Goal: Transaction & Acquisition: Purchase product/service

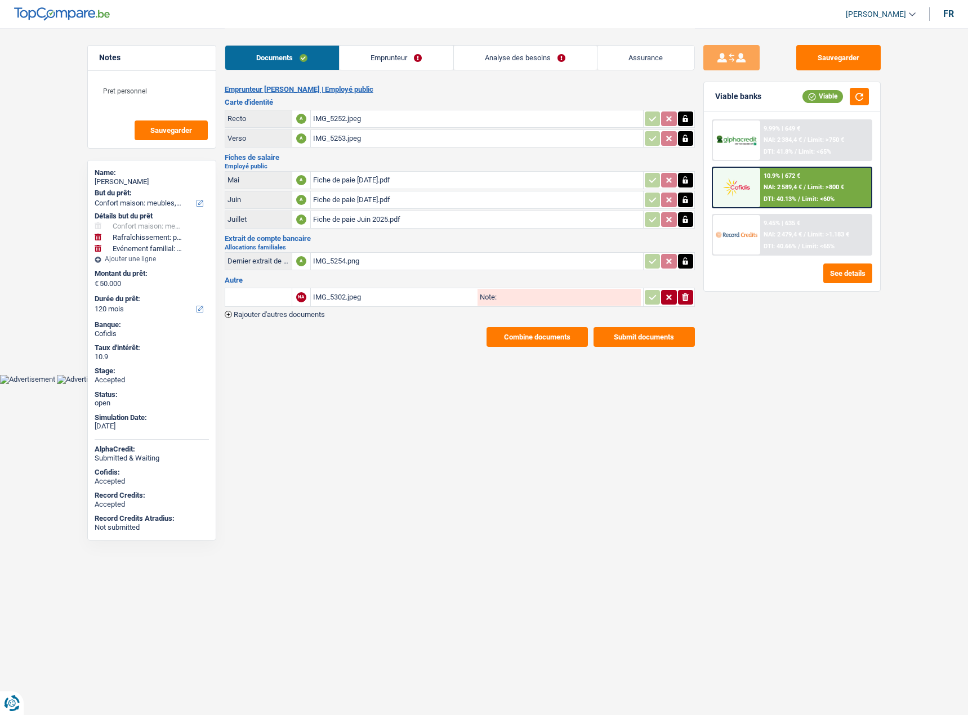
select select "household"
select select "houseOrGarden"
select select "familyEvent"
select select "120"
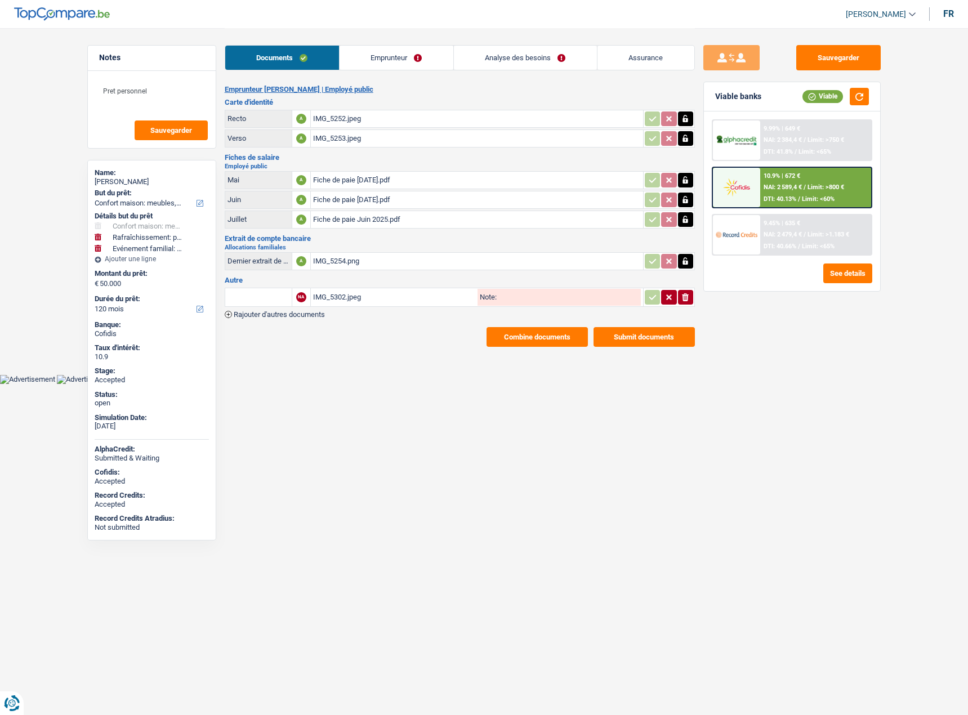
click at [388, 306] on td "IMG_5302.jpeg Note:" at bounding box center [476, 297] width 333 height 19
click at [388, 300] on div "IMG_5302.jpeg" at bounding box center [394, 297] width 162 height 17
click at [373, 242] on h3 "Extrait de compte bancaire" at bounding box center [460, 238] width 470 height 7
click at [375, 257] on div "IMG_5254.png" at bounding box center [477, 261] width 328 height 17
click at [689, 296] on icon "ionicons-v5-e" at bounding box center [685, 297] width 9 height 11
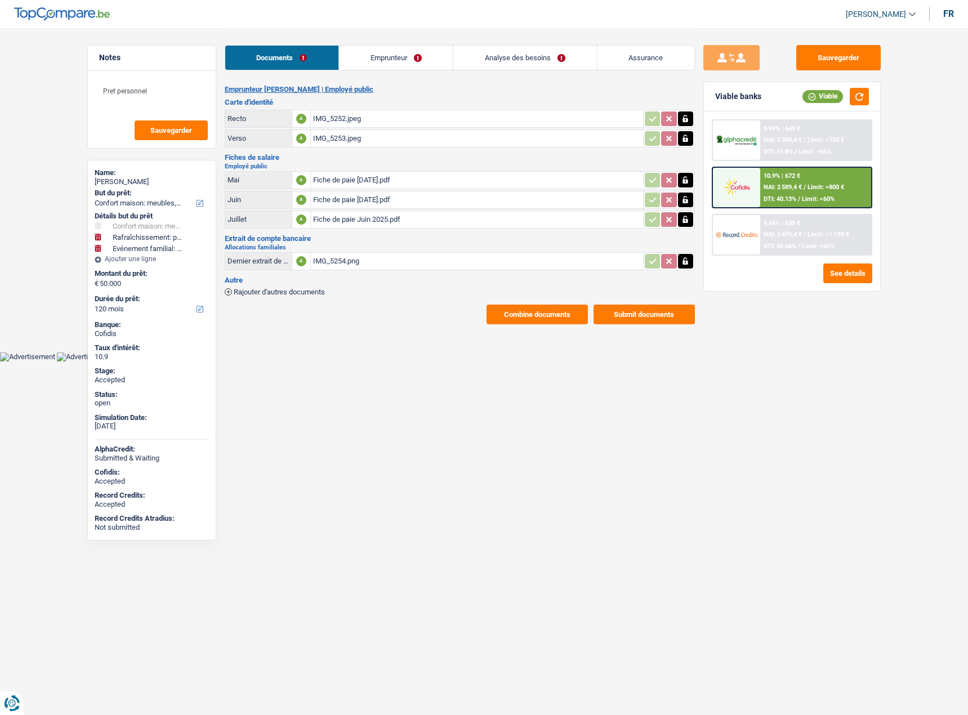
click at [687, 257] on icon "button" at bounding box center [685, 261] width 9 height 11
click at [681, 264] on icon "ionicons-v5-e" at bounding box center [685, 261] width 9 height 11
click at [362, 263] on input "Téléchargez un document ici" at bounding box center [477, 261] width 328 height 17
type input "C:\fakepath\Capture d’écran 2025-09-17 à 11.36.50.png"
click at [852, 48] on button "Sauvegarder" at bounding box center [838, 57] width 84 height 25
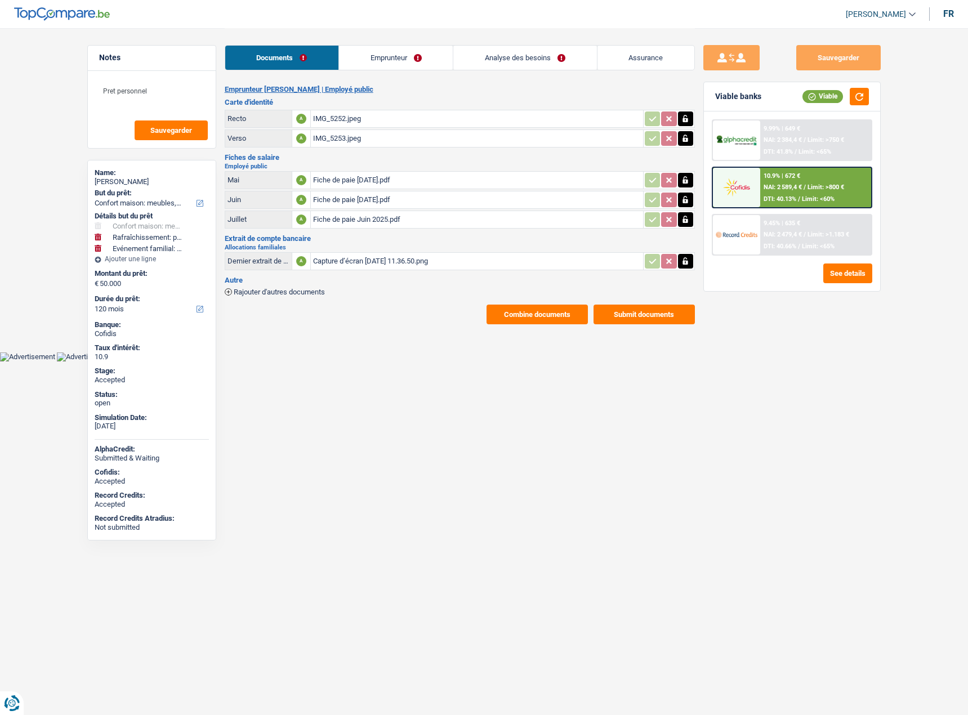
click at [680, 320] on button "Submit documents" at bounding box center [643, 315] width 101 height 20
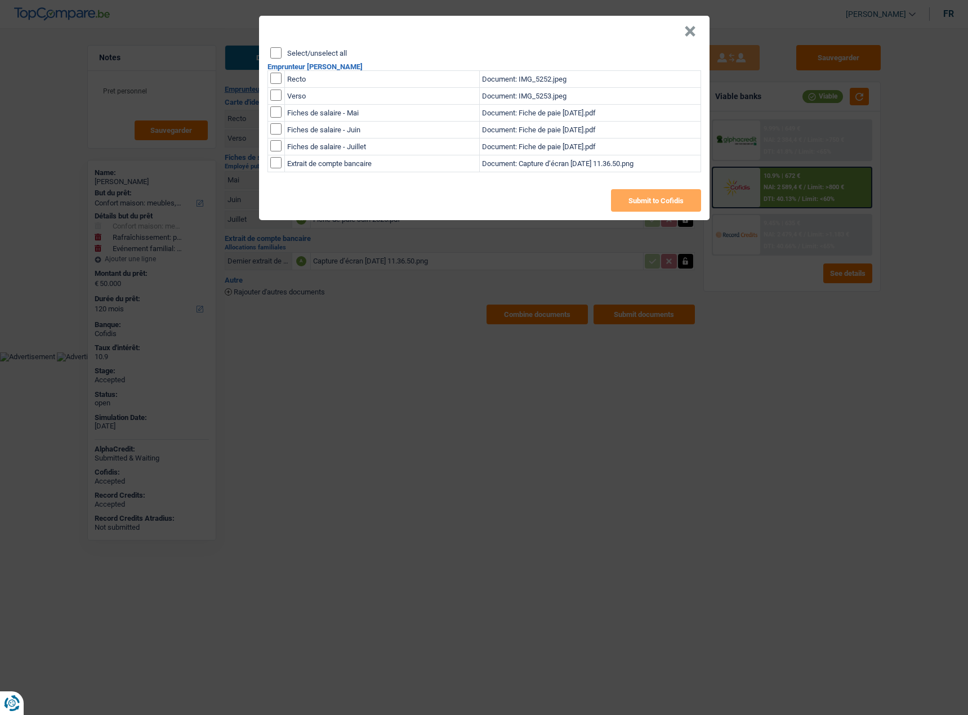
drag, startPoint x: 688, startPoint y: 35, endPoint x: 683, endPoint y: 274, distance: 238.8
click at [687, 35] on button "×" at bounding box center [690, 31] width 12 height 11
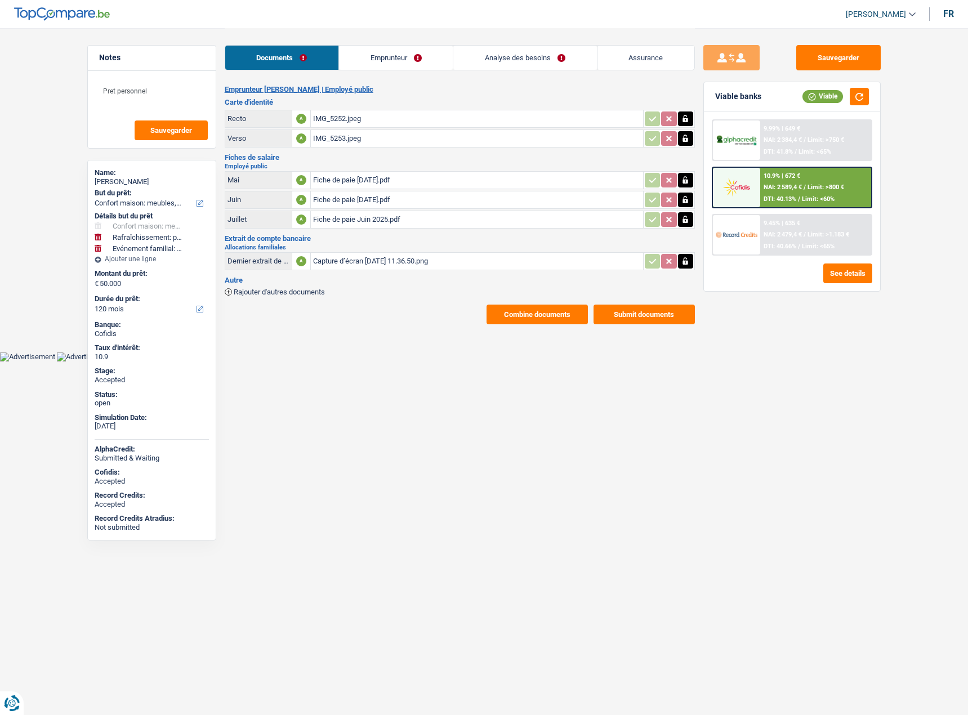
click at [672, 310] on button "Submit documents" at bounding box center [643, 315] width 101 height 20
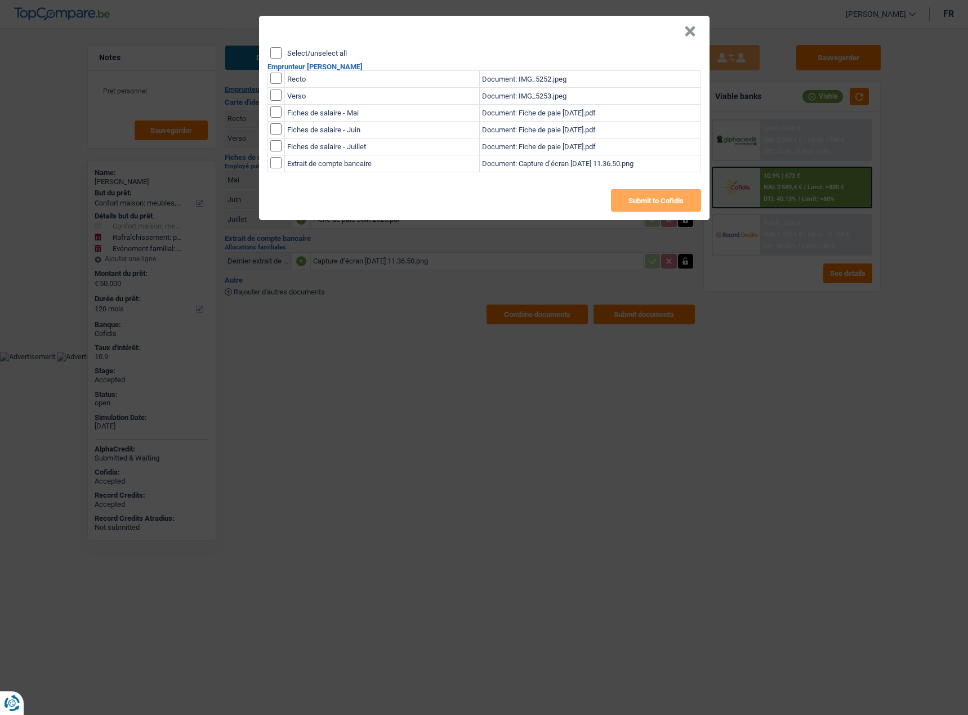
drag, startPoint x: 271, startPoint y: 168, endPoint x: 276, endPoint y: 165, distance: 6.1
click at [273, 167] on td at bounding box center [275, 163] width 17 height 17
click at [276, 164] on input "checkbox" at bounding box center [275, 162] width 11 height 11
checkbox input "true"
click at [682, 200] on button "Submit to Cofidis" at bounding box center [656, 200] width 90 height 23
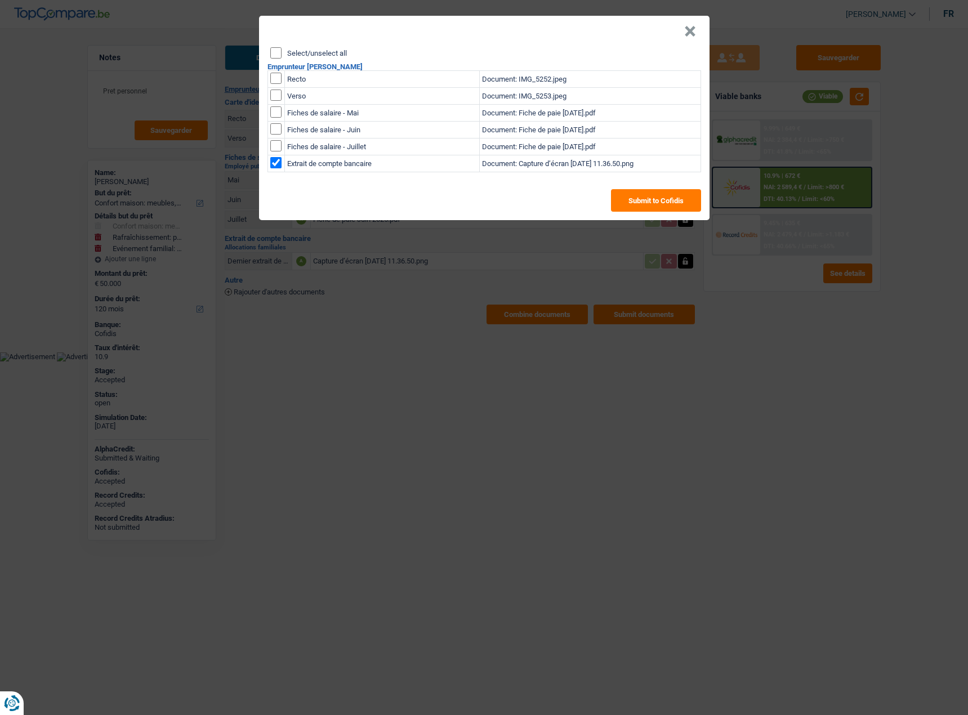
click at [690, 33] on button "×" at bounding box center [690, 31] width 12 height 11
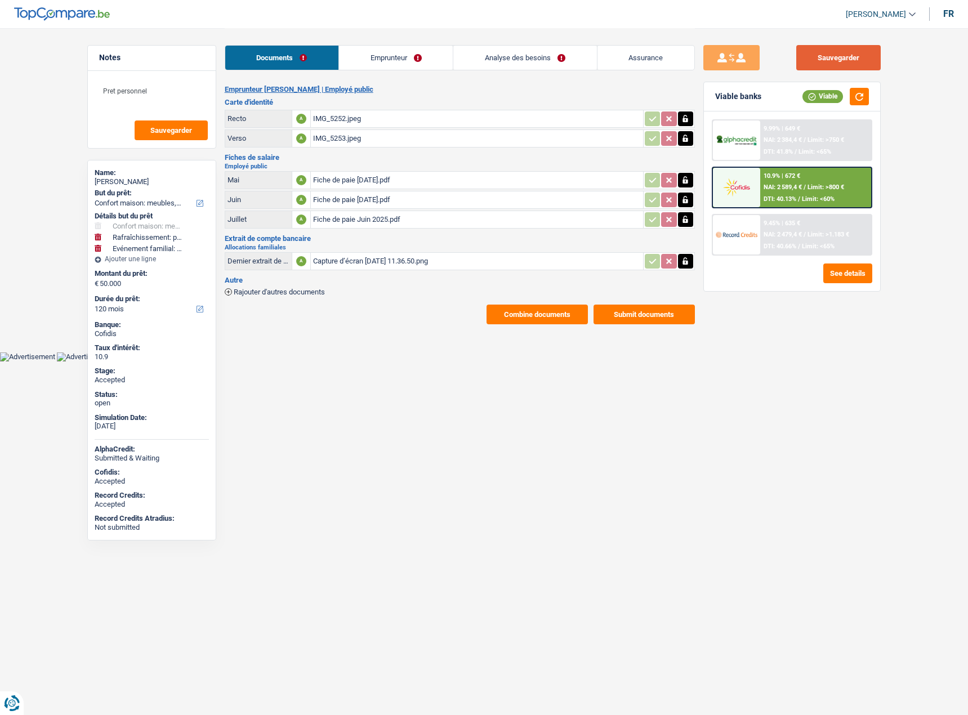
click at [843, 59] on button "Sauvegarder" at bounding box center [838, 57] width 84 height 25
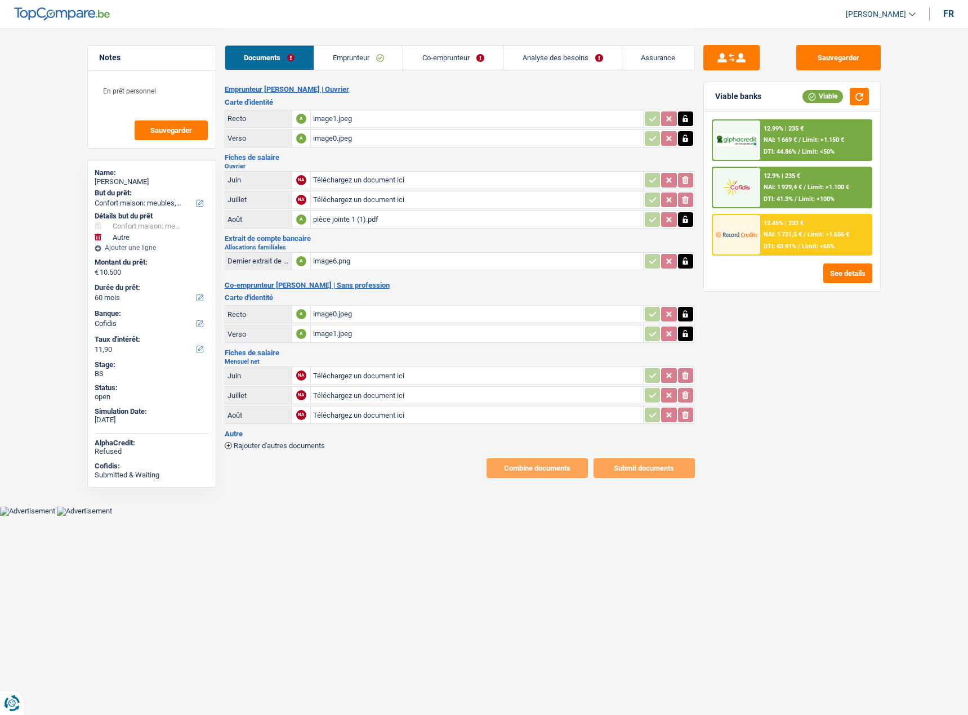
select select "household"
select select "other"
select select "60"
select select "cofidis"
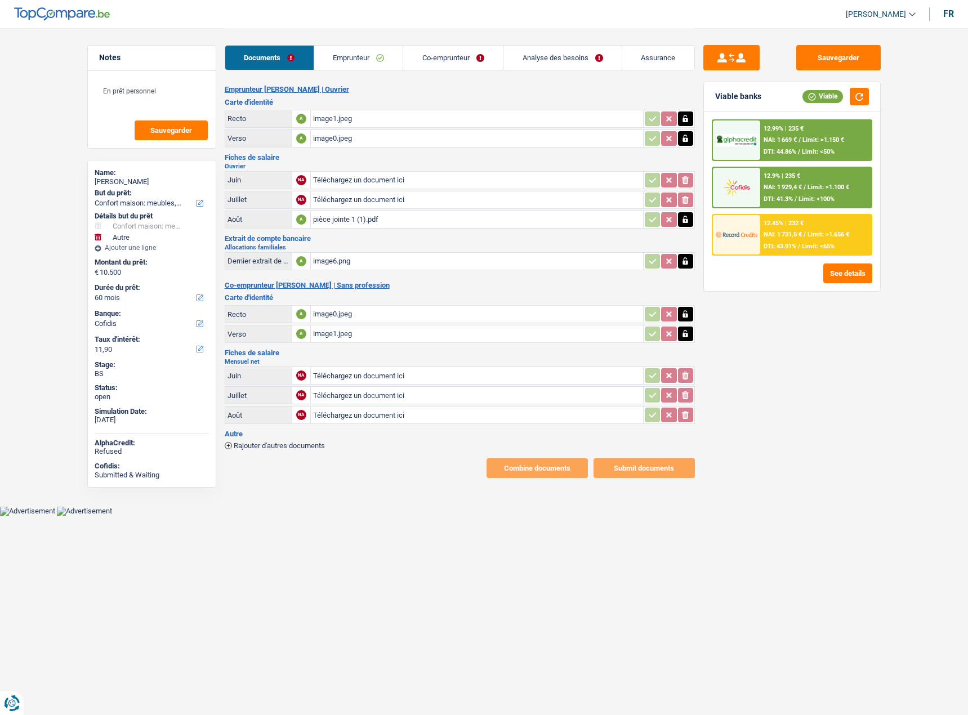
click at [353, 120] on div "image1.jpeg" at bounding box center [477, 118] width 328 height 17
click at [300, 442] on span "Rajouter d'autres documents" at bounding box center [279, 445] width 91 height 7
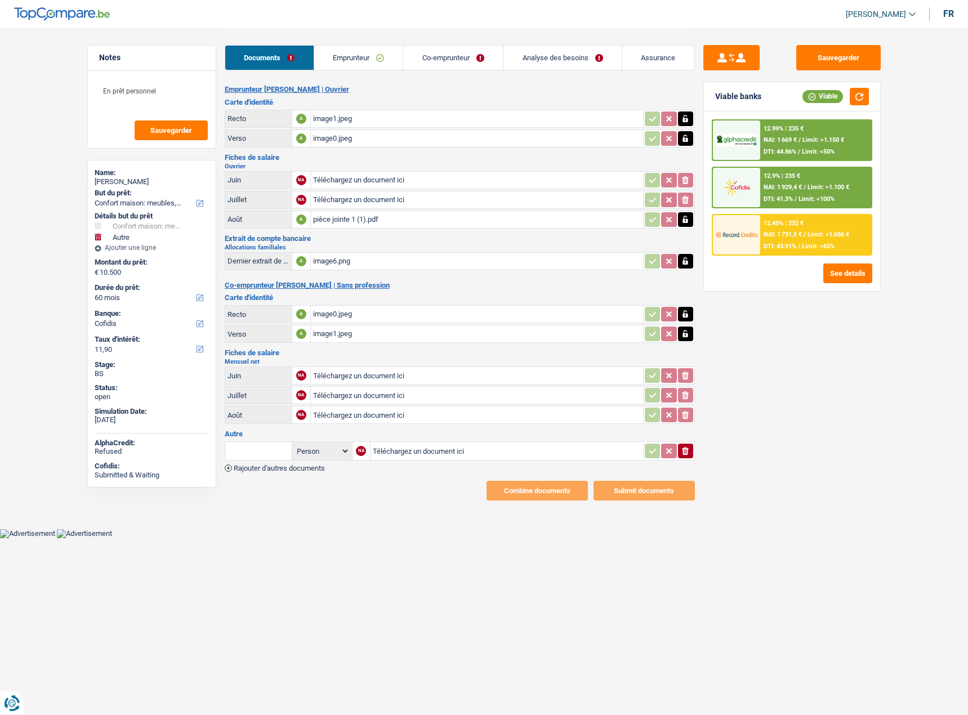
click at [348, 381] on input "Téléchargez un document ici" at bounding box center [477, 375] width 328 height 17
click at [462, 51] on link "Co-emprunteur" at bounding box center [453, 58] width 100 height 24
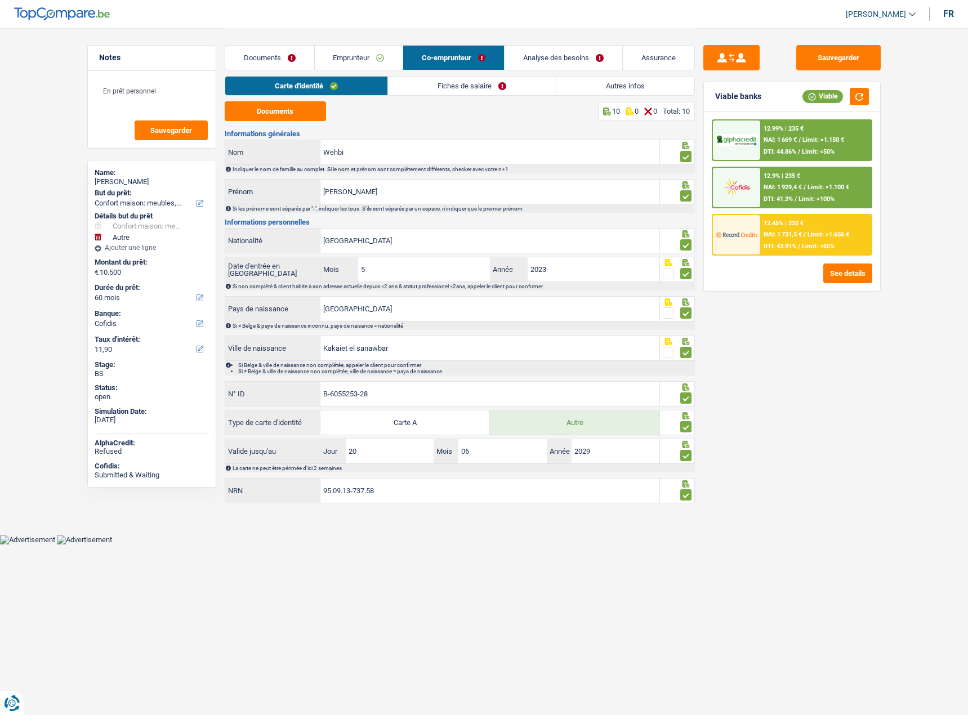
click at [459, 83] on link "Fiches de salaire" at bounding box center [472, 86] width 168 height 19
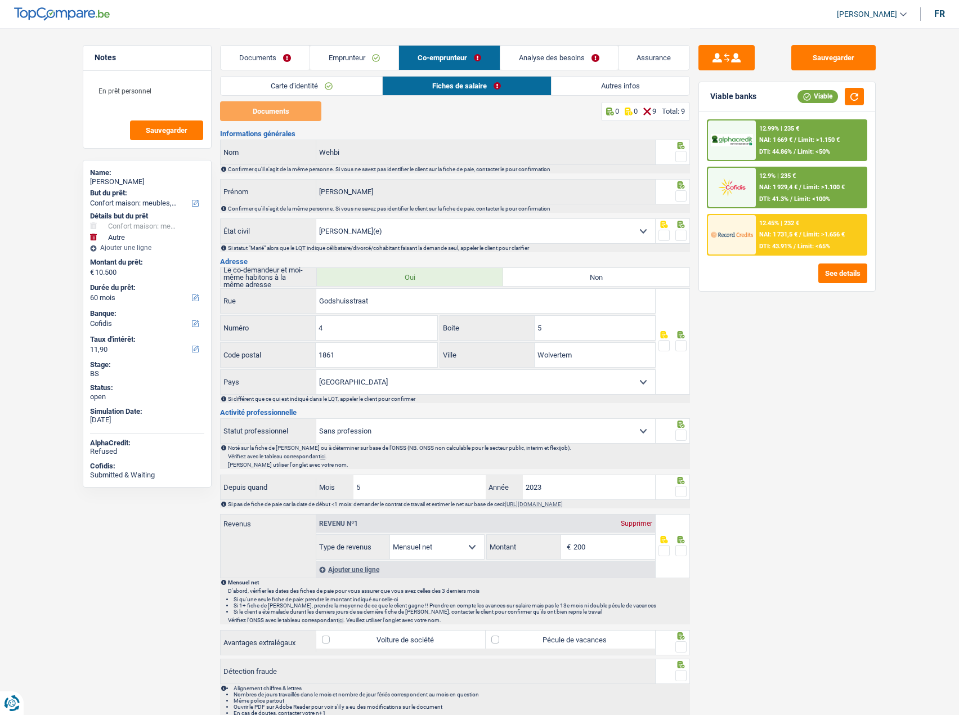
click at [358, 88] on link "Carte d'identité" at bounding box center [302, 86] width 162 height 19
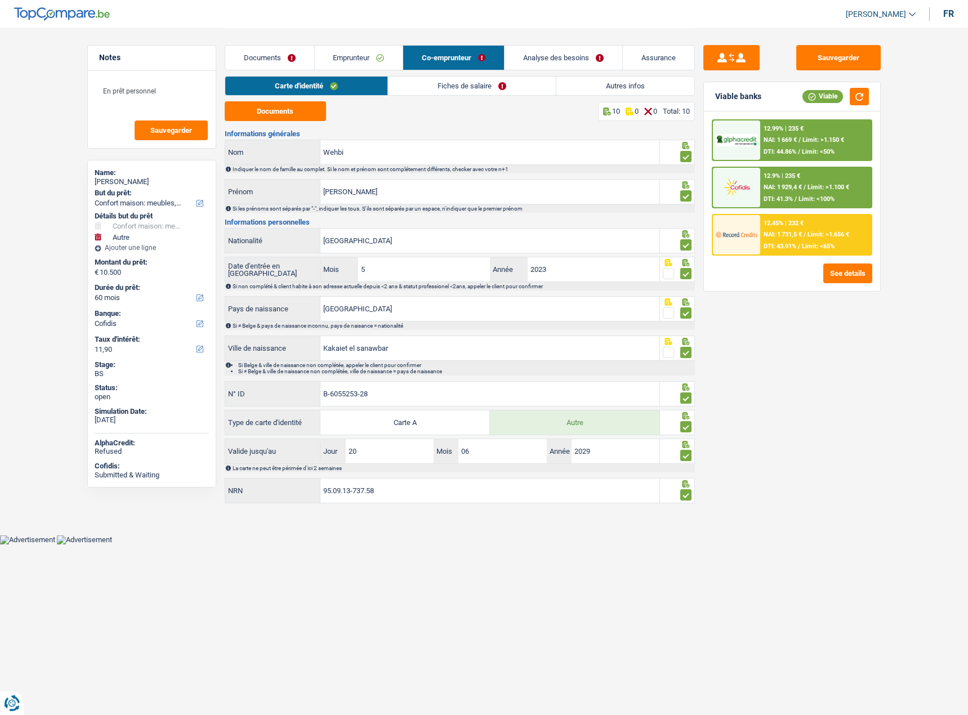
click at [436, 90] on link "Fiches de salaire" at bounding box center [472, 86] width 168 height 19
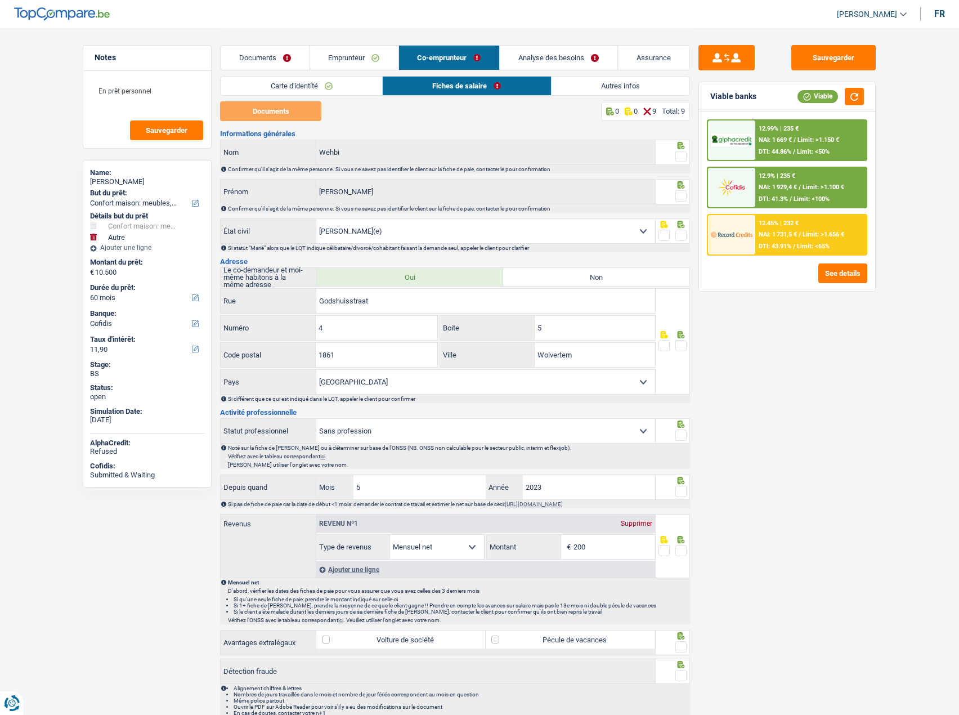
click at [678, 155] on span at bounding box center [681, 156] width 11 height 11
click at [0, 0] on input "radio" at bounding box center [0, 0] width 0 height 0
click at [679, 198] on span at bounding box center [681, 195] width 11 height 11
click at [0, 0] on input "radio" at bounding box center [0, 0] width 0 height 0
drag, startPoint x: 682, startPoint y: 235, endPoint x: 682, endPoint y: 250, distance: 15.2
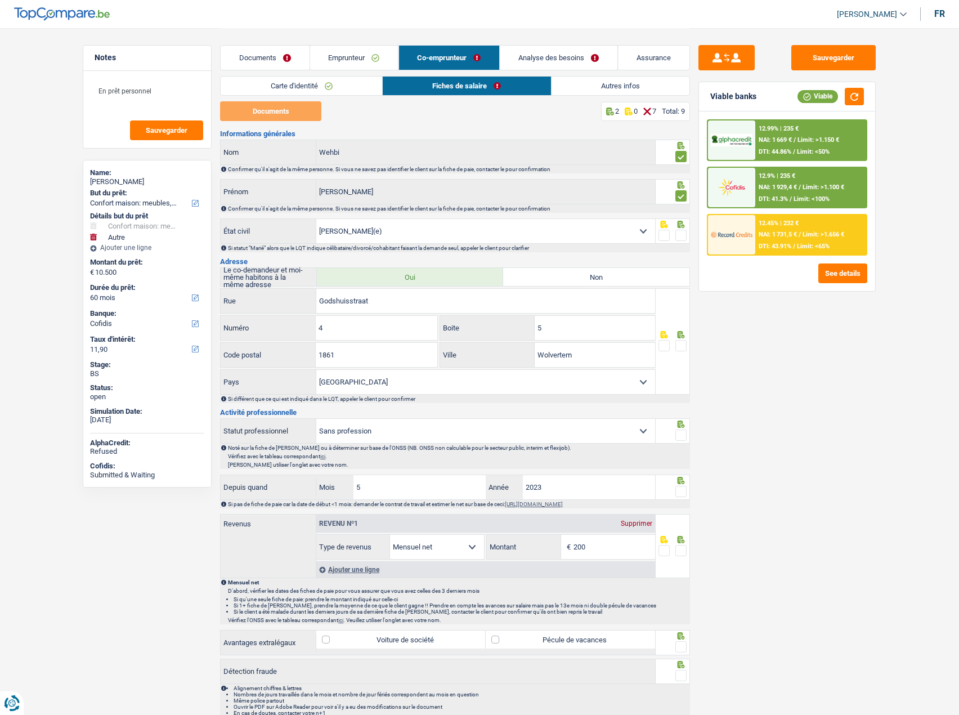
click at [682, 236] on span at bounding box center [681, 235] width 11 height 11
click at [0, 0] on input "radio" at bounding box center [0, 0] width 0 height 0
click at [681, 338] on icon at bounding box center [681, 334] width 7 height 7
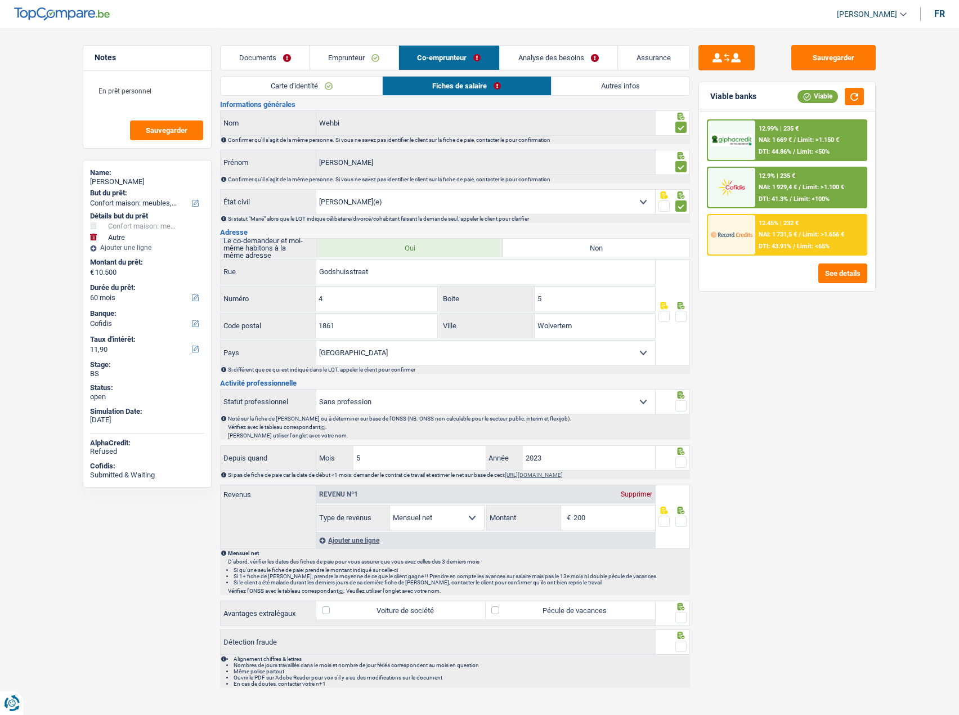
scroll to position [44, 0]
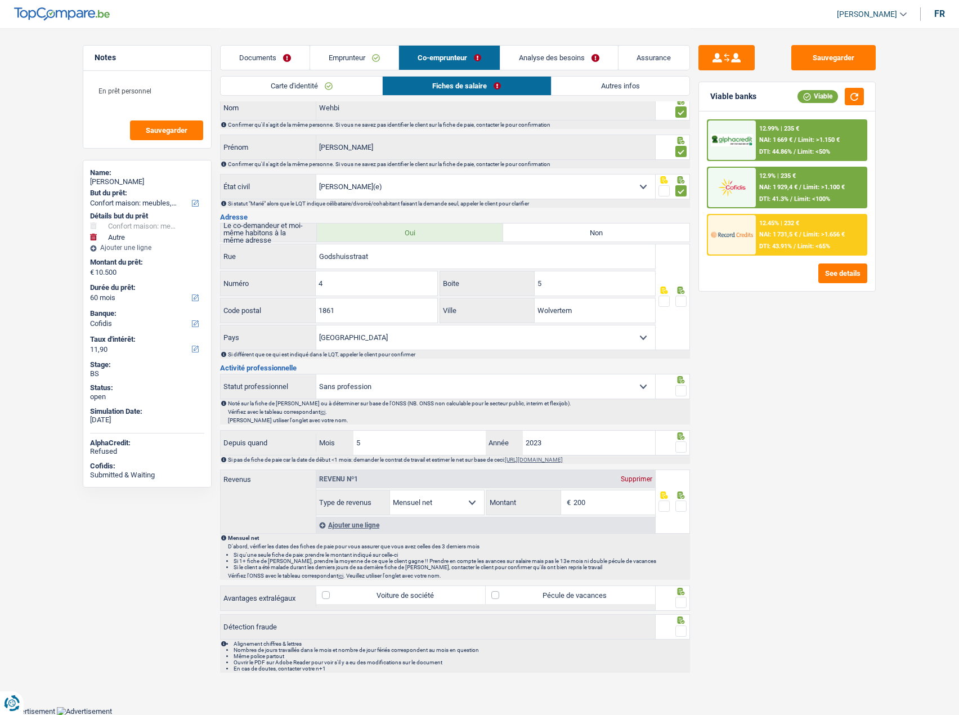
click at [633, 483] on div "Revenu nº1 Supprimer" at bounding box center [485, 479] width 339 height 18
click at [633, 482] on div "Supprimer" at bounding box center [636, 479] width 37 height 7
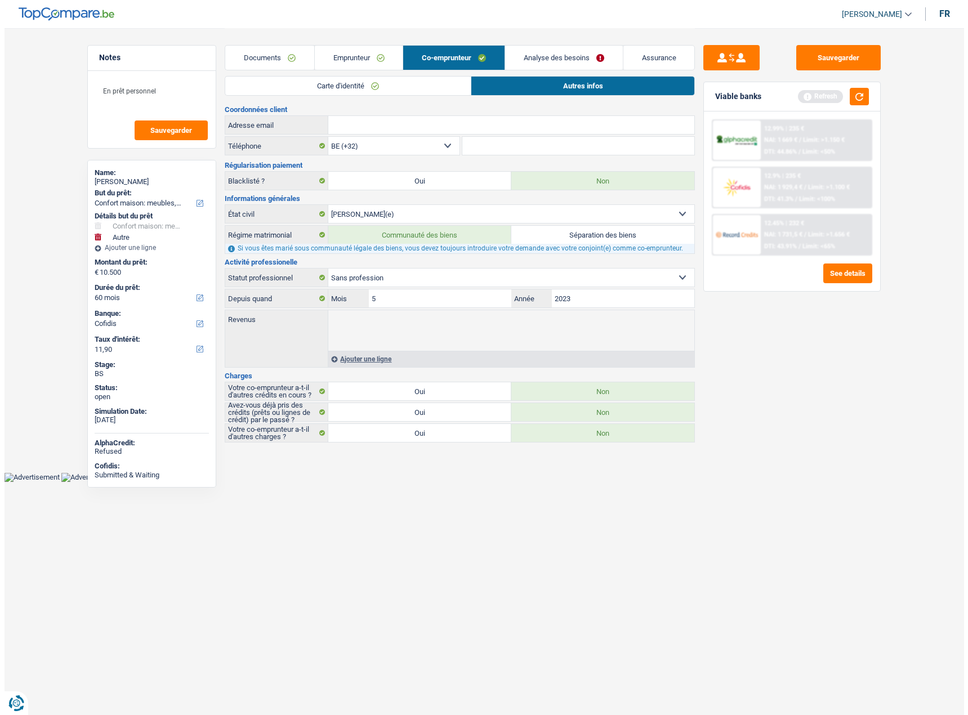
scroll to position [0, 0]
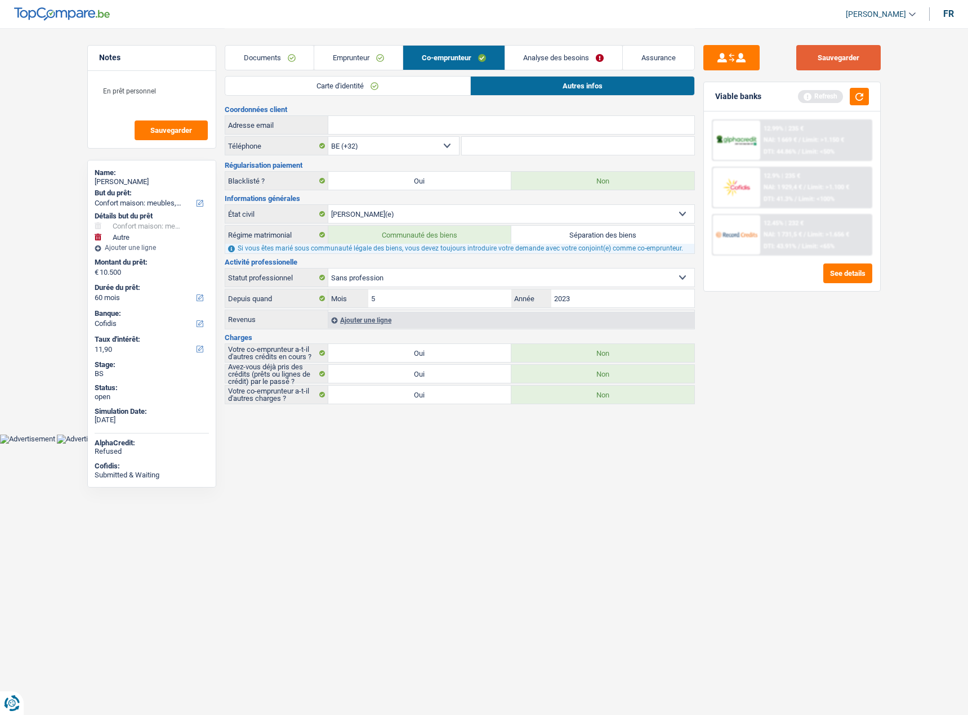
drag, startPoint x: 851, startPoint y: 37, endPoint x: 853, endPoint y: 47, distance: 10.9
click at [852, 37] on div "Sauvegarder Viable banks Refresh 12.99% | 235 € NAI: 1 669 € / Limit: >1.150 € …" at bounding box center [792, 217] width 195 height 378
drag, startPoint x: 853, startPoint y: 53, endPoint x: 867, endPoint y: 95, distance: 43.8
click at [853, 60] on button "Sauvegarder" at bounding box center [838, 57] width 84 height 25
click at [864, 99] on button "button" at bounding box center [859, 96] width 19 height 17
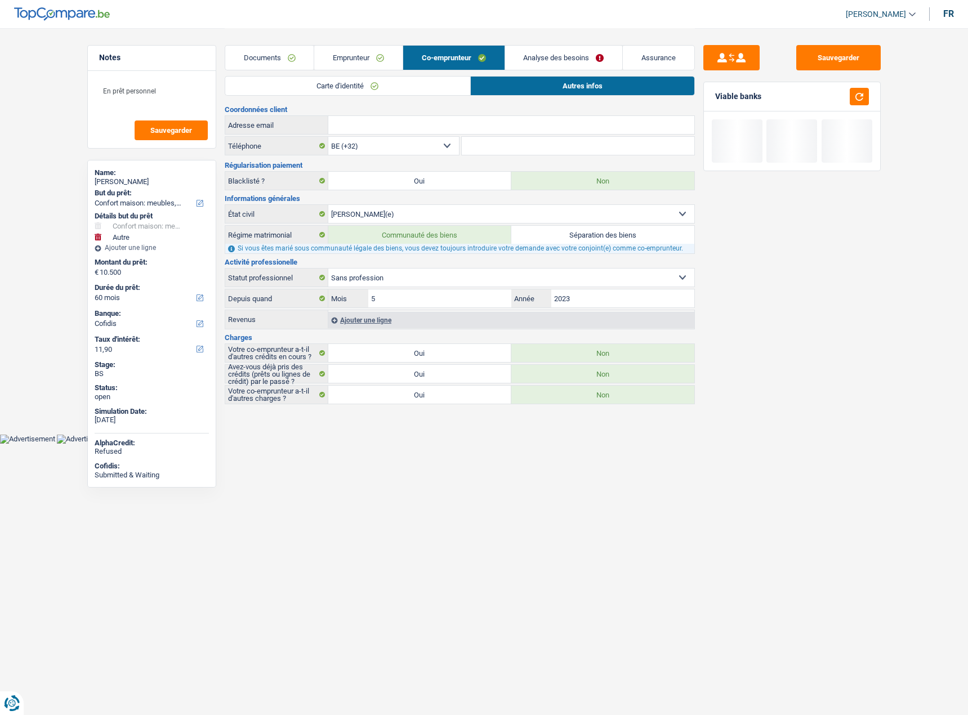
click at [252, 56] on link "Documents" at bounding box center [269, 58] width 89 height 24
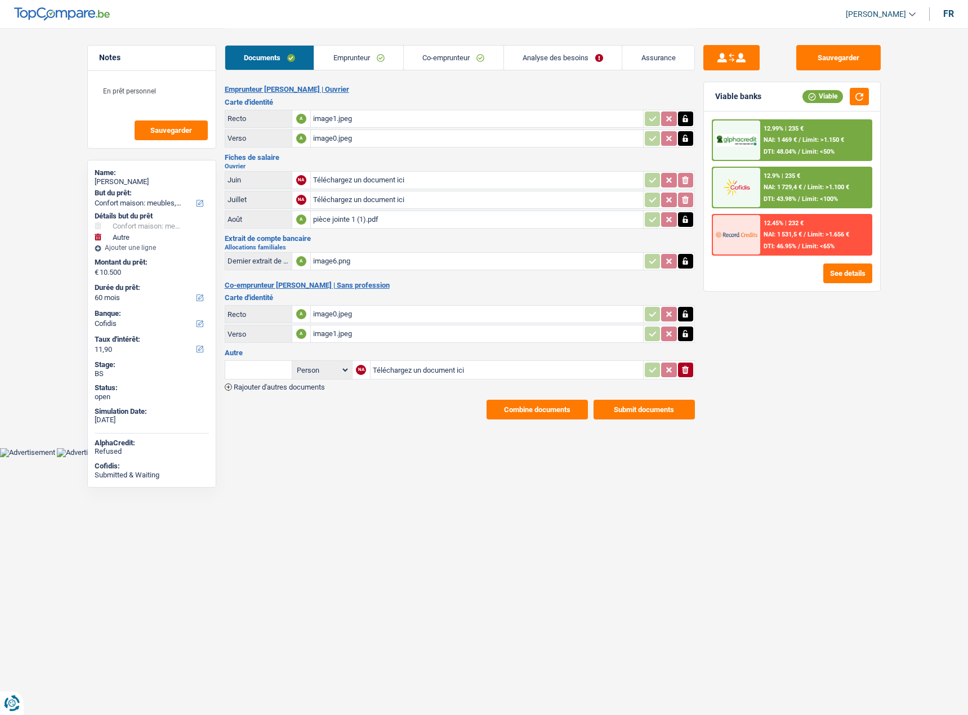
drag, startPoint x: 400, startPoint y: 385, endPoint x: 405, endPoint y: 372, distance: 13.2
click at [401, 385] on div "Person Emprunteur Co-emprunteur NA Téléchargez un document ici ionicons-v5-e Ra…" at bounding box center [460, 375] width 470 height 32
click at [405, 372] on input "Téléchargez un document ici" at bounding box center [507, 369] width 268 height 17
type input "C:\fakepath\20250521141822504.pdf"
click at [393, 376] on div "20250521141822504.pdf" at bounding box center [438, 369] width 133 height 17
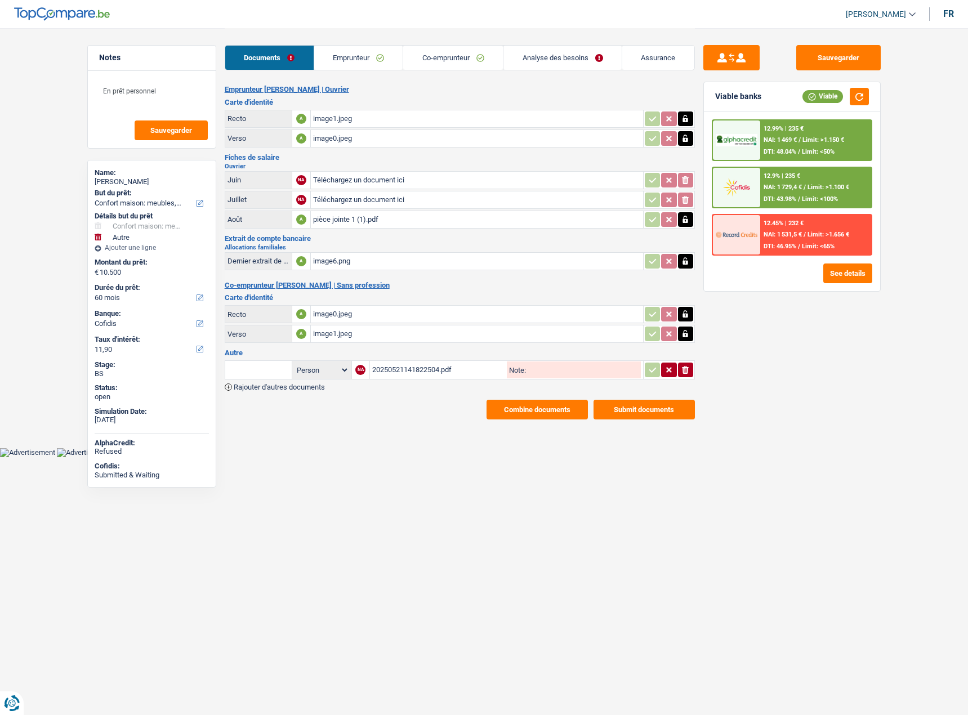
click at [254, 381] on table "Person Emprunteur Co-emprunteur NA 20250521141822504.pdf Note: ionicons-v5-e" at bounding box center [460, 370] width 470 height 23
click at [253, 373] on input "text" at bounding box center [258, 370] width 62 height 18
click at [325, 433] on li "Contrat de travail" at bounding box center [305, 434] width 149 height 14
type input "Contrat de travail"
drag, startPoint x: 652, startPoint y: 366, endPoint x: 626, endPoint y: 367, distance: 25.9
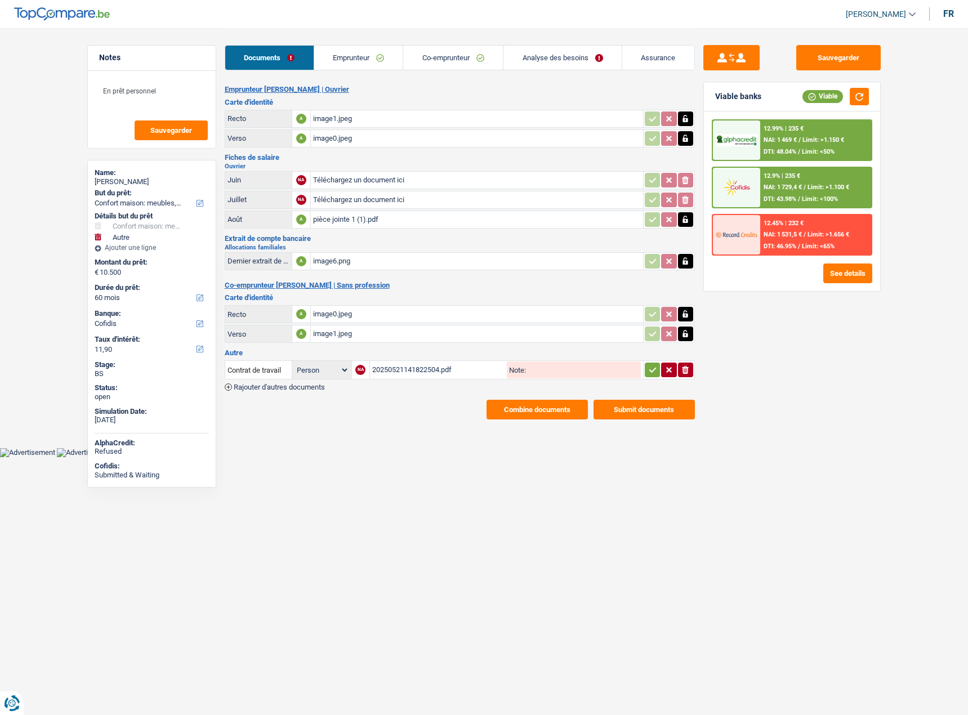
click at [644, 366] on div "ionicons-v5-e" at bounding box center [669, 370] width 50 height 15
click at [413, 370] on div "20250521141822504.pdf" at bounding box center [438, 369] width 133 height 17
click at [652, 374] on icon "button" at bounding box center [652, 369] width 9 height 11
click at [426, 370] on div "20250521141822504.pdf" at bounding box center [507, 369] width 268 height 17
click at [349, 262] on div "image6.png" at bounding box center [477, 261] width 328 height 17
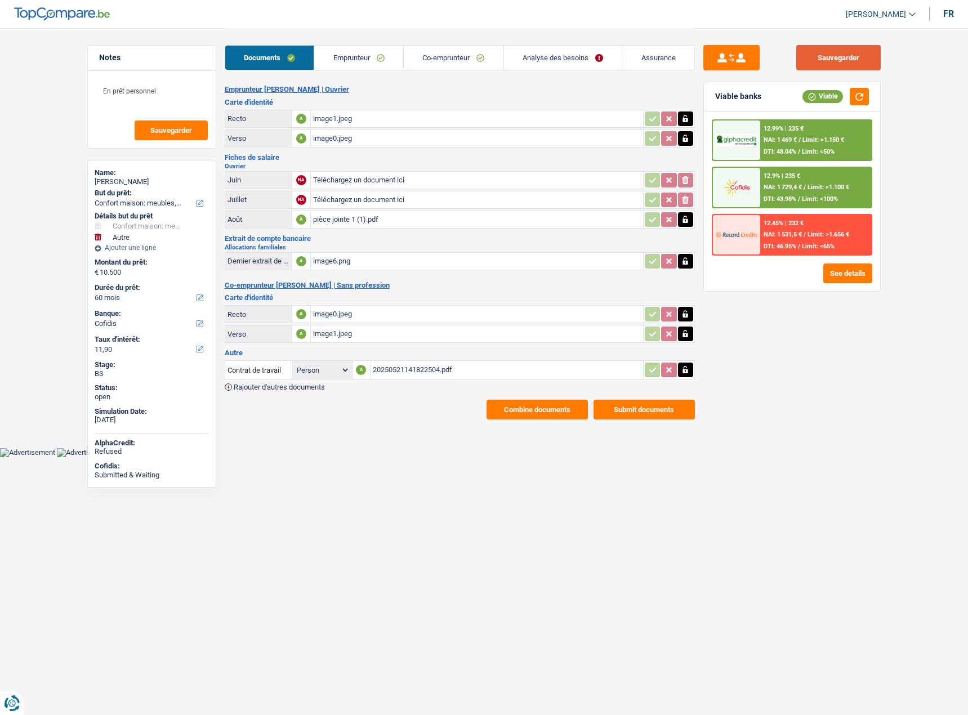
click at [835, 63] on button "Sauvegarder" at bounding box center [838, 57] width 84 height 25
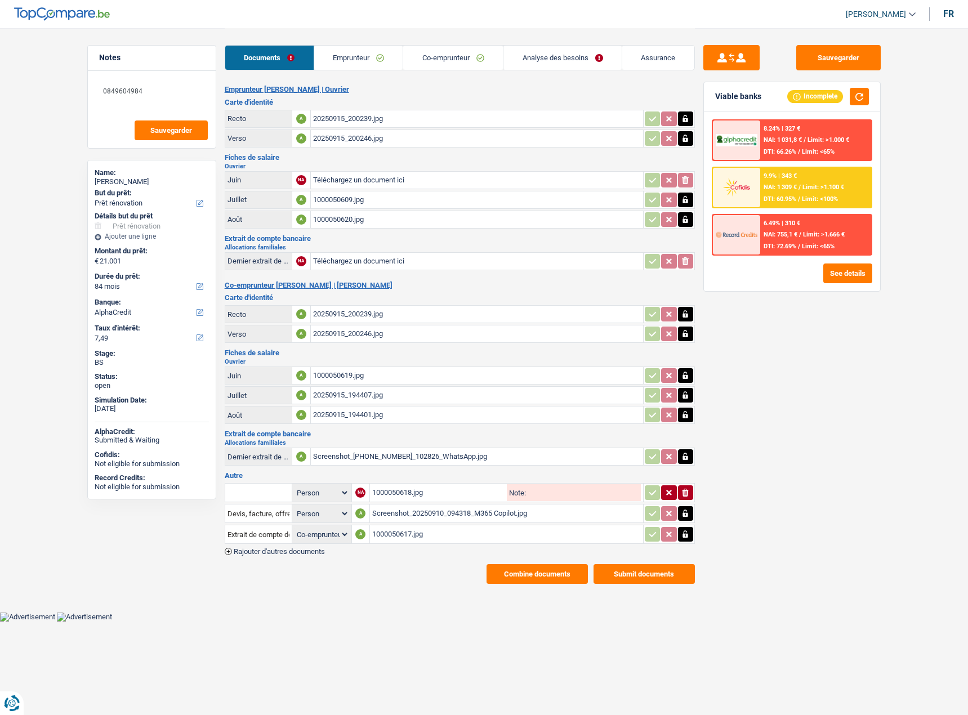
select select "renovation"
select select "84"
select select "alphacredit"
select select "coApplicant"
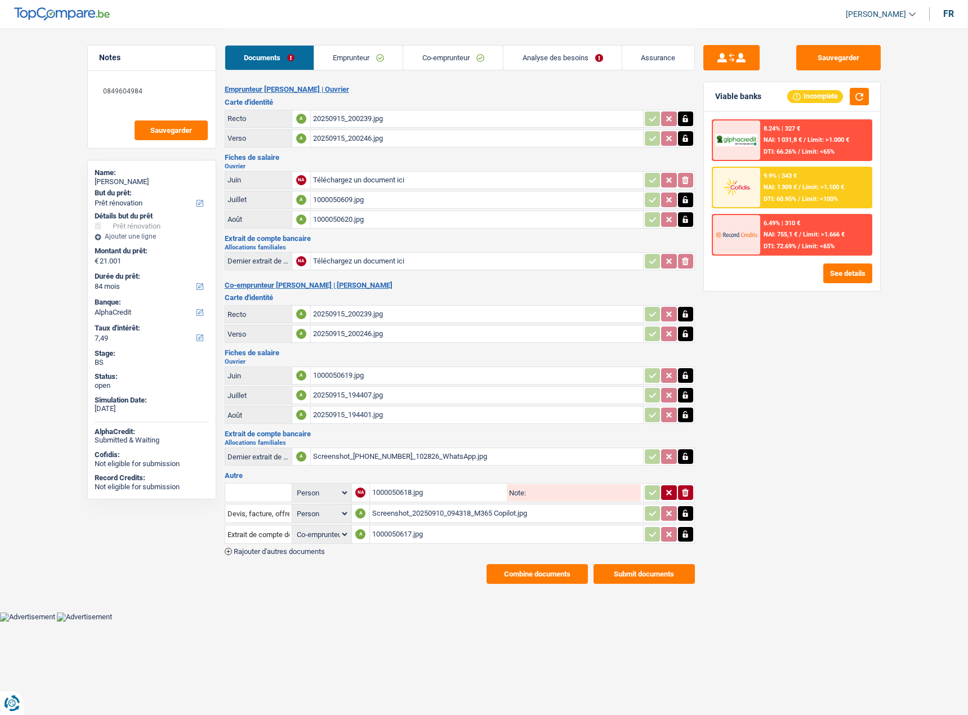
drag, startPoint x: 539, startPoint y: 562, endPoint x: 539, endPoint y: 573, distance: 10.1
click at [539, 562] on div "Emprunteur Mathieu Graux | Ouvrier Carte d'identité Recto A 20250915_200239.jpg…" at bounding box center [460, 334] width 470 height 499
click at [538, 575] on button "Combine documents" at bounding box center [536, 574] width 101 height 20
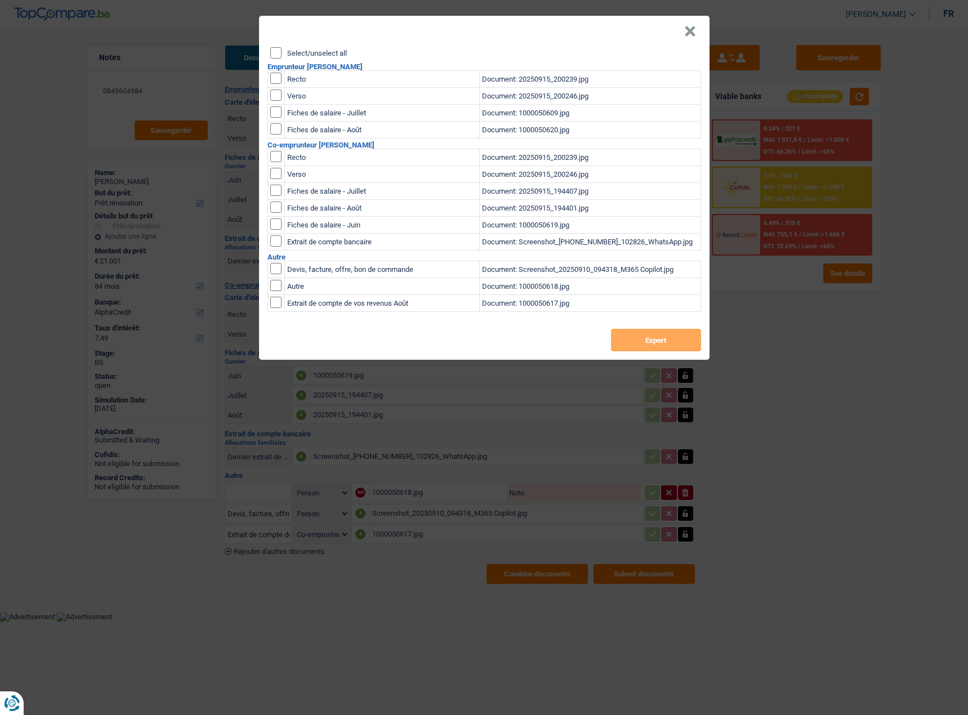
click at [272, 53] on input "Select/unselect all" at bounding box center [275, 52] width 11 height 11
checkbox input "true"
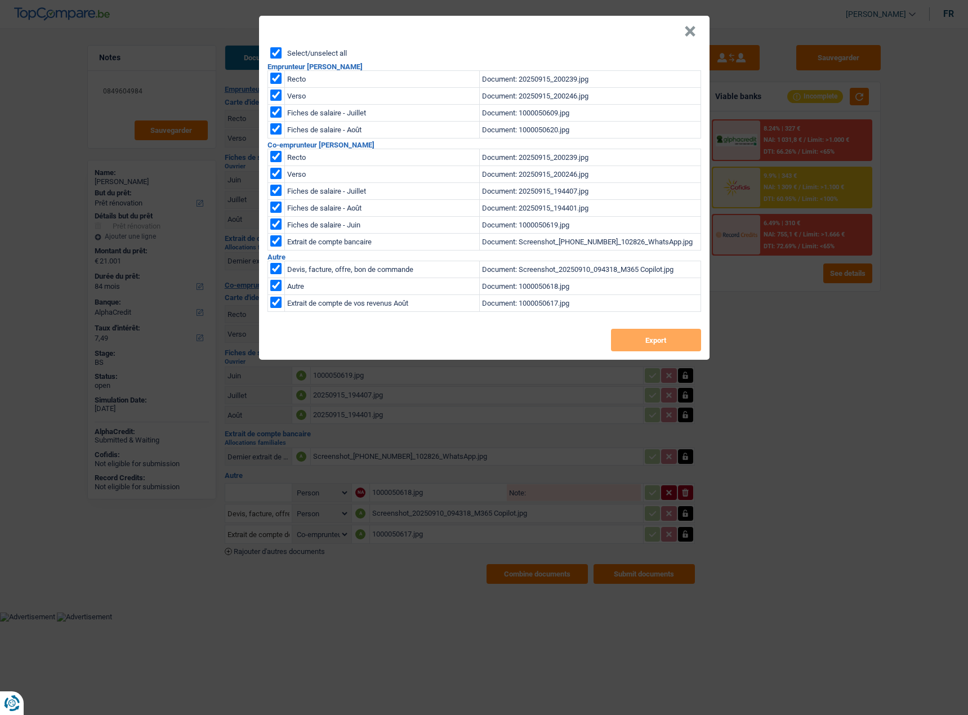
checkbox input "true"
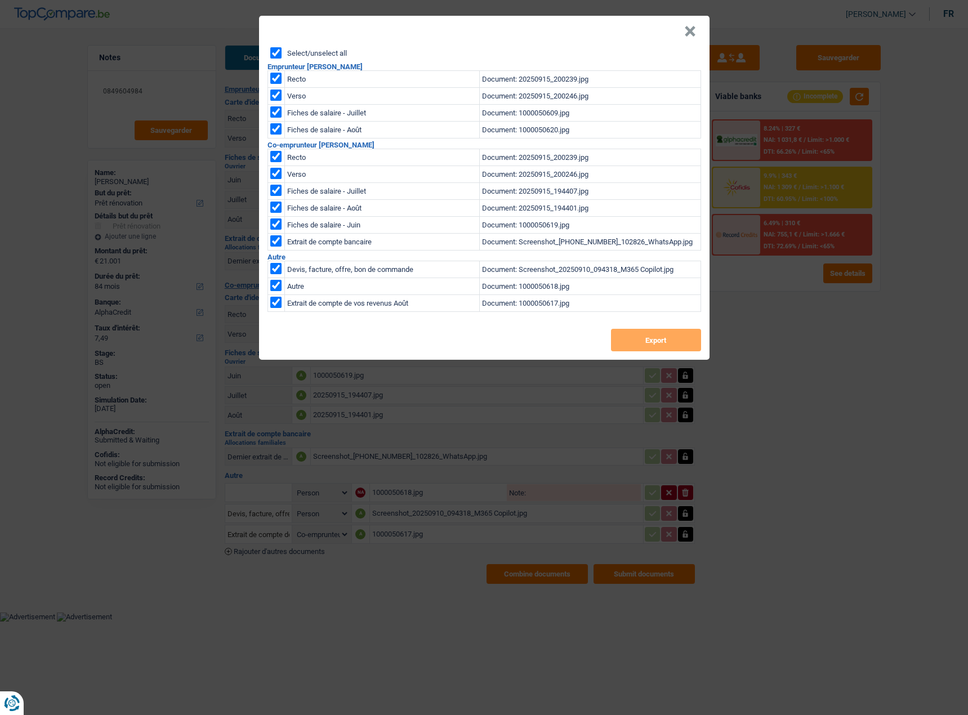
checkbox input "true"
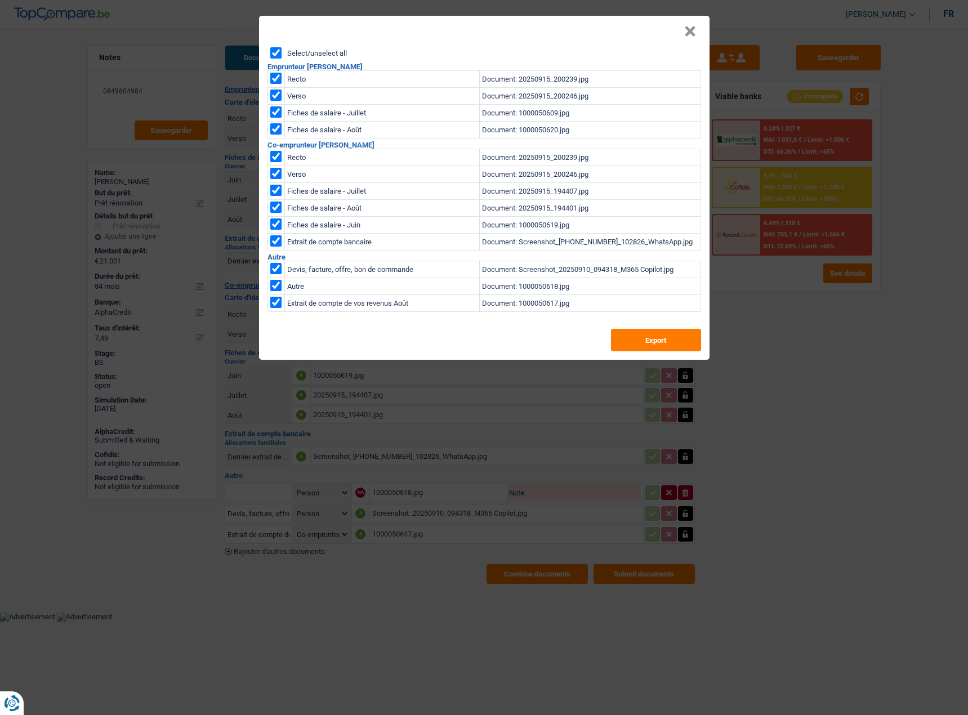
click at [658, 359] on div "Select/unselect all Emprunteur Mathieu Graux Recto Document: 20250915_200239.jp…" at bounding box center [484, 203] width 450 height 312
click at [658, 346] on button "Export" at bounding box center [656, 340] width 90 height 23
click at [684, 30] on button "×" at bounding box center [690, 31] width 12 height 11
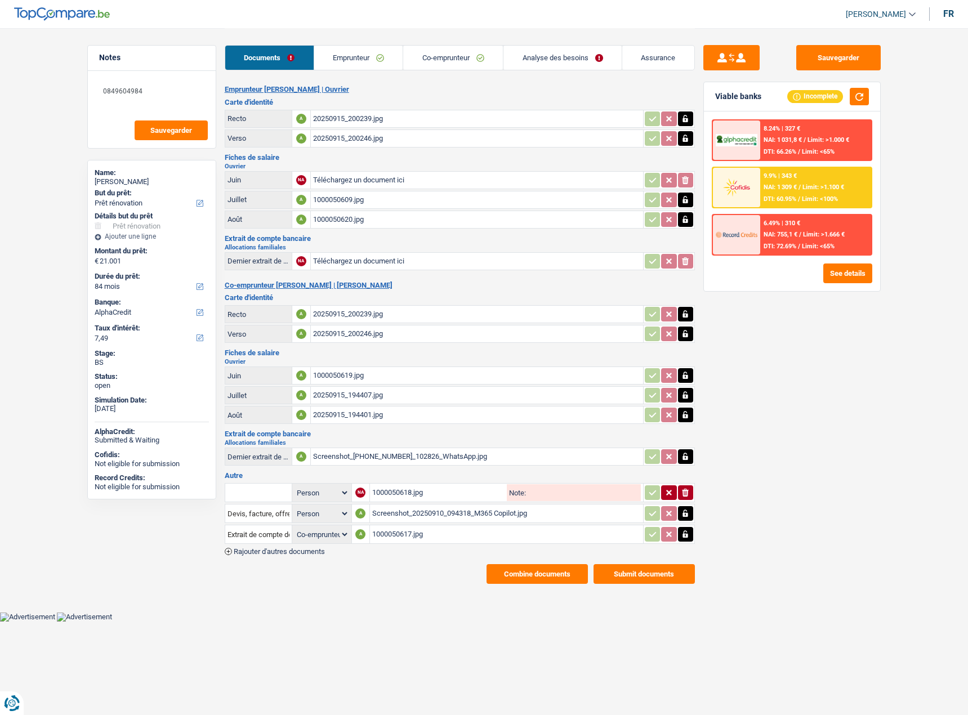
click at [855, 451] on div "Sauvegarder Viable banks Incomplete 8.24% | 327 € NAI: 1 031,8 € / Limit: >1.00…" at bounding box center [792, 371] width 194 height 652
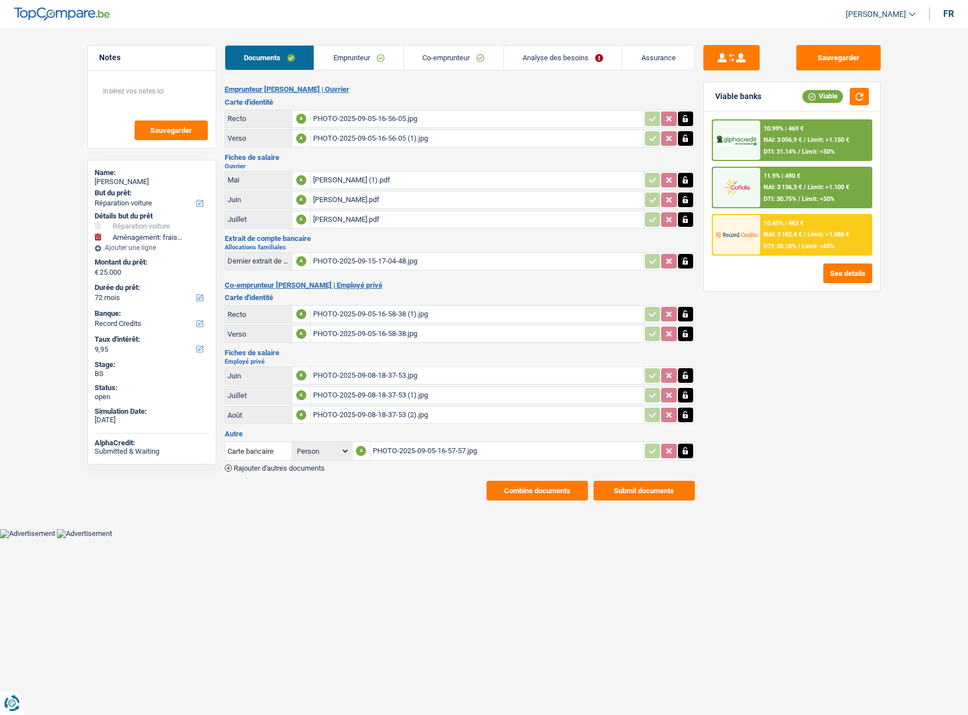
select select "carRepair"
select select "movingOrInstallation"
select select "72"
select select "record credits"
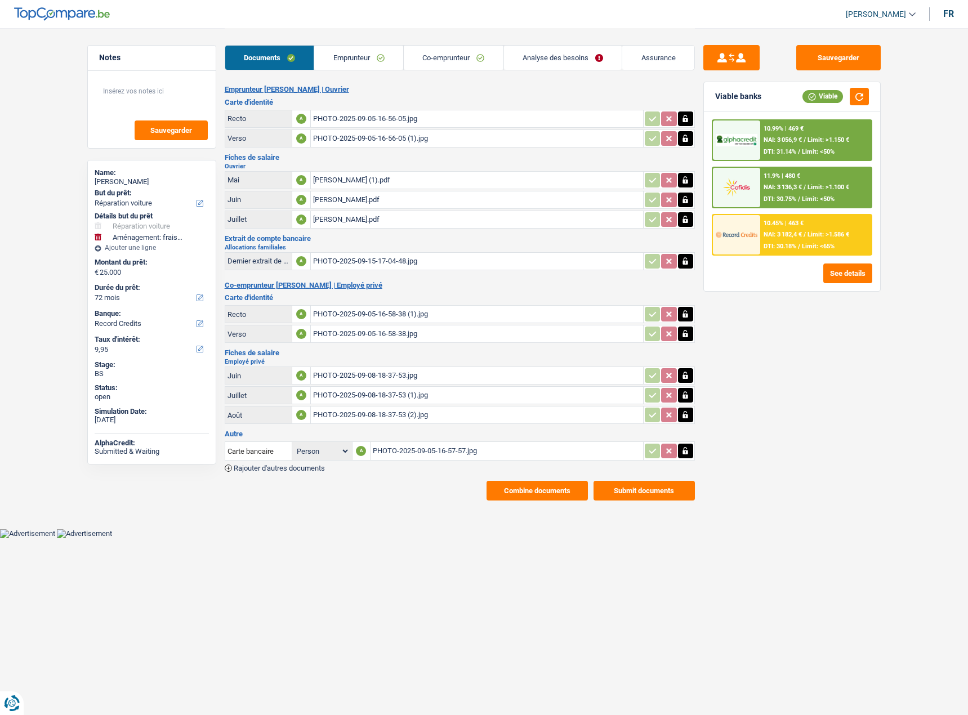
click at [359, 381] on div "PHOTO-2025-09-08-18-37-53.jpg" at bounding box center [477, 375] width 328 height 17
click at [412, 447] on div "PHOTO-2025-09-05-16-57-57.jpg" at bounding box center [507, 451] width 268 height 17
click at [370, 51] on link "Emprunteur" at bounding box center [358, 58] width 89 height 24
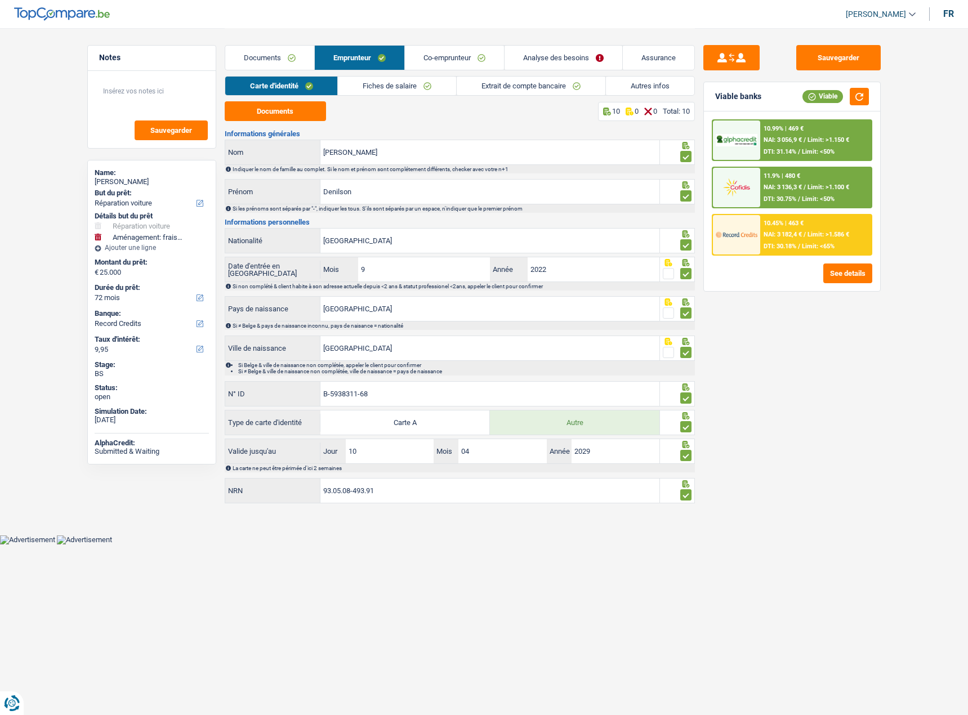
click at [361, 90] on link "Fiches de salaire" at bounding box center [397, 86] width 118 height 19
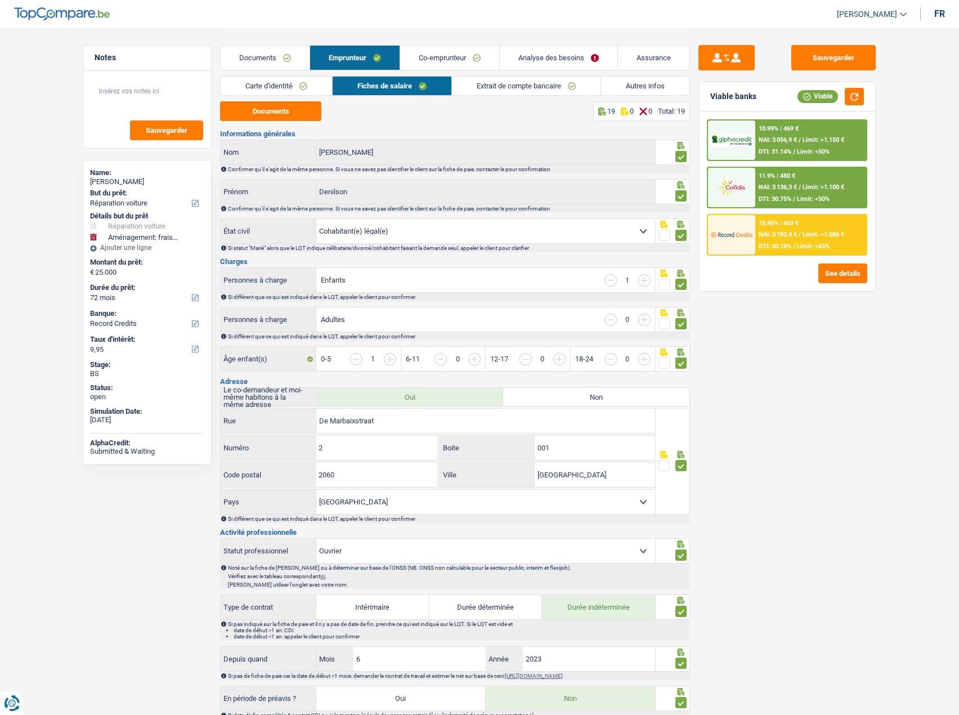
click at [512, 76] on li "Extrait de compte bancaire" at bounding box center [526, 86] width 149 height 20
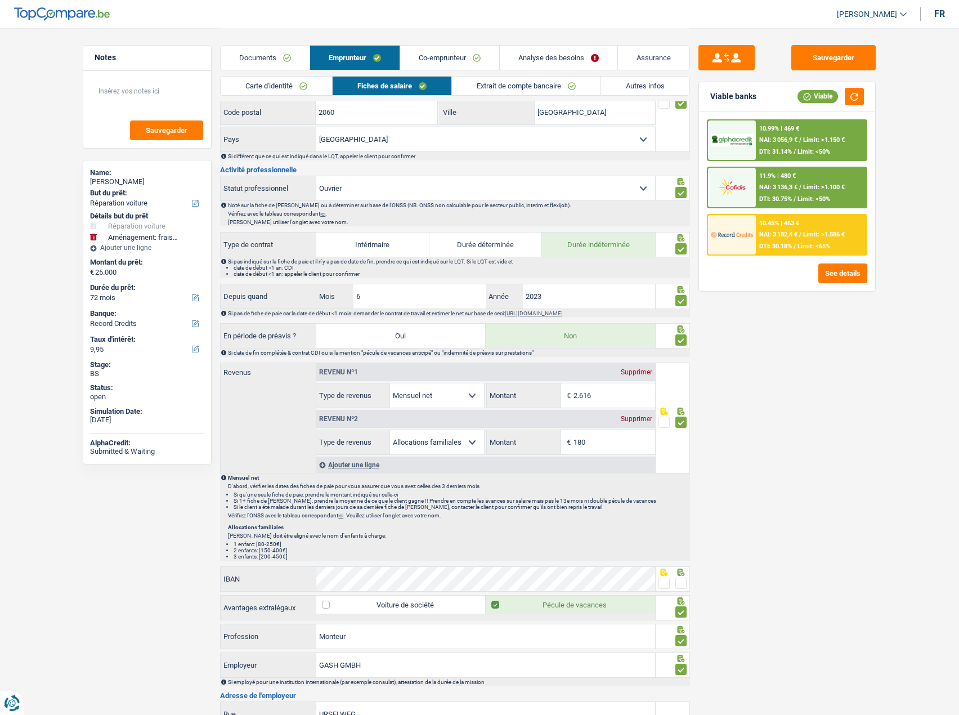
scroll to position [563, 0]
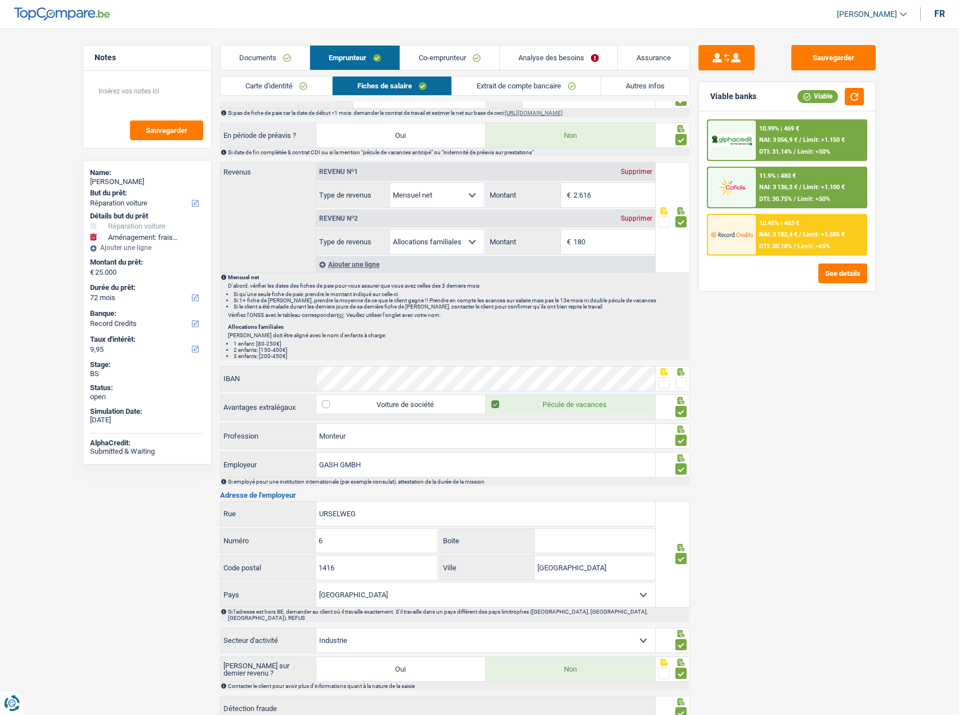
click at [465, 62] on link "Co-emprunteur" at bounding box center [449, 58] width 99 height 24
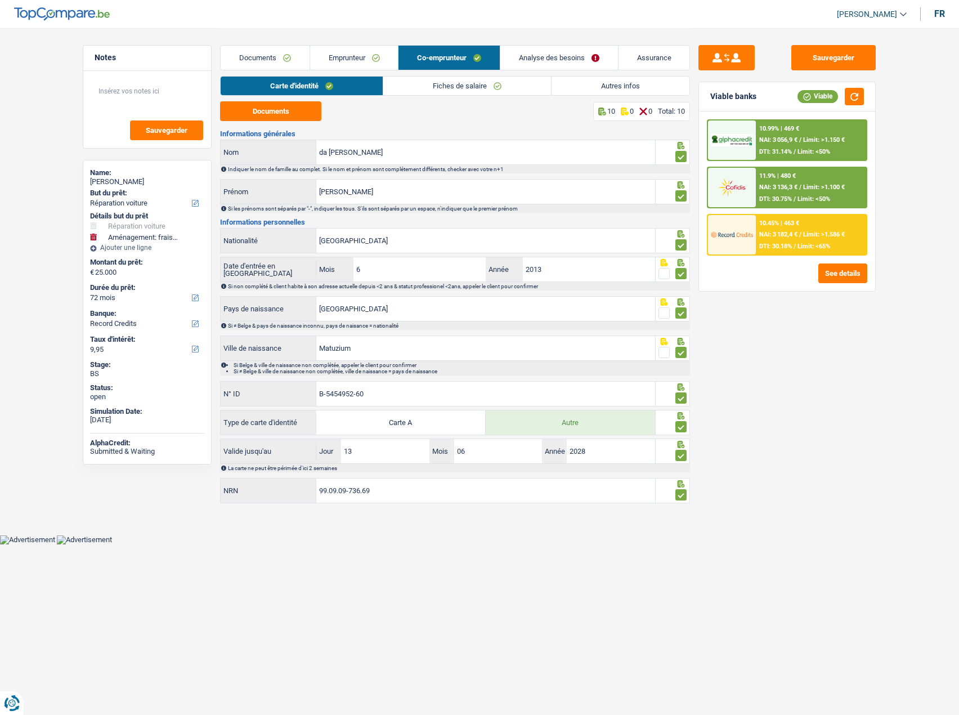
scroll to position [0, 0]
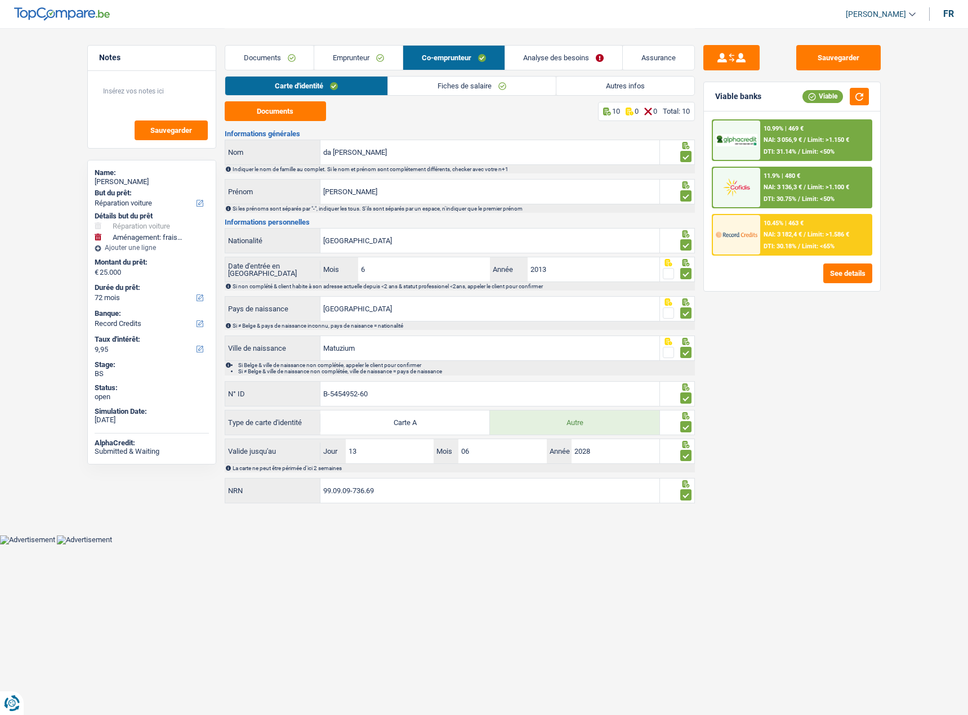
click at [462, 98] on div "Carte d'identité Fiches de salaire Autres infos" at bounding box center [460, 88] width 470 height 25
click at [462, 91] on link "Fiches de salaire" at bounding box center [472, 86] width 168 height 19
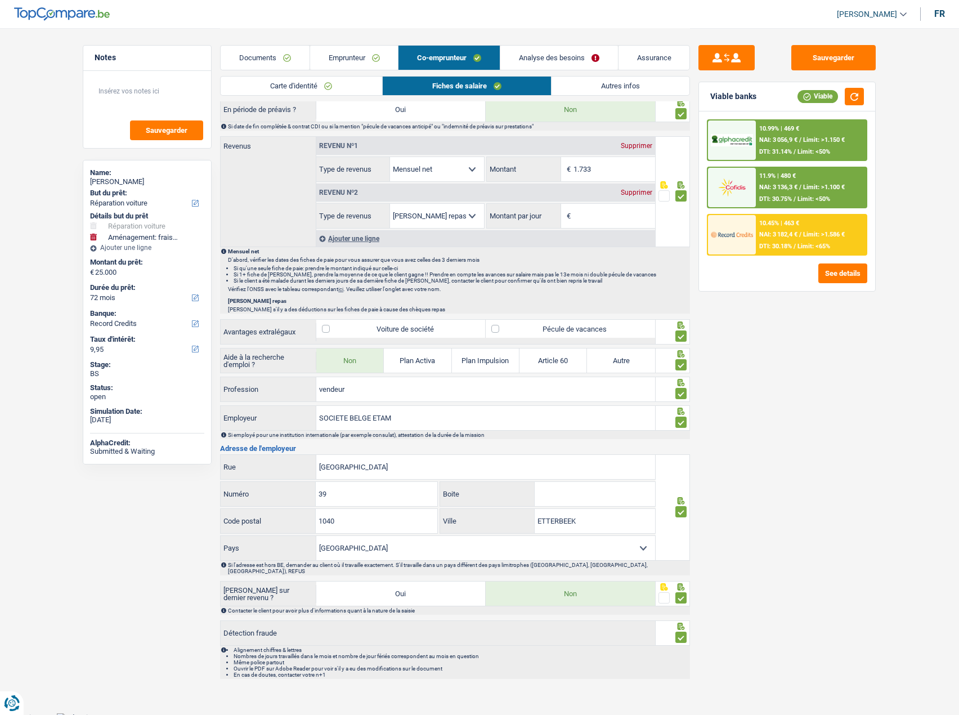
scroll to position [276, 0]
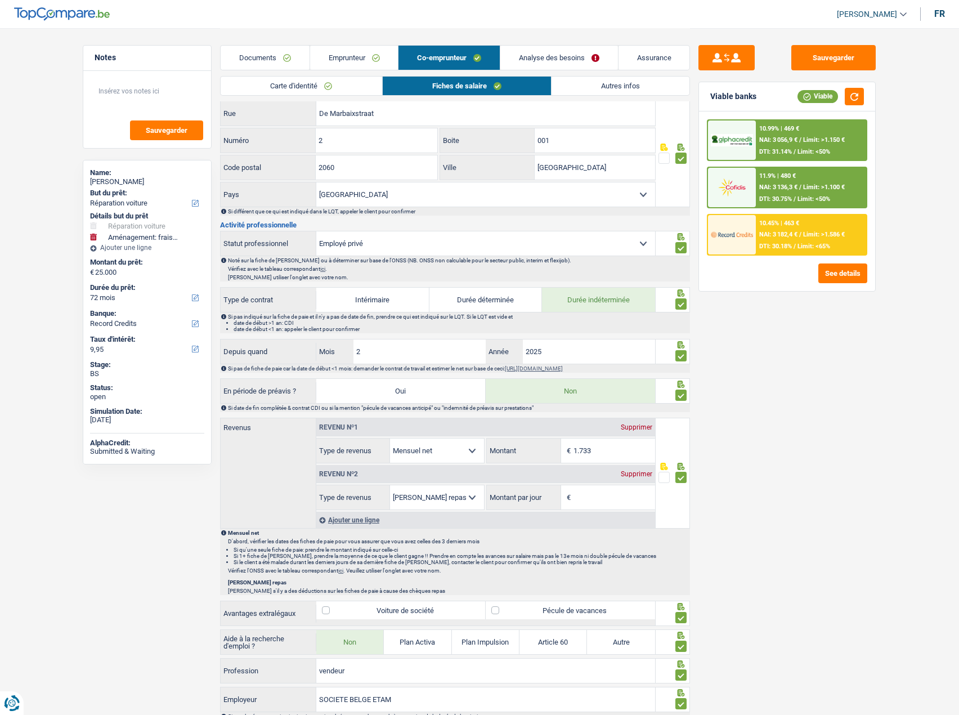
click at [627, 475] on div "Supprimer" at bounding box center [636, 474] width 37 height 7
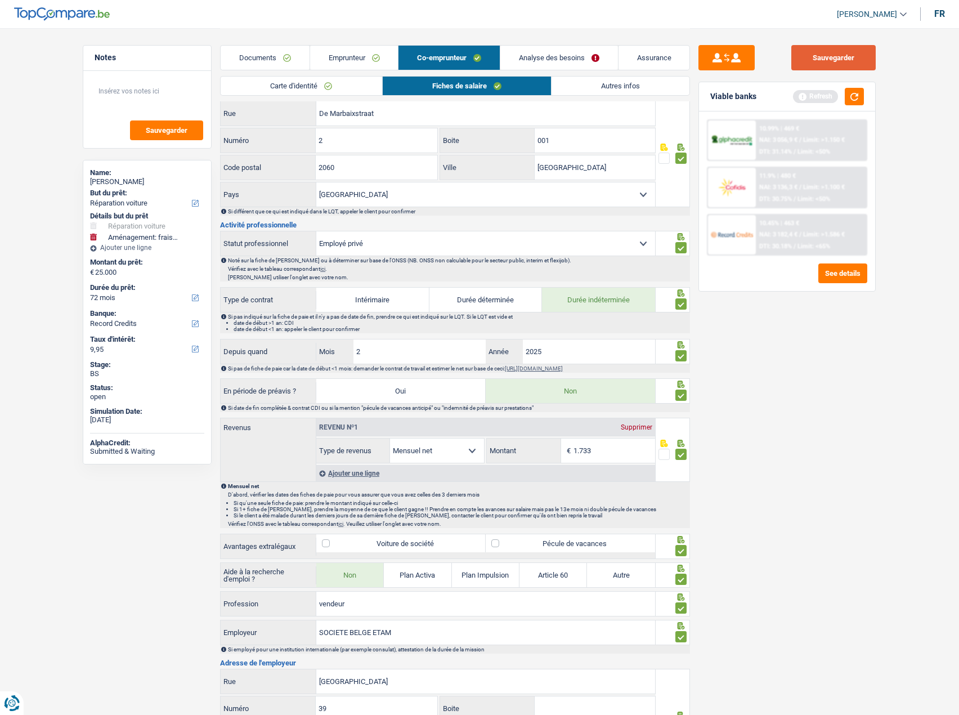
click at [844, 62] on button "Sauvegarder" at bounding box center [834, 57] width 84 height 25
click at [607, 84] on link "Autres infos" at bounding box center [621, 86] width 138 height 19
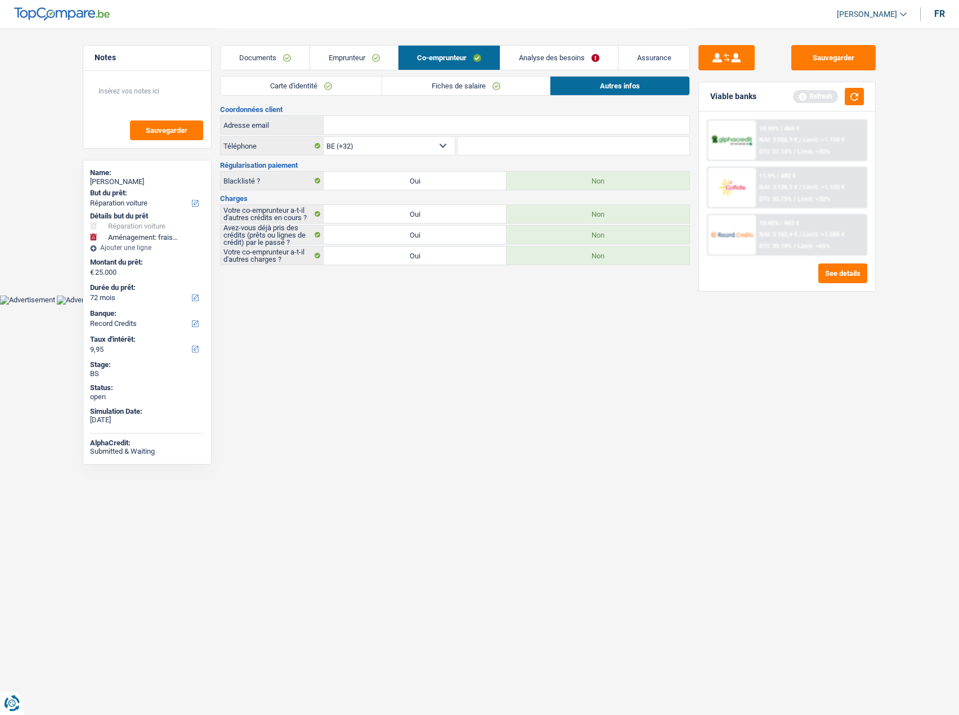
scroll to position [0, 0]
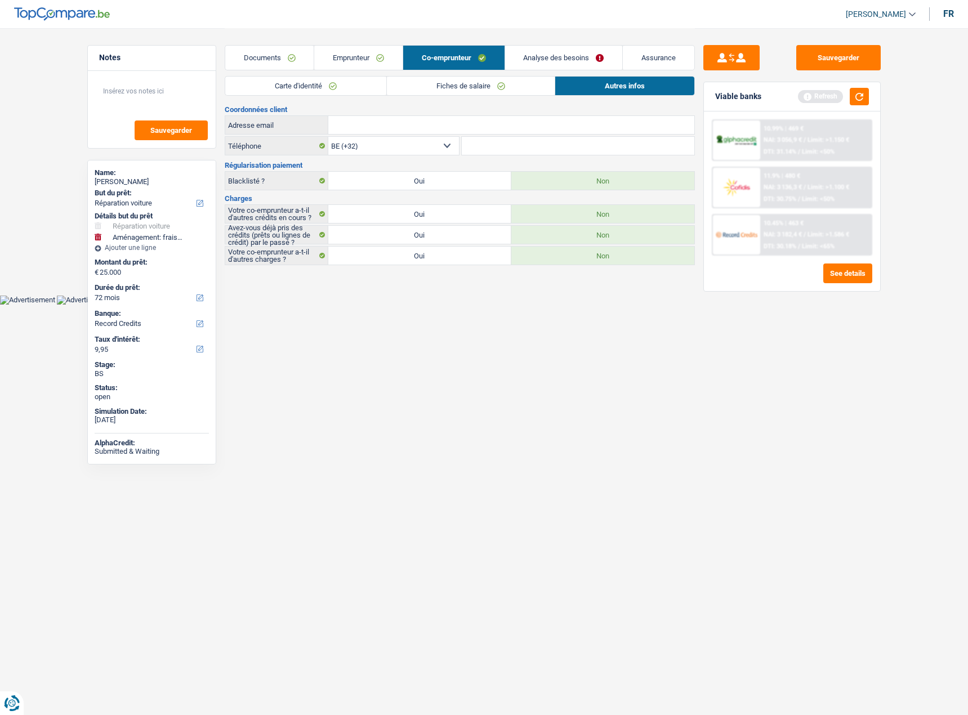
click at [571, 57] on link "Analyse des besoins" at bounding box center [564, 58] width 118 height 24
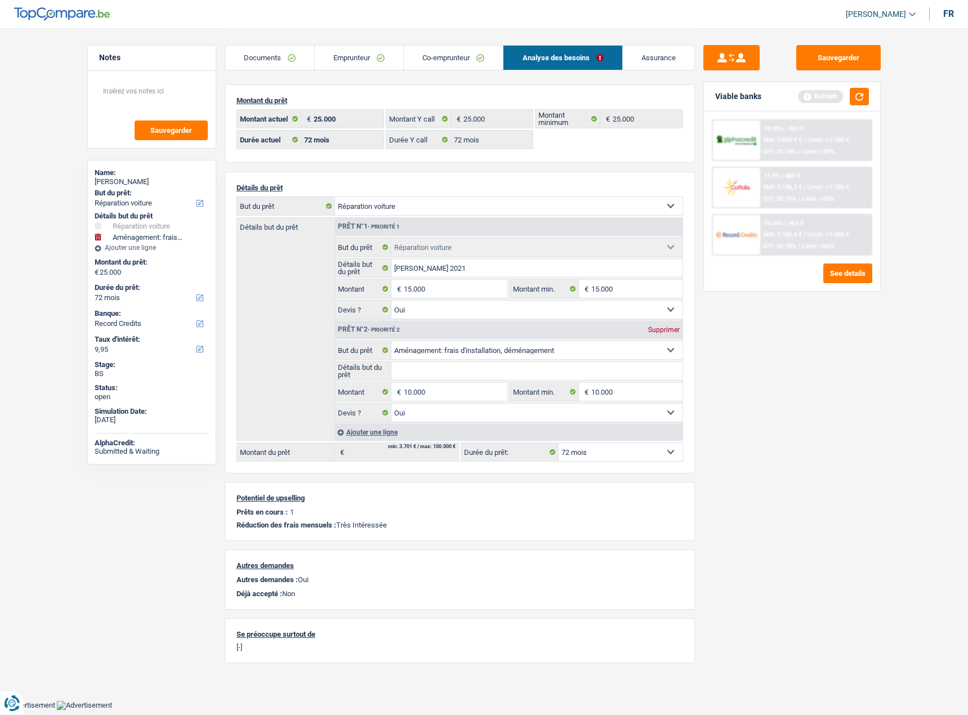
click at [427, 60] on link "Co-emprunteur" at bounding box center [453, 58] width 99 height 24
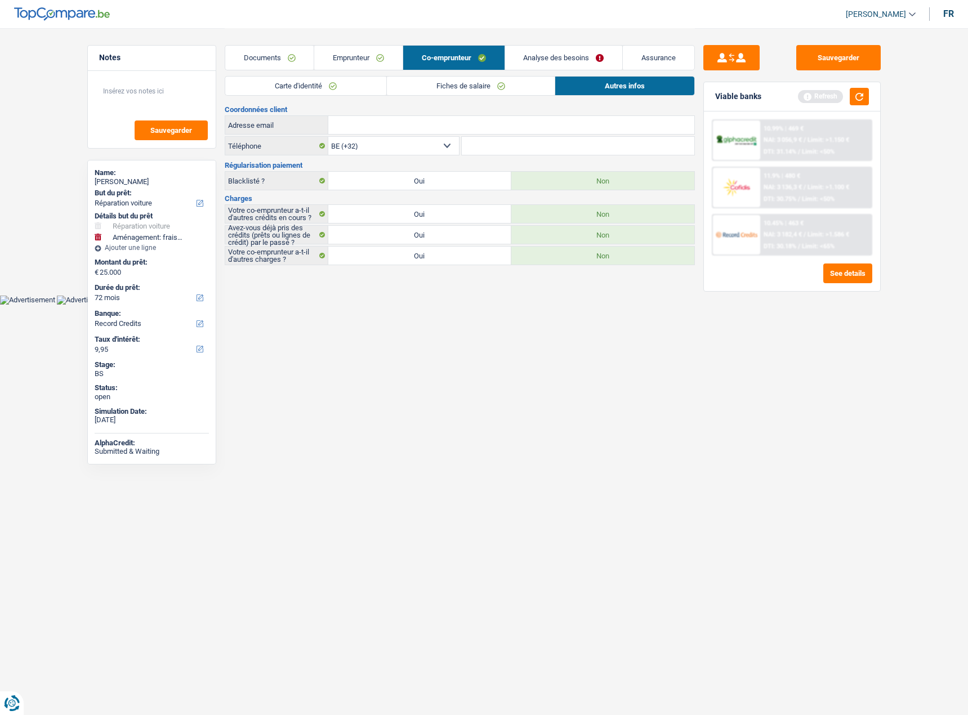
click at [548, 64] on link "Analyse des besoins" at bounding box center [564, 58] width 118 height 24
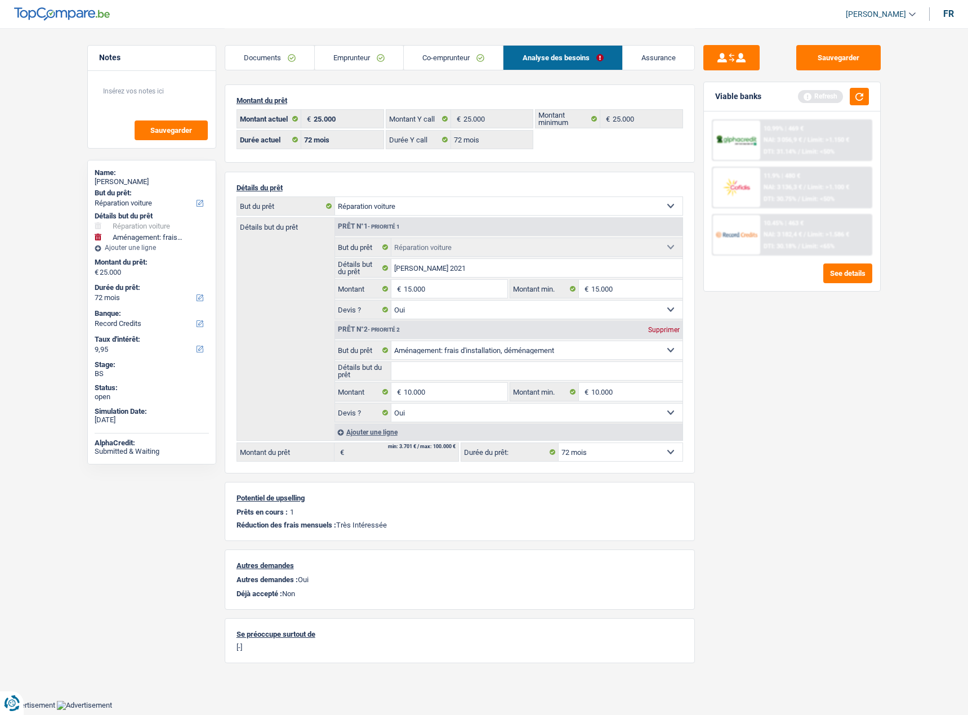
click at [471, 69] on link "Co-emprunteur" at bounding box center [453, 58] width 99 height 24
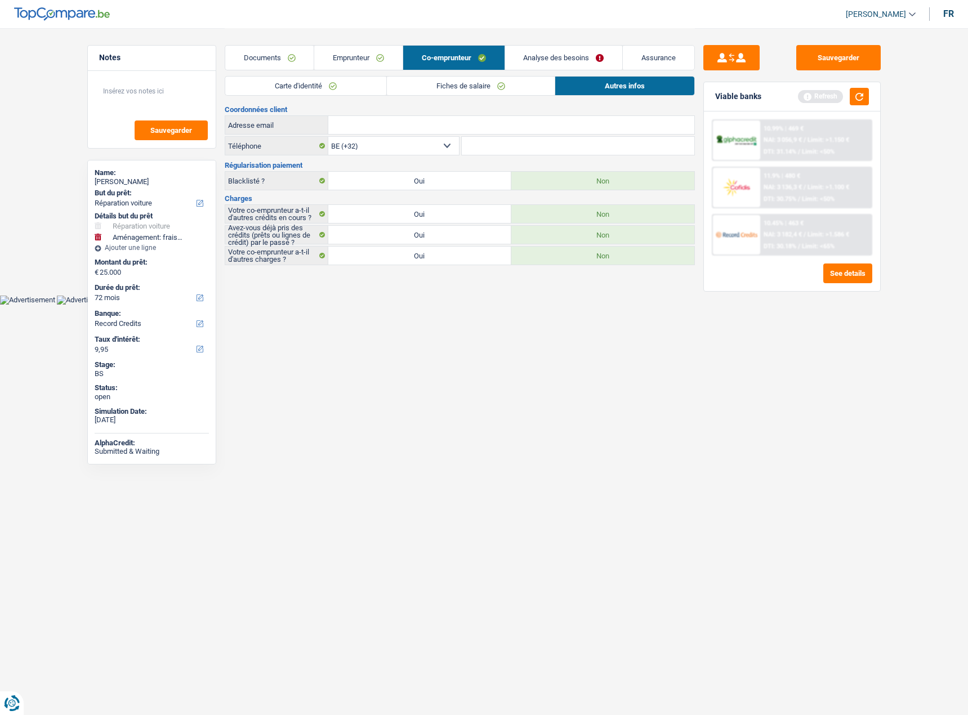
click at [486, 82] on link "Fiches de salaire" at bounding box center [471, 86] width 168 height 19
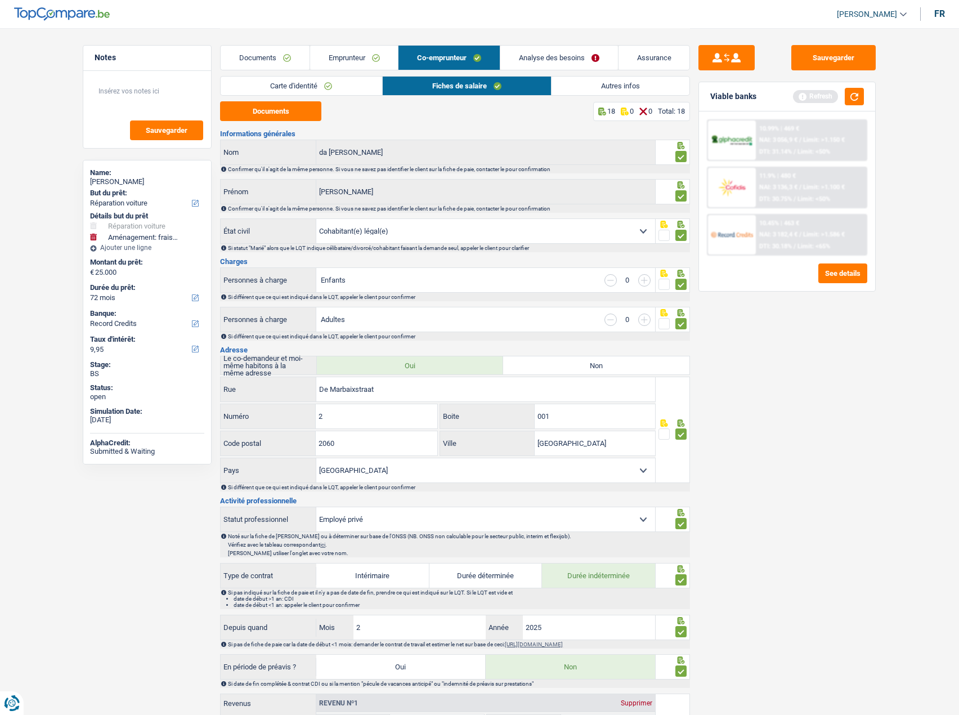
click at [351, 85] on link "Carte d'identité" at bounding box center [301, 86] width 161 height 19
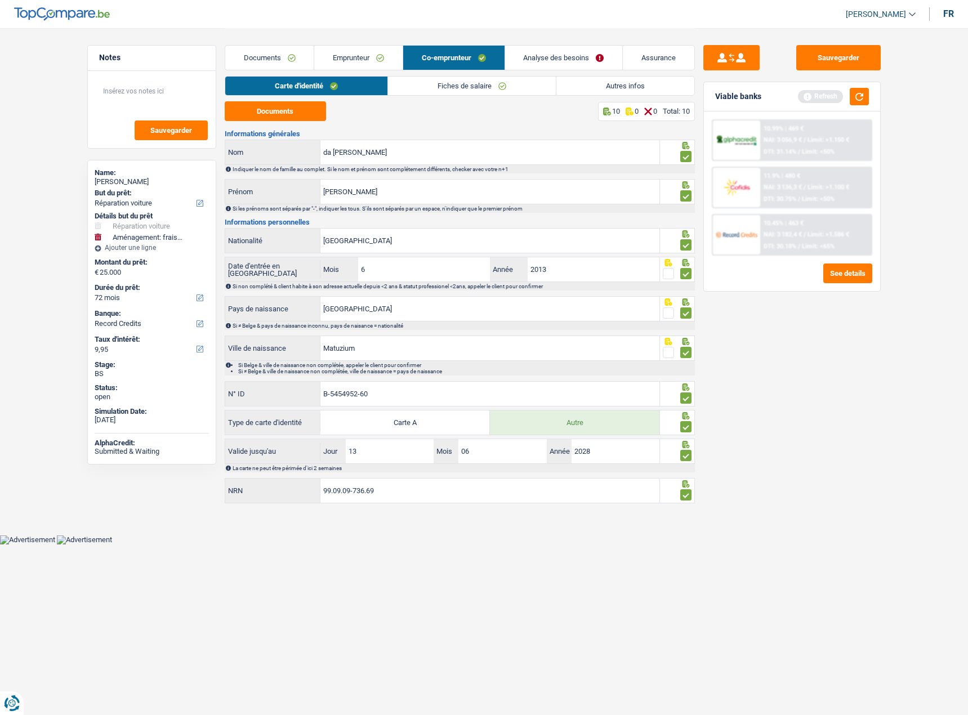
click at [382, 55] on link "Emprunteur" at bounding box center [358, 58] width 88 height 24
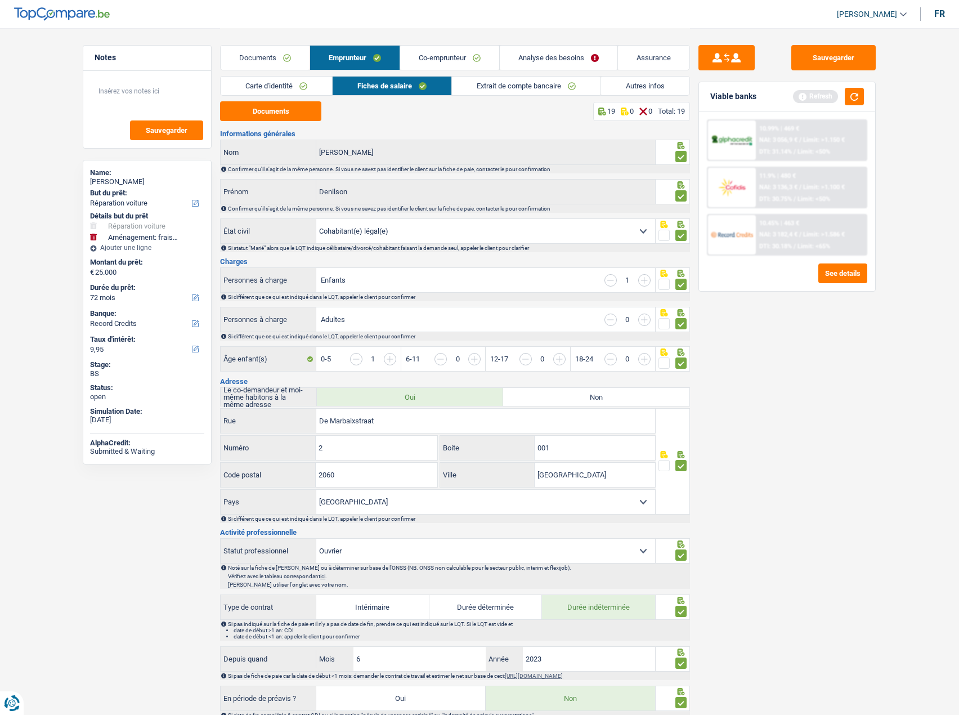
click at [324, 88] on link "Carte d'identité" at bounding box center [276, 86] width 111 height 19
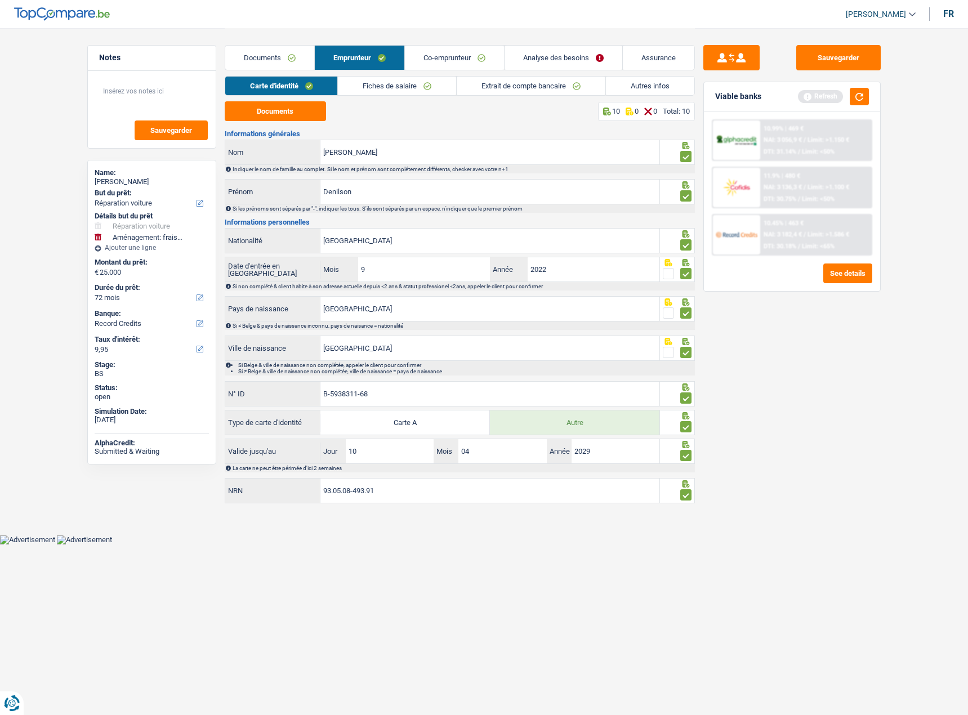
click at [511, 90] on link "Extrait de compte bancaire" at bounding box center [531, 86] width 149 height 19
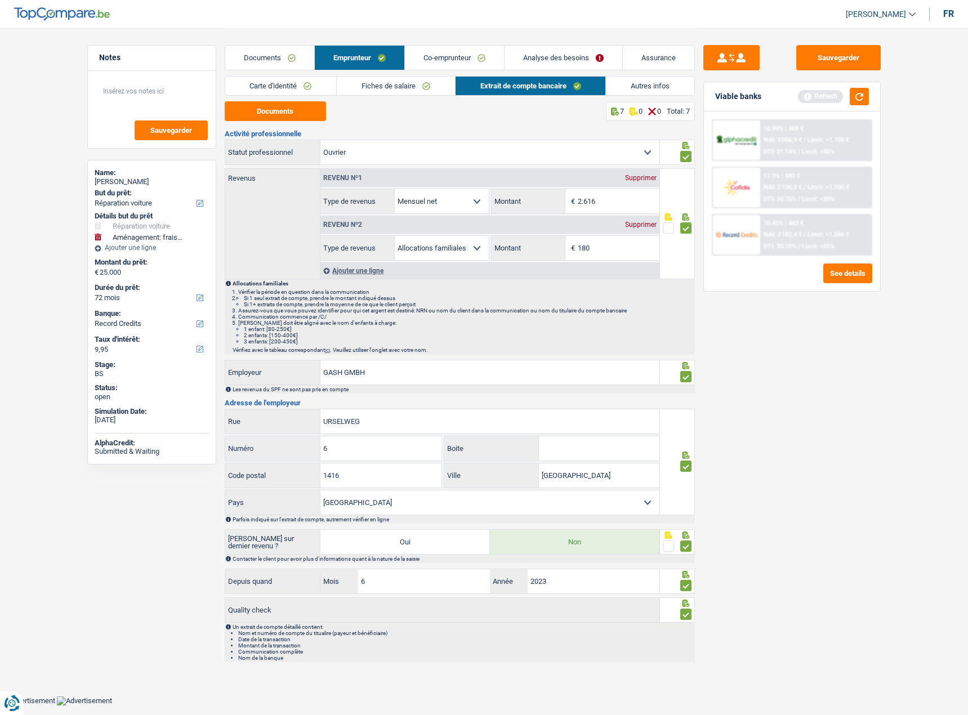
click at [630, 82] on link "Autres infos" at bounding box center [650, 86] width 88 height 19
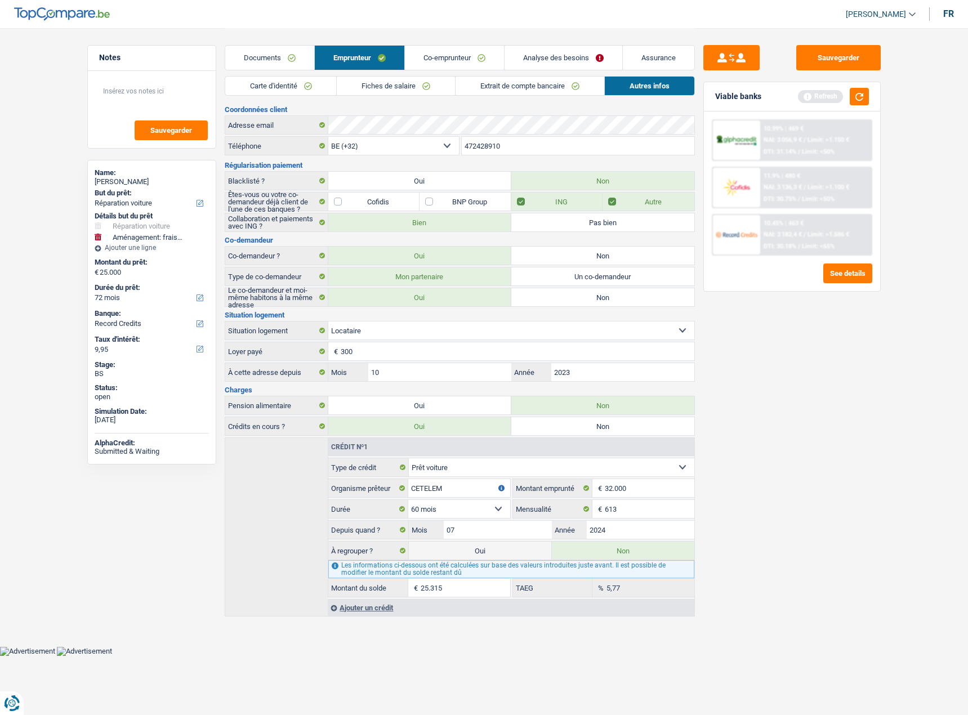
click at [533, 47] on link "Analyse des besoins" at bounding box center [563, 58] width 118 height 24
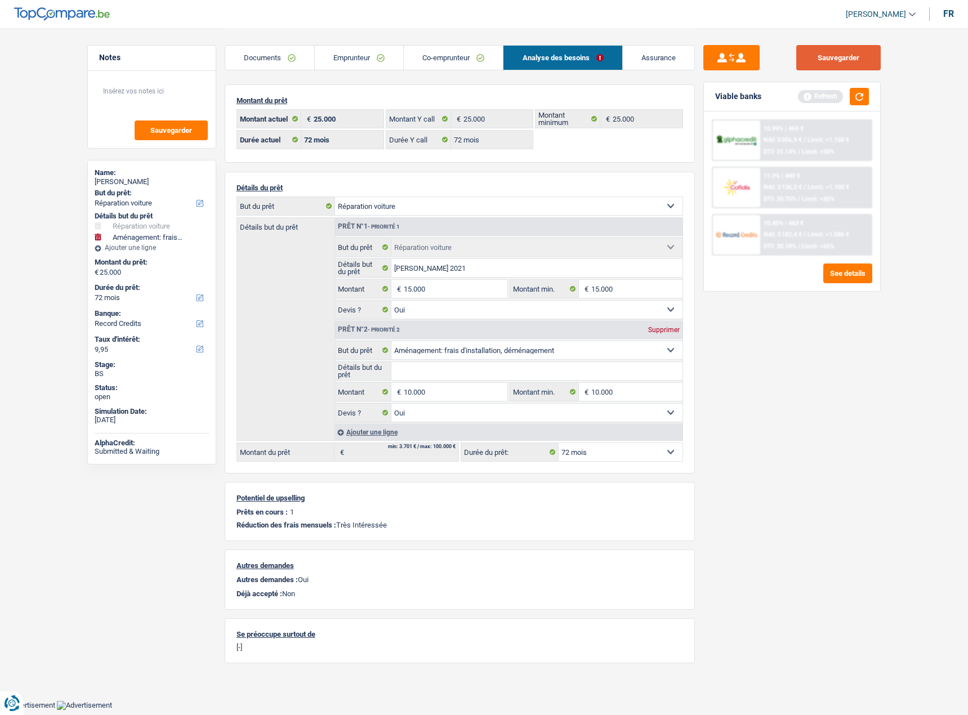
click at [871, 55] on button "Sauvegarder" at bounding box center [838, 57] width 84 height 25
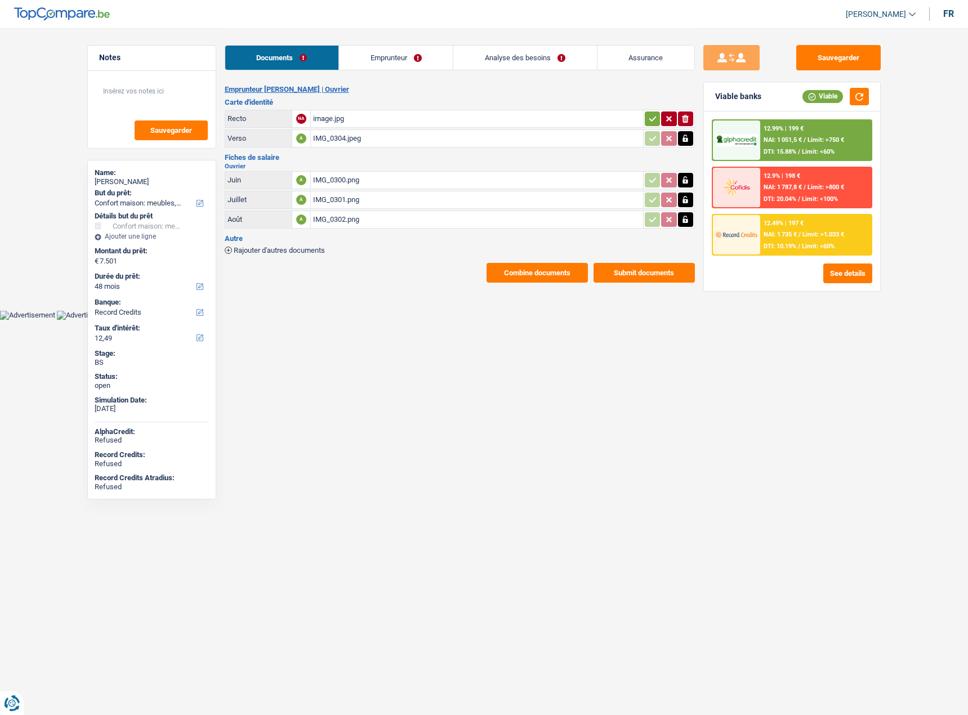
select select "household"
select select "48"
select select "record credits"
click at [827, 48] on button "Sauvegarder" at bounding box center [838, 57] width 84 height 25
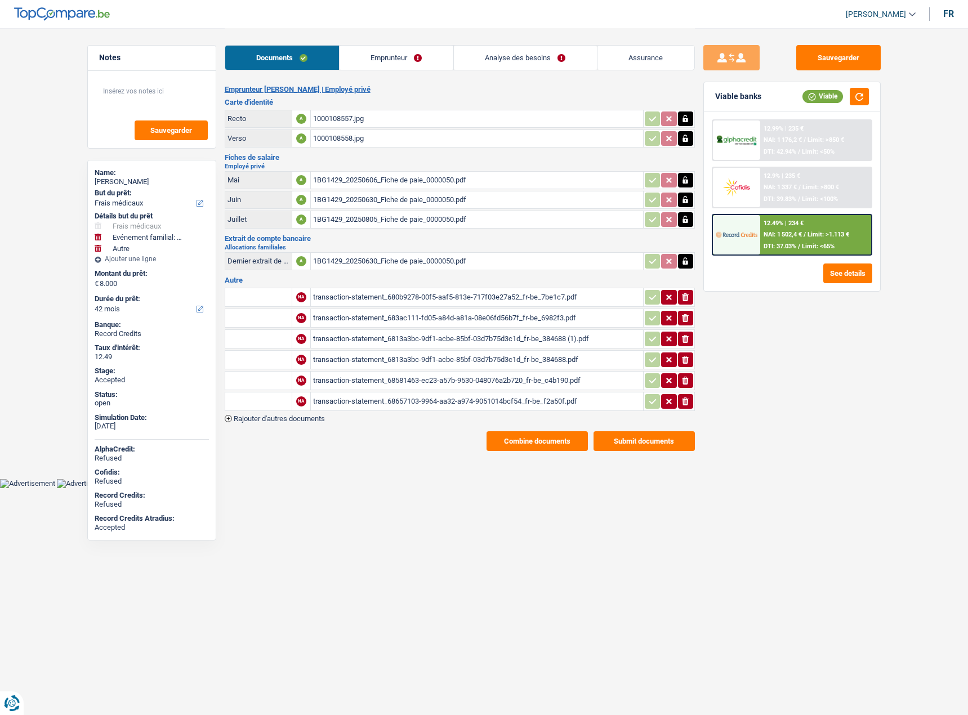
select select "medical"
select select "familyEvent"
select select "other"
select select "42"
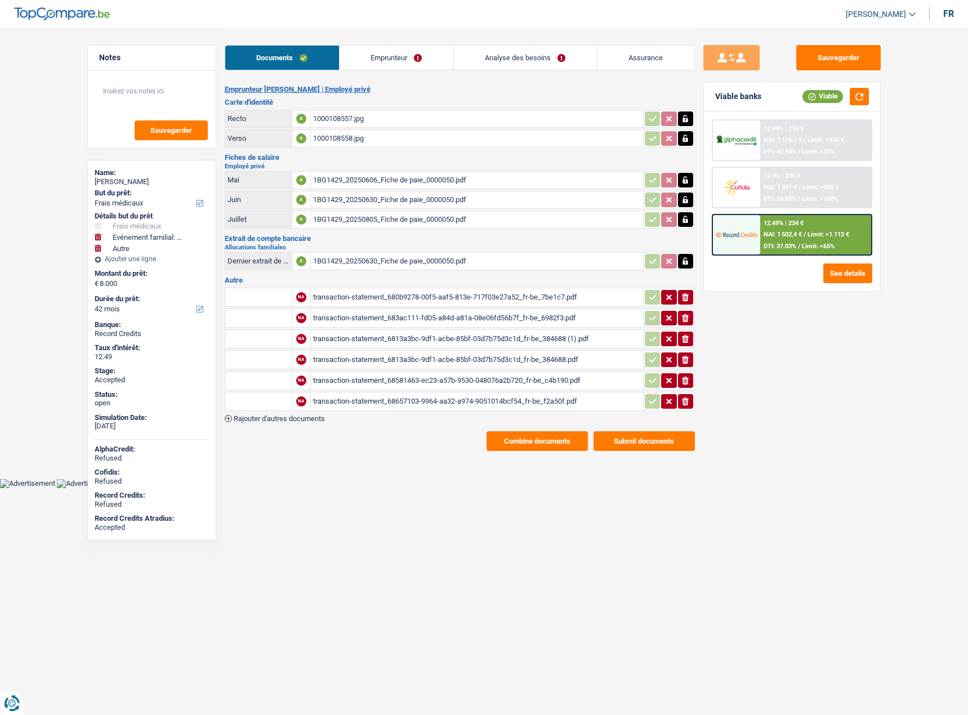
select select "42"
select select "30"
select select "medical"
select select "false"
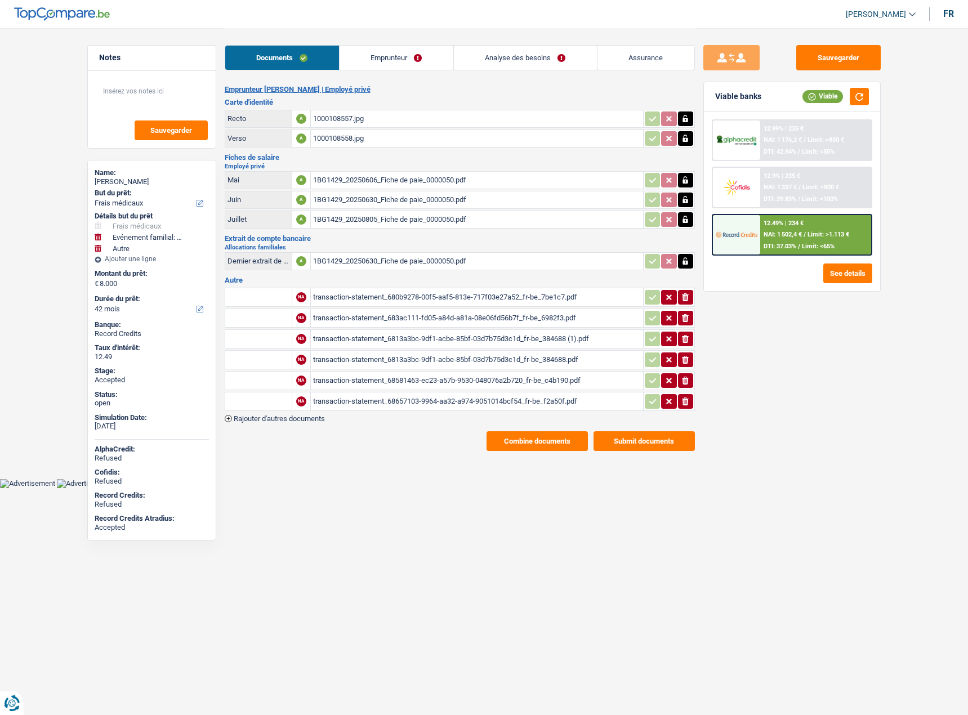
select select "familyEvent"
select select "false"
select select "other"
select select "42"
click at [543, 62] on link "Analyse des besoins" at bounding box center [525, 58] width 143 height 24
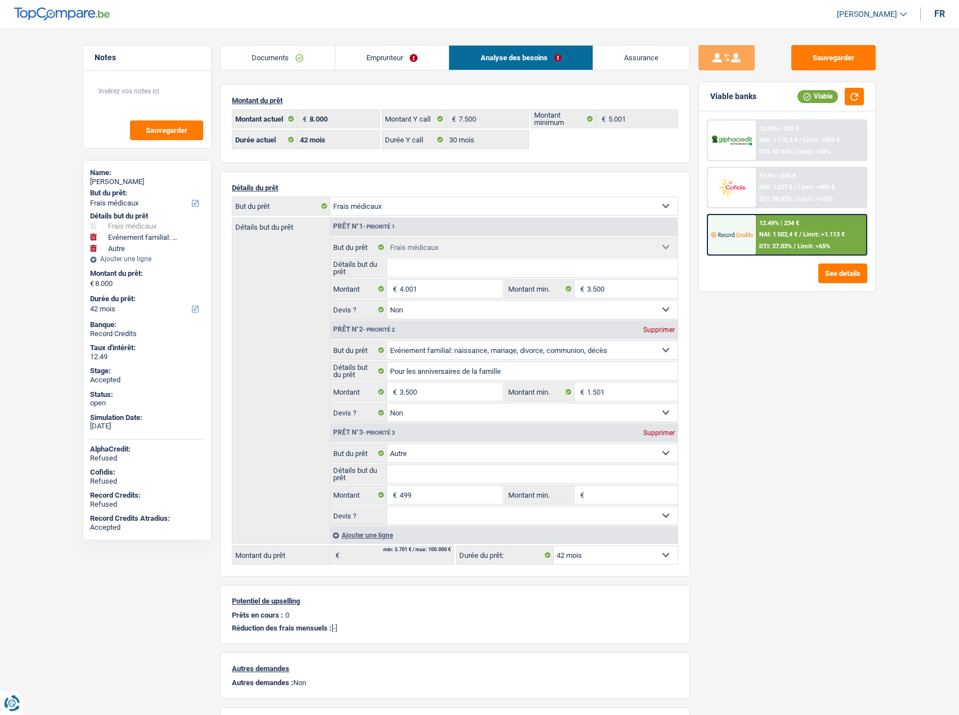
click at [272, 55] on link "Documents" at bounding box center [278, 58] width 114 height 24
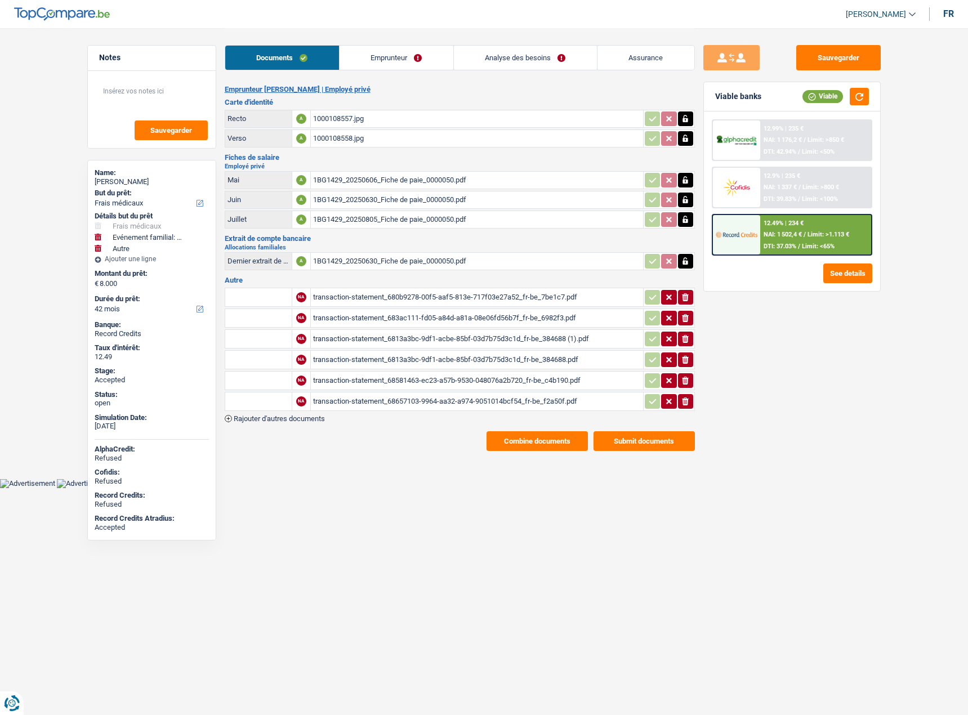
click at [517, 440] on div "Emprunteur Geoffroy Verbeeren | Employé privé Carte d'identité Recto A 10001085…" at bounding box center [460, 268] width 470 height 366
click at [517, 440] on button "Combine documents" at bounding box center [536, 441] width 101 height 20
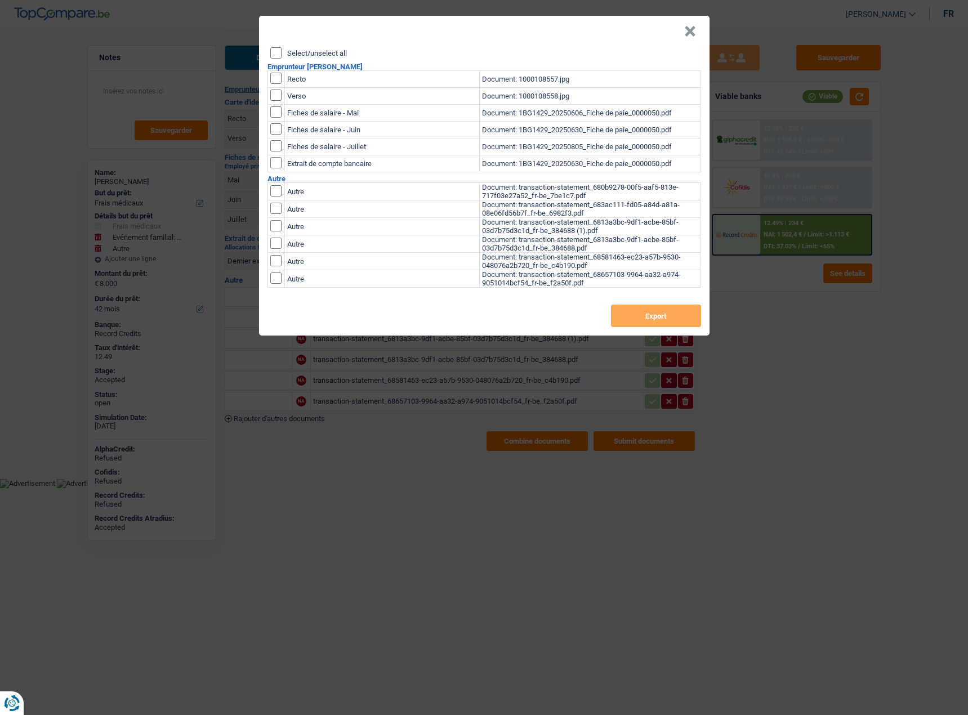
click at [280, 51] on input "Select/unselect all" at bounding box center [275, 52] width 11 height 11
checkbox input "true"
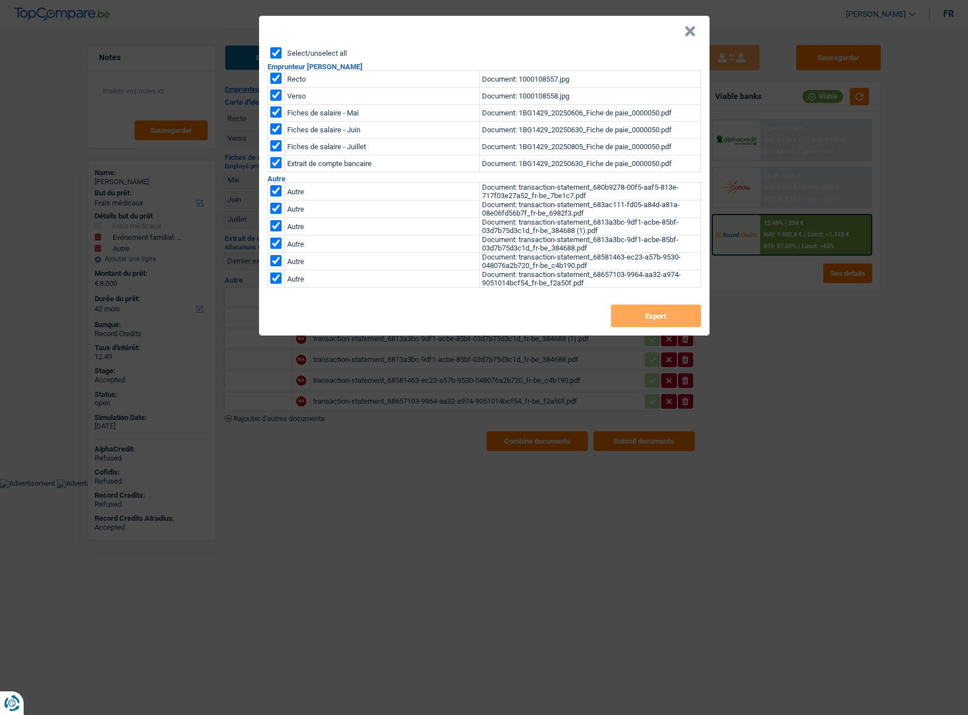
checkbox input "true"
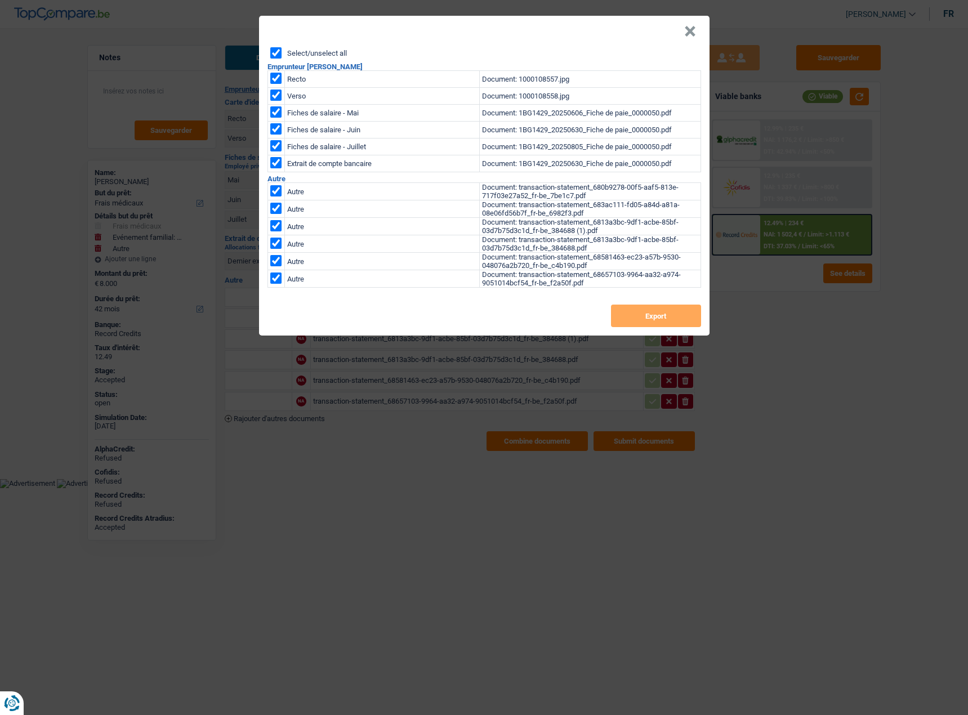
checkbox input "true"
click at [639, 311] on button "Export" at bounding box center [656, 316] width 90 height 23
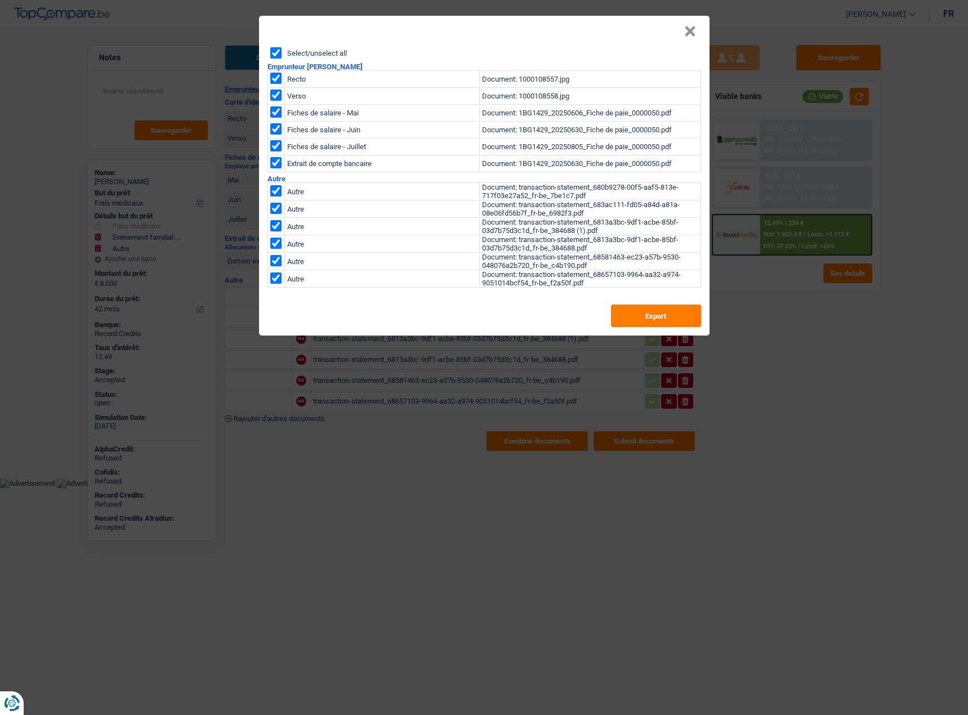
click at [689, 29] on button "×" at bounding box center [690, 31] width 12 height 11
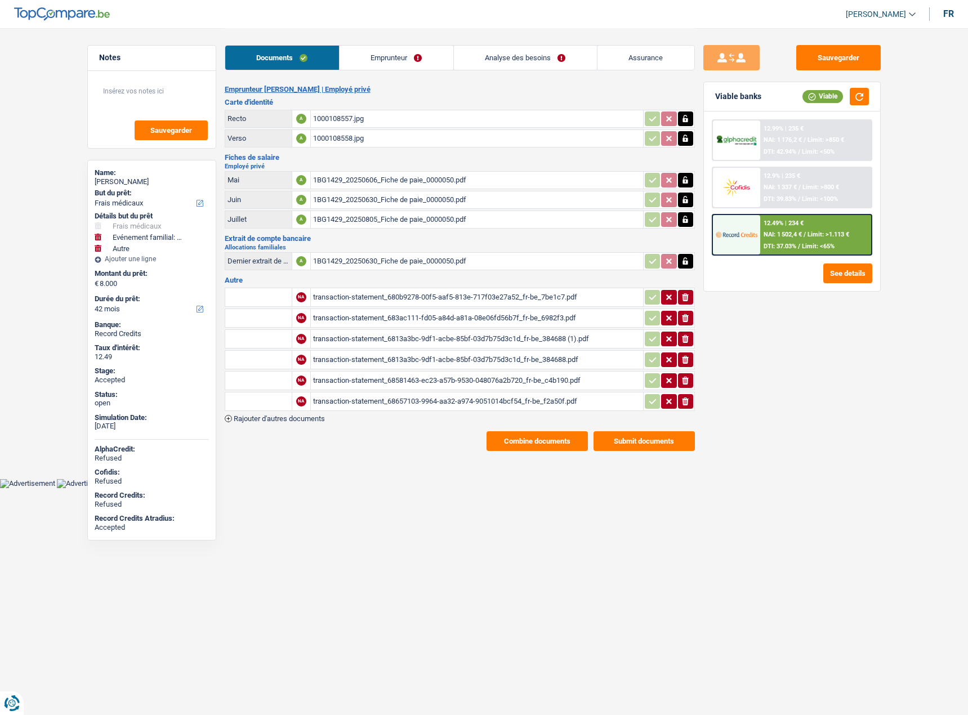
click at [805, 245] on span "Limit: <65%" at bounding box center [818, 246] width 33 height 7
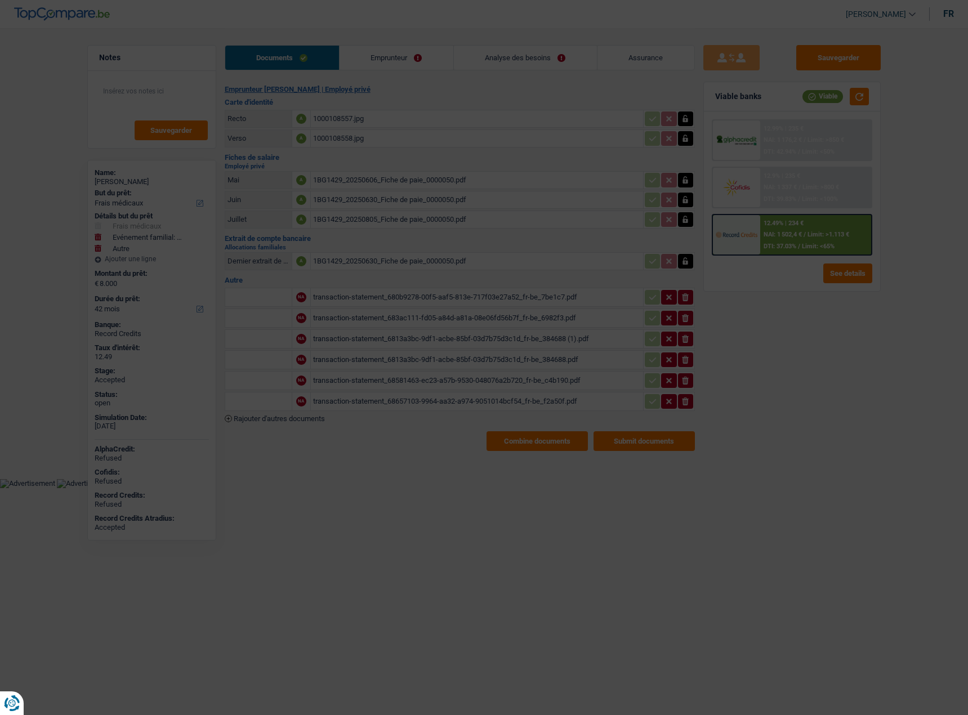
click at [765, 224] on Credits "Record Credits interest rates Loan amount: 8 000 € Submit × 12.49% 42 233,54 € …" at bounding box center [484, 357] width 968 height 715
click at [779, 234] on Credits "Record Credits interest rates Loan amount: 8 000 € Submit × 12.49% 42 233,54 € …" at bounding box center [484, 357] width 968 height 715
click at [798, 242] on Credits "Record Credits interest rates Loan amount: 8 000 € Submit × 12.49% 42 233,54 € …" at bounding box center [484, 357] width 968 height 715
click at [784, 229] on Credits "Record Credits interest rates Loan amount: 8 000 € Submit × 12.49% 42 233,54 € …" at bounding box center [484, 357] width 968 height 715
click at [777, 419] on Credits "Record Credits interest rates Loan amount: 8 000 € Submit × 12.49% 42 233,54 € …" at bounding box center [484, 357] width 968 height 715
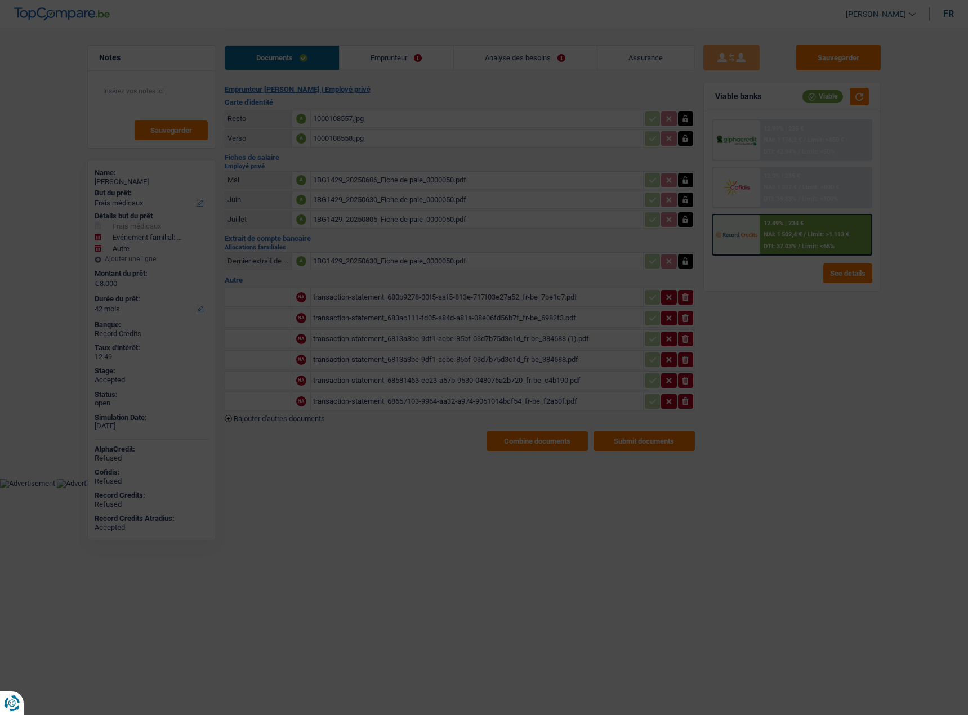
click at [777, 419] on Credits "Record Credits interest rates Loan amount: 8 000 € Submit × 12.49% 42 233,54 € …" at bounding box center [484, 357] width 968 height 715
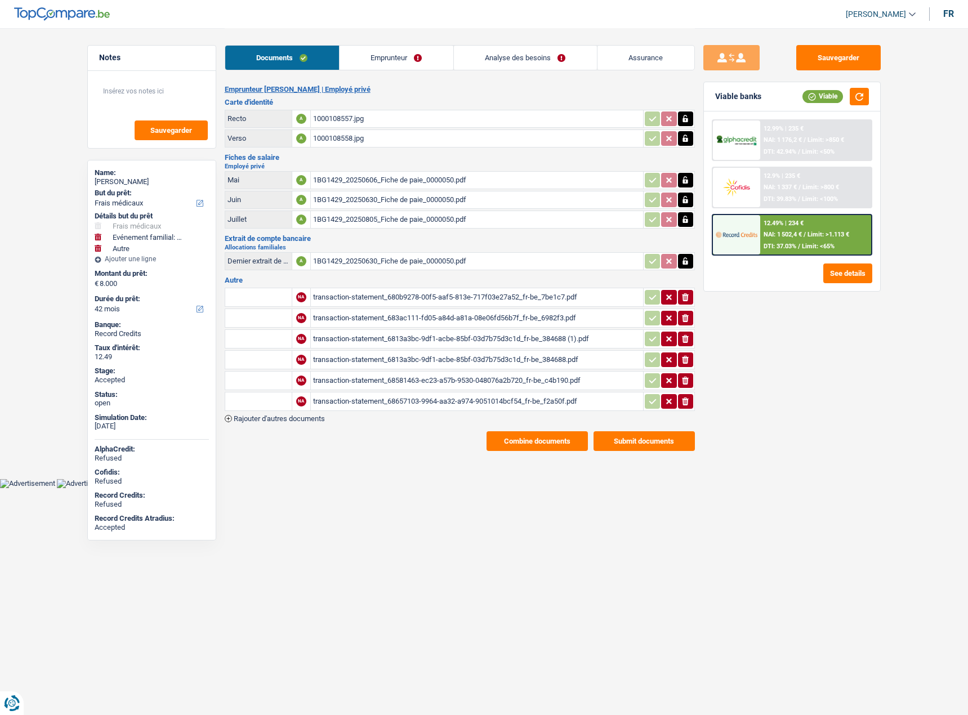
click at [839, 225] on div "12.49% | 234 € NAI: 1 502,4 € / Limit: >1.113 € DTI: 37.03% / Limit: <65%" at bounding box center [815, 234] width 111 height 39
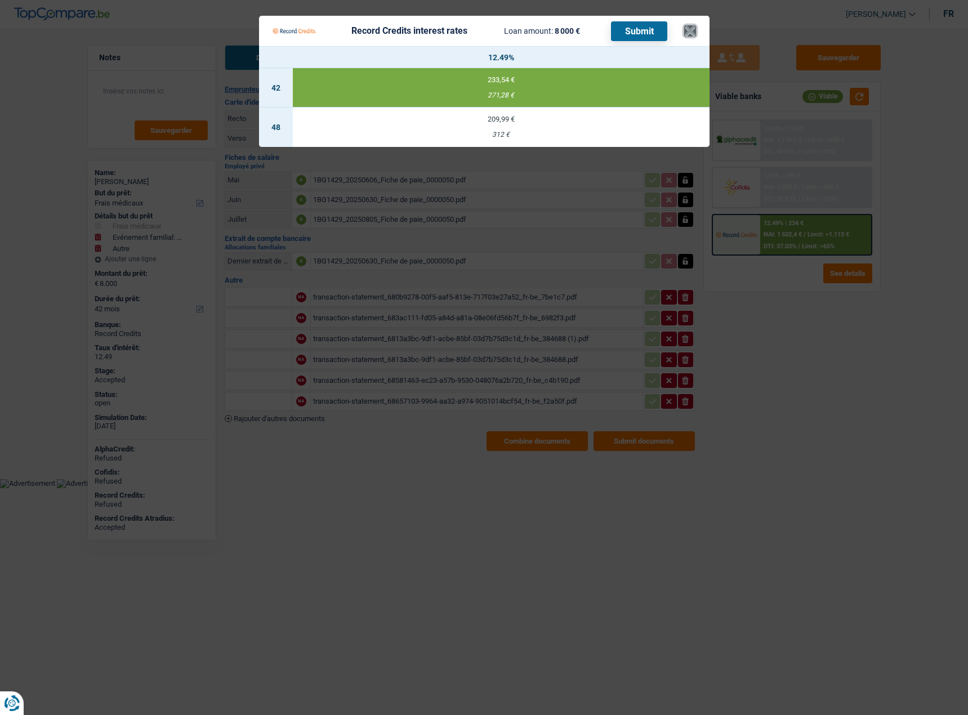
drag, startPoint x: 694, startPoint y: 32, endPoint x: 646, endPoint y: 42, distance: 48.8
click at [694, 32] on button "×" at bounding box center [690, 30] width 12 height 11
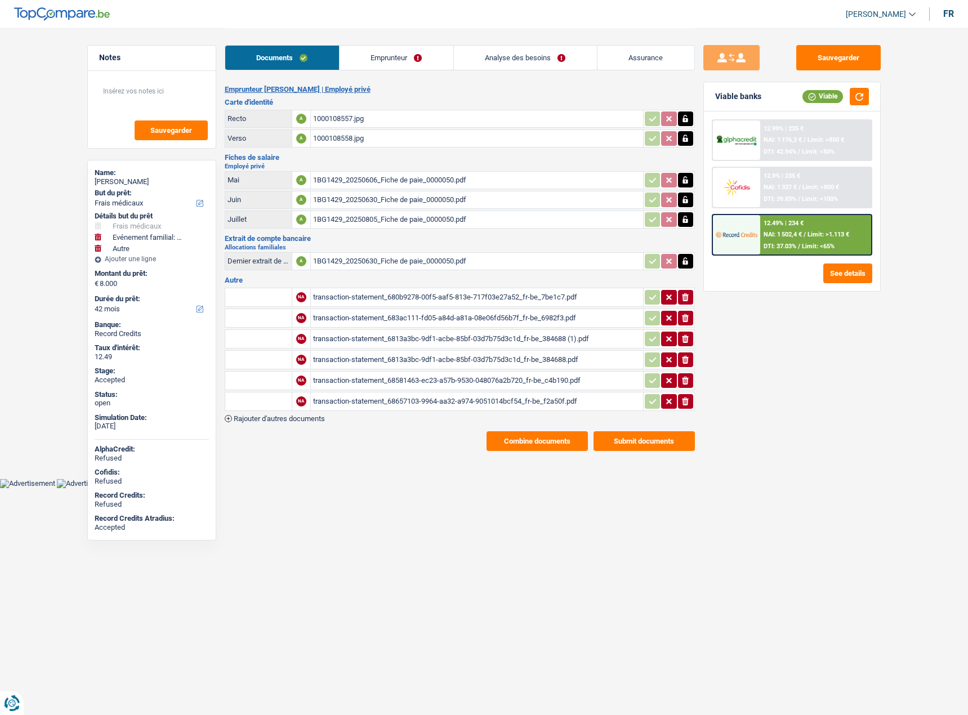
click at [506, 47] on link "Analyse des besoins" at bounding box center [525, 58] width 143 height 24
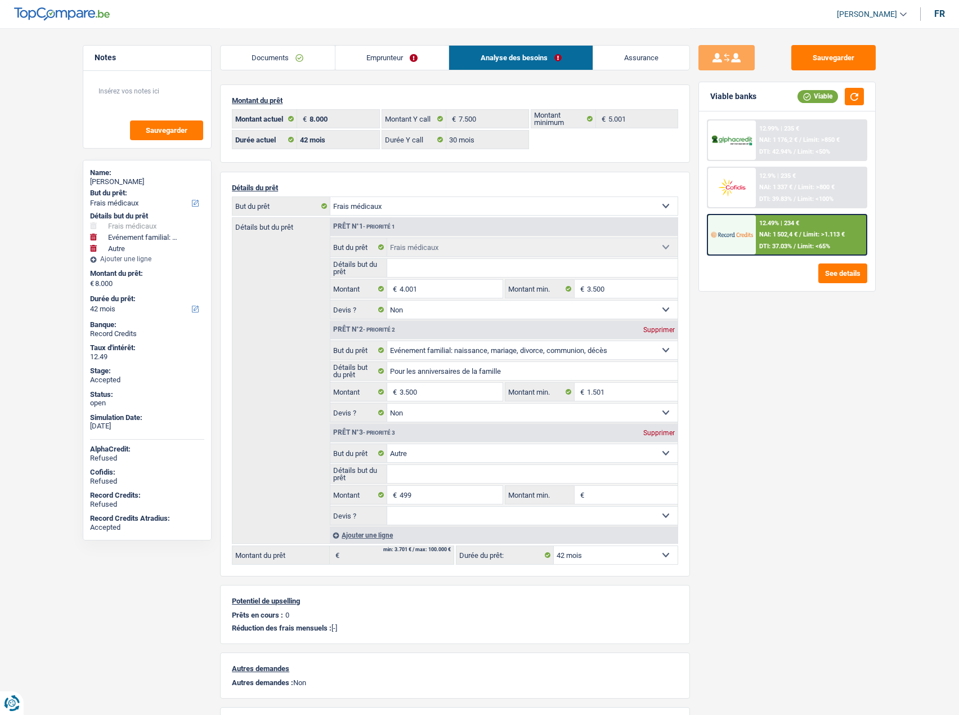
click at [798, 235] on span "NAI: 1 502,4 €" at bounding box center [778, 234] width 38 height 7
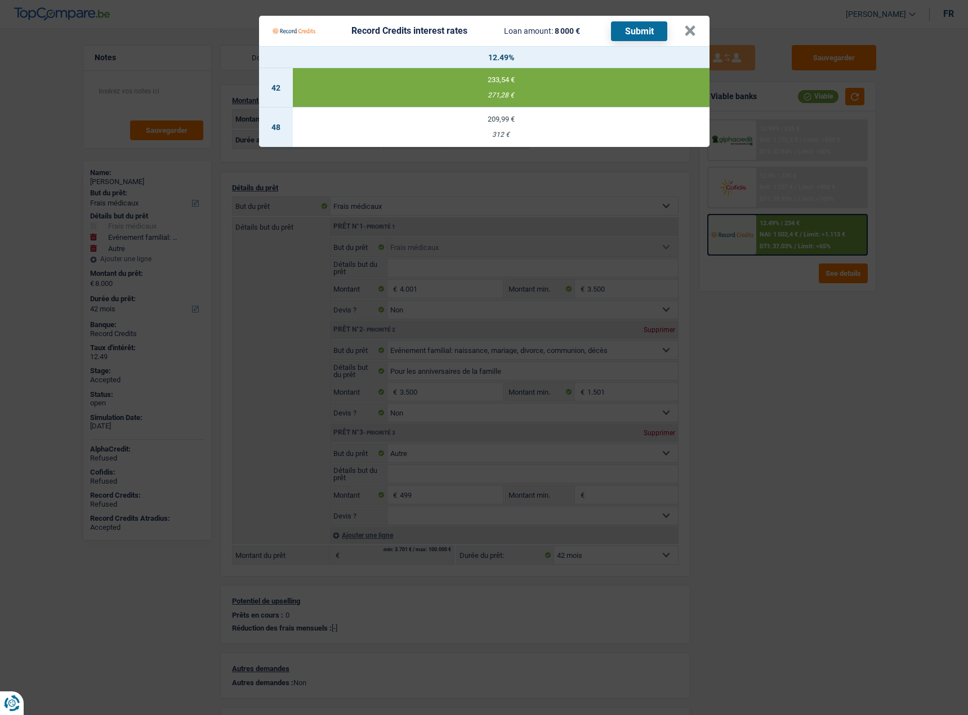
click at [835, 313] on Credits "Record Credits interest rates Loan amount: 8 000 € Submit × 12.49% 42 233,54 € …" at bounding box center [484, 357] width 968 height 715
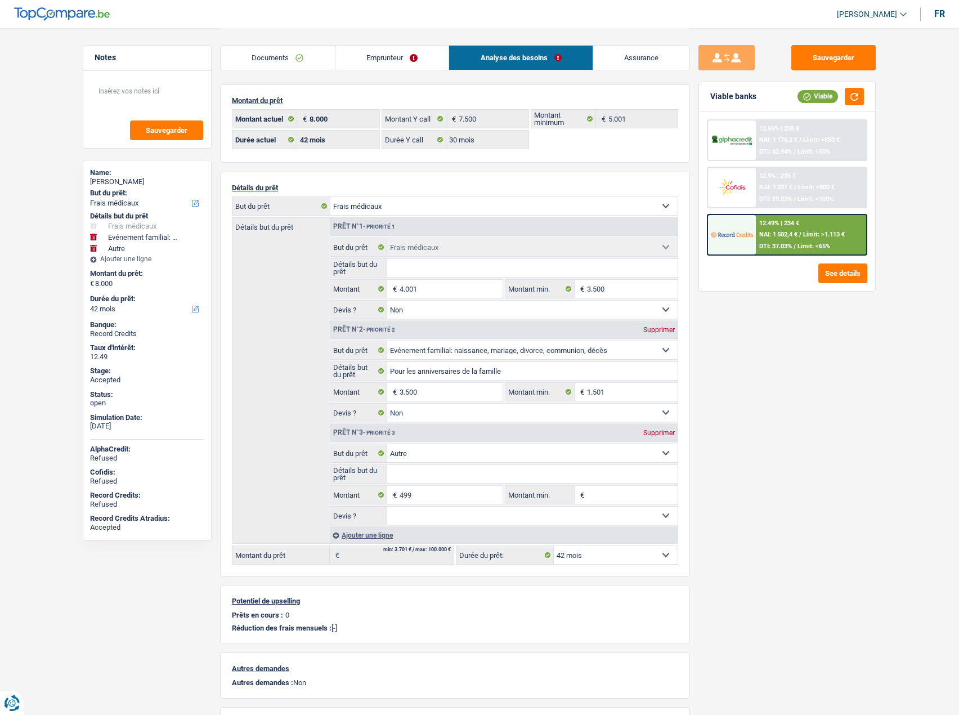
click at [774, 247] on span "DTI: 37.03%" at bounding box center [775, 246] width 33 height 7
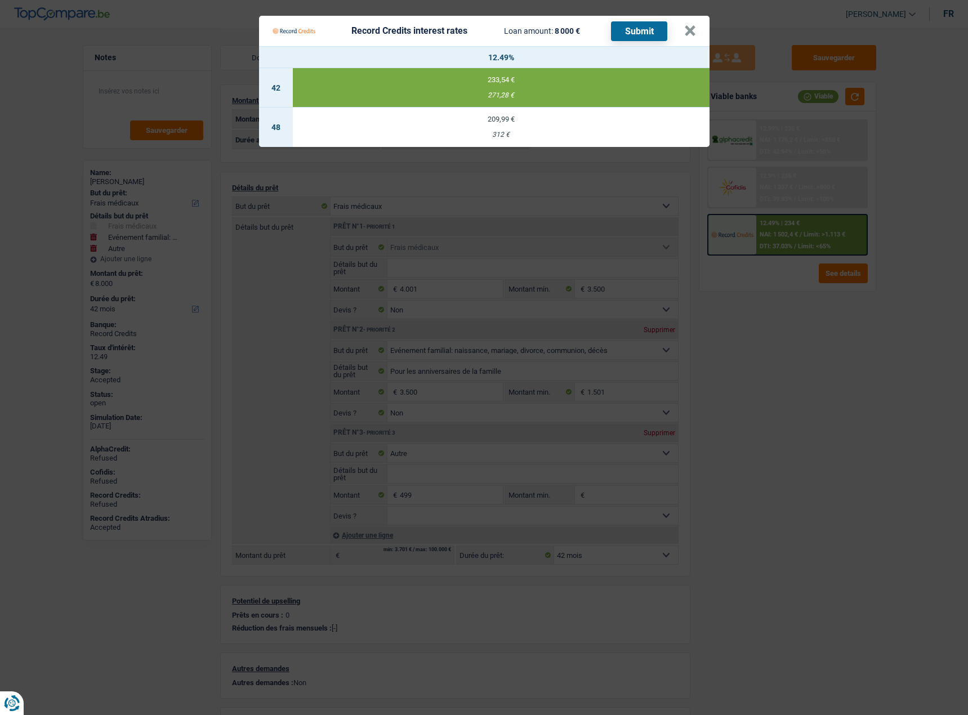
click at [837, 366] on Credits "Record Credits interest rates Loan amount: 8 000 € Submit × 12.49% 42 233,54 € …" at bounding box center [484, 357] width 968 height 715
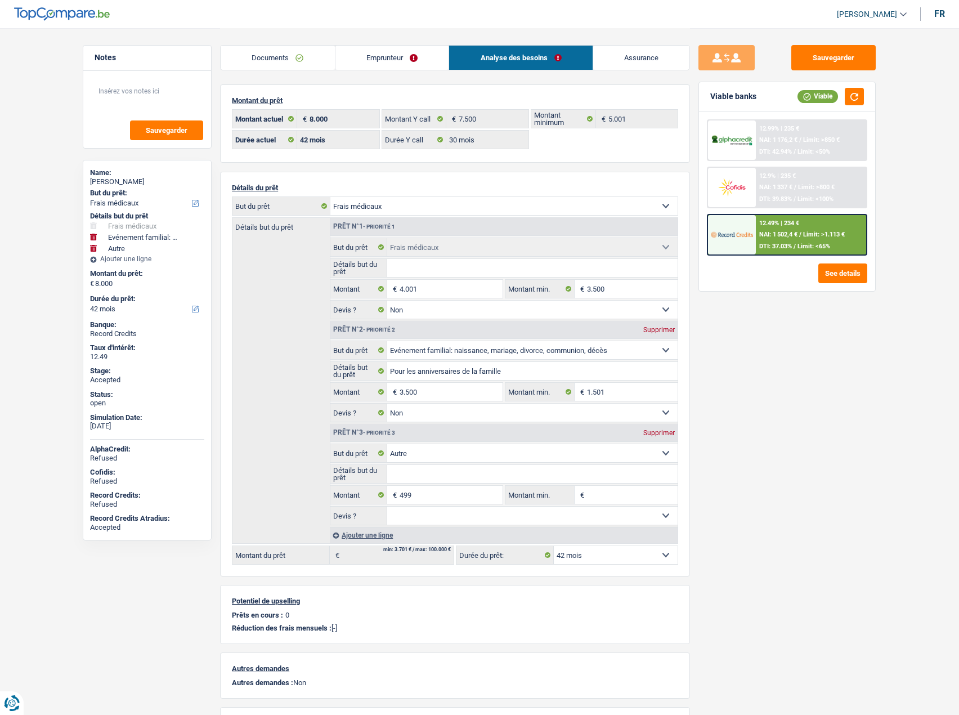
click at [808, 215] on div "12.49% | 234 € NAI: 1 502,4 € / Limit: >1.113 € DTI: 37.03% / Limit: <65%" at bounding box center [787, 235] width 160 height 42
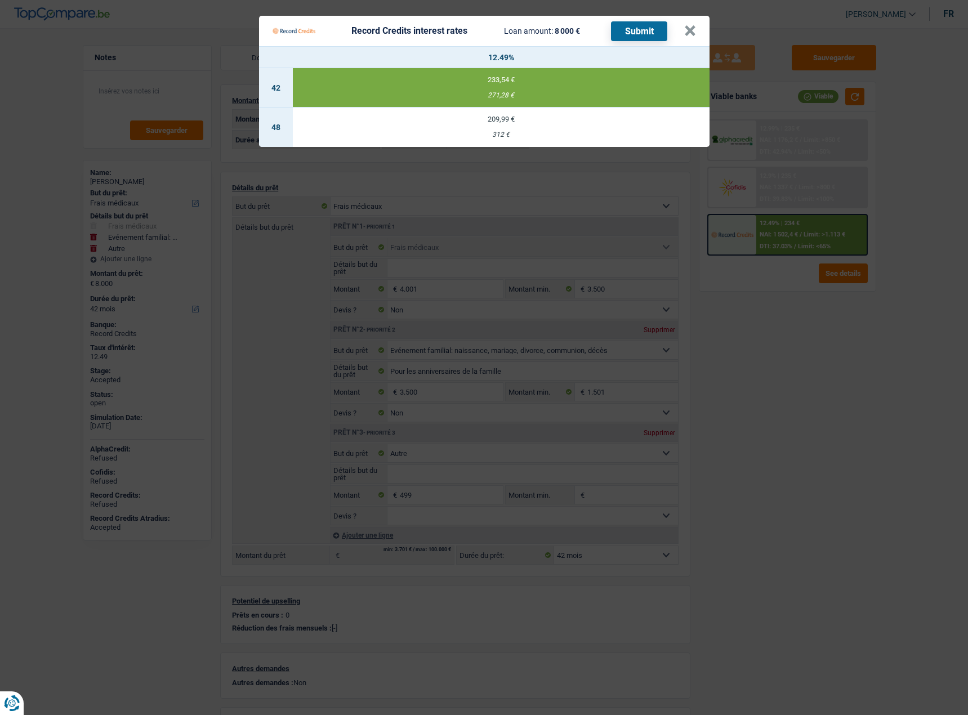
click at [797, 321] on Credits "Record Credits interest rates Loan amount: 8 000 € Submit × 12.49% 42 233,54 € …" at bounding box center [484, 357] width 968 height 715
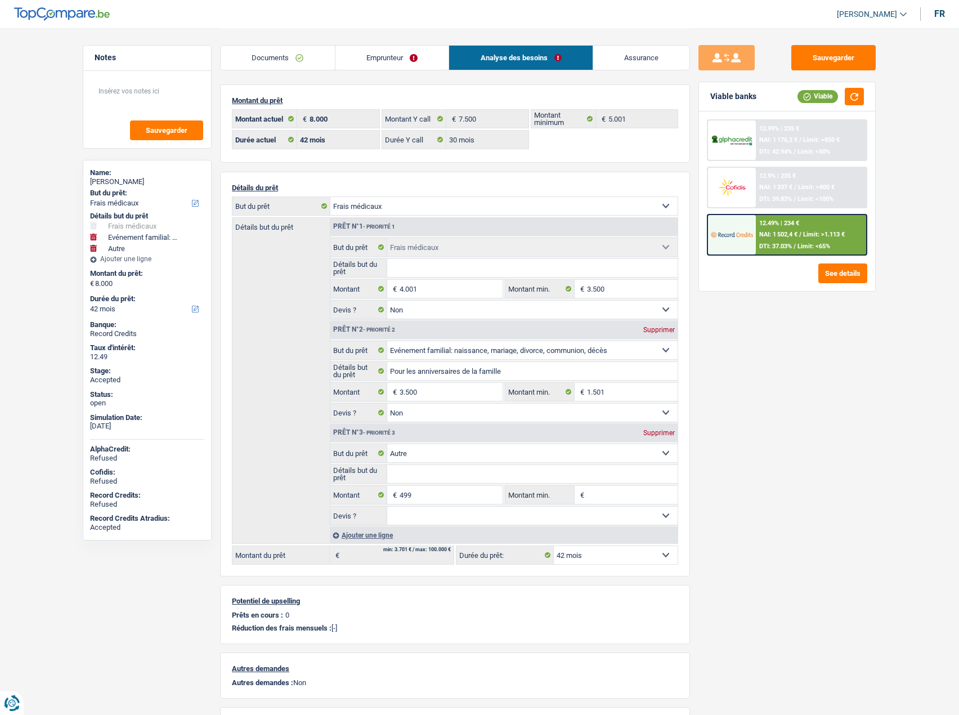
click at [146, 179] on div "Geoffroy Verbeeren" at bounding box center [147, 181] width 114 height 9
copy div "Verbeeren"
click at [275, 60] on link "Documents" at bounding box center [278, 58] width 114 height 24
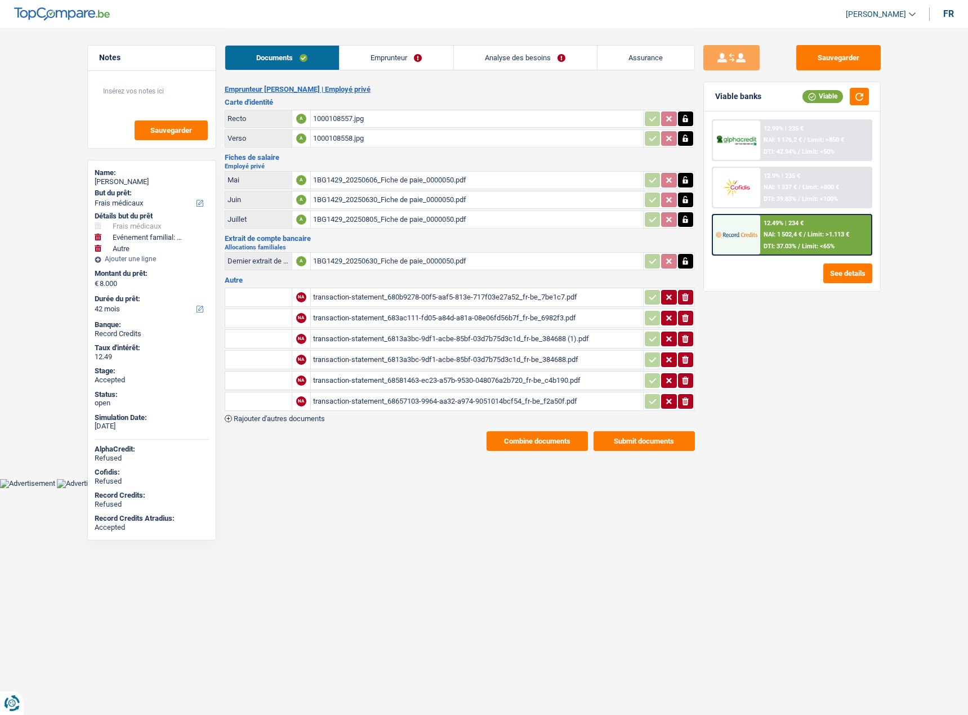
click at [803, 220] on div "12.49% | 234 € NAI: 1 502,4 € / Limit: >1.113 € DTI: 37.03% / Limit: <65%" at bounding box center [815, 234] width 111 height 39
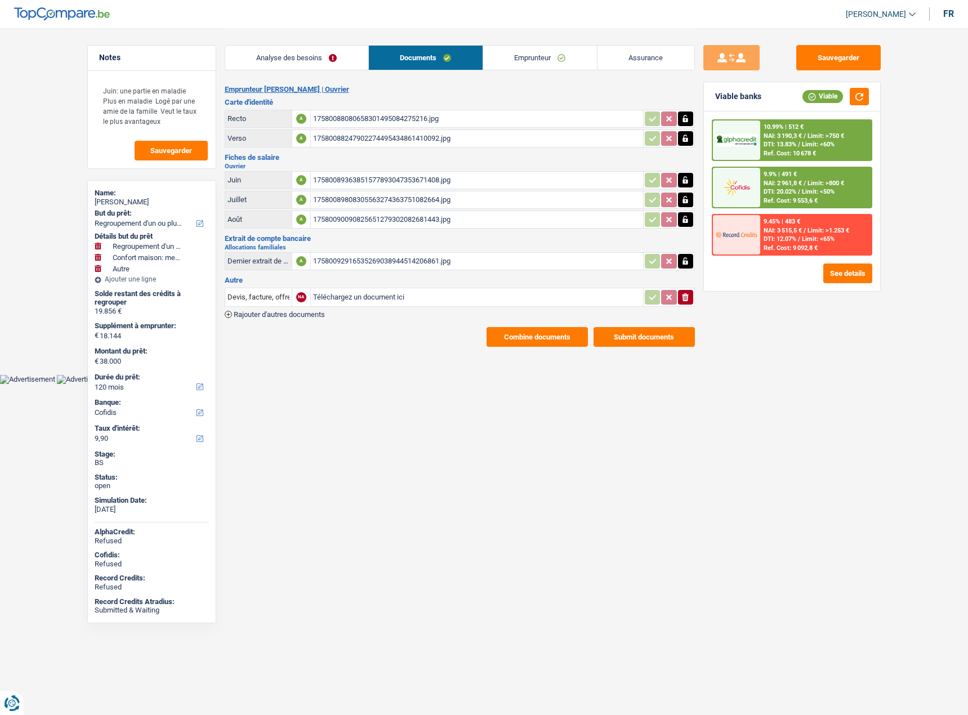
select select "refinancing"
select select "household"
select select "other"
select select "120"
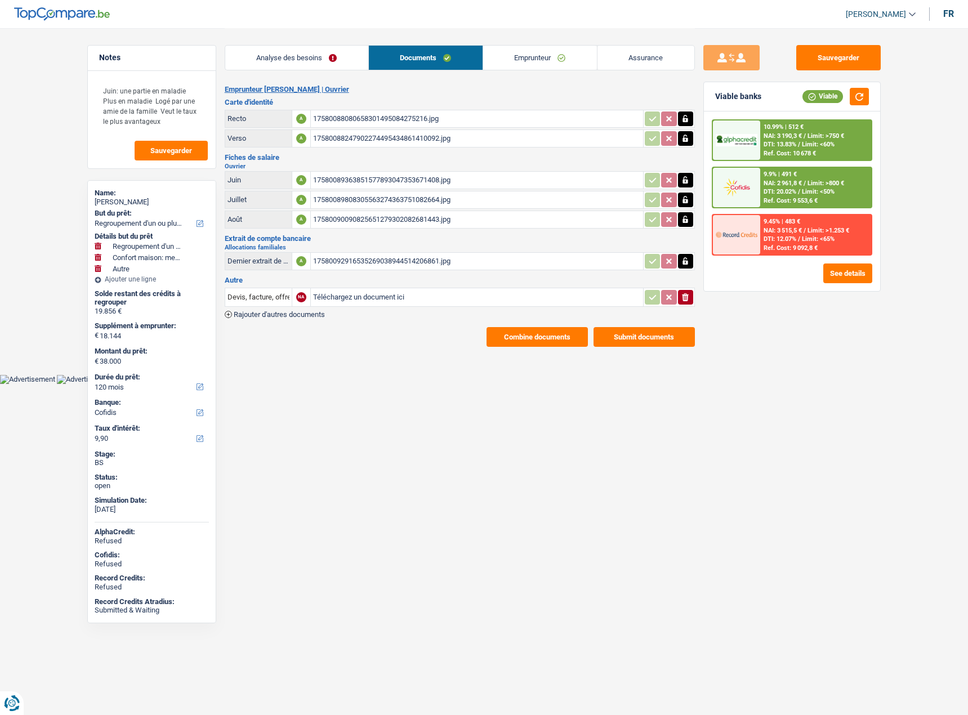
select select "cofidis"
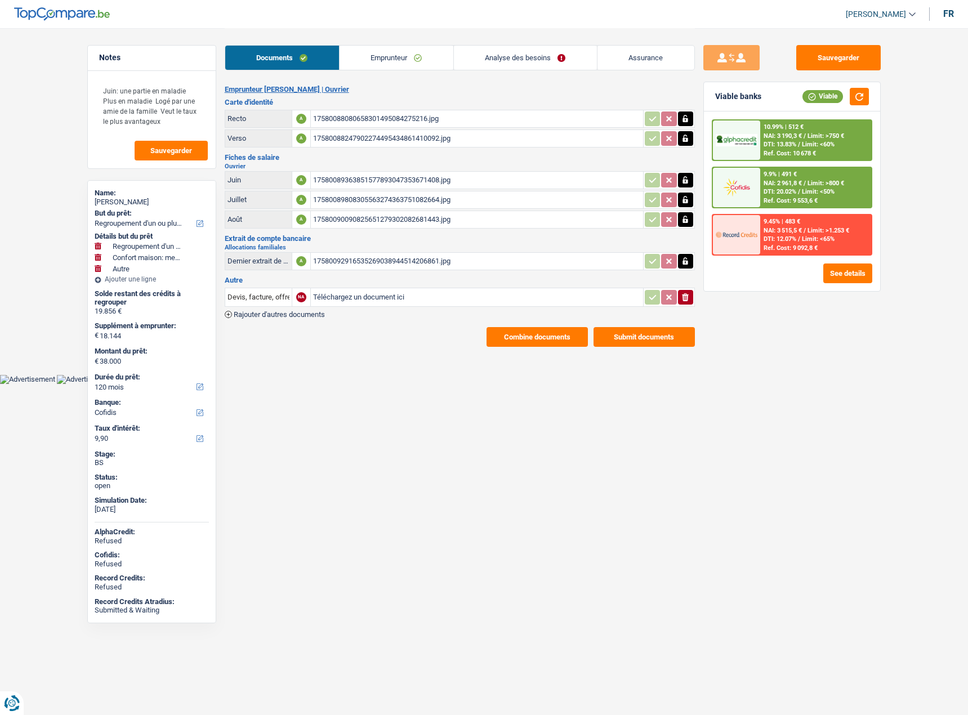
click at [336, 120] on div "17580088080658301495084275216.jpg" at bounding box center [477, 118] width 328 height 17
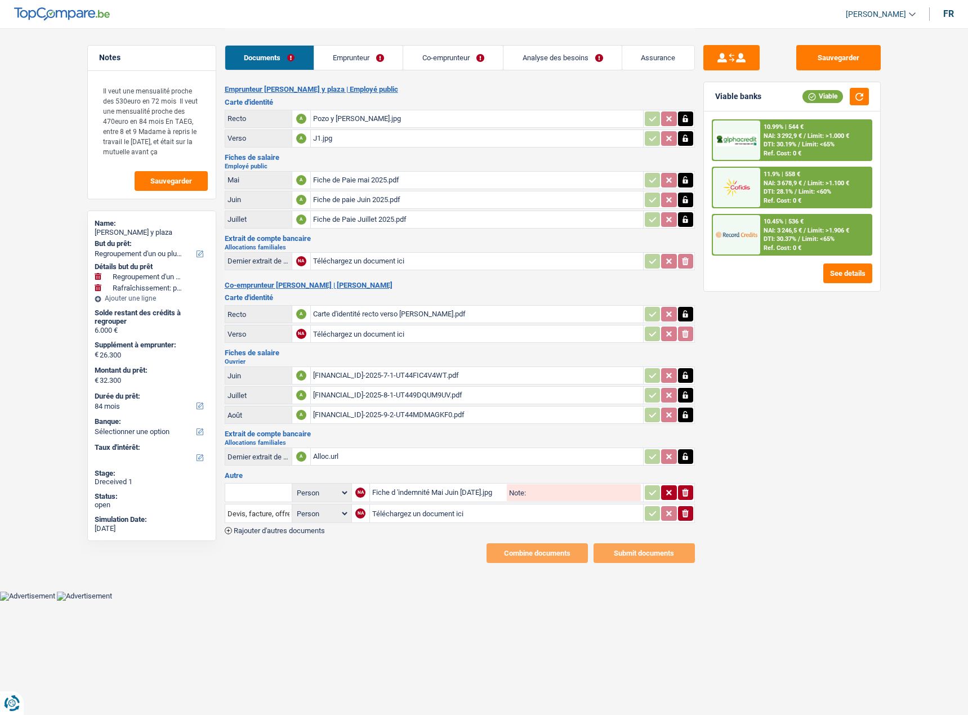
select select "refinancing"
select select "houseOrGarden"
select select "84"
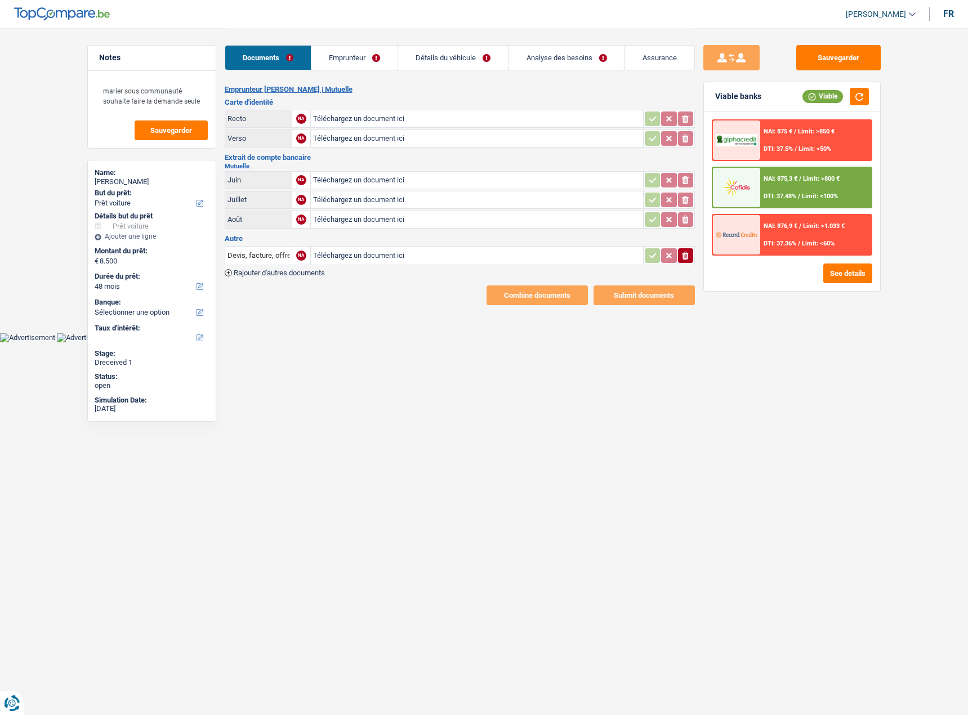
select select "car"
select select "48"
type input "C:\fakepath\1000010756.jpg"
type input "C:\fakepath\a445dd56-cf84-4a0a-ae40-d9bac93c3970-1_all_8318.jpg"
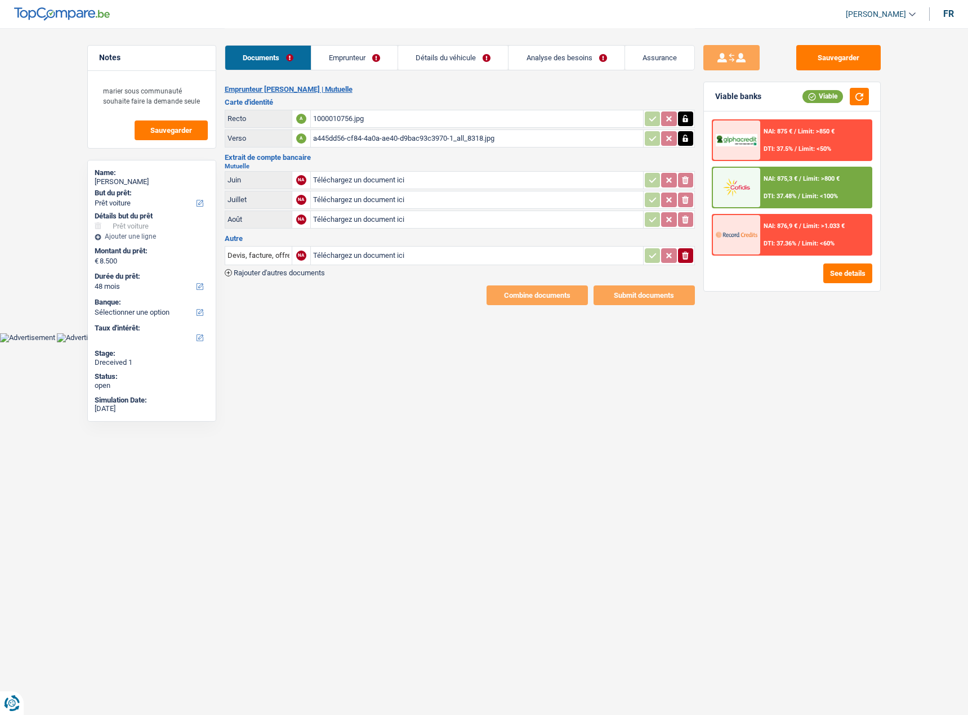
click at [369, 63] on link "Emprunteur" at bounding box center [354, 58] width 86 height 24
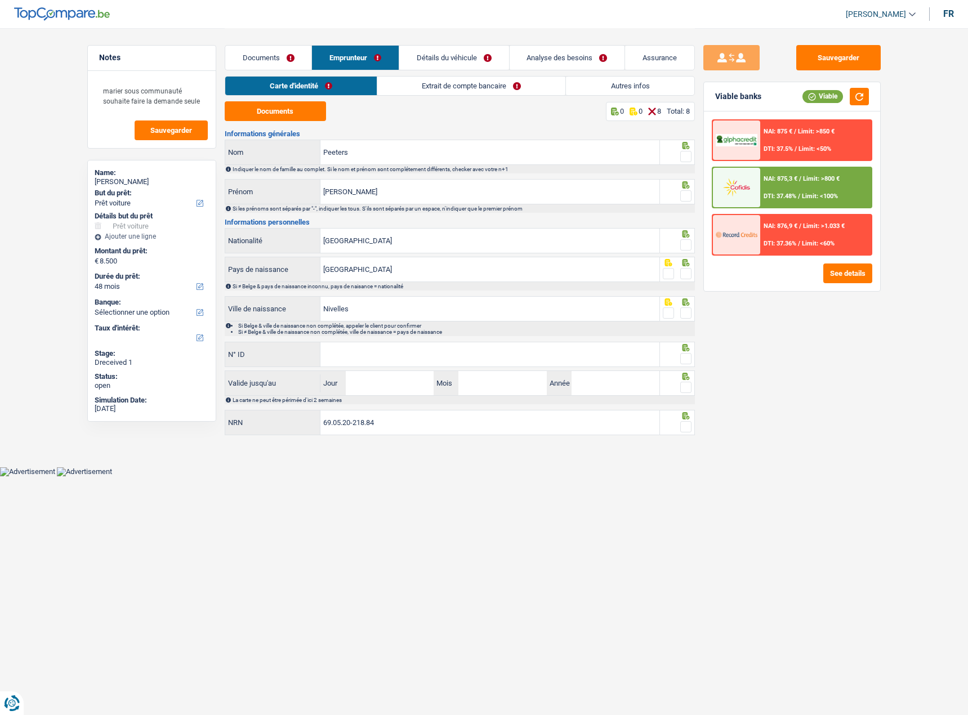
click at [428, 87] on link "Extrait de compte bancaire" at bounding box center [471, 86] width 188 height 19
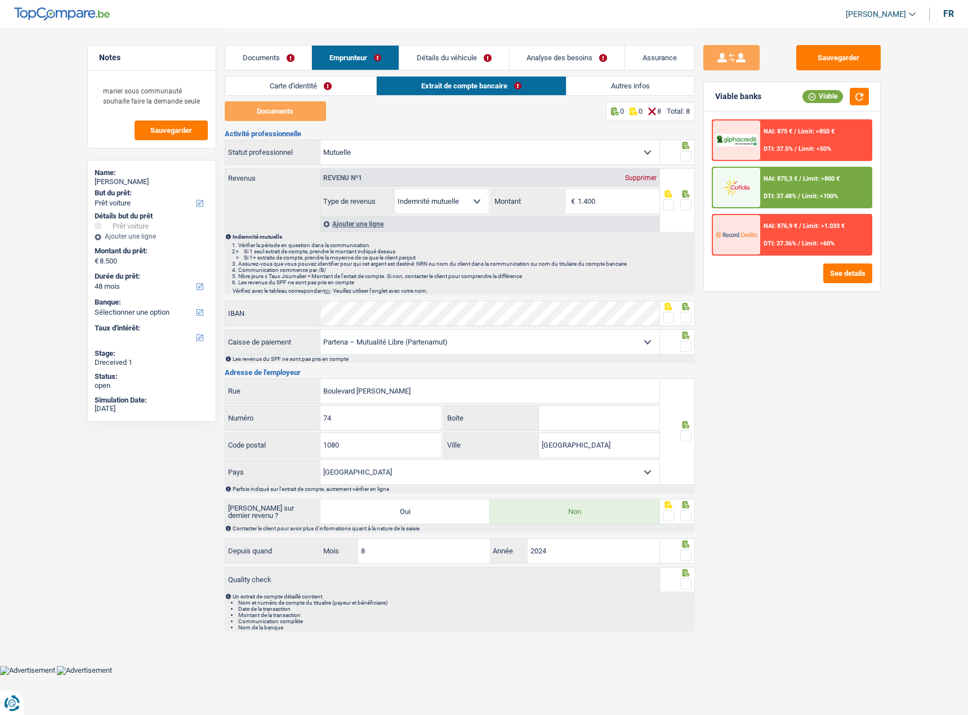
click at [285, 59] on link "Documents" at bounding box center [268, 58] width 87 height 24
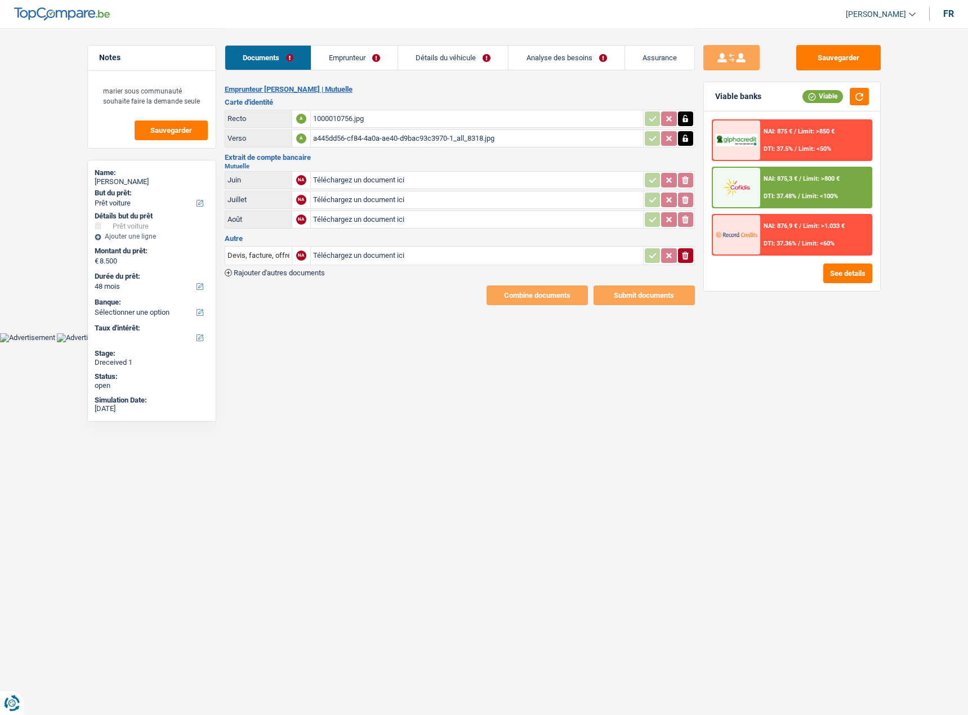
type input "C:\fakepath\1000010759.jpg"
type input "C:\fakepath\1000010760.jpg"
drag, startPoint x: 344, startPoint y: 72, endPoint x: 345, endPoint y: 66, distance: 5.7
click at [345, 66] on div "Documents Emprunteur Détails du véhicule Analyse des besoins Assurance" at bounding box center [460, 52] width 470 height 48
click at [345, 61] on link "Emprunteur" at bounding box center [355, 58] width 86 height 24
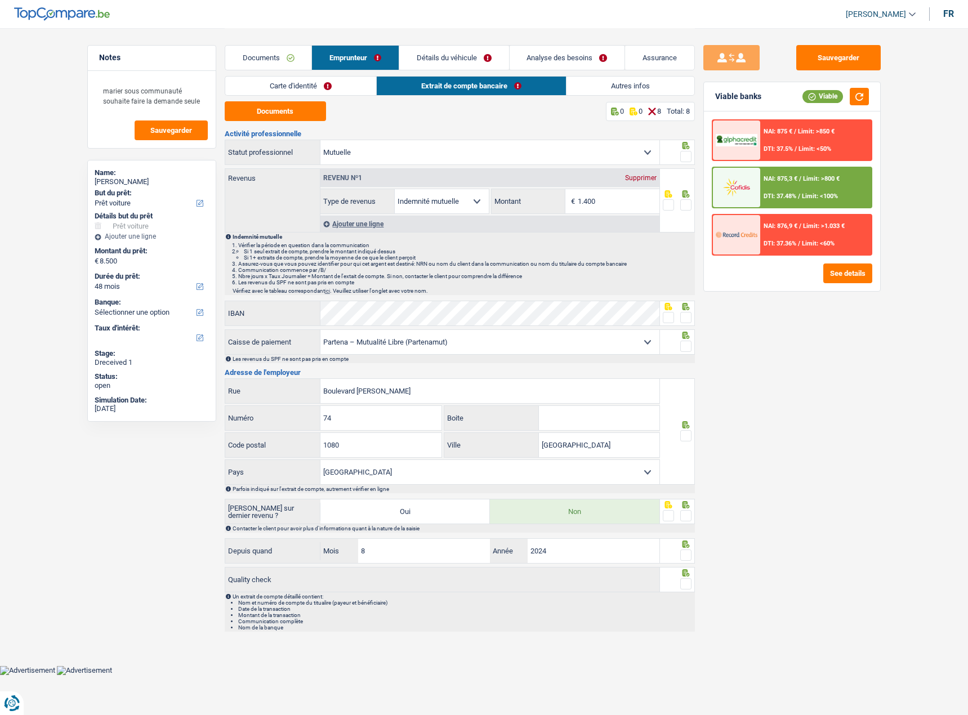
drag, startPoint x: 255, startPoint y: 79, endPoint x: 265, endPoint y: 86, distance: 11.4
click at [256, 79] on link "Carte d'identité" at bounding box center [300, 86] width 151 height 19
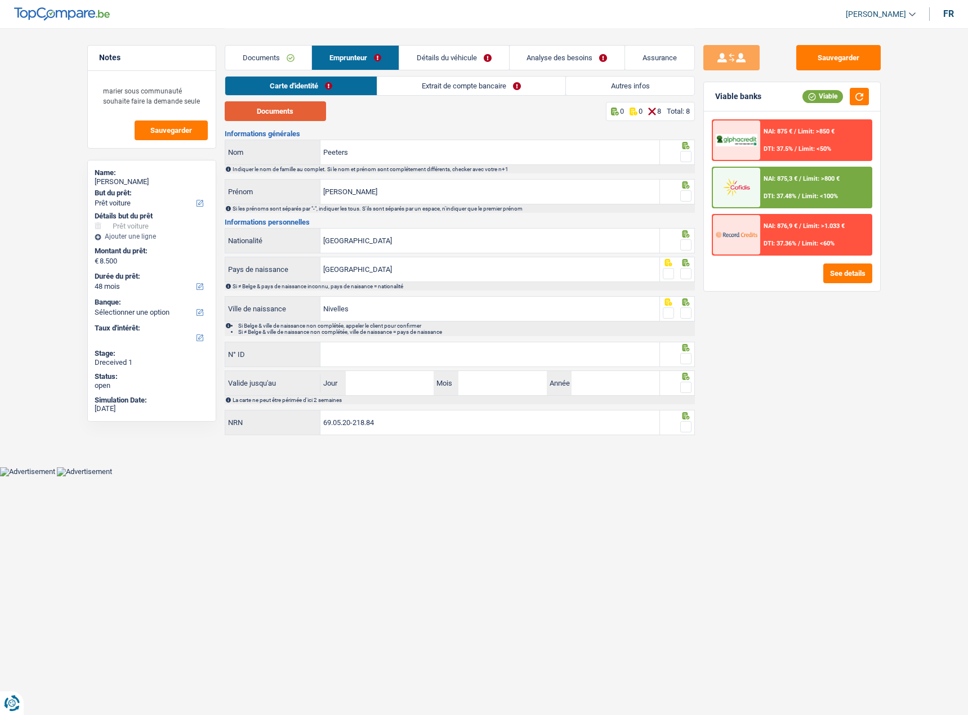
drag, startPoint x: 280, startPoint y: 109, endPoint x: 780, endPoint y: 116, distance: 500.0
click at [283, 109] on button "Documents" at bounding box center [275, 111] width 101 height 20
click at [681, 153] on span at bounding box center [685, 156] width 11 height 11
click at [0, 0] on input "radio" at bounding box center [0, 0] width 0 height 0
click at [684, 197] on span at bounding box center [685, 195] width 11 height 11
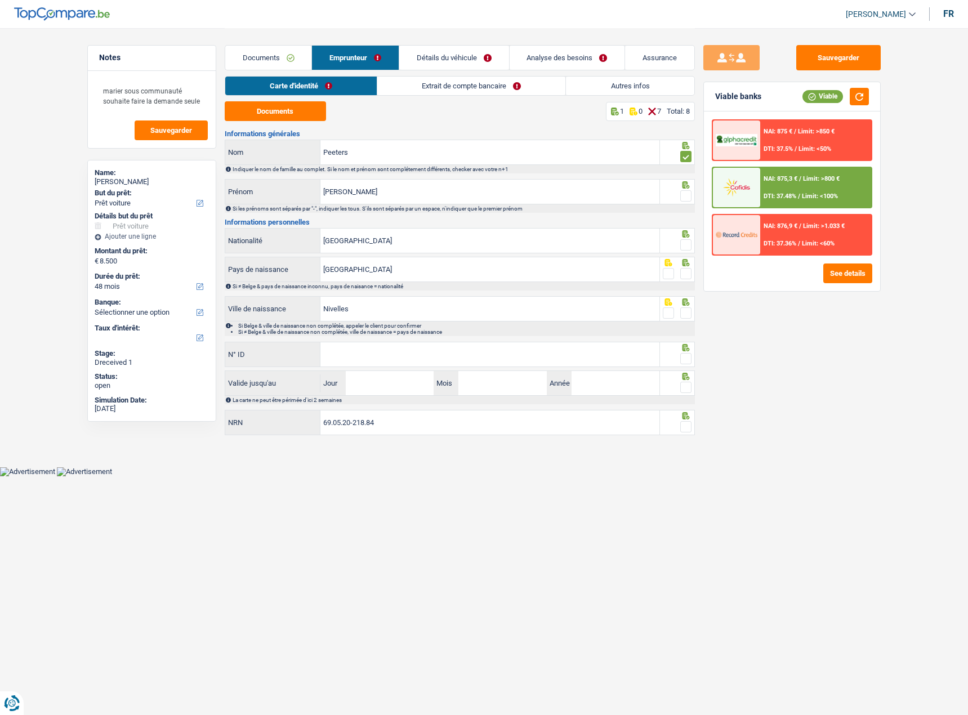
click at [0, 0] on input "radio" at bounding box center [0, 0] width 0 height 0
drag, startPoint x: 689, startPoint y: 240, endPoint x: 687, endPoint y: 248, distance: 7.7
click at [689, 243] on span at bounding box center [685, 244] width 11 height 11
click at [0, 0] on input "radio" at bounding box center [0, 0] width 0 height 0
click at [681, 271] on span at bounding box center [685, 273] width 11 height 11
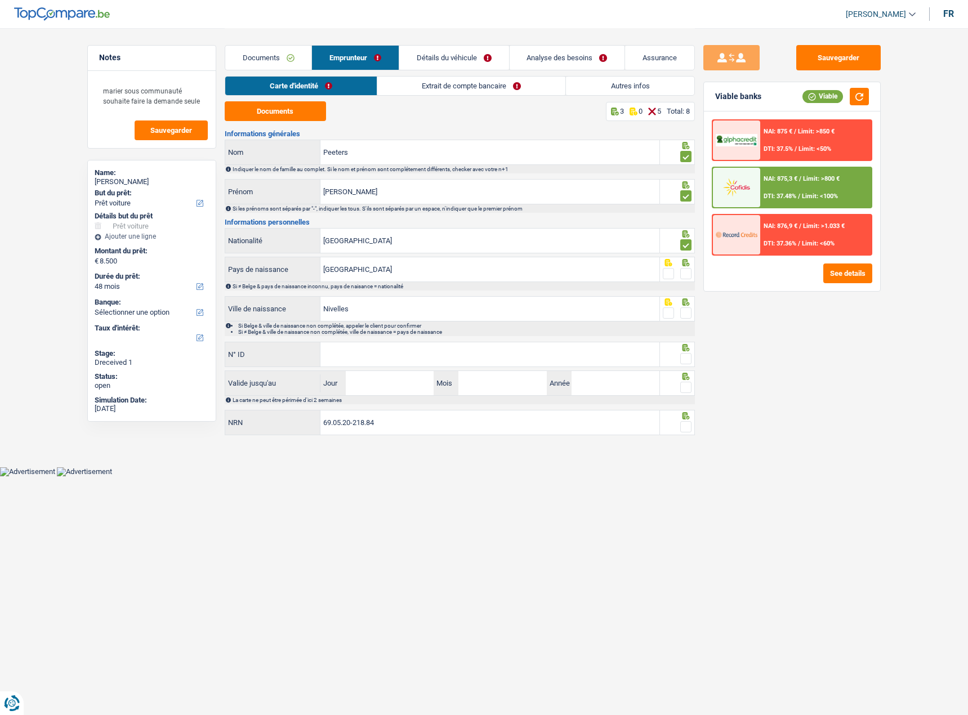
click at [0, 0] on input "radio" at bounding box center [0, 0] width 0 height 0
drag, startPoint x: 680, startPoint y: 309, endPoint x: 687, endPoint y: 309, distance: 6.8
click at [682, 309] on span at bounding box center [685, 312] width 11 height 11
click at [0, 0] on input "radio" at bounding box center [0, 0] width 0 height 0
click at [592, 365] on input "N° ID" at bounding box center [489, 354] width 339 height 24
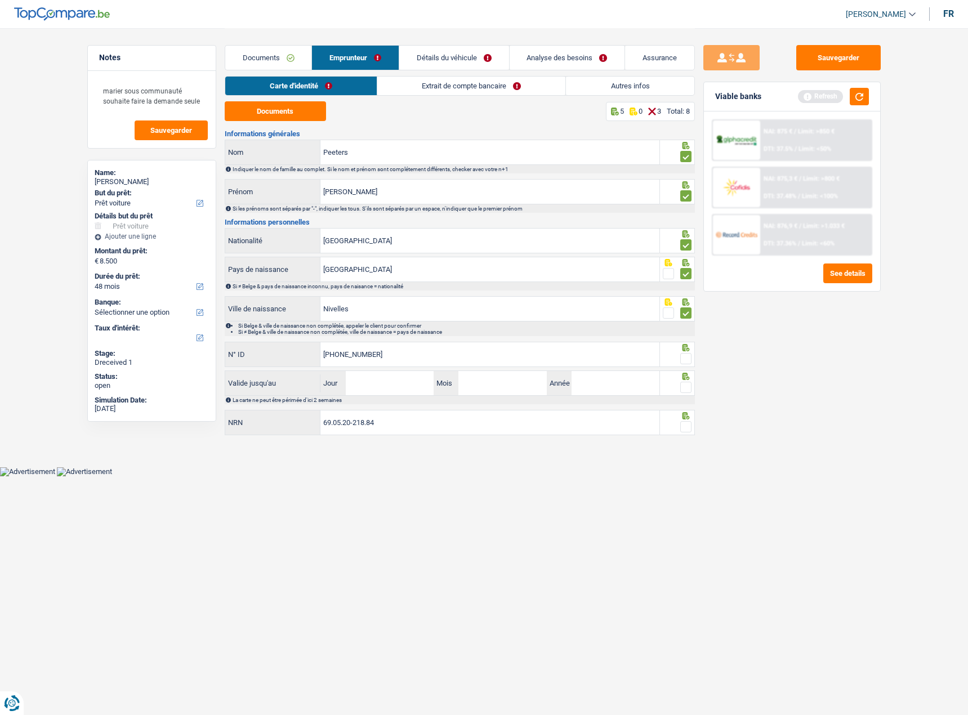
type input "592-9000737-91"
drag, startPoint x: 685, startPoint y: 354, endPoint x: 446, endPoint y: 386, distance: 241.5
click at [685, 355] on span at bounding box center [685, 358] width 11 height 11
click at [0, 0] on input "radio" at bounding box center [0, 0] width 0 height 0
click at [423, 388] on input "Jour" at bounding box center [390, 383] width 88 height 24
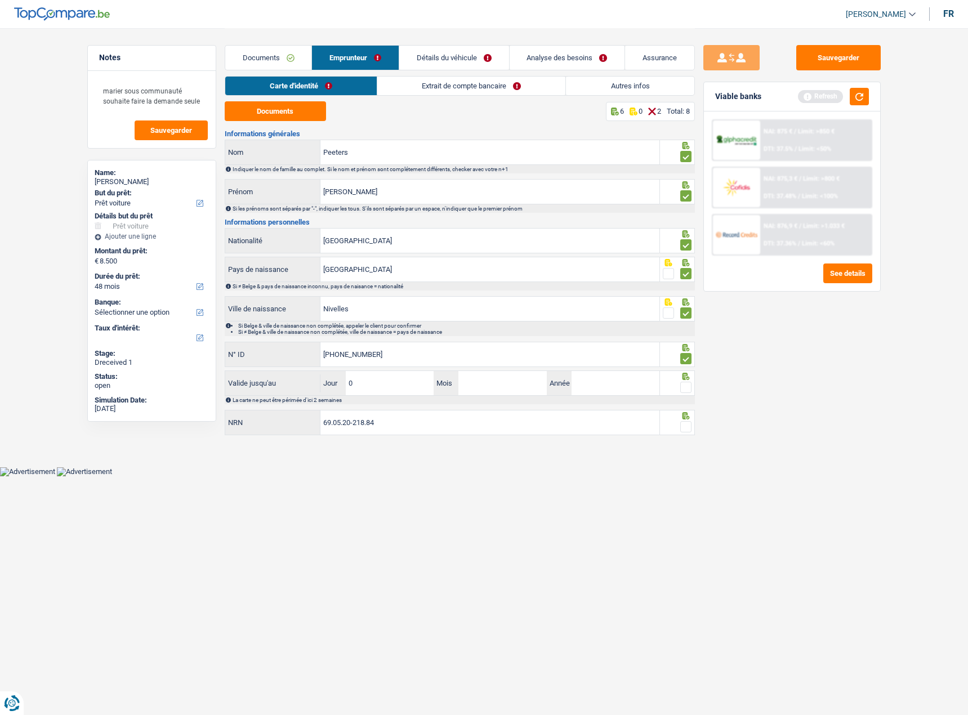
type input "07"
type input "12"
type input "2028"
click at [699, 382] on div "Sauvegarder Viable banks Refresh NAI: 875 € / Limit: >850 € DTI: 37.5% / Limit:…" at bounding box center [792, 371] width 194 height 652
click at [682, 391] on span at bounding box center [685, 387] width 11 height 11
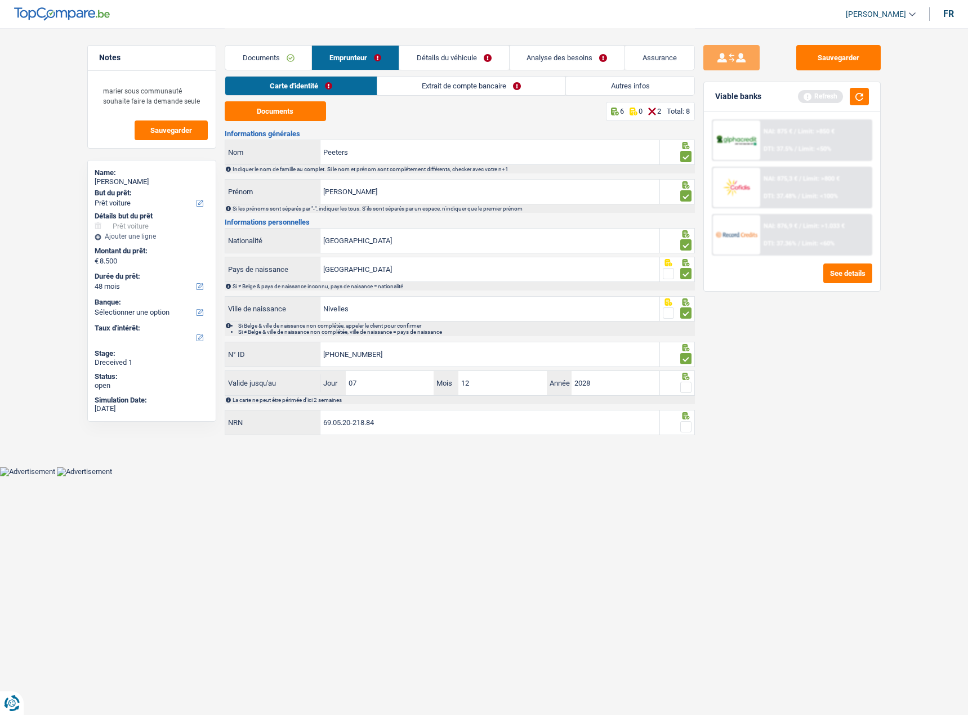
click at [0, 0] on input "radio" at bounding box center [0, 0] width 0 height 0
drag, startPoint x: 692, startPoint y: 427, endPoint x: 681, endPoint y: 427, distance: 11.3
click at [692, 427] on div at bounding box center [677, 422] width 35 height 25
click at [681, 427] on span at bounding box center [685, 426] width 11 height 11
click at [0, 0] on input "radio" at bounding box center [0, 0] width 0 height 0
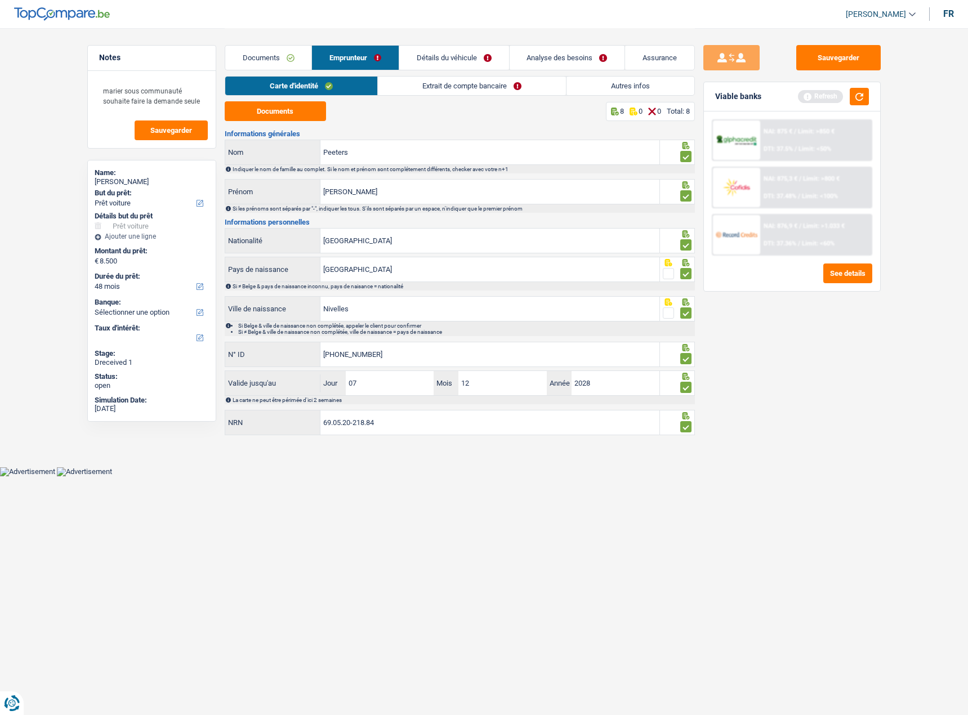
click at [384, 79] on link "Extrait de compte bancaire" at bounding box center [472, 86] width 188 height 19
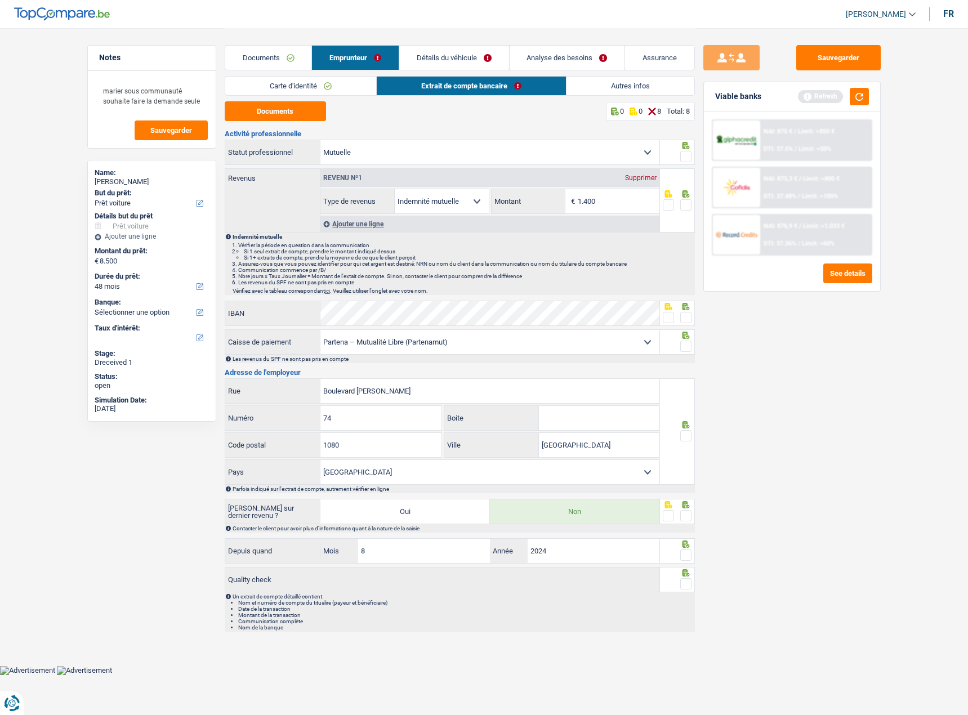
click at [272, 101] on div "Carte d'identité Extrait de compte bancaire Autres infos" at bounding box center [460, 88] width 470 height 25
click at [277, 109] on button "Documents" at bounding box center [275, 111] width 101 height 20
drag, startPoint x: 616, startPoint y: 195, endPoint x: 411, endPoint y: 167, distance: 207.3
click at [411, 167] on div "Activité professionnelle Ouvrier Employé privé Employé public Invalide Indépend…" at bounding box center [460, 381] width 470 height 502
type input "1.375"
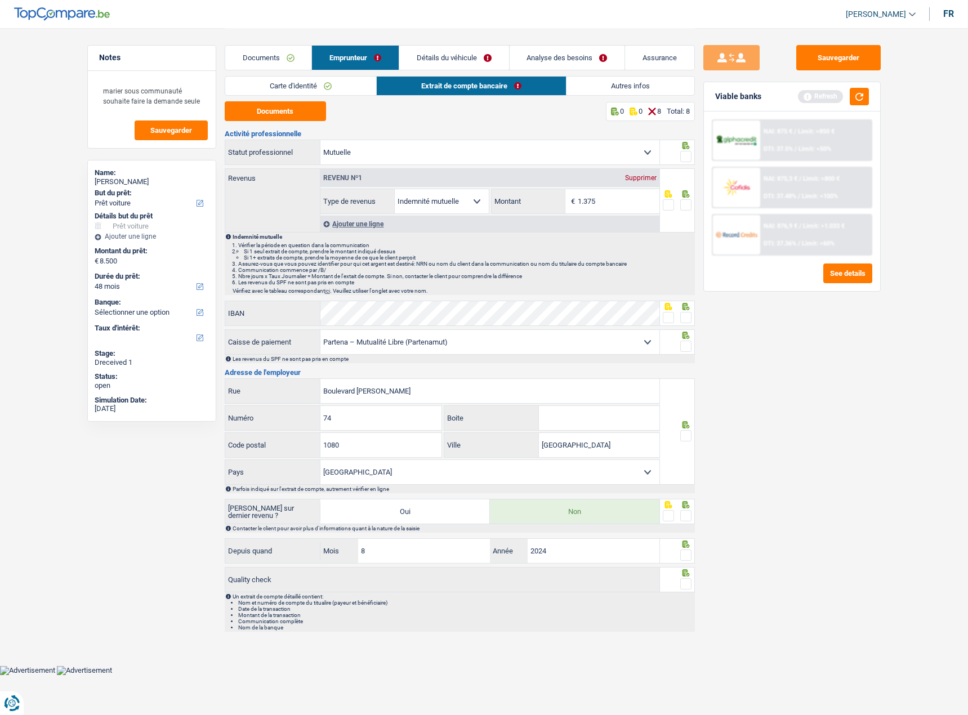
click at [683, 161] on span at bounding box center [685, 156] width 11 height 11
click at [0, 0] on input "radio" at bounding box center [0, 0] width 0 height 0
click at [680, 211] on div at bounding box center [685, 205] width 11 height 14
click at [681, 204] on span at bounding box center [685, 204] width 11 height 11
click at [0, 0] on input "radio" at bounding box center [0, 0] width 0 height 0
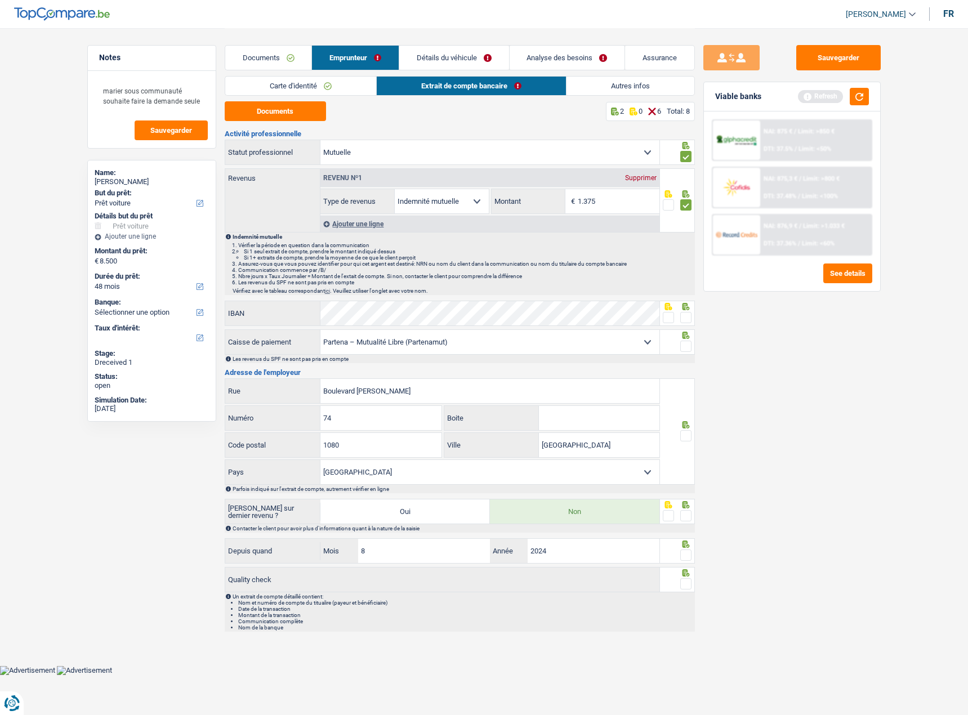
drag, startPoint x: 677, startPoint y: 347, endPoint x: 682, endPoint y: 342, distance: 7.2
click at [677, 347] on fieldset at bounding box center [677, 346] width 29 height 14
click at [681, 315] on span at bounding box center [685, 317] width 11 height 11
click at [0, 0] on input "radio" at bounding box center [0, 0] width 0 height 0
drag, startPoint x: 686, startPoint y: 346, endPoint x: 686, endPoint y: 355, distance: 9.0
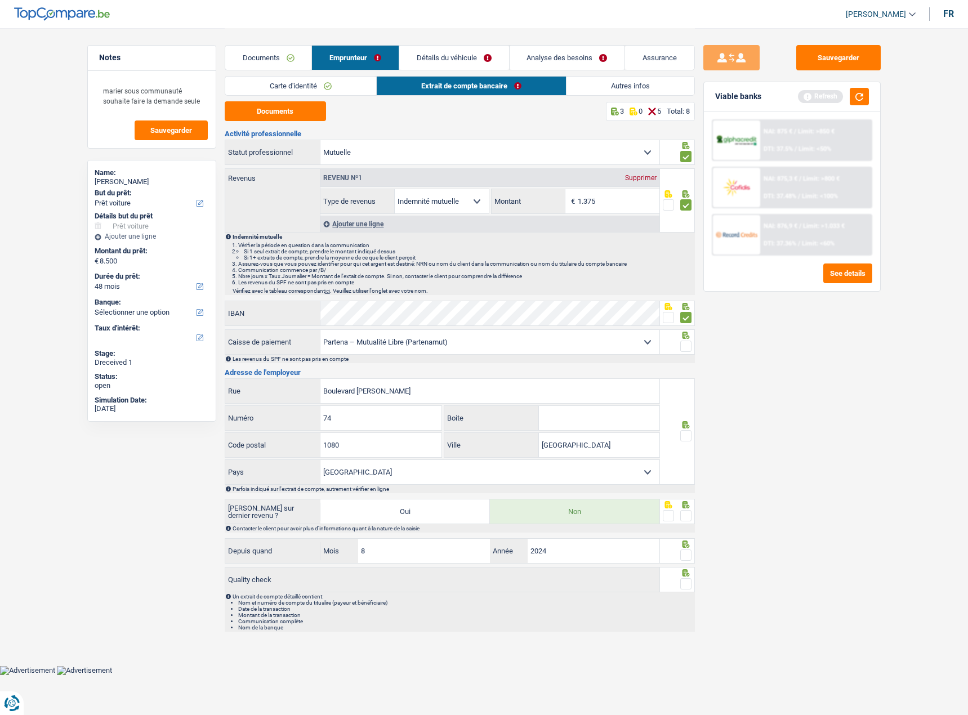
click at [686, 348] on span at bounding box center [685, 346] width 11 height 11
click at [0, 0] on input "radio" at bounding box center [0, 0] width 0 height 0
drag, startPoint x: 687, startPoint y: 433, endPoint x: 672, endPoint y: 503, distance: 71.9
click at [687, 437] on span at bounding box center [685, 435] width 11 height 11
click at [0, 0] on input "radio" at bounding box center [0, 0] width 0 height 0
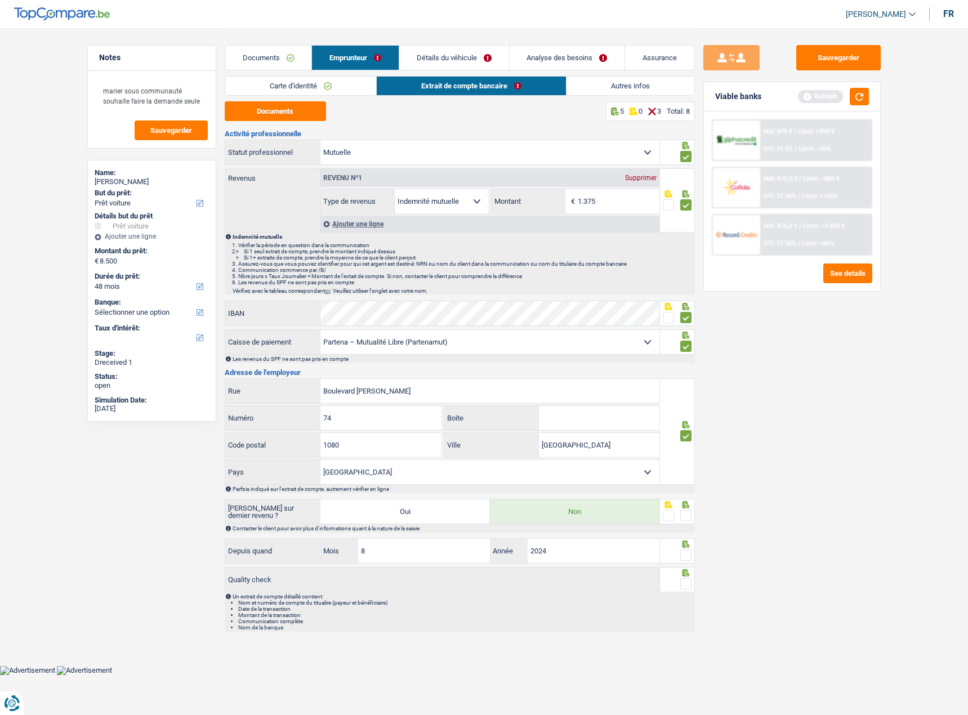
drag, startPoint x: 682, startPoint y: 509, endPoint x: 687, endPoint y: 517, distance: 9.7
click at [684, 513] on div at bounding box center [685, 516] width 11 height 14
click at [690, 519] on span at bounding box center [685, 515] width 11 height 11
click at [0, 0] on input "radio" at bounding box center [0, 0] width 0 height 0
drag, startPoint x: 687, startPoint y: 552, endPoint x: 687, endPoint y: 570, distance: 17.5
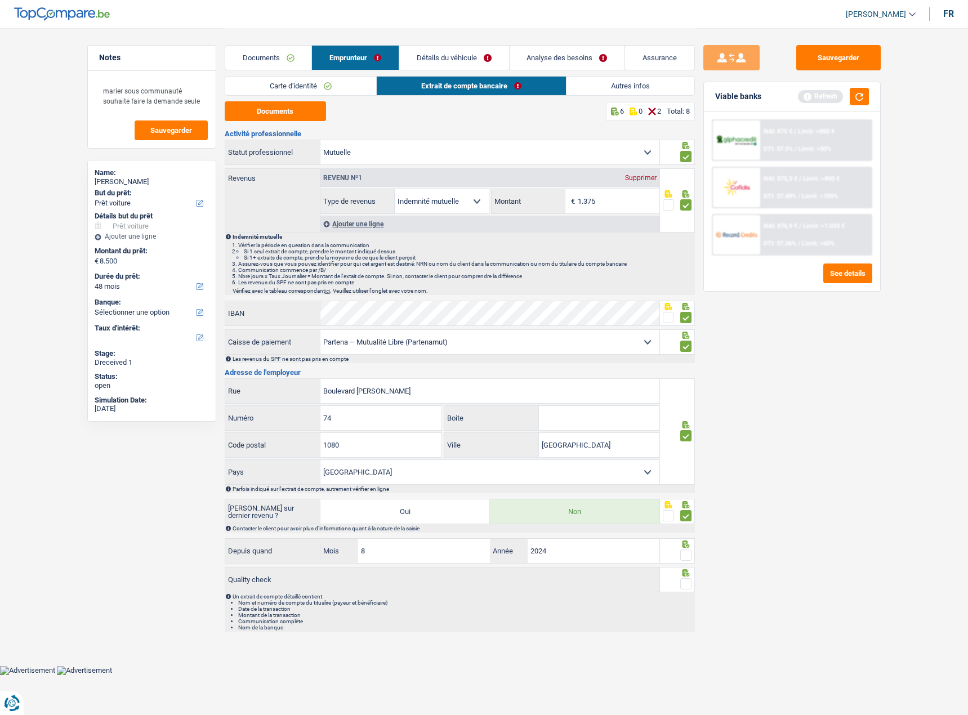
click at [687, 555] on span at bounding box center [685, 554] width 11 height 11
click at [0, 0] on input "radio" at bounding box center [0, 0] width 0 height 0
click at [683, 584] on span at bounding box center [685, 583] width 11 height 11
click at [0, 0] on input "radio" at bounding box center [0, 0] width 0 height 0
drag, startPoint x: 837, startPoint y: 57, endPoint x: 844, endPoint y: 88, distance: 32.4
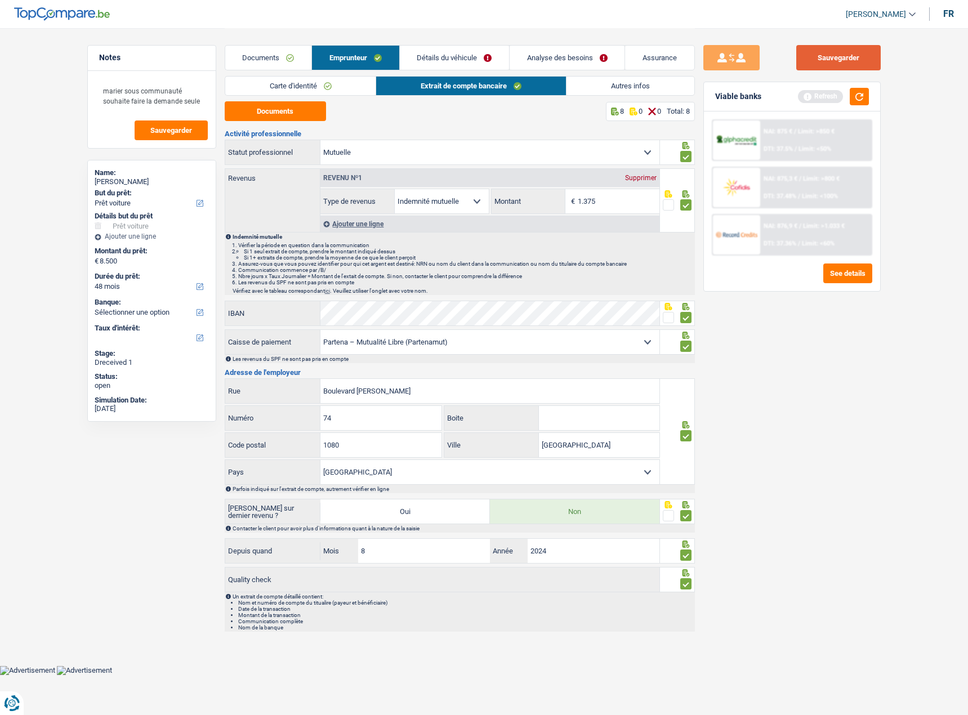
click at [838, 59] on button "Sauvegarder" at bounding box center [838, 57] width 84 height 25
click at [587, 88] on link "Autres infos" at bounding box center [630, 86] width 128 height 19
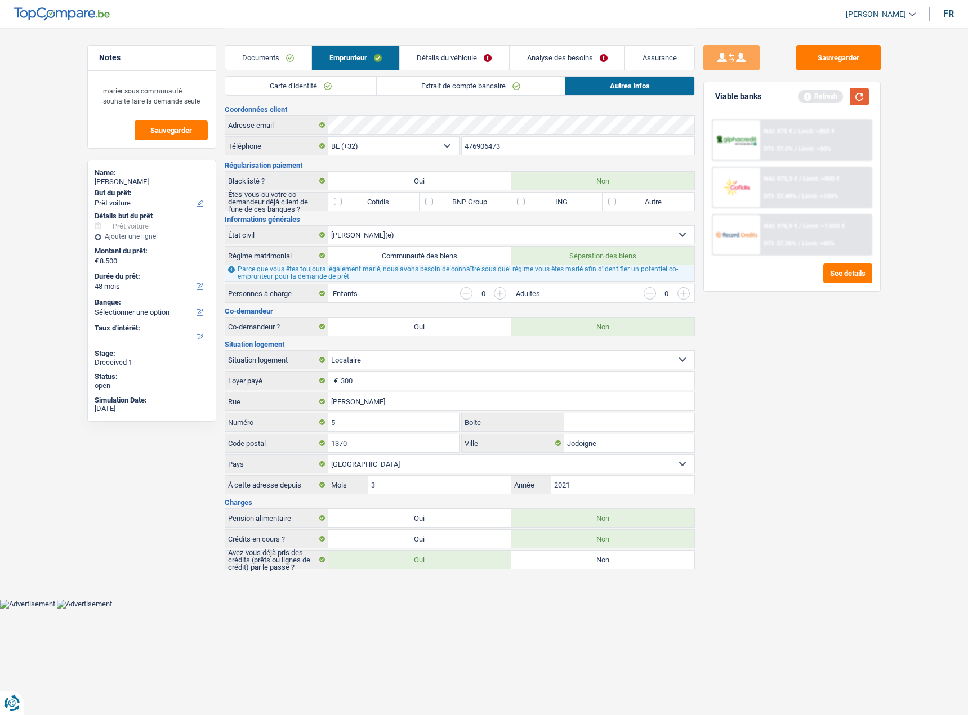
click at [863, 96] on button "button" at bounding box center [859, 96] width 19 height 17
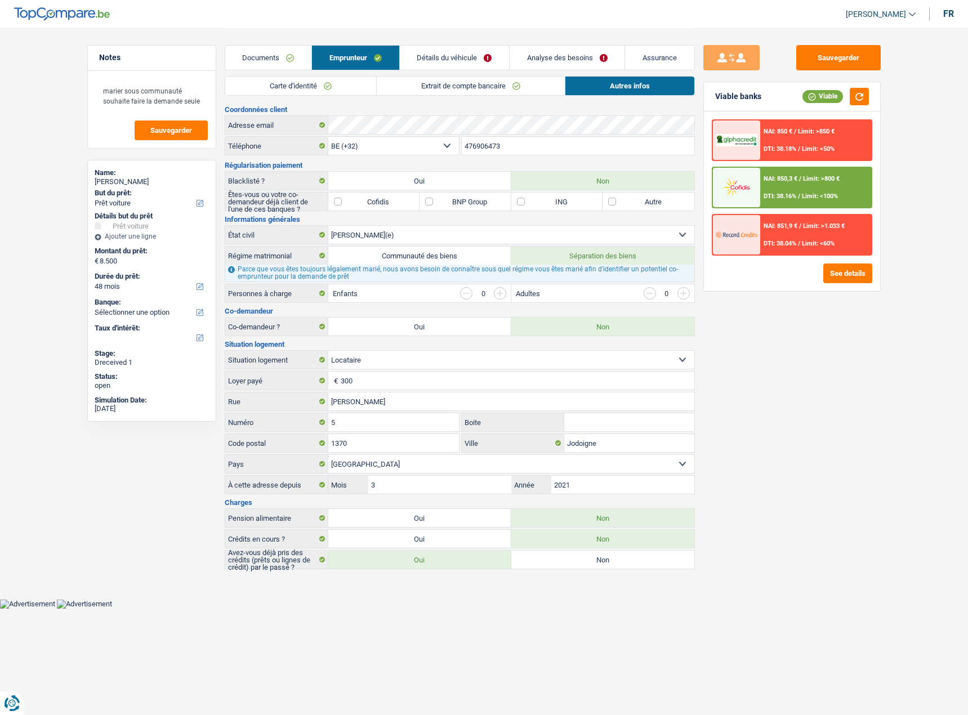
click at [421, 52] on link "Détails du véhicule" at bounding box center [454, 58] width 109 height 24
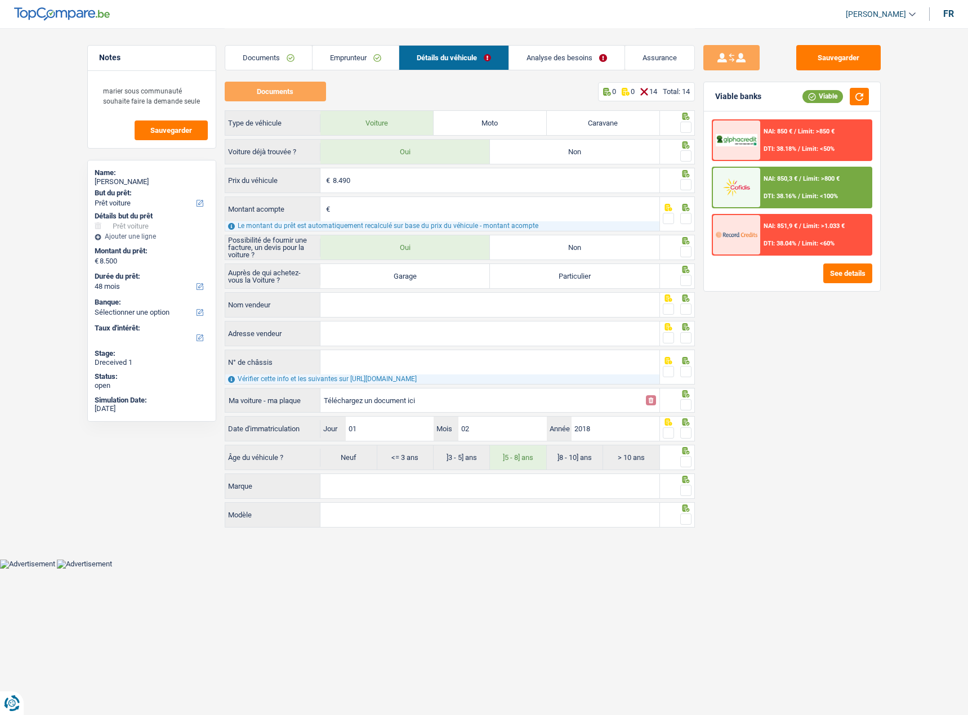
click at [573, 59] on link "Analyse des besoins" at bounding box center [566, 58] width 115 height 24
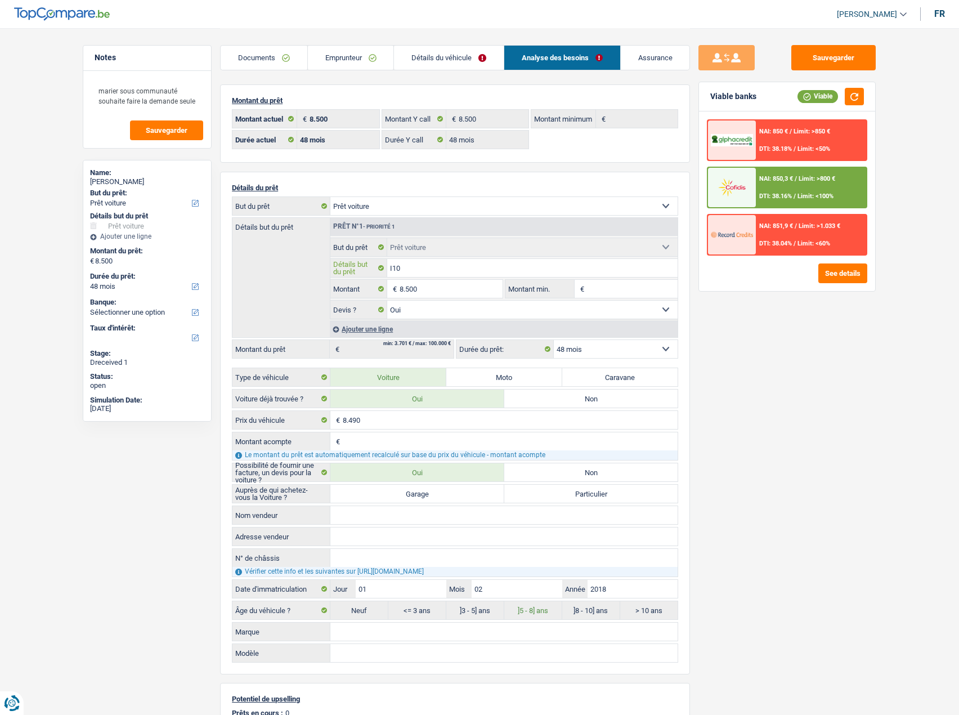
click at [392, 272] on input "I10" at bounding box center [532, 268] width 291 height 18
click at [451, 56] on link "Détails du véhicule" at bounding box center [449, 58] width 110 height 24
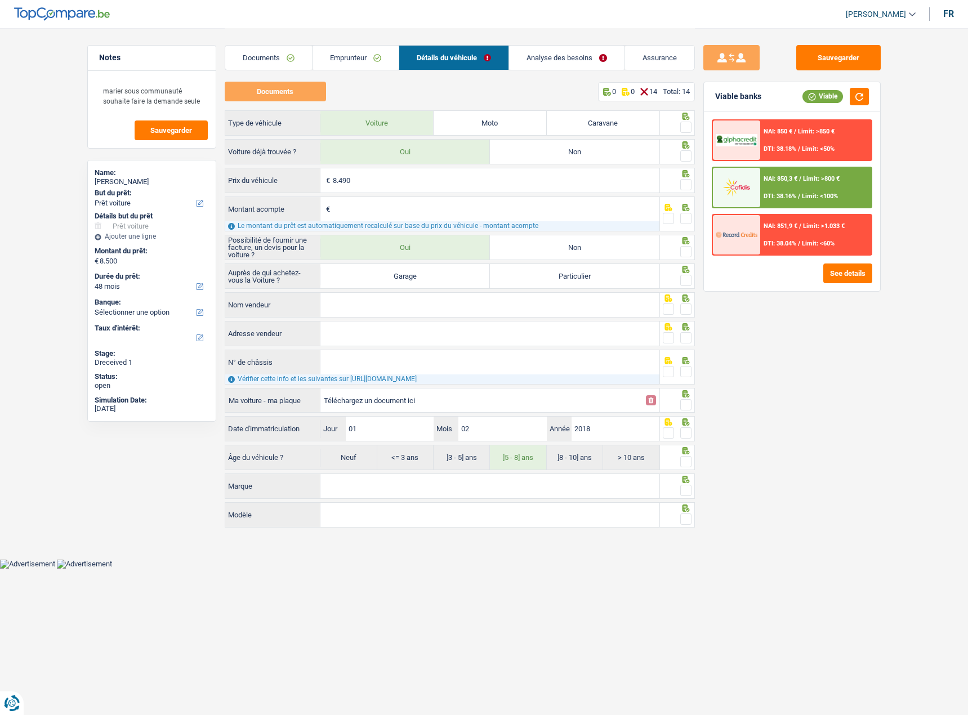
click at [690, 128] on span at bounding box center [685, 127] width 11 height 11
click at [0, 0] on input "radio" at bounding box center [0, 0] width 0 height 0
click at [685, 160] on span at bounding box center [685, 155] width 11 height 11
click at [0, 0] on input "radio" at bounding box center [0, 0] width 0 height 0
click at [687, 183] on span at bounding box center [685, 184] width 11 height 11
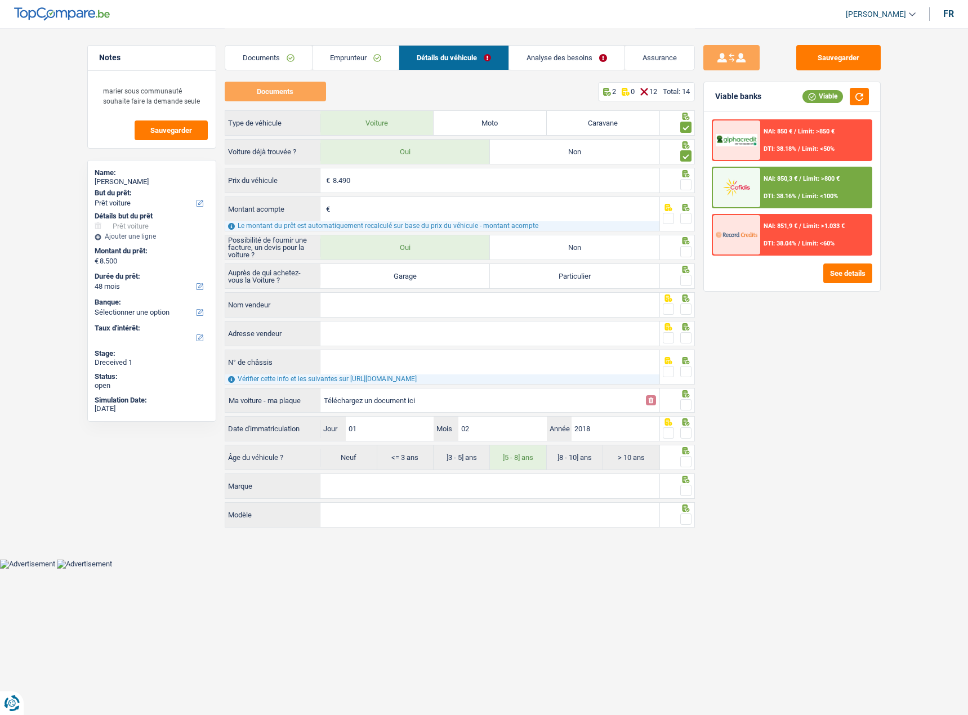
click at [0, 0] on input "radio" at bounding box center [0, 0] width 0 height 0
click at [687, 218] on span at bounding box center [685, 218] width 11 height 11
click at [0, 0] on input "radio" at bounding box center [0, 0] width 0 height 0
click at [538, 278] on label "Particulier" at bounding box center [574, 276] width 169 height 24
click at [538, 278] on input "Particulier" at bounding box center [574, 276] width 169 height 24
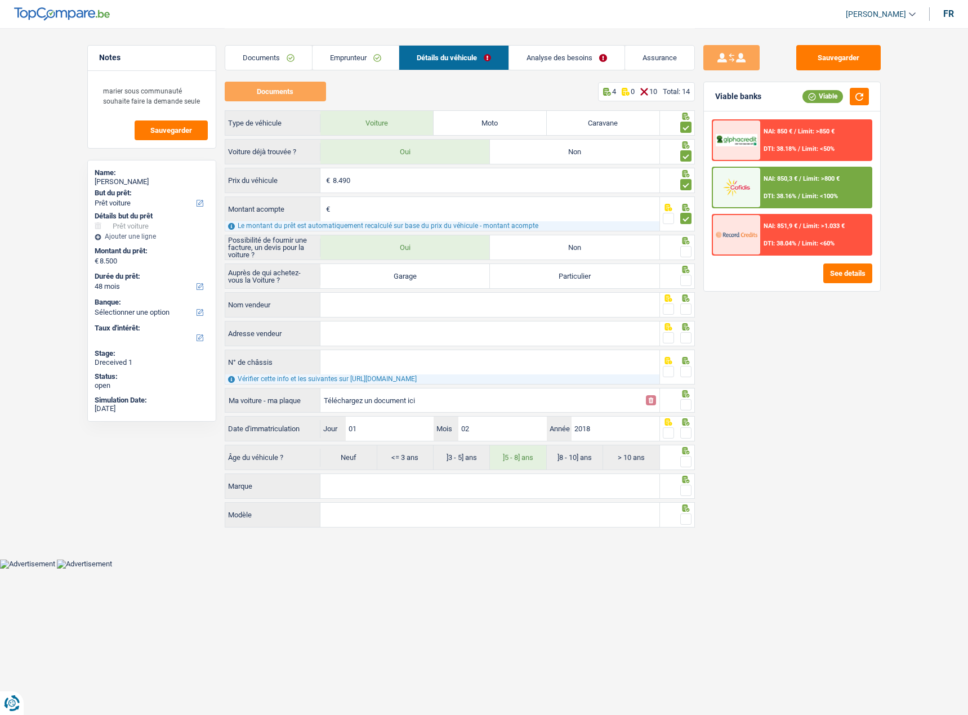
radio input "true"
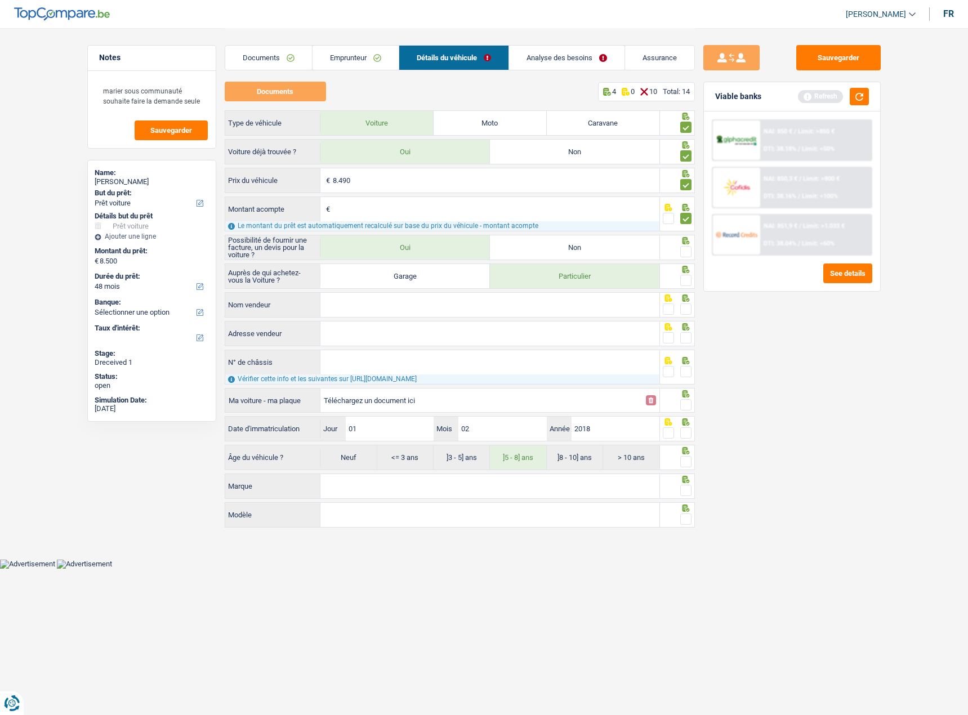
click at [692, 280] on div at bounding box center [677, 275] width 35 height 25
click at [689, 279] on span at bounding box center [685, 280] width 11 height 11
click at [0, 0] on input "radio" at bounding box center [0, 0] width 0 height 0
click at [667, 309] on span at bounding box center [668, 308] width 11 height 11
click at [0, 0] on input "radio" at bounding box center [0, 0] width 0 height 0
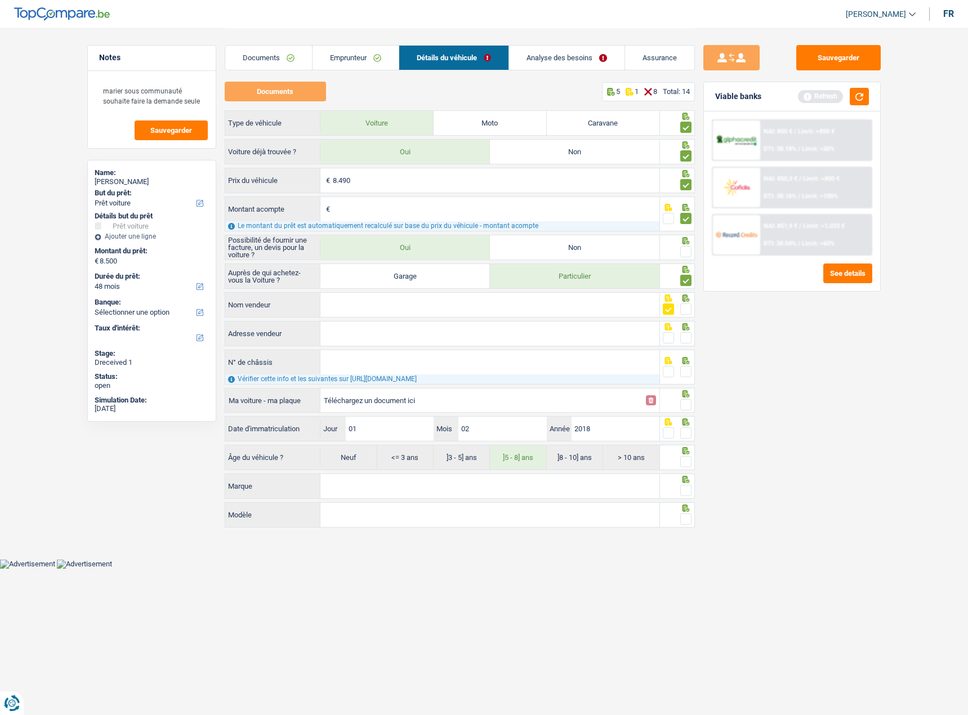
drag, startPoint x: 669, startPoint y: 336, endPoint x: 671, endPoint y: 357, distance: 21.5
click at [669, 337] on span at bounding box center [668, 337] width 11 height 11
click at [0, 0] on input "radio" at bounding box center [0, 0] width 0 height 0
drag, startPoint x: 667, startPoint y: 374, endPoint x: 681, endPoint y: 410, distance: 38.7
click at [667, 375] on span at bounding box center [668, 371] width 11 height 11
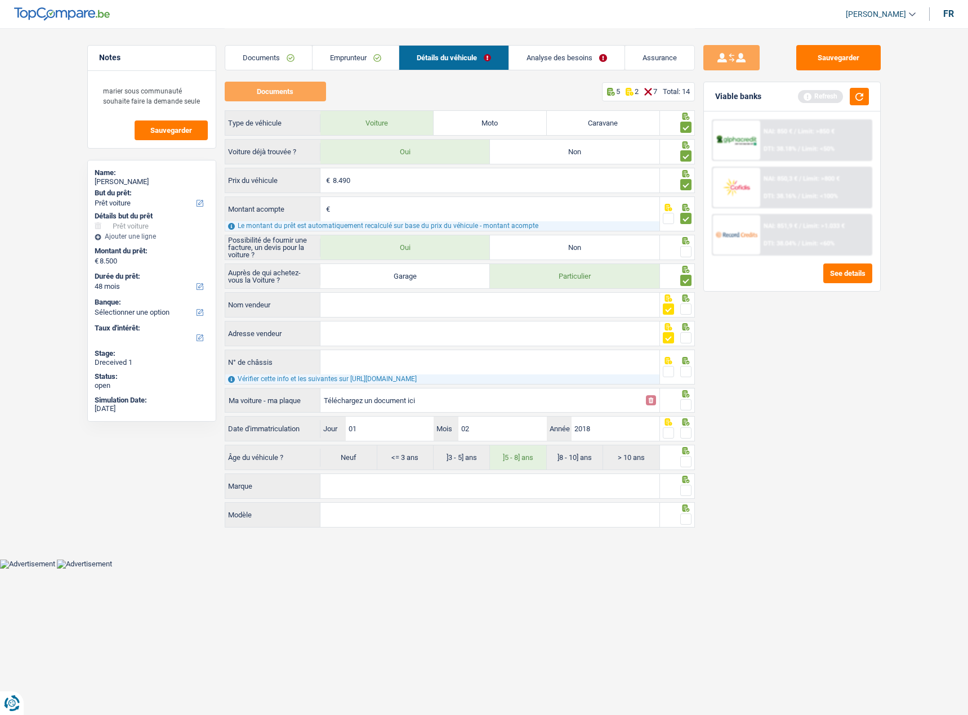
click at [0, 0] on input "radio" at bounding box center [0, 0] width 0 height 0
click at [686, 406] on span at bounding box center [685, 404] width 11 height 11
click at [0, 0] on input "radio" at bounding box center [0, 0] width 0 height 0
click at [687, 430] on span at bounding box center [685, 432] width 11 height 11
click at [0, 0] on input "radio" at bounding box center [0, 0] width 0 height 0
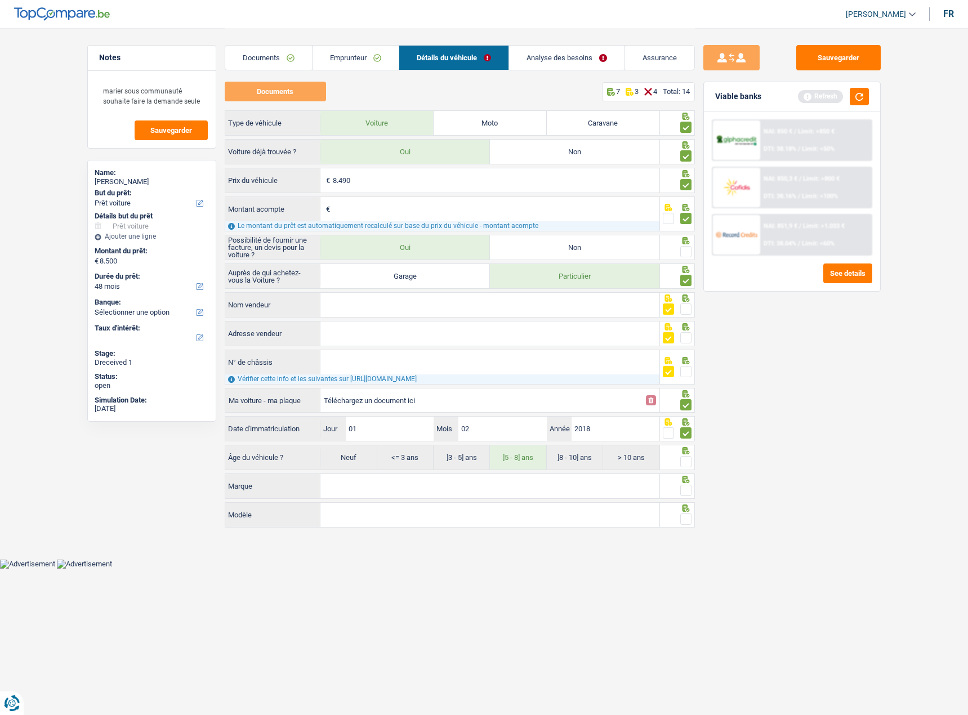
click at [690, 462] on span at bounding box center [685, 461] width 11 height 11
click at [0, 0] on input "radio" at bounding box center [0, 0] width 0 height 0
drag, startPoint x: 534, startPoint y: 486, endPoint x: 527, endPoint y: 498, distance: 13.6
click at [527, 498] on input "Marque" at bounding box center [489, 486] width 339 height 24
click at [467, 521] on input "Modèle" at bounding box center [489, 515] width 339 height 24
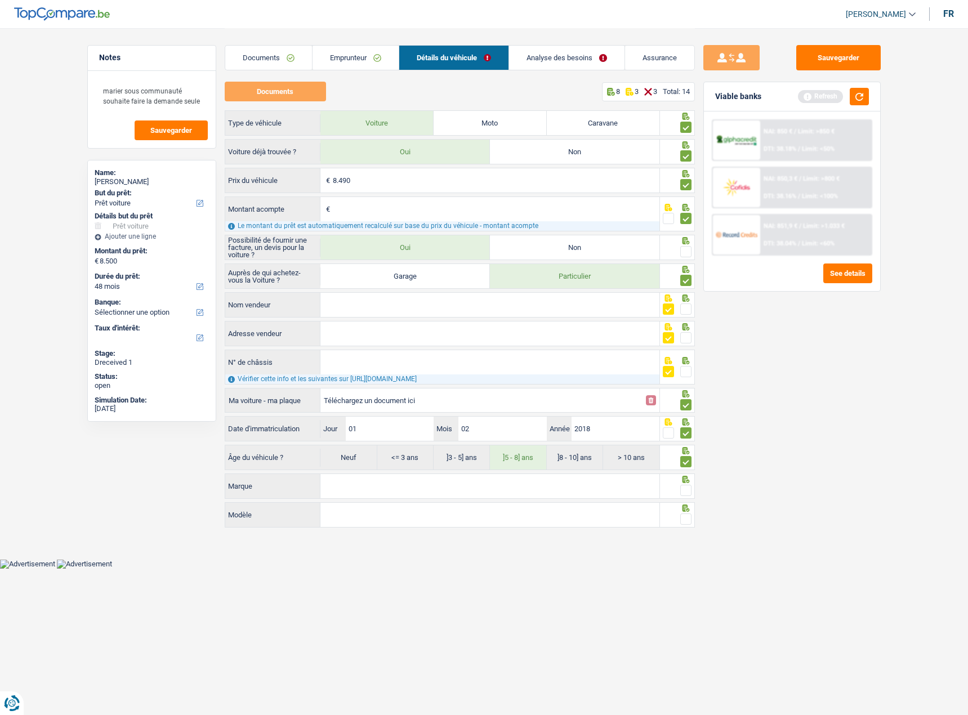
paste input "I10"
type input "I10"
click at [395, 493] on input "Marque" at bounding box center [489, 486] width 339 height 24
type input "H"
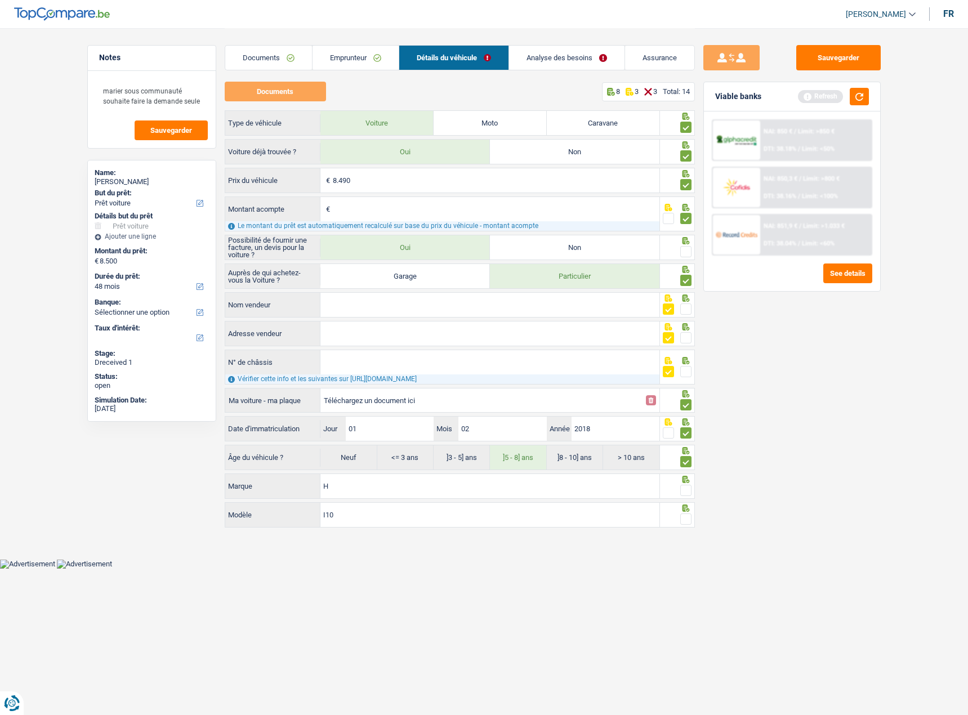
type input "Hu"
type input "Huy"
type input "Huyn"
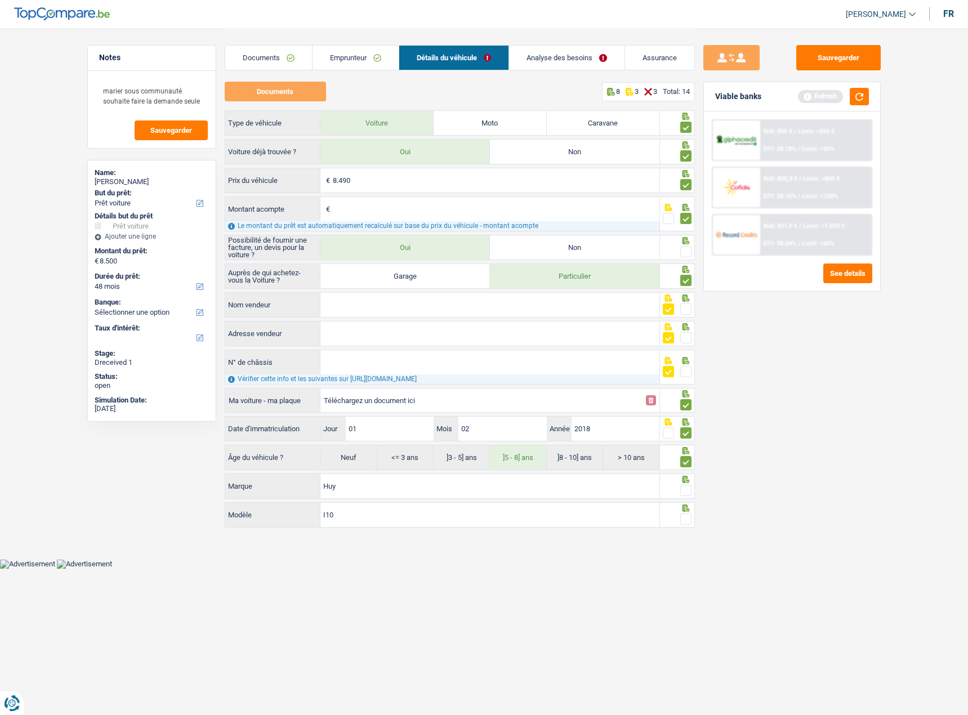
type input "Huyn"
type input "Huynd"
type input "Huynda"
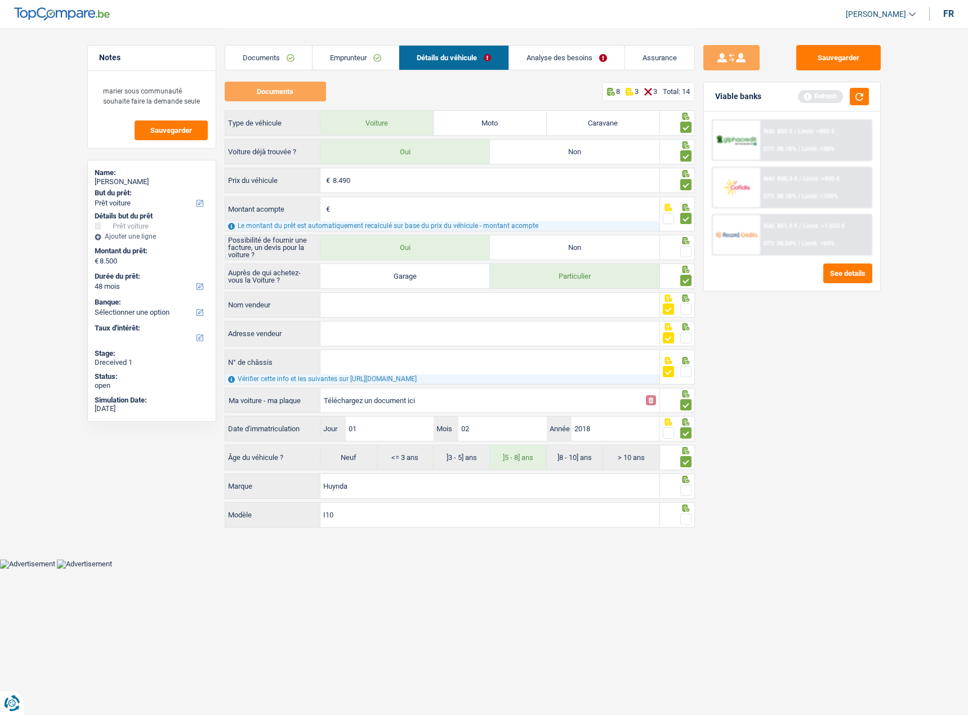
type input "Huyndai"
drag, startPoint x: 852, startPoint y: 57, endPoint x: 851, endPoint y: 65, distance: 7.3
click at [851, 64] on button "Sauvegarder" at bounding box center [838, 57] width 84 height 25
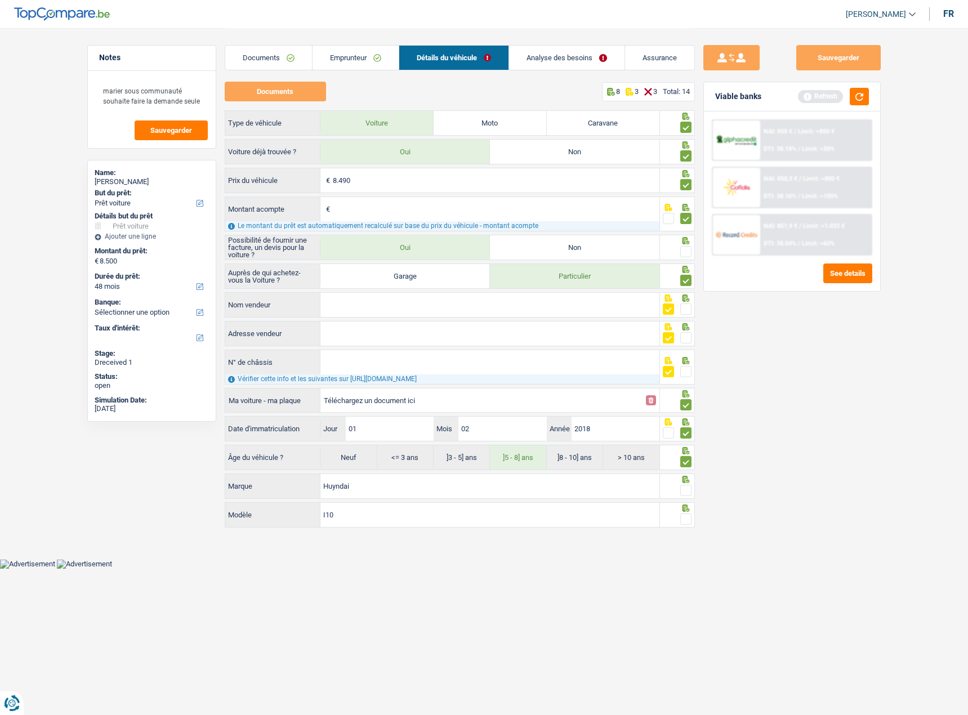
click at [870, 97] on div "Viable banks Refresh" at bounding box center [792, 96] width 176 height 29
drag, startPoint x: 862, startPoint y: 97, endPoint x: 612, endPoint y: 69, distance: 251.5
click at [861, 97] on button "button" at bounding box center [859, 96] width 19 height 17
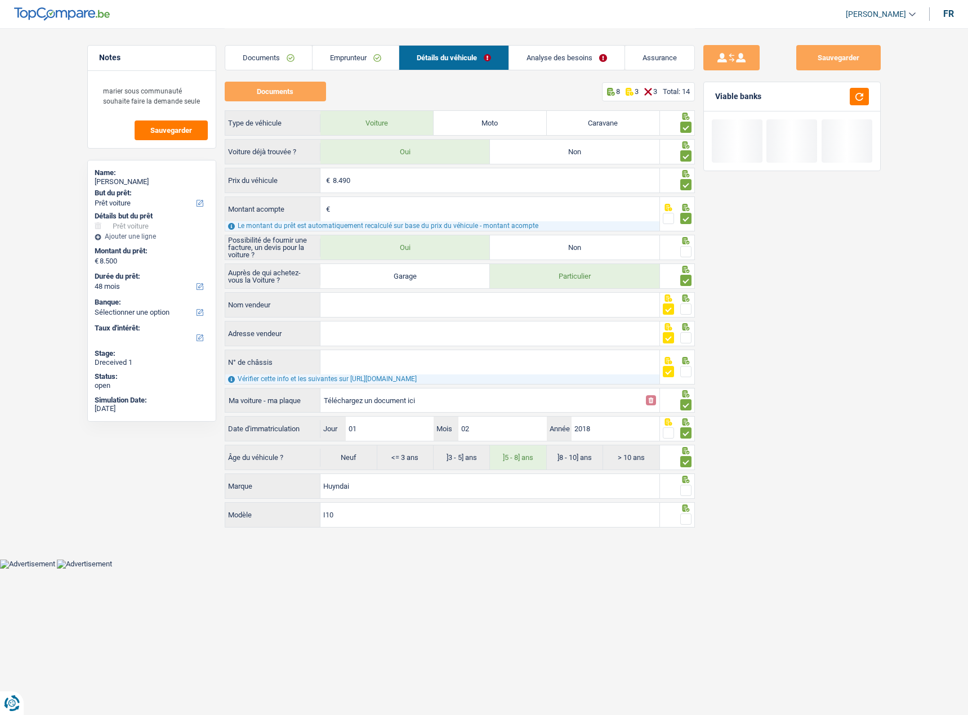
drag, startPoint x: 560, startPoint y: 62, endPoint x: 544, endPoint y: 68, distance: 16.7
click at [560, 62] on link "Analyse des besoins" at bounding box center [566, 58] width 115 height 24
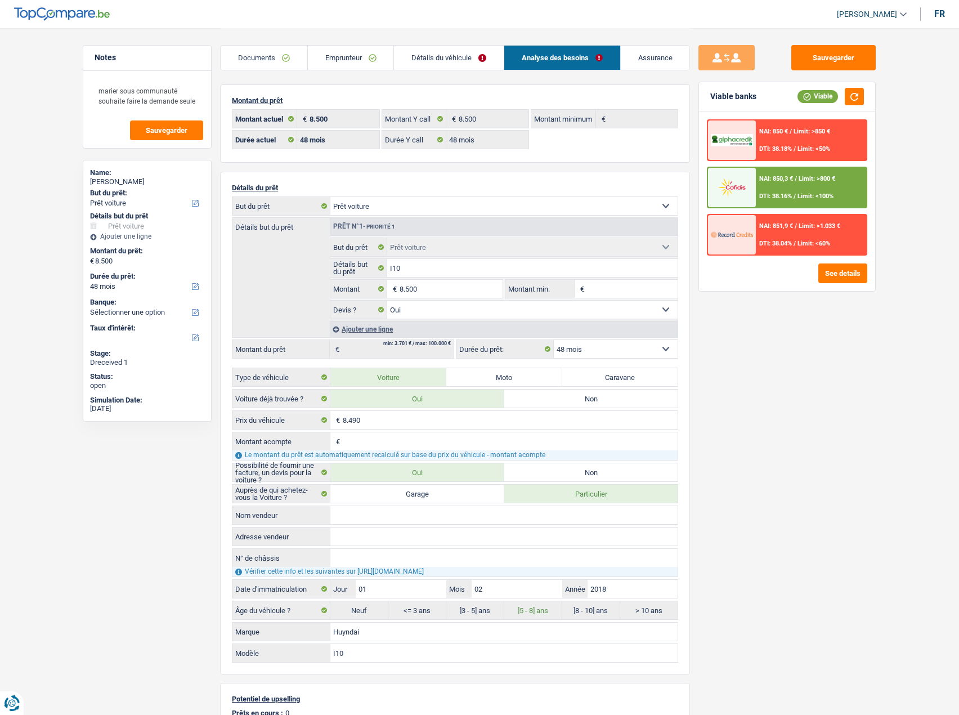
click at [821, 181] on span "Limit: >800 €" at bounding box center [817, 178] width 37 height 7
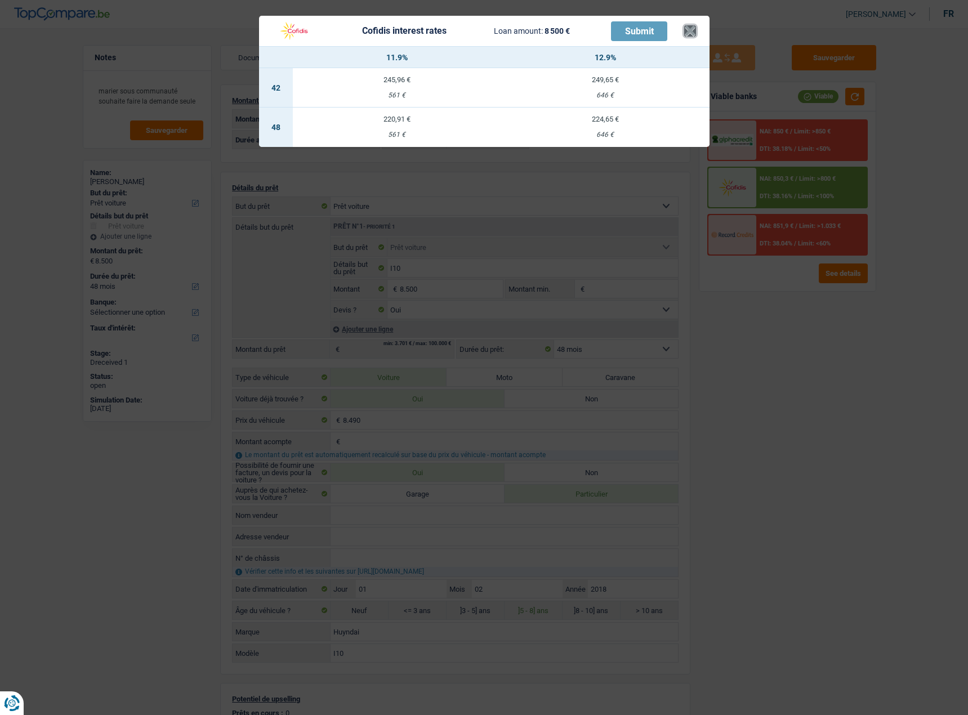
click at [692, 32] on button "×" at bounding box center [690, 30] width 12 height 11
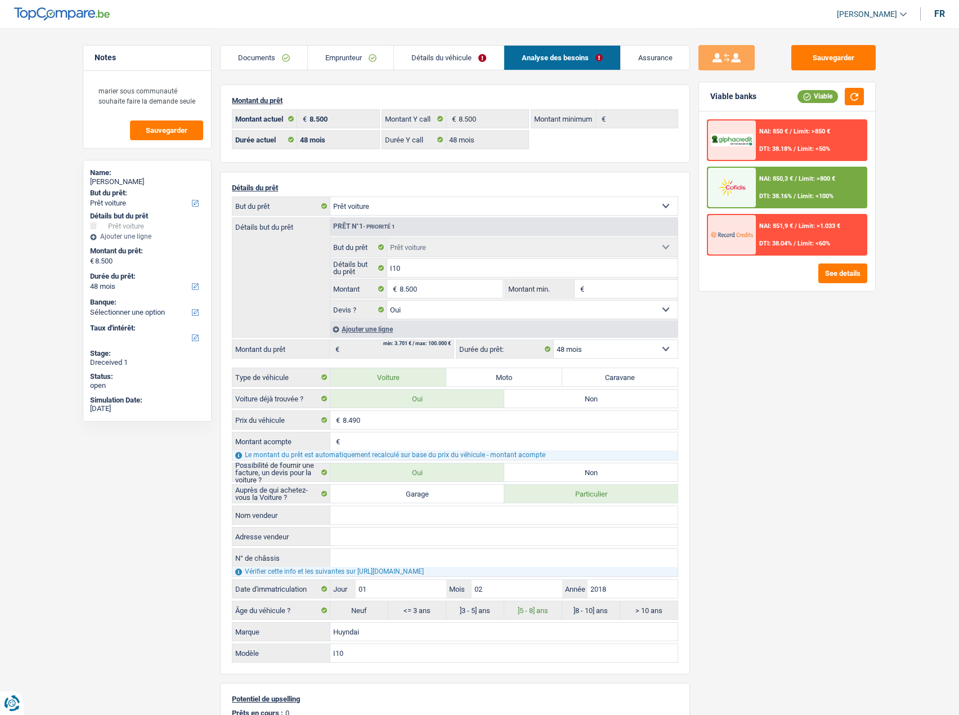
click at [445, 72] on div "Documents Emprunteur Détails du véhicule Analyse des besoins Assurance" at bounding box center [455, 52] width 470 height 48
click at [447, 60] on link "Détails du véhicule" at bounding box center [449, 58] width 110 height 24
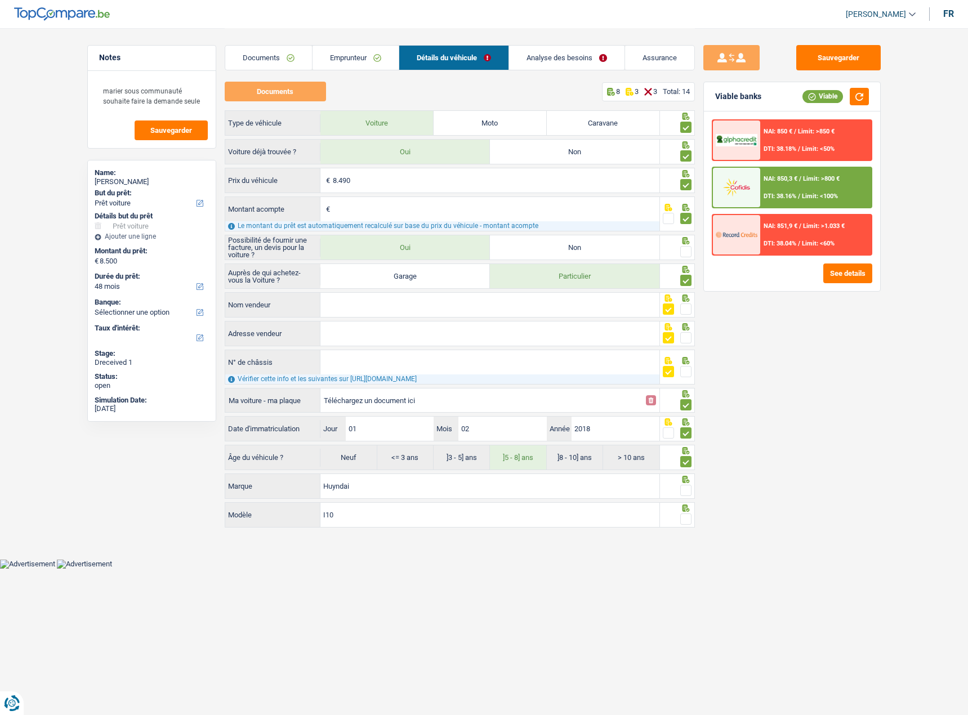
click at [684, 251] on span at bounding box center [685, 251] width 11 height 11
click at [0, 0] on input "radio" at bounding box center [0, 0] width 0 height 0
click at [569, 62] on link "Analyse des besoins" at bounding box center [566, 58] width 115 height 24
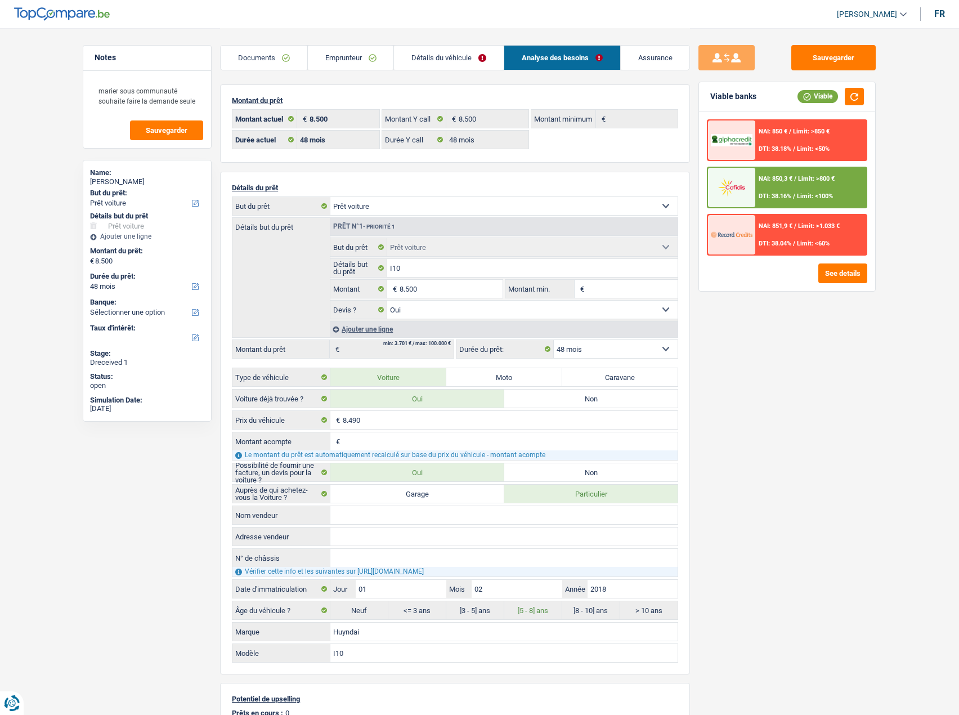
click at [348, 55] on link "Emprunteur" at bounding box center [351, 58] width 86 height 24
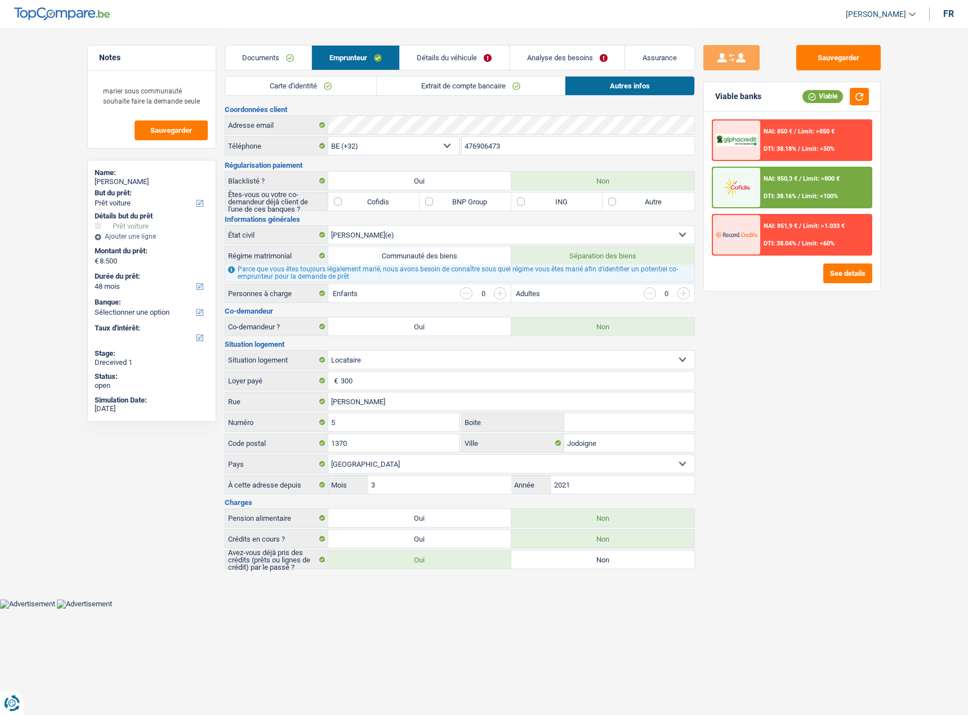
click at [356, 88] on link "Carte d'identité" at bounding box center [300, 86] width 151 height 19
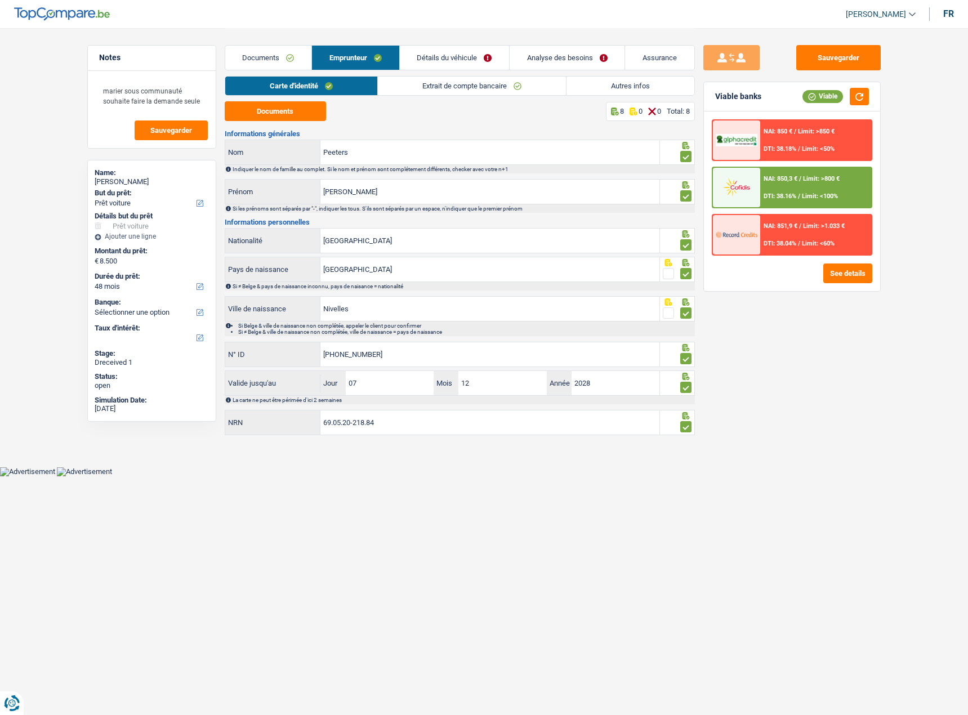
click at [445, 90] on link "Extrait de compte bancaire" at bounding box center [472, 86] width 188 height 19
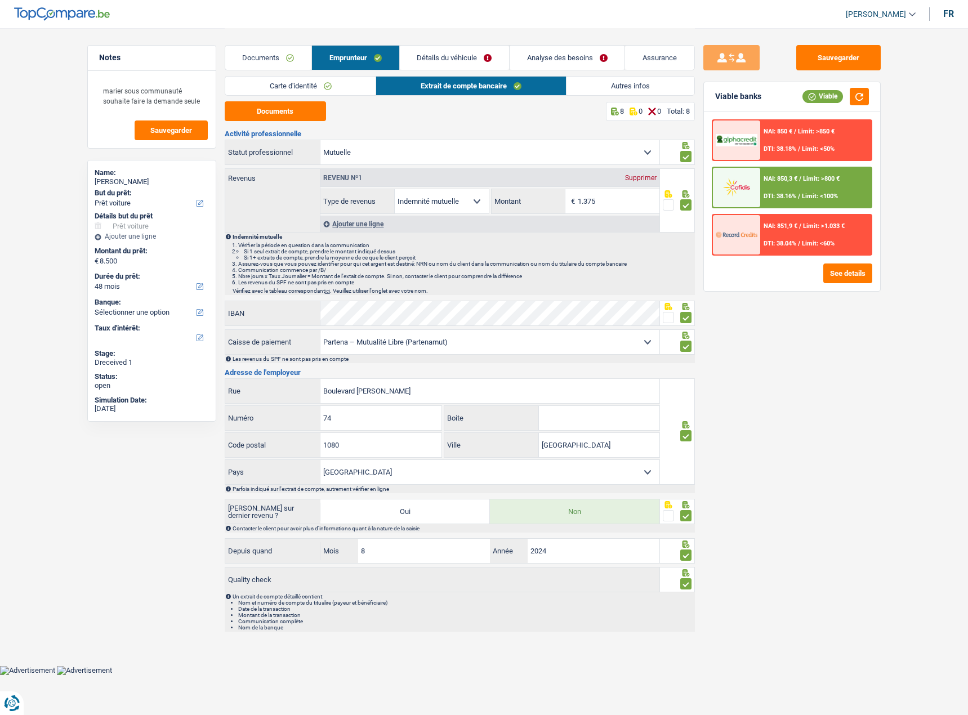
click at [838, 181] on span "Limit: >800 €" at bounding box center [821, 178] width 37 height 7
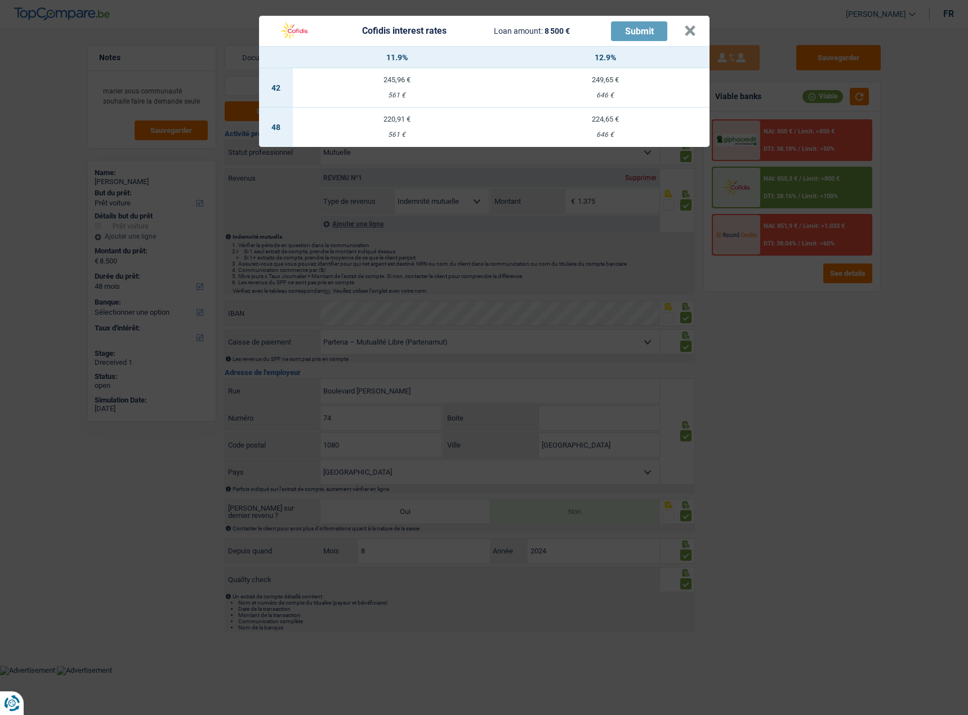
click at [682, 33] on div "Cofidis interest rates Loan amount: 8 500 € Submit" at bounding box center [478, 30] width 412 height 21
click at [685, 33] on button "×" at bounding box center [690, 30] width 12 height 11
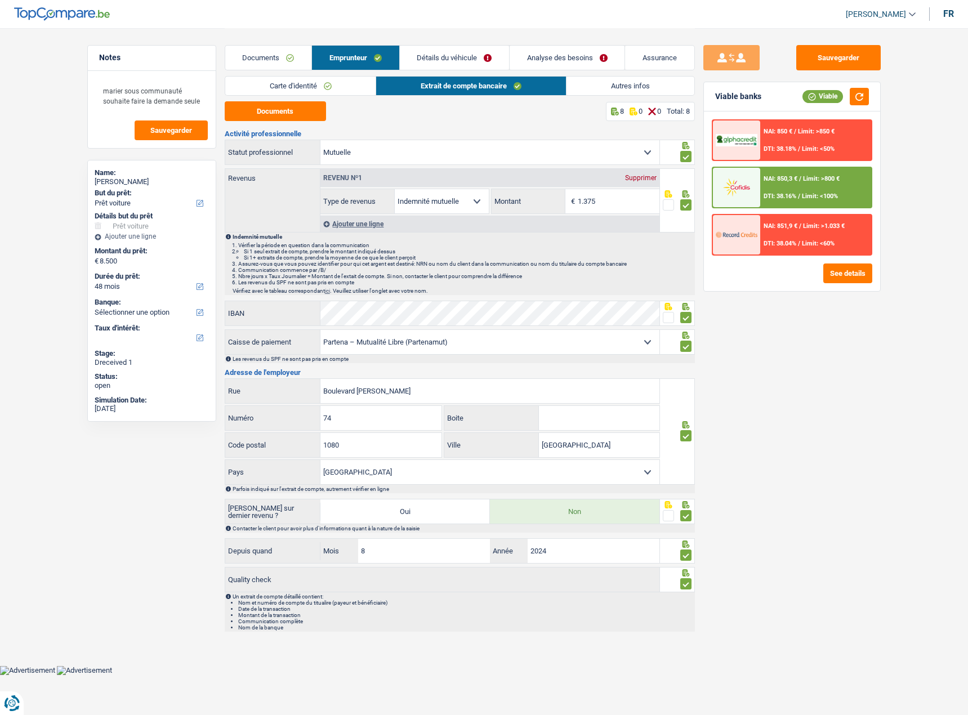
click at [543, 58] on link "Analyse des besoins" at bounding box center [567, 58] width 115 height 24
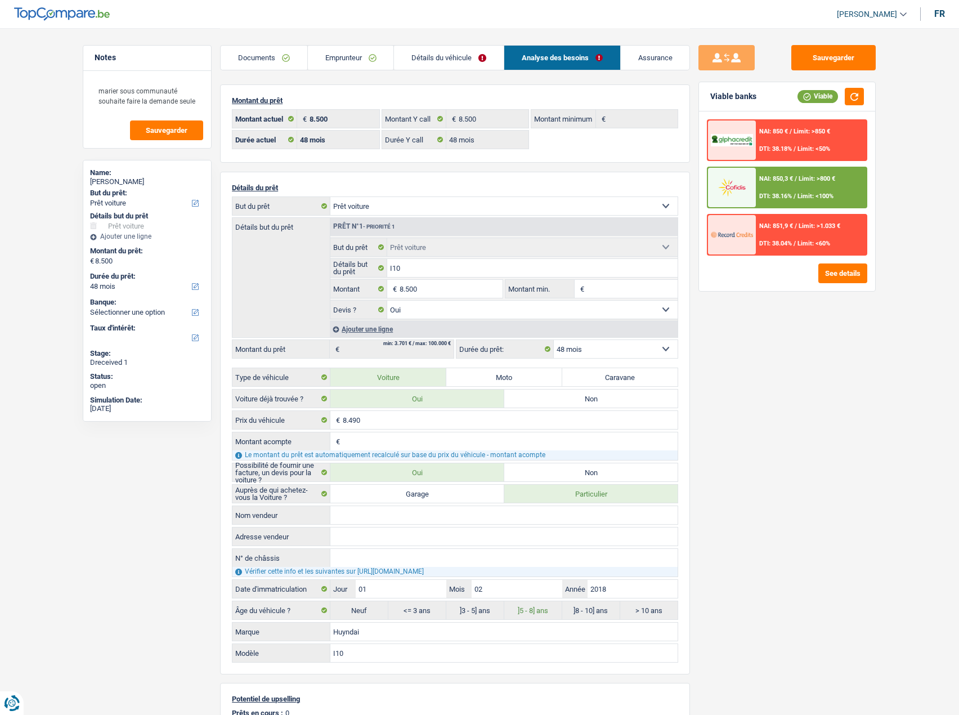
click at [812, 194] on span "Limit: <100%" at bounding box center [816, 196] width 36 height 7
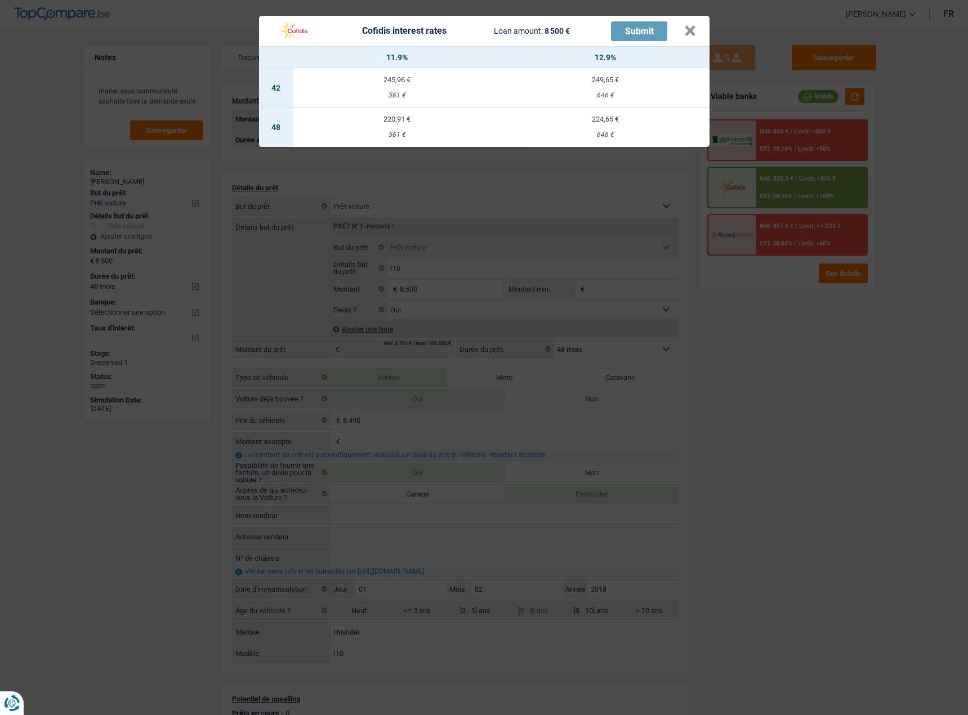
click at [453, 126] on td "220,91 € 561 €" at bounding box center [397, 127] width 208 height 39
select select "cofidis"
type input "11,90"
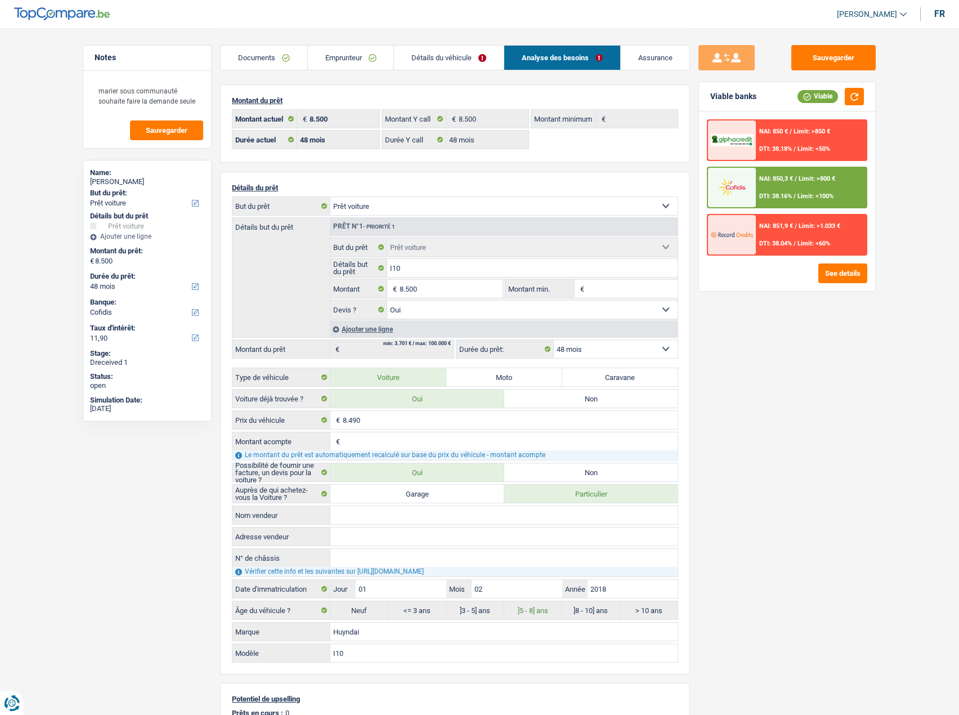
click at [821, 170] on div "NAI: 850,3 € / Limit: >800 € DTI: 38.16% / Limit: <100%" at bounding box center [811, 187] width 111 height 39
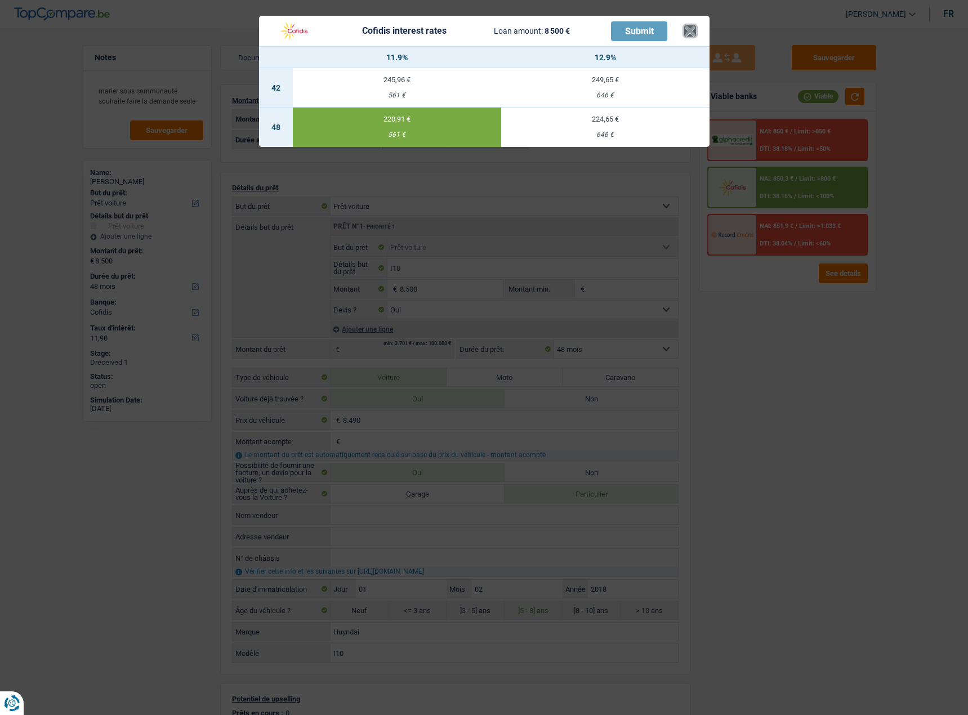
click at [690, 33] on button "×" at bounding box center [690, 30] width 12 height 11
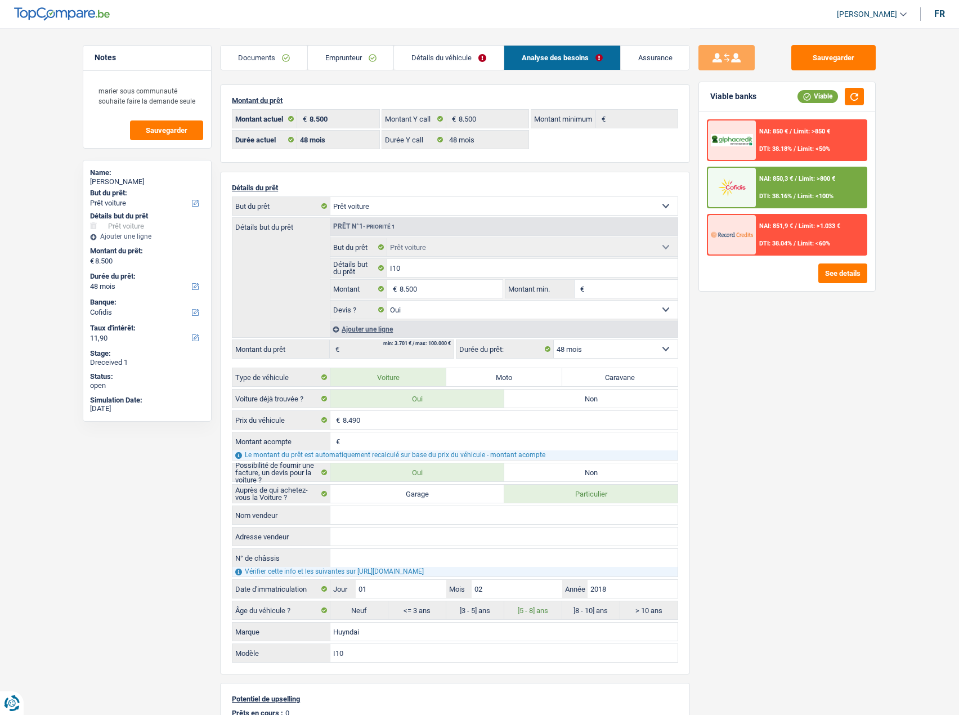
click at [339, 67] on link "Emprunteur" at bounding box center [351, 58] width 86 height 24
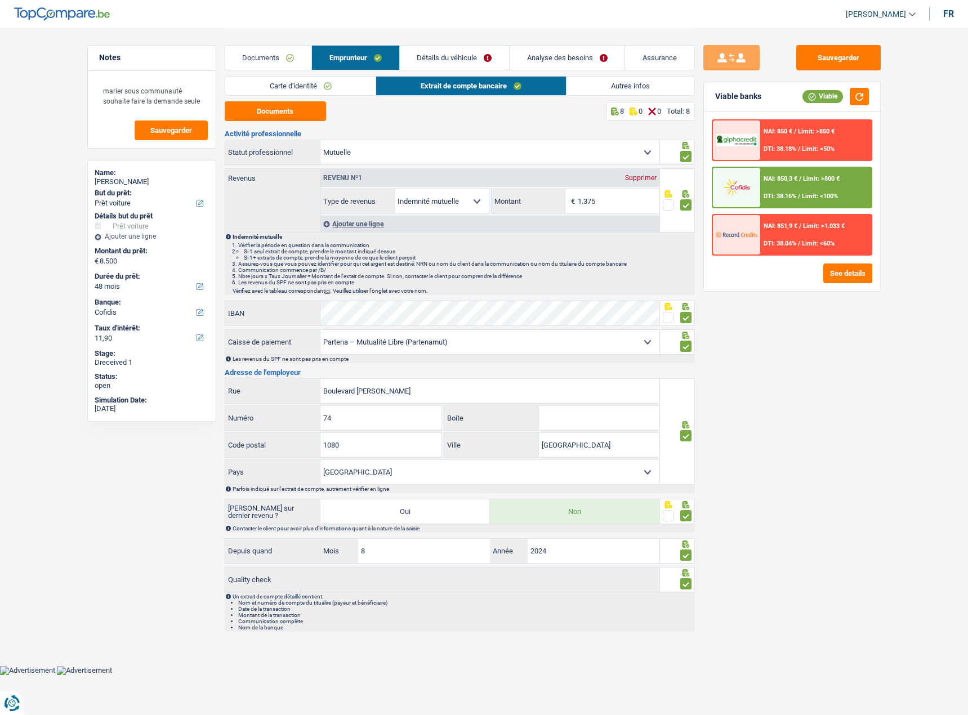
click at [275, 83] on link "Carte d'identité" at bounding box center [300, 86] width 151 height 19
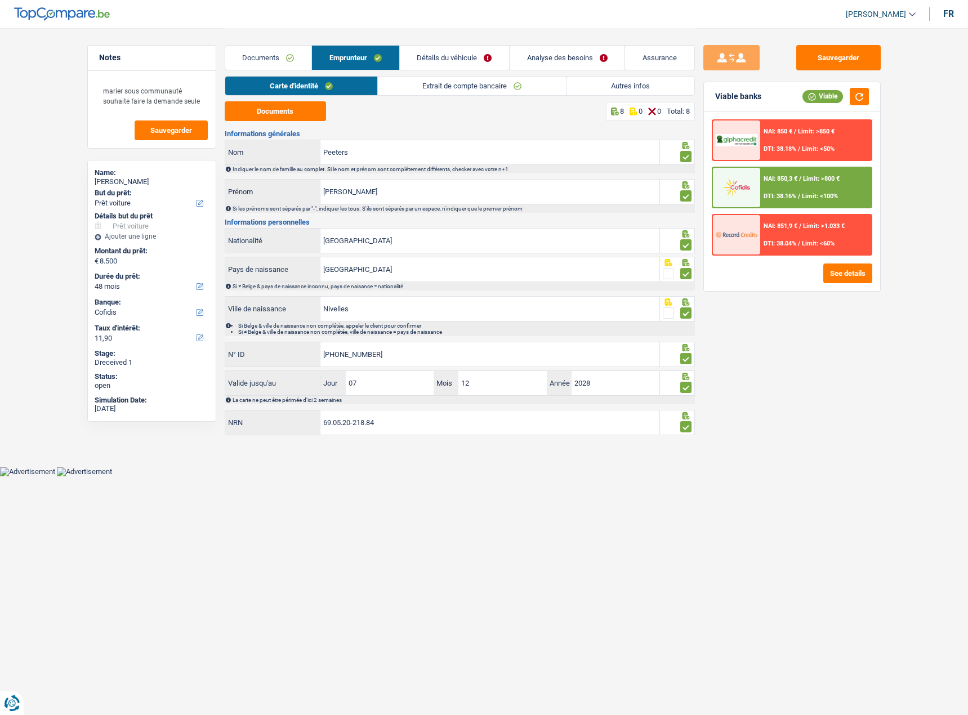
click at [381, 84] on link "Extrait de compte bancaire" at bounding box center [472, 86] width 188 height 19
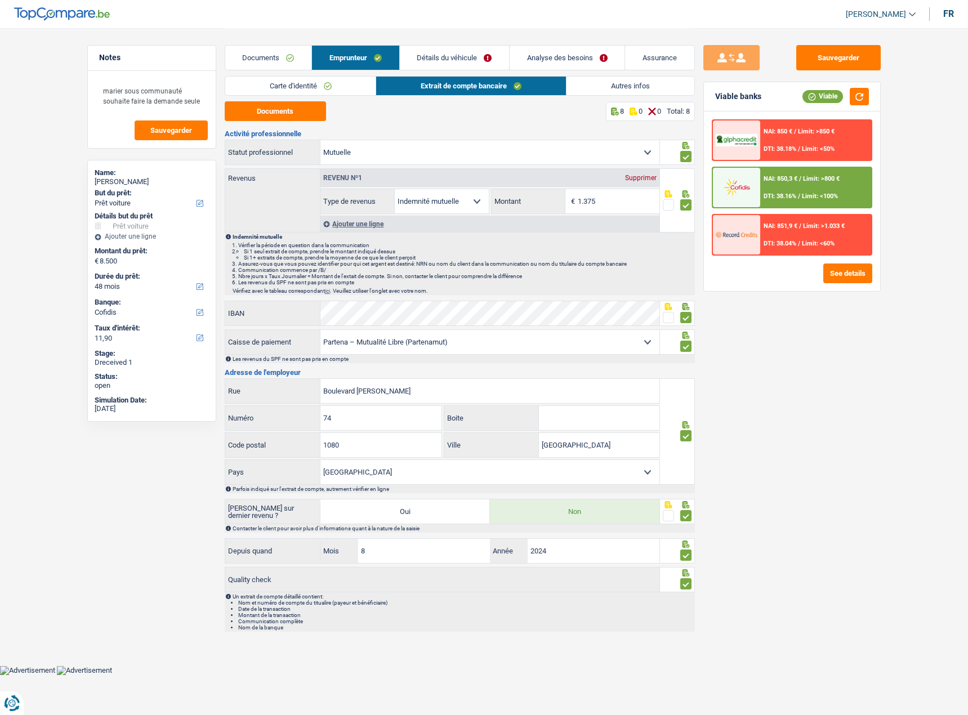
click at [549, 79] on link "Extrait de compte bancaire" at bounding box center [471, 86] width 190 height 19
click at [578, 78] on link "Autres infos" at bounding box center [630, 86] width 128 height 19
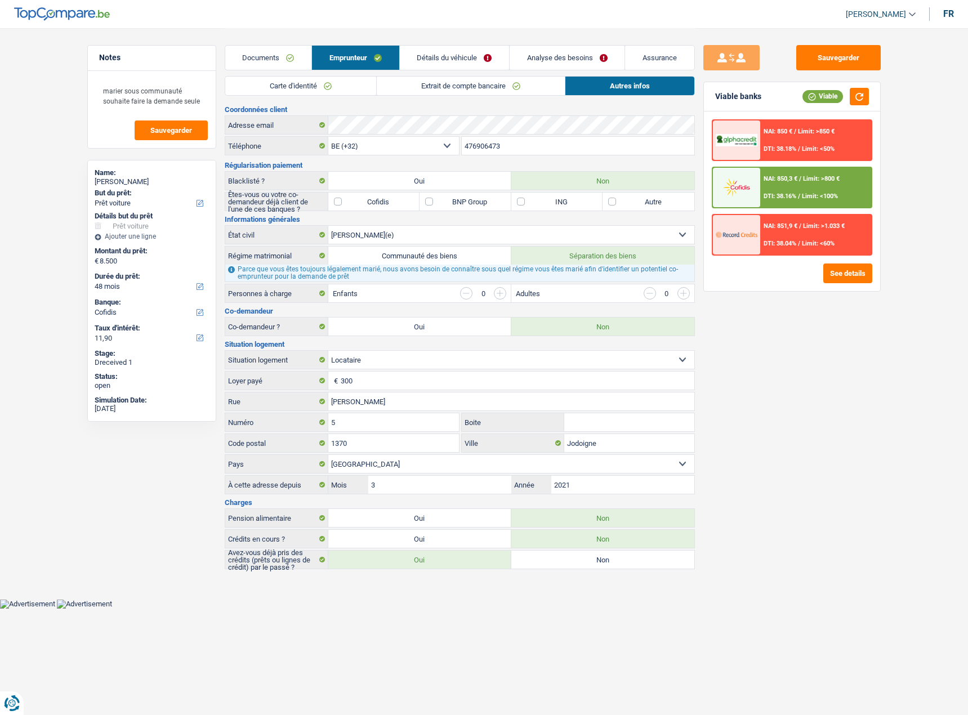
click at [453, 61] on link "Détails du véhicule" at bounding box center [454, 58] width 109 height 24
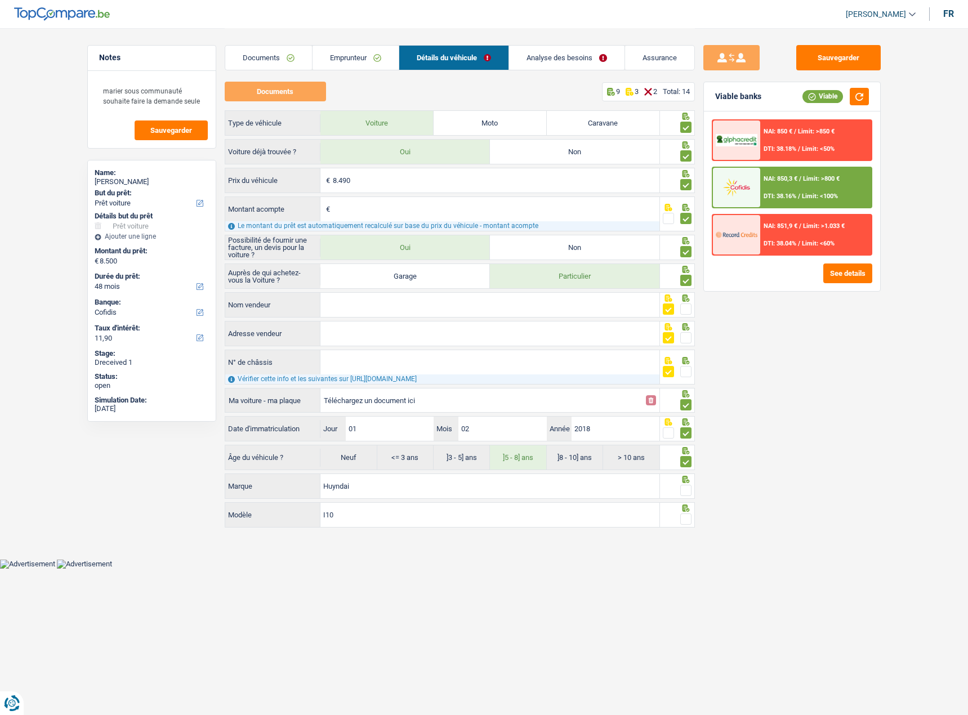
click at [691, 490] on div at bounding box center [677, 485] width 35 height 25
click at [688, 513] on div at bounding box center [685, 519] width 11 height 14
click at [686, 491] on span at bounding box center [685, 490] width 11 height 11
click at [0, 0] on input "radio" at bounding box center [0, 0] width 0 height 0
click at [682, 520] on span at bounding box center [685, 518] width 11 height 11
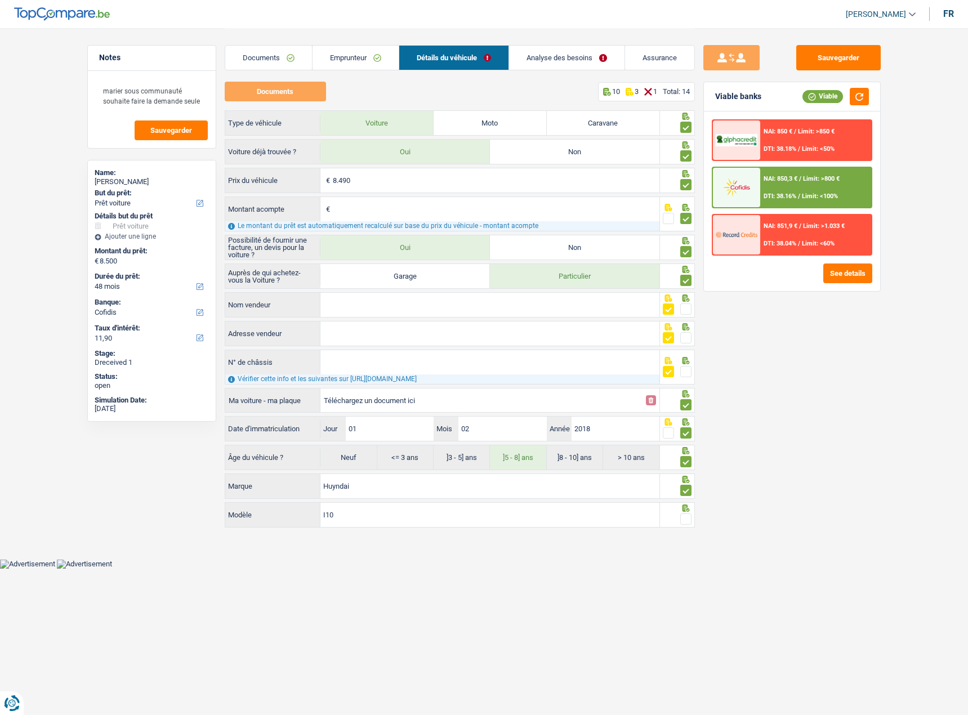
click at [0, 0] on input "radio" at bounding box center [0, 0] width 0 height 0
click at [789, 187] on div "NAI: 850,3 € / Limit: >800 € DTI: 38.16% / Limit: <100%" at bounding box center [815, 187] width 111 height 39
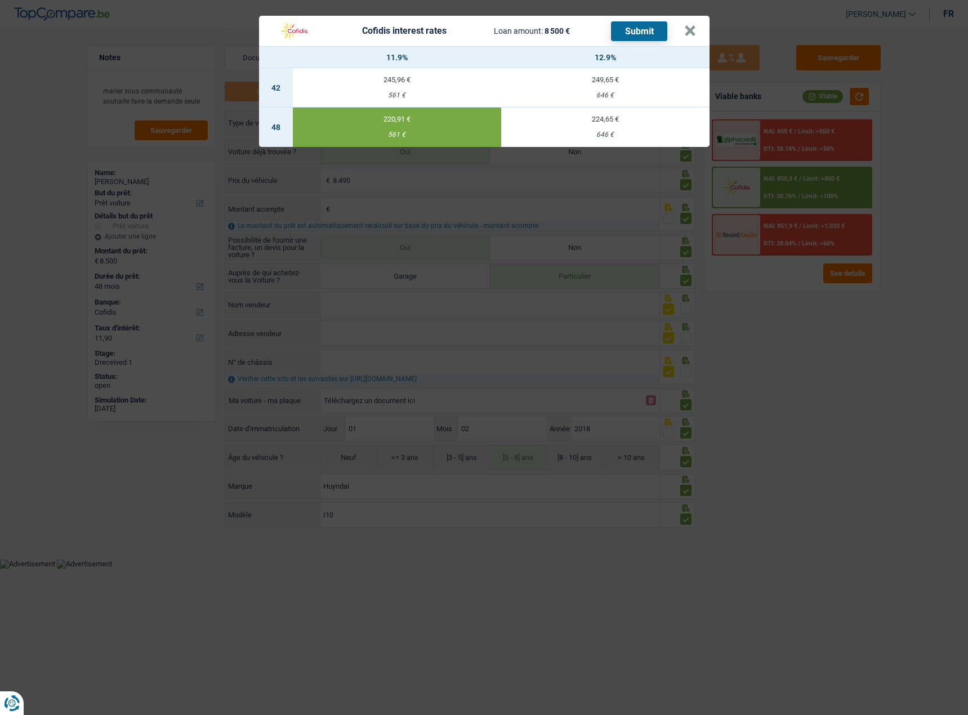
click at [623, 29] on button "Submit" at bounding box center [639, 31] width 56 height 20
click at [690, 30] on button "×" at bounding box center [690, 30] width 12 height 11
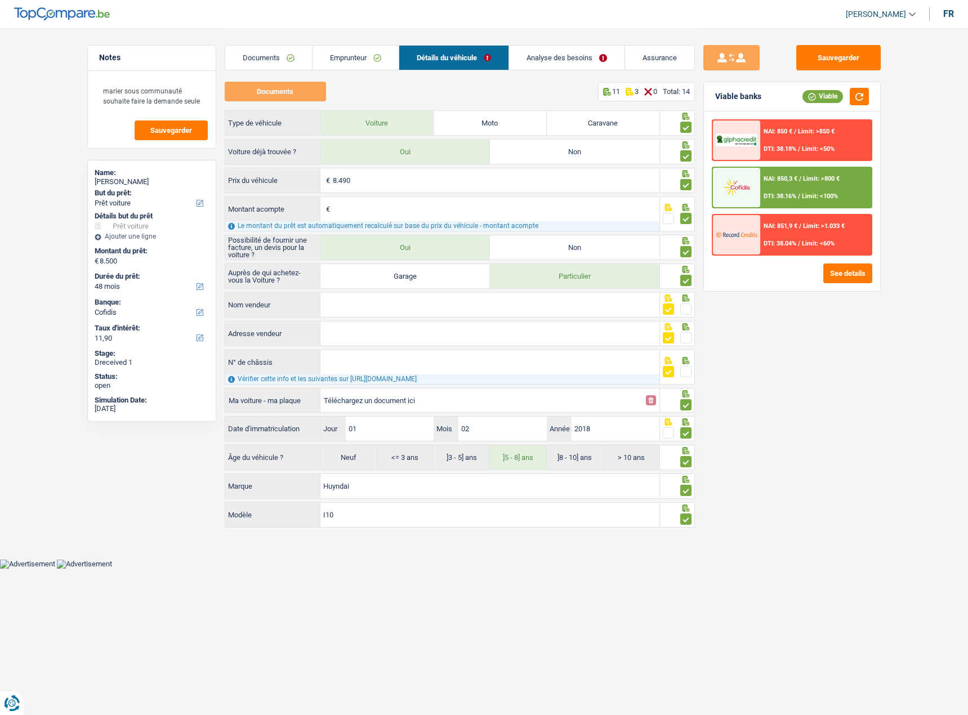
click at [553, 50] on link "Analyse des besoins" at bounding box center [566, 58] width 115 height 24
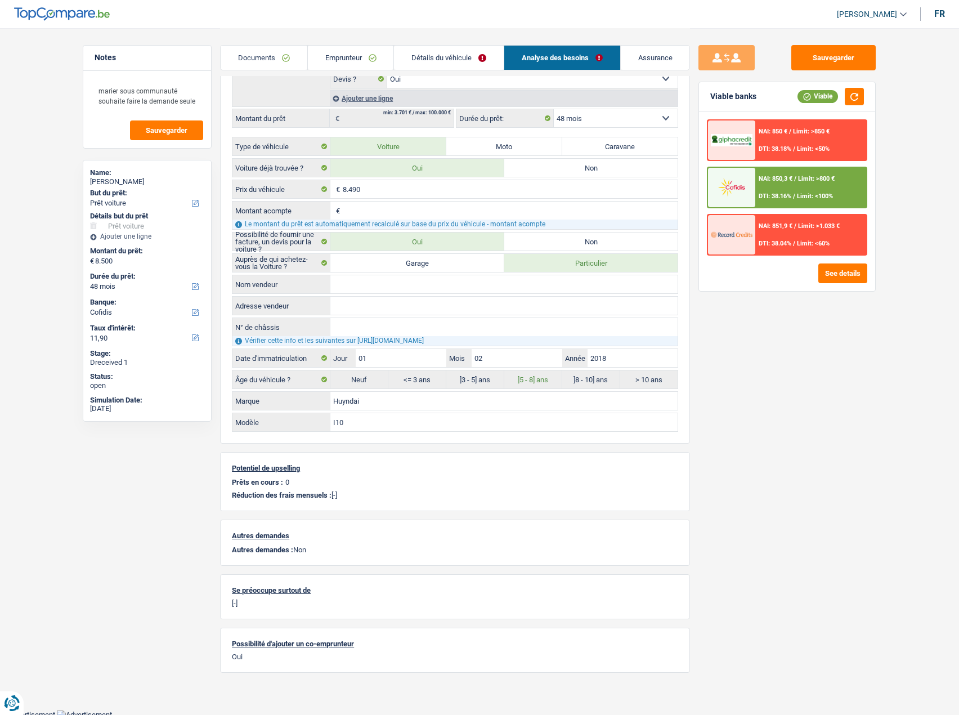
scroll to position [234, 0]
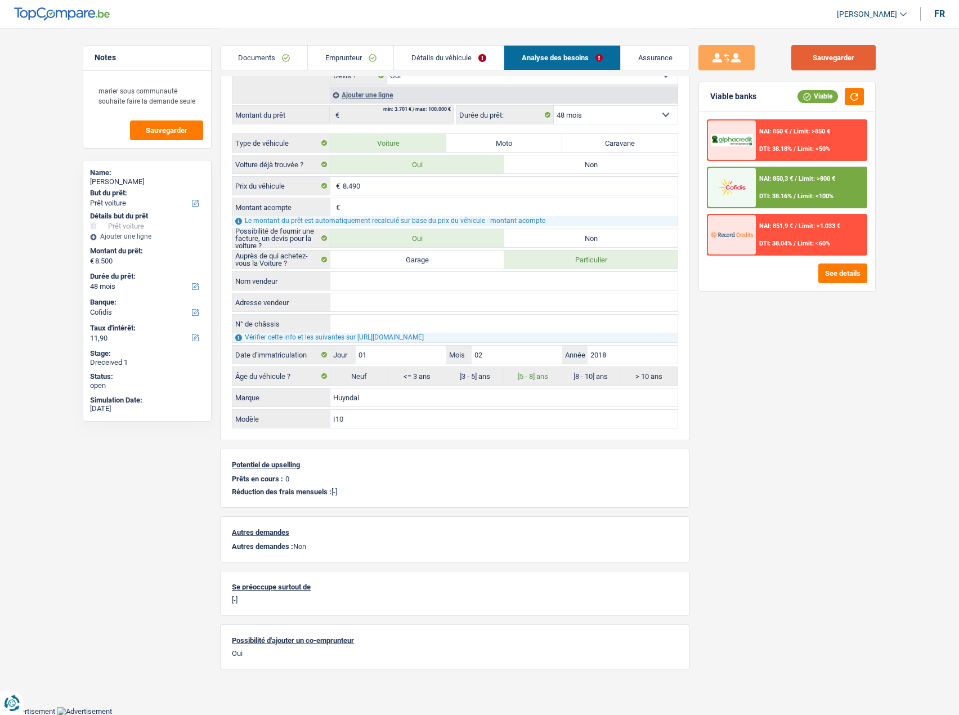
click at [835, 56] on button "Sauvegarder" at bounding box center [834, 57] width 84 height 25
click at [842, 47] on button "Sauvegarder" at bounding box center [834, 57] width 84 height 25
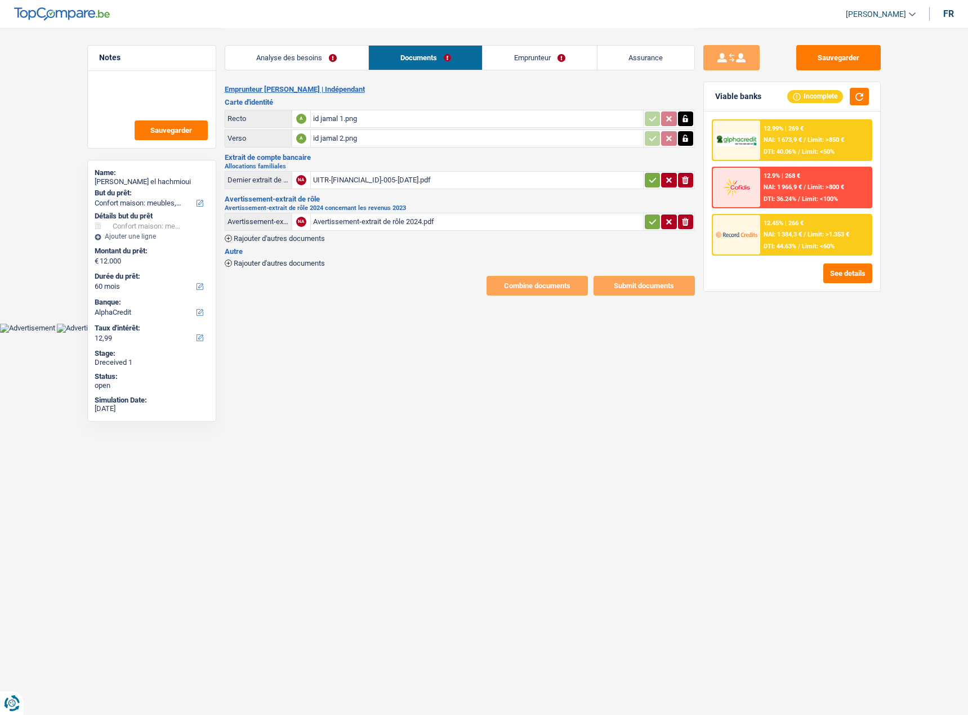
select select "household"
select select "60"
select select "alphacredit"
click at [396, 221] on div "Avertissement-extrait de rôle 2024.pdf" at bounding box center [477, 221] width 328 height 17
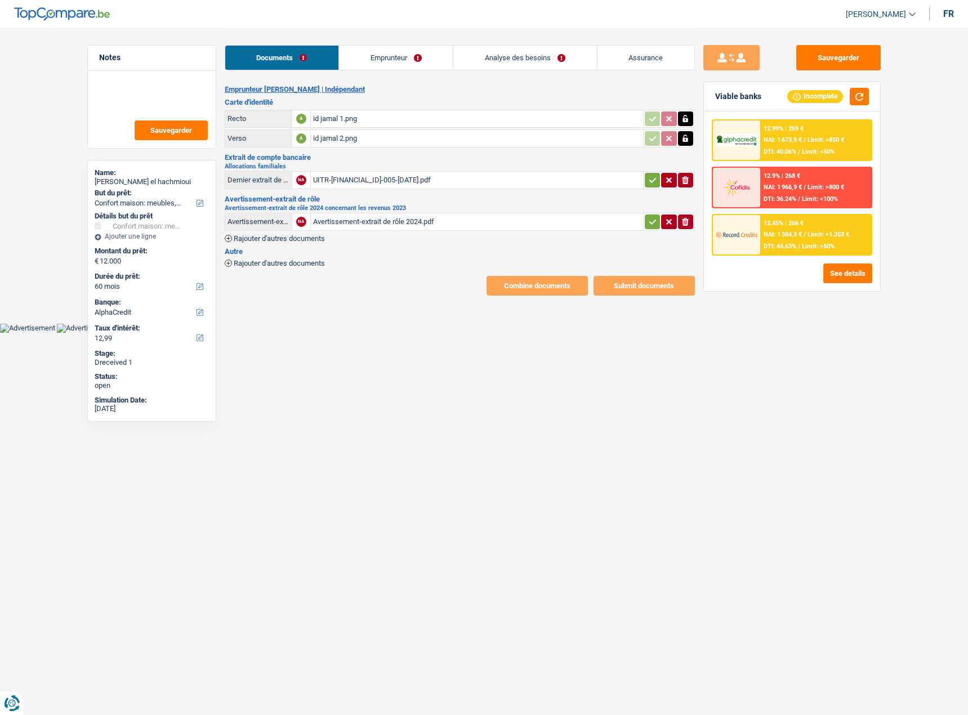
click at [379, 55] on link "Emprunteur" at bounding box center [396, 58] width 114 height 24
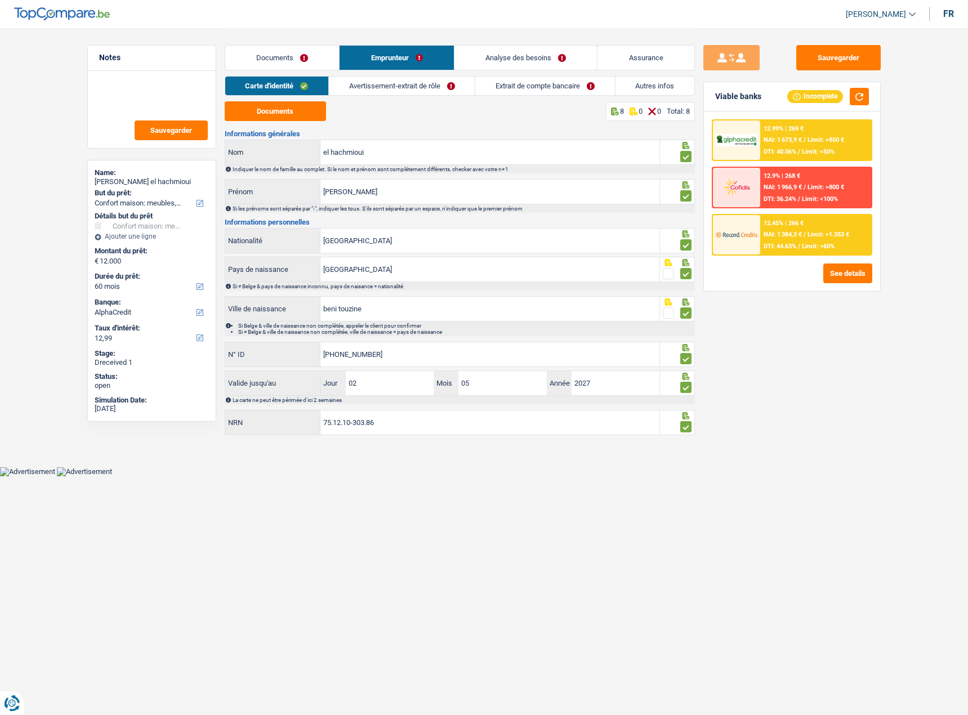
click at [413, 68] on link "Emprunteur" at bounding box center [396, 58] width 114 height 24
drag, startPoint x: 414, startPoint y: 78, endPoint x: 559, endPoint y: 102, distance: 147.2
click at [414, 79] on link "Avertissement-extrait de rôle" at bounding box center [402, 86] width 146 height 19
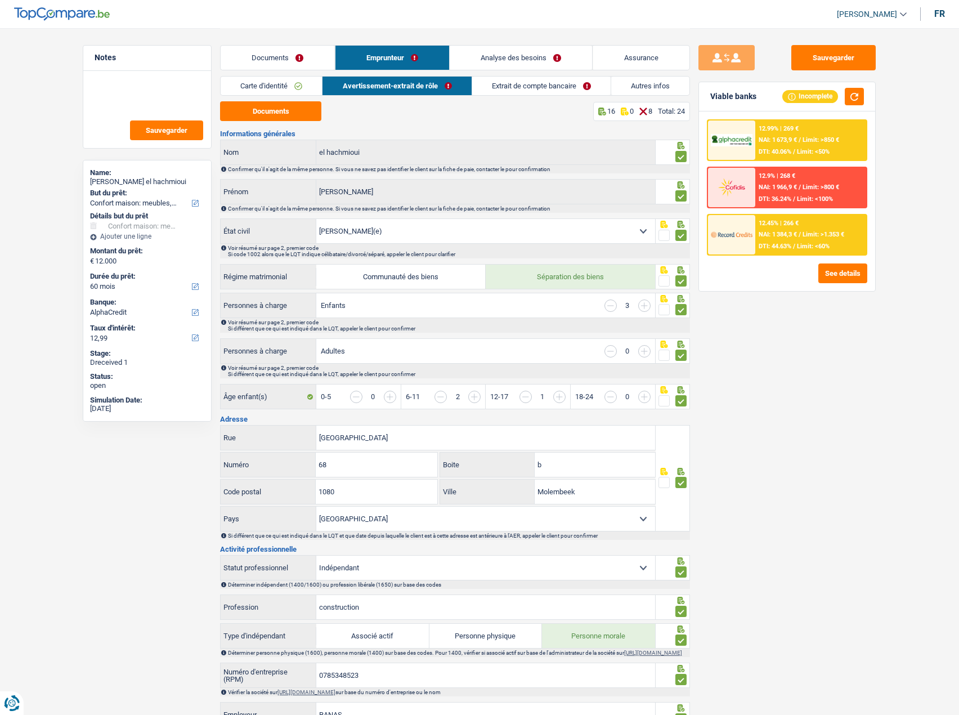
click at [555, 90] on link "Extrait de compte bancaire" at bounding box center [541, 86] width 138 height 19
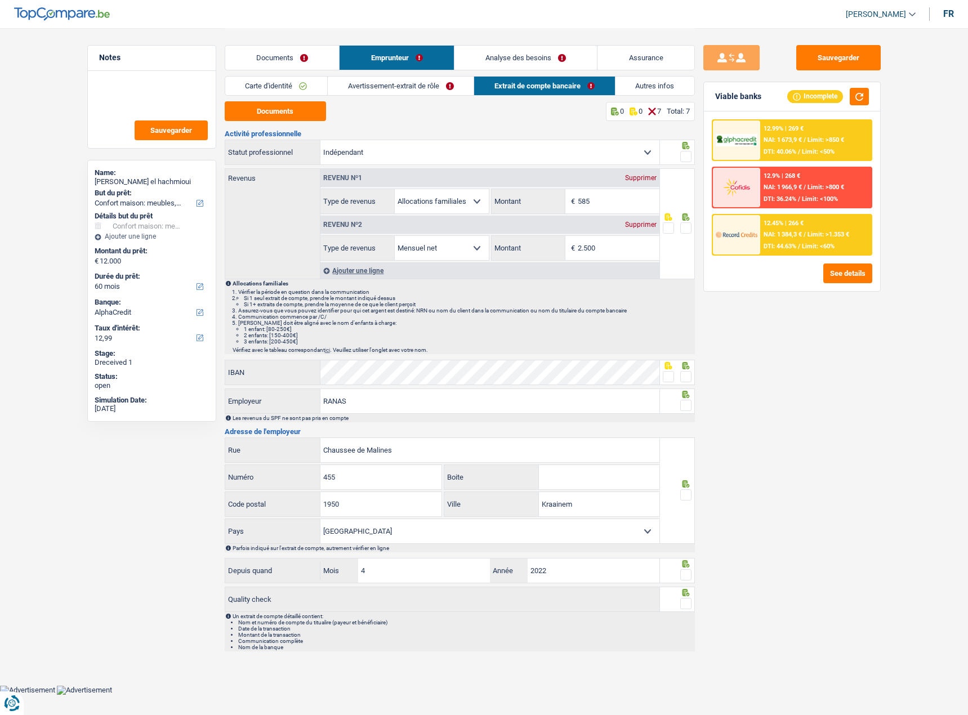
click at [630, 83] on link "Autres infos" at bounding box center [654, 86] width 79 height 19
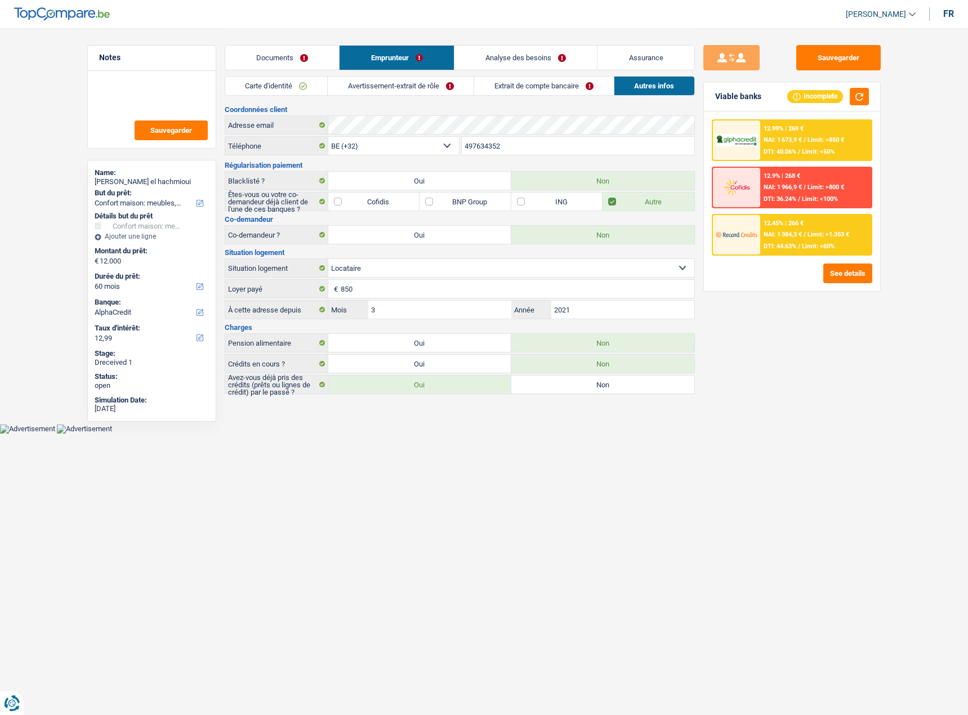
click at [545, 56] on link "Analyse des besoins" at bounding box center [525, 58] width 143 height 24
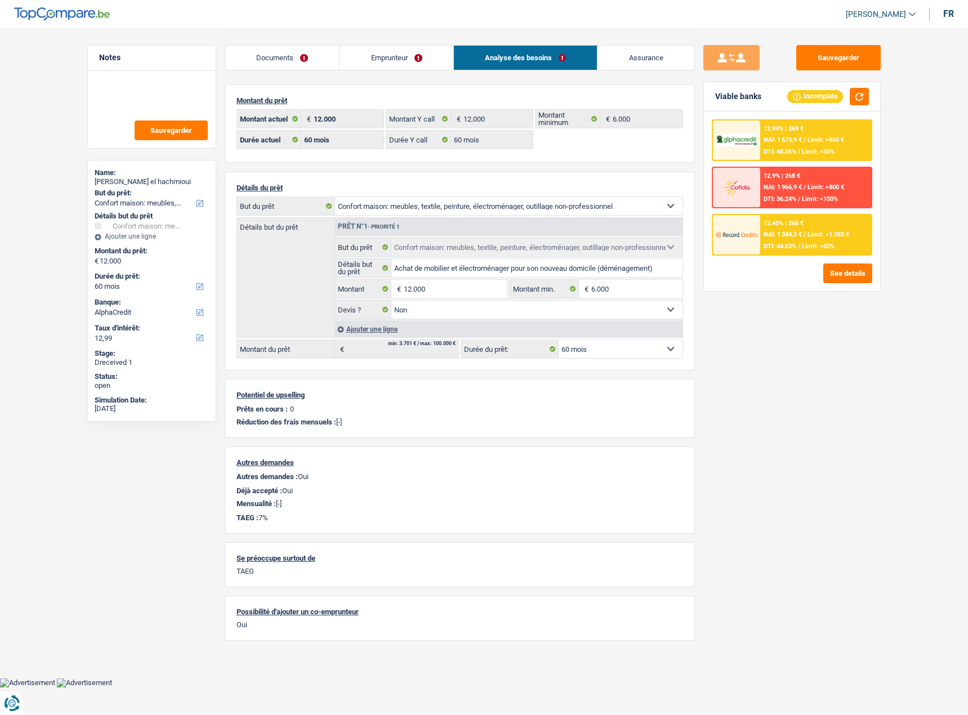
drag, startPoint x: 267, startPoint y: 628, endPoint x: 230, endPoint y: 609, distance: 42.6
click at [230, 609] on div "Possibilité d'ajouter un co-emprunteur Oui" at bounding box center [460, 618] width 470 height 45
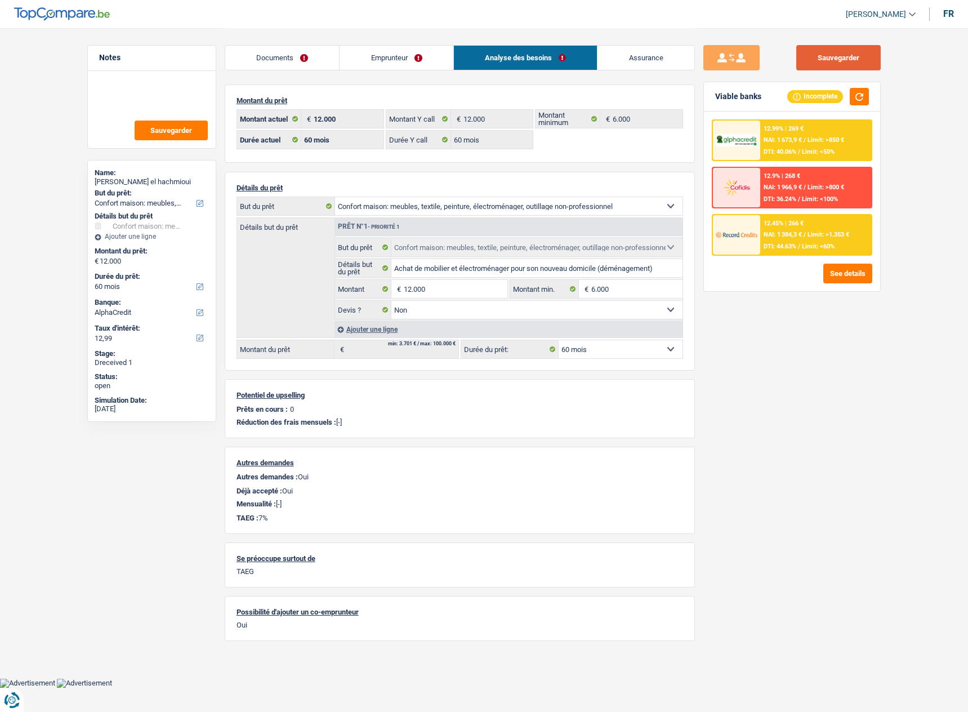
click at [843, 56] on button "Sauvegarder" at bounding box center [838, 57] width 84 height 25
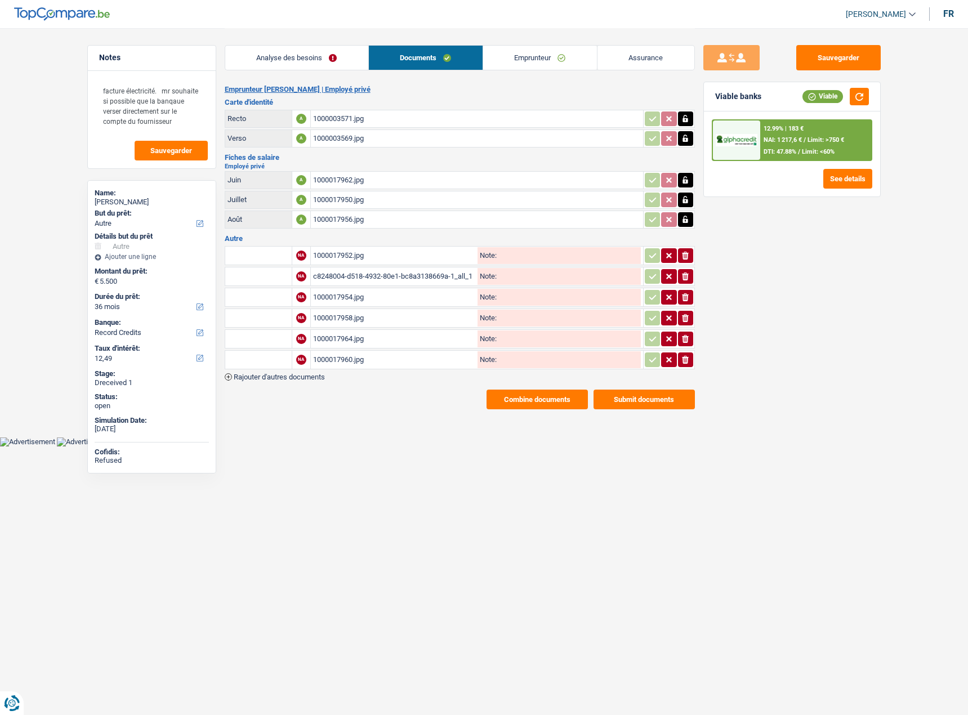
select select "other"
select select "36"
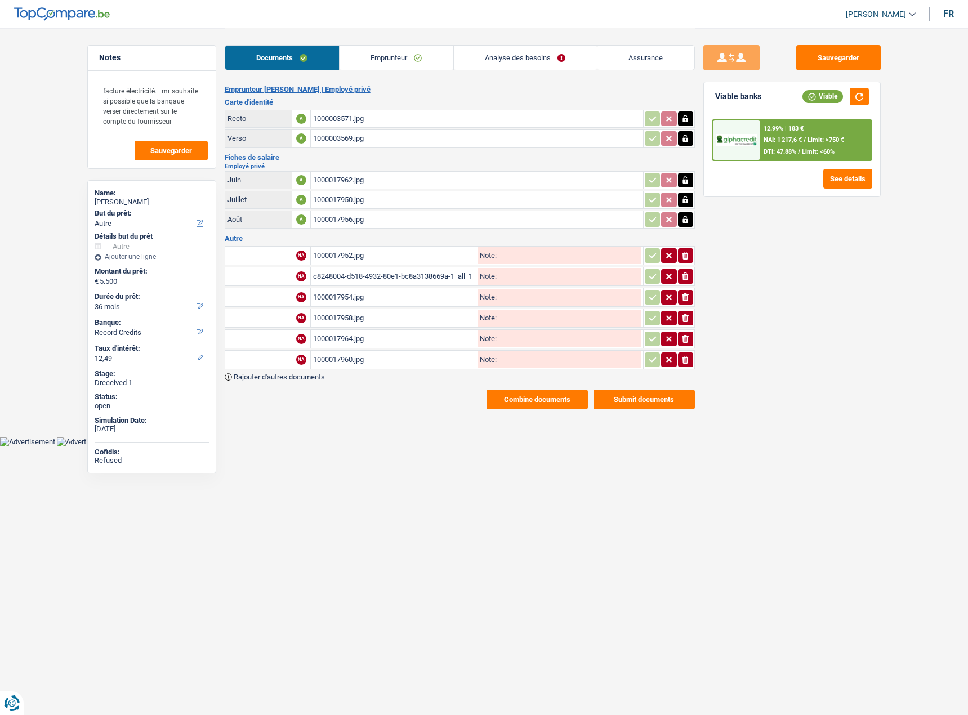
click at [844, 144] on div "12.99% | 183 € NAI: 1 217,6 € / Limit: >750 € DTI: 47.88% / Limit: <60%" at bounding box center [815, 139] width 111 height 39
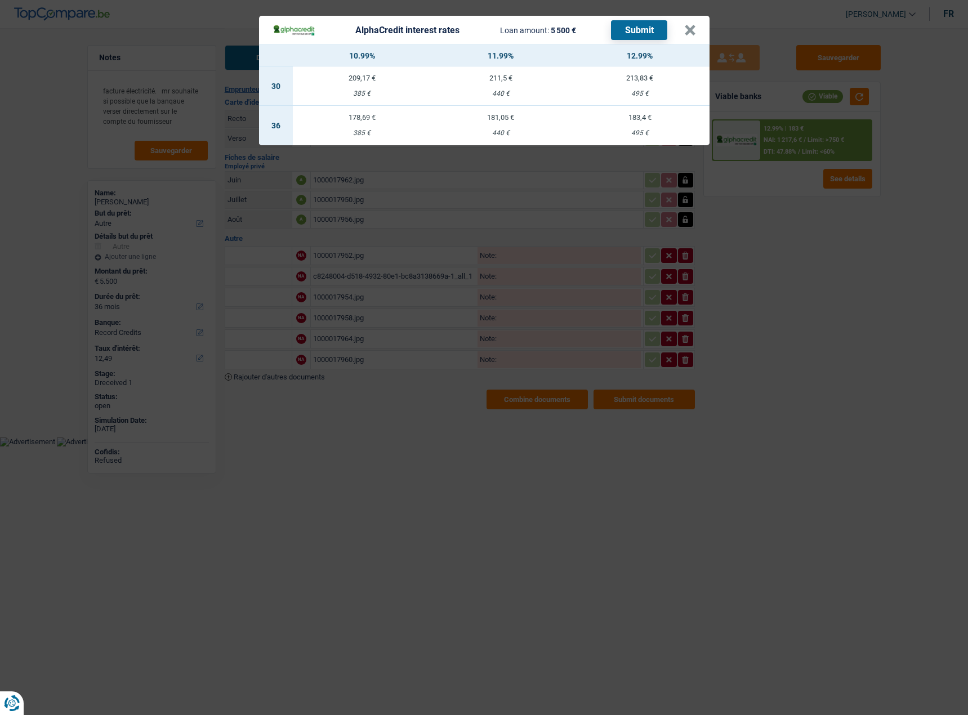
click at [672, 130] on div "495 €" at bounding box center [639, 132] width 139 height 7
select select "alphacredit"
type input "12,99"
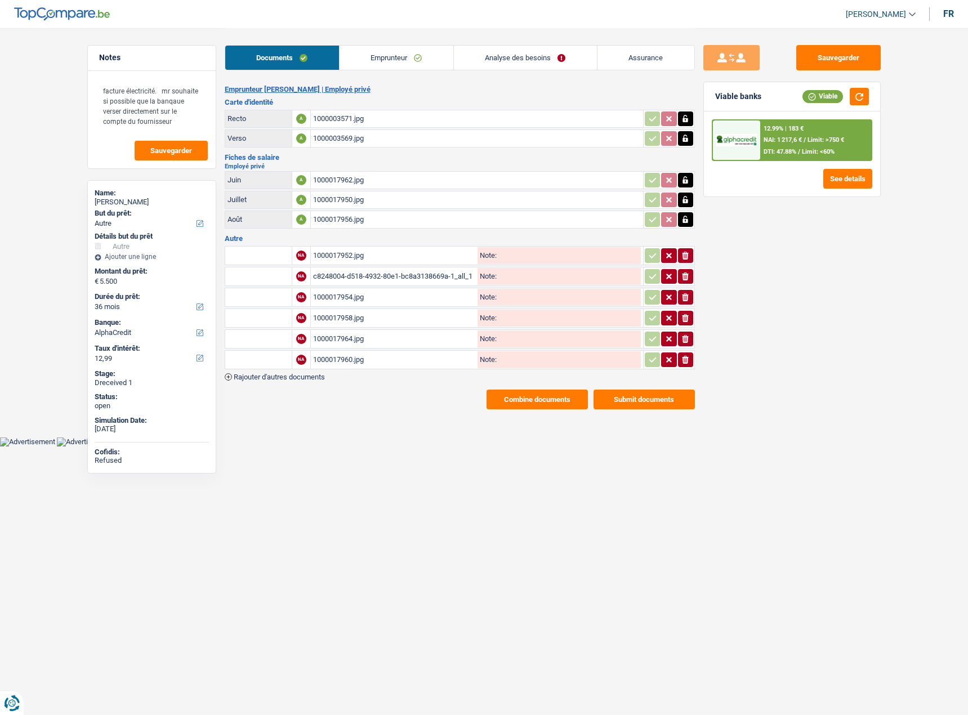
click at [415, 53] on link "Emprunteur" at bounding box center [396, 58] width 114 height 24
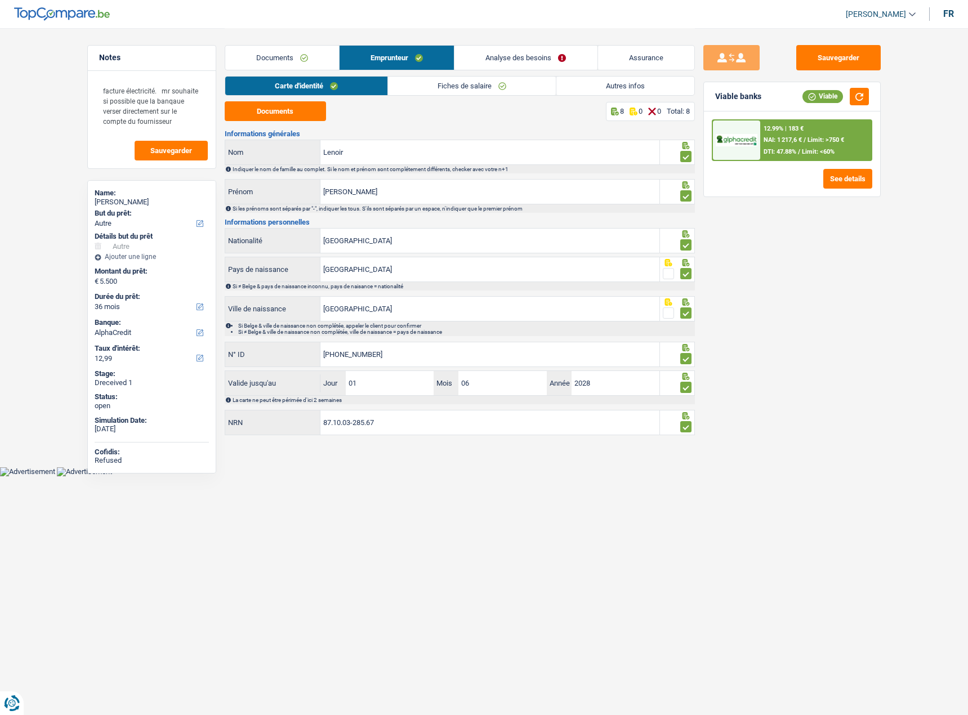
click at [472, 92] on link "Fiches de salaire" at bounding box center [472, 86] width 168 height 19
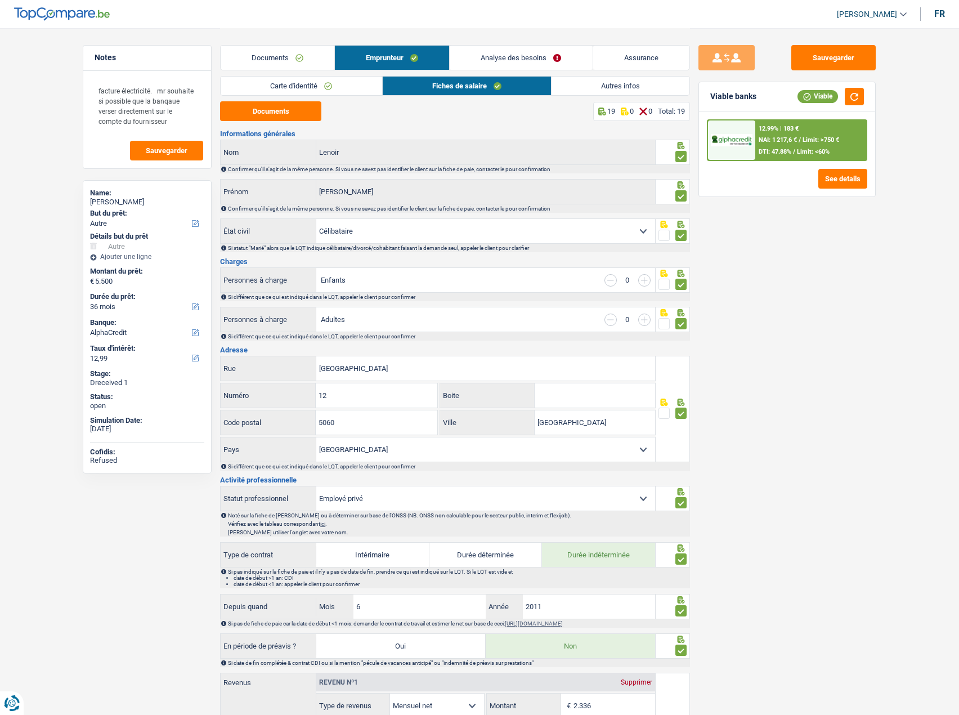
drag, startPoint x: 607, startPoint y: 88, endPoint x: 619, endPoint y: 109, distance: 23.7
click at [607, 87] on link "Autres infos" at bounding box center [621, 86] width 138 height 19
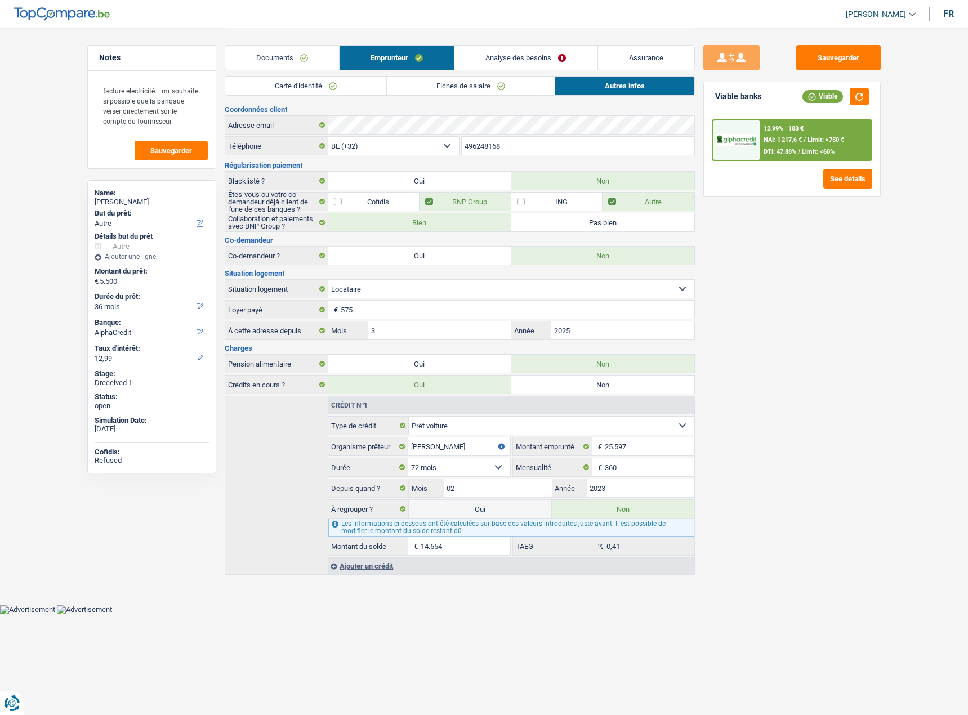
click at [495, 57] on link "Analyse des besoins" at bounding box center [525, 58] width 142 height 24
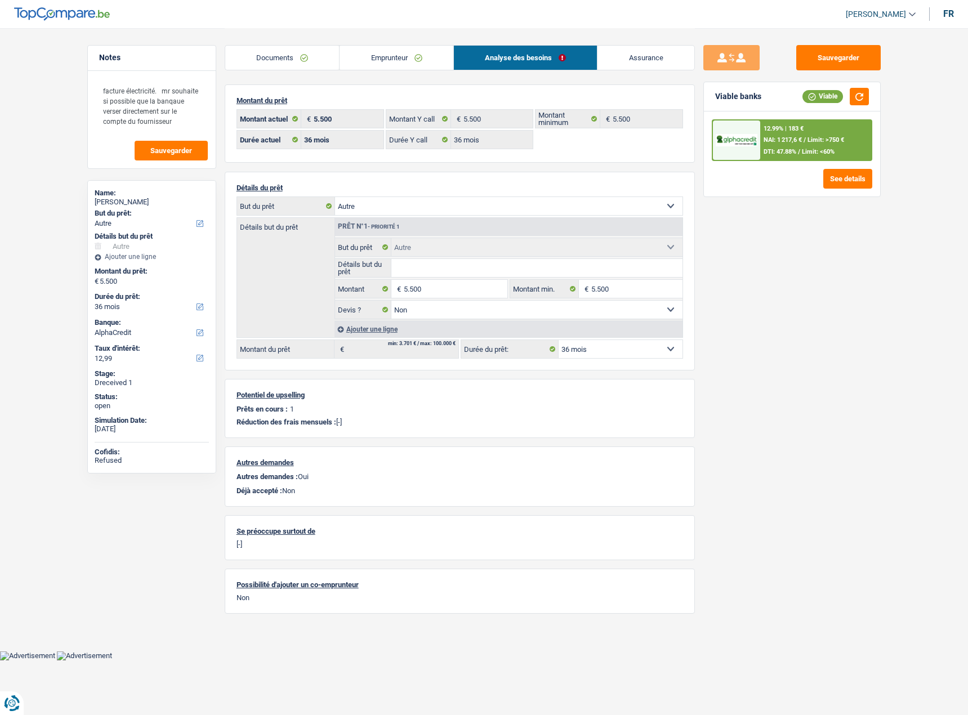
click at [834, 143] on span "Limit: >750 €" at bounding box center [825, 139] width 37 height 7
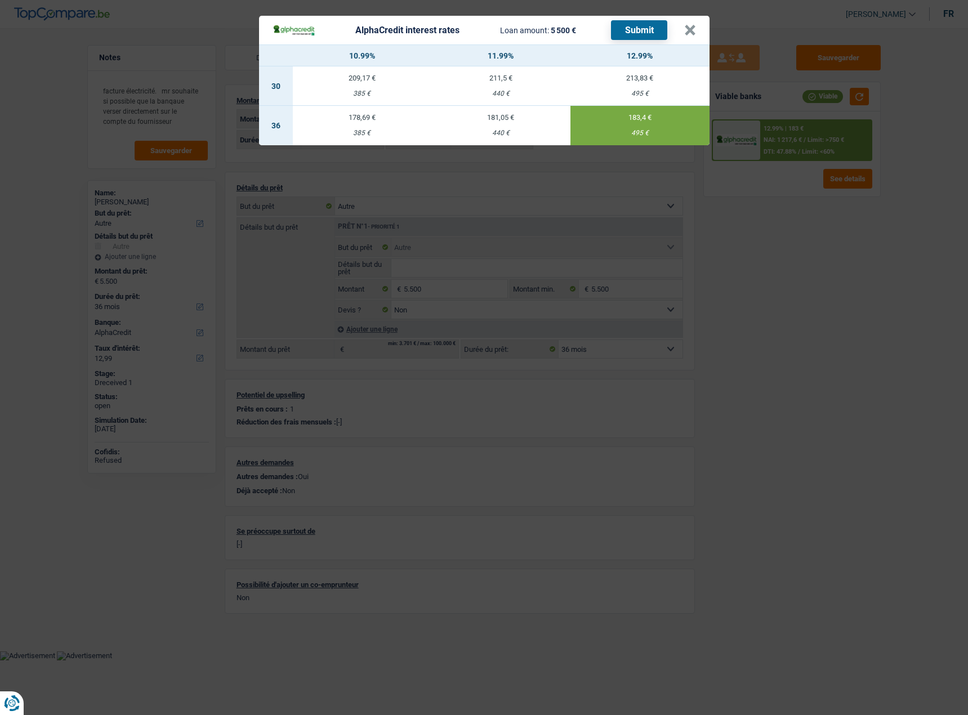
click at [637, 35] on button "Submit" at bounding box center [639, 30] width 56 height 20
click at [680, 28] on div "AlphaCredit interest rates Loan amount: 5 500 € Submit" at bounding box center [478, 30] width 412 height 20
click at [683, 31] on header "AlphaCredit interest rates Loan amount: 5 500 € Submit ×" at bounding box center [484, 30] width 450 height 29
click at [687, 26] on button "×" at bounding box center [690, 30] width 12 height 11
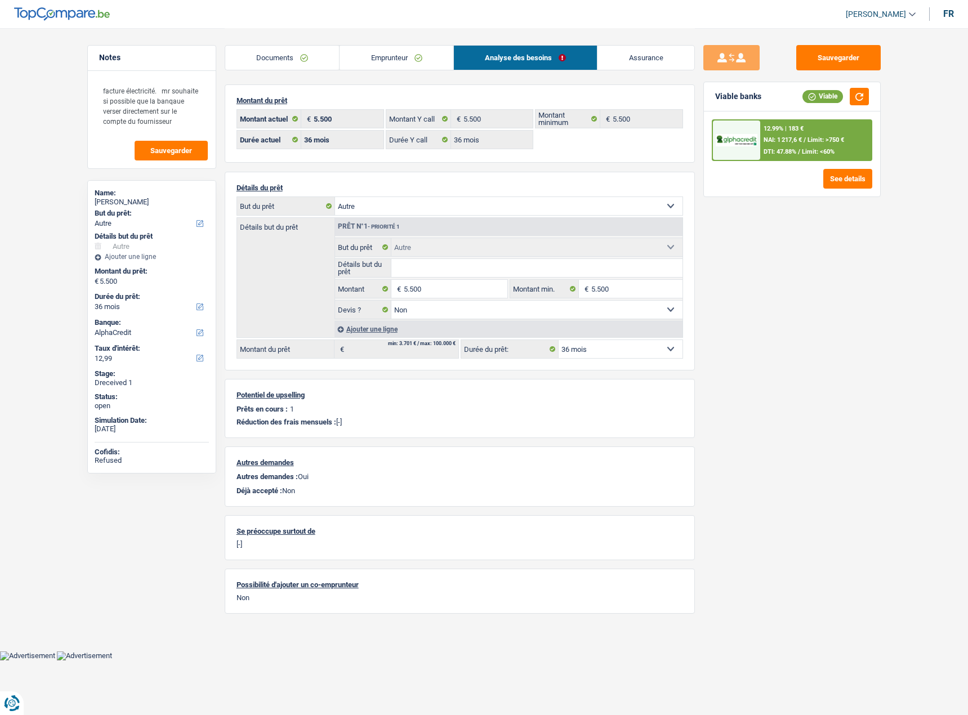
click at [308, 66] on link "Documents" at bounding box center [282, 58] width 114 height 24
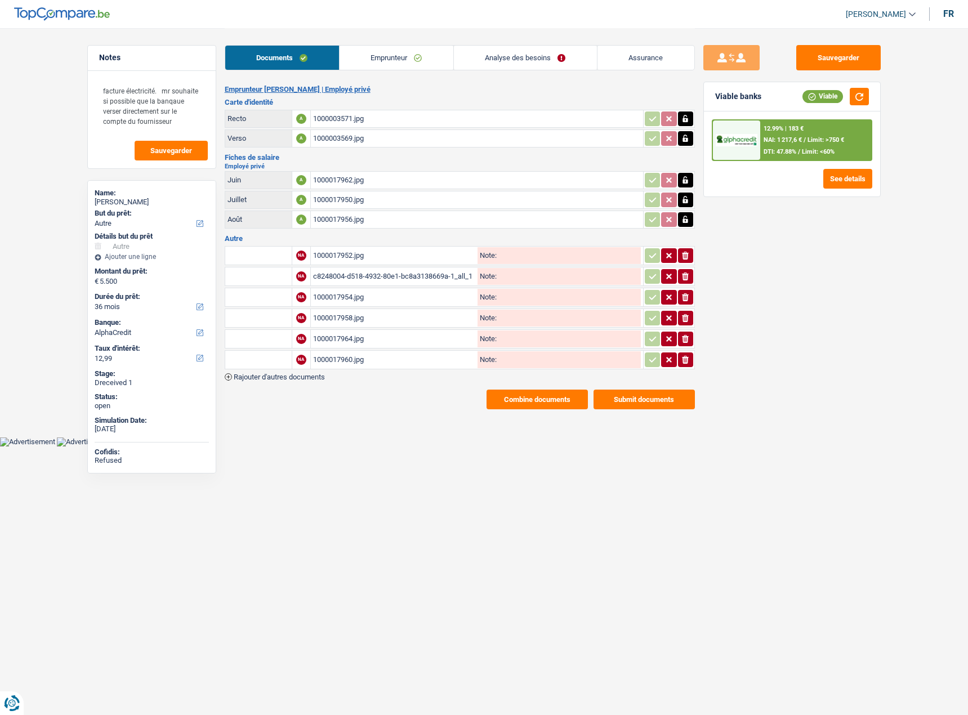
click at [351, 250] on div "1000017952.jpg" at bounding box center [394, 255] width 162 height 17
click at [269, 260] on input "text" at bounding box center [258, 256] width 62 height 18
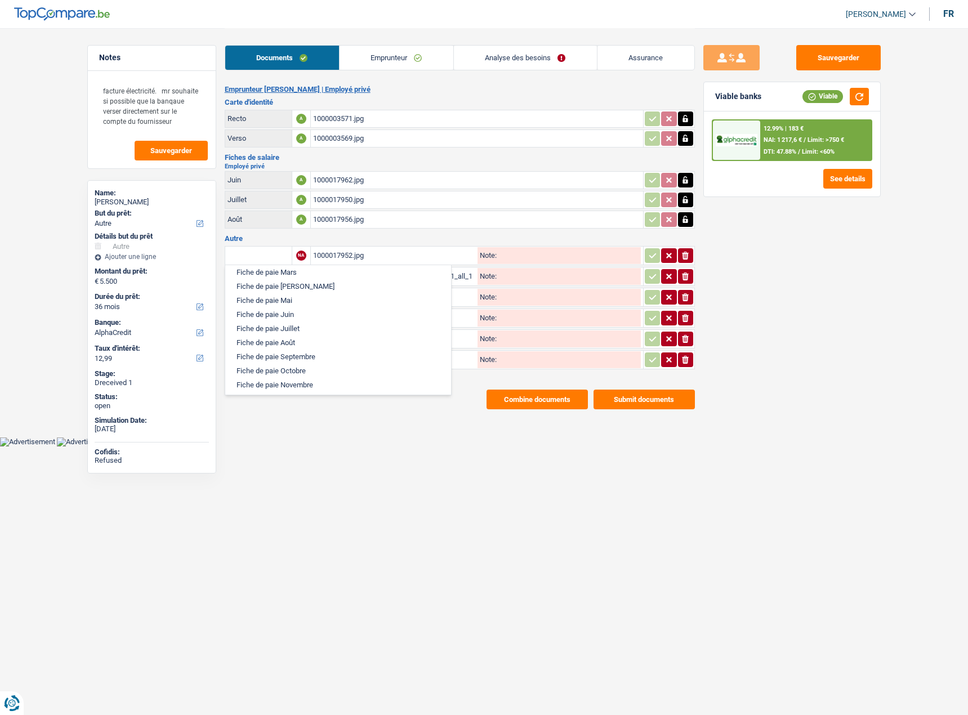
scroll to position [507, 0]
click at [293, 332] on li "Fiche de paie Juin" at bounding box center [338, 334] width 215 height 14
type input "Fiche de paie Juin"
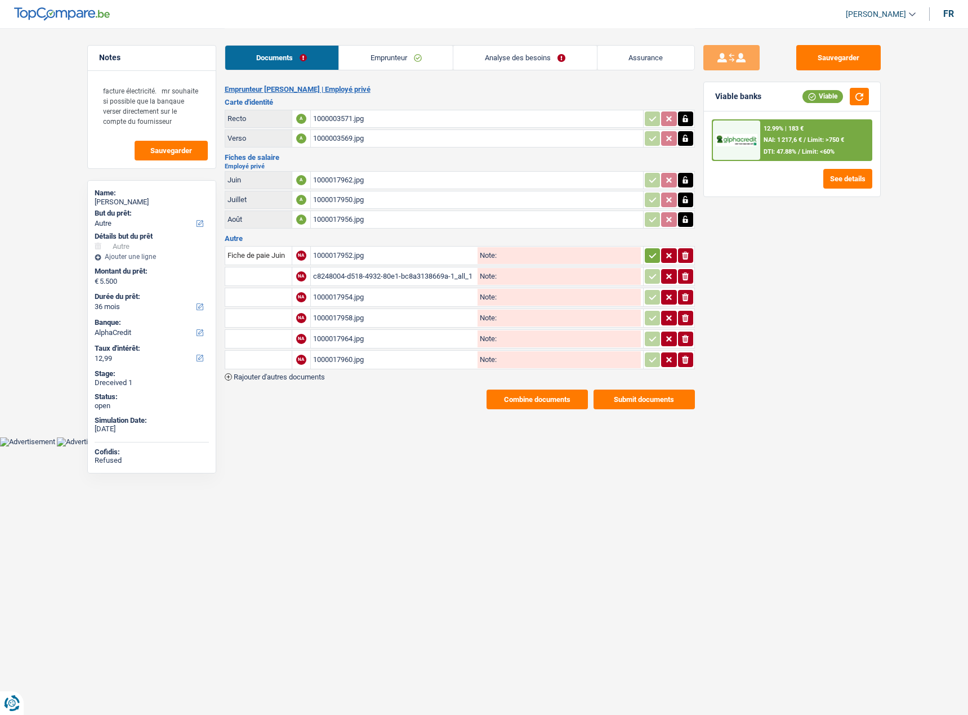
click at [269, 280] on input "text" at bounding box center [258, 276] width 62 height 18
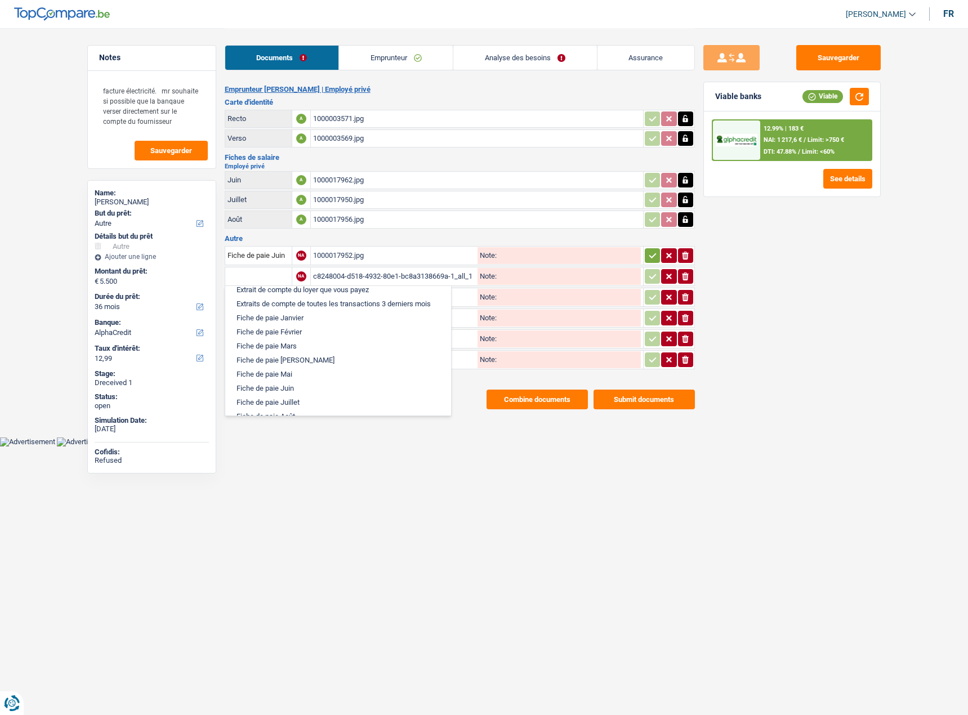
scroll to position [473, 0]
click at [296, 385] on li "Fiche de paie Juin" at bounding box center [338, 389] width 215 height 14
type input "Fiche de paie Juin"
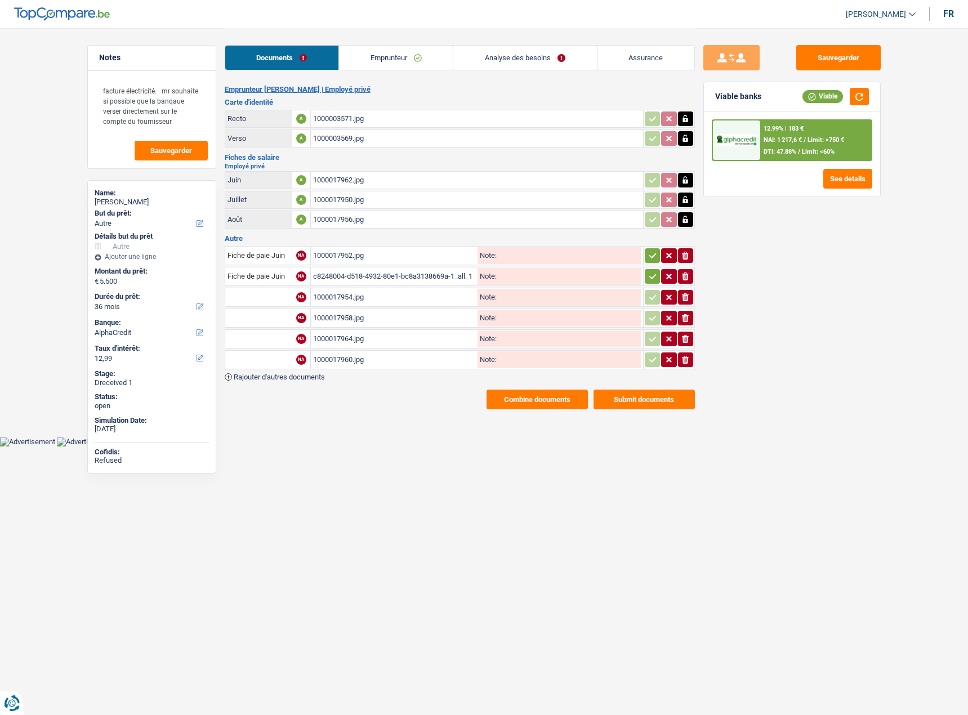
click at [278, 288] on input "text" at bounding box center [258, 297] width 62 height 18
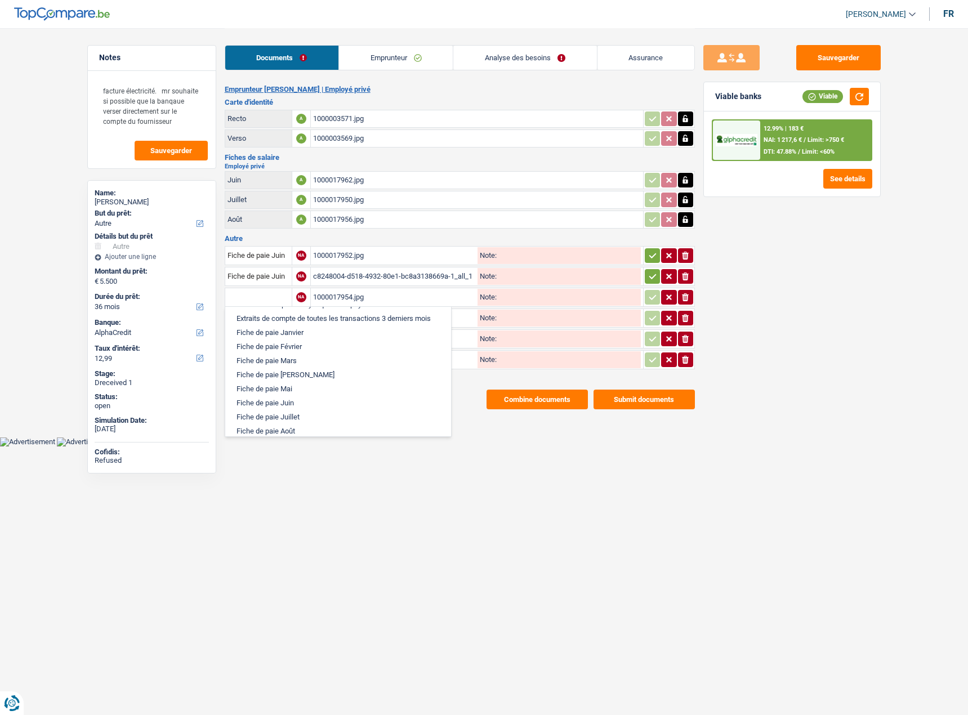
scroll to position [507, 0]
click at [295, 385] on li "Fiche de paie Juillet" at bounding box center [338, 390] width 215 height 14
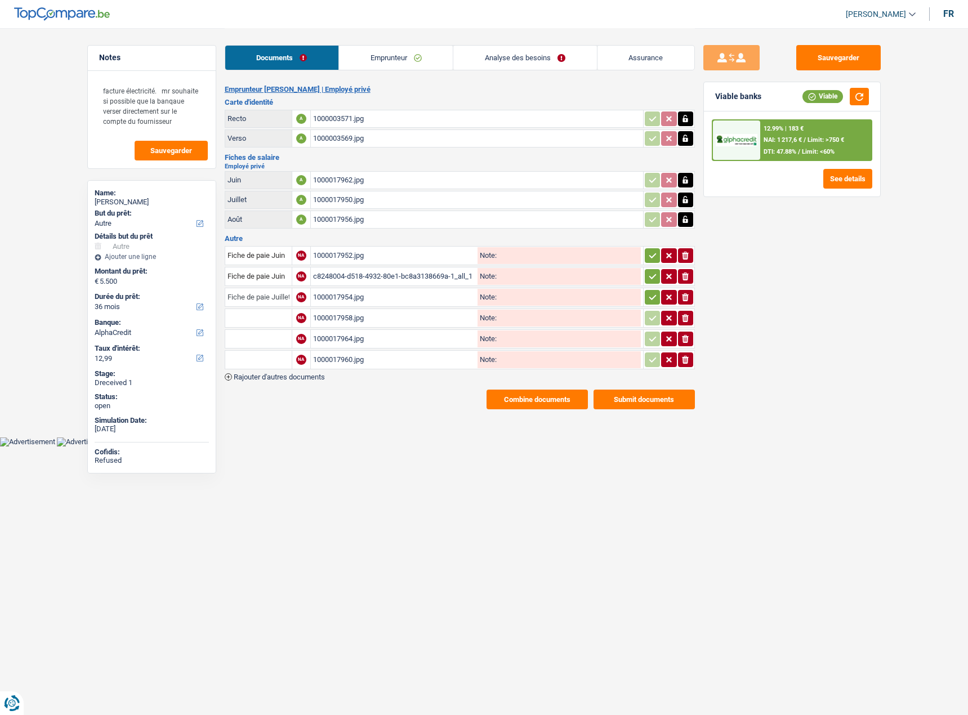
click at [279, 289] on input "Fiche de paie Juillet" at bounding box center [258, 297] width 62 height 18
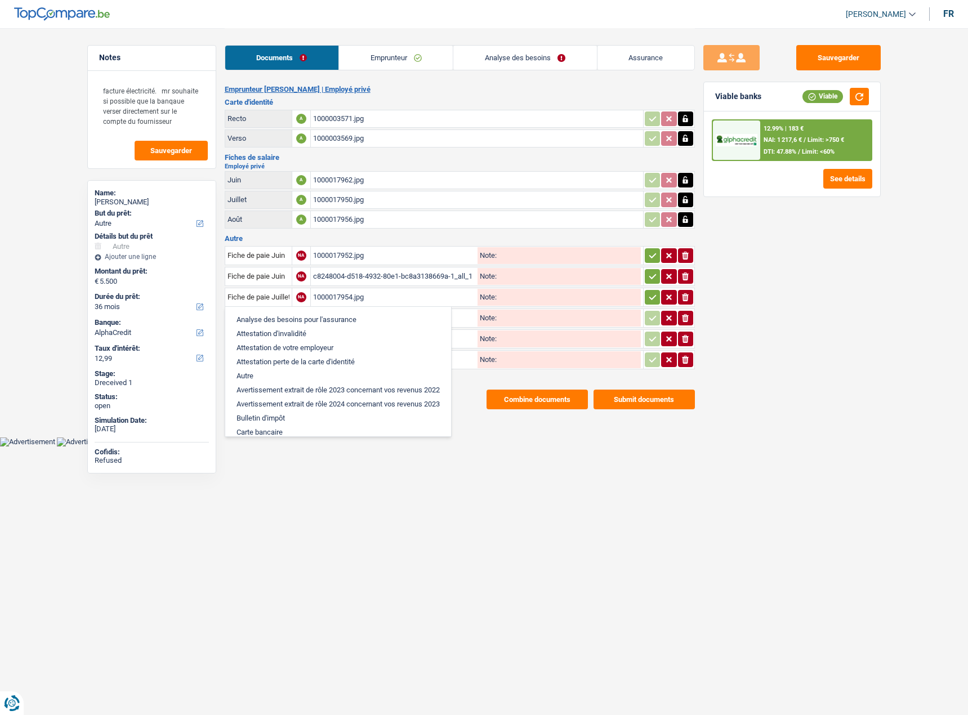
click at [266, 318] on li "Analyse des besoins pour l'assurance" at bounding box center [338, 319] width 215 height 14
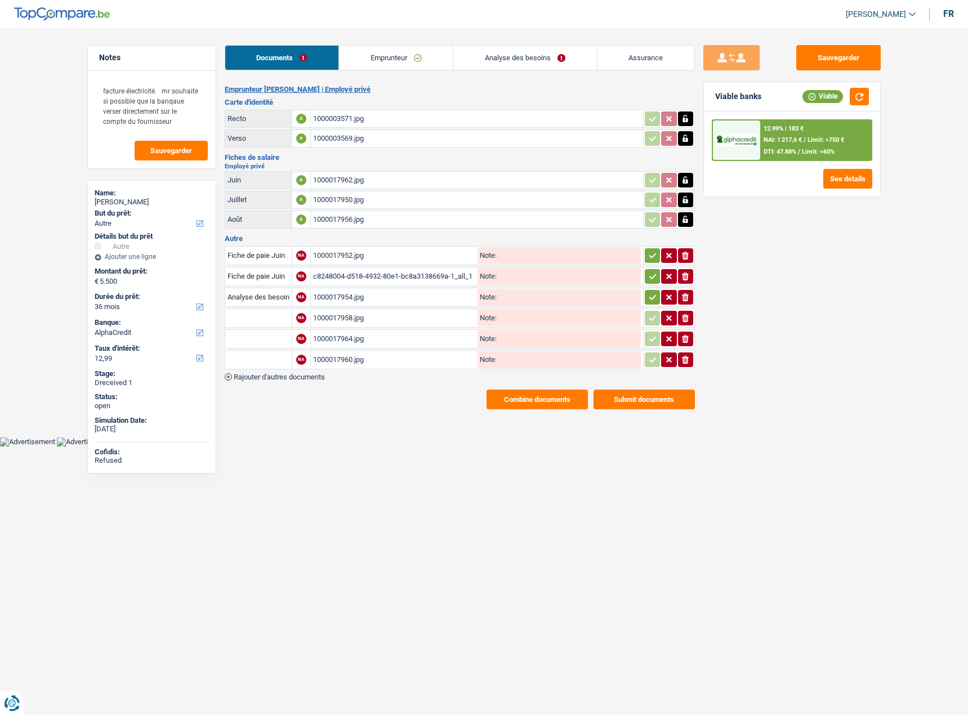
click at [265, 315] on input "text" at bounding box center [258, 318] width 62 height 18
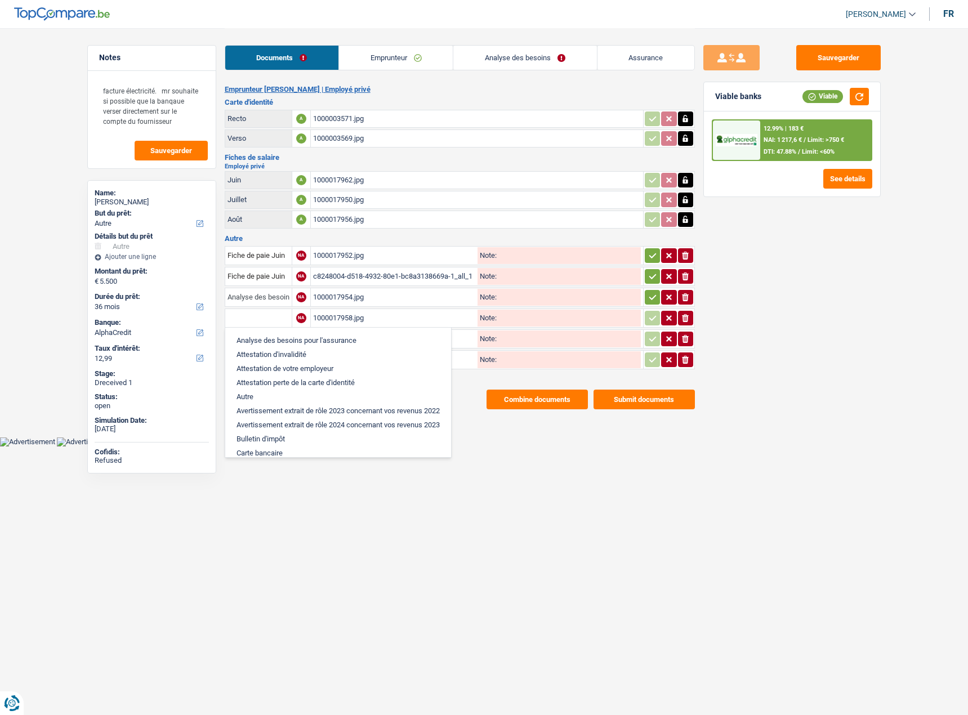
click at [269, 302] on input "Analyse des besoins pour l'assurance" at bounding box center [258, 297] width 62 height 18
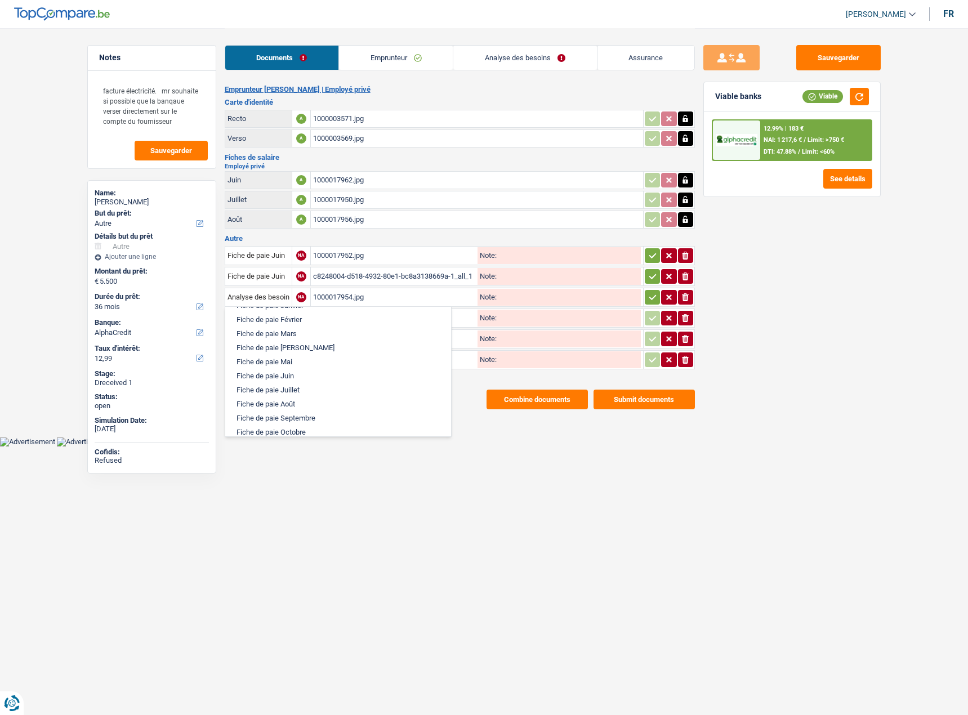
click at [296, 387] on li "Fiche de paie Juillet" at bounding box center [338, 390] width 215 height 14
type input "Fiche de paie Juillet"
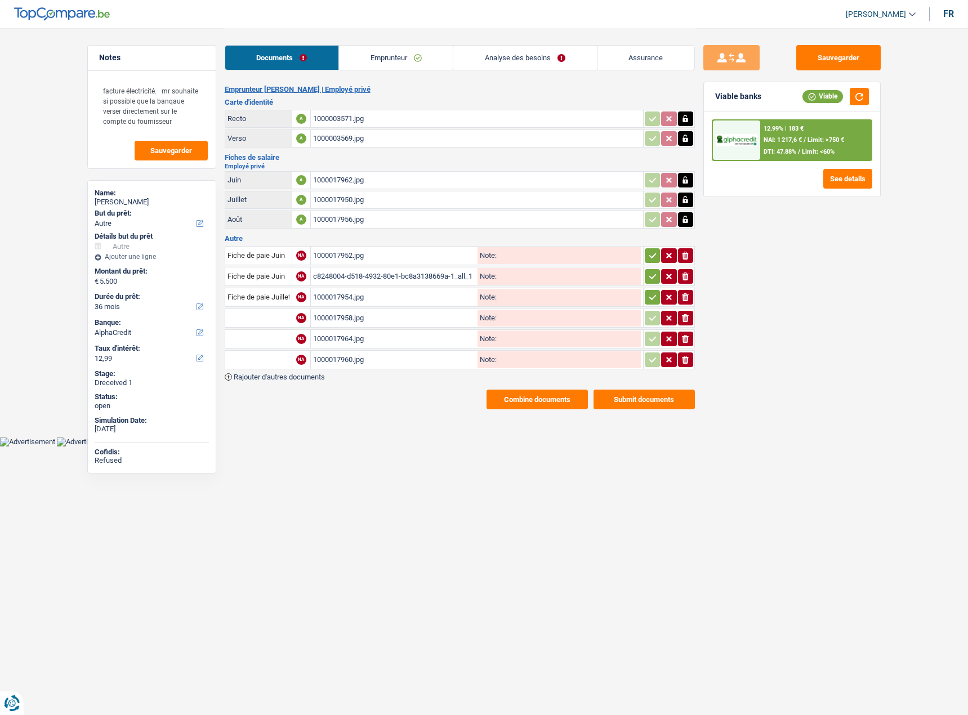
click at [264, 320] on input "text" at bounding box center [258, 318] width 62 height 18
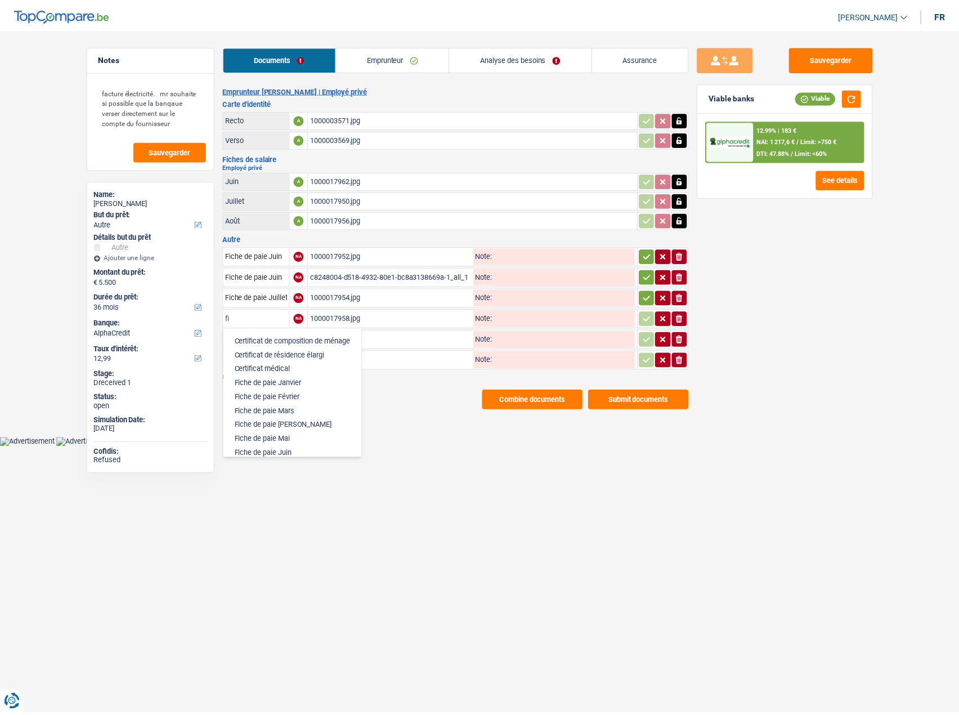
scroll to position [56, 0]
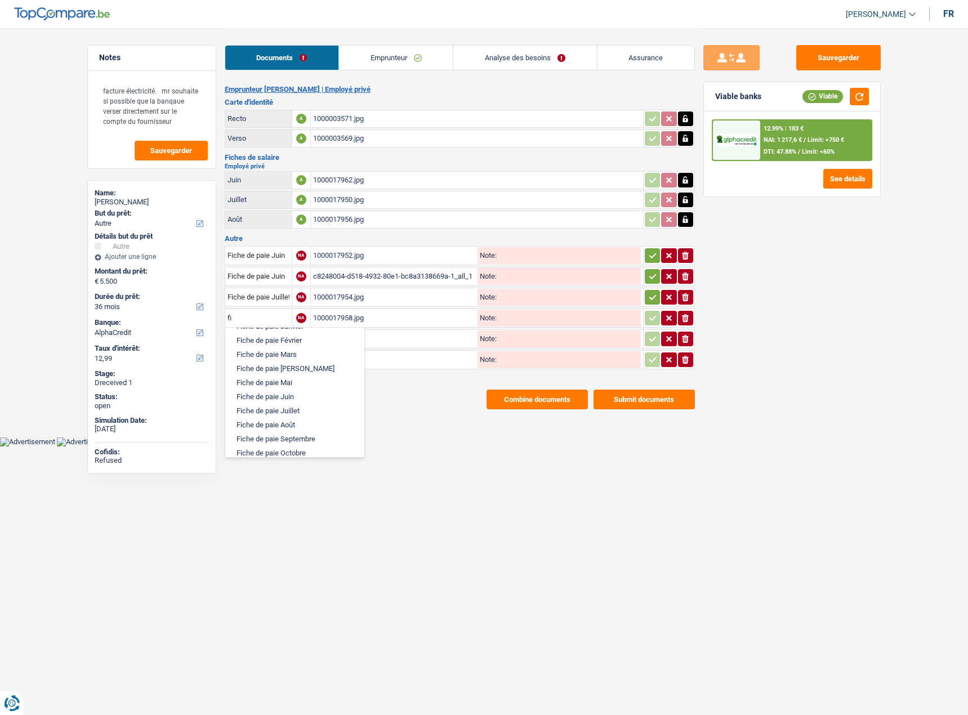
click at [301, 411] on li "Fiche de paie Juillet" at bounding box center [295, 411] width 128 height 14
type input "Fiche de paie Juillet"
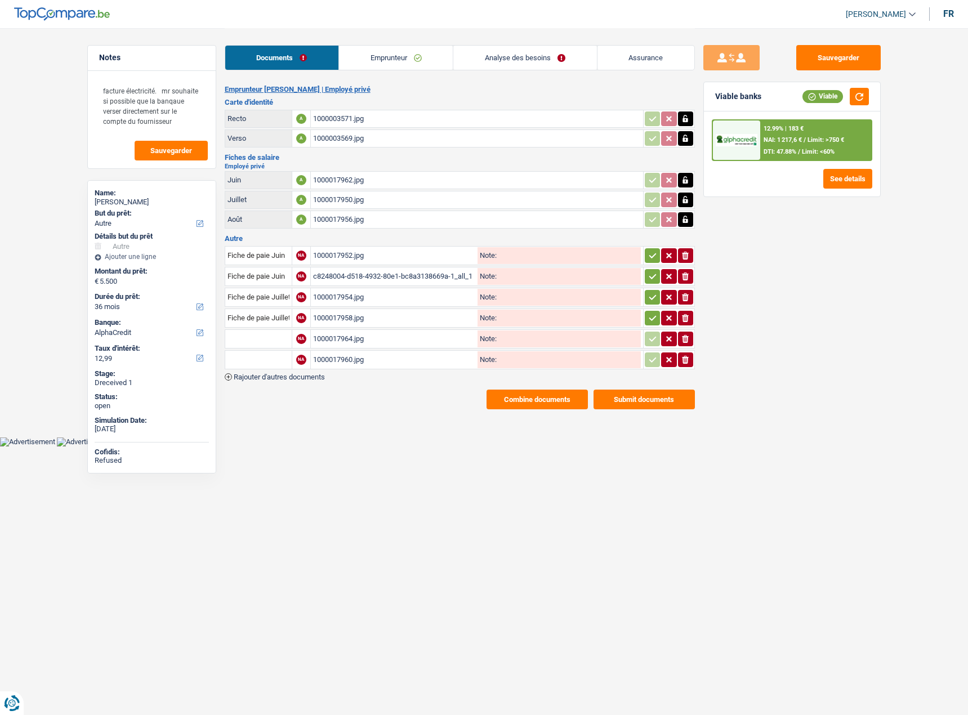
click at [262, 336] on input "text" at bounding box center [258, 339] width 62 height 18
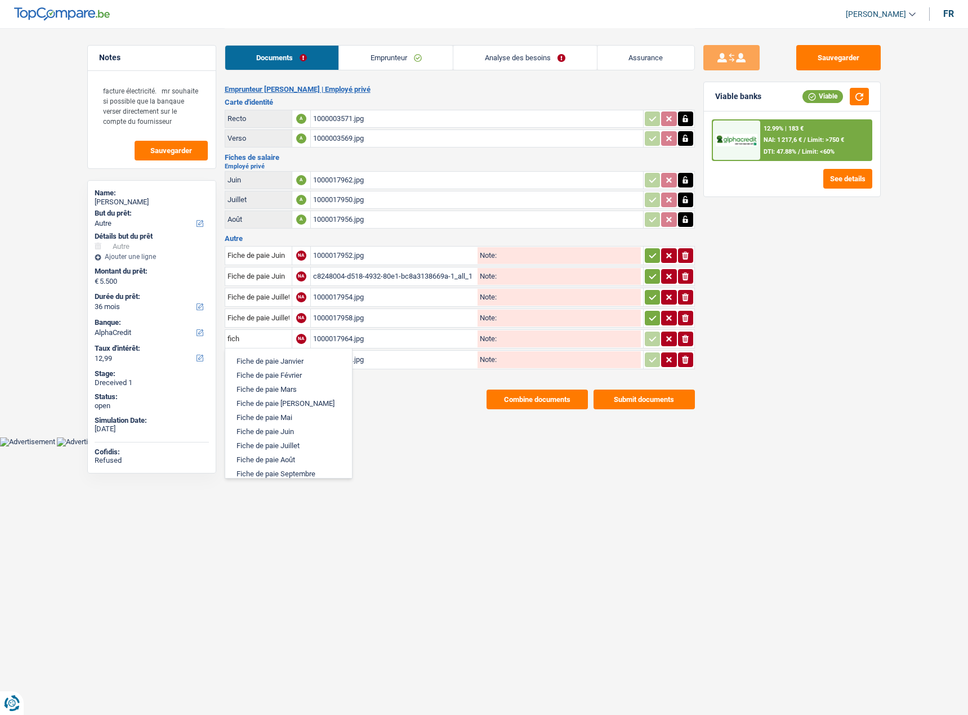
drag, startPoint x: 285, startPoint y: 457, endPoint x: 267, endPoint y: 415, distance: 45.6
click at [285, 457] on li "Fiche de paie Août" at bounding box center [288, 460] width 115 height 14
type input "Fiche de paie Août"
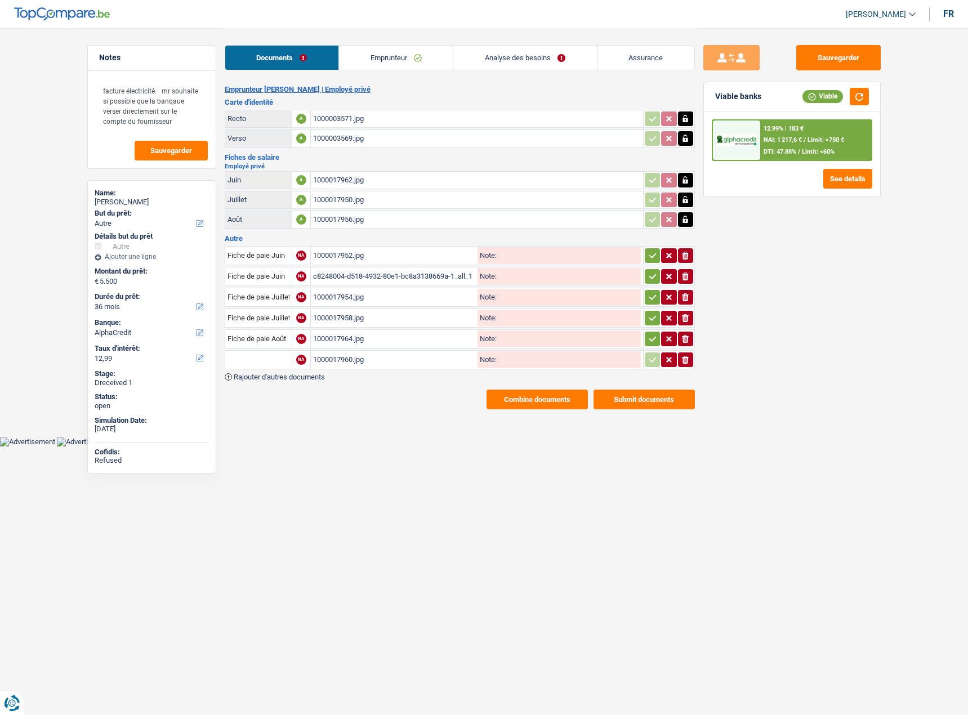
click at [256, 361] on input "text" at bounding box center [258, 360] width 62 height 18
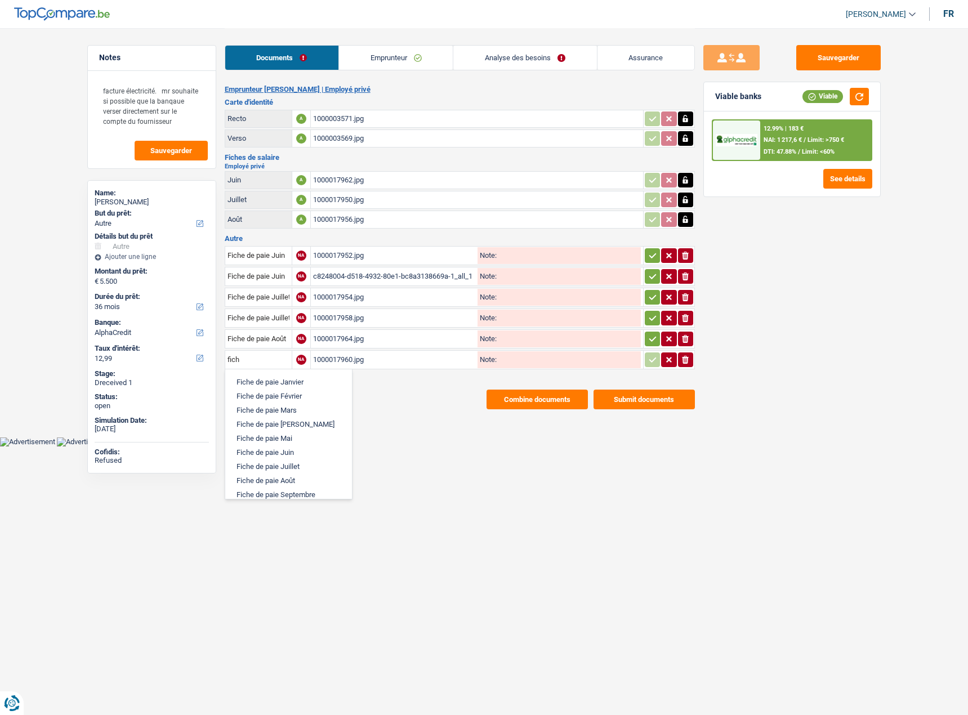
click at [274, 484] on li "Fiche de paie Août" at bounding box center [288, 480] width 115 height 14
type input "Fiche de paie Août"
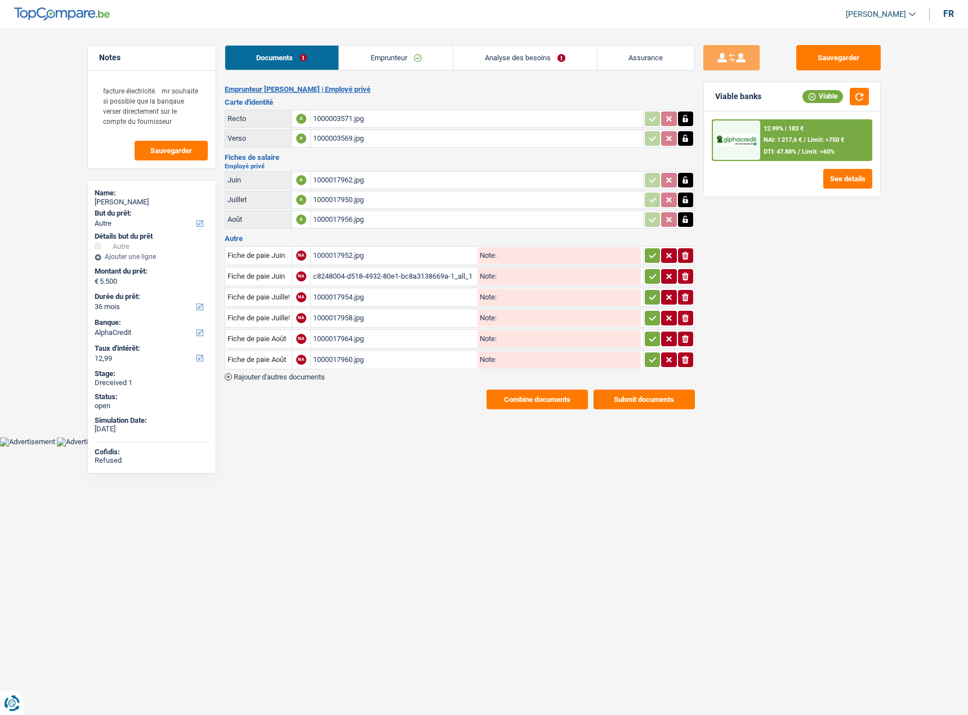
click at [650, 360] on icon "button" at bounding box center [652, 359] width 7 height 5
click at [650, 343] on icon "button" at bounding box center [652, 338] width 9 height 11
click at [648, 321] on icon "button" at bounding box center [652, 317] width 9 height 11
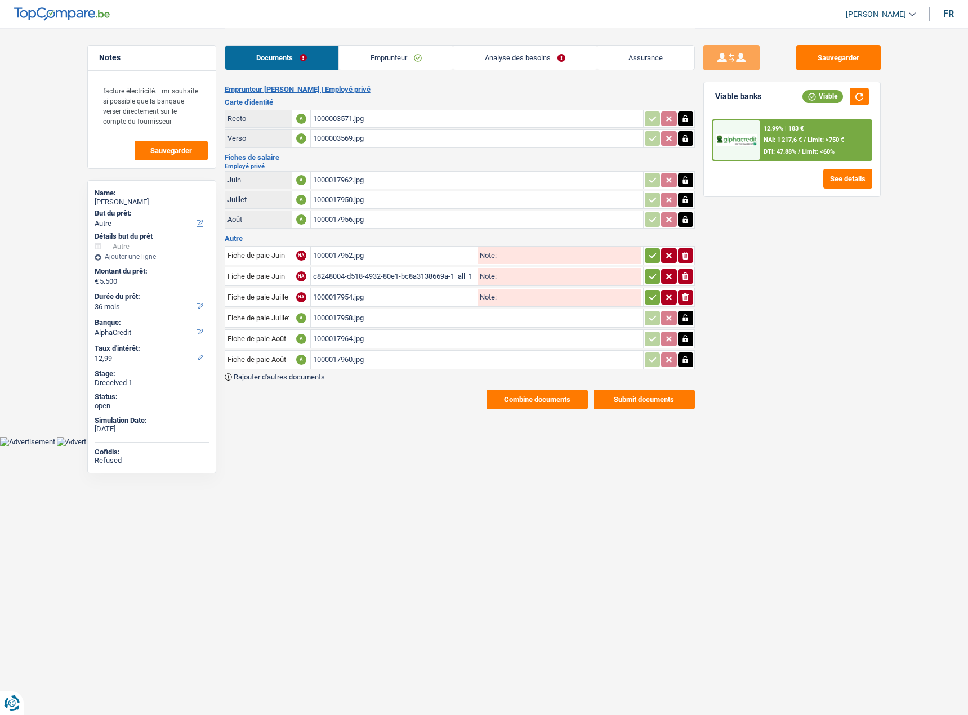
click at [650, 305] on td "ionicons-v5-e" at bounding box center [669, 297] width 52 height 19
click at [653, 285] on td "ionicons-v5-e" at bounding box center [669, 276] width 52 height 19
click at [654, 267] on td "ionicons-v5-e" at bounding box center [669, 276] width 52 height 19
click at [649, 256] on icon "button" at bounding box center [652, 255] width 7 height 5
drag, startPoint x: 649, startPoint y: 276, endPoint x: 651, endPoint y: 297, distance: 20.3
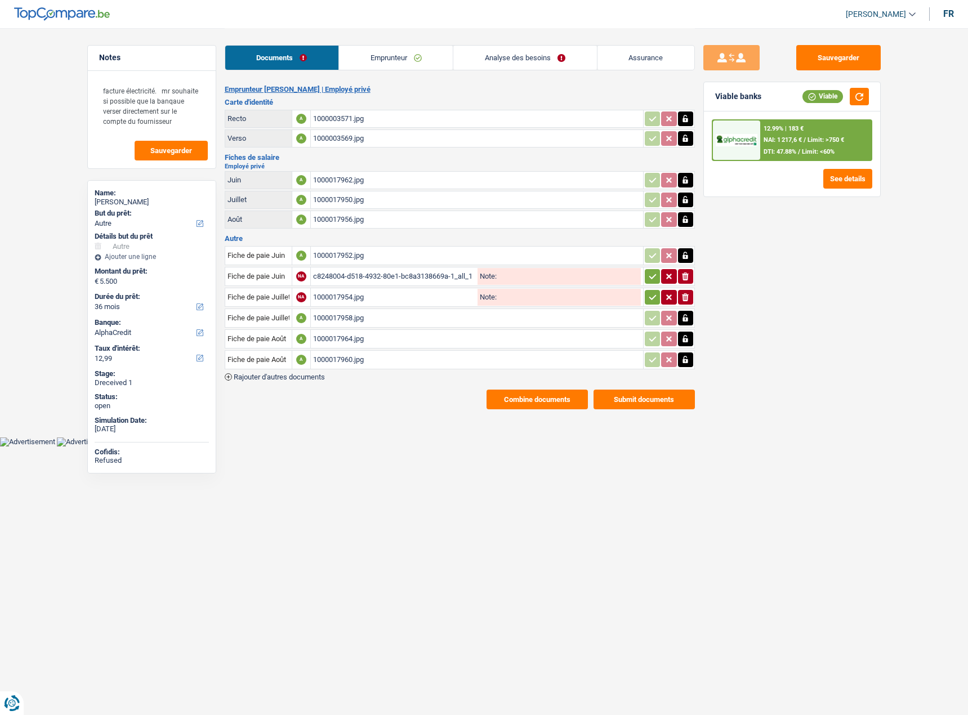
click at [650, 281] on icon "button" at bounding box center [652, 276] width 9 height 11
click at [651, 299] on icon "button" at bounding box center [652, 297] width 9 height 11
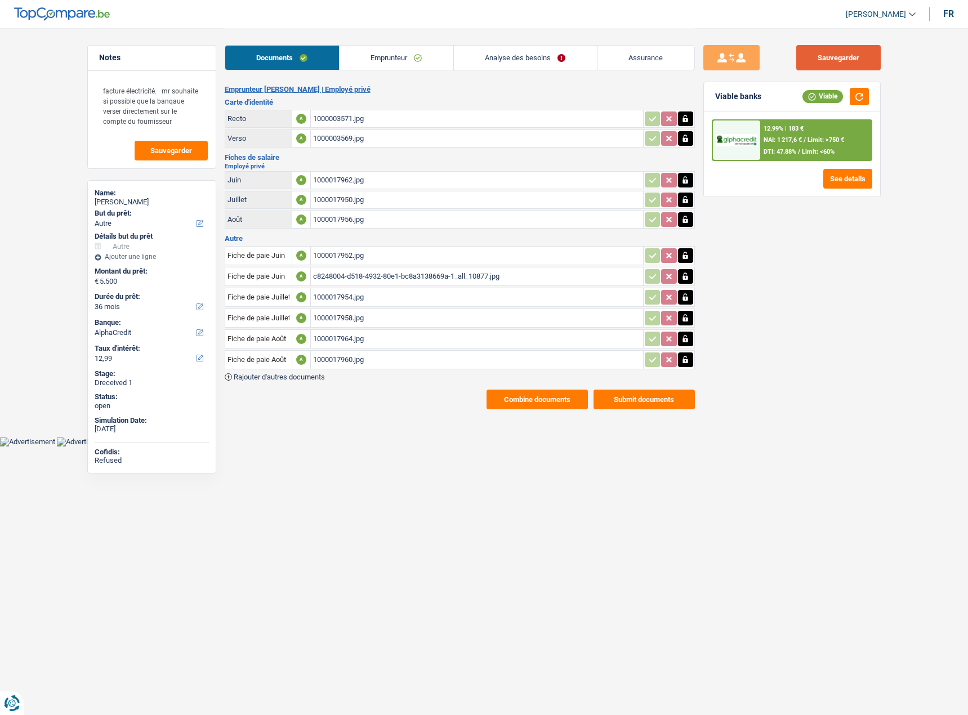
click at [823, 60] on button "Sauvegarder" at bounding box center [838, 57] width 84 height 25
click at [390, 58] on link "Emprunteur" at bounding box center [396, 58] width 114 height 24
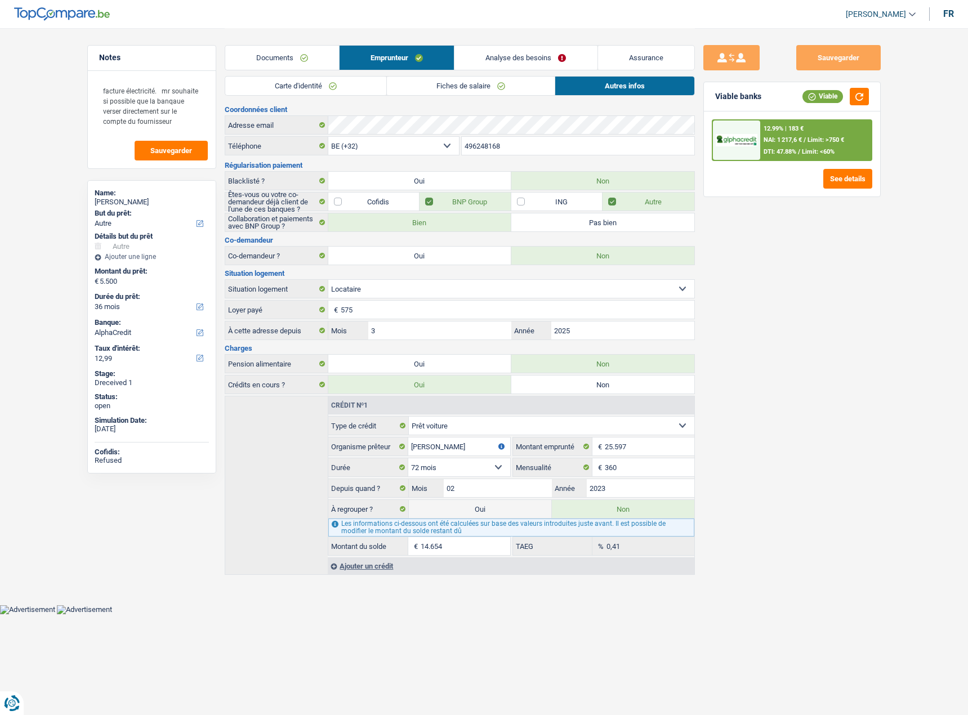
click at [361, 92] on link "Carte d'identité" at bounding box center [305, 86] width 161 height 19
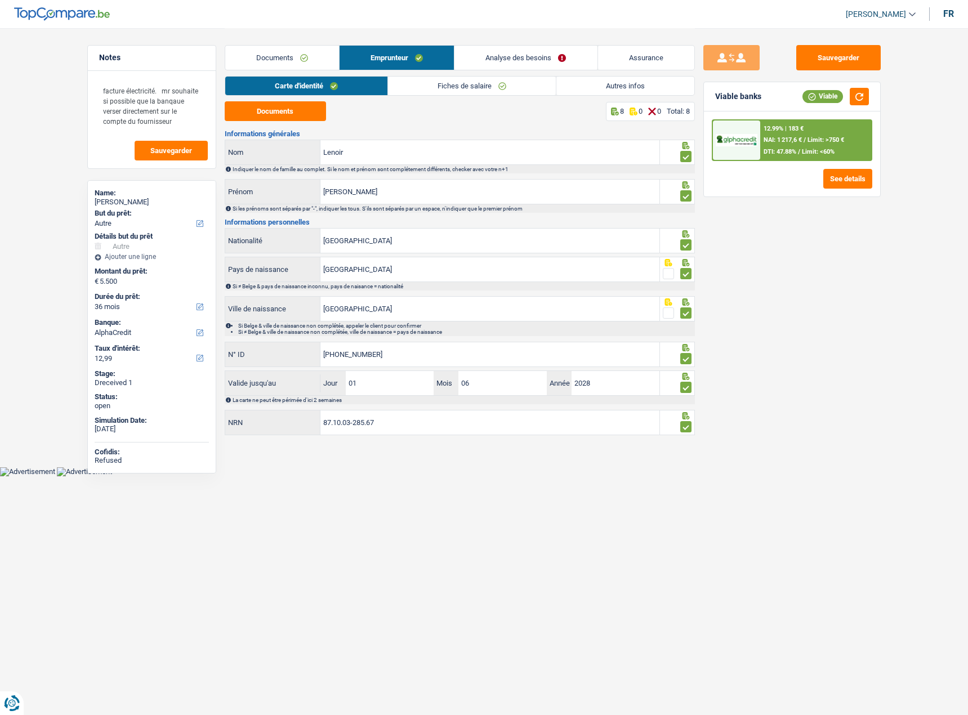
click at [452, 90] on link "Fiches de salaire" at bounding box center [472, 86] width 168 height 19
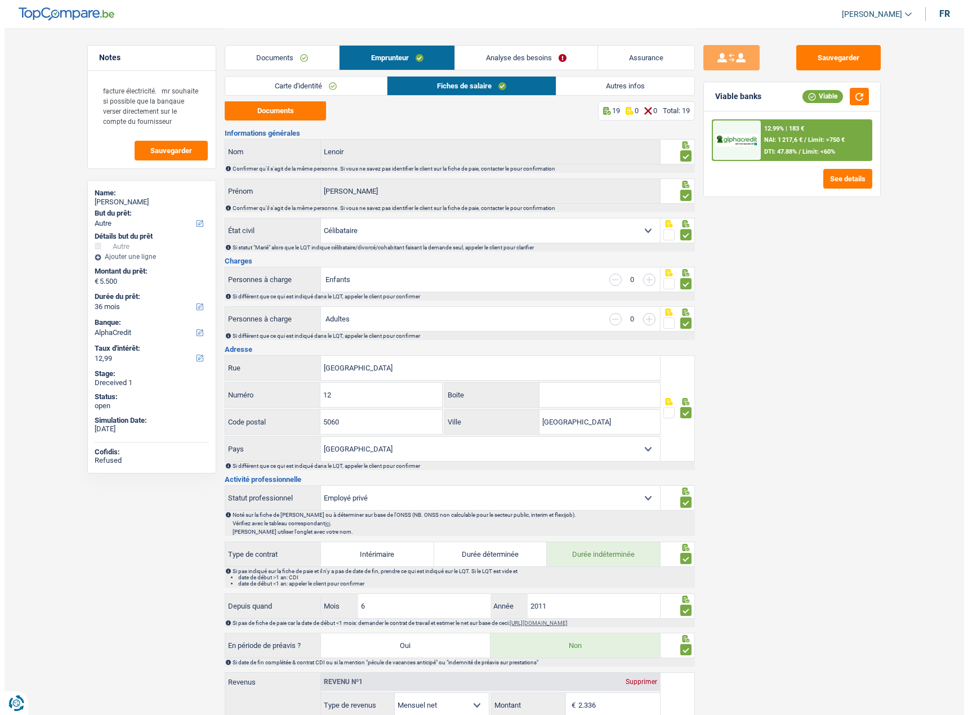
scroll to position [0, 0]
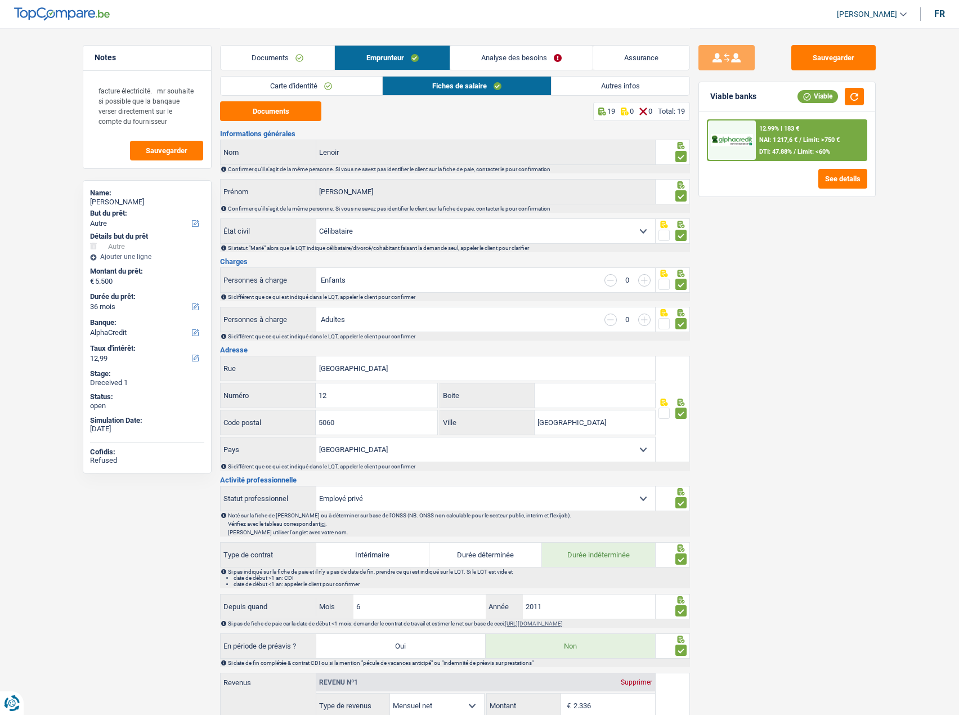
drag, startPoint x: 635, startPoint y: 78, endPoint x: 642, endPoint y: 84, distance: 9.6
click at [635, 79] on link "Autres infos" at bounding box center [621, 86] width 138 height 19
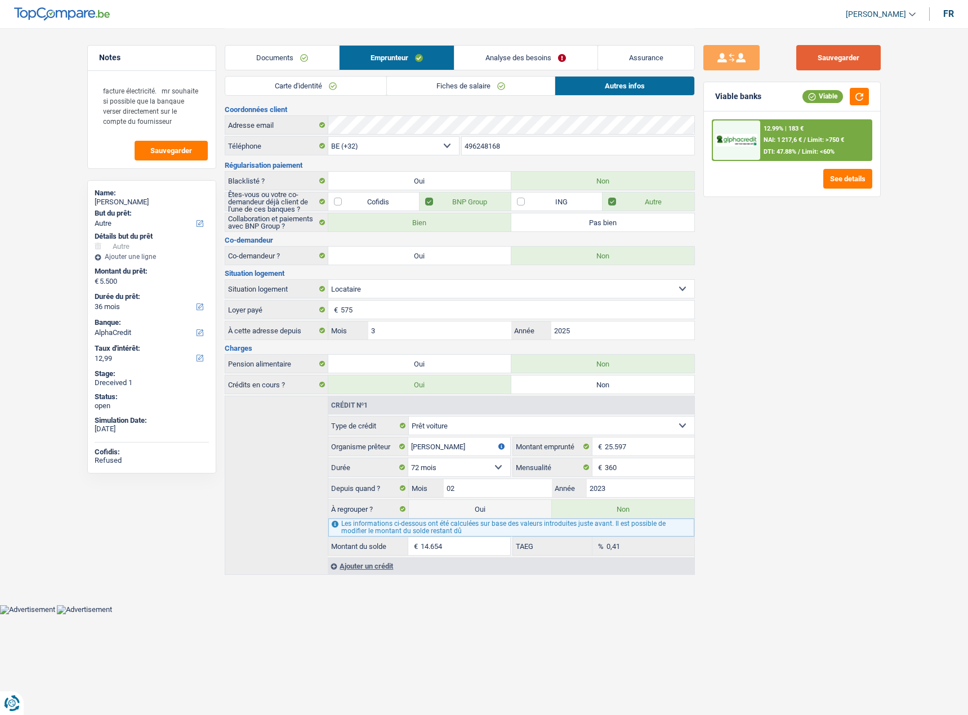
click at [854, 67] on button "Sauvegarder" at bounding box center [838, 57] width 84 height 25
click at [831, 140] on span "Limit: >750 €" at bounding box center [825, 139] width 37 height 7
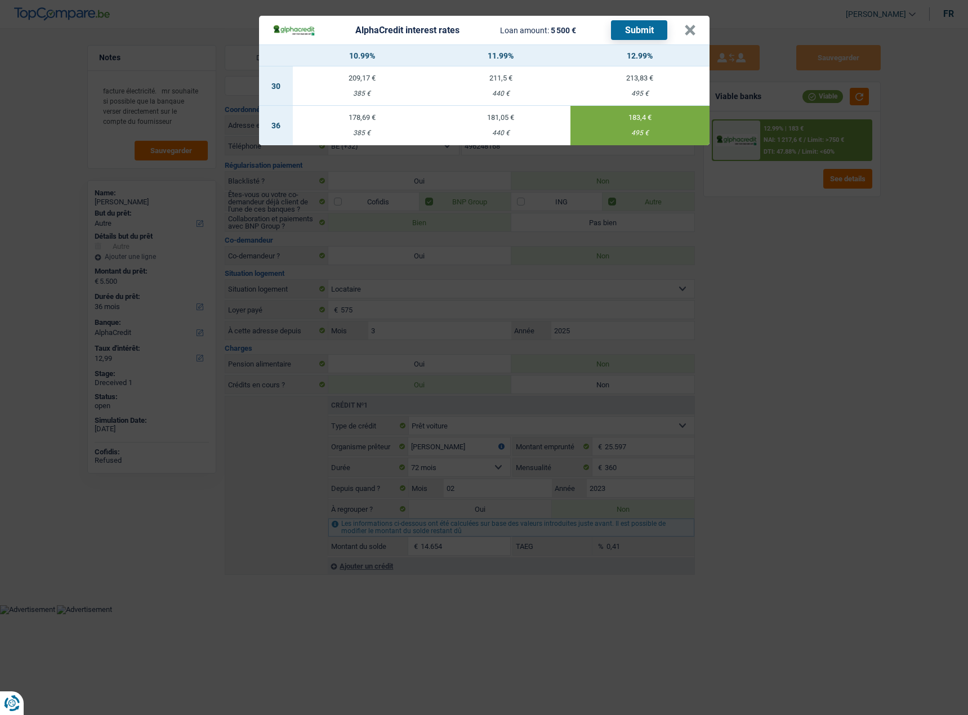
click at [658, 29] on button "Submit" at bounding box center [639, 30] width 56 height 20
click at [690, 29] on button "×" at bounding box center [690, 30] width 12 height 11
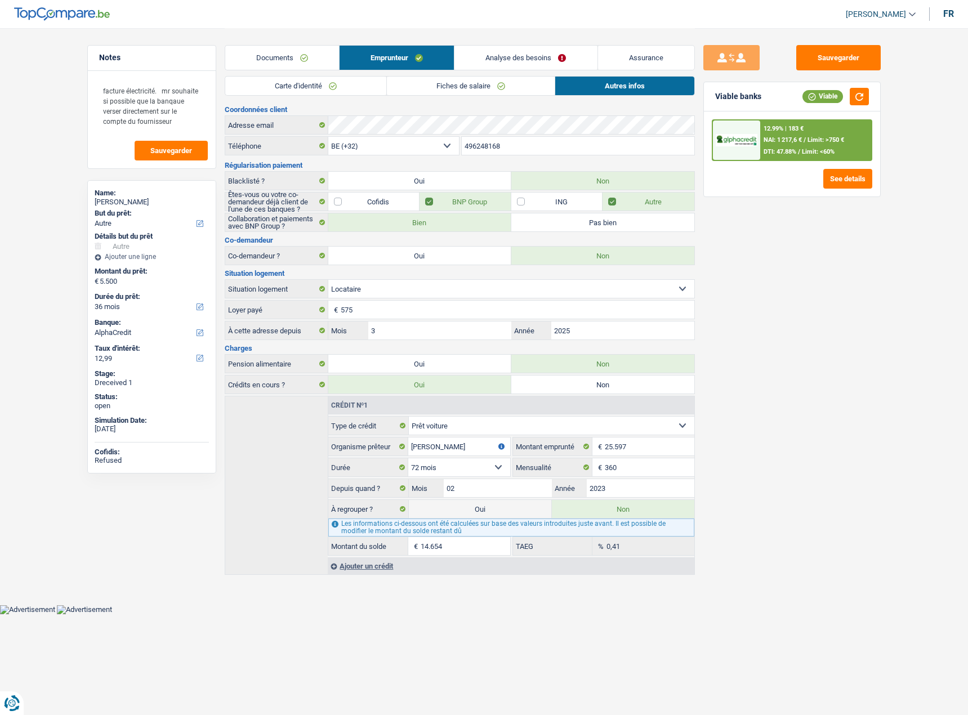
drag, startPoint x: 318, startPoint y: 52, endPoint x: 342, endPoint y: 93, distance: 47.4
click at [318, 52] on link "Documents" at bounding box center [282, 58] width 114 height 24
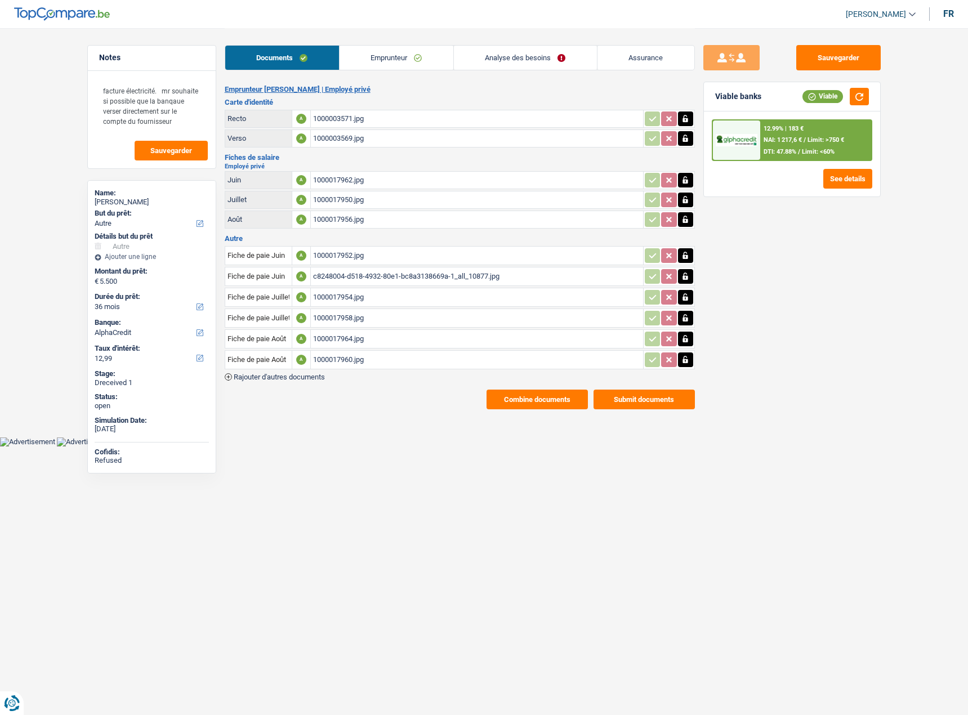
drag, startPoint x: 545, startPoint y: 55, endPoint x: 395, endPoint y: 52, distance: 150.3
click at [544, 55] on link "Analyse des besoins" at bounding box center [525, 58] width 143 height 24
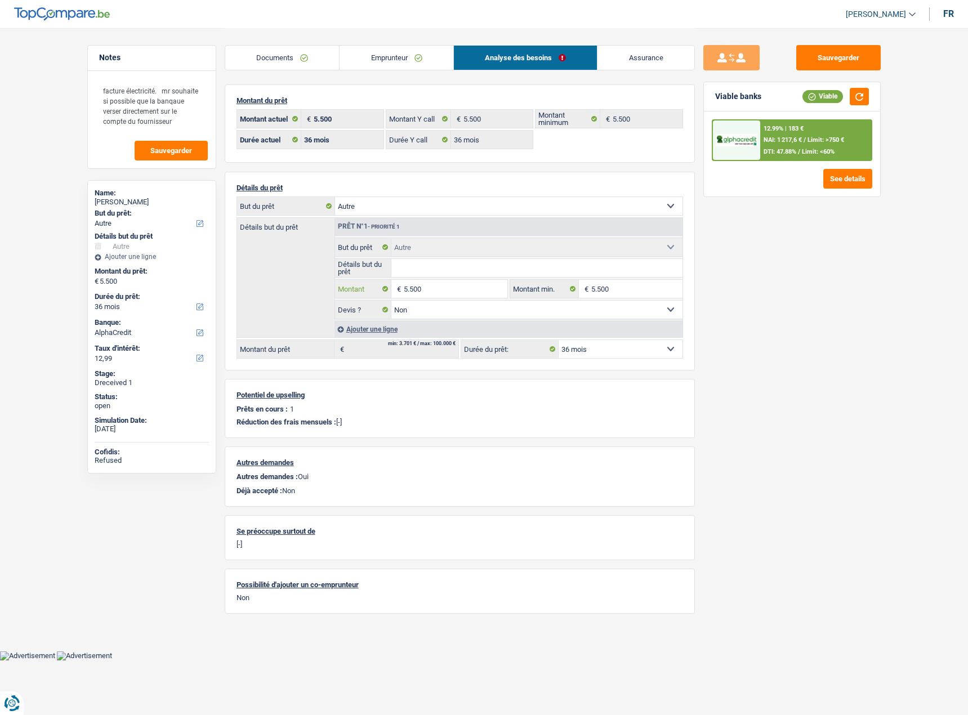
click at [463, 289] on input "5.500" at bounding box center [455, 289] width 103 height 18
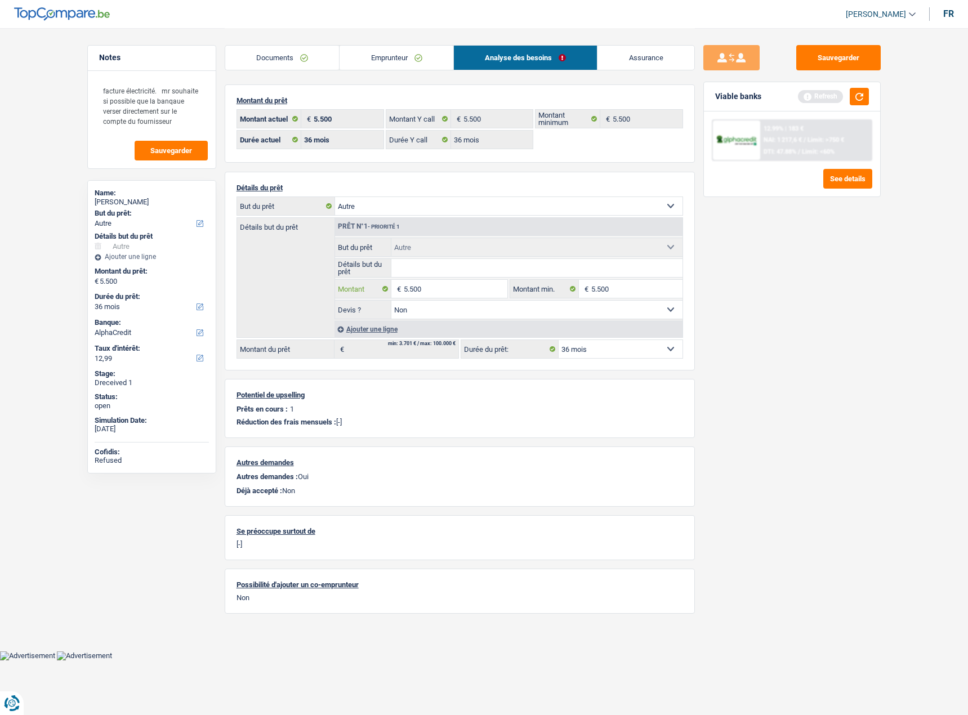
click at [409, 294] on input "5.500" at bounding box center [455, 289] width 103 height 18
type input "6.000"
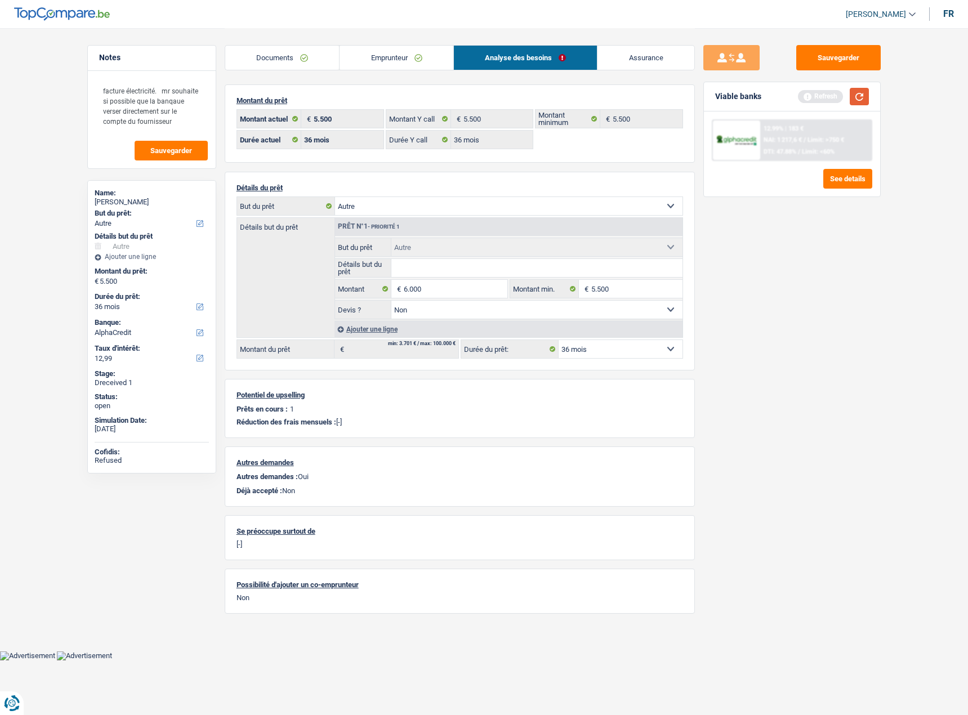
select select "42"
type input "6.000"
click at [863, 97] on button "button" at bounding box center [859, 96] width 19 height 17
select select "42"
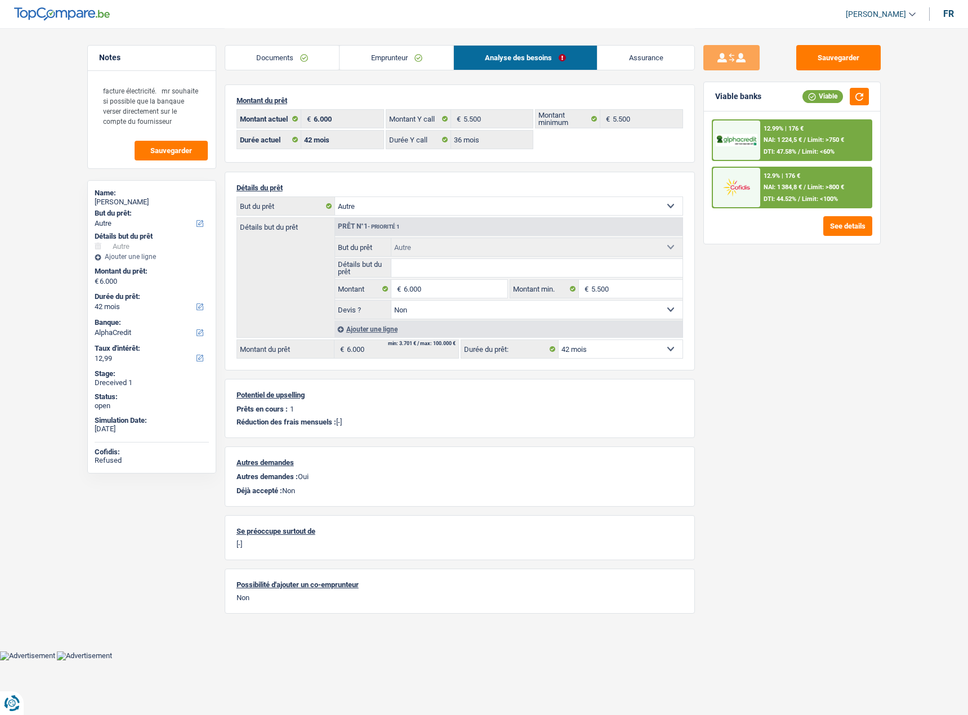
click at [812, 148] on div "12.99% | 176 € NAI: 1 224,5 € / Limit: >750 € DTI: 47.58% / Limit: <60%" at bounding box center [815, 139] width 111 height 39
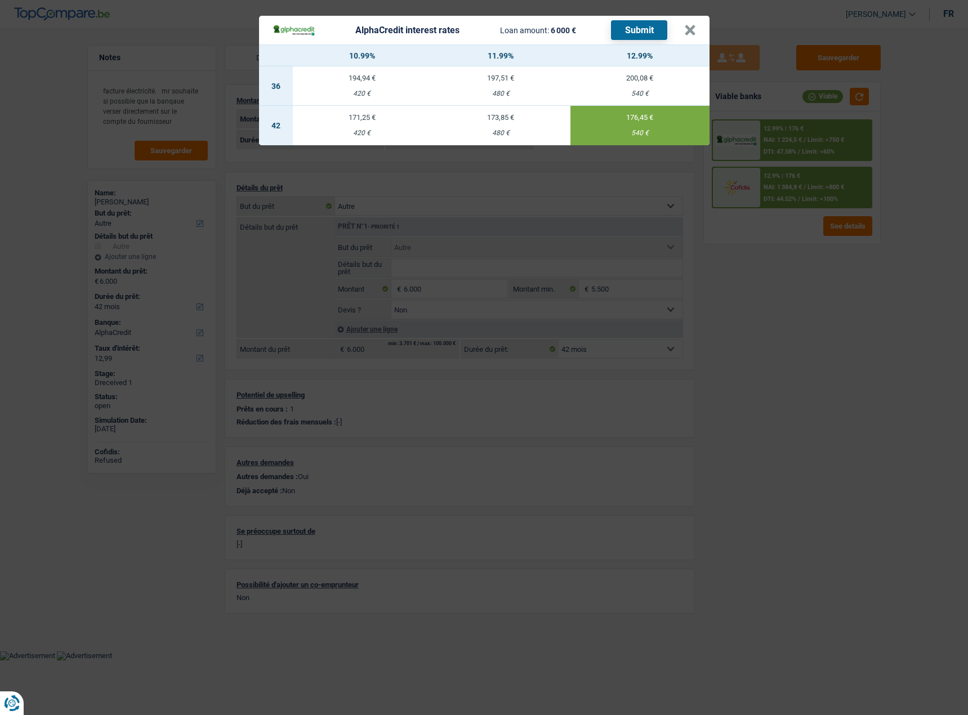
click at [626, 35] on button "Submit" at bounding box center [639, 30] width 56 height 20
drag, startPoint x: 691, startPoint y: 26, endPoint x: 692, endPoint y: 61, distance: 35.5
click at [691, 26] on button "×" at bounding box center [690, 30] width 12 height 11
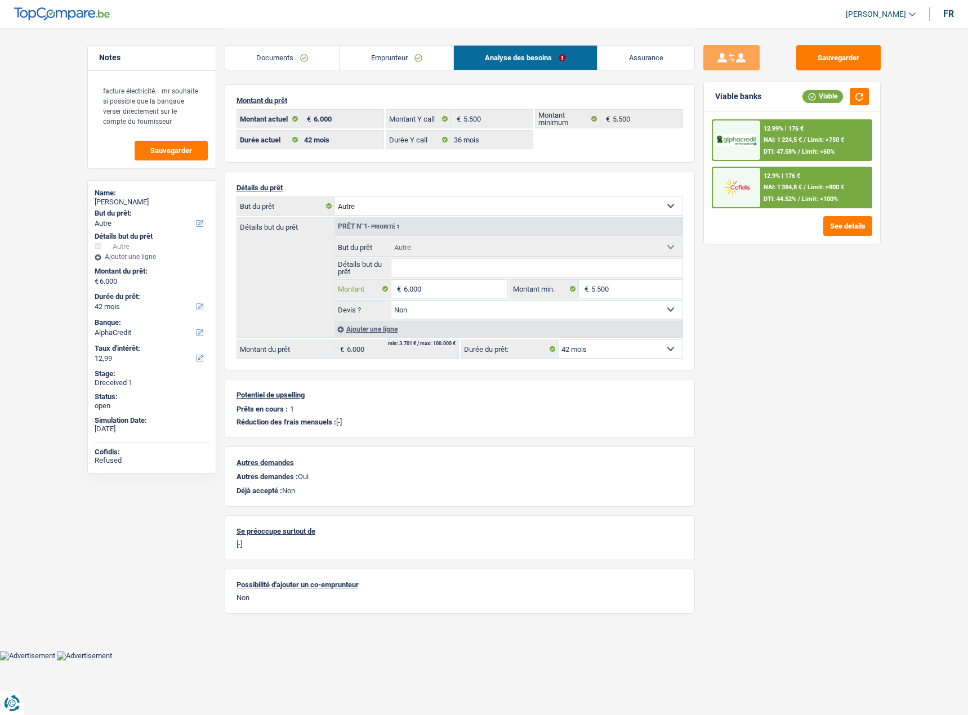
click at [436, 297] on input "6.000" at bounding box center [455, 289] width 103 height 18
click at [411, 294] on input "6.000" at bounding box center [455, 289] width 103 height 18
click at [411, 292] on input "6.000" at bounding box center [455, 289] width 103 height 18
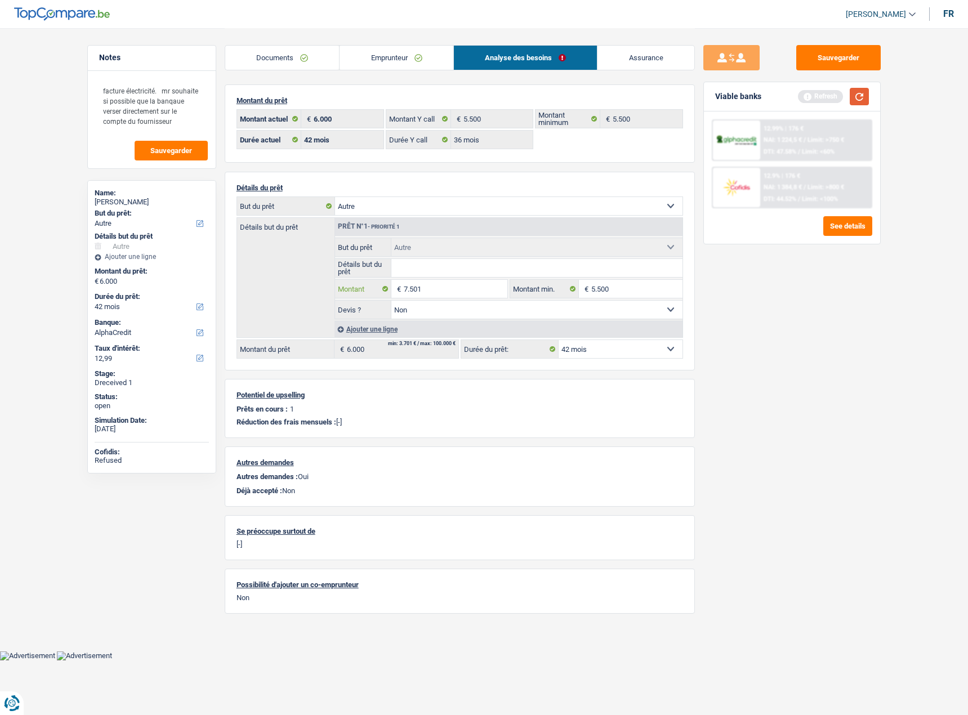
type input "7.501"
select select "48"
type input "7.501"
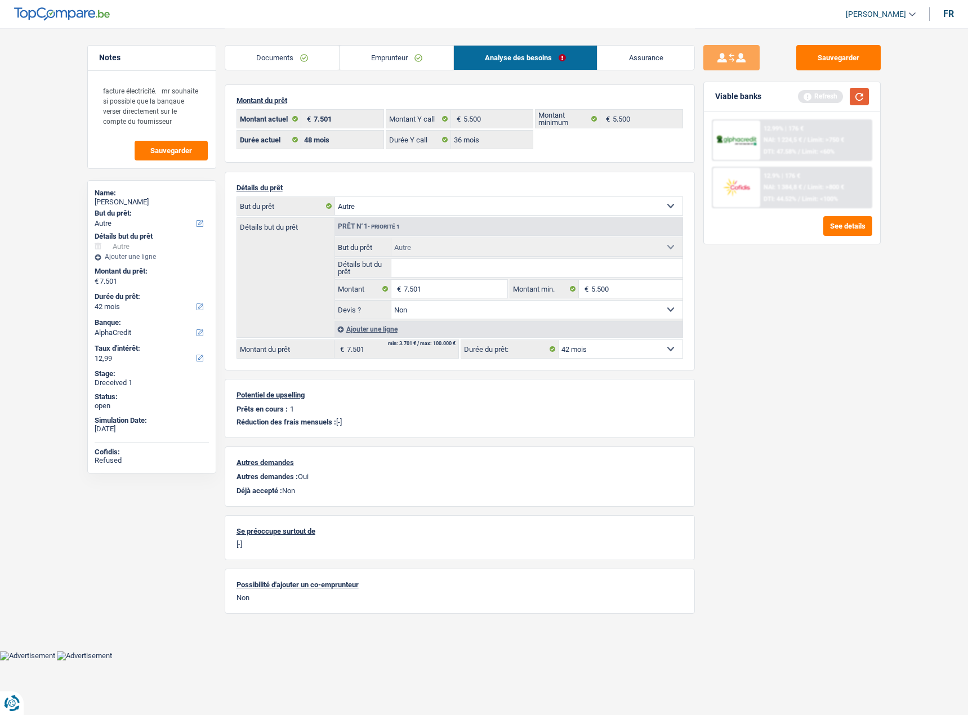
click at [864, 97] on button "button" at bounding box center [859, 96] width 19 height 17
select select "48"
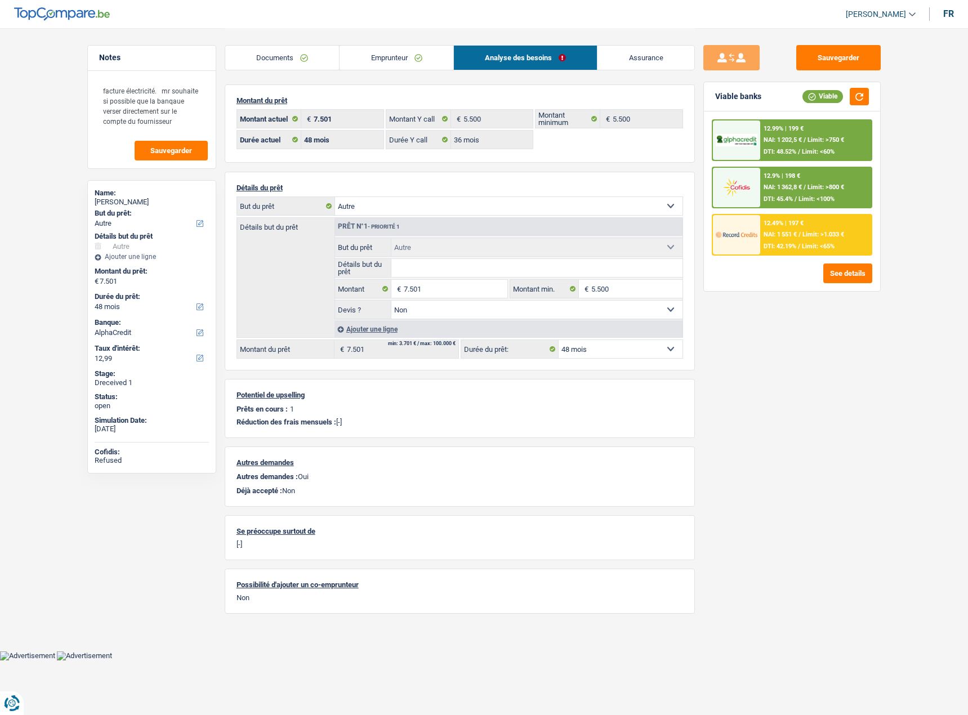
click at [807, 240] on div "12.49% | 197 € NAI: 1 551 € / Limit: >1.033 € DTI: 42.19% / Limit: <65%" at bounding box center [815, 234] width 111 height 39
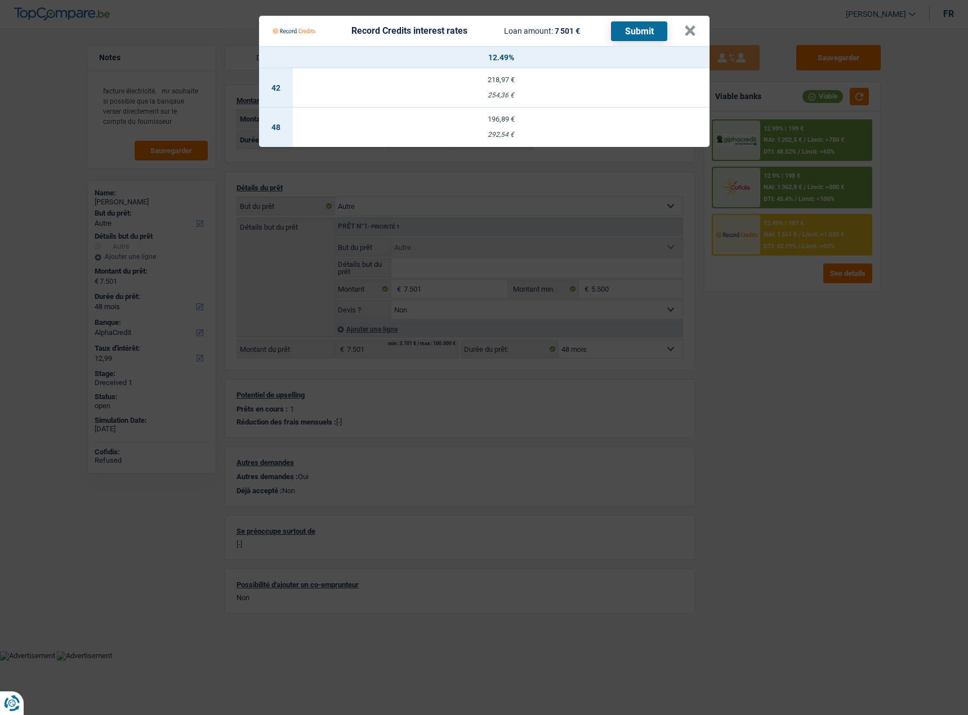
click at [550, 88] on td "218,97 € 254,36 €" at bounding box center [501, 87] width 417 height 39
select select "42"
select select "record credits"
type input "12,49"
select select "42"
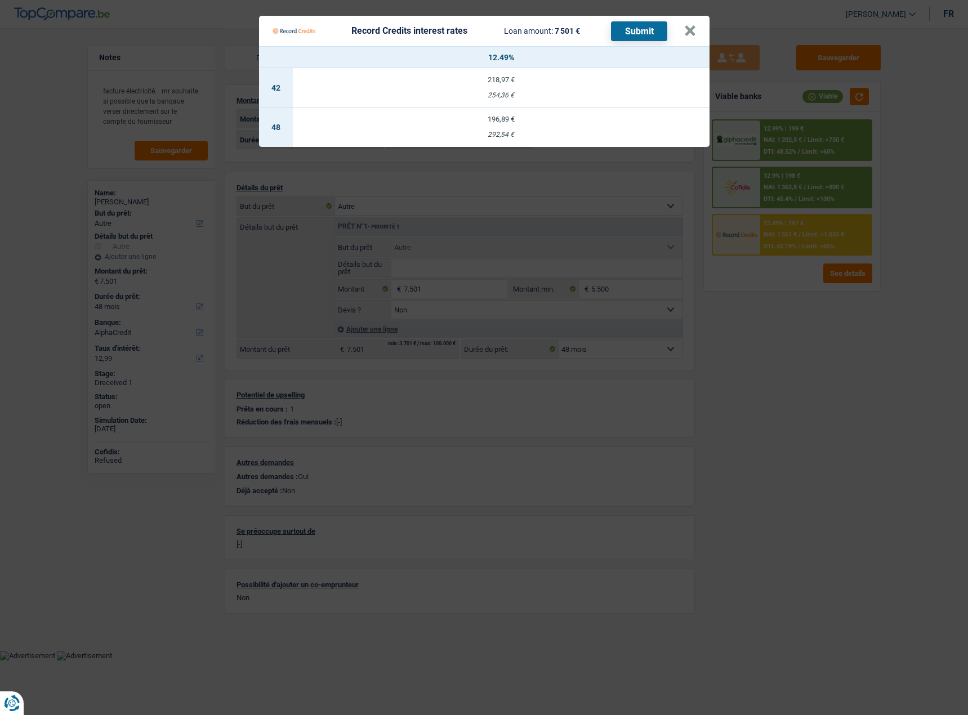
select select "42"
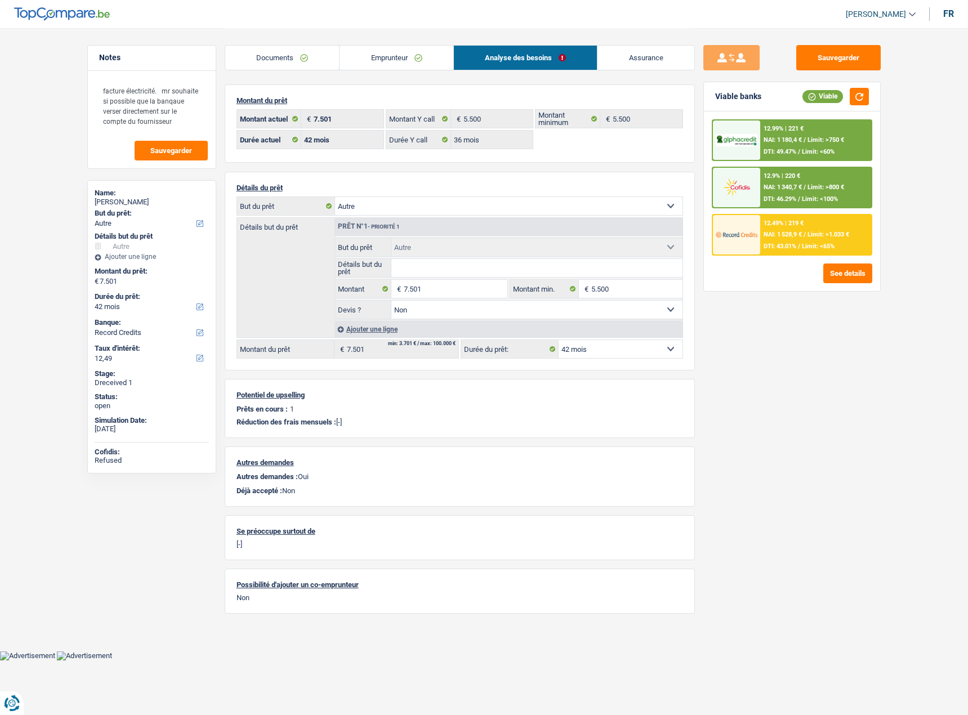
click at [837, 227] on div "12.49% | 219 € NAI: 1 528,9 € / Limit: >1.033 € DTI: 43.01% / Limit: <65%" at bounding box center [815, 234] width 111 height 39
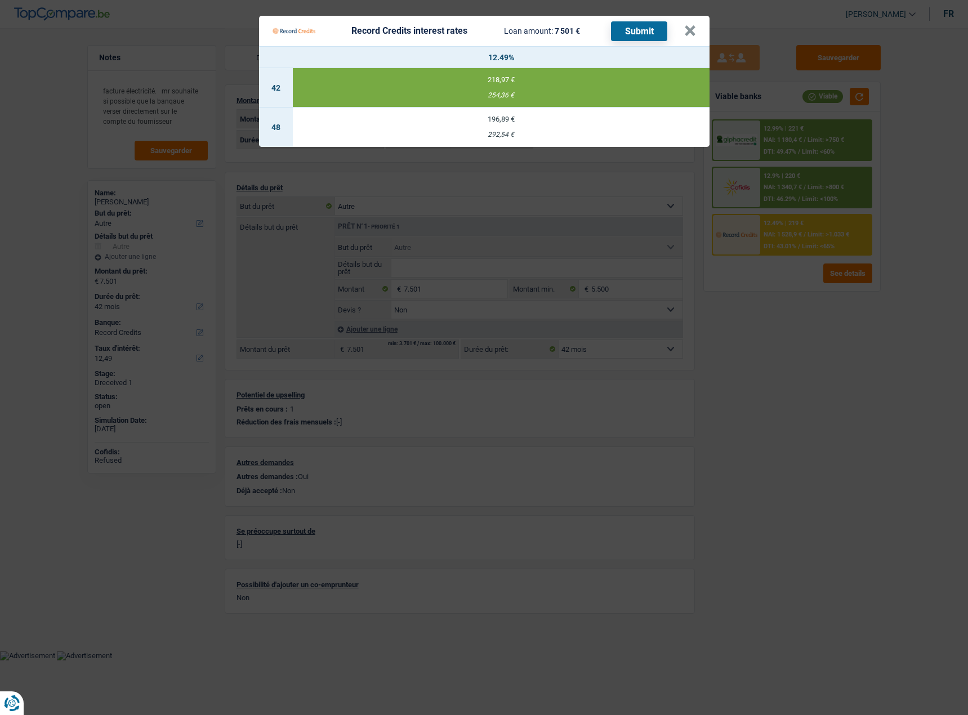
click at [654, 28] on button "Submit" at bounding box center [639, 31] width 56 height 20
click at [698, 32] on Credits___BV_modal_header_ "Record Credits interest rates Loan amount: 7 501 € Submit ×" at bounding box center [484, 31] width 450 height 30
click at [672, 31] on div "Record Credits interest rates Loan amount: 7 501 € Submit" at bounding box center [478, 30] width 412 height 21
click at [688, 31] on button "×" at bounding box center [690, 30] width 12 height 11
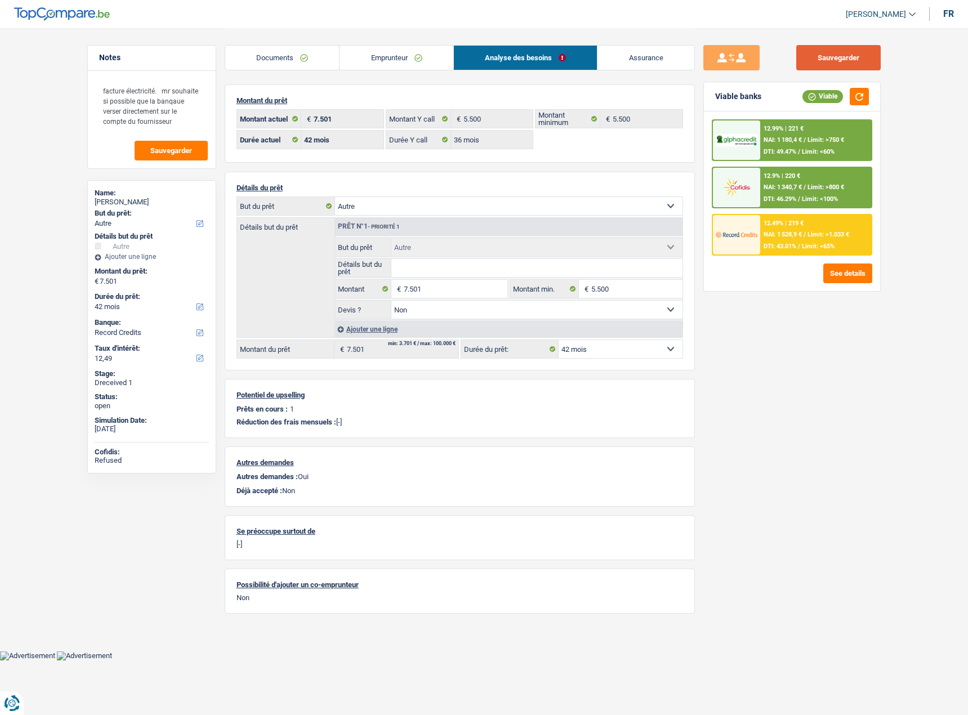
click at [838, 59] on button "Sauvegarder" at bounding box center [838, 57] width 84 height 25
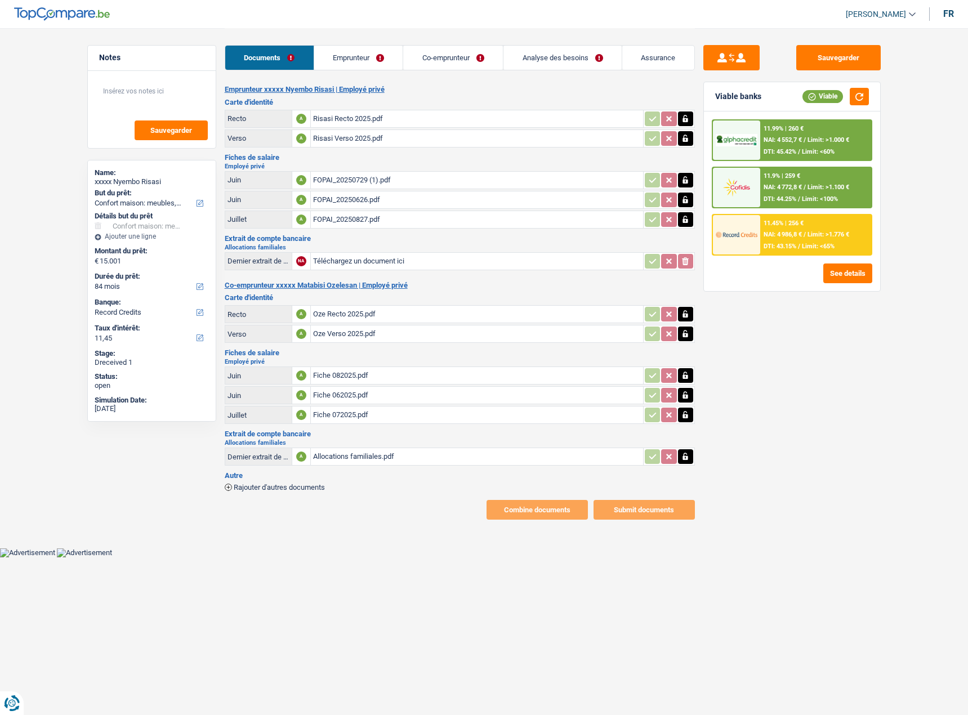
select select "household"
select select "84"
select select "record credits"
click at [292, 486] on span "Rajouter d'autres documents" at bounding box center [279, 487] width 91 height 7
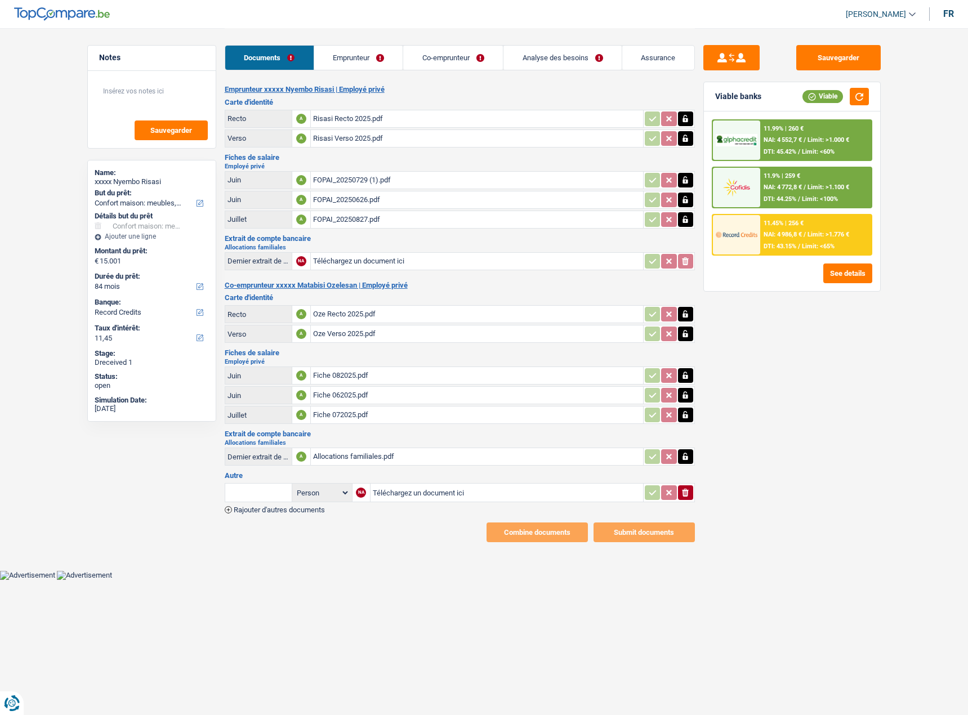
click at [292, 493] on td "Person Emprunteur Co-emprunteur" at bounding box center [322, 492] width 60 height 19
click at [288, 513] on span "Rajouter d'autres documents" at bounding box center [279, 509] width 91 height 7
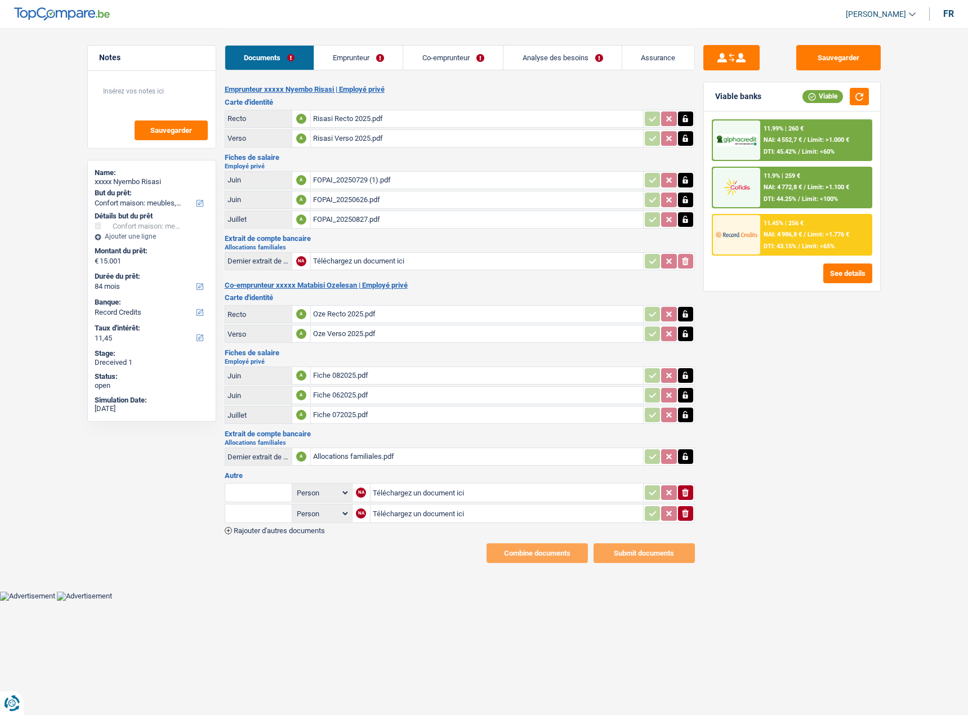
click at [290, 537] on div "Emprunteur xxxxx Nyembo Risasi | Employé privé Carte d'identité Recto A Risasi …" at bounding box center [460, 324] width 470 height 478
click at [301, 530] on span "Rajouter d'autres documents" at bounding box center [279, 530] width 91 height 7
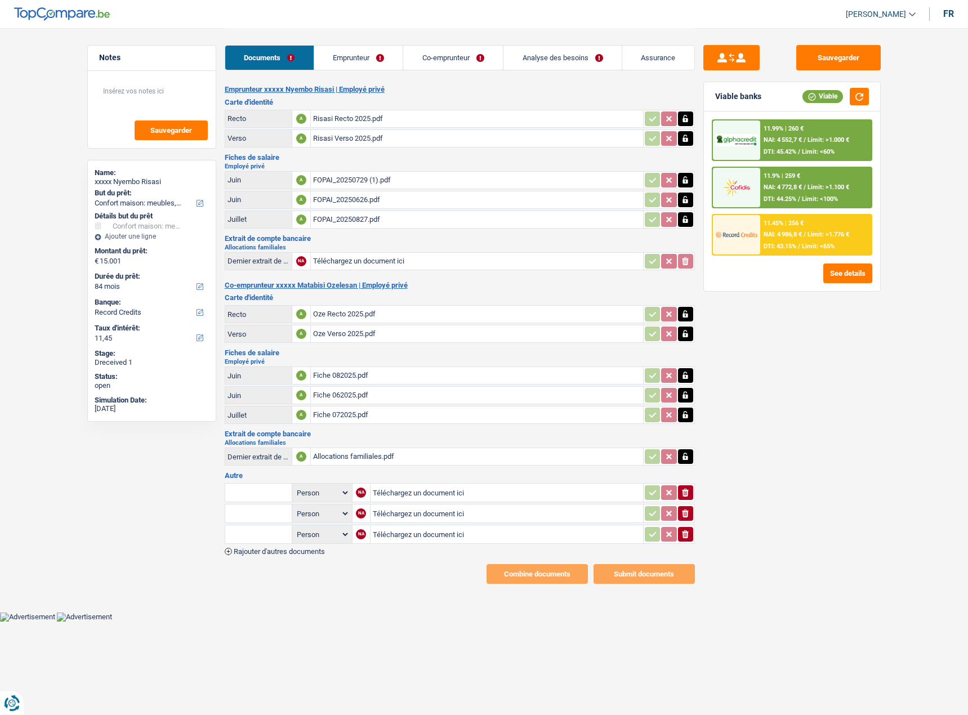
click at [462, 493] on input "Téléchargez un document ici" at bounding box center [507, 492] width 268 height 17
type input "C:\fakepath\BE78210042314886-2025-6-27-UT44UR88K84K_250917_171413.pdf"
click at [251, 489] on input "text" at bounding box center [258, 493] width 62 height 18
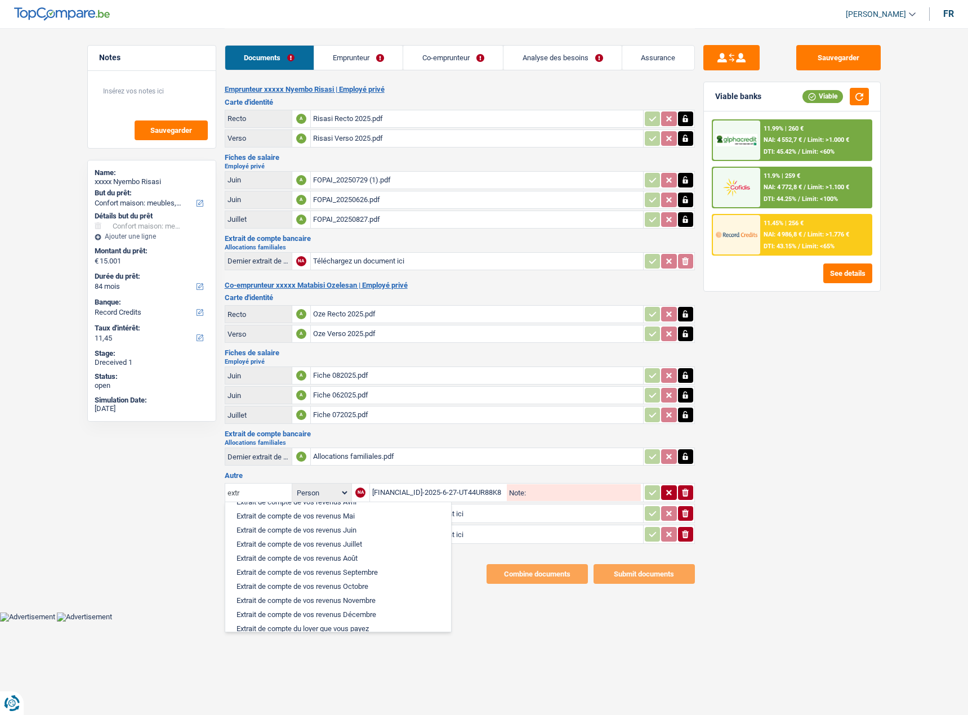
scroll to position [113, 0]
click at [351, 534] on li "Extrait de compte de vos revenus Juin" at bounding box center [338, 529] width 215 height 14
type input "Extrait de compte de vos revenus Juin"
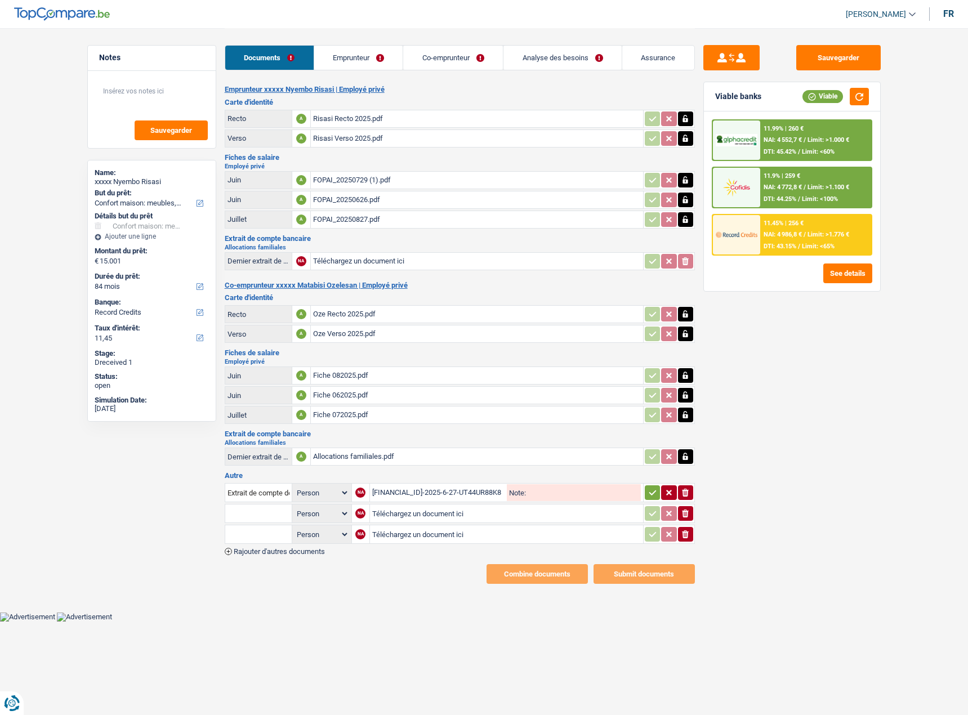
click at [649, 490] on icon "button" at bounding box center [652, 492] width 9 height 11
click at [394, 513] on input "Téléchargez un document ici" at bounding box center [507, 513] width 268 height 17
type input "C:\fakepath\BE78210042314886-2025-7-30-UT44FRYCR8RU_250917_171119.pdf"
click at [236, 508] on input "text" at bounding box center [258, 513] width 62 height 18
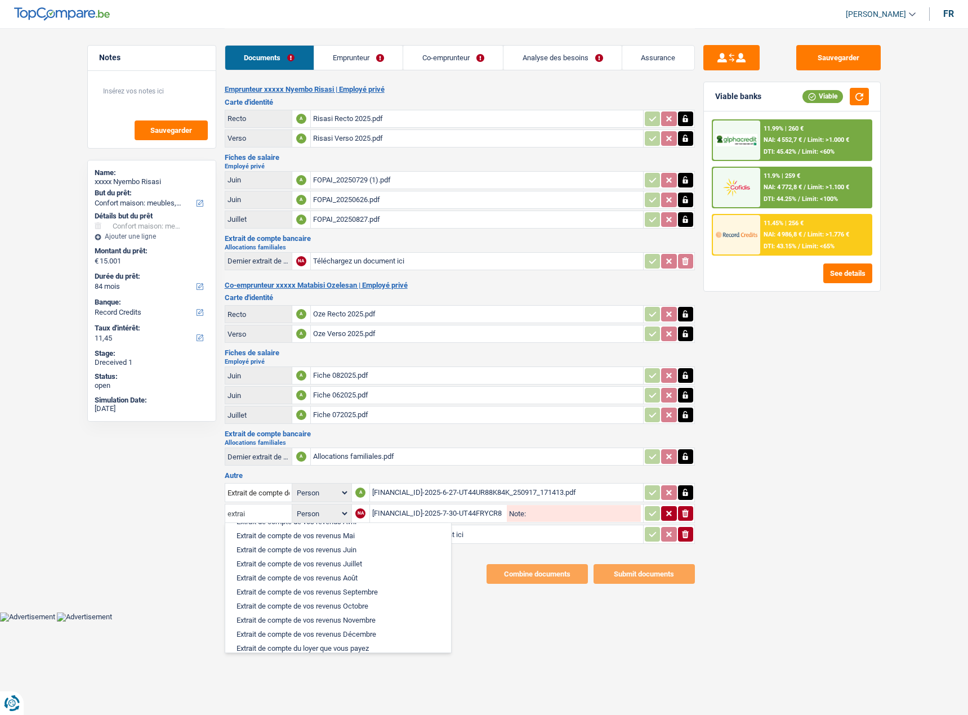
scroll to position [56, 0]
click at [368, 621] on li "Extrait de compte de vos revenus Juillet" at bounding box center [338, 620] width 215 height 14
type input "Extrait de compte de vos revenus Juillet"
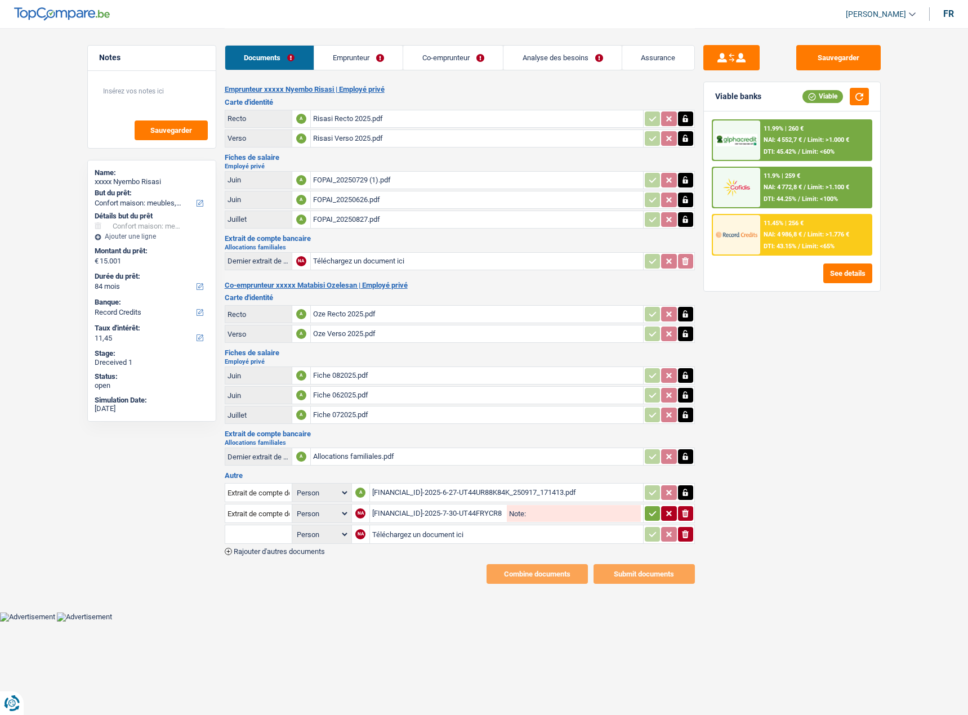
click at [649, 512] on icon "button" at bounding box center [652, 513] width 9 height 11
click at [434, 538] on input "Téléchargez un document ici" at bounding box center [507, 534] width 268 height 17
type input "C:\fakepath\BE78210042314886-2025-8-28-UT44XTMSQ37E_250917_171526.pdf"
click at [258, 534] on input "text" at bounding box center [258, 534] width 62 height 18
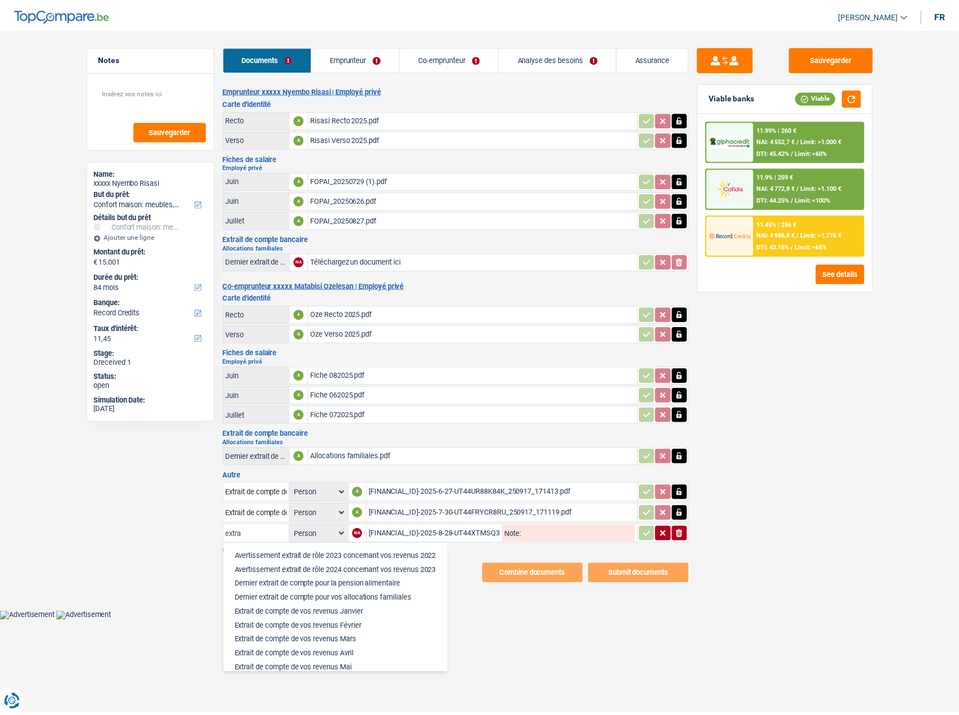
scroll to position [135, 0]
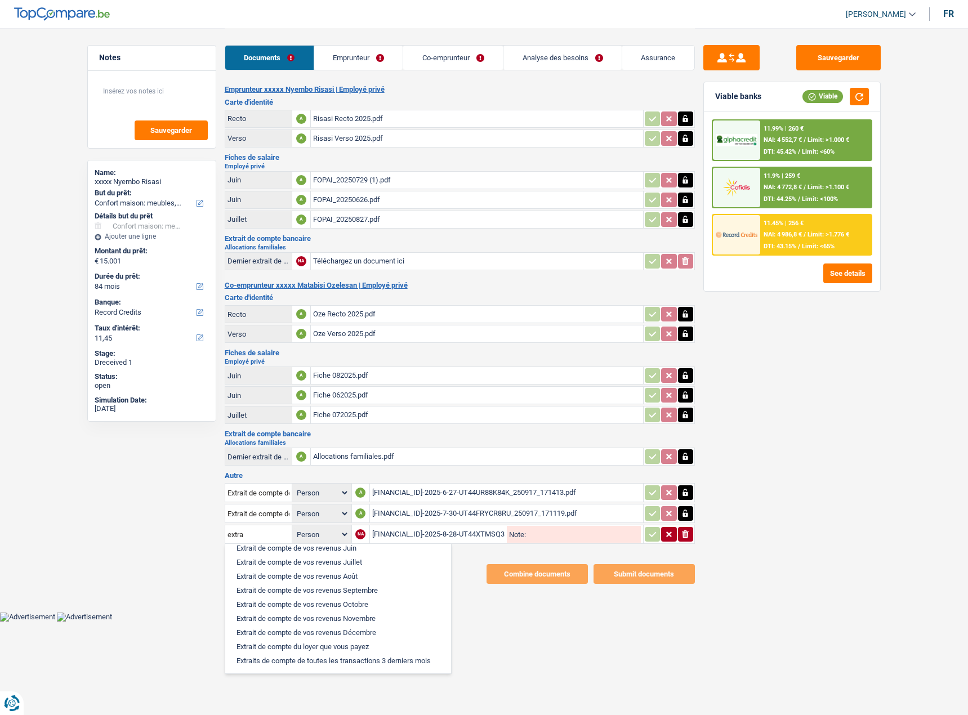
click at [355, 579] on li "Extrait de compte de vos revenus Août" at bounding box center [338, 576] width 215 height 14
type input "Extrait de compte de vos revenus Août"
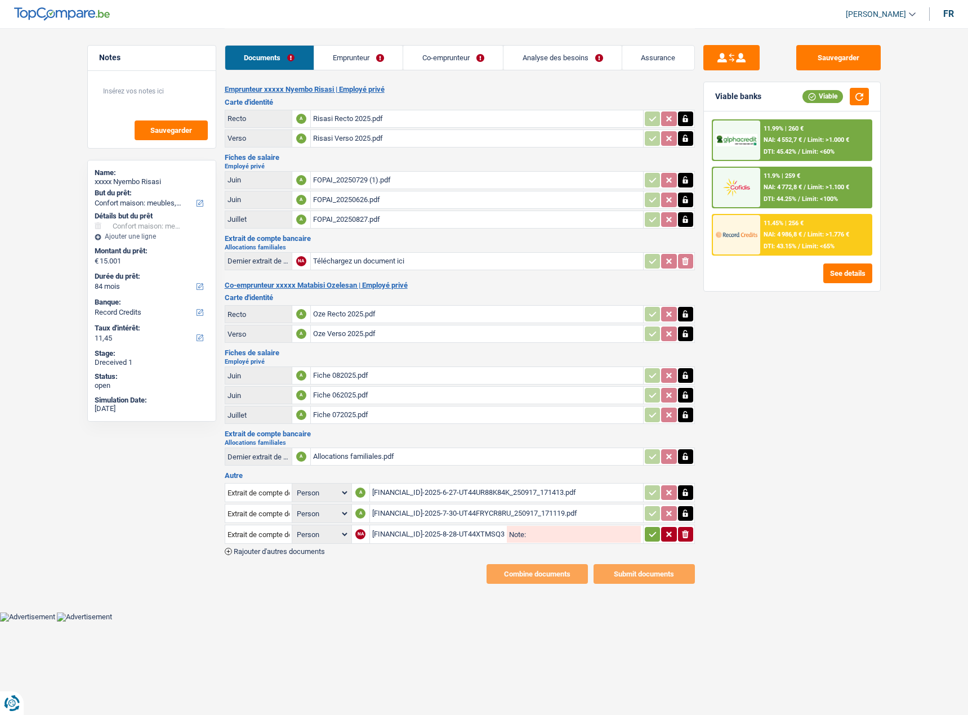
click at [653, 533] on icon "button" at bounding box center [652, 534] width 9 height 11
click at [529, 493] on div "BE78210042314886-2025-6-27-UT44UR88K84K_250917_171413.pdf" at bounding box center [507, 492] width 268 height 17
click at [428, 519] on div "BE78210042314886-2025-7-30-UT44FRYCR8RU_250917_171119.pdf" at bounding box center [507, 513] width 268 height 17
click at [443, 548] on div "Extrait de compte de vos revenus Juin Person Emprunteur Co-emprunteur A BE78210…" at bounding box center [460, 518] width 470 height 74
click at [446, 539] on div "BE78210042314886-2025-8-28-UT44XTMSQ37E_250917_171526.pdf" at bounding box center [507, 534] width 268 height 17
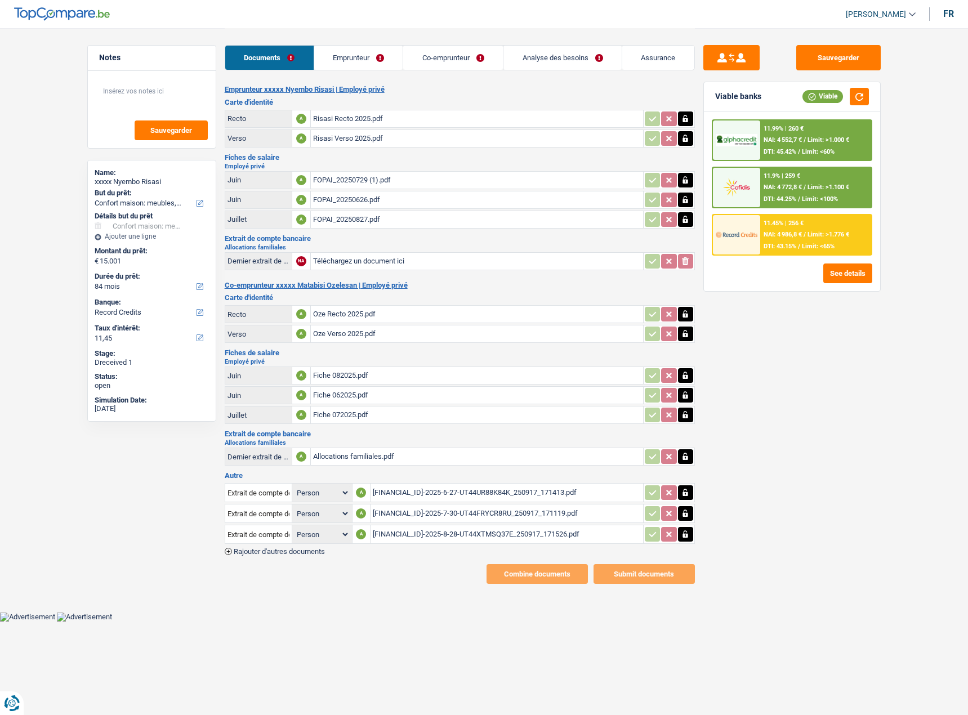
click at [371, 56] on link "Emprunteur" at bounding box center [358, 58] width 89 height 24
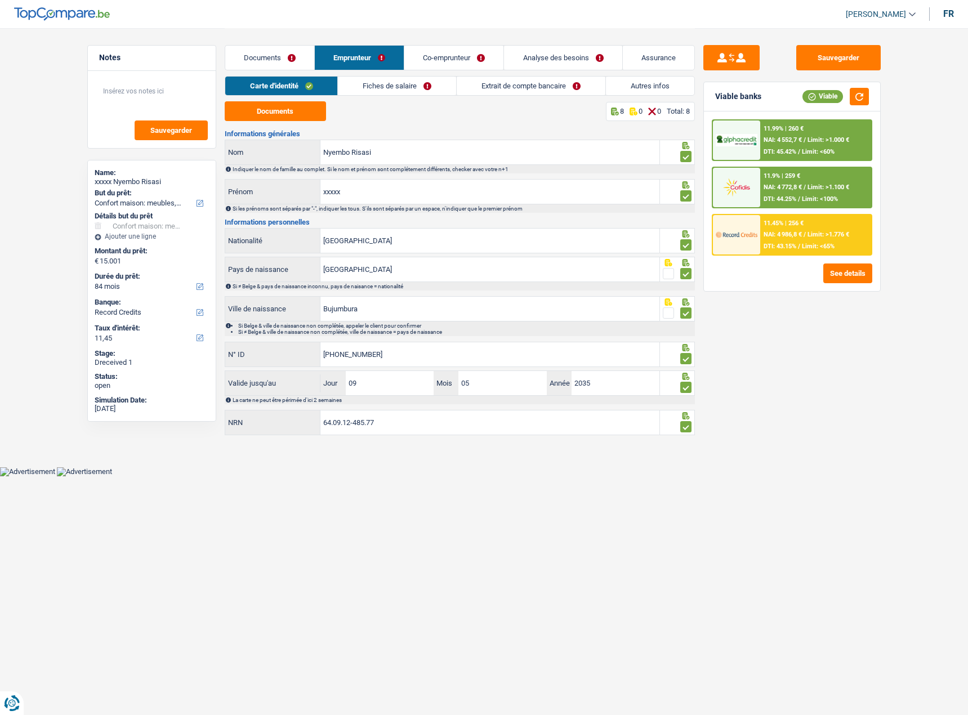
click at [380, 87] on link "Fiches de salaire" at bounding box center [397, 86] width 118 height 19
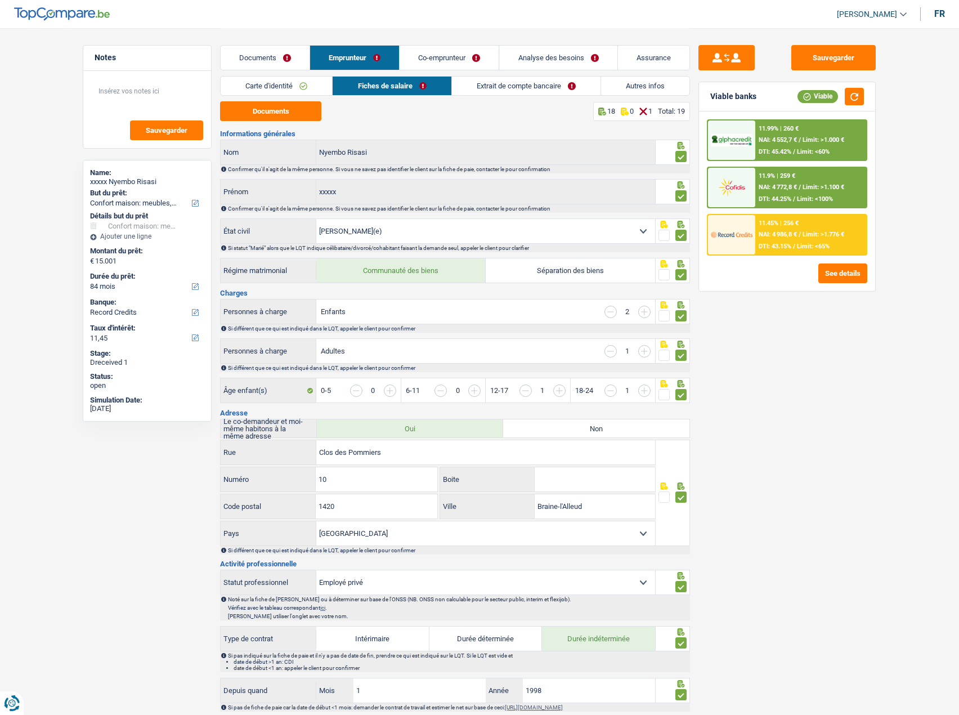
click at [519, 87] on link "Extrait de compte bancaire" at bounding box center [526, 86] width 149 height 19
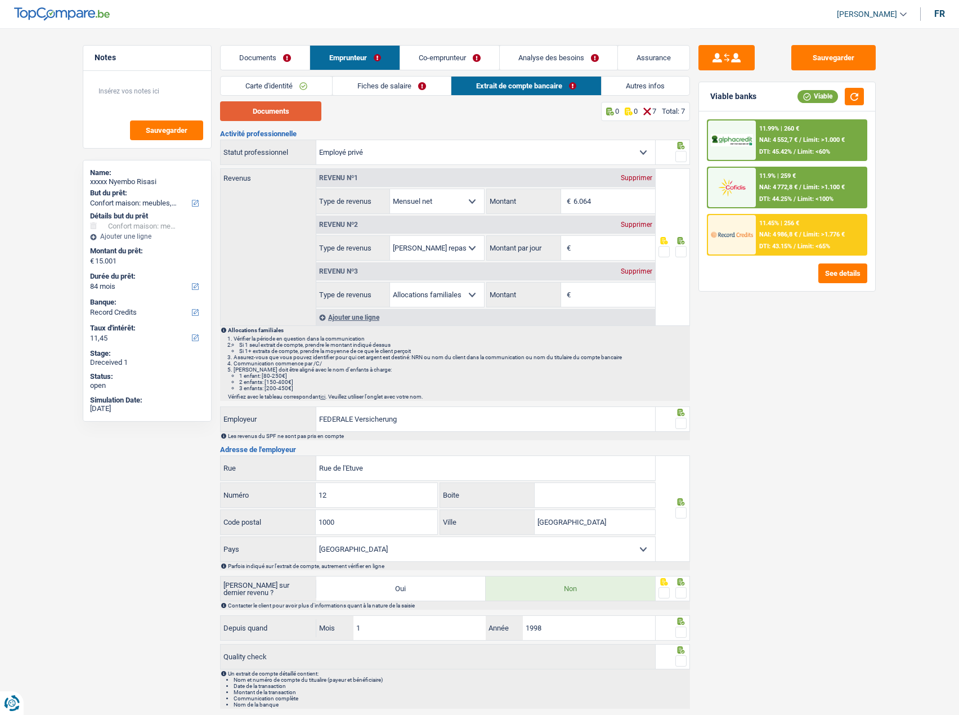
click at [276, 116] on button "Documents" at bounding box center [270, 111] width 101 height 20
click at [409, 87] on link "Fiches de salaire" at bounding box center [392, 86] width 118 height 19
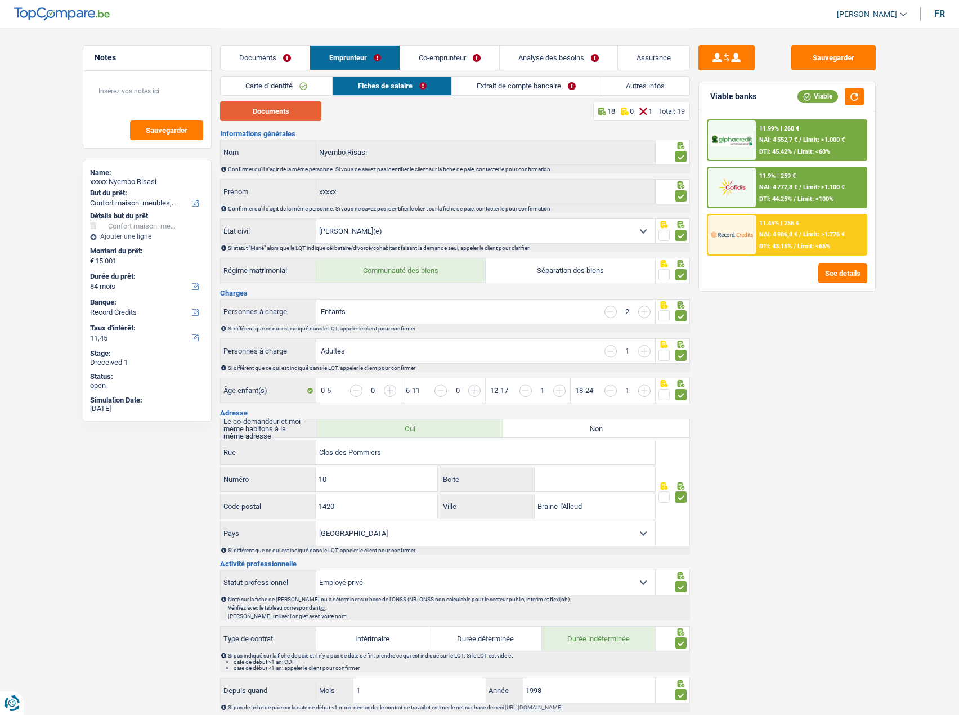
drag, startPoint x: 270, startPoint y: 118, endPoint x: 278, endPoint y: 116, distance: 8.1
click at [269, 115] on button "Documents" at bounding box center [270, 111] width 101 height 20
click at [482, 81] on link "Extrait de compte bancaire" at bounding box center [526, 86] width 149 height 19
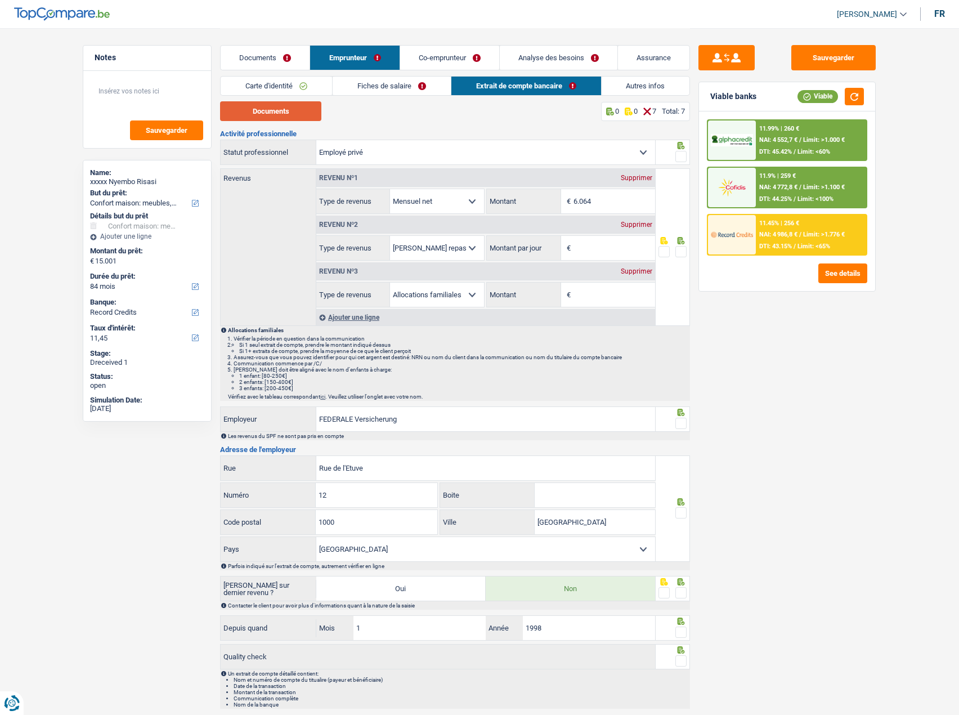
drag, startPoint x: 258, startPoint y: 109, endPoint x: 345, endPoint y: 115, distance: 87.4
click at [266, 110] on button "Documents" at bounding box center [270, 111] width 101 height 20
drag, startPoint x: 678, startPoint y: 154, endPoint x: 686, endPoint y: 172, distance: 19.2
click at [679, 154] on span at bounding box center [681, 156] width 11 height 11
click at [0, 0] on input "radio" at bounding box center [0, 0] width 0 height 0
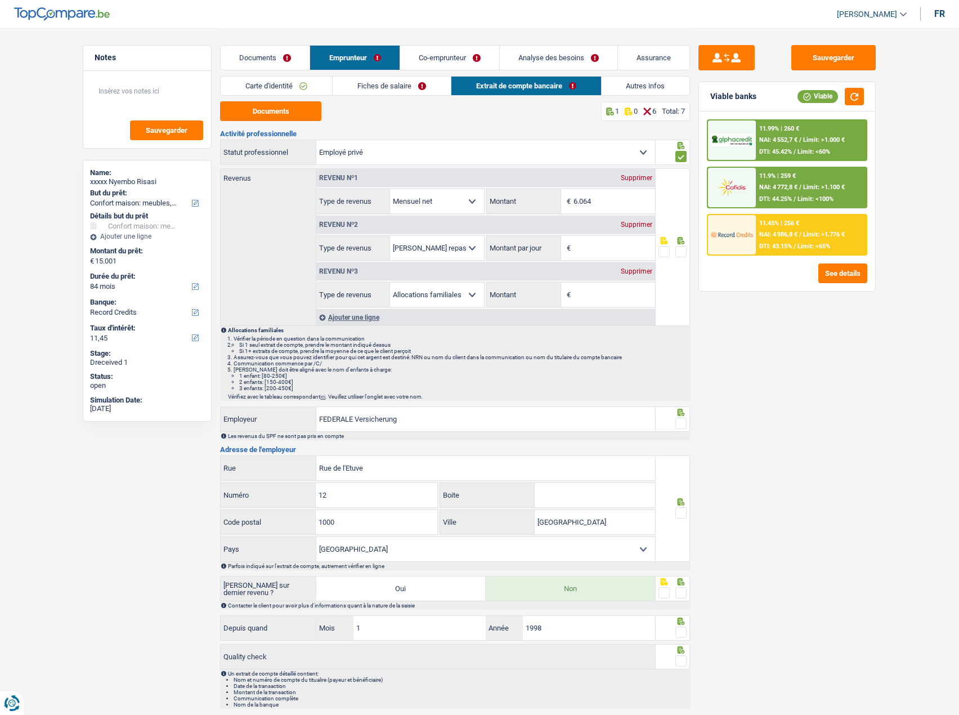
click at [685, 250] on span at bounding box center [681, 251] width 11 height 11
click at [0, 0] on input "radio" at bounding box center [0, 0] width 0 height 0
click at [643, 221] on div "Supprimer" at bounding box center [636, 224] width 37 height 7
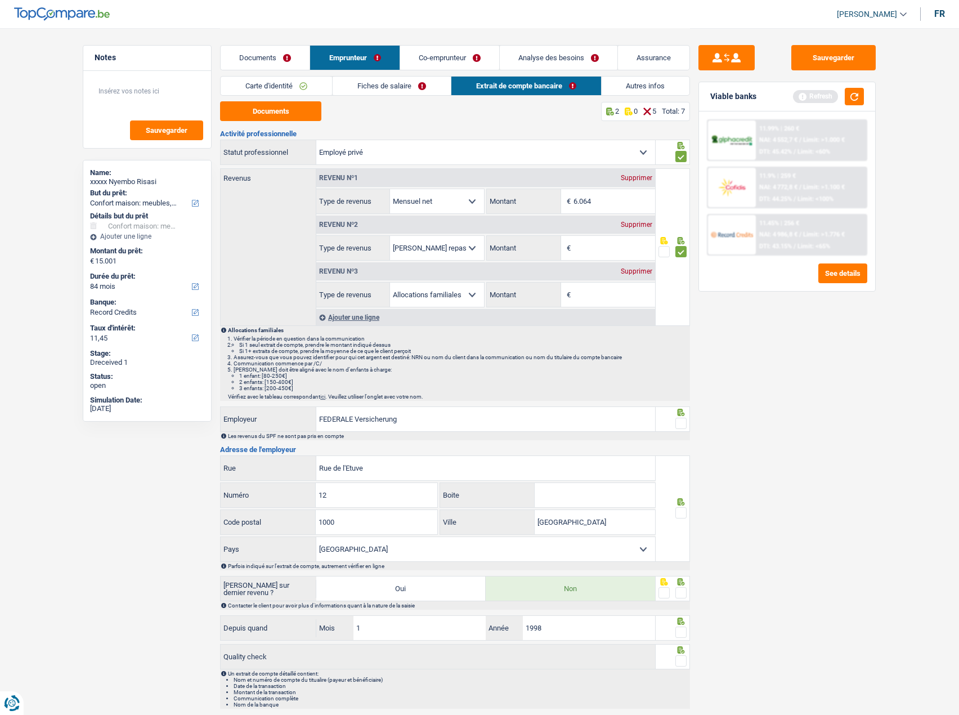
select select "familyAllowances"
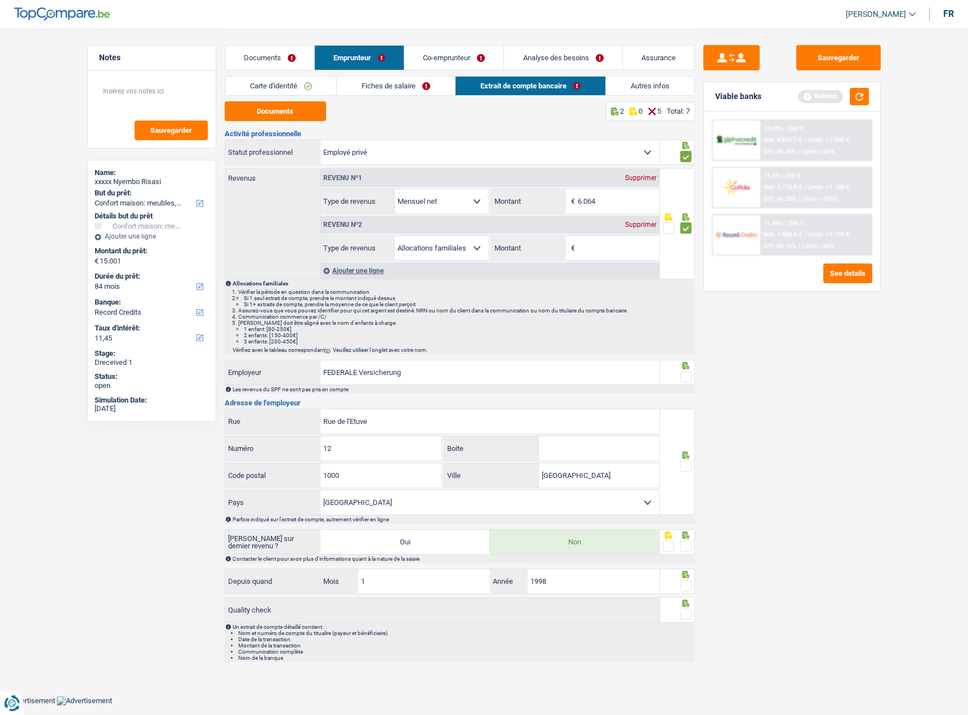
click at [641, 225] on div "Supprimer" at bounding box center [640, 224] width 37 height 7
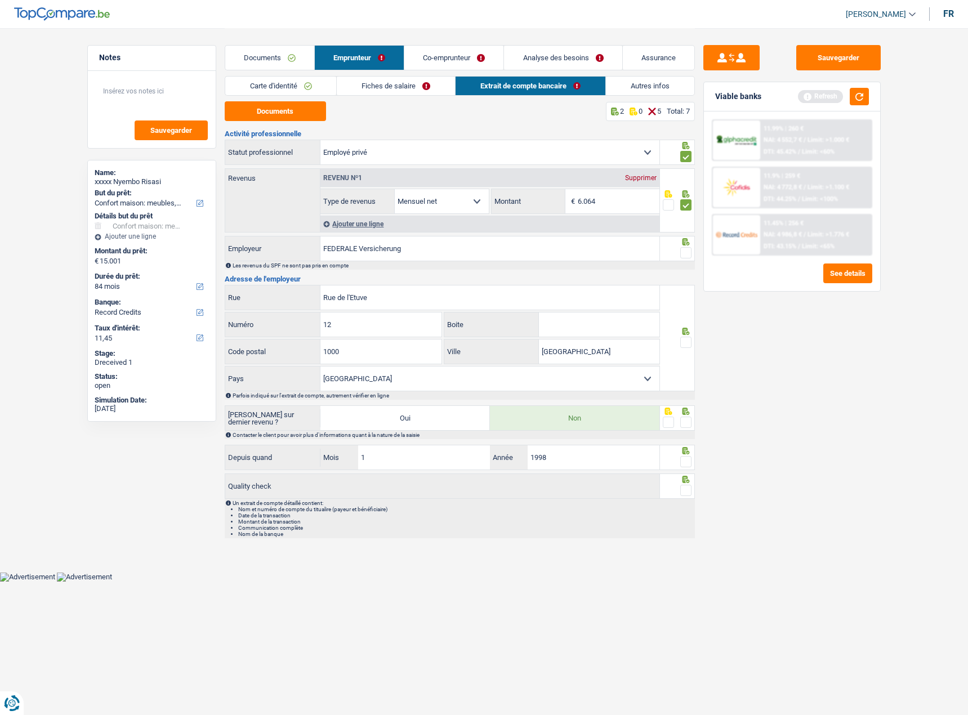
click at [683, 247] on div at bounding box center [685, 253] width 11 height 14
click at [682, 250] on span at bounding box center [685, 252] width 11 height 11
click at [0, 0] on input "radio" at bounding box center [0, 0] width 0 height 0
drag, startPoint x: 681, startPoint y: 332, endPoint x: 685, endPoint y: 341, distance: 9.6
click at [681, 333] on icon at bounding box center [685, 331] width 11 height 7
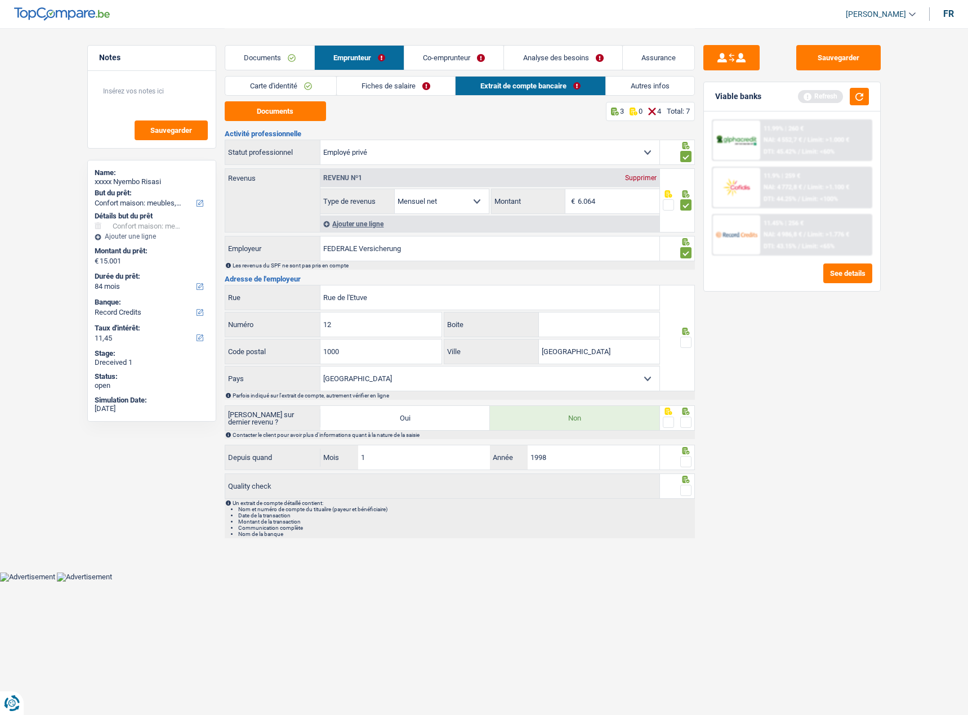
click at [685, 341] on span at bounding box center [685, 342] width 11 height 11
click at [0, 0] on input "radio" at bounding box center [0, 0] width 0 height 0
click at [686, 413] on icon at bounding box center [685, 411] width 11 height 7
drag, startPoint x: 686, startPoint y: 416, endPoint x: 686, endPoint y: 423, distance: 7.3
click at [686, 421] on div at bounding box center [685, 422] width 11 height 14
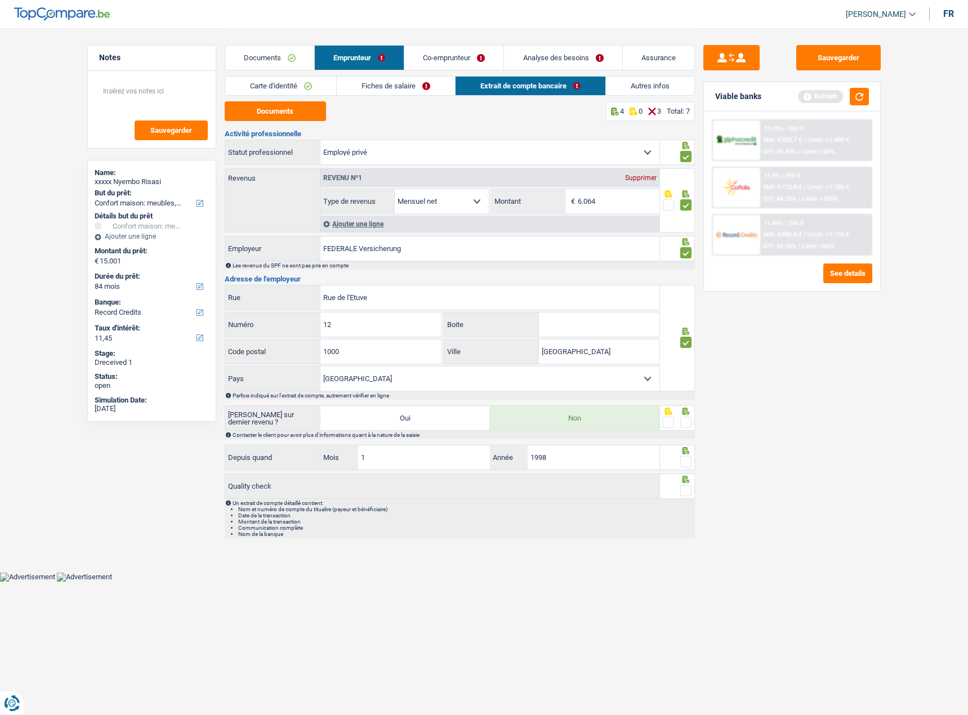
click at [683, 422] on span at bounding box center [685, 422] width 11 height 11
click at [0, 0] on input "radio" at bounding box center [0, 0] width 0 height 0
drag, startPoint x: 687, startPoint y: 459, endPoint x: 687, endPoint y: 476, distance: 16.9
click at [687, 461] on span at bounding box center [685, 461] width 11 height 11
click at [0, 0] on input "radio" at bounding box center [0, 0] width 0 height 0
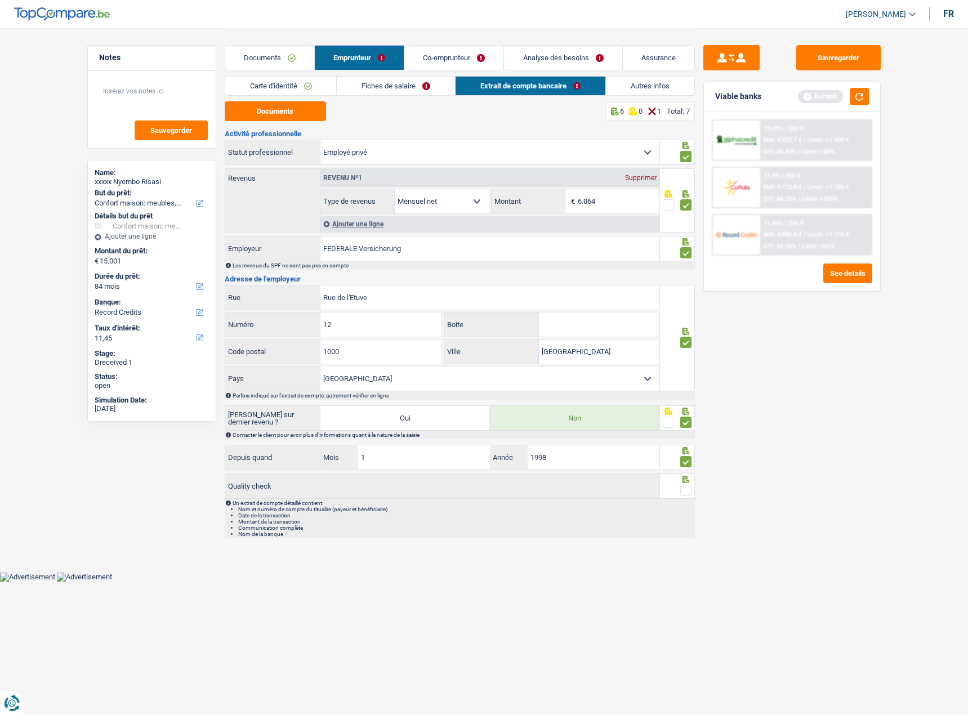
click at [689, 490] on span at bounding box center [685, 490] width 11 height 11
click at [0, 0] on input "radio" at bounding box center [0, 0] width 0 height 0
click at [406, 88] on link "Fiches de salaire" at bounding box center [396, 86] width 118 height 19
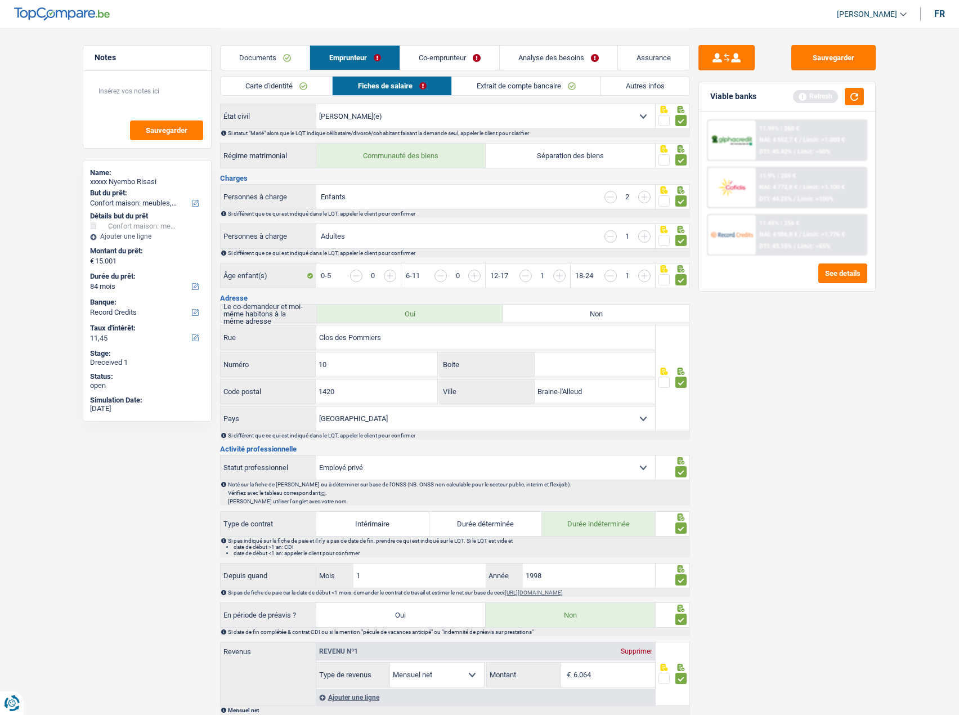
scroll to position [0, 0]
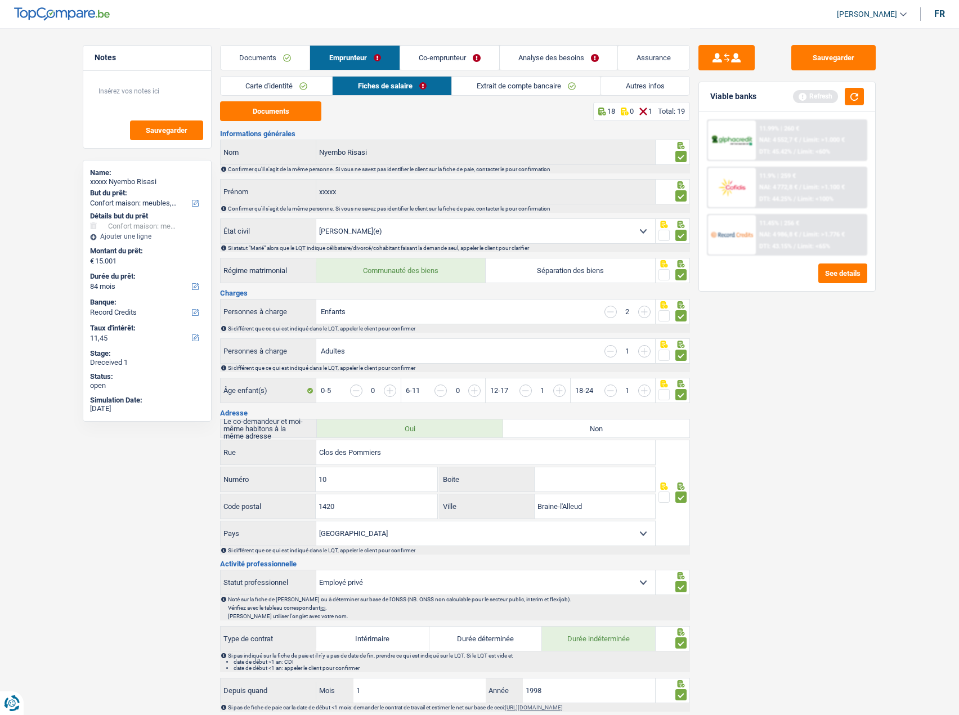
click at [518, 85] on link "Extrait de compte bancaire" at bounding box center [526, 86] width 149 height 19
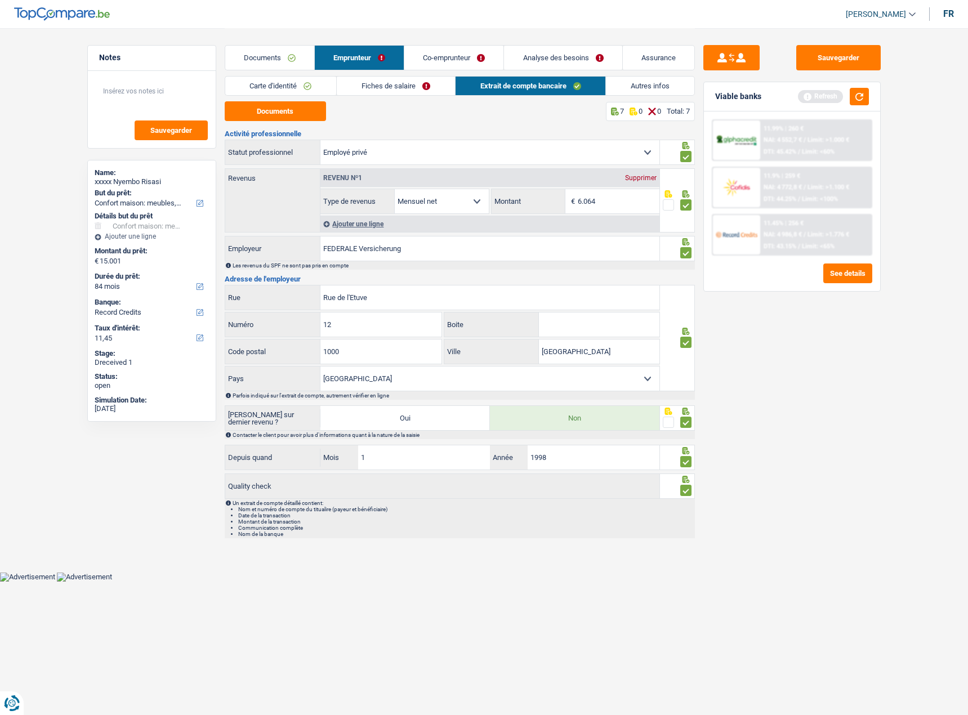
drag, startPoint x: 622, startPoint y: 77, endPoint x: 628, endPoint y: 80, distance: 6.6
click at [624, 77] on link "Autres infos" at bounding box center [650, 86] width 88 height 19
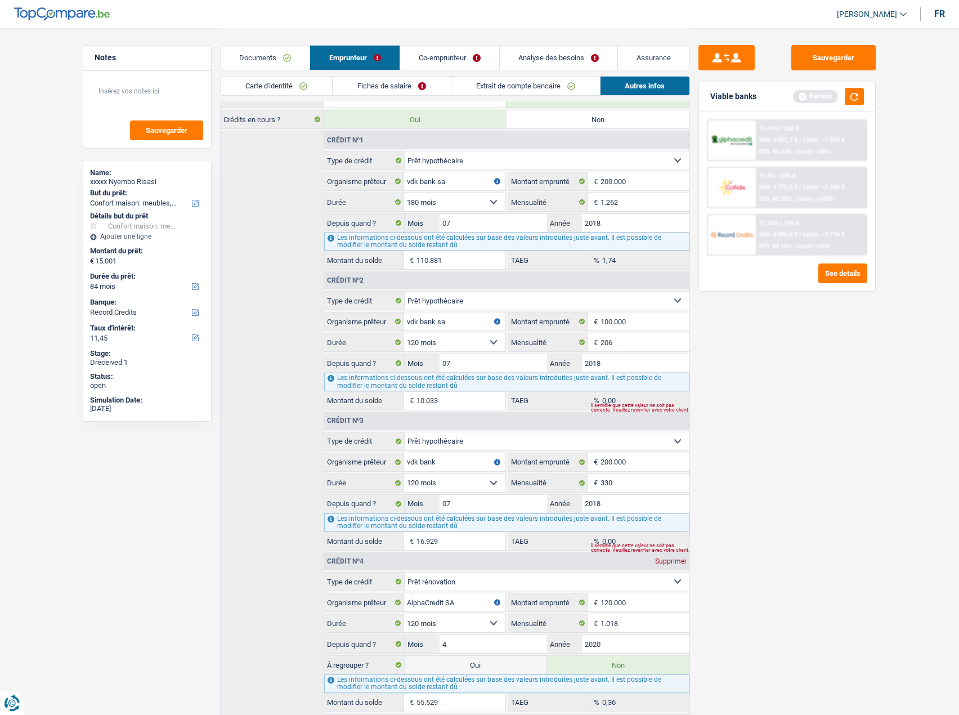
scroll to position [261, 0]
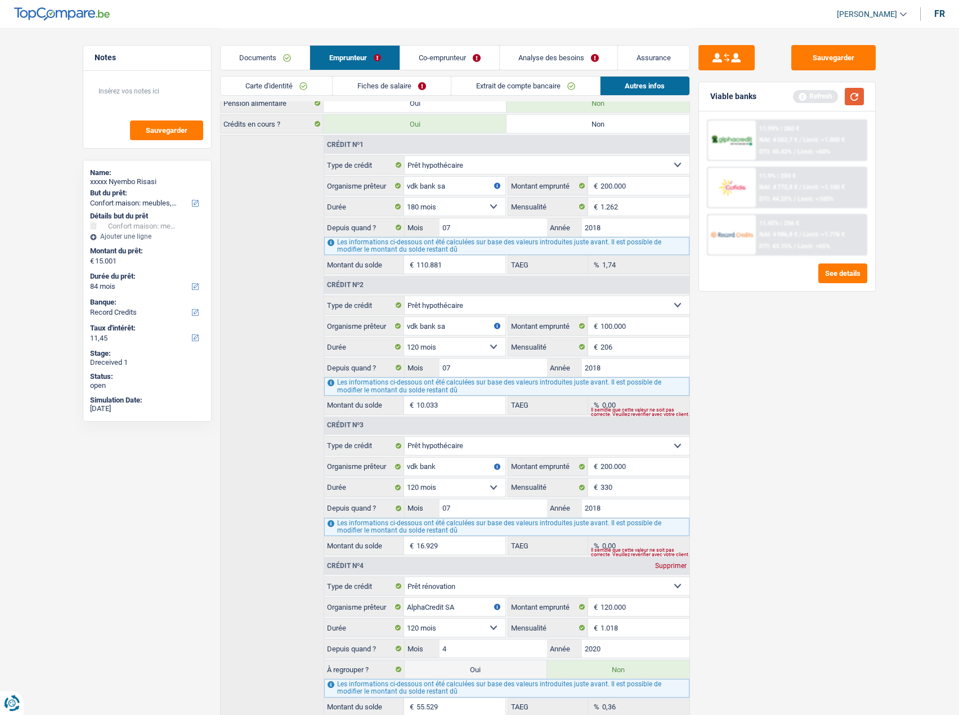
click at [855, 97] on button "button" at bounding box center [854, 96] width 19 height 17
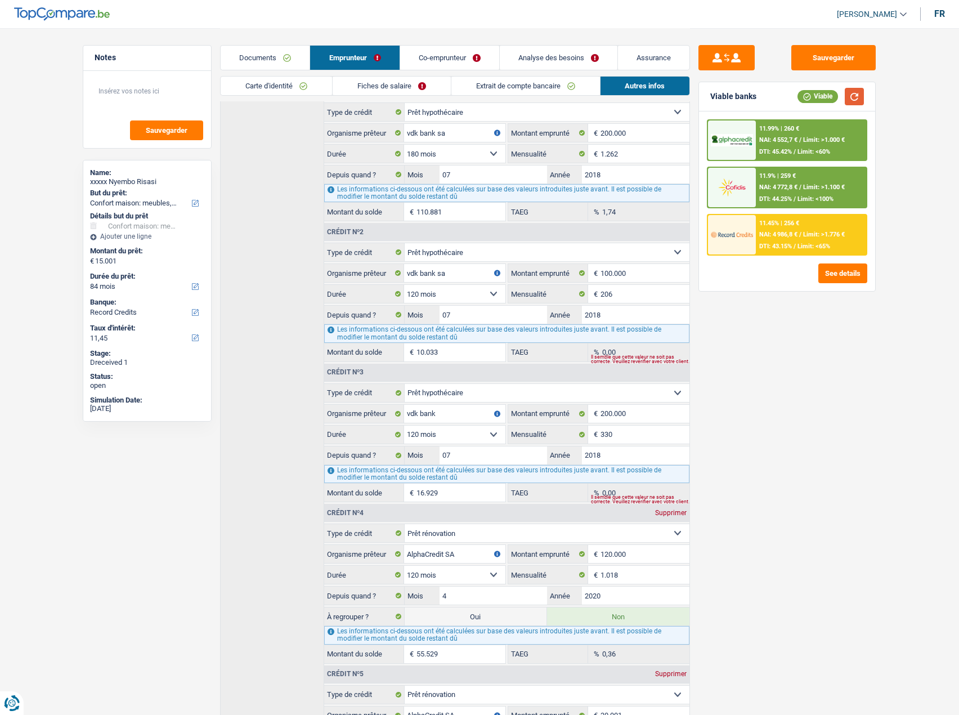
scroll to position [204, 0]
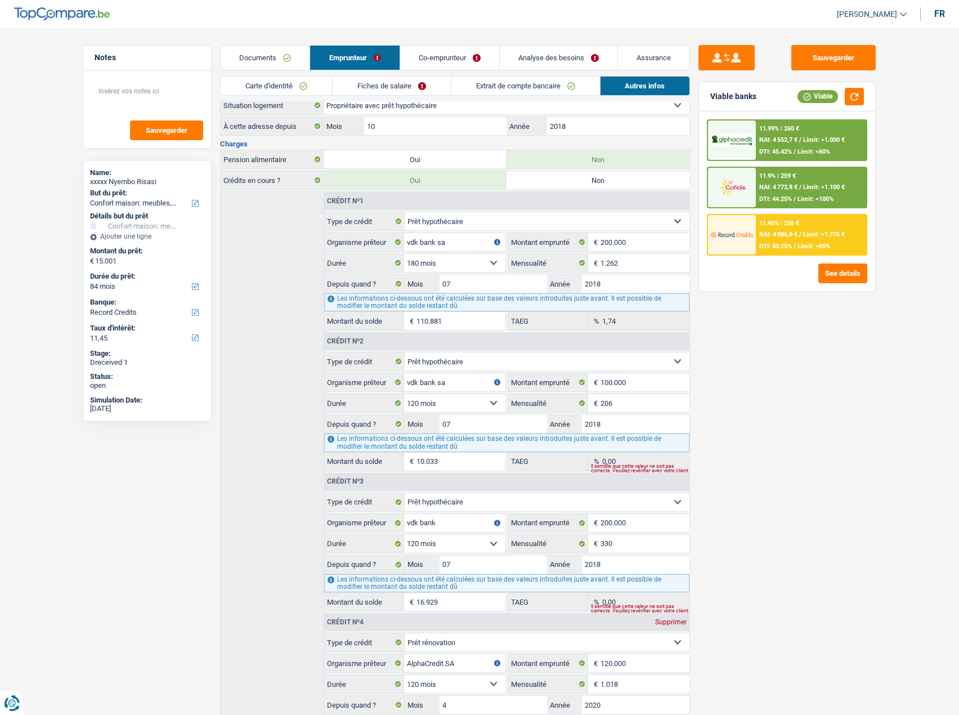
click at [431, 54] on link "Co-emprunteur" at bounding box center [449, 58] width 99 height 24
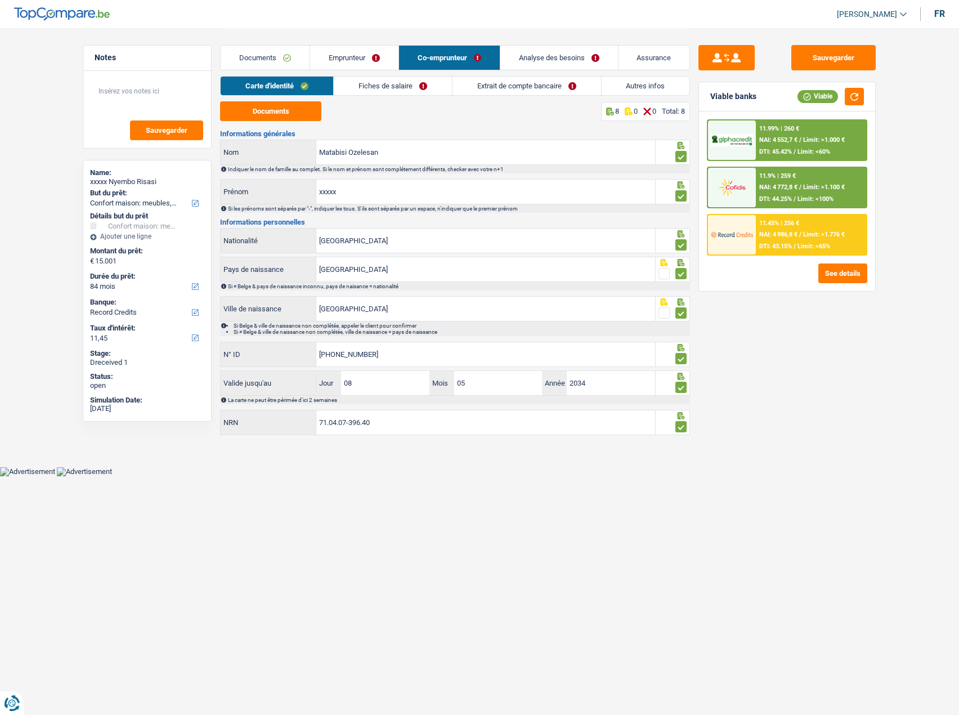
scroll to position [0, 0]
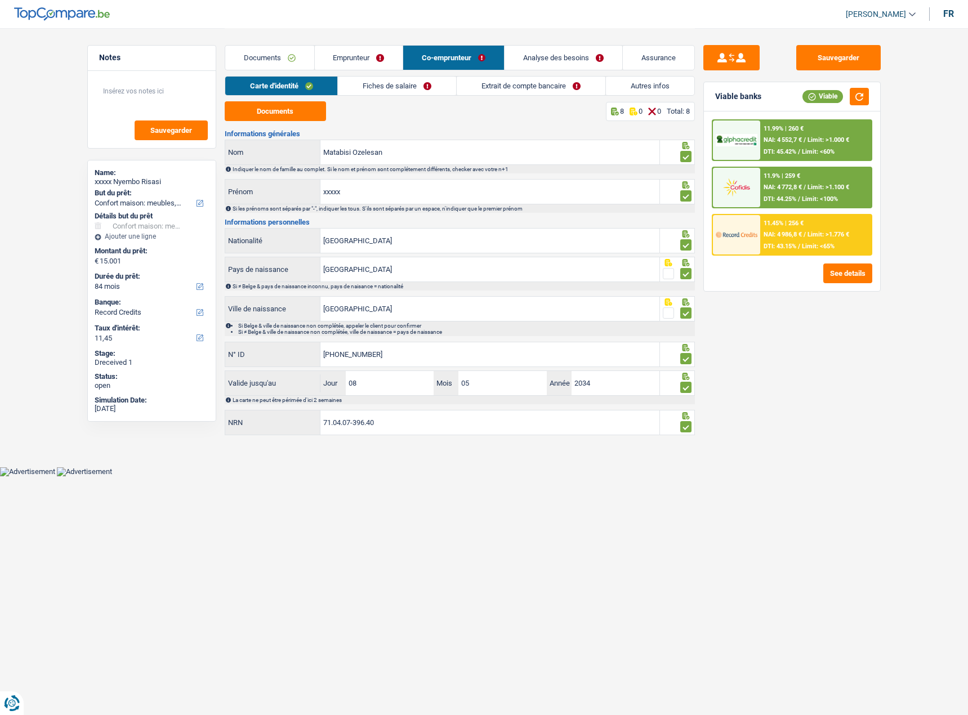
drag, startPoint x: 395, startPoint y: 90, endPoint x: 457, endPoint y: 93, distance: 62.1
click at [395, 90] on link "Fiches de salaire" at bounding box center [397, 86] width 118 height 19
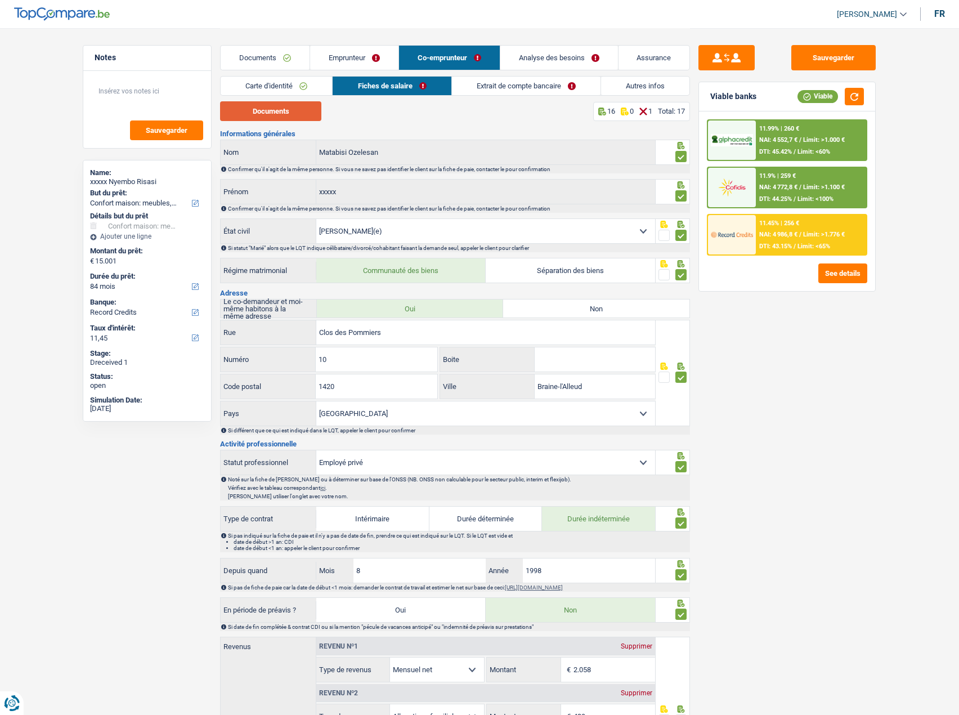
click at [293, 108] on button "Documents" at bounding box center [270, 111] width 101 height 20
drag, startPoint x: 291, startPoint y: 109, endPoint x: 327, endPoint y: 100, distance: 37.1
click at [293, 109] on button "Documents" at bounding box center [270, 111] width 101 height 20
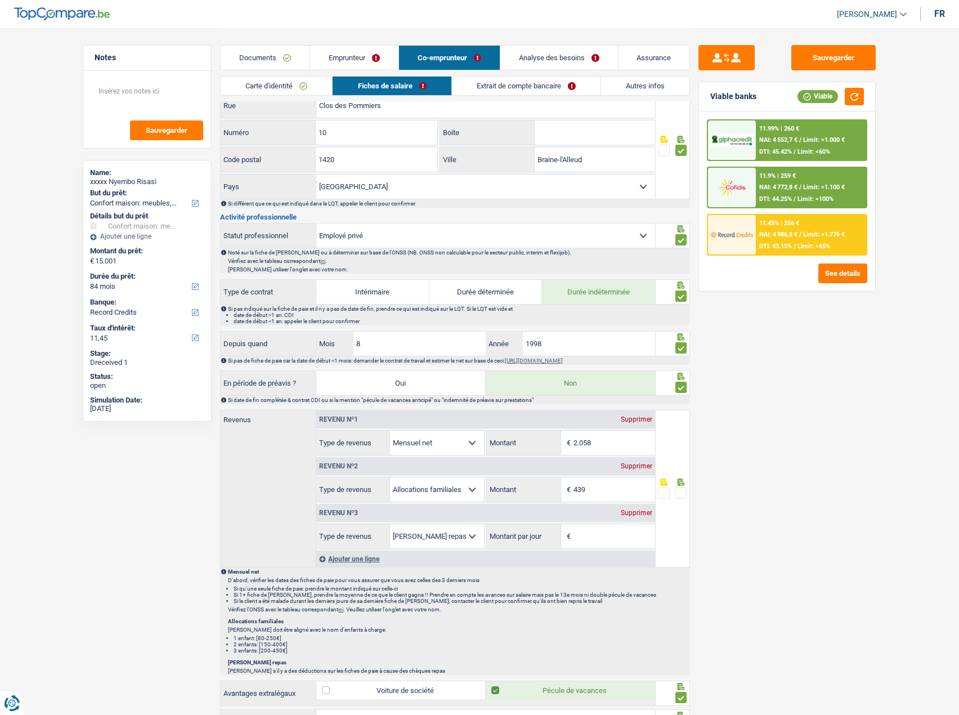
scroll to position [281, 0]
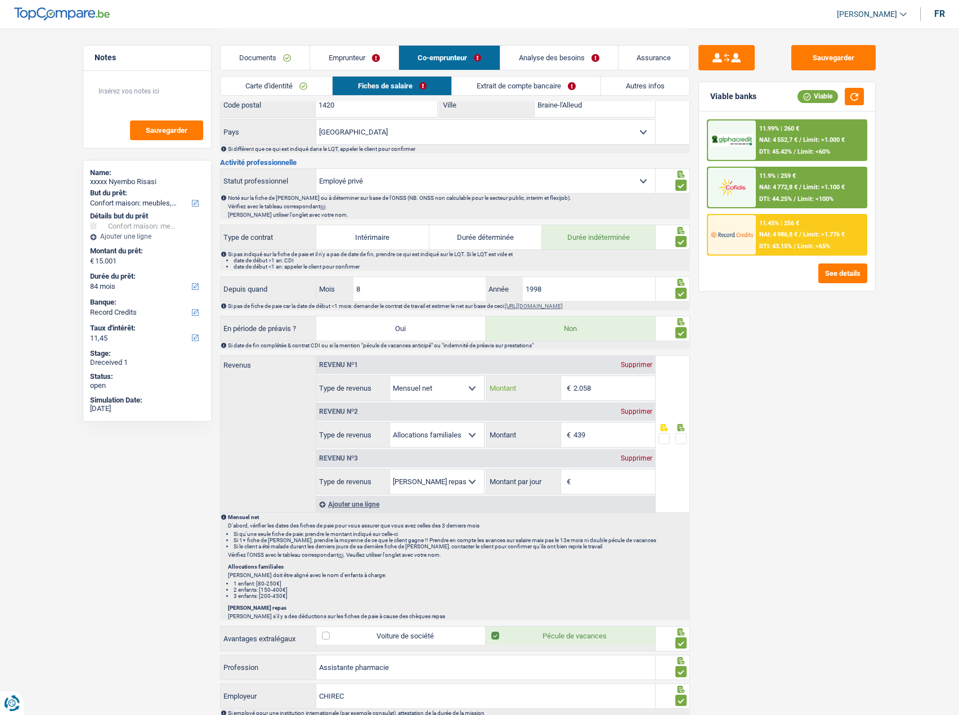
click at [610, 391] on input "2.058" at bounding box center [615, 388] width 82 height 24
drag, startPoint x: 611, startPoint y: 387, endPoint x: 473, endPoint y: 382, distance: 138.0
click at [473, 382] on div "Allocation d'handicap Allocations chômage Allocations familiales Chèques repas …" at bounding box center [485, 388] width 339 height 25
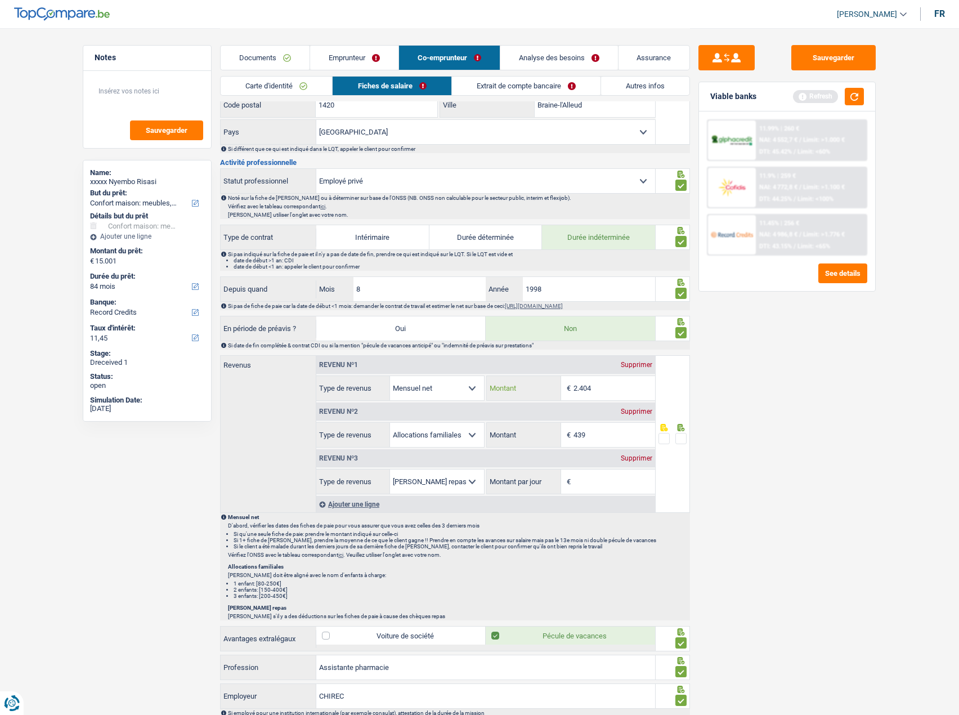
type input "2.404"
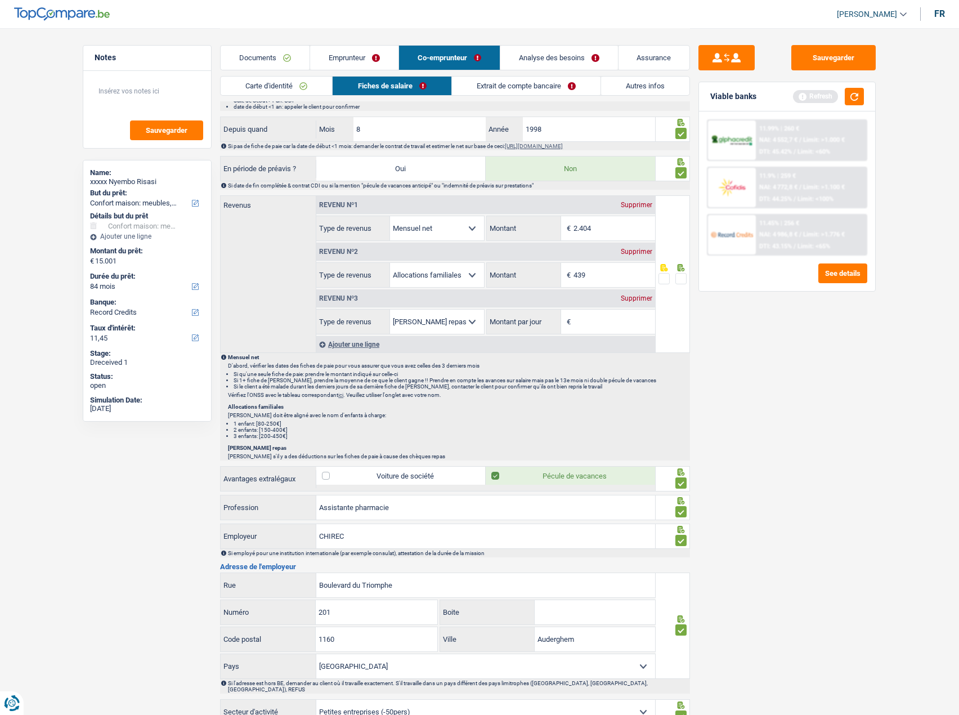
scroll to position [450, 0]
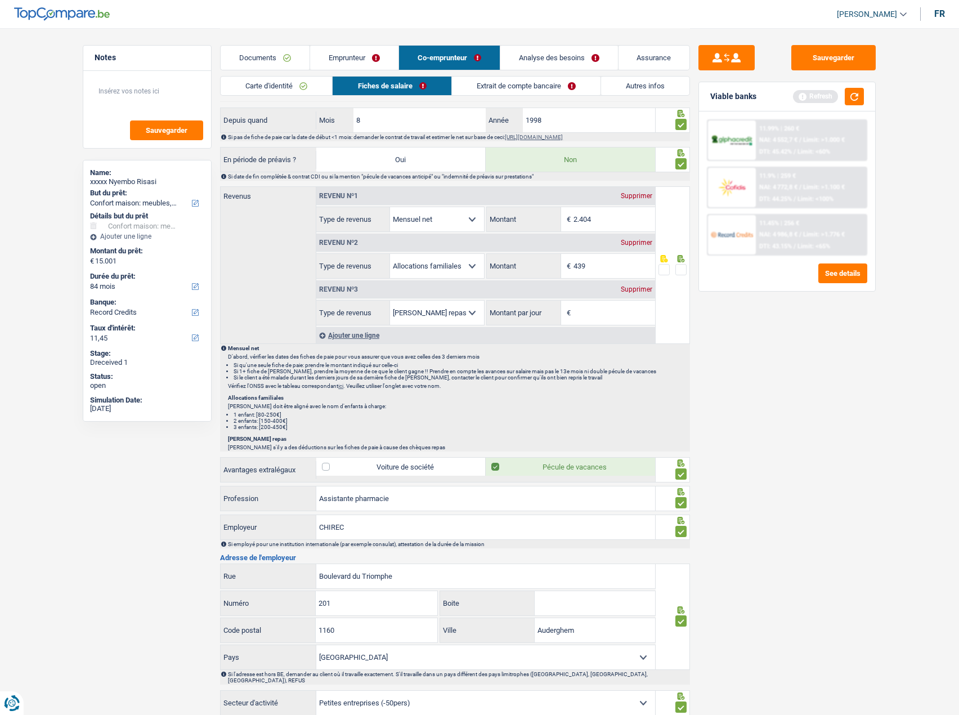
click at [622, 292] on div "Supprimer" at bounding box center [636, 289] width 37 height 7
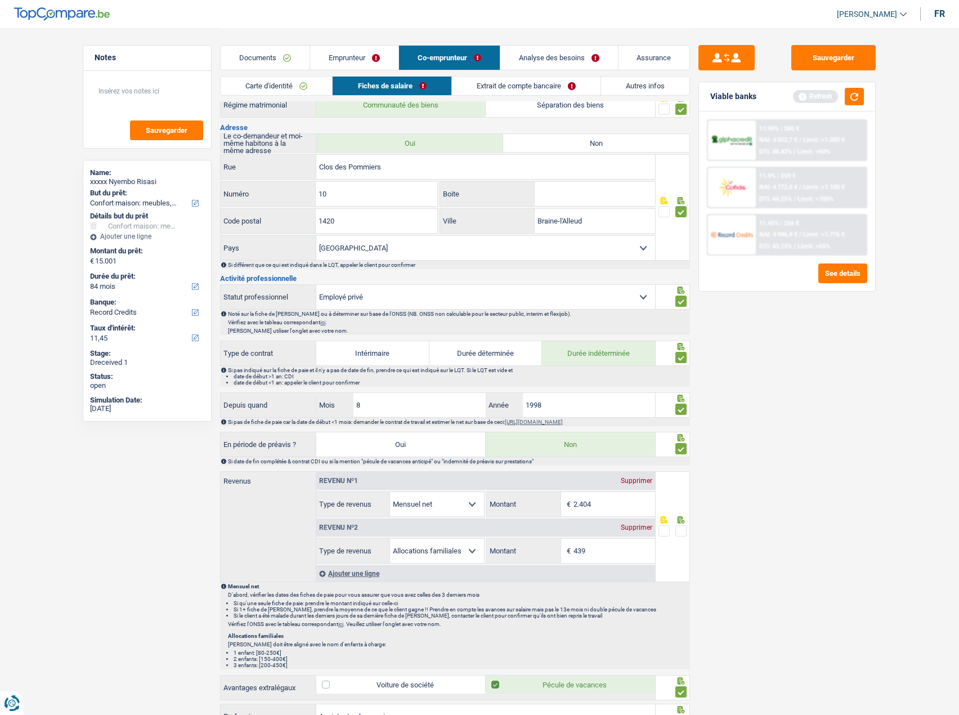
scroll to position [0, 0]
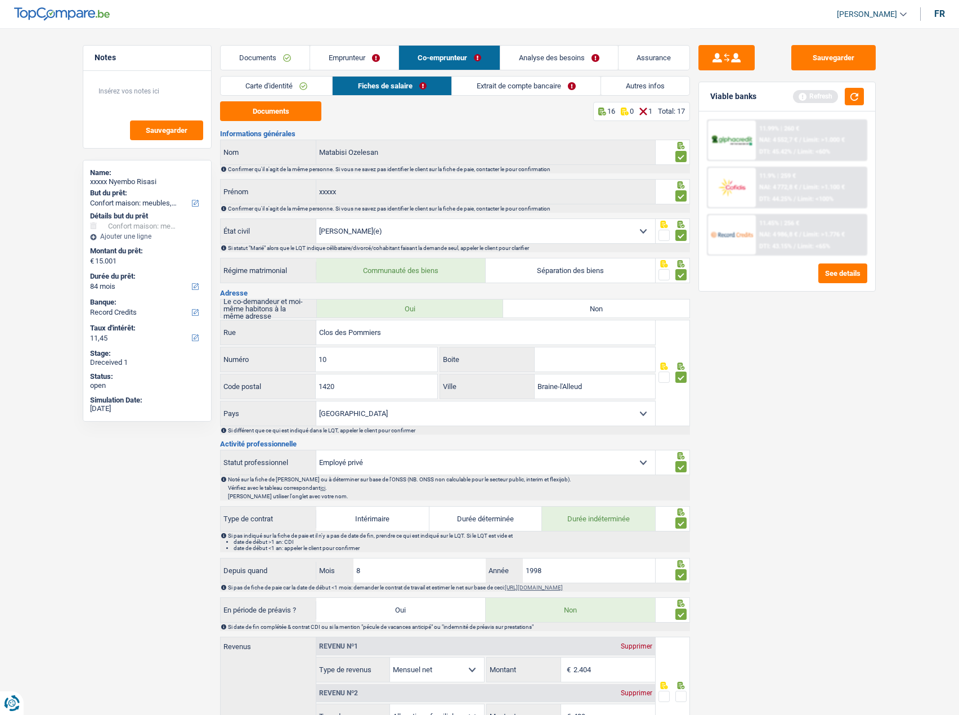
drag, startPoint x: 516, startPoint y: 72, endPoint x: 514, endPoint y: 78, distance: 7.0
click at [515, 74] on div "Documents Emprunteur Co-emprunteur Analyse des besoins Assurance" at bounding box center [455, 52] width 470 height 48
click at [511, 84] on link "Extrait de compte bancaire" at bounding box center [526, 86] width 149 height 19
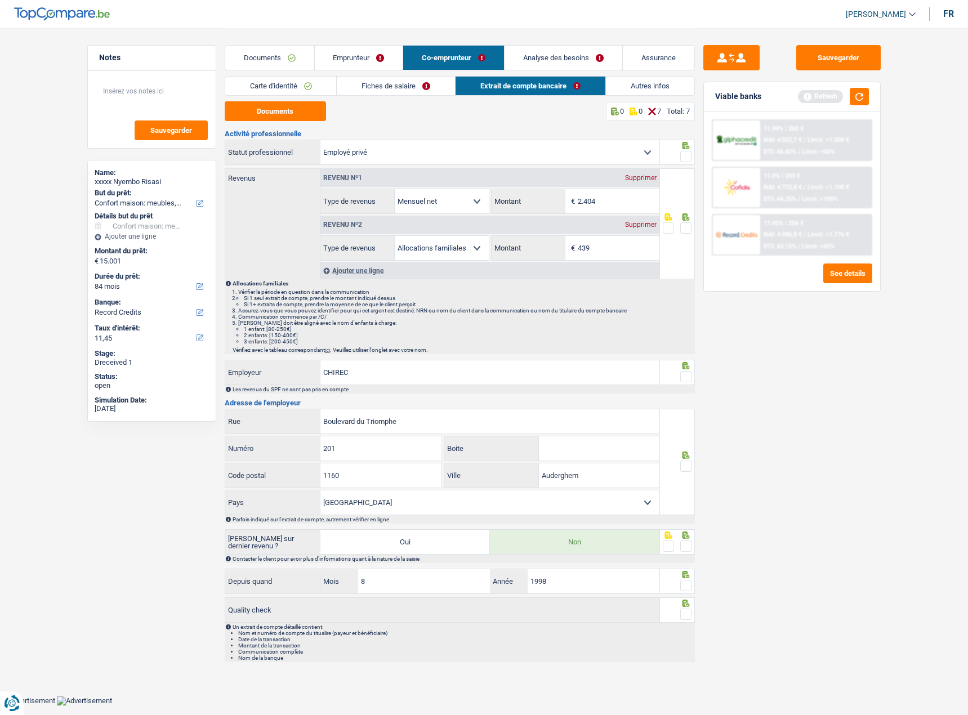
drag, startPoint x: 399, startPoint y: 89, endPoint x: 661, endPoint y: 307, distance: 341.4
click at [400, 89] on link "Fiches de salaire" at bounding box center [396, 86] width 118 height 19
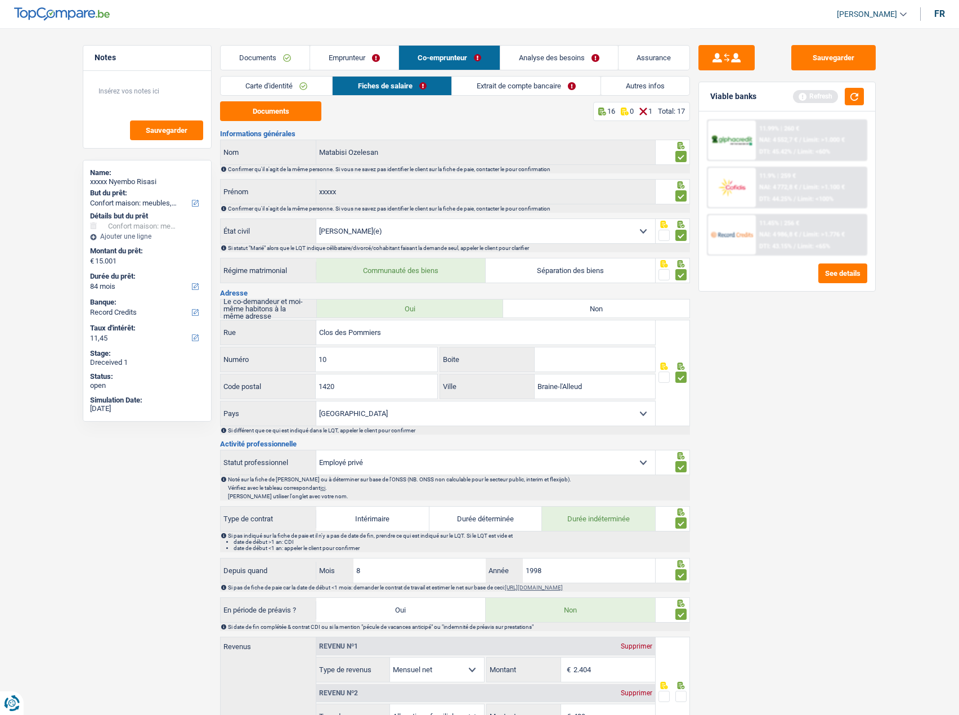
click at [528, 105] on div "Documents 16 0 1 Total: 17" at bounding box center [455, 111] width 470 height 20
click at [525, 97] on div "Carte d'identité Fiches de salaire Extrait de compte bancaire Autres infos" at bounding box center [455, 88] width 470 height 25
click at [521, 90] on link "Extrait de compte bancaire" at bounding box center [526, 86] width 149 height 19
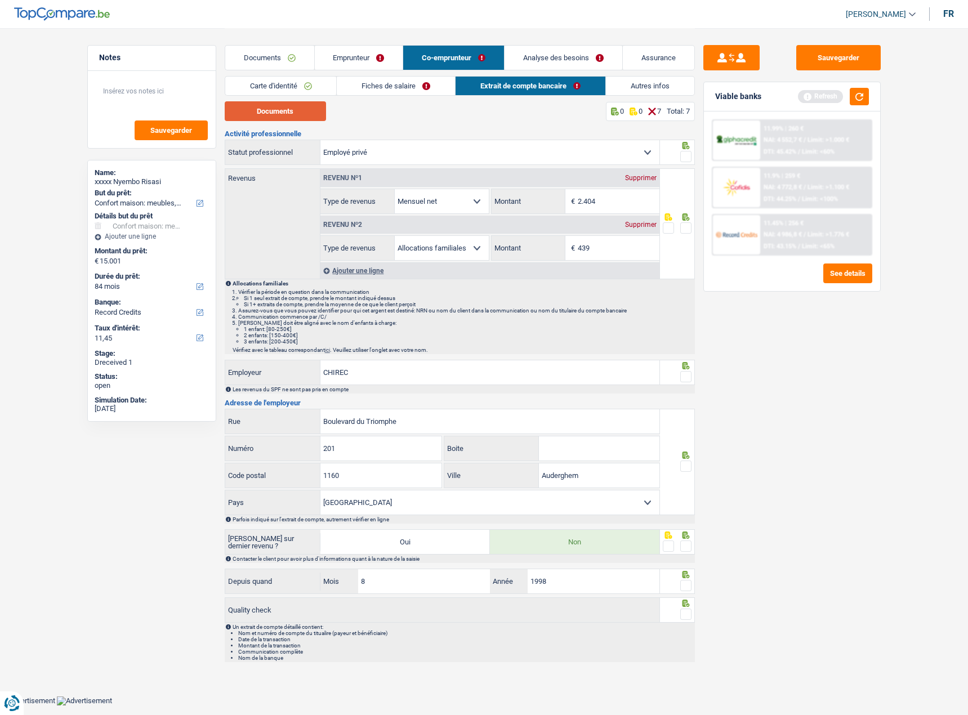
click at [288, 117] on button "Documents" at bounding box center [275, 111] width 101 height 20
click at [685, 229] on span at bounding box center [685, 227] width 11 height 11
click at [0, 0] on input "radio" at bounding box center [0, 0] width 0 height 0
click at [683, 159] on span at bounding box center [685, 156] width 11 height 11
click at [0, 0] on input "radio" at bounding box center [0, 0] width 0 height 0
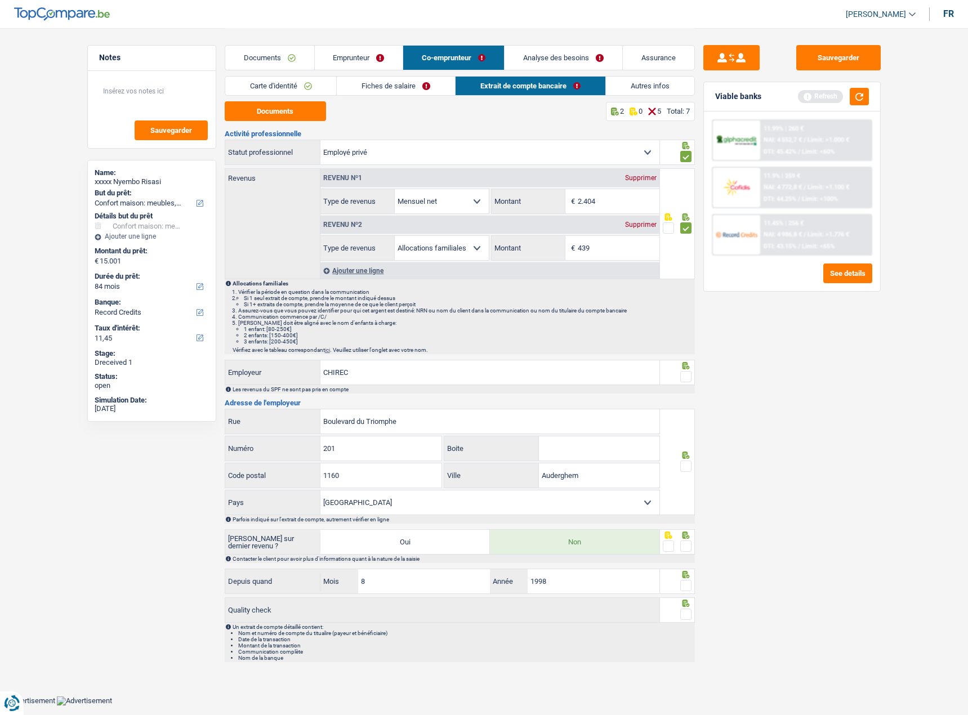
click at [684, 374] on span at bounding box center [685, 376] width 11 height 11
click at [0, 0] on input "radio" at bounding box center [0, 0] width 0 height 0
click at [683, 464] on span at bounding box center [685, 466] width 11 height 11
click at [0, 0] on input "radio" at bounding box center [0, 0] width 0 height 0
click at [683, 540] on div at bounding box center [677, 541] width 35 height 25
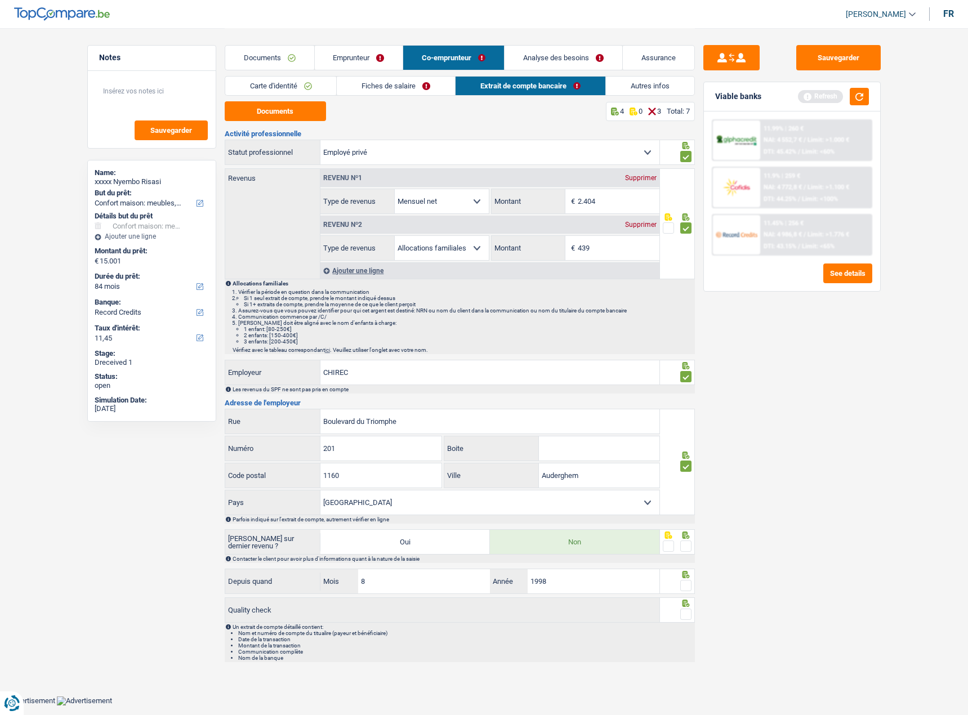
click at [686, 581] on span at bounding box center [685, 585] width 11 height 11
click at [0, 0] on input "radio" at bounding box center [0, 0] width 0 height 0
click at [686, 615] on span at bounding box center [685, 614] width 11 height 11
click at [0, 0] on input "radio" at bounding box center [0, 0] width 0 height 0
click at [686, 548] on span at bounding box center [685, 545] width 11 height 11
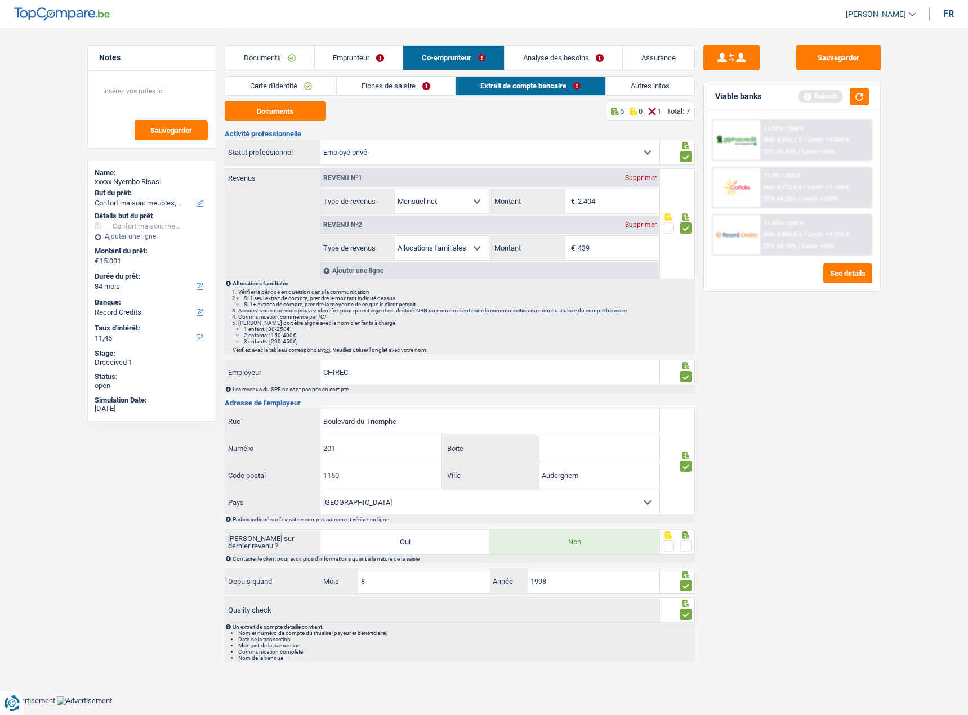
click at [0, 0] on input "radio" at bounding box center [0, 0] width 0 height 0
click at [427, 79] on link "Fiches de salaire" at bounding box center [396, 86] width 118 height 19
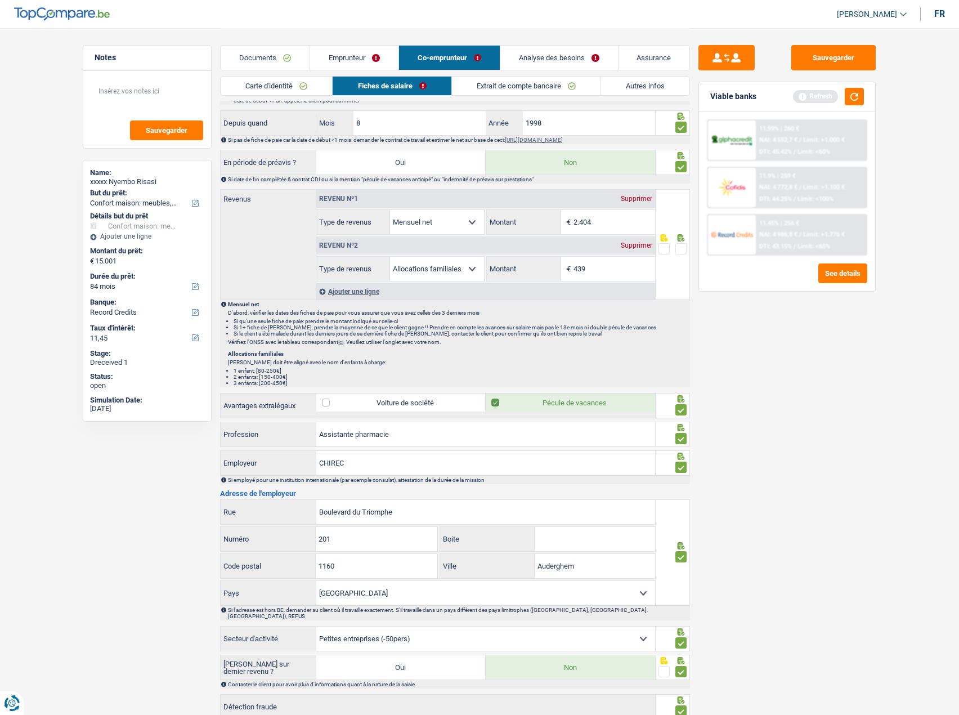
scroll to position [507, 0]
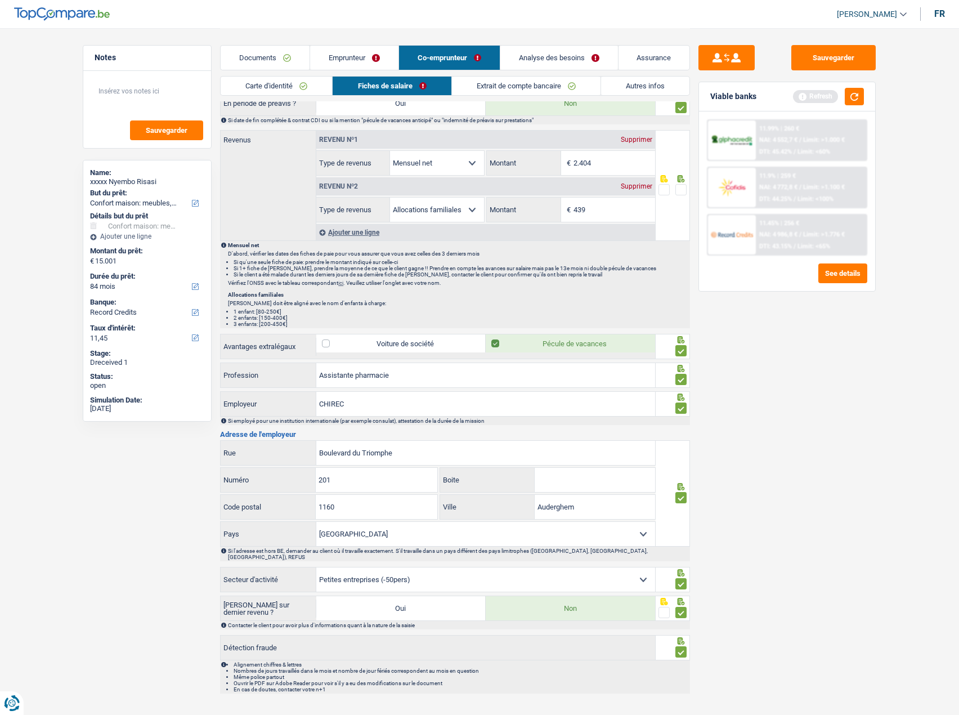
click at [687, 187] on div at bounding box center [673, 185] width 35 height 111
click at [685, 186] on span at bounding box center [681, 189] width 11 height 11
click at [0, 0] on input "radio" at bounding box center [0, 0] width 0 height 0
click at [584, 90] on link "Extrait de compte bancaire" at bounding box center [526, 86] width 149 height 19
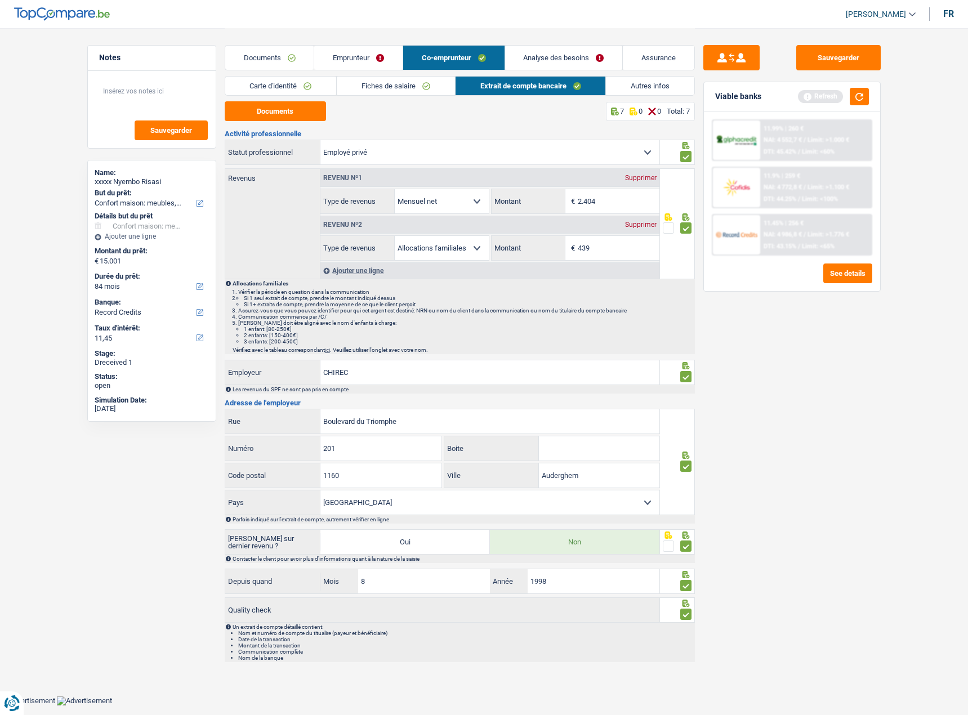
click at [641, 82] on link "Autres infos" at bounding box center [650, 86] width 88 height 19
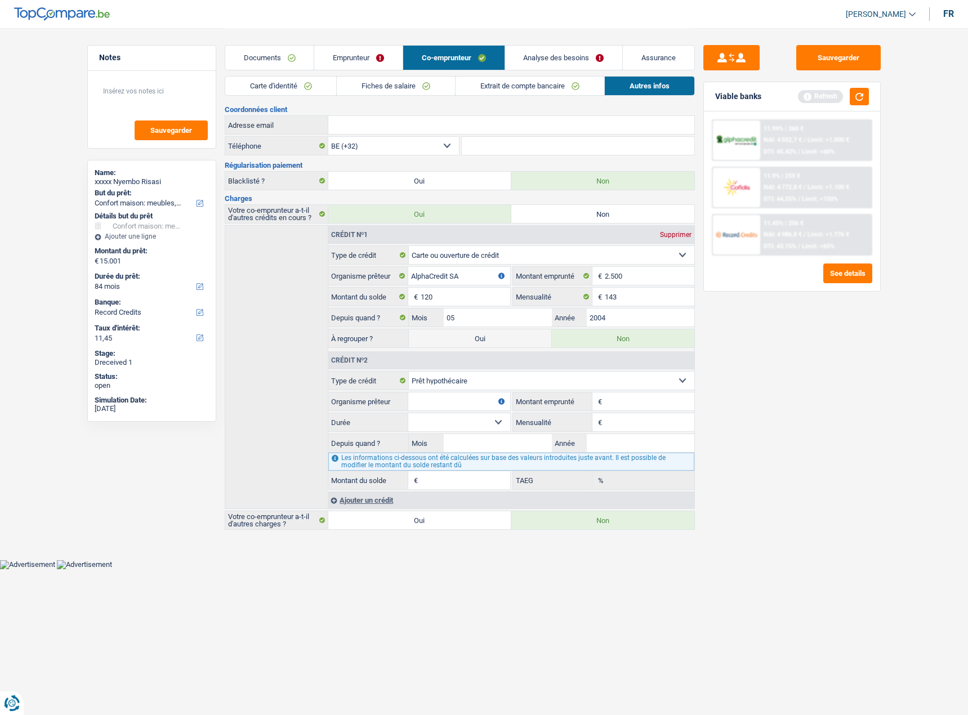
click at [823, 424] on div "Sauvegarder Viable banks Refresh 11.99% | 260 € NAI: 4 552,7 € / Limit: >1.000 …" at bounding box center [792, 371] width 194 height 652
click at [678, 239] on div "Crédit nº1 Supprimer" at bounding box center [510, 235] width 365 height 18
click at [678, 235] on div "Supprimer" at bounding box center [675, 234] width 37 height 7
select select "mortgage"
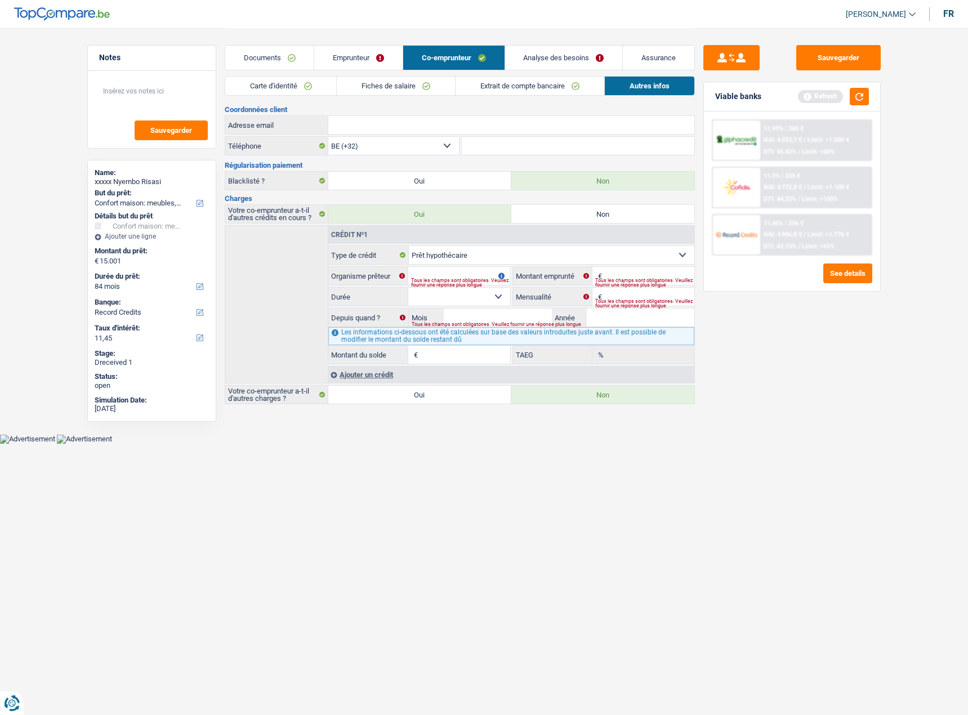
click at [525, 252] on select "Carte ou ouverture de crédit Prêt hypothécaire Vente à tempérament Prêt à tempé…" at bounding box center [551, 255] width 285 height 18
select select "cardOrCredit"
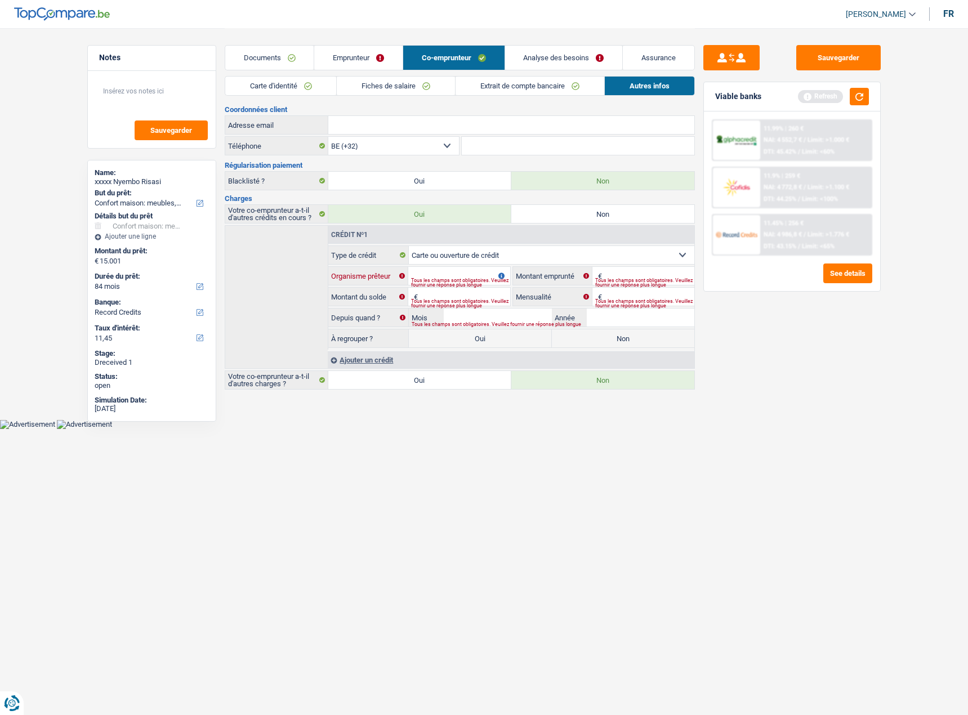
click at [438, 267] on input "Organisme prêteur" at bounding box center [458, 276] width 101 height 18
type input "a"
type input "0"
type input "alpha"
click at [435, 291] on input "Montant du solde" at bounding box center [465, 297] width 89 height 18
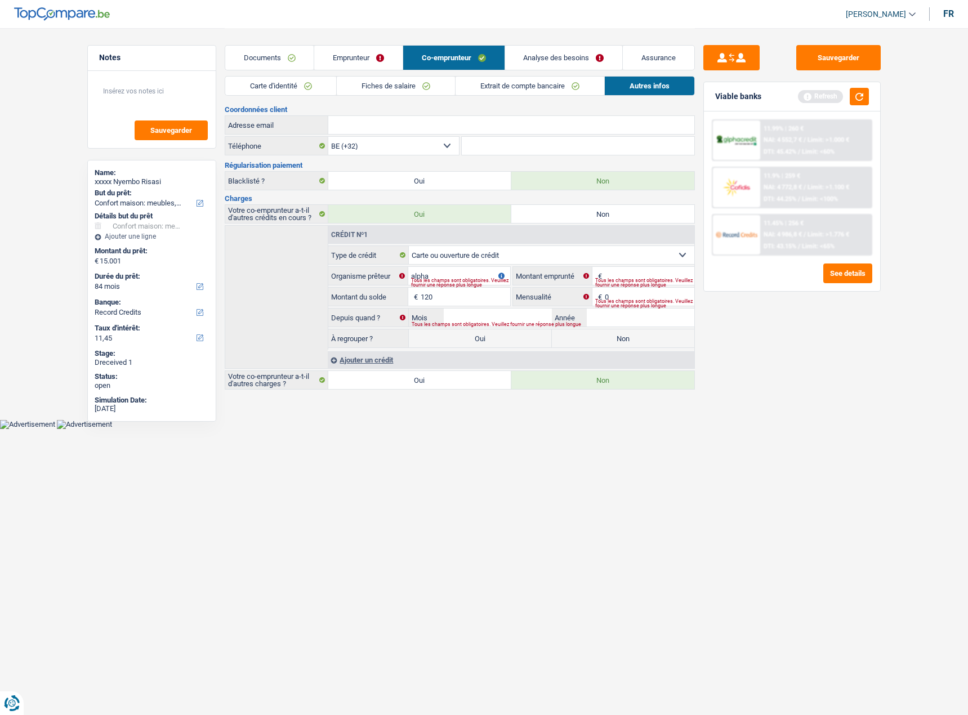
type input "120"
click at [619, 275] on input "Montant" at bounding box center [649, 276] width 89 height 18
type input "2.500"
click at [633, 288] on input "0" at bounding box center [649, 297] width 89 height 18
drag, startPoint x: 633, startPoint y: 288, endPoint x: 496, endPoint y: 269, distance: 138.1
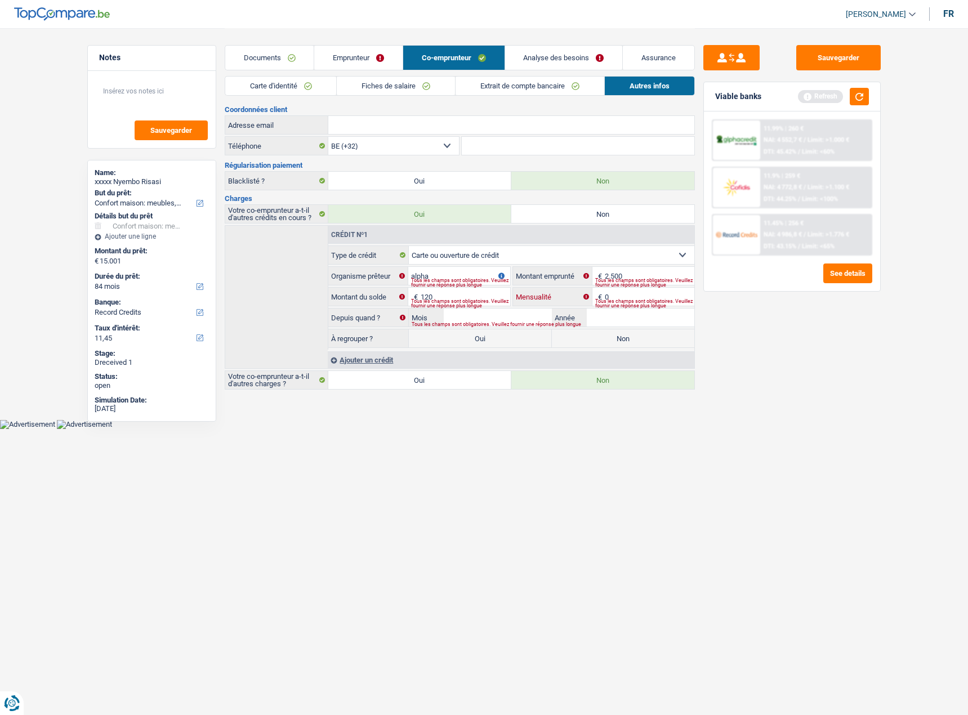
click at [496, 269] on fieldset "Carte ou ouverture de crédit Prêt hypothécaire Vente à tempérament Prêt à tempé…" at bounding box center [510, 297] width 365 height 104
type input "143"
drag, startPoint x: 631, startPoint y: 530, endPoint x: 484, endPoint y: 322, distance: 254.8
click at [631, 429] on html "Vous avez le contrôle de vos données Nous utilisons des cookies, tout comme nos…" at bounding box center [484, 214] width 968 height 429
click at [488, 315] on input "Mois" at bounding box center [498, 318] width 108 height 18
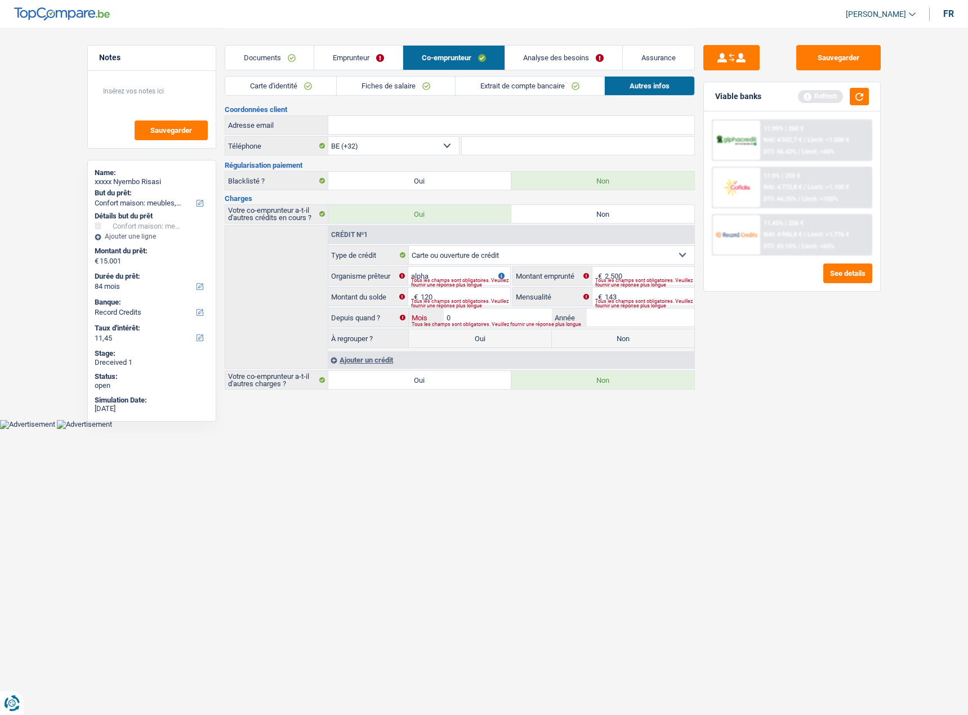
type input "05"
click at [596, 316] on input "Année" at bounding box center [641, 318] width 108 height 18
type input "2004"
click at [737, 438] on div "Sauvegarder Viable banks Refresh 11.99% | 260 € NAI: 4 552,7 € / Limit: >1.000 …" at bounding box center [792, 371] width 194 height 652
click at [645, 337] on label "Non" at bounding box center [623, 338] width 142 height 18
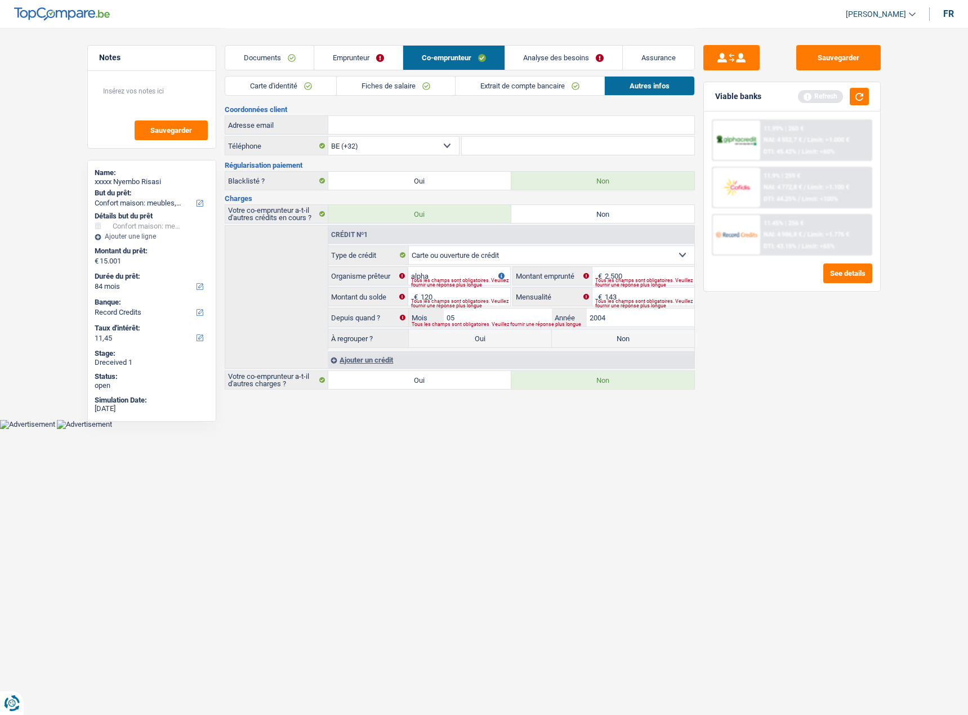
click at [645, 337] on input "Non" at bounding box center [623, 338] width 142 height 18
radio input "true"
drag, startPoint x: 852, startPoint y: 57, endPoint x: 869, endPoint y: 101, distance: 47.6
click at [853, 57] on button "Sauvegarder" at bounding box center [838, 57] width 84 height 25
click at [864, 104] on button "button" at bounding box center [859, 96] width 19 height 17
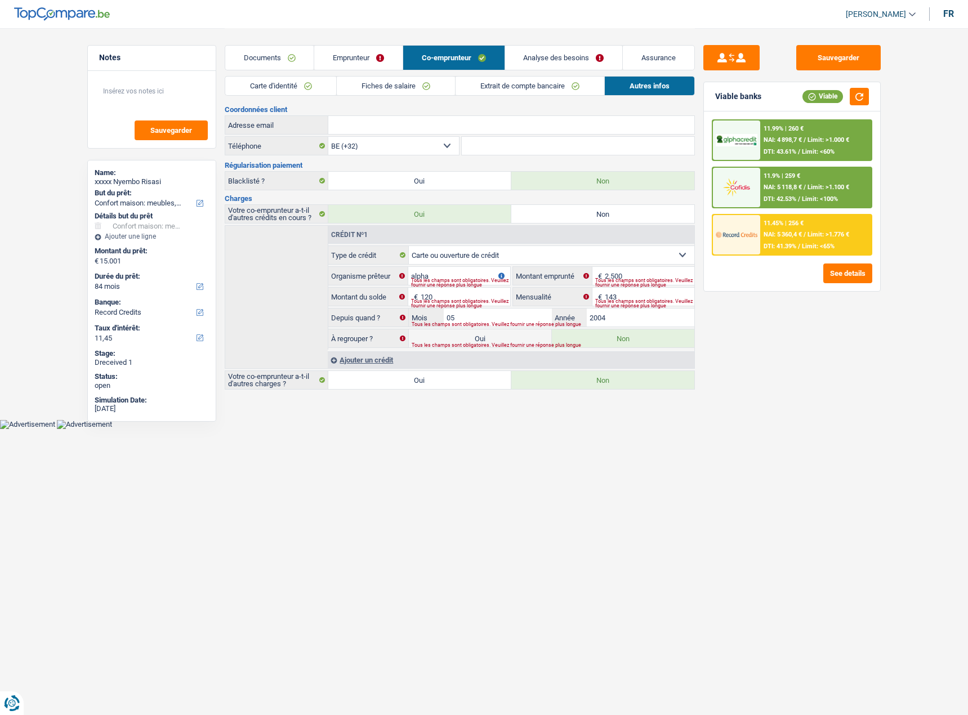
click at [260, 51] on link "Documents" at bounding box center [269, 58] width 89 height 24
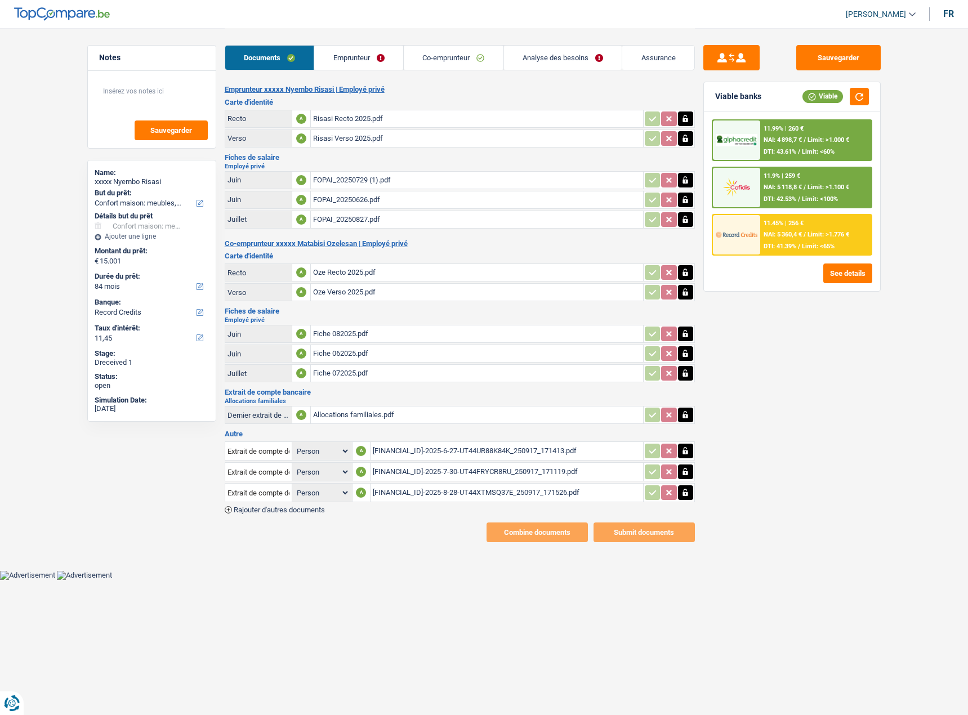
click at [540, 51] on link "Analyse des besoins" at bounding box center [563, 58] width 118 height 24
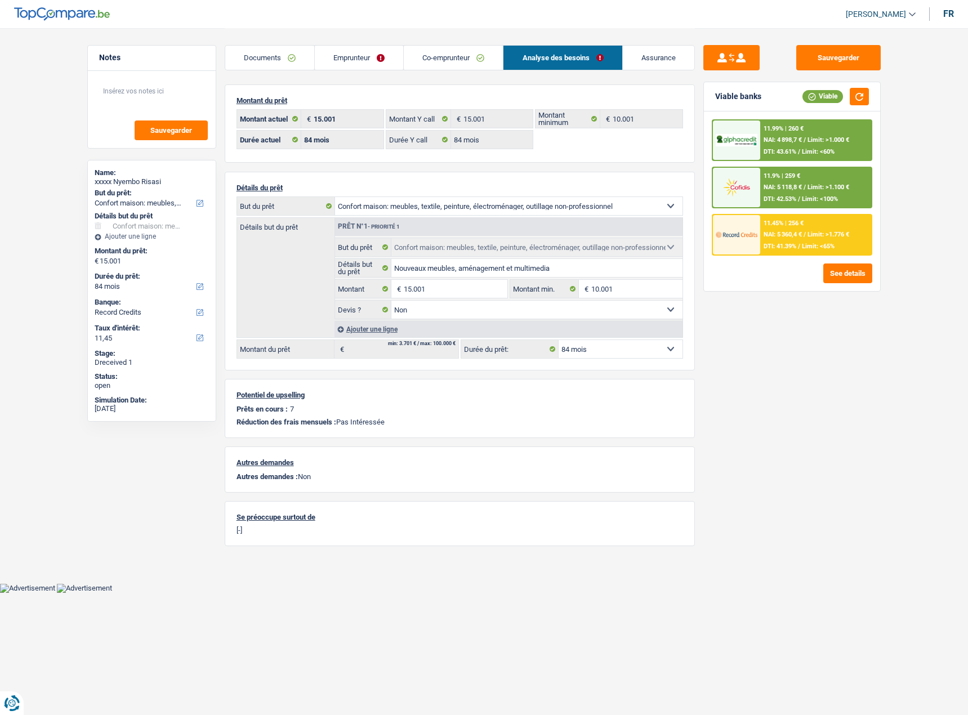
click at [434, 60] on link "Co-emprunteur" at bounding box center [453, 58] width 99 height 24
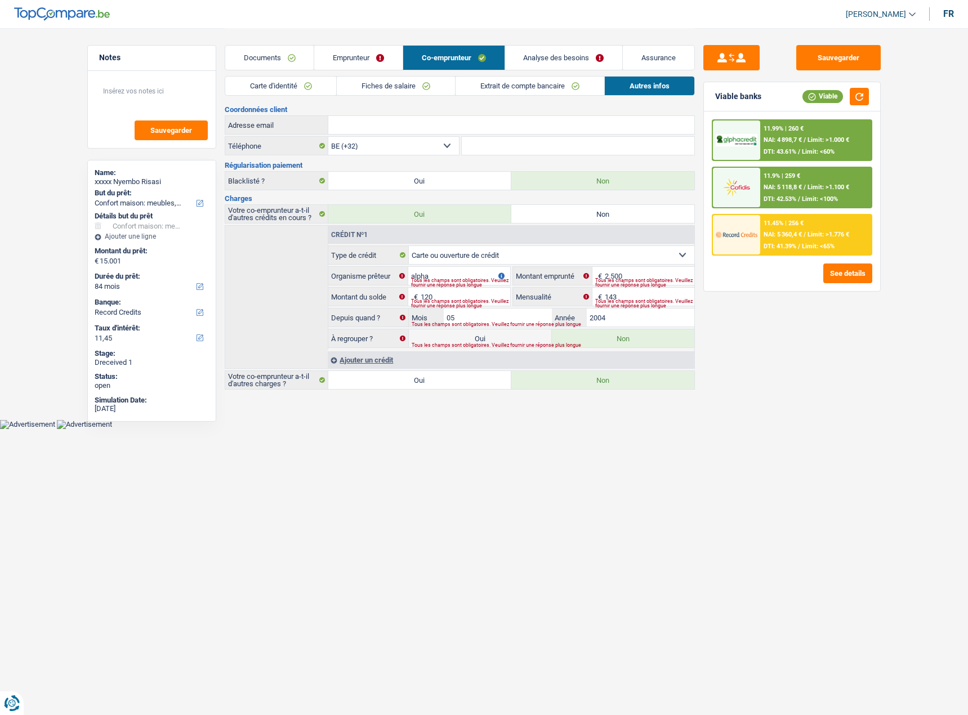
click at [596, 83] on link "Extrait de compte bancaire" at bounding box center [529, 86] width 149 height 19
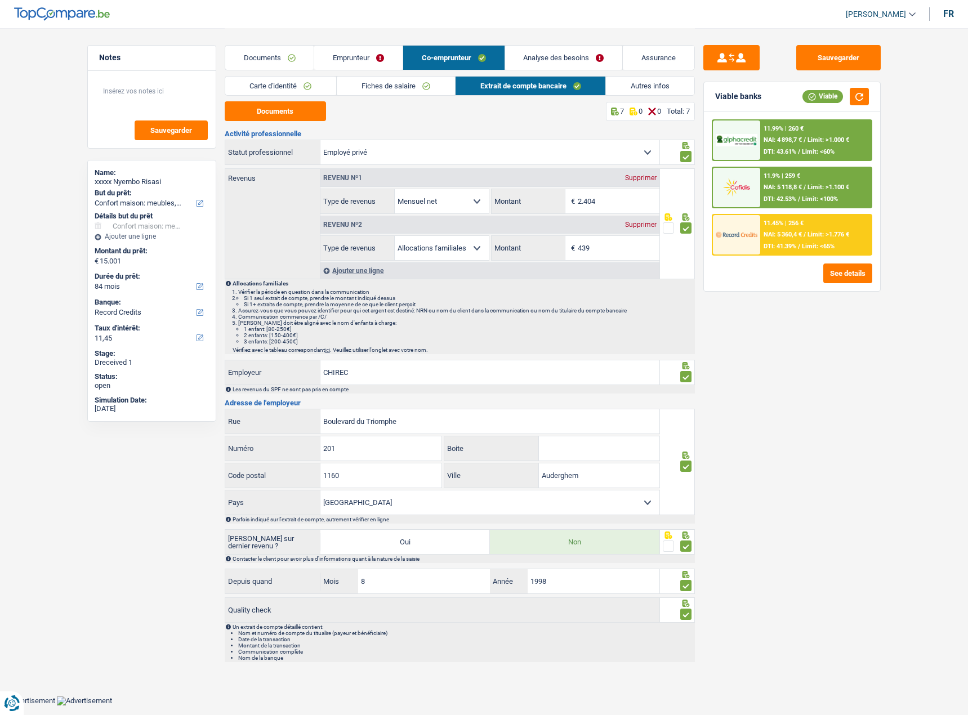
drag, startPoint x: 472, startPoint y: 84, endPoint x: 466, endPoint y: 86, distance: 6.3
click at [471, 85] on link "Extrait de compte bancaire" at bounding box center [530, 86] width 150 height 19
click at [377, 85] on link "Fiches de salaire" at bounding box center [396, 86] width 118 height 19
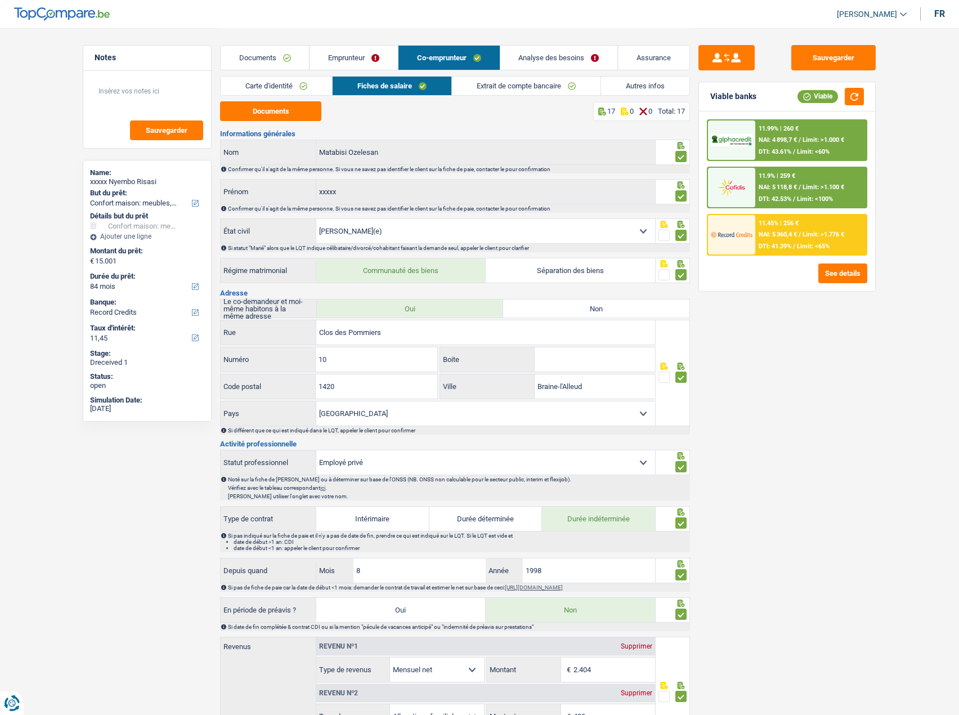
click at [312, 77] on link "Carte d'identité" at bounding box center [276, 86] width 111 height 19
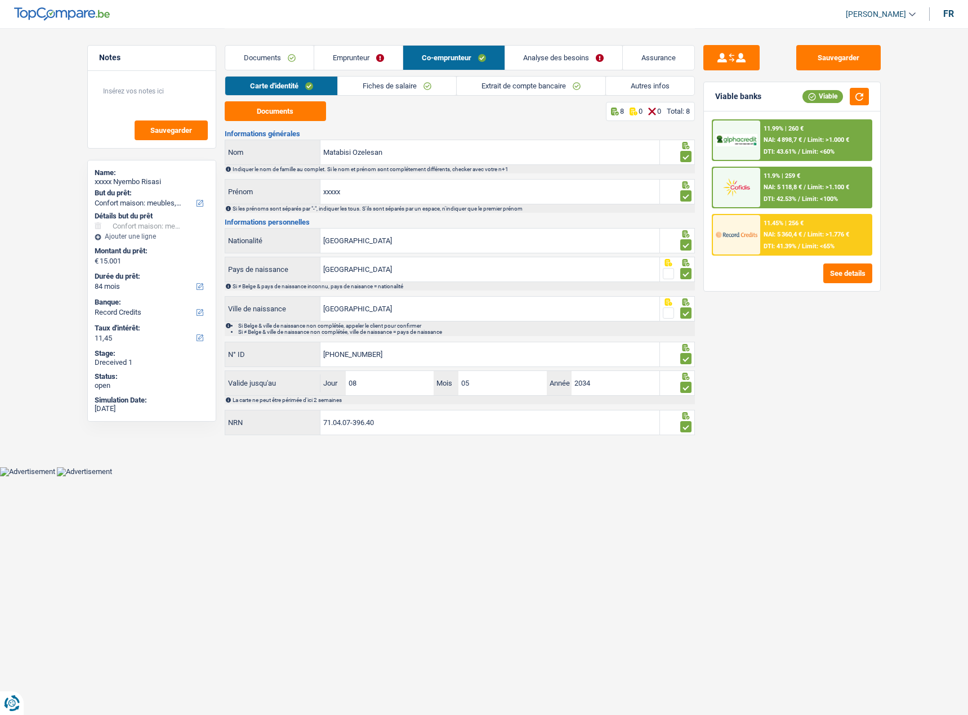
click at [376, 49] on link "Emprunteur" at bounding box center [358, 58] width 88 height 24
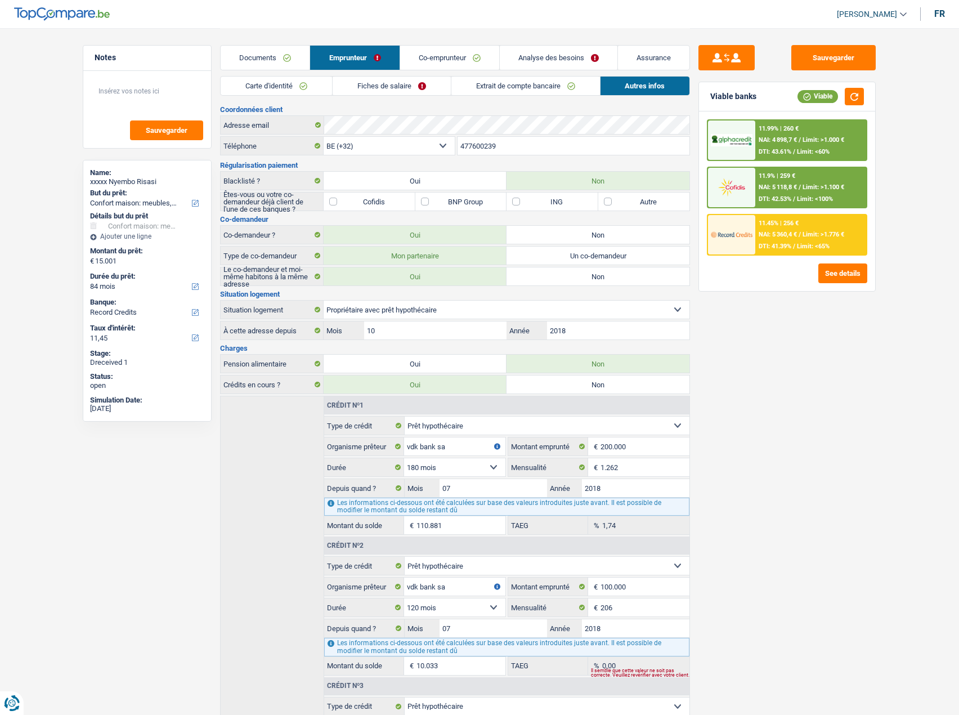
click at [403, 79] on link "Fiches de salaire" at bounding box center [392, 86] width 118 height 19
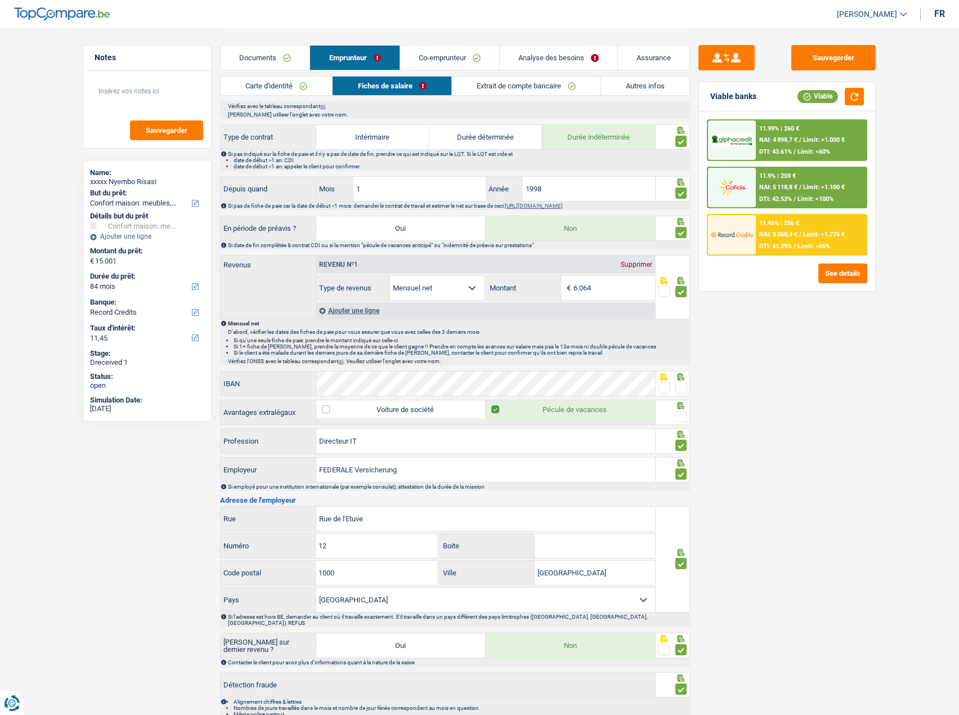
scroll to position [553, 0]
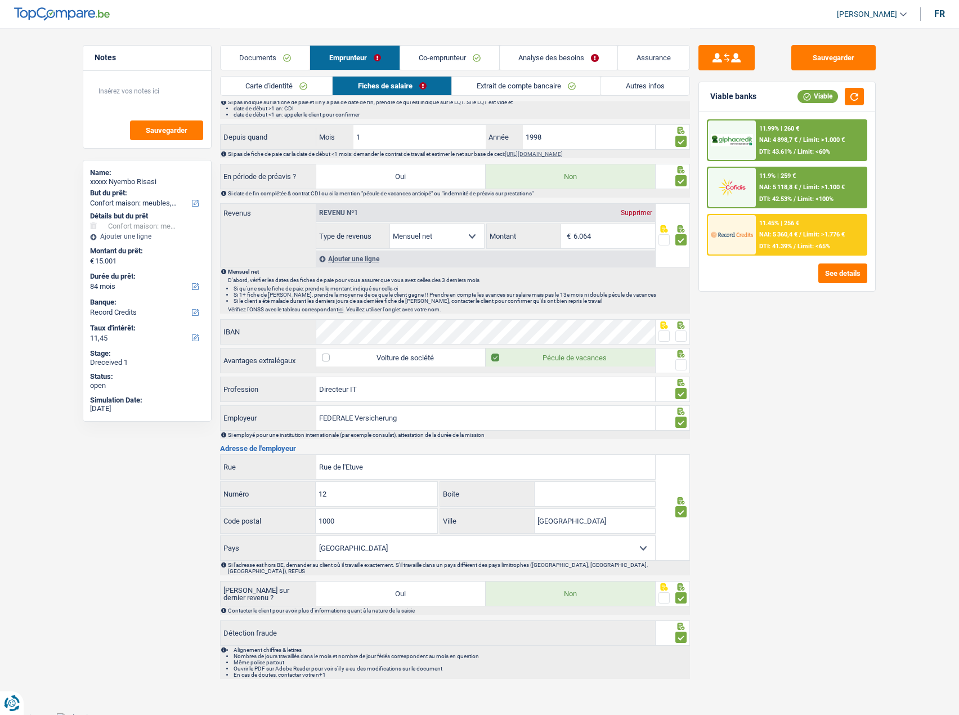
click at [682, 368] on span at bounding box center [681, 364] width 11 height 11
click at [0, 0] on input "radio" at bounding box center [0, 0] width 0 height 0
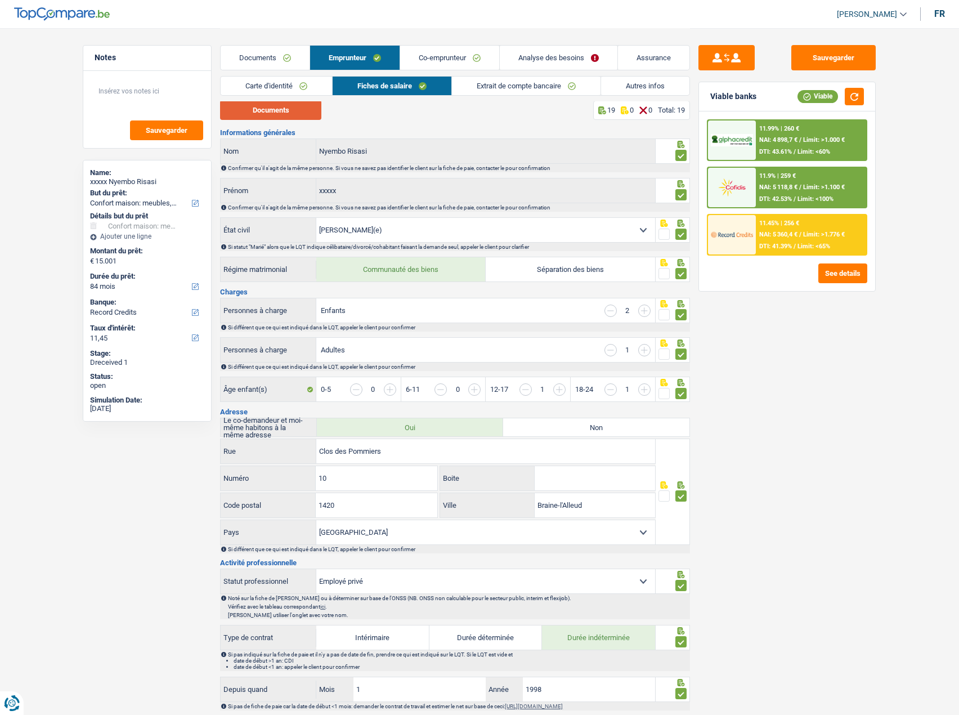
scroll to position [0, 0]
drag, startPoint x: 278, startPoint y: 110, endPoint x: 522, endPoint y: 93, distance: 245.5
click at [278, 110] on button "Documents" at bounding box center [270, 111] width 101 height 20
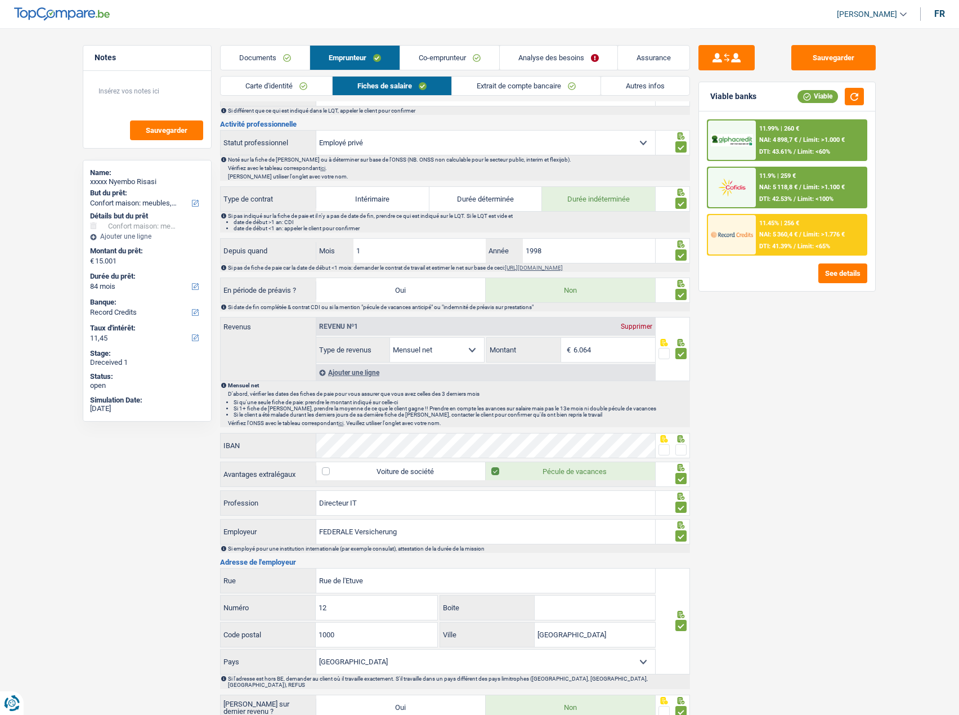
scroll to position [507, 0]
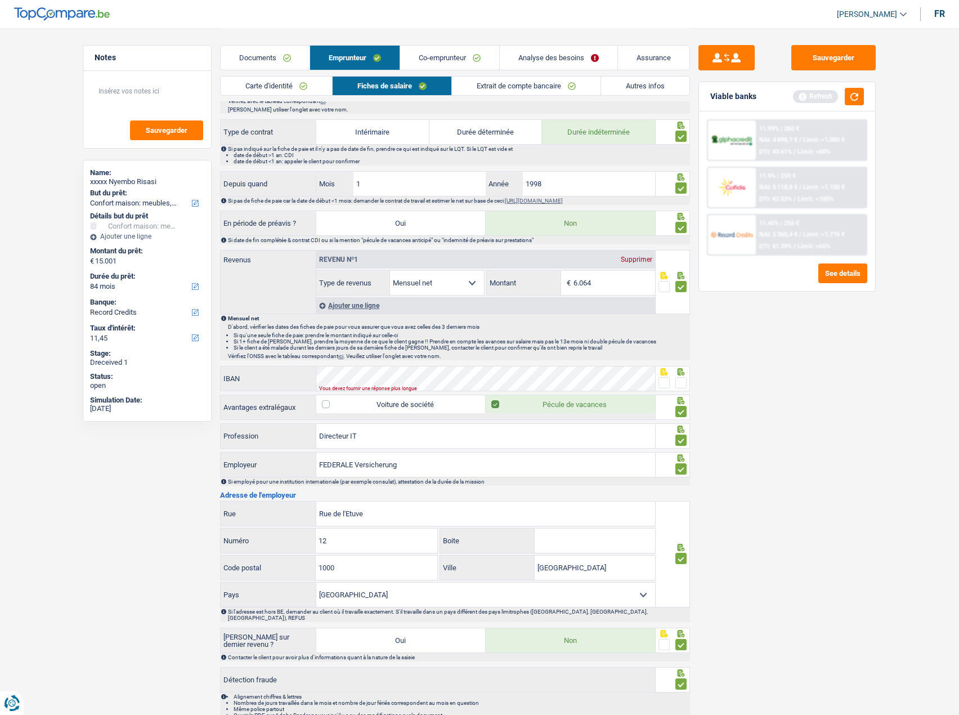
click at [432, 365] on div "Informations générales Nyembo Risasi Nom Confirmer qu'il s'agit de la même pers…" at bounding box center [455, 174] width 470 height 1102
click at [686, 382] on span at bounding box center [681, 382] width 11 height 11
click at [0, 0] on input "radio" at bounding box center [0, 0] width 0 height 0
click at [823, 64] on button "Sauvegarder" at bounding box center [834, 57] width 84 height 25
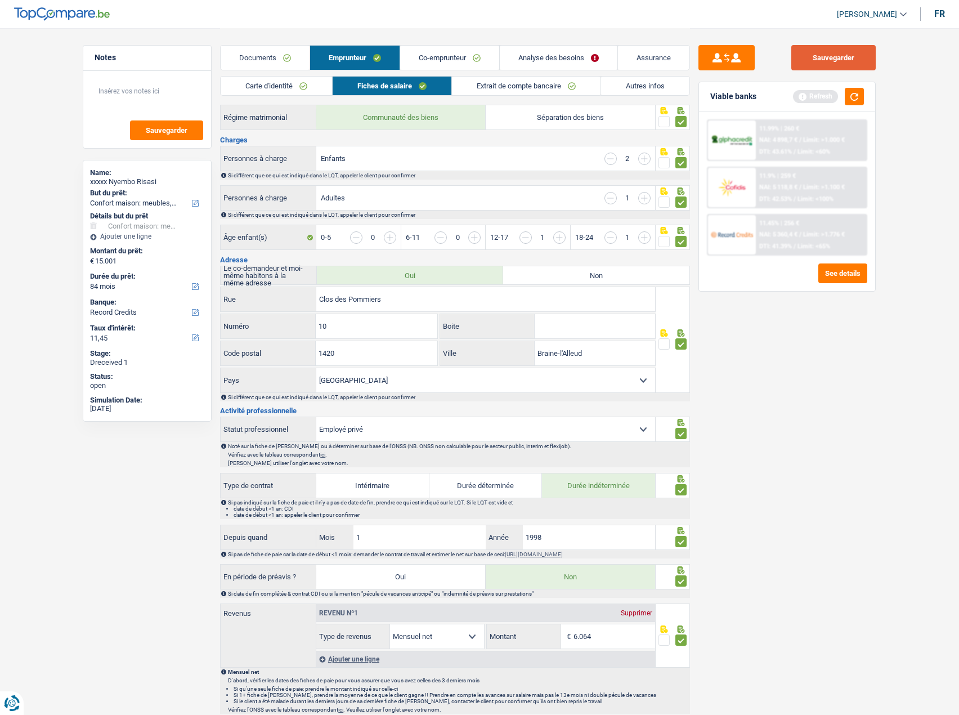
scroll to position [47, 0]
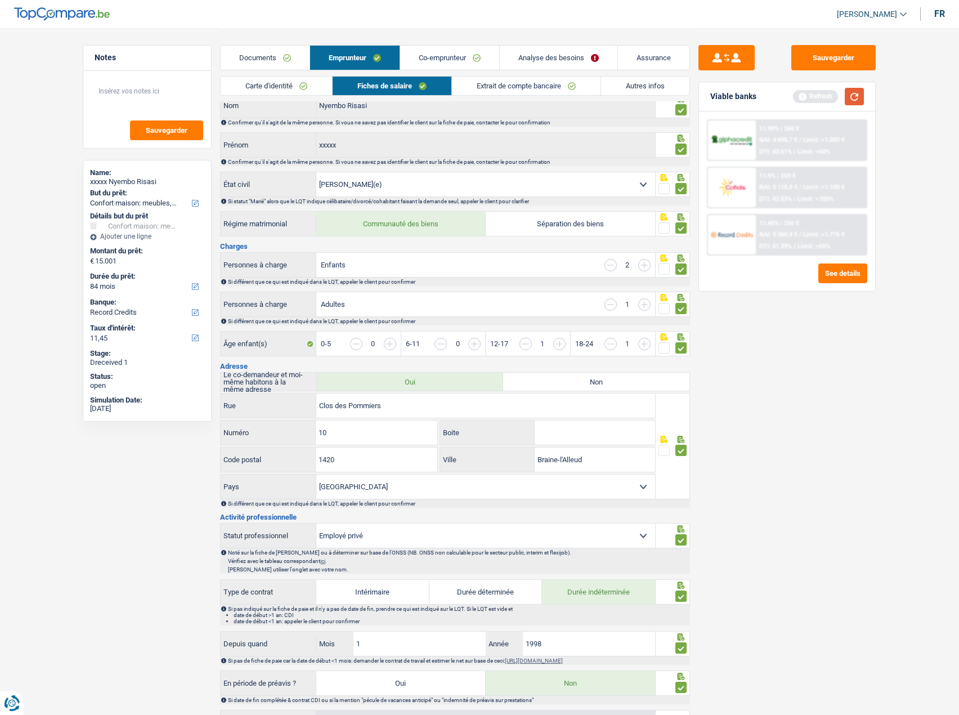
click at [859, 103] on button "button" at bounding box center [854, 96] width 19 height 17
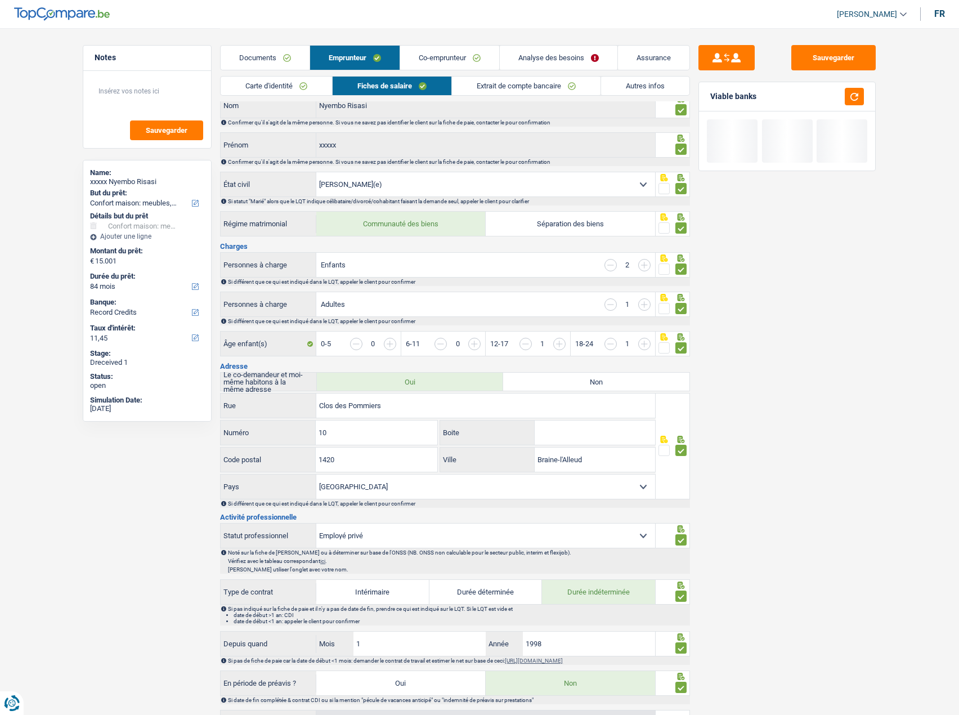
click at [543, 47] on link "Analyse des besoins" at bounding box center [559, 58] width 118 height 24
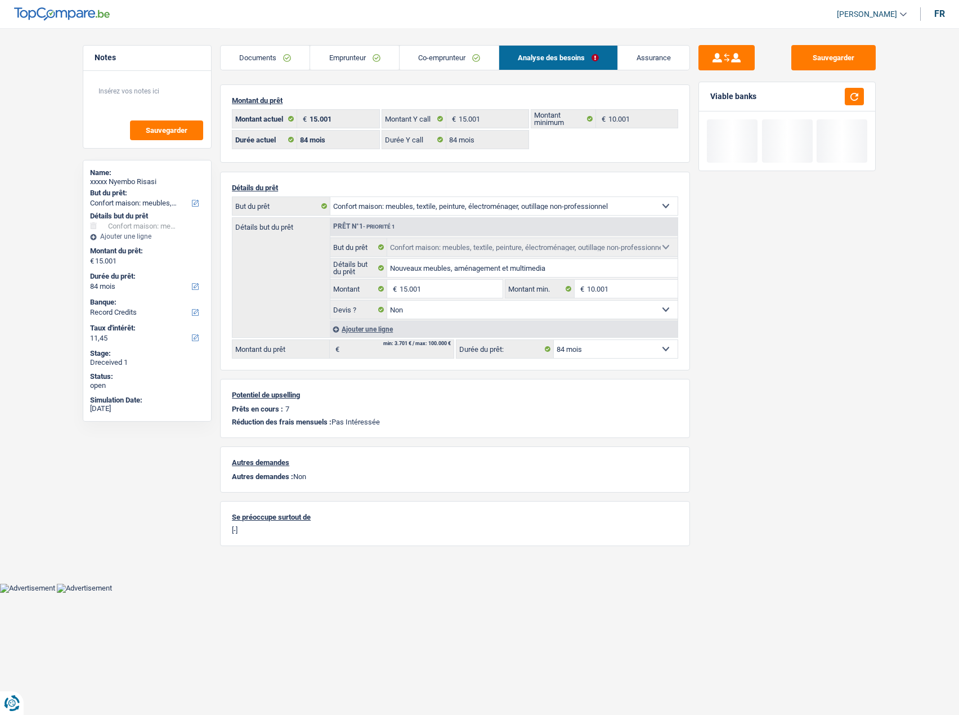
scroll to position [0, 0]
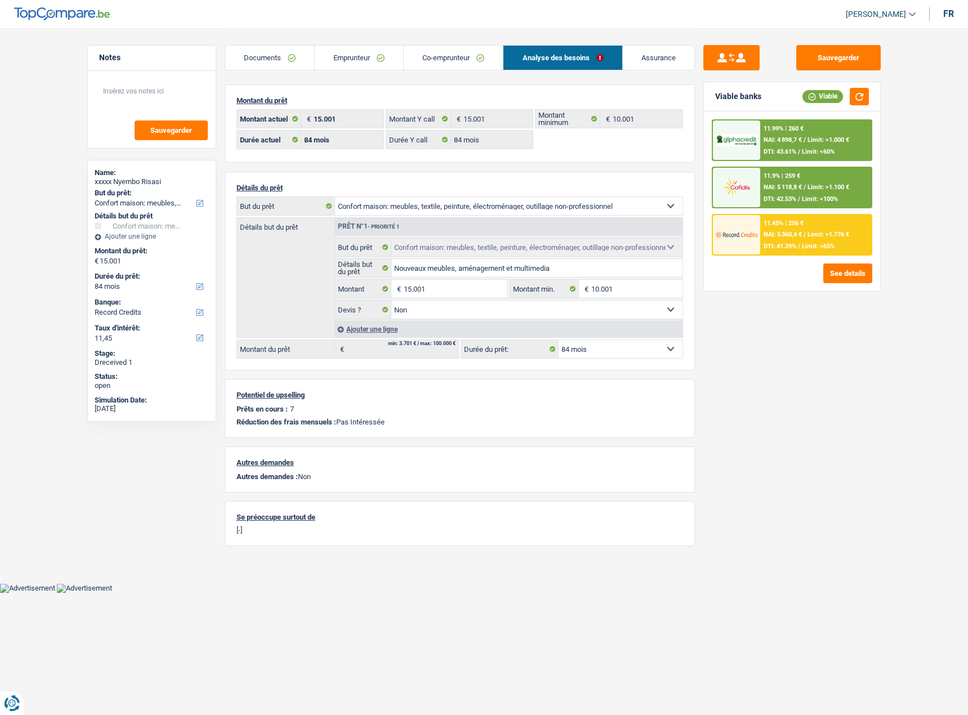
click at [796, 135] on div "11.99% | 260 € NAI: 4 898,7 € / Limit: >1.000 € DTI: 43.61% / Limit: <60%" at bounding box center [815, 139] width 111 height 39
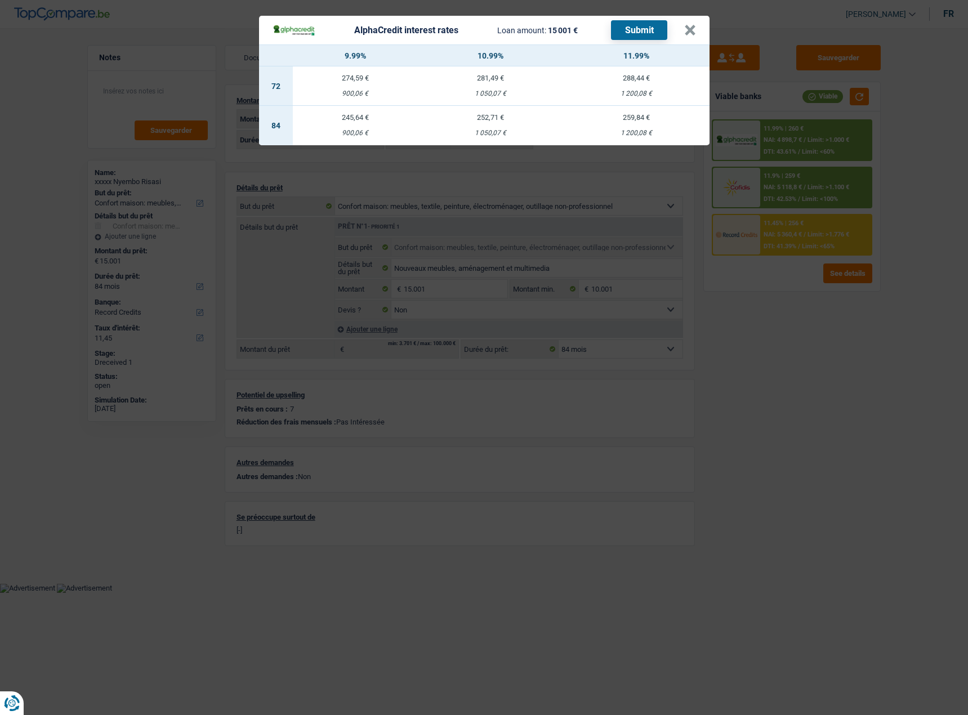
click at [696, 33] on header "AlphaCredit interest rates Loan amount: 15 001 € Submit ×" at bounding box center [484, 30] width 450 height 29
drag, startPoint x: 678, startPoint y: 32, endPoint x: 686, endPoint y: 32, distance: 7.9
click at [680, 32] on div "AlphaCredit interest rates Loan amount: 15 001 € Submit" at bounding box center [478, 30] width 412 height 20
click at [689, 32] on button "×" at bounding box center [690, 30] width 12 height 11
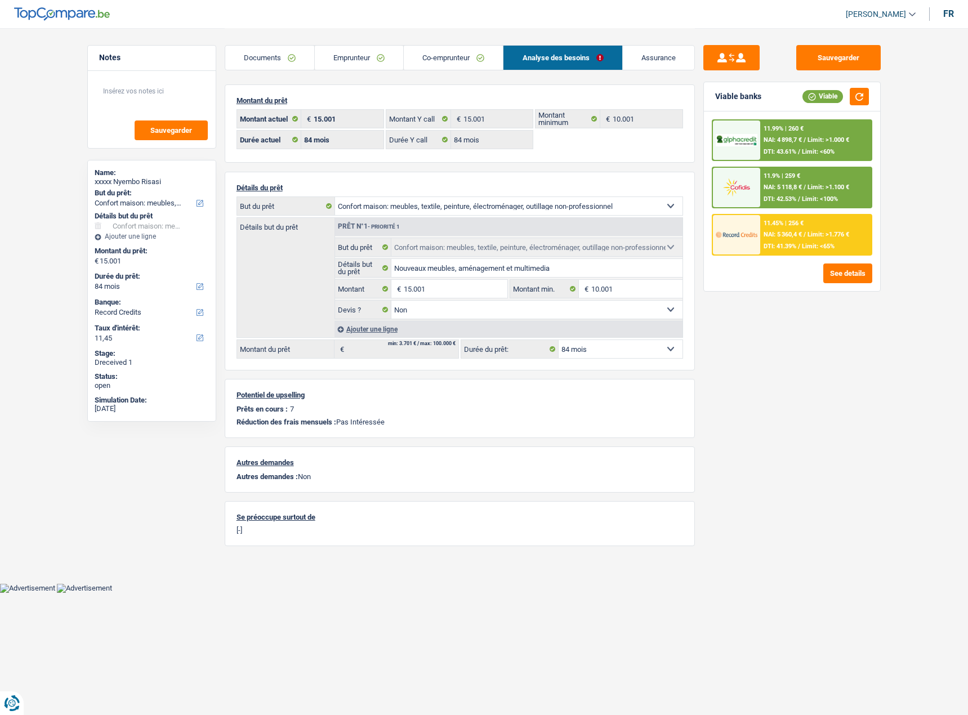
click at [467, 52] on link "Co-emprunteur" at bounding box center [453, 58] width 99 height 24
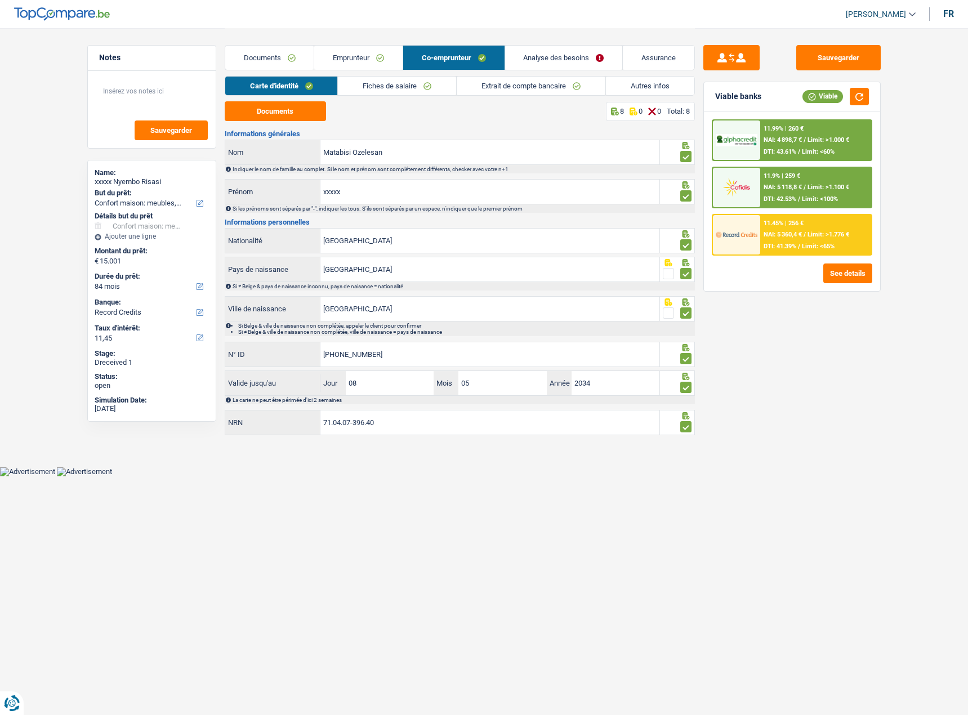
click at [610, 85] on link "Autres infos" at bounding box center [650, 86] width 88 height 19
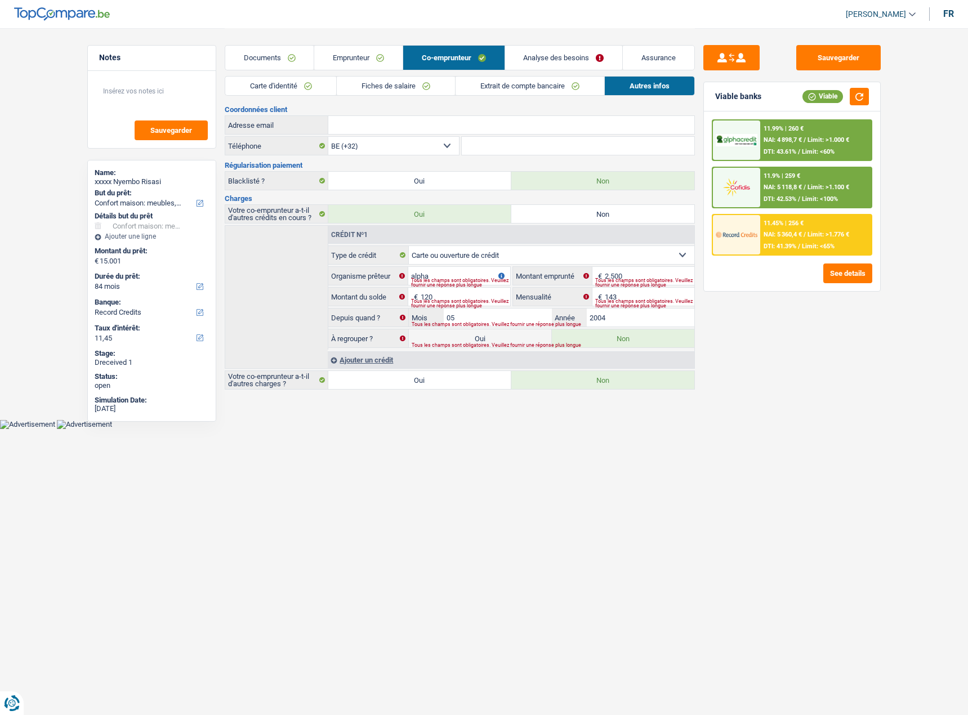
drag, startPoint x: 539, startPoint y: 83, endPoint x: 526, endPoint y: 83, distance: 13.0
click at [538, 83] on link "Extrait de compte bancaire" at bounding box center [529, 86] width 149 height 19
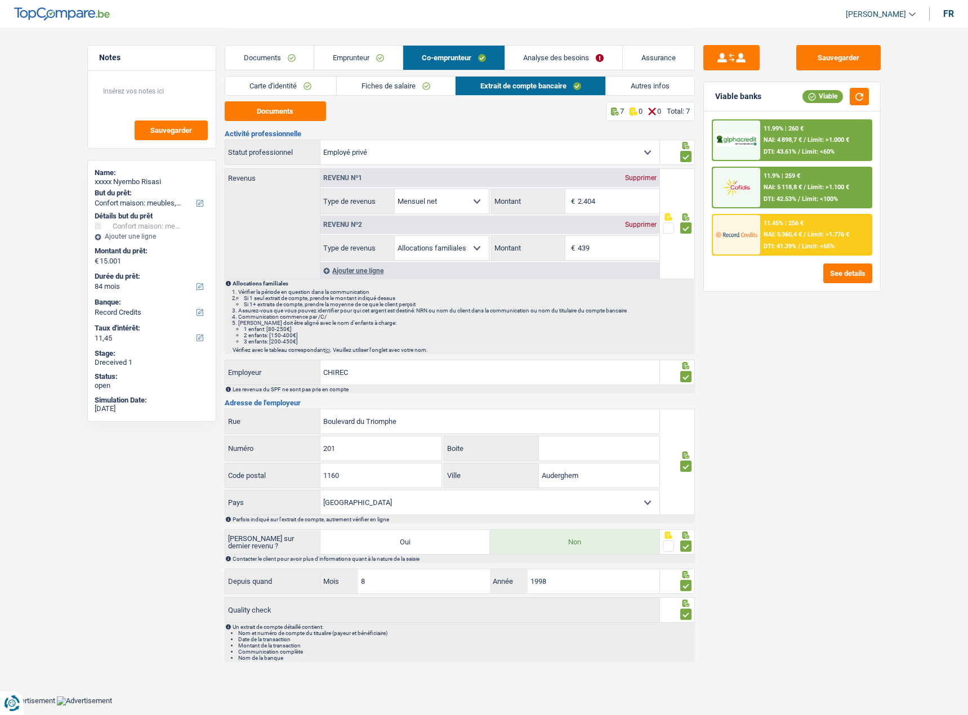
click at [534, 56] on link "Analyse des besoins" at bounding box center [564, 58] width 118 height 24
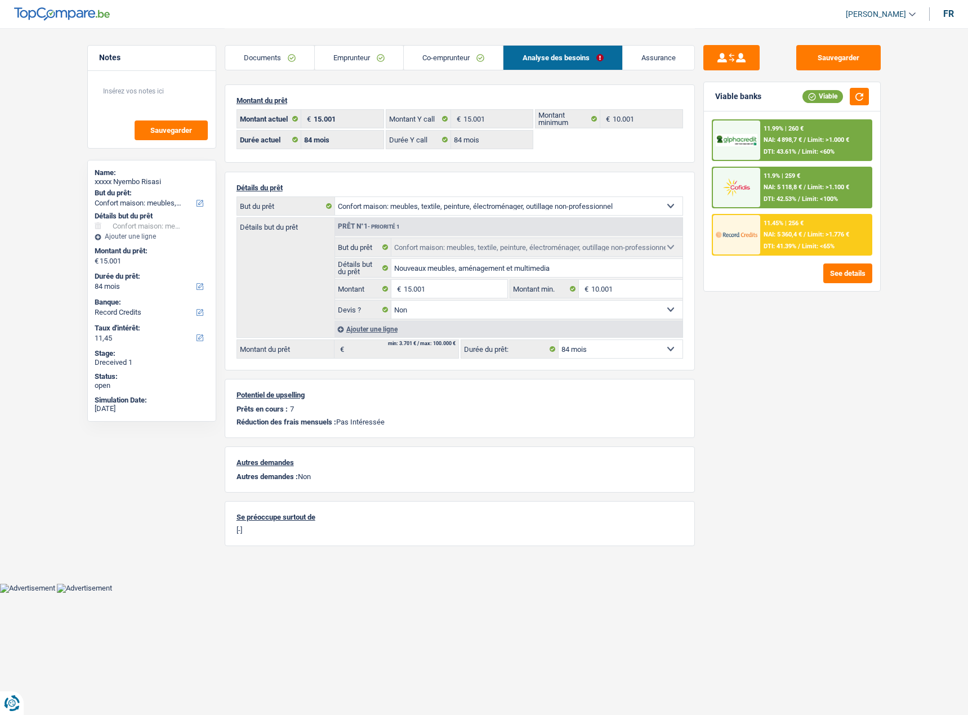
click at [362, 61] on link "Emprunteur" at bounding box center [359, 58] width 88 height 24
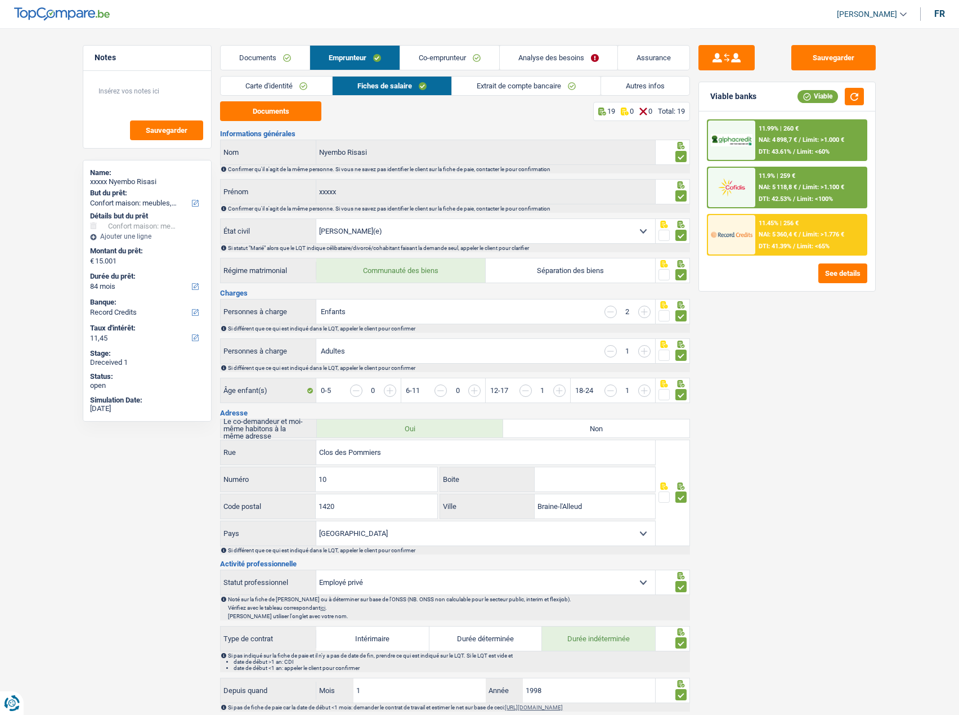
click at [485, 91] on link "Extrait de compte bancaire" at bounding box center [526, 86] width 149 height 19
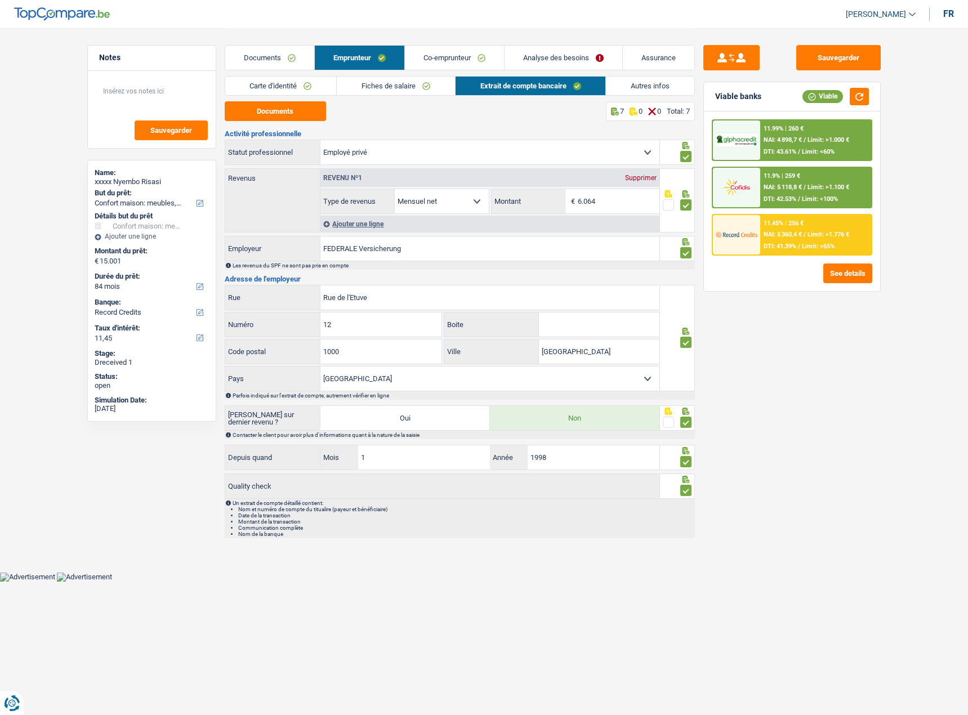
click at [612, 90] on link "Autres infos" at bounding box center [650, 86] width 88 height 19
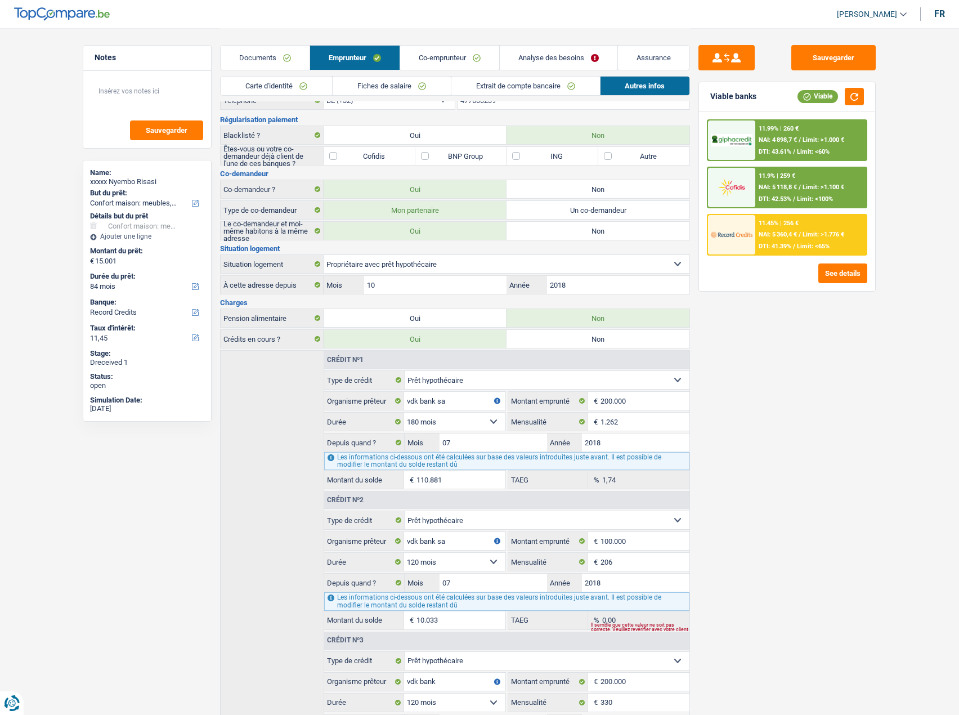
scroll to position [113, 0]
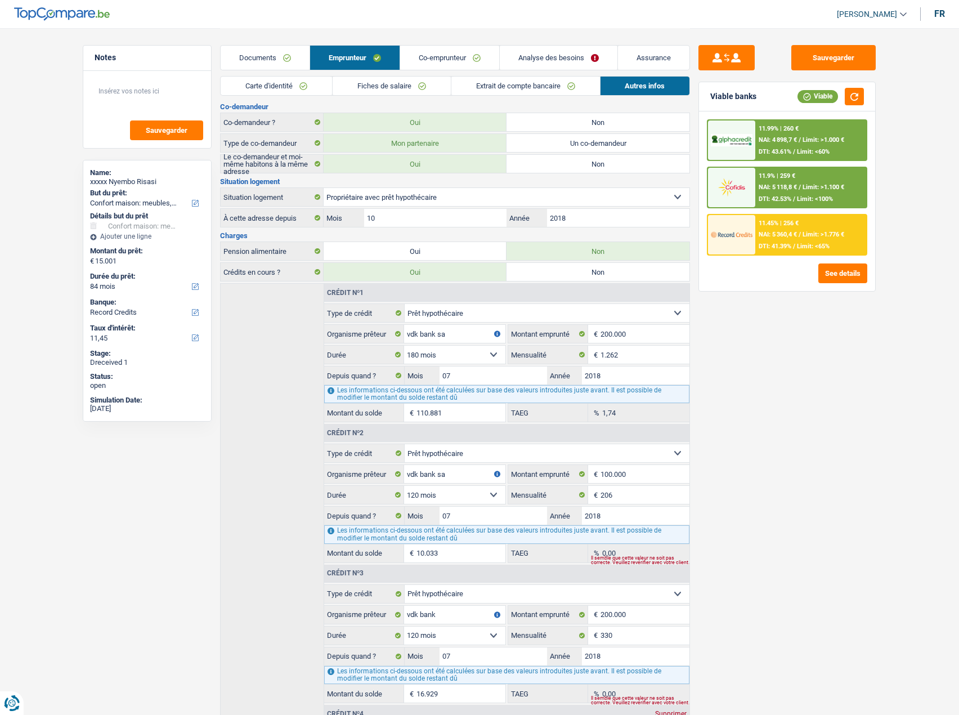
click at [822, 137] on span "Limit: >1.000 €" at bounding box center [824, 139] width 42 height 7
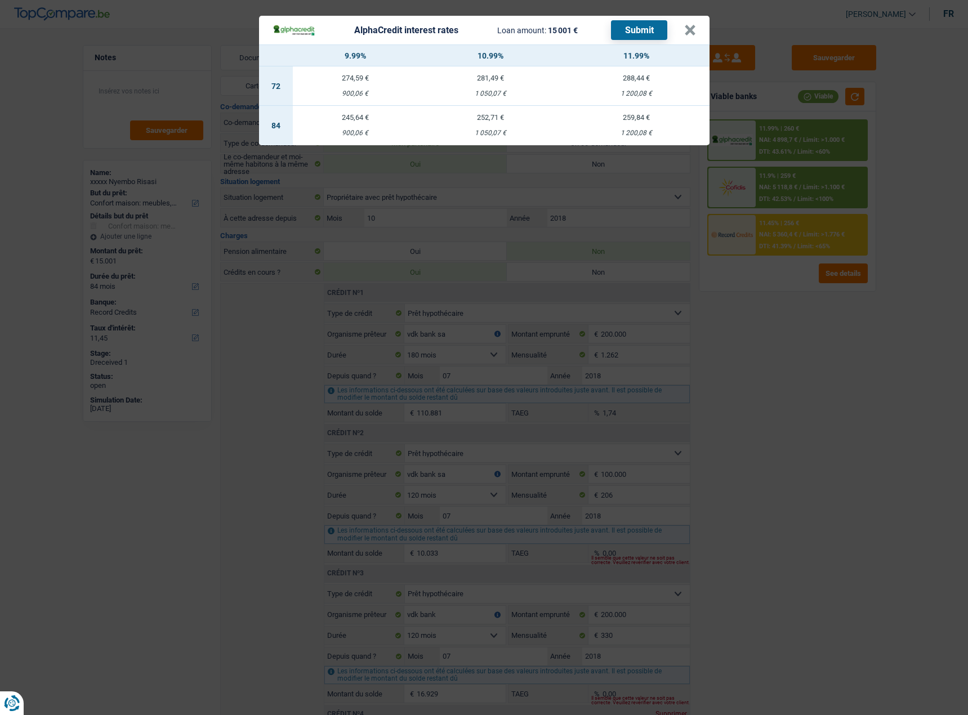
click at [512, 113] on td "252,71 € 1 050,07 €" at bounding box center [491, 125] width 146 height 39
select select "alphacredit"
type input "10,99"
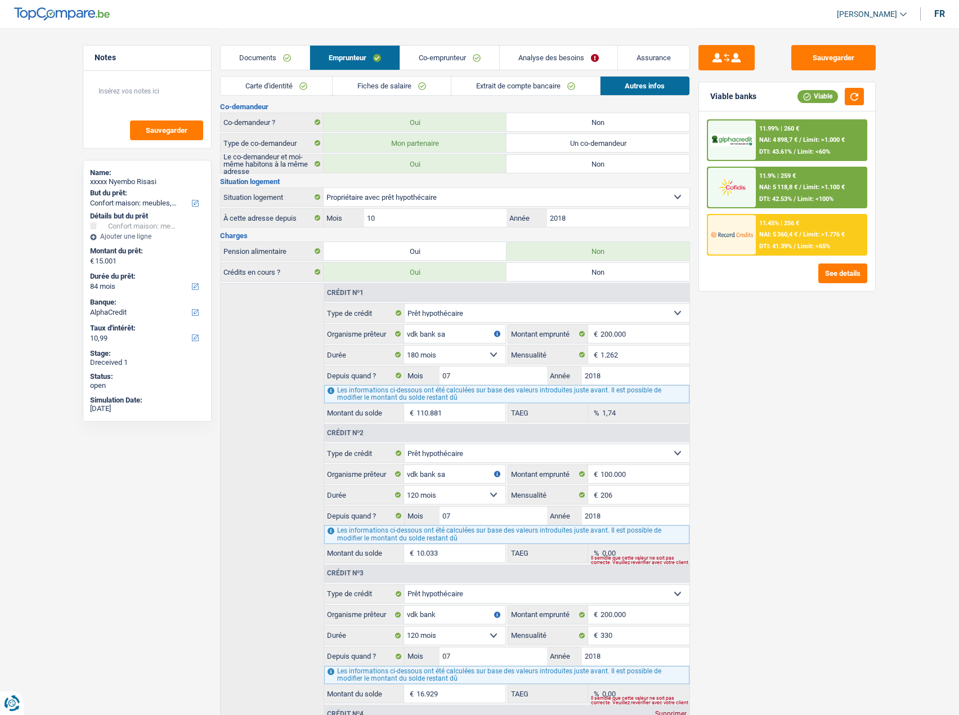
click at [821, 137] on span "Limit: >1.000 €" at bounding box center [824, 139] width 42 height 7
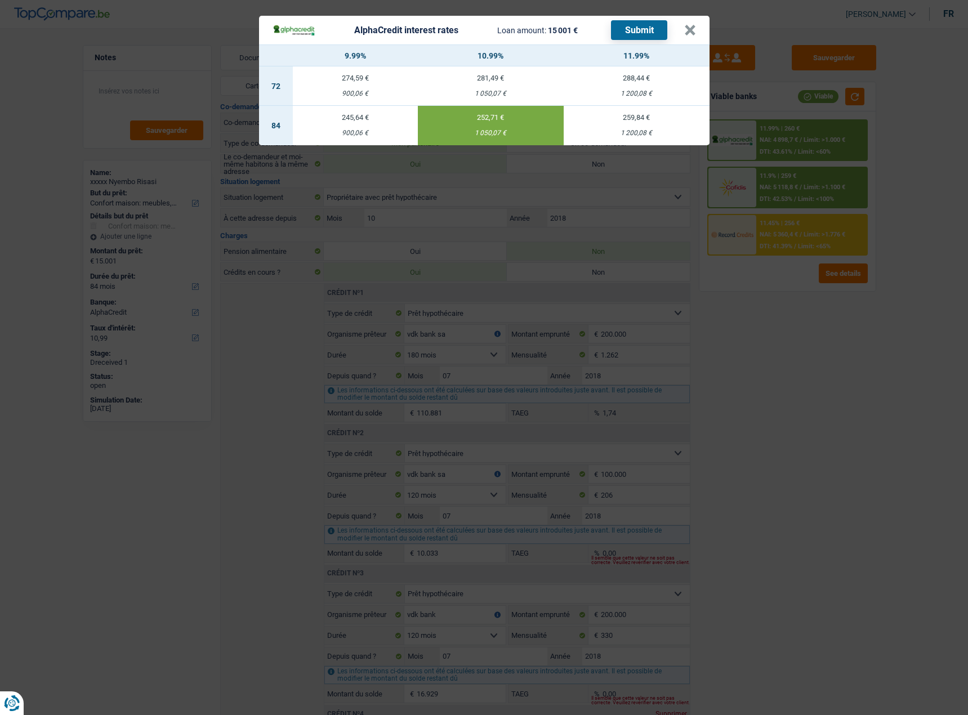
click at [628, 29] on button "Submit" at bounding box center [639, 30] width 56 height 20
click at [689, 32] on button "×" at bounding box center [690, 30] width 12 height 11
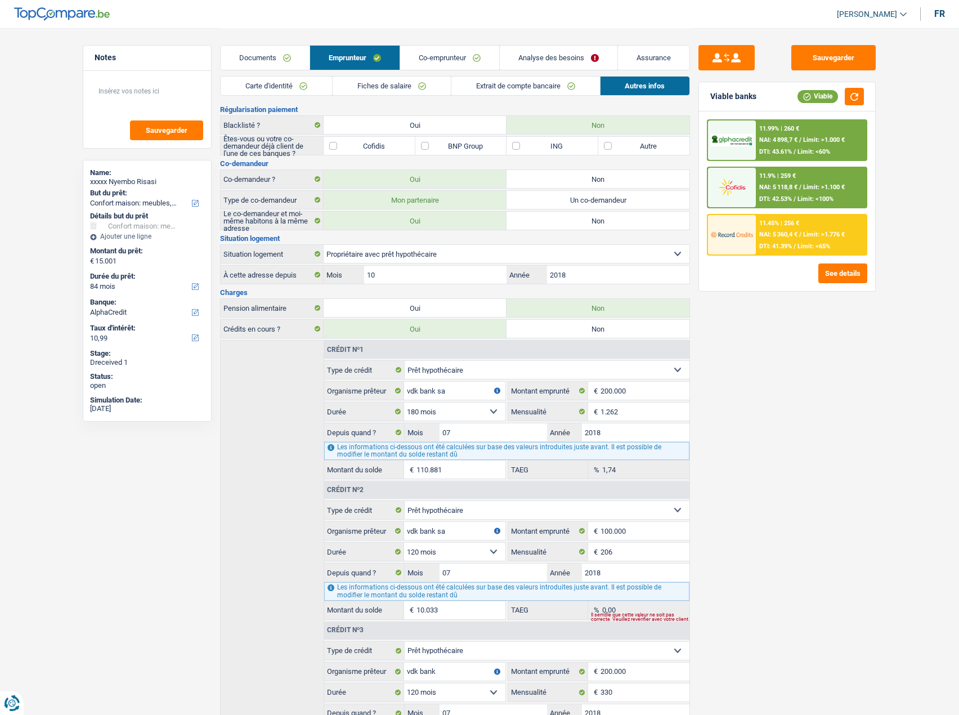
scroll to position [0, 0]
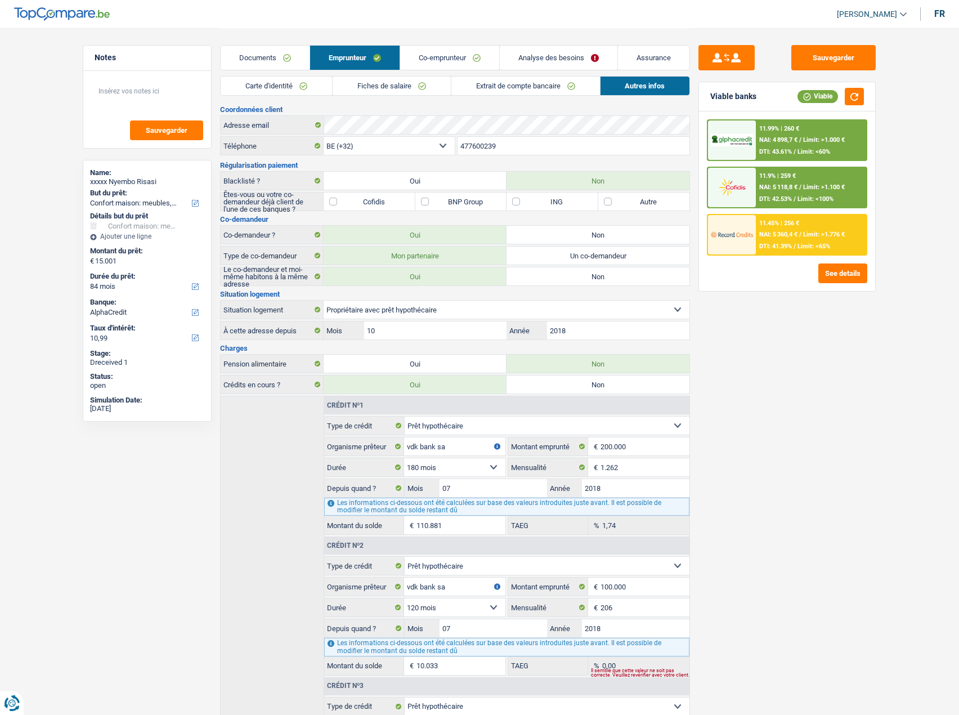
click at [461, 58] on link "Co-emprunteur" at bounding box center [449, 58] width 99 height 24
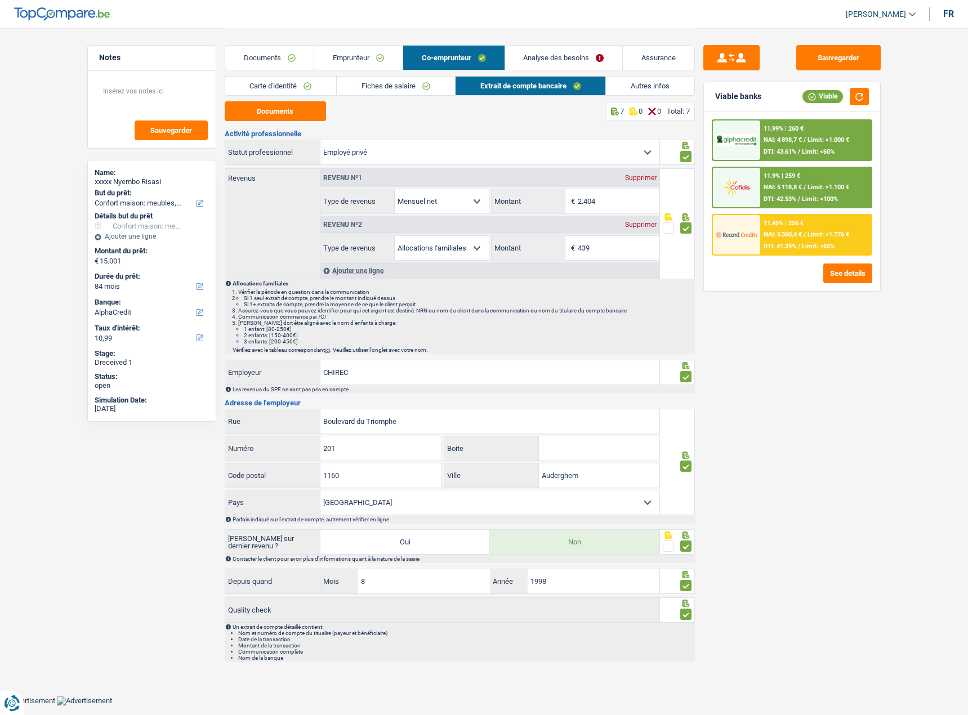
click at [359, 68] on link "Emprunteur" at bounding box center [358, 58] width 88 height 24
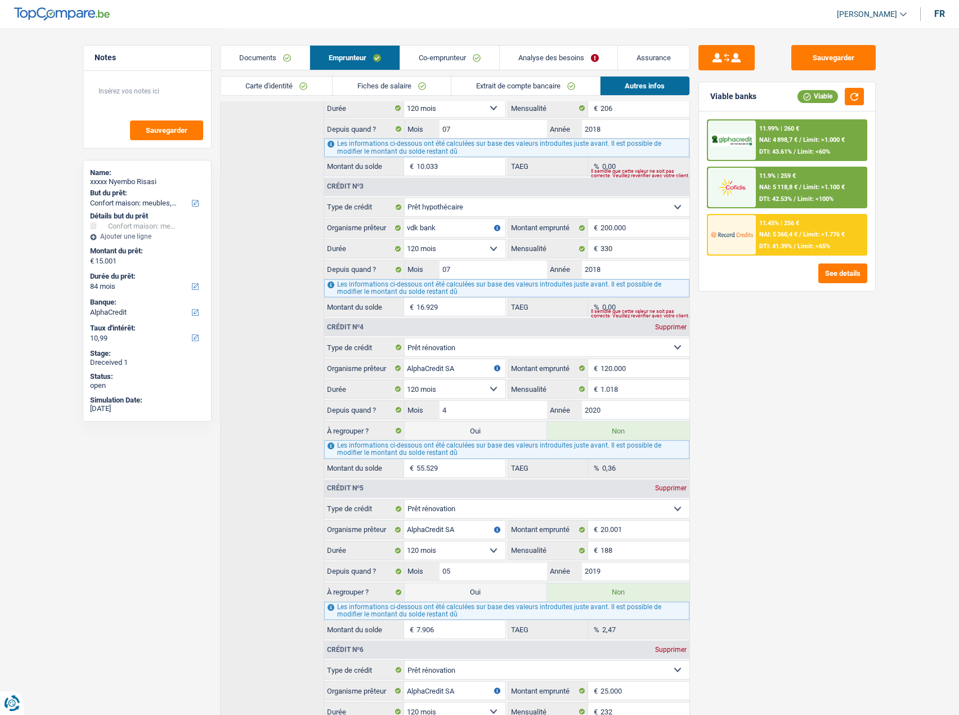
scroll to position [563, 0]
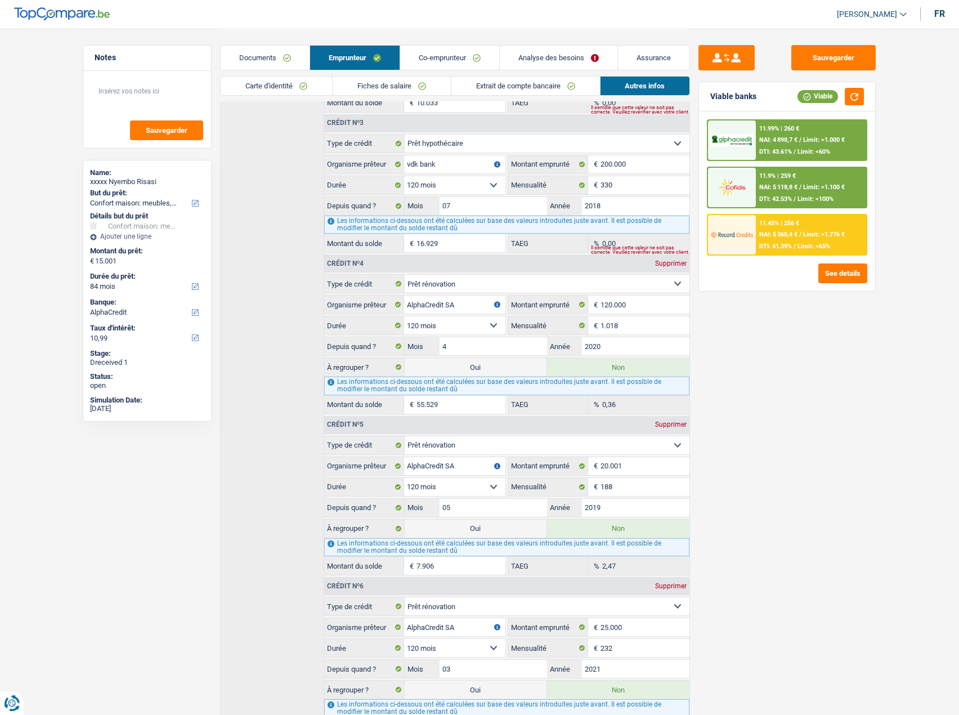
click at [819, 144] on span "Limit: >1.000 €" at bounding box center [824, 139] width 42 height 7
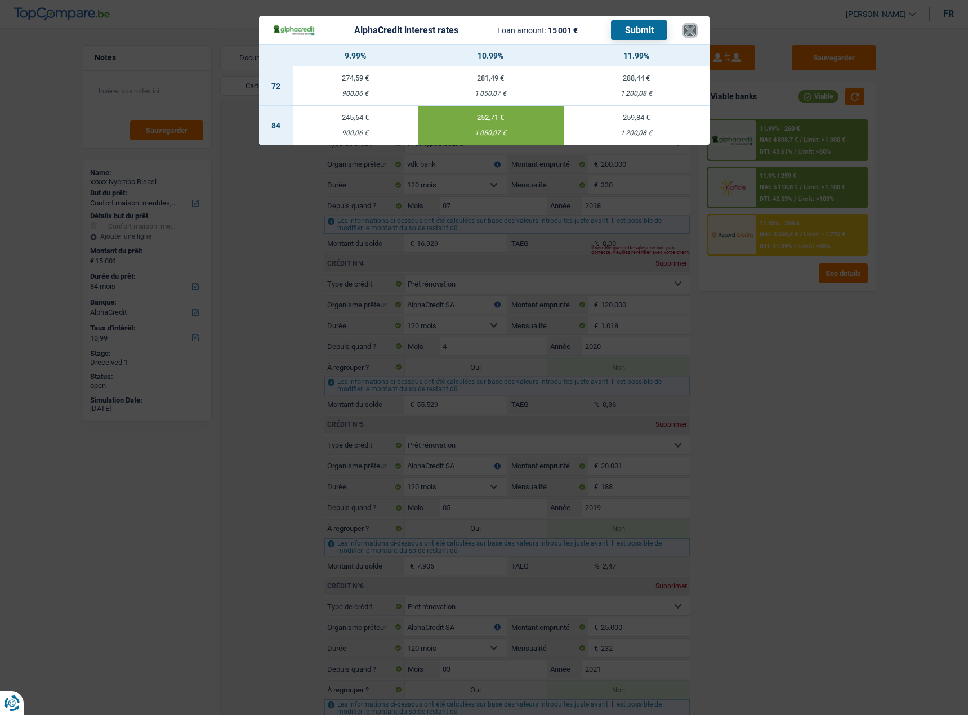
click at [690, 31] on button "×" at bounding box center [690, 30] width 12 height 11
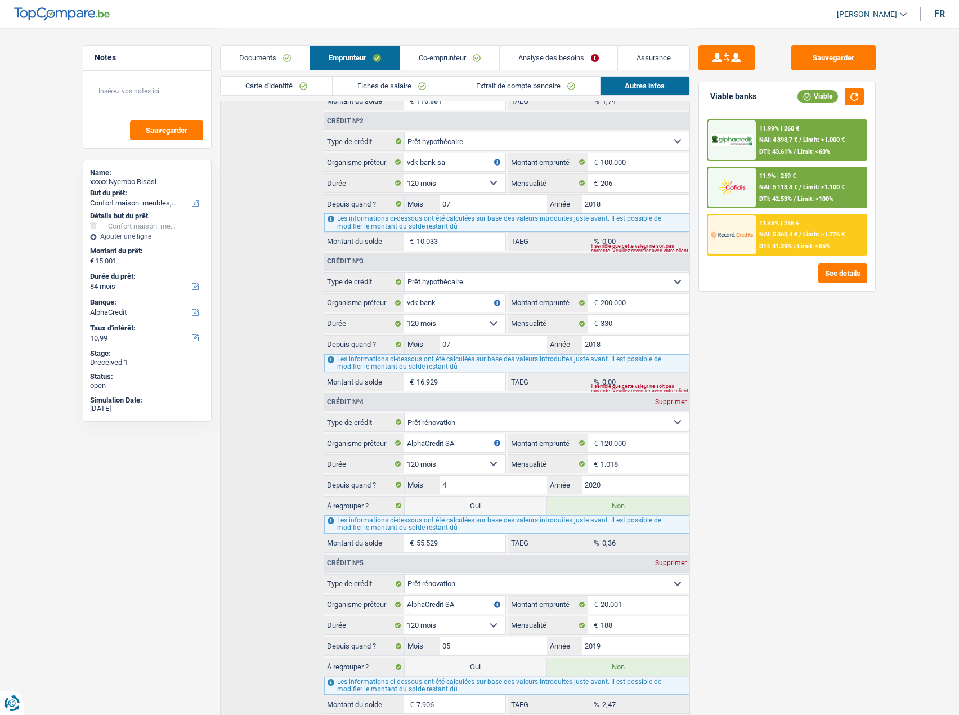
scroll to position [394, 0]
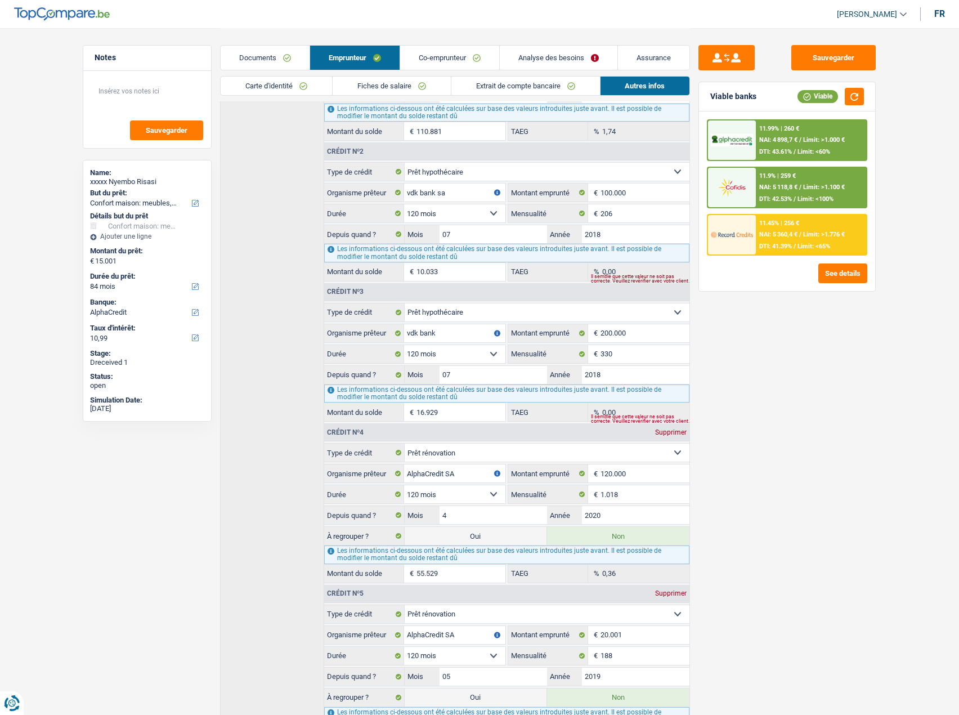
drag, startPoint x: 273, startPoint y: 52, endPoint x: 347, endPoint y: 78, distance: 78.4
click at [273, 52] on link "Documents" at bounding box center [265, 58] width 89 height 24
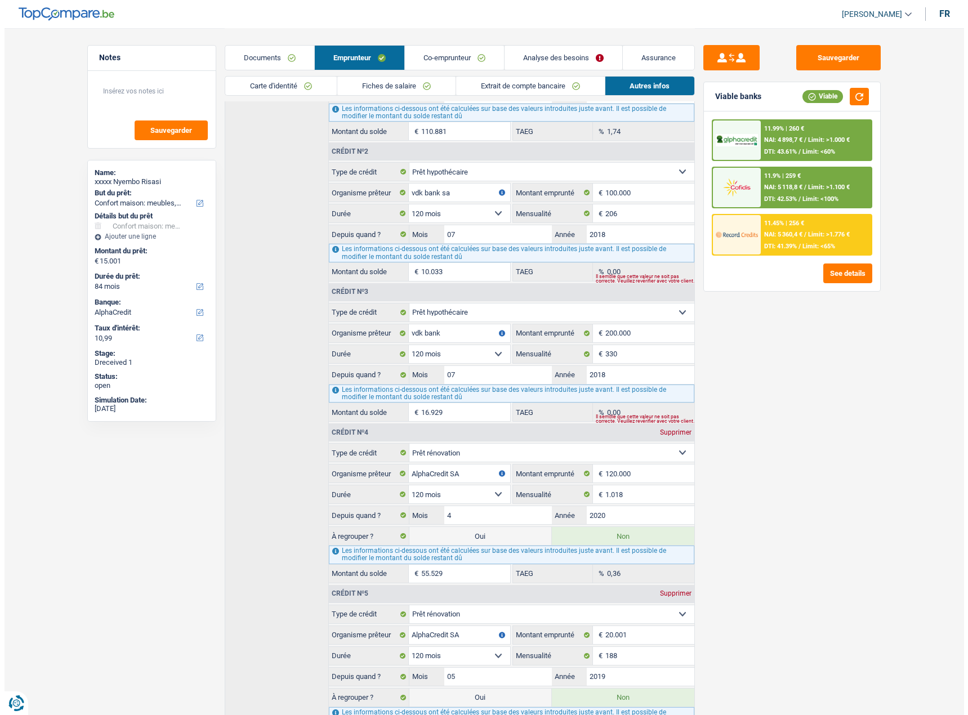
scroll to position [0, 0]
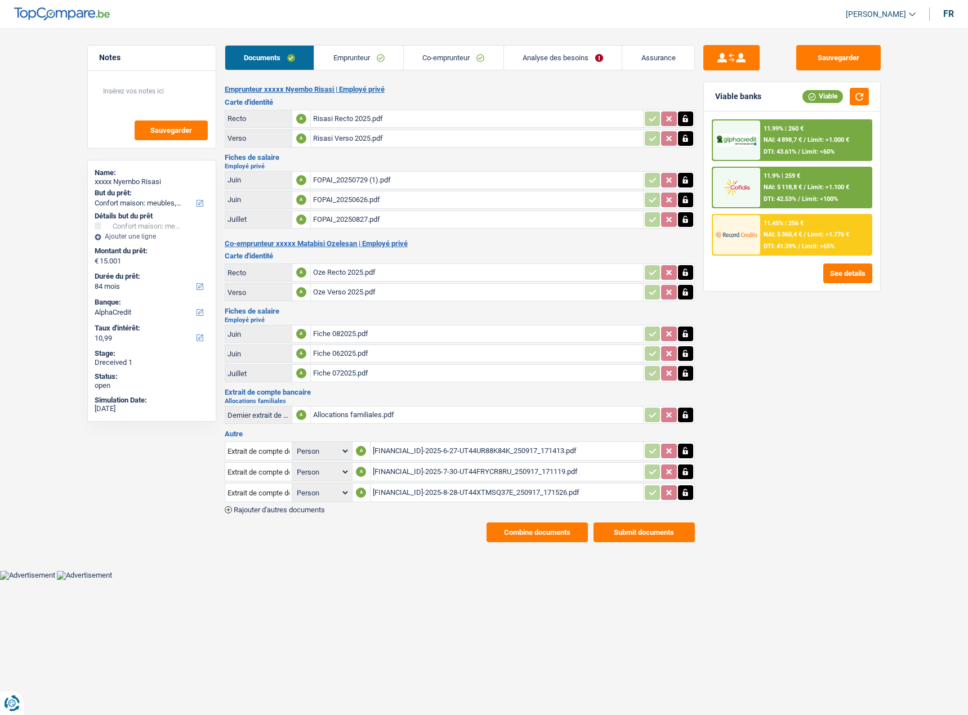
click at [536, 57] on link "Analyse des besoins" at bounding box center [563, 58] width 118 height 24
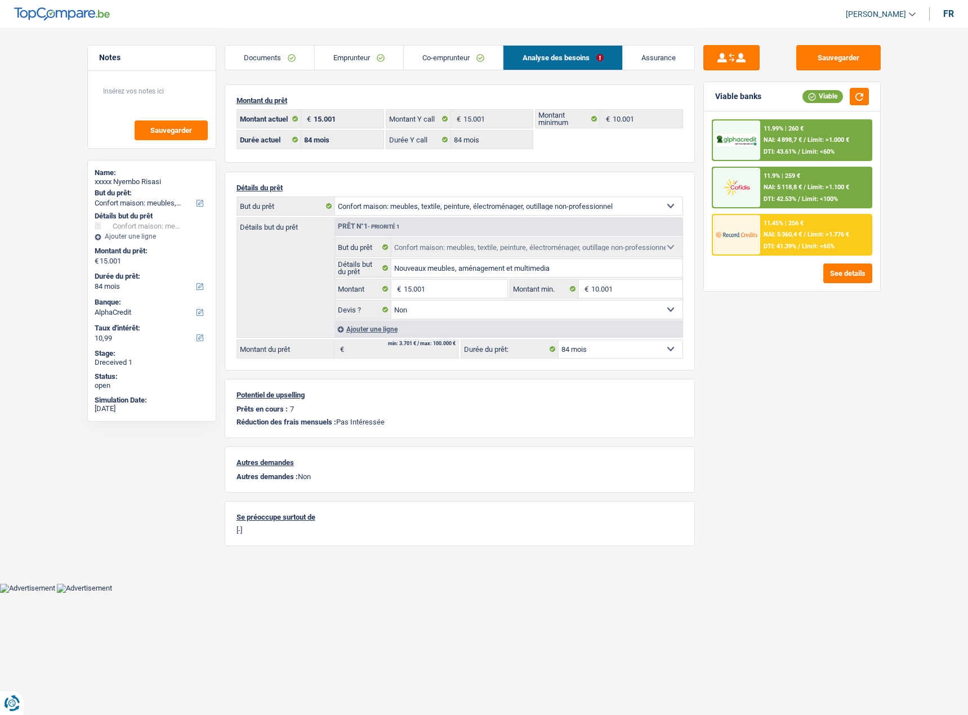
click at [729, 417] on div "Sauvegarder Viable banks Viable 11.99% | 260 € NAI: 4 898,7 € / Limit: >1.000 €…" at bounding box center [792, 371] width 194 height 652
click at [372, 66] on link "Emprunteur" at bounding box center [359, 58] width 88 height 24
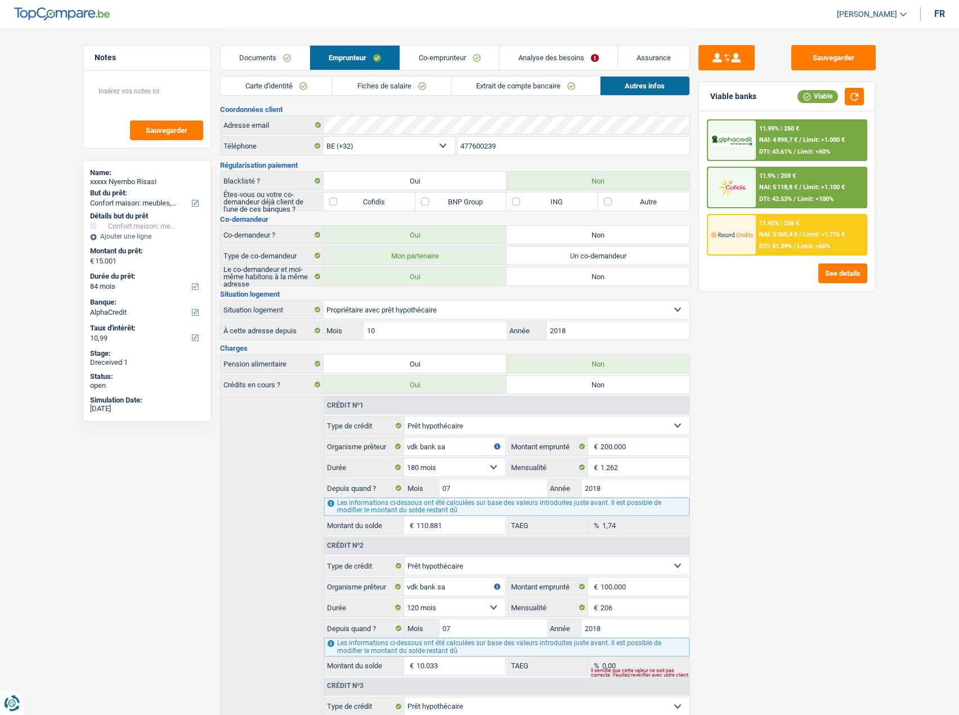
click at [270, 52] on link "Documents" at bounding box center [265, 58] width 89 height 24
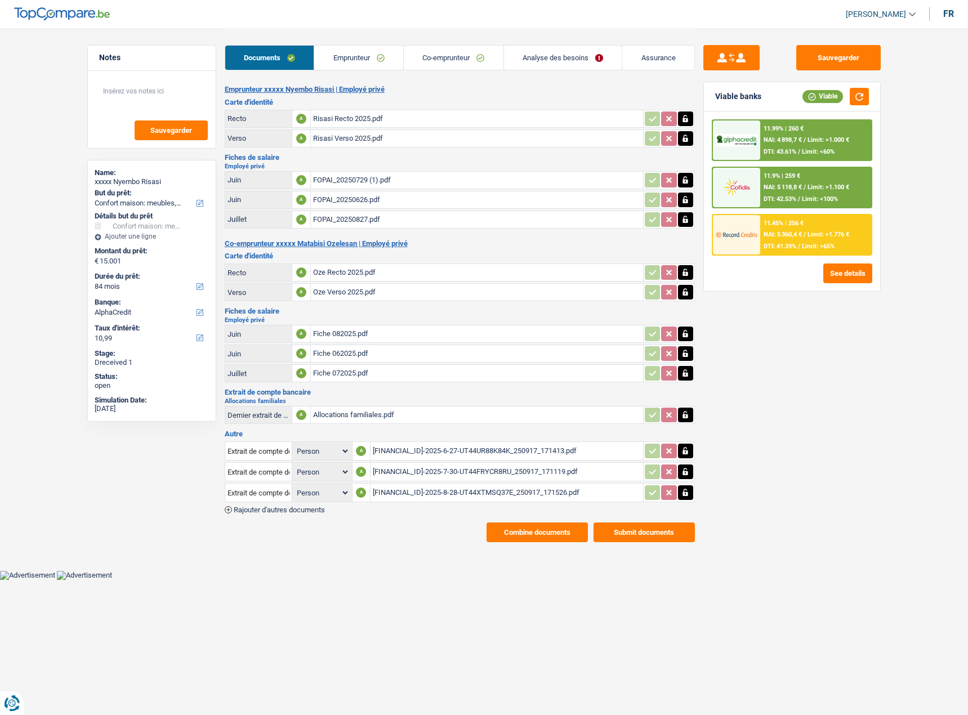
click at [353, 66] on link "Emprunteur" at bounding box center [358, 58] width 89 height 24
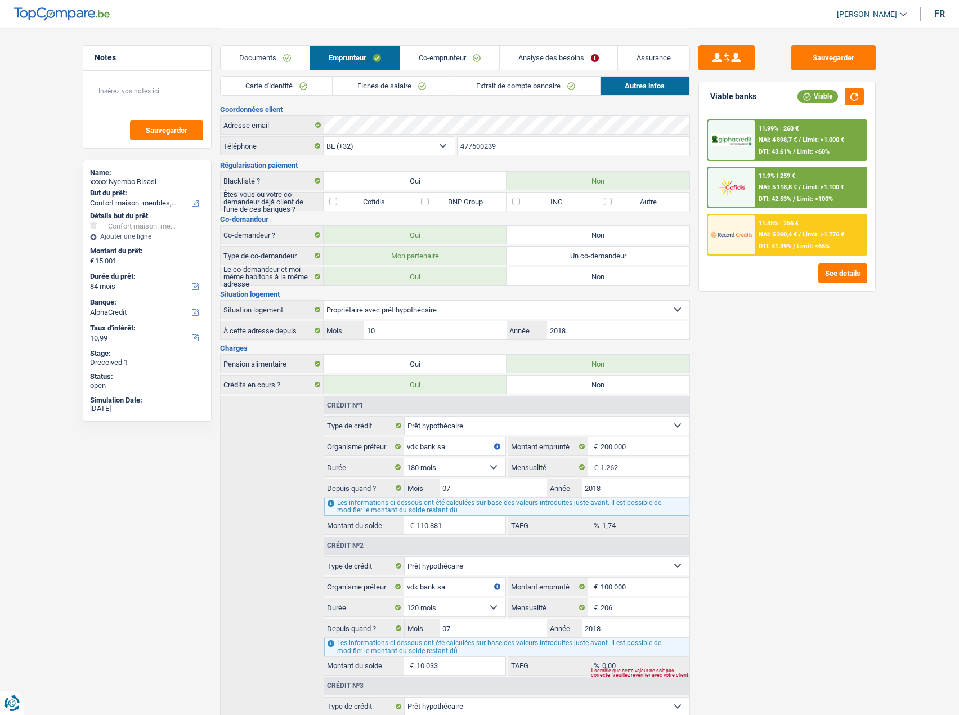
click at [294, 84] on link "Carte d'identité" at bounding box center [276, 86] width 111 height 19
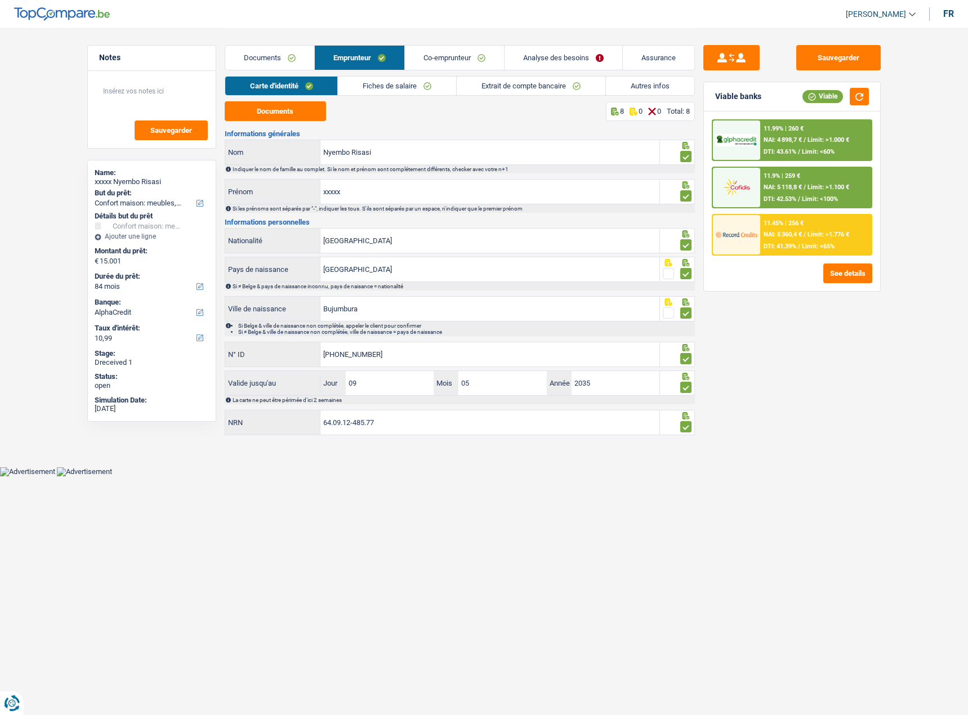
click at [265, 64] on link "Documents" at bounding box center [269, 58] width 89 height 24
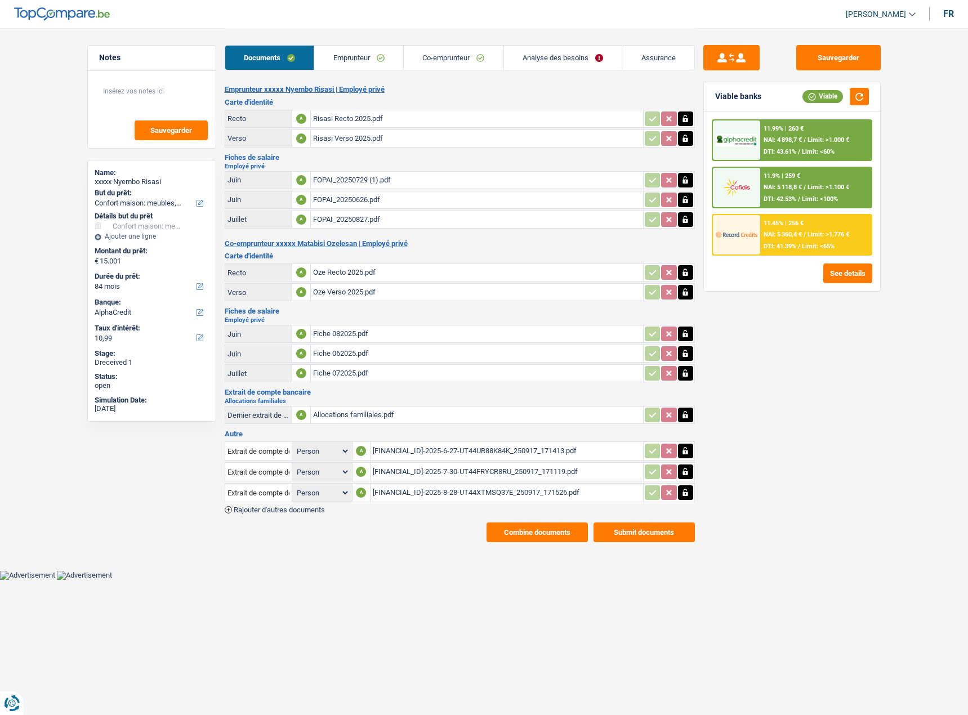
click at [361, 270] on div "Oze Recto 2025.pdf" at bounding box center [477, 272] width 328 height 17
click at [474, 70] on div "Documents Emprunteur Co-emprunteur Analyse des besoins Assurance" at bounding box center [460, 52] width 470 height 48
click at [475, 62] on link "Co-emprunteur" at bounding box center [454, 58] width 100 height 24
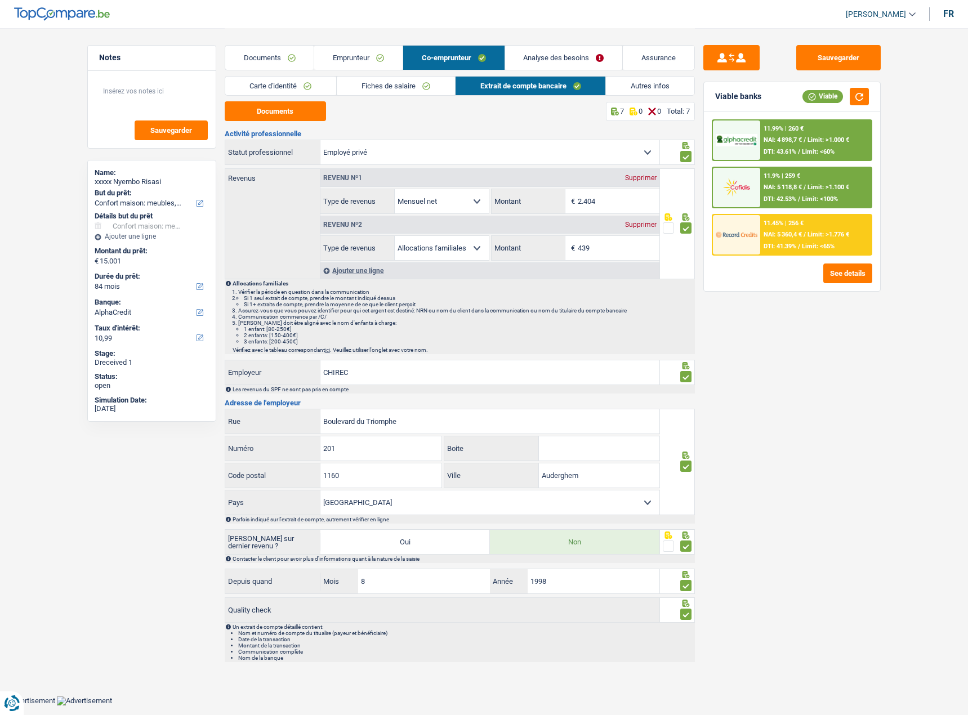
click at [687, 92] on link "Autres infos" at bounding box center [650, 86] width 88 height 19
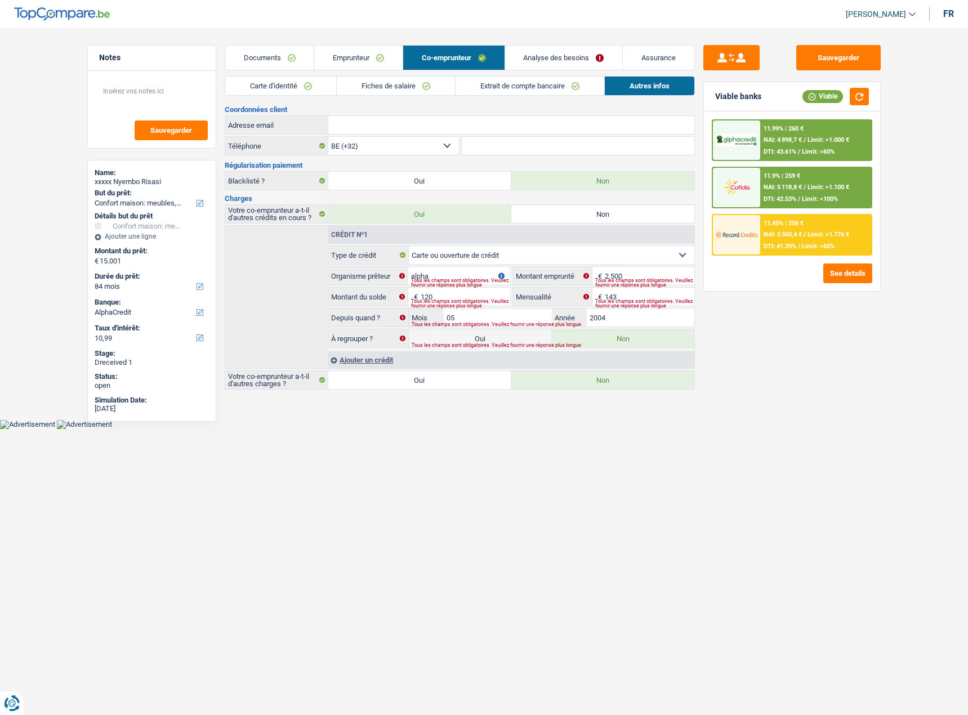
click at [818, 174] on div "11.9% | 259 € NAI: 5 118,8 € / Limit: >1.100 € DTI: 42.53% / Limit: <100%" at bounding box center [815, 187] width 111 height 39
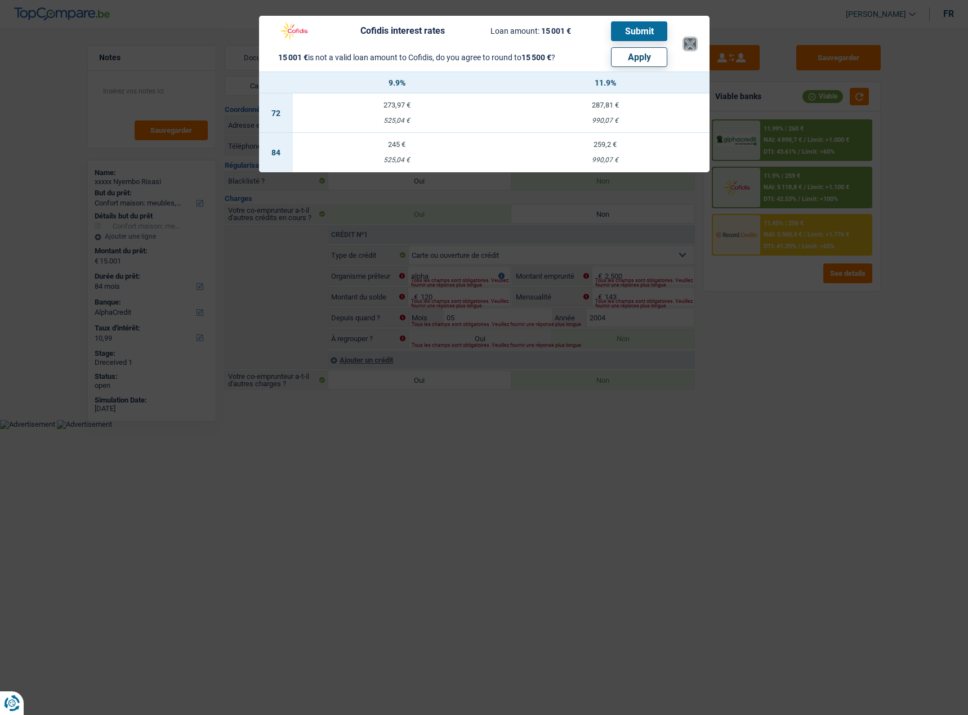
drag, startPoint x: 685, startPoint y: 43, endPoint x: 734, endPoint y: 88, distance: 66.5
click at [685, 43] on button "×" at bounding box center [690, 43] width 12 height 11
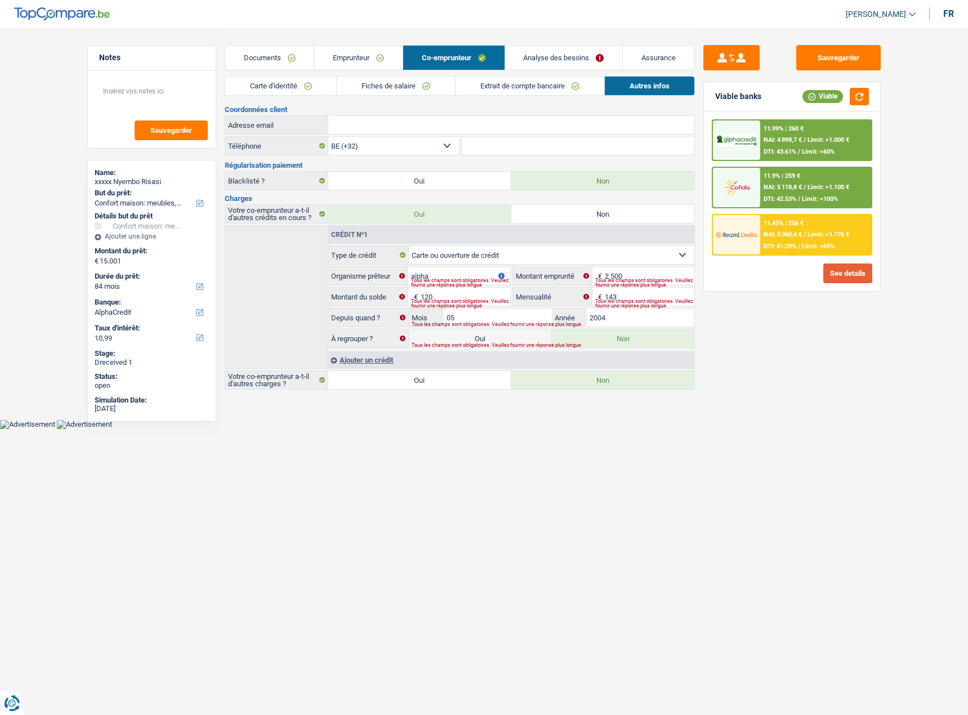
click at [824, 265] on button "See details" at bounding box center [847, 273] width 49 height 20
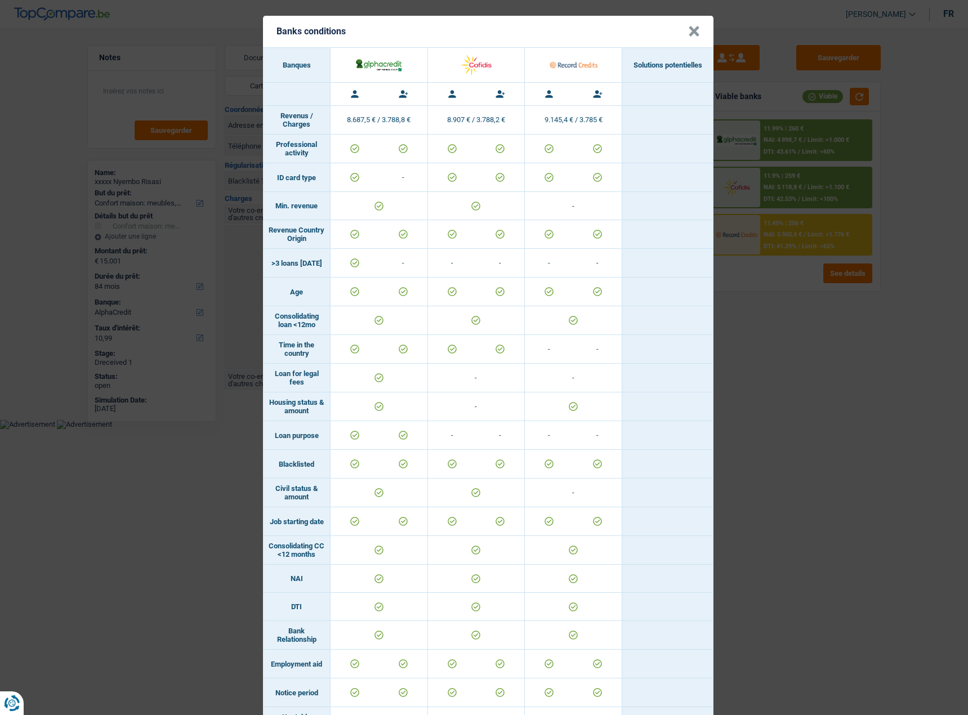
drag, startPoint x: 784, startPoint y: 391, endPoint x: 780, endPoint y: 346, distance: 45.8
click at [785, 390] on div "Banks conditions × Banques Solutions potentielles Revenus / Charges 8.687,5 € /…" at bounding box center [484, 357] width 968 height 715
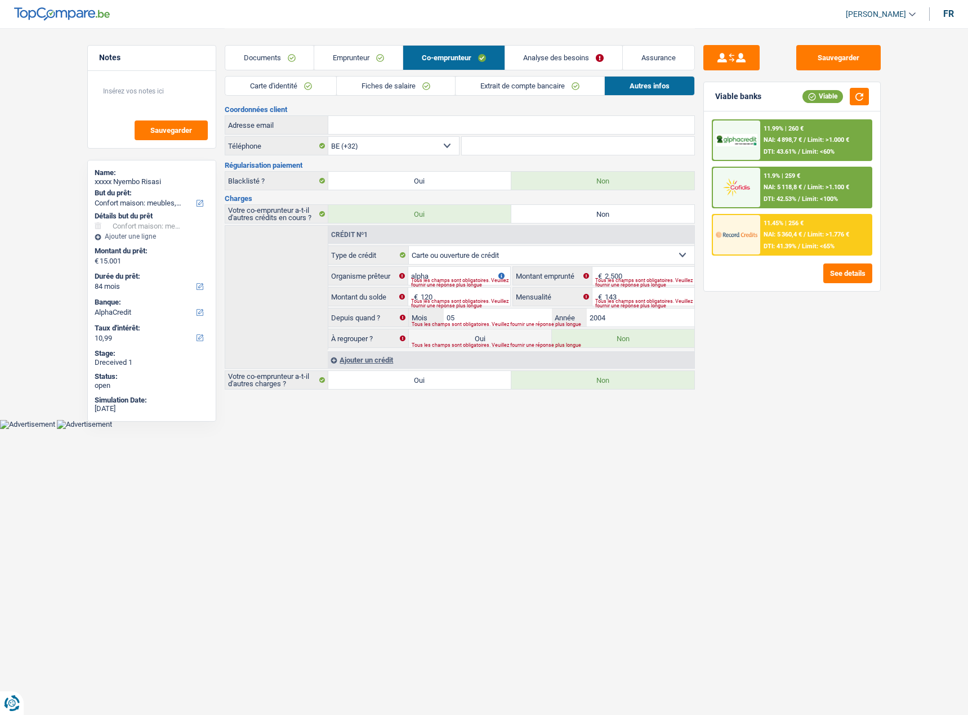
click at [789, 247] on span "DTI: 41.39%" at bounding box center [779, 246] width 33 height 7
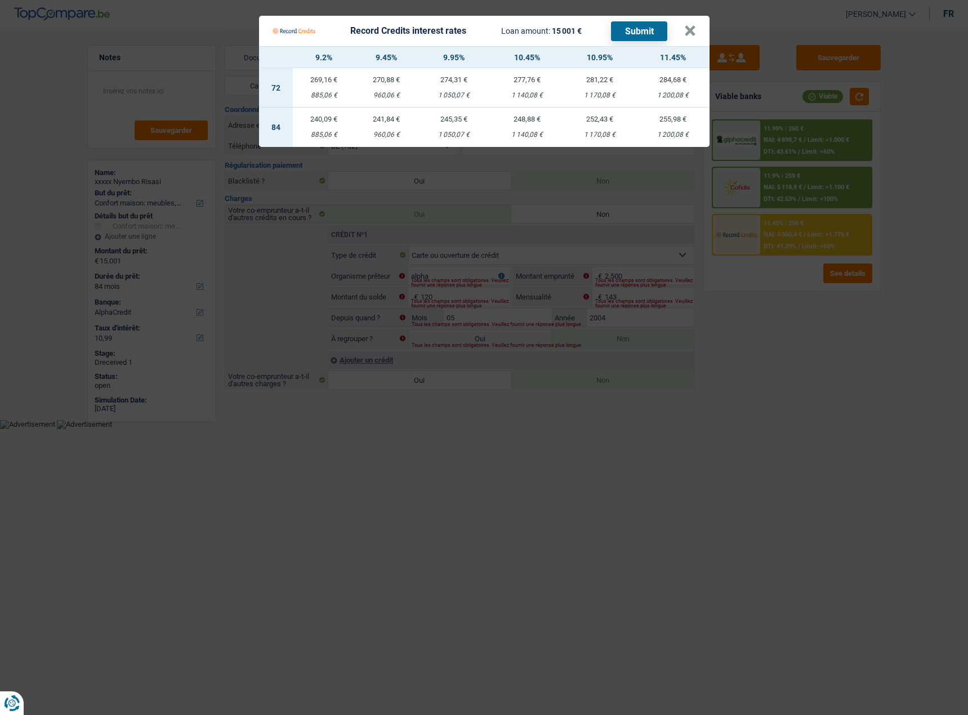
click at [587, 132] on div "1 170,08 €" at bounding box center [600, 134] width 73 height 7
select select "record credits"
type input "10,95"
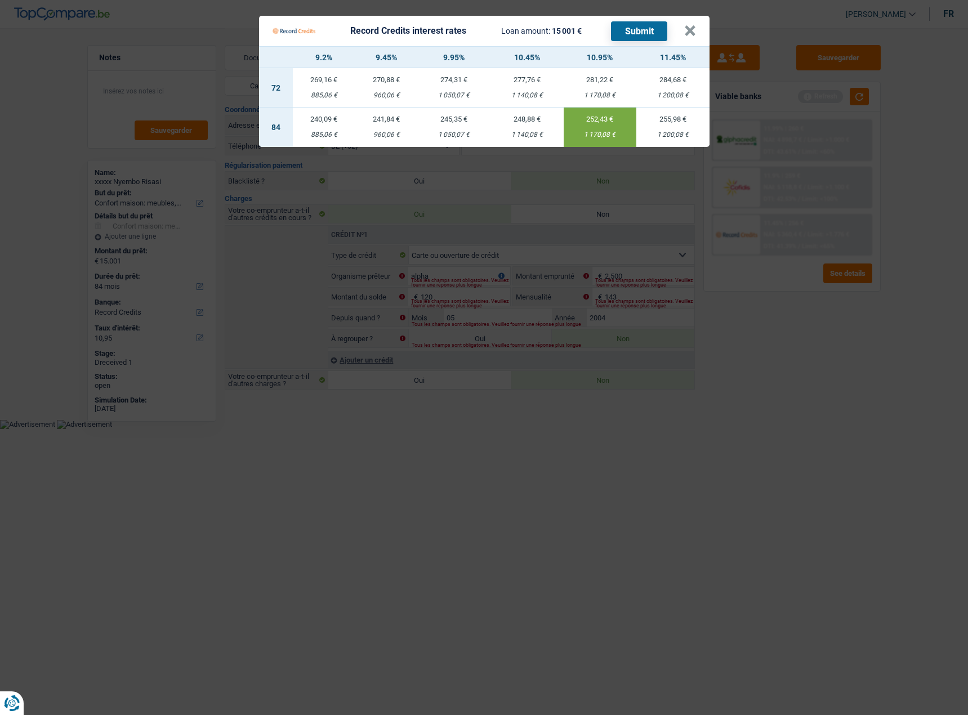
drag, startPoint x: 635, startPoint y: 33, endPoint x: 658, endPoint y: 33, distance: 22.5
click at [636, 33] on button "Submit" at bounding box center [639, 31] width 56 height 20
click at [686, 33] on Credits___BV_modal_header_ "Record Credits interest rates Loan amount: 15 001 € Submit ×" at bounding box center [484, 31] width 450 height 30
click at [688, 33] on button "×" at bounding box center [690, 30] width 12 height 11
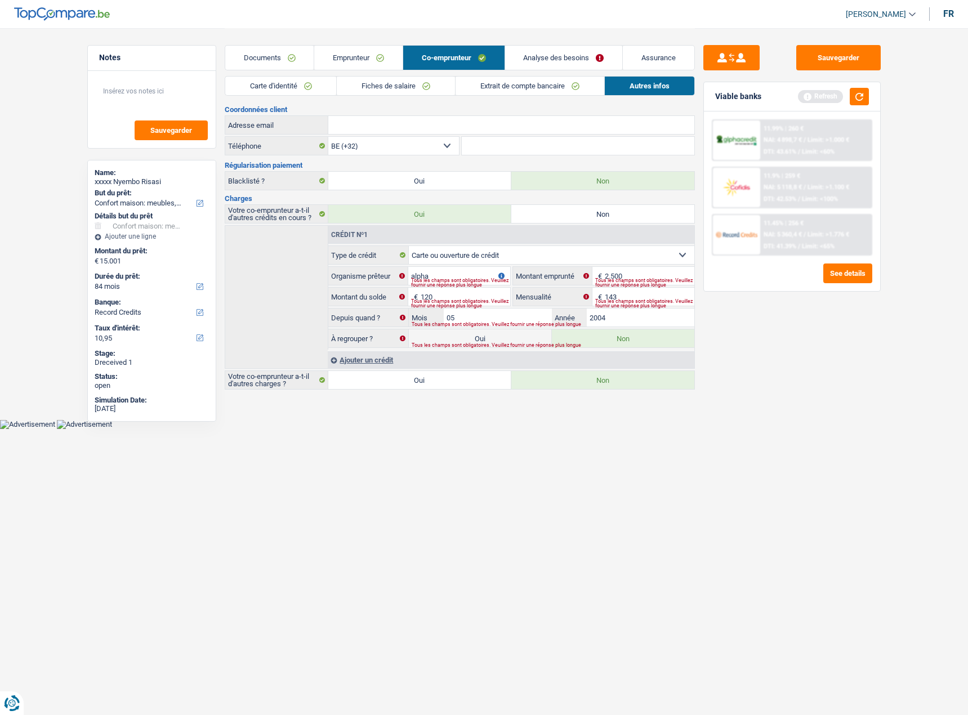
click at [816, 193] on div "11.9% | 259 € NAI: 5 118,8 € / Limit: >1.100 € DTI: 42.53% / Limit: <100%" at bounding box center [815, 187] width 111 height 39
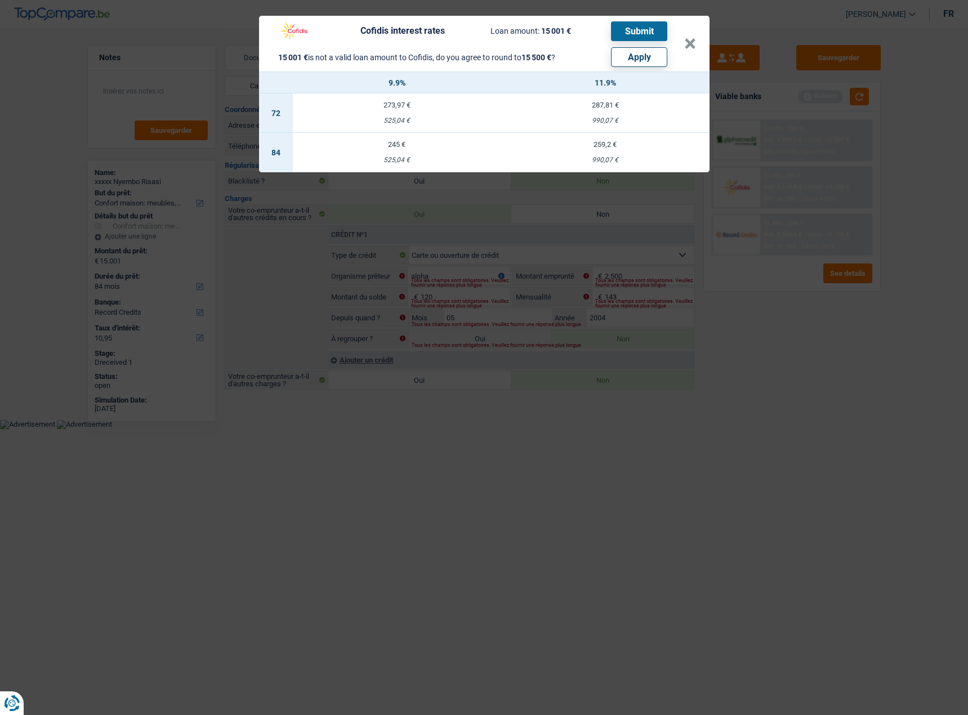
click at [647, 60] on button "Apply" at bounding box center [639, 57] width 56 height 20
type input "15.500"
select select "other"
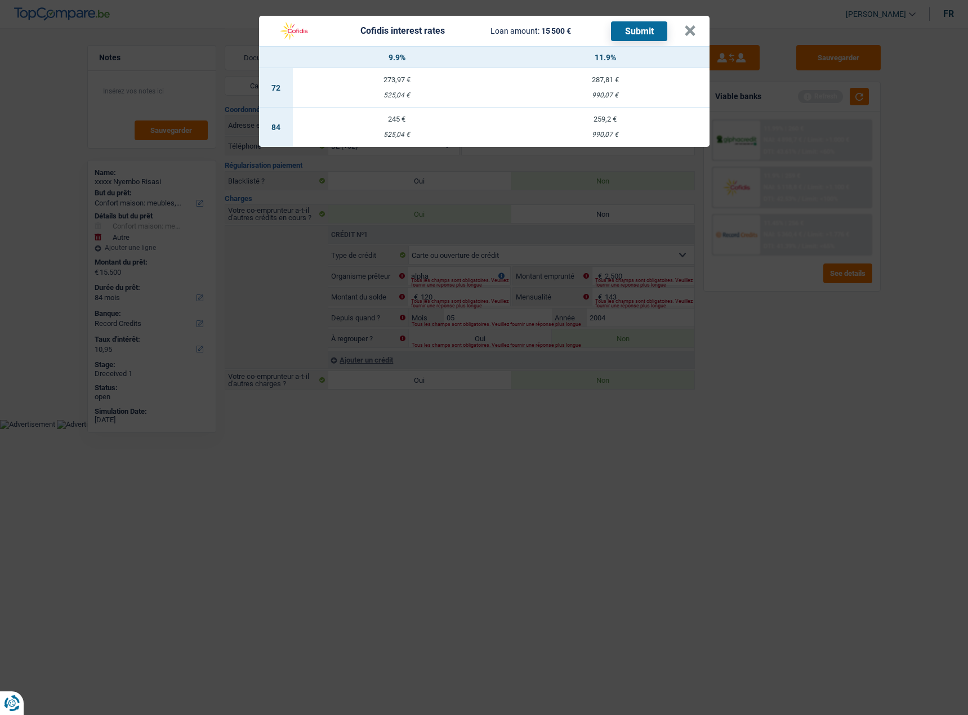
click at [430, 129] on td "245 € 525,04 €" at bounding box center [397, 127] width 208 height 39
select select "cofidis"
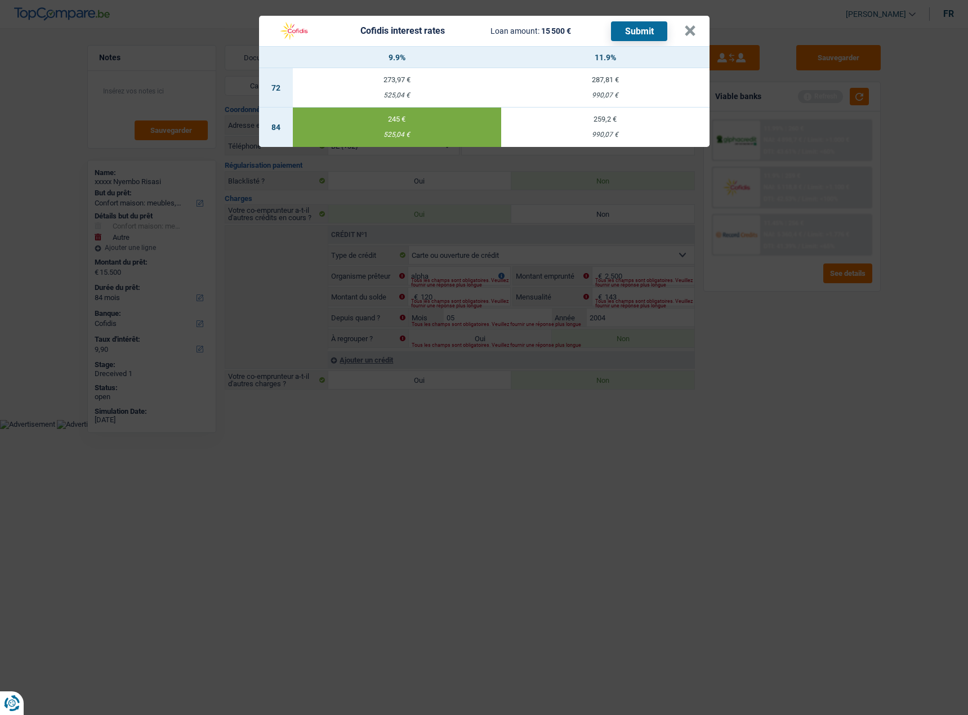
click at [599, 122] on div "259,2 €" at bounding box center [605, 118] width 208 height 7
type input "11,90"
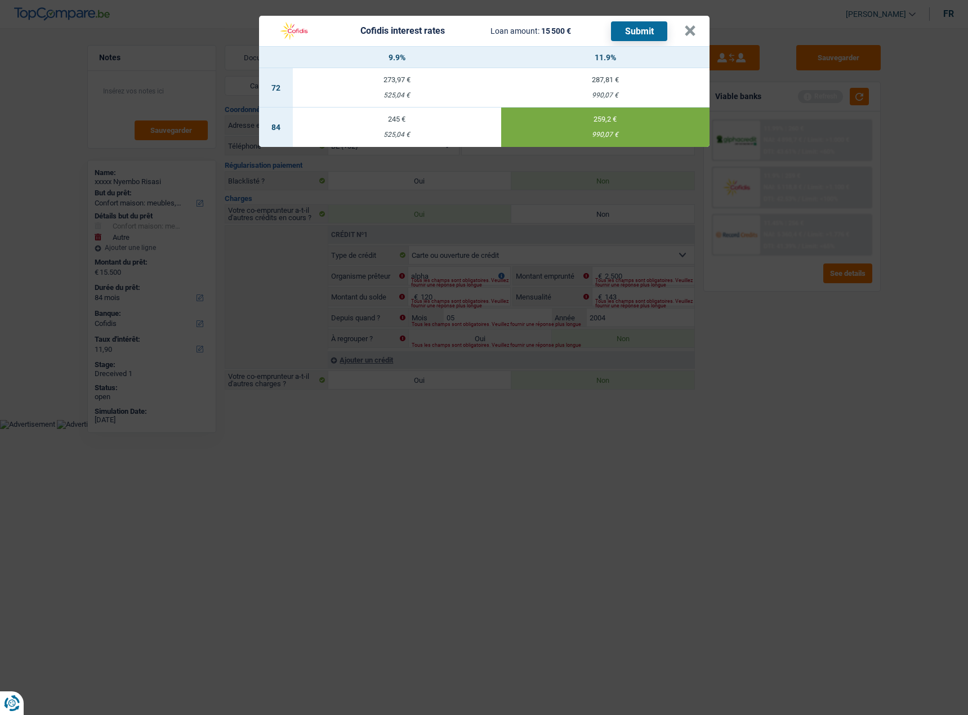
click at [654, 34] on button "Submit" at bounding box center [639, 31] width 56 height 20
click at [689, 30] on button "×" at bounding box center [690, 30] width 12 height 11
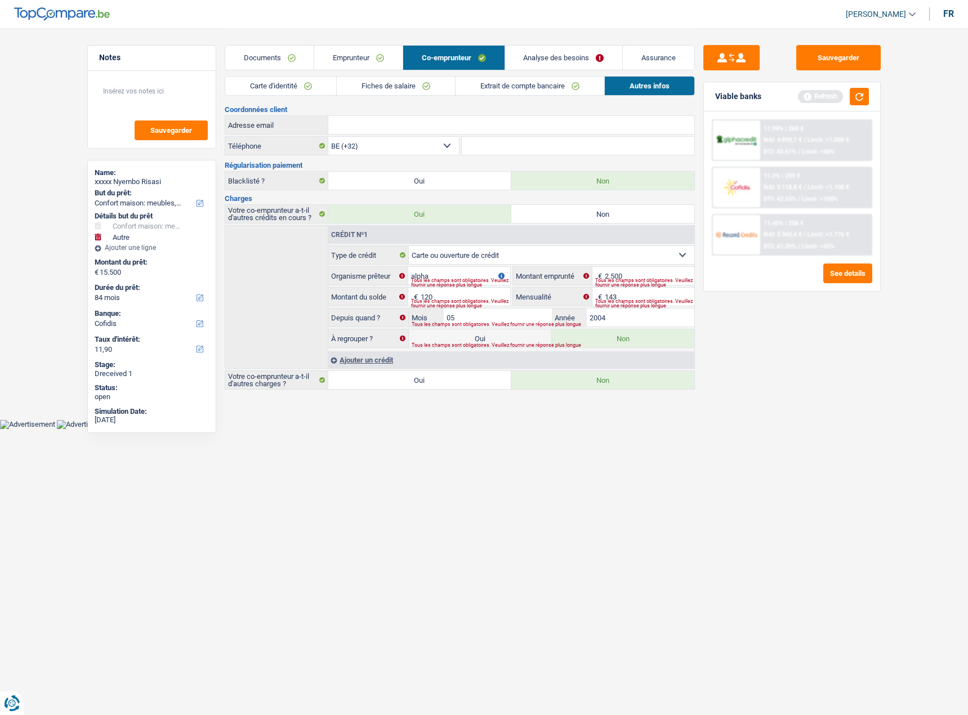
drag, startPoint x: 272, startPoint y: 56, endPoint x: 291, endPoint y: 61, distance: 19.4
click at [272, 56] on link "Documents" at bounding box center [269, 58] width 89 height 24
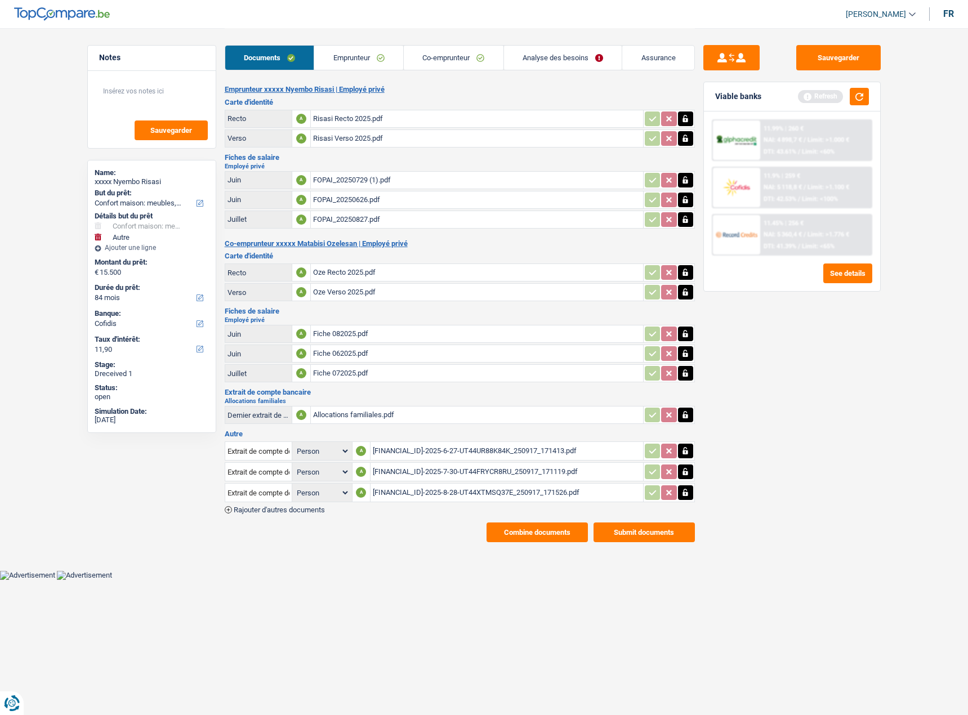
click at [642, 536] on button "Submit documents" at bounding box center [643, 532] width 101 height 20
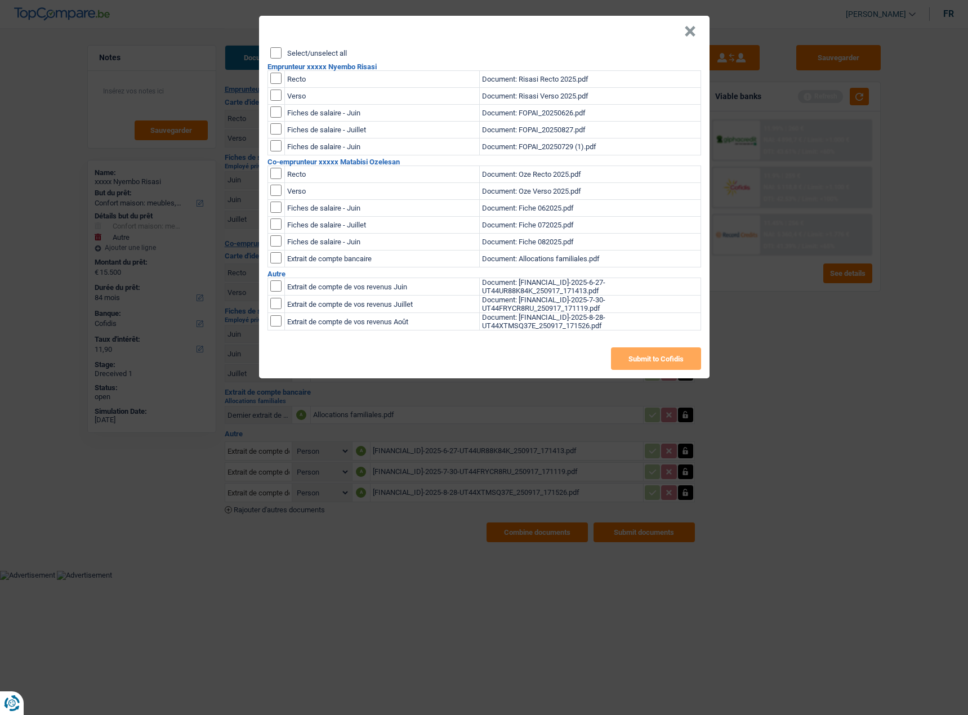
click at [276, 51] on input "Select/unselect all" at bounding box center [275, 52] width 11 height 11
checkbox input "true"
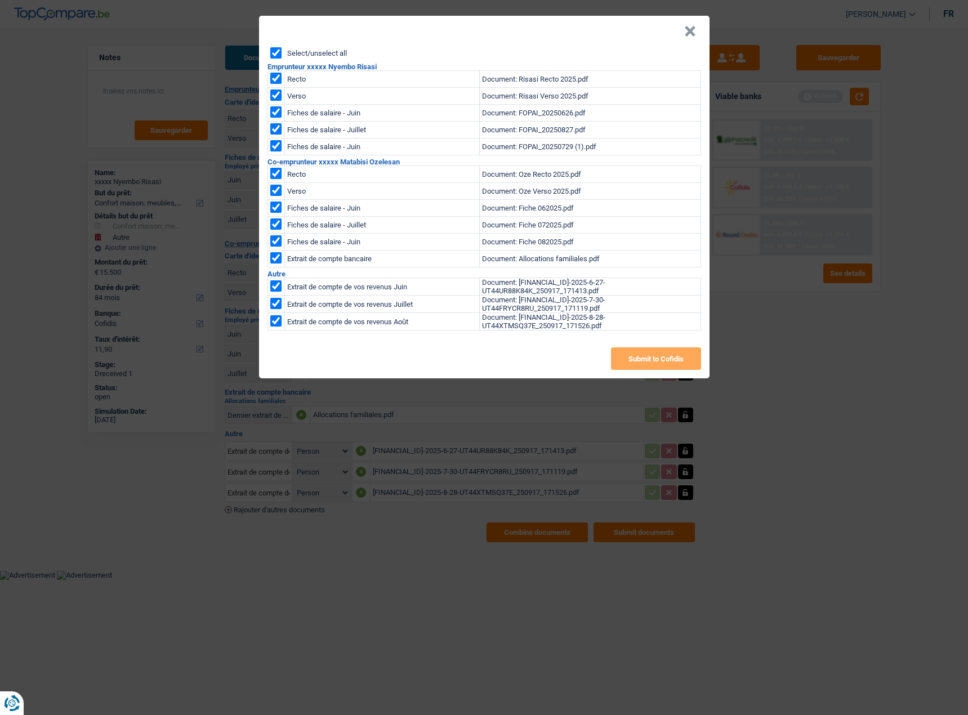
checkbox input "true"
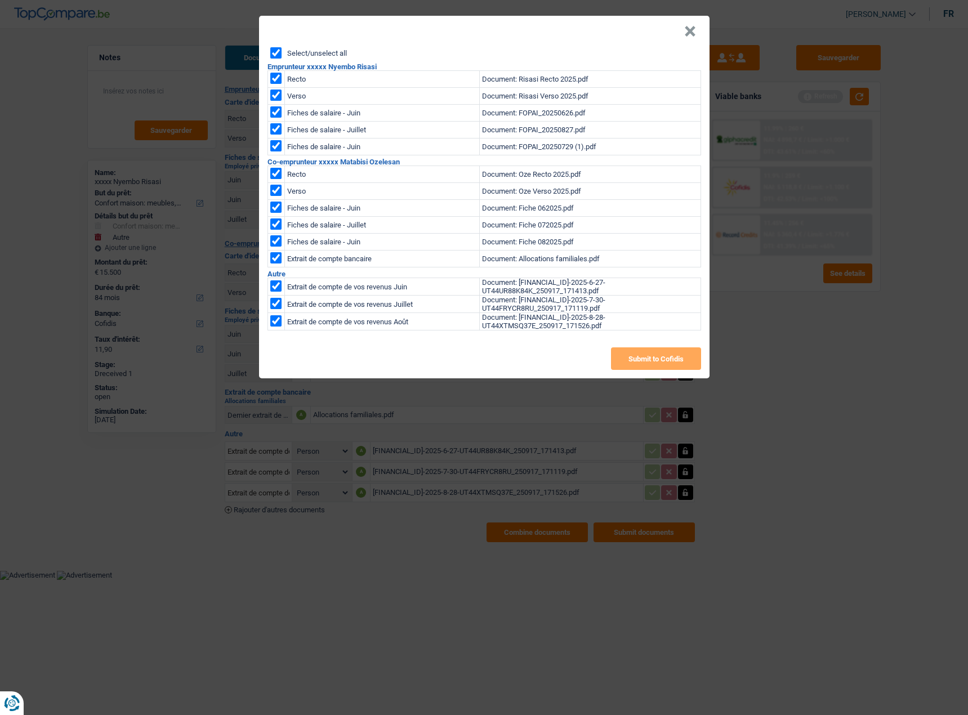
checkbox input "true"
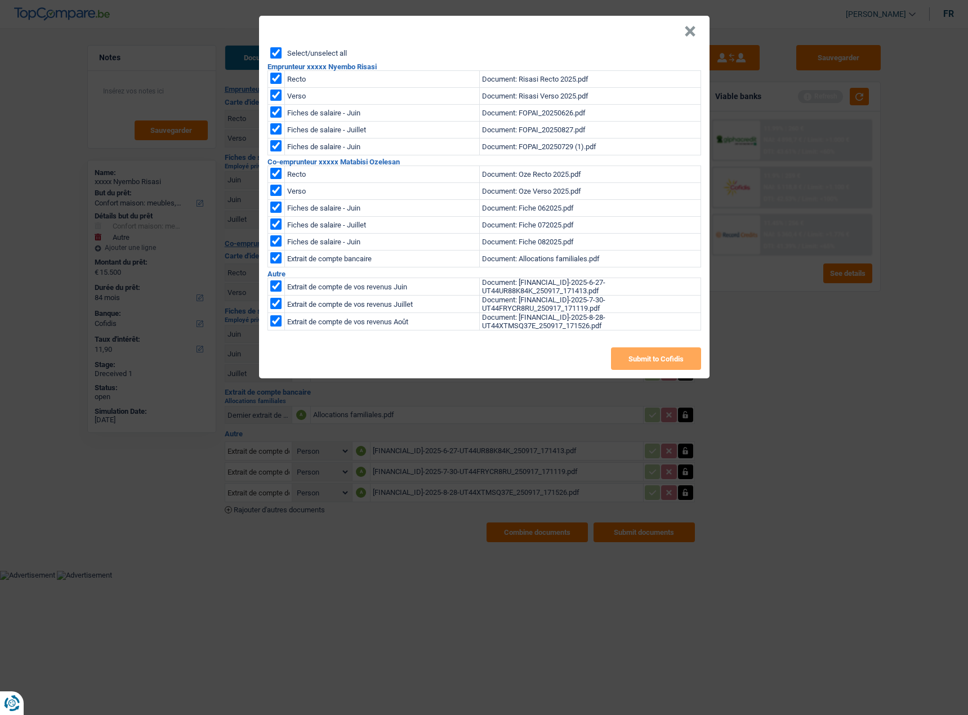
checkbox input "true"
click at [639, 356] on button "Submit to Cofidis" at bounding box center [656, 358] width 90 height 23
click at [691, 30] on button "×" at bounding box center [690, 31] width 12 height 11
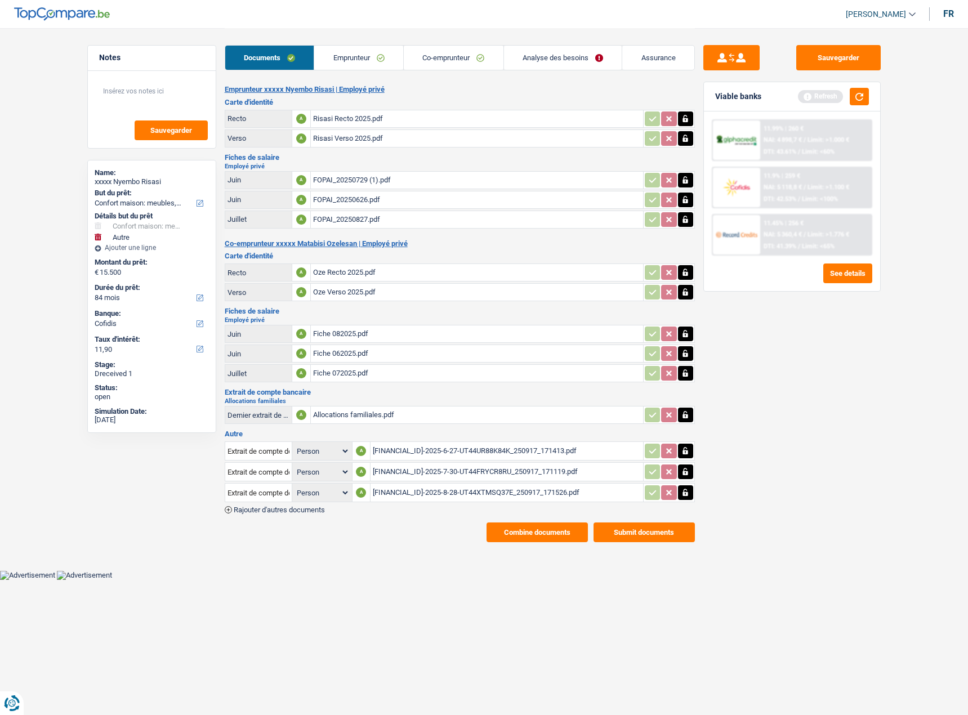
click at [540, 535] on button "Combine documents" at bounding box center [536, 532] width 101 height 20
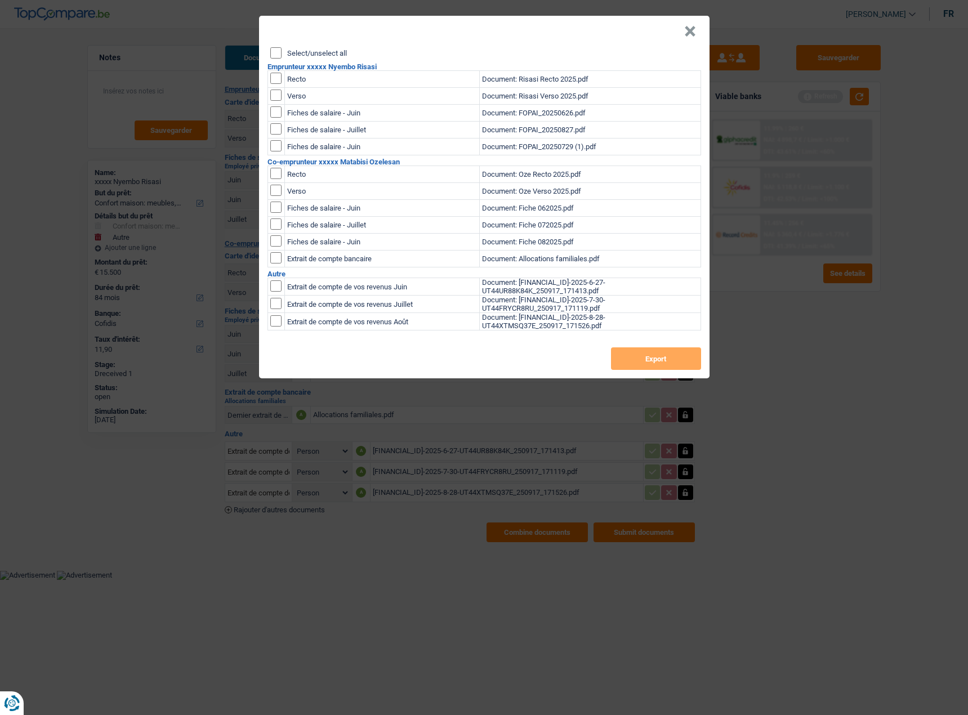
click at [271, 51] on input "Select/unselect all" at bounding box center [275, 52] width 11 height 11
checkbox input "true"
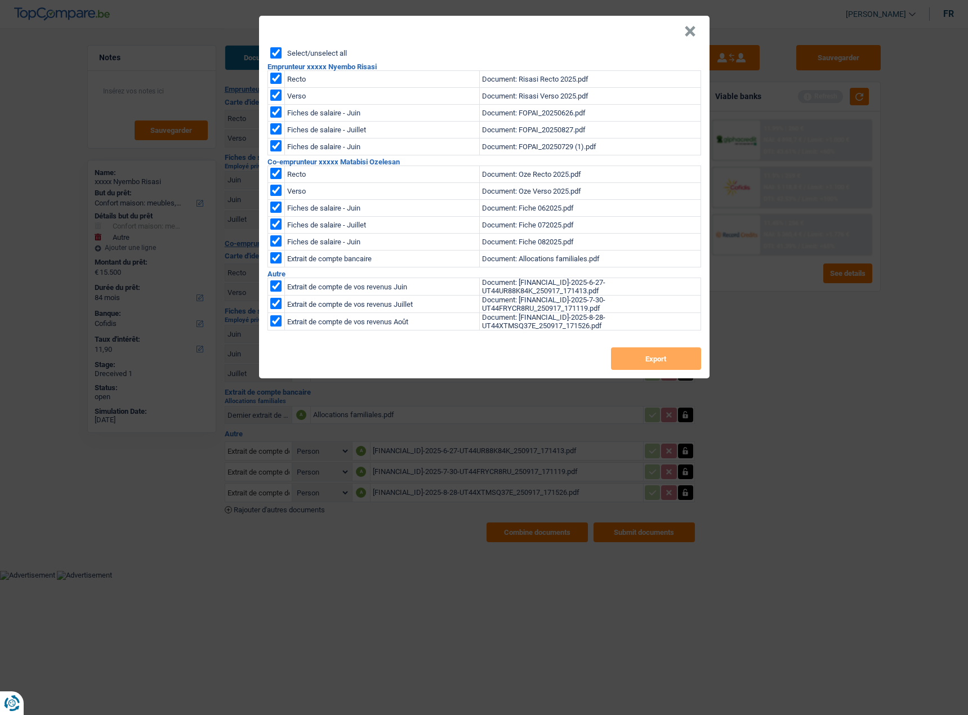
checkbox input "true"
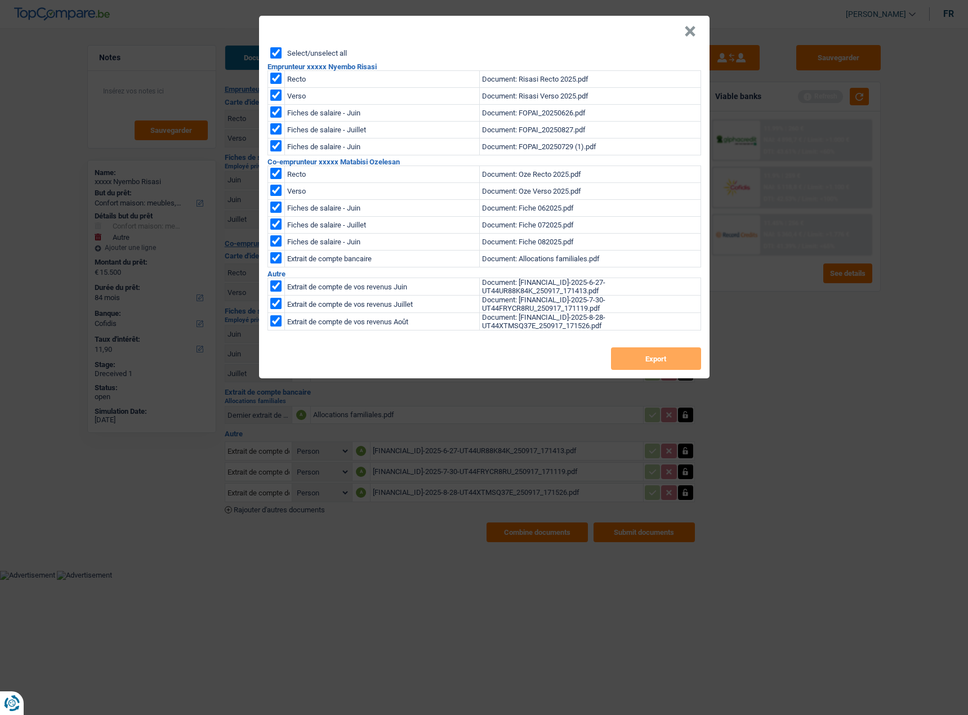
checkbox input "true"
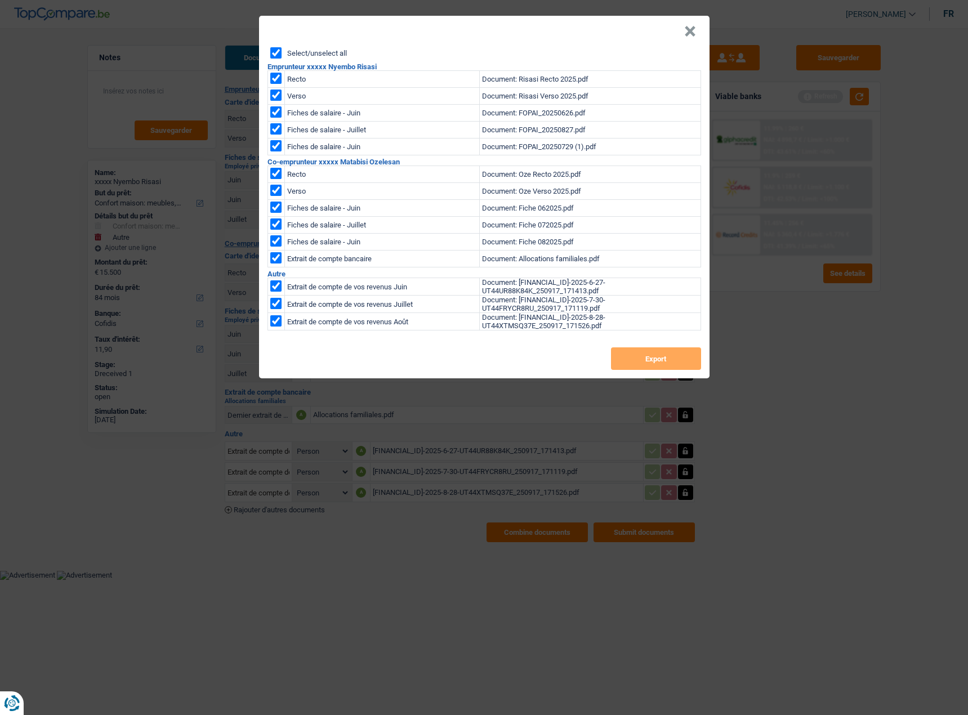
checkbox input "true"
click at [630, 351] on button "Export" at bounding box center [656, 358] width 90 height 23
click at [679, 360] on button "Export" at bounding box center [656, 358] width 90 height 23
drag, startPoint x: 689, startPoint y: 34, endPoint x: 957, endPoint y: 71, distance: 270.5
click at [694, 33] on button "×" at bounding box center [690, 31] width 12 height 11
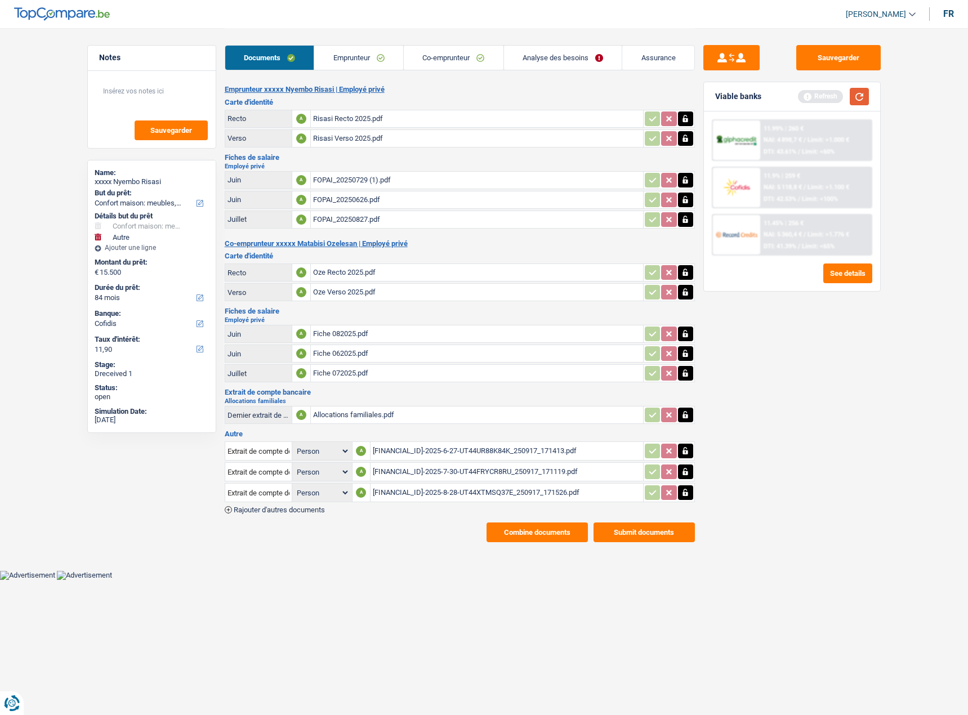
click at [859, 95] on button "button" at bounding box center [859, 96] width 19 height 17
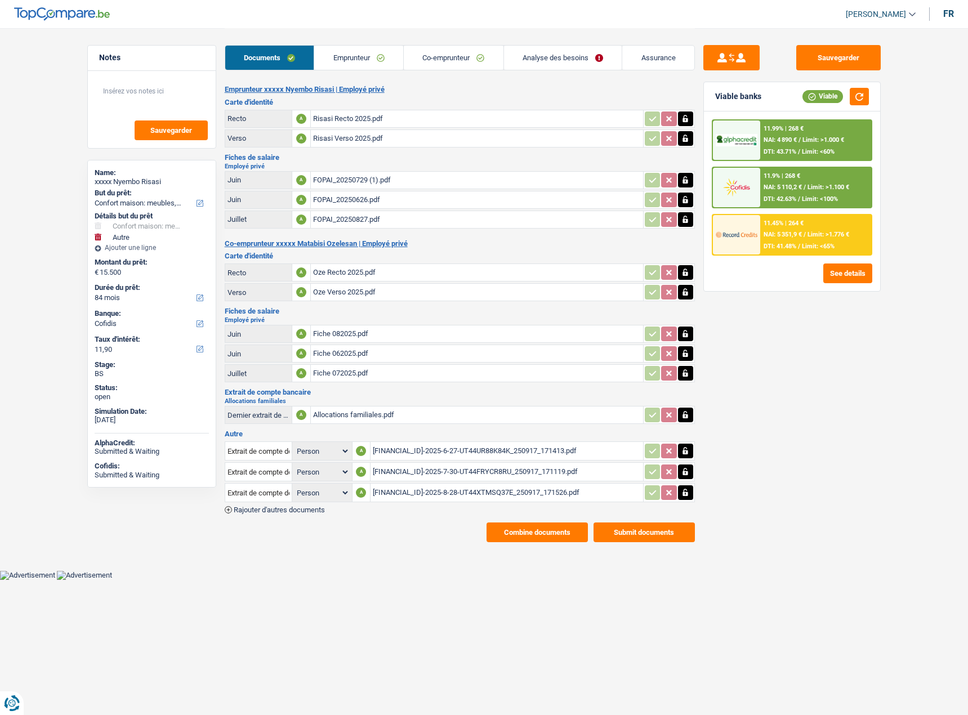
click at [561, 56] on link "Analyse des besoins" at bounding box center [563, 58] width 118 height 24
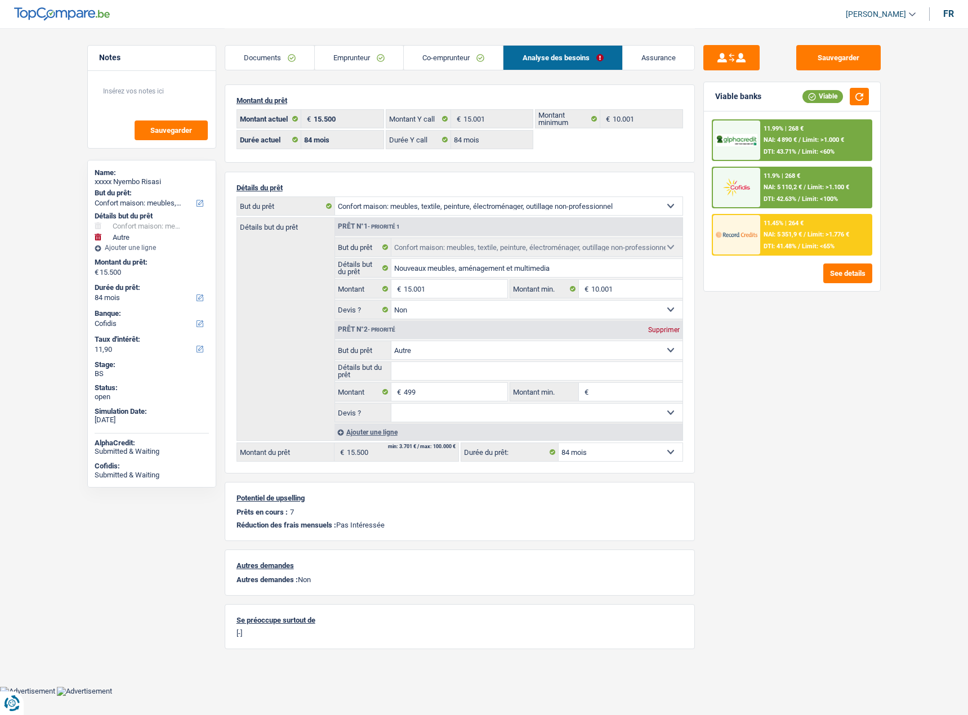
click at [296, 75] on div "Documents Emprunteur Co-emprunteur Analyse des besoins Assurance" at bounding box center [460, 52] width 470 height 48
drag, startPoint x: 354, startPoint y: 60, endPoint x: 276, endPoint y: 80, distance: 80.3
click at [354, 61] on link "Emprunteur" at bounding box center [359, 58] width 88 height 24
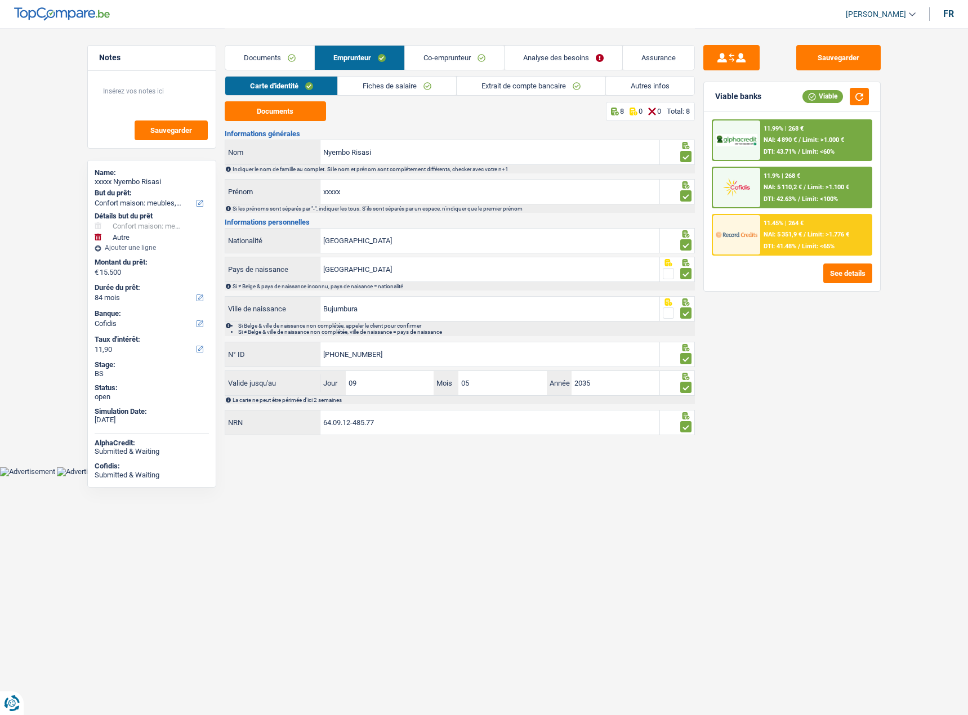
drag, startPoint x: 275, startPoint y: 59, endPoint x: 333, endPoint y: 131, distance: 92.5
click at [276, 59] on link "Documents" at bounding box center [269, 58] width 89 height 24
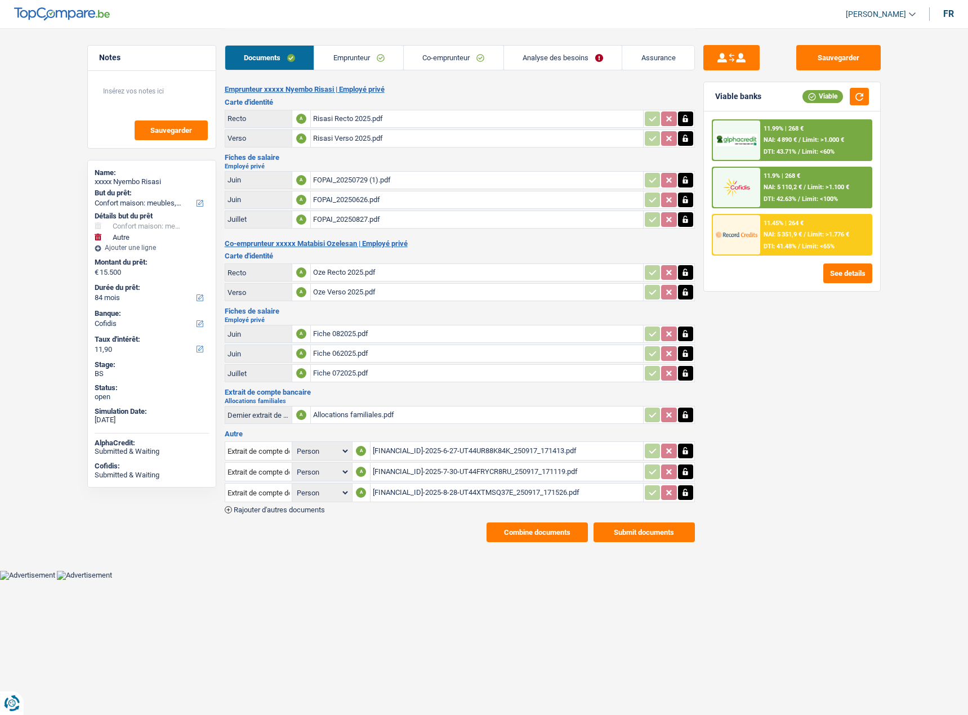
drag, startPoint x: 336, startPoint y: 109, endPoint x: 340, endPoint y: 119, distance: 11.6
click at [336, 111] on table "Recto A Risasi Recto 2025.pdf Verso A Risasi Verso 2025.pdf" at bounding box center [460, 128] width 470 height 41
click at [341, 120] on div "Risasi Recto 2025.pdf" at bounding box center [477, 118] width 328 height 17
click at [368, 180] on div "FOPAI_20250729 (1).pdf" at bounding box center [477, 180] width 328 height 17
drag, startPoint x: 352, startPoint y: 65, endPoint x: 382, endPoint y: 67, distance: 29.9
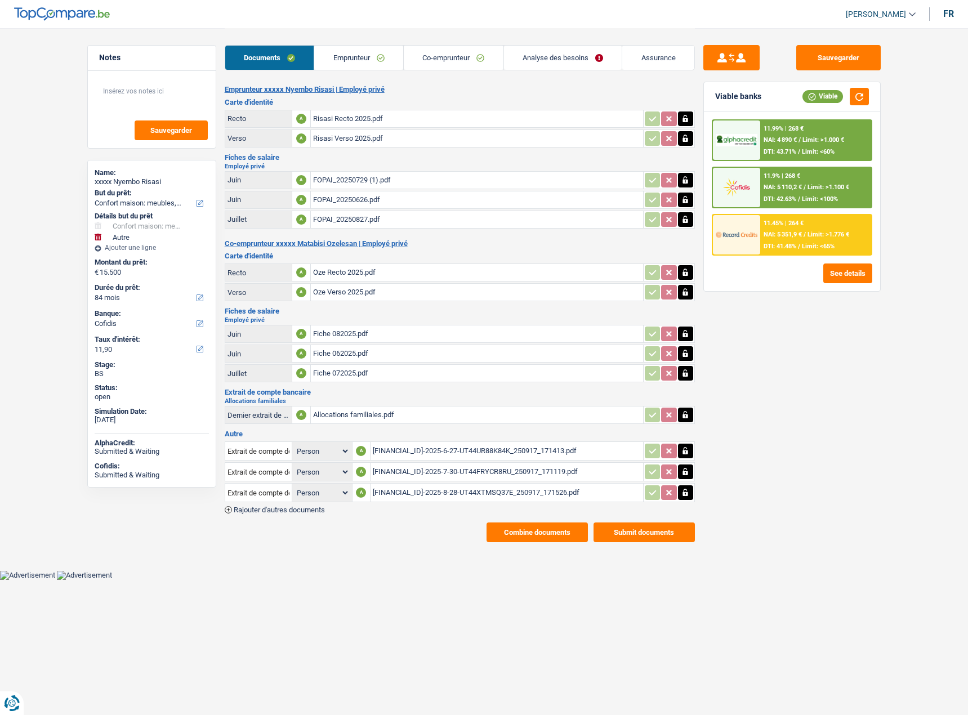
click at [352, 64] on link "Emprunteur" at bounding box center [358, 58] width 89 height 24
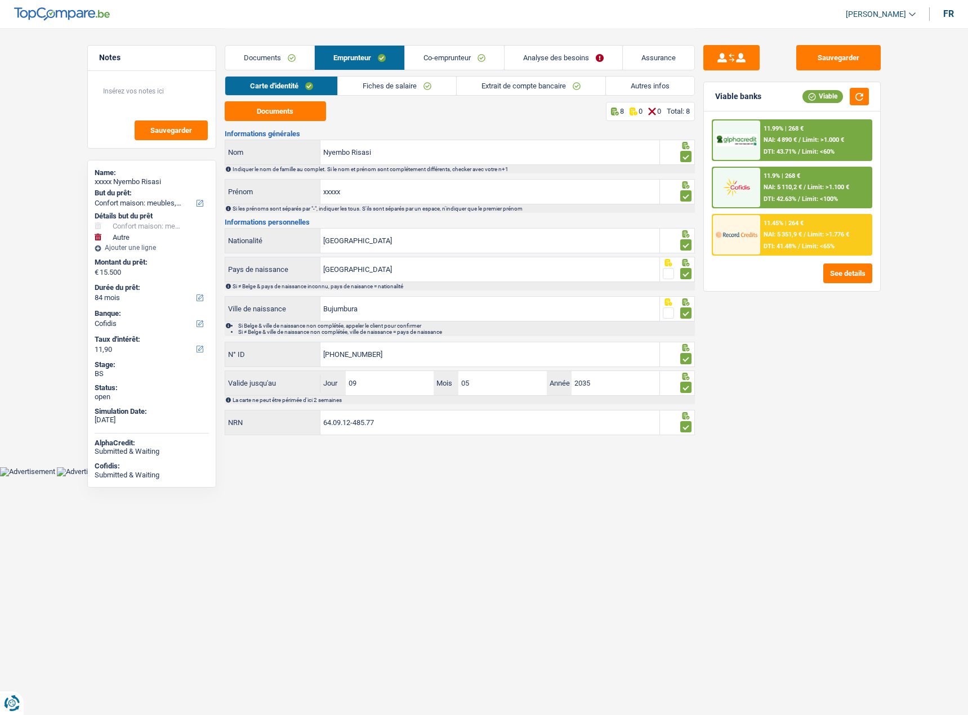
click at [624, 95] on link "Autres infos" at bounding box center [650, 86] width 88 height 19
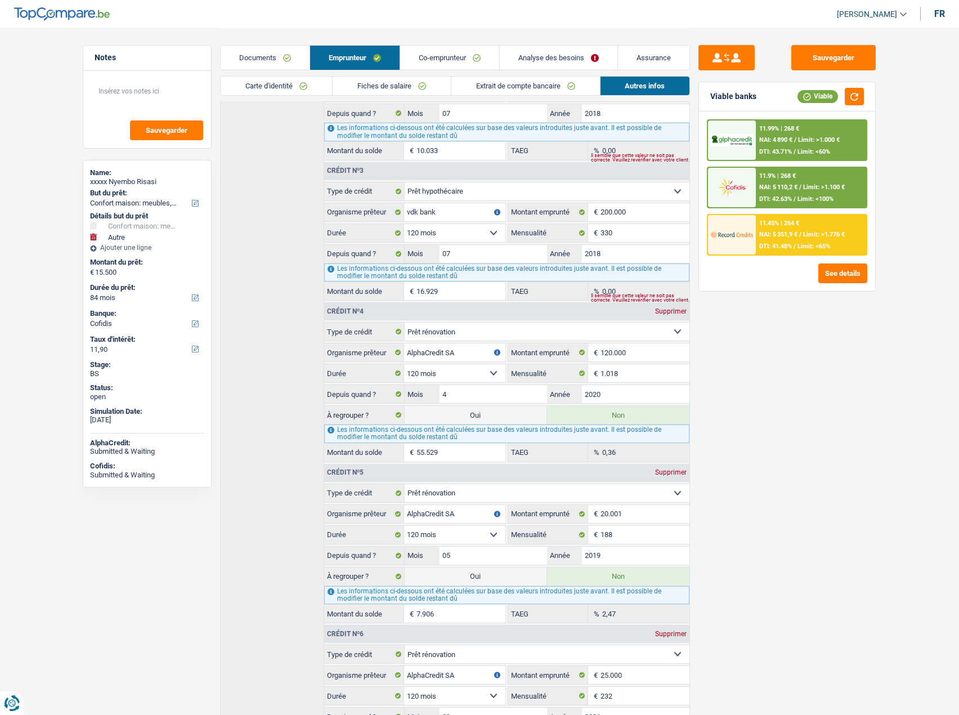
scroll to position [542, 0]
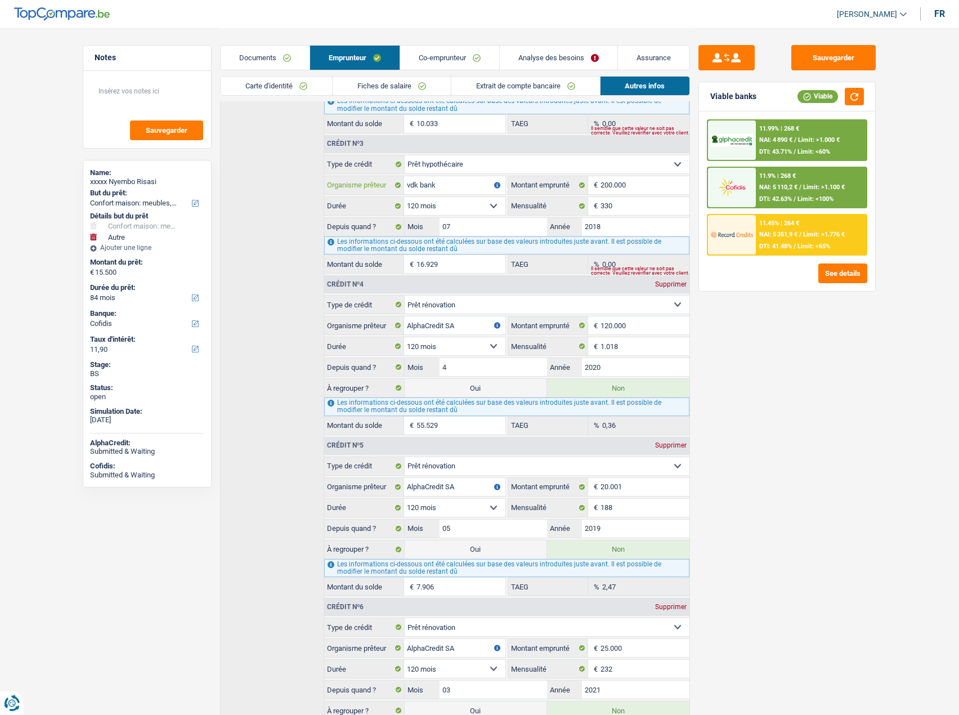
drag, startPoint x: 449, startPoint y: 187, endPoint x: 330, endPoint y: 189, distance: 119.4
click at [330, 188] on div "vdk bank Organisme prêteur" at bounding box center [414, 185] width 181 height 18
click at [641, 192] on input "200.000" at bounding box center [645, 185] width 89 height 18
drag, startPoint x: 640, startPoint y: 187, endPoint x: 583, endPoint y: 187, distance: 57.4
click at [583, 187] on div "200.000 € Montant emprunté" at bounding box center [598, 185] width 181 height 18
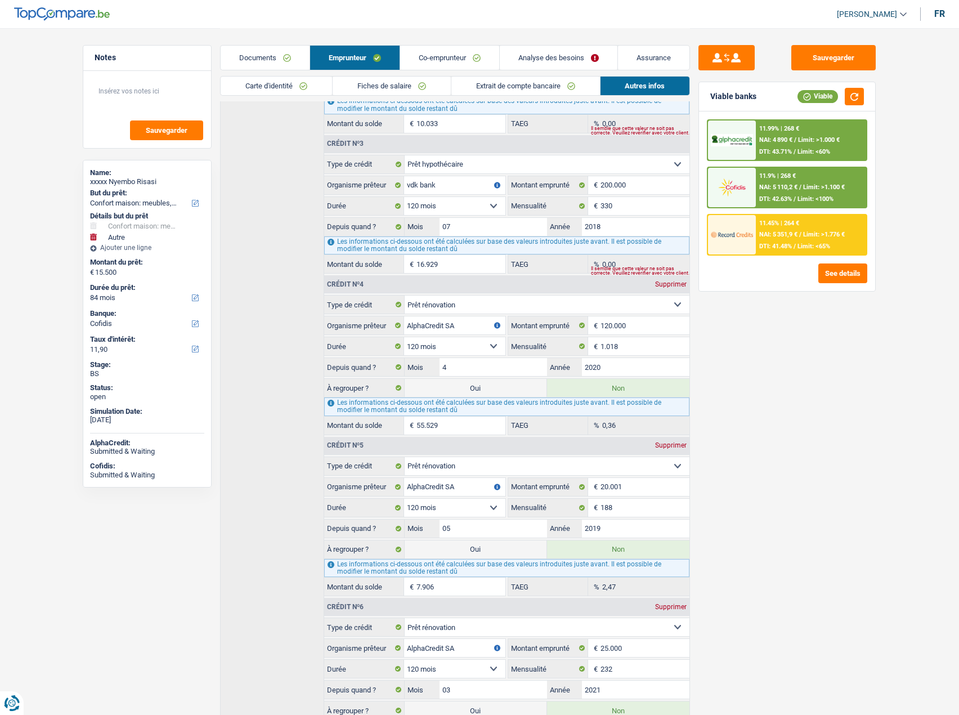
click at [303, 51] on link "Documents" at bounding box center [265, 58] width 89 height 24
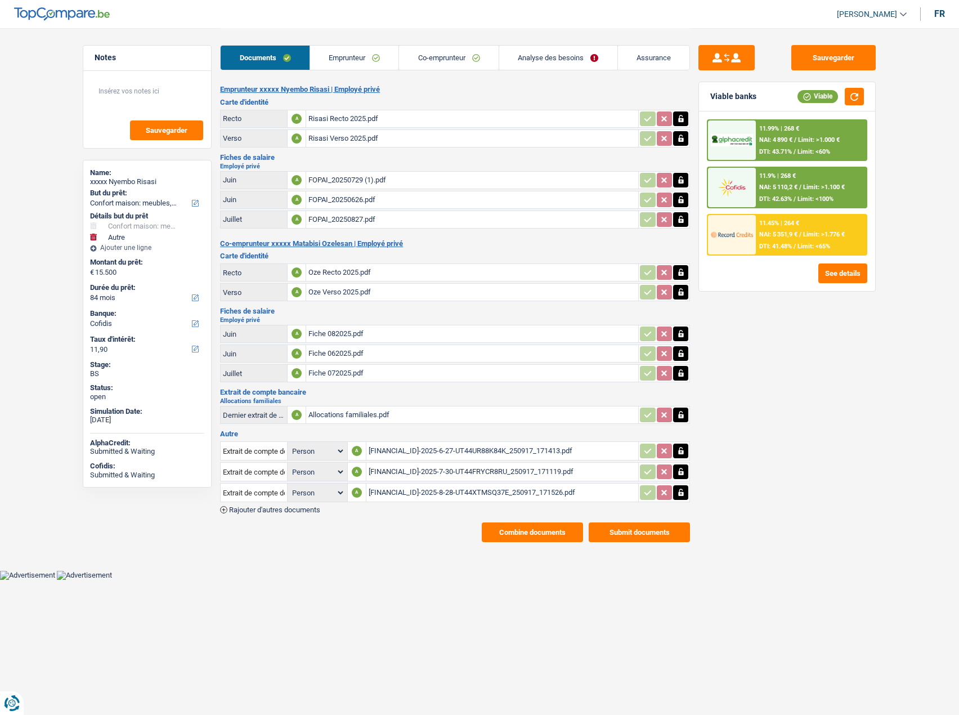
scroll to position [0, 0]
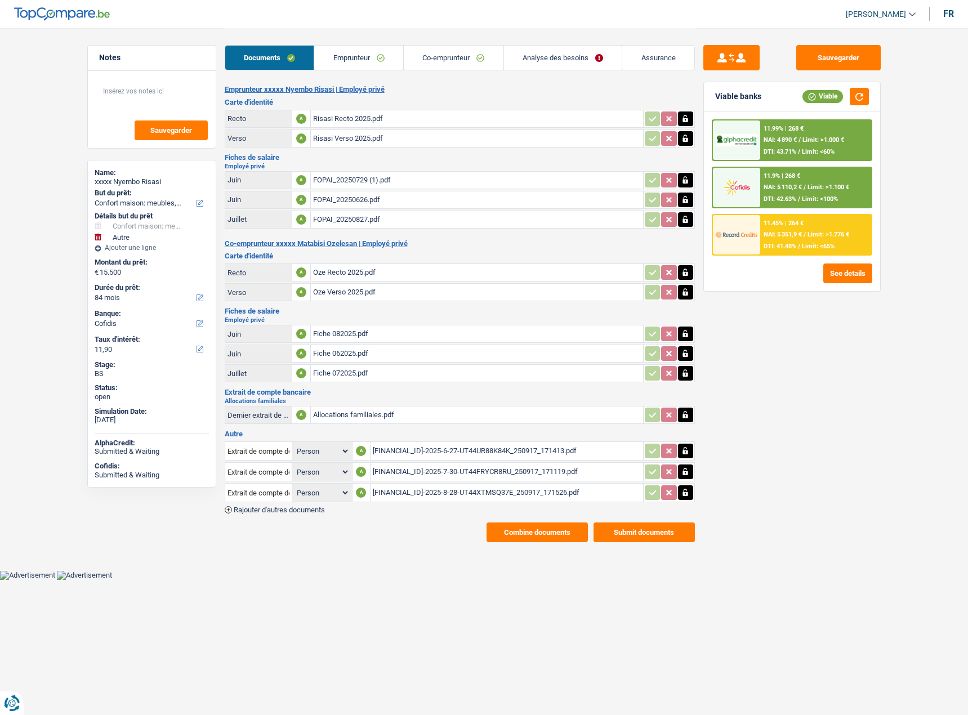
click at [359, 267] on div "Oze Recto 2025.pdf" at bounding box center [477, 272] width 328 height 17
click at [464, 60] on link "Co-emprunteur" at bounding box center [454, 58] width 100 height 24
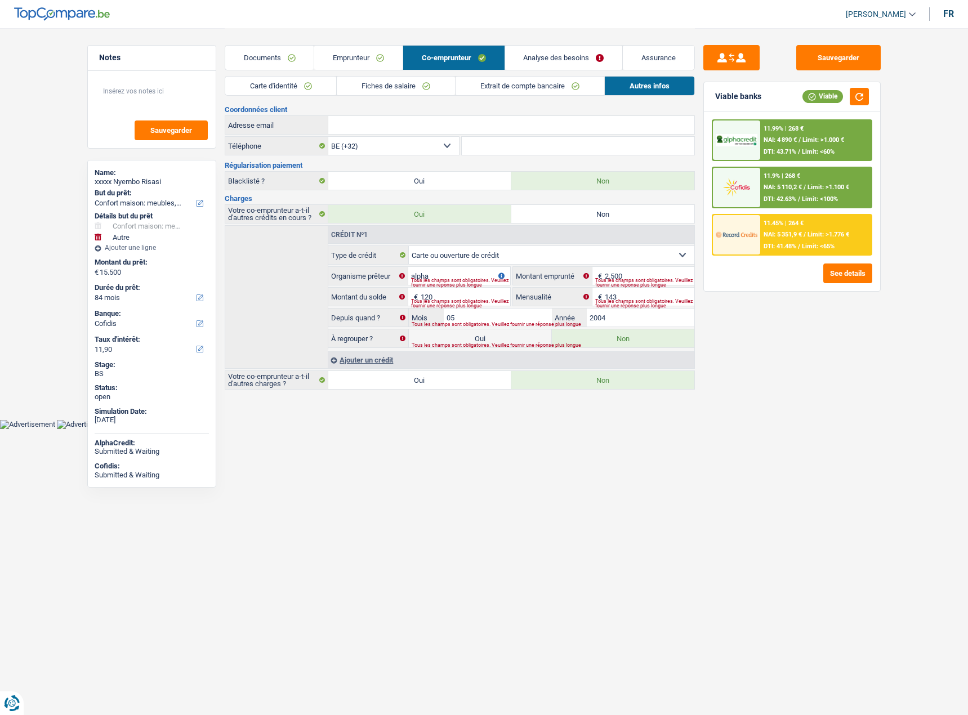
click at [336, 63] on link "Emprunteur" at bounding box center [358, 58] width 88 height 24
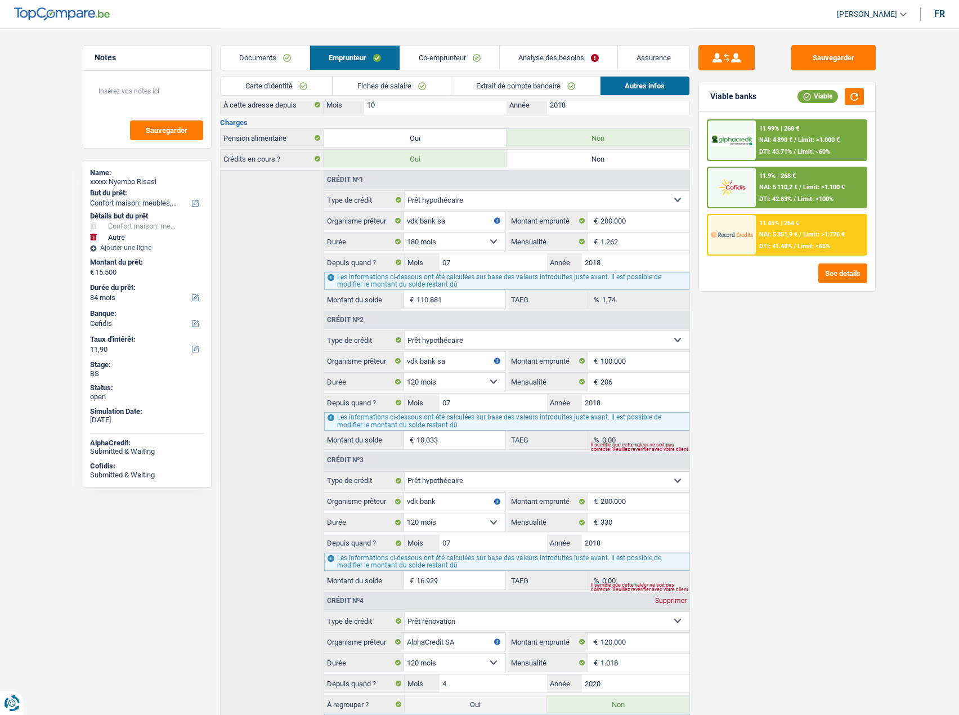
scroll to position [338, 0]
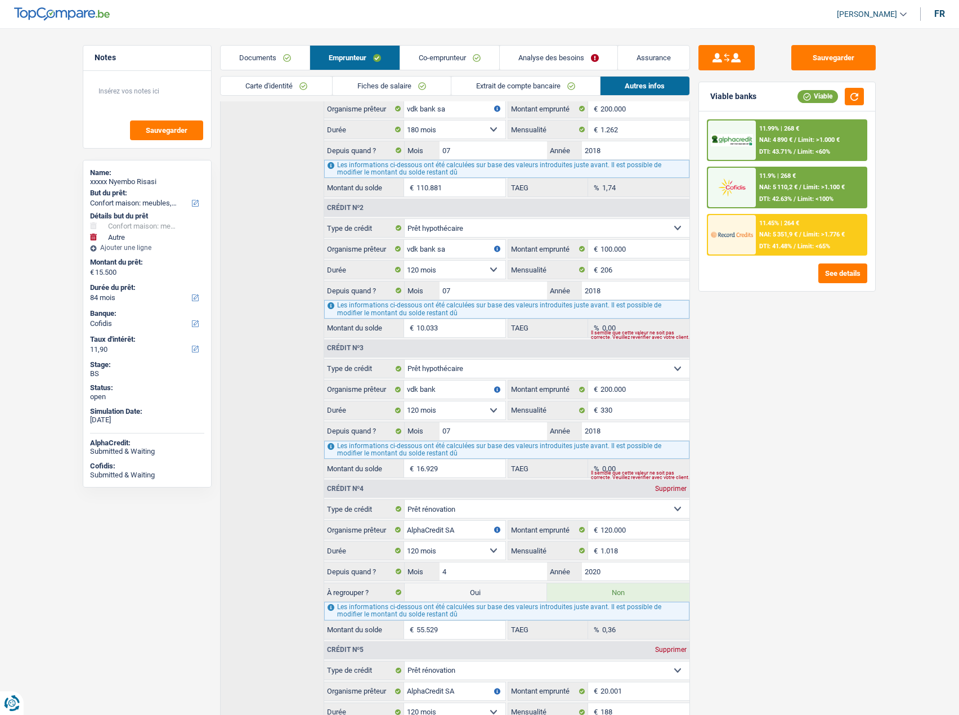
click at [819, 414] on div "Sauvegarder Viable banks Viable 11.99% | 268 € NAI: 4 890 € / Limit: >1.000 € D…" at bounding box center [787, 371] width 194 height 652
drag, startPoint x: 445, startPoint y: 385, endPoint x: 373, endPoint y: 379, distance: 71.7
click at [373, 380] on fieldset "vdk bank Organisme prêteur Veillez à ne pas indiquer le nom du courtier, mais b…" at bounding box center [414, 389] width 181 height 19
click at [831, 64] on button "Sauvegarder" at bounding box center [834, 57] width 84 height 25
click at [860, 98] on button "button" at bounding box center [854, 96] width 19 height 17
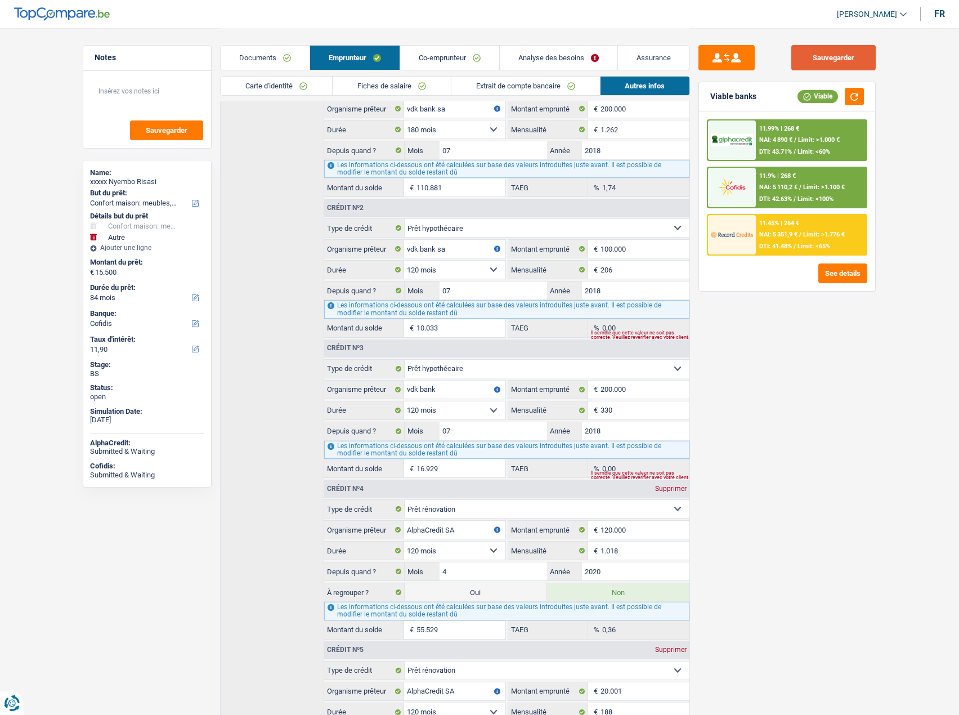
click at [824, 63] on button "Sauvegarder" at bounding box center [834, 57] width 84 height 25
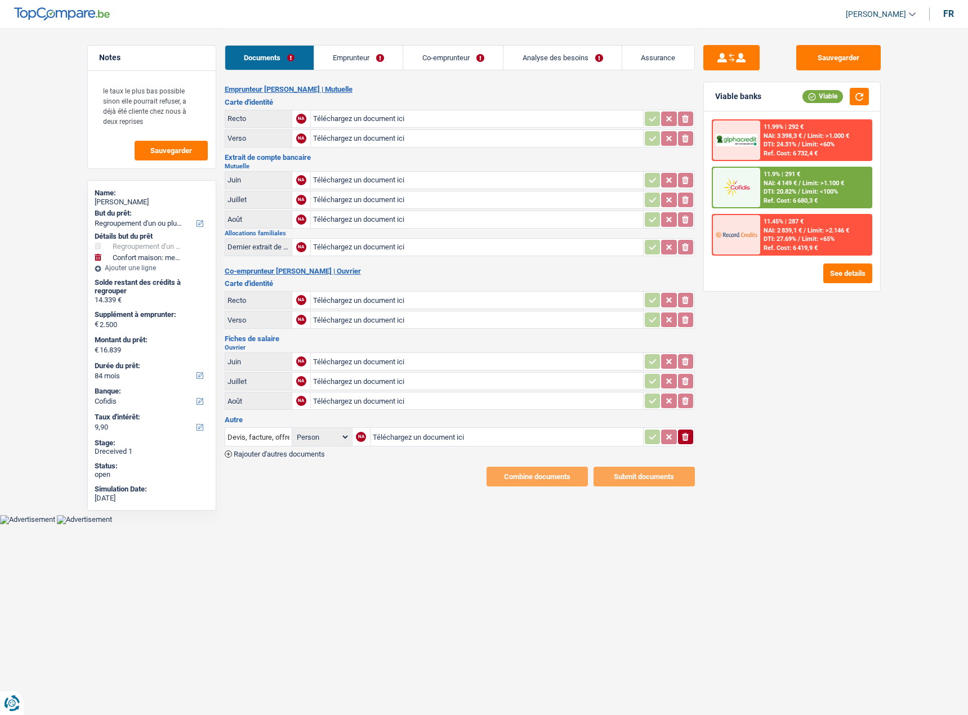
select select "refinancing"
select select "household"
select select "84"
select select "cofidis"
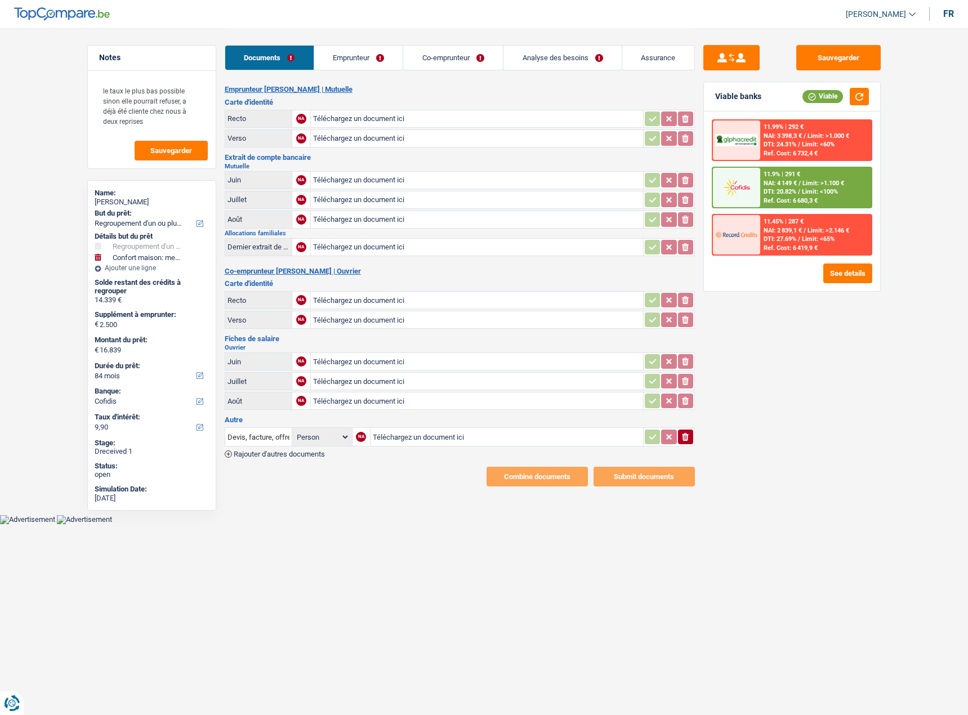
type input "C:\fakepath\1000036168.jpg"
type input "C:\fakepath\1000036171.jpg"
type input "C:\fakepath\1000036168.jpg"
type input "C:\fakepath\1000036171.jpg"
click at [368, 62] on link "Emprunteur" at bounding box center [358, 58] width 89 height 24
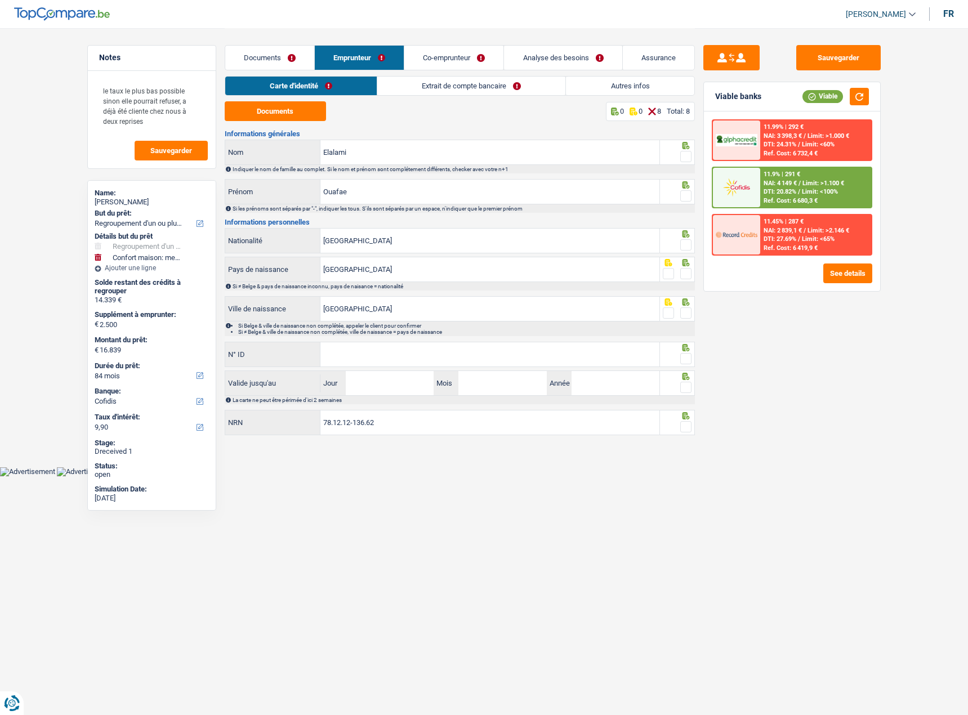
click at [409, 90] on link "Extrait de compte bancaire" at bounding box center [471, 86] width 188 height 19
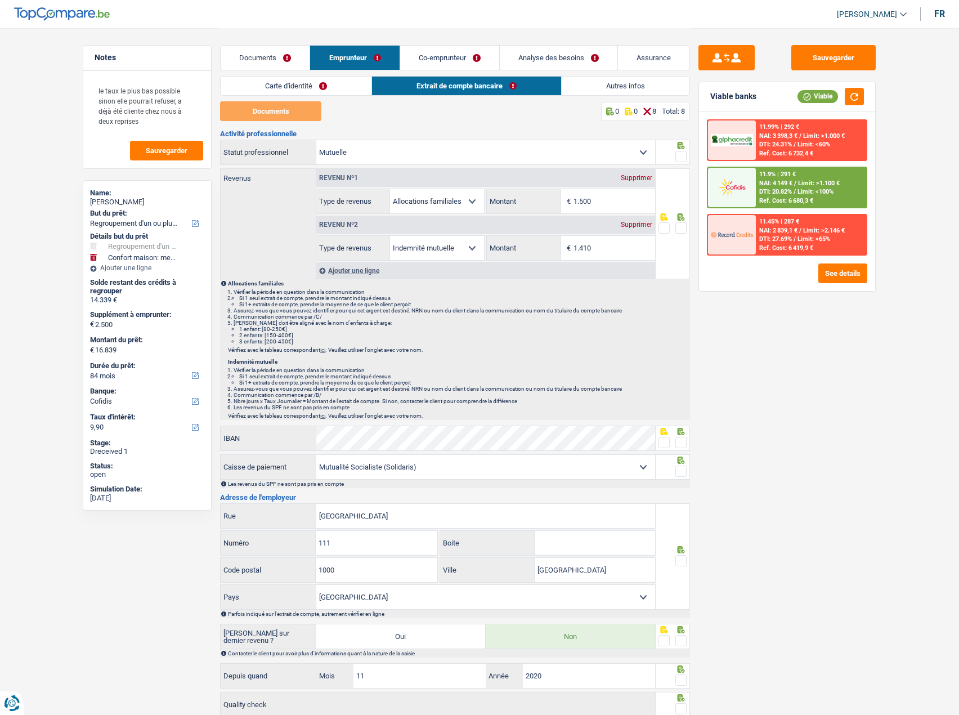
click at [300, 86] on link "Carte d'identité" at bounding box center [296, 86] width 151 height 19
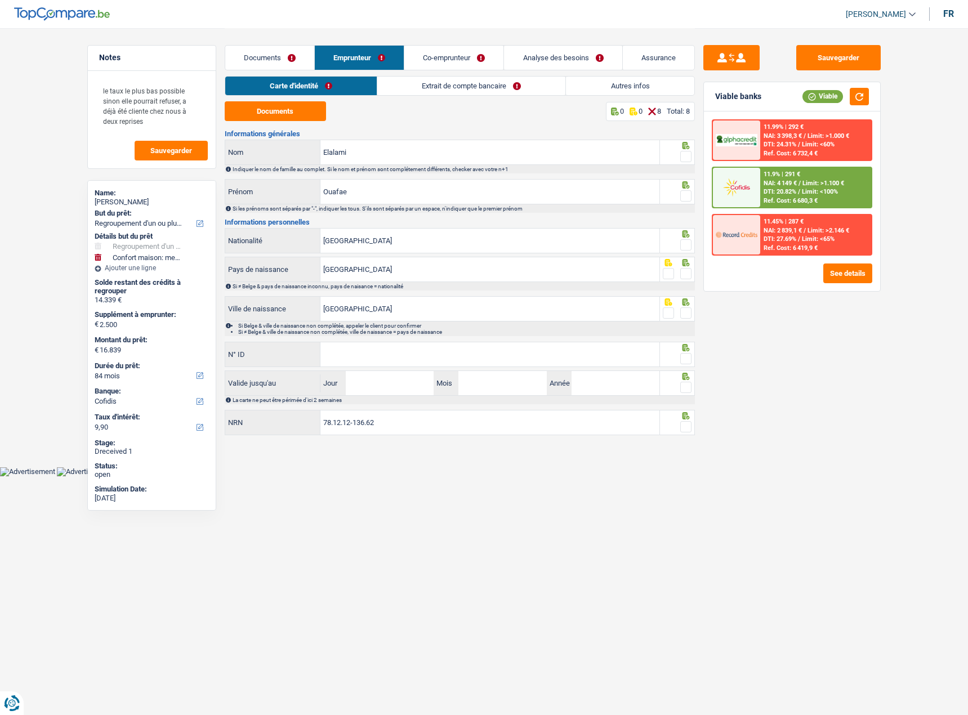
click at [440, 56] on link "Co-emprunteur" at bounding box center [453, 58] width 99 height 24
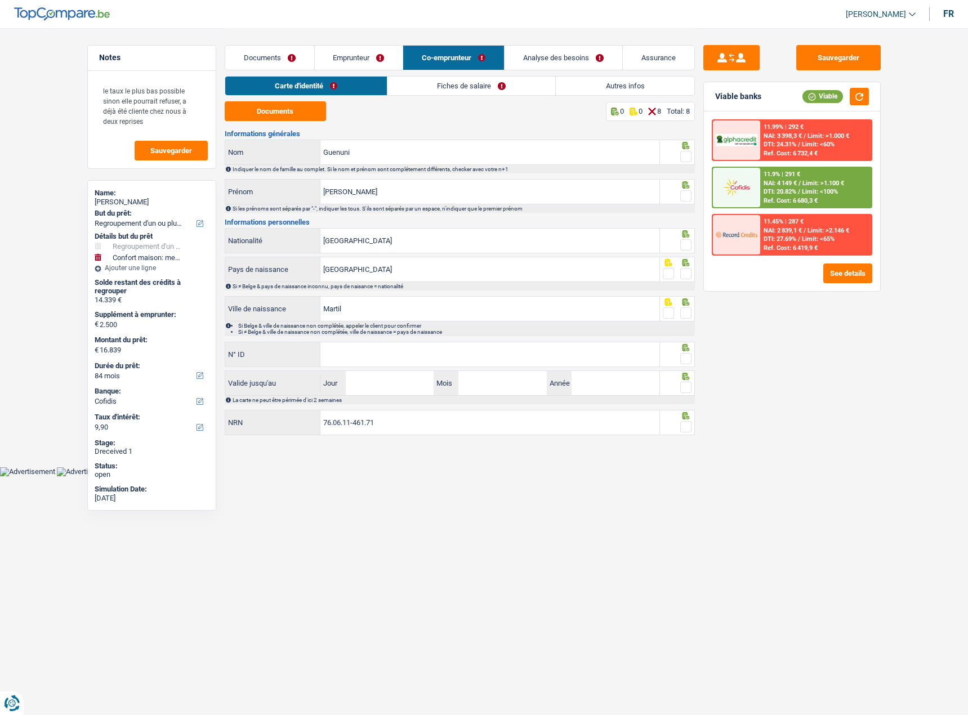
click at [345, 98] on div "Carte d'identité Fiches de salaire Autres infos" at bounding box center [460, 88] width 470 height 25
click at [265, 62] on link "Documents" at bounding box center [269, 58] width 89 height 24
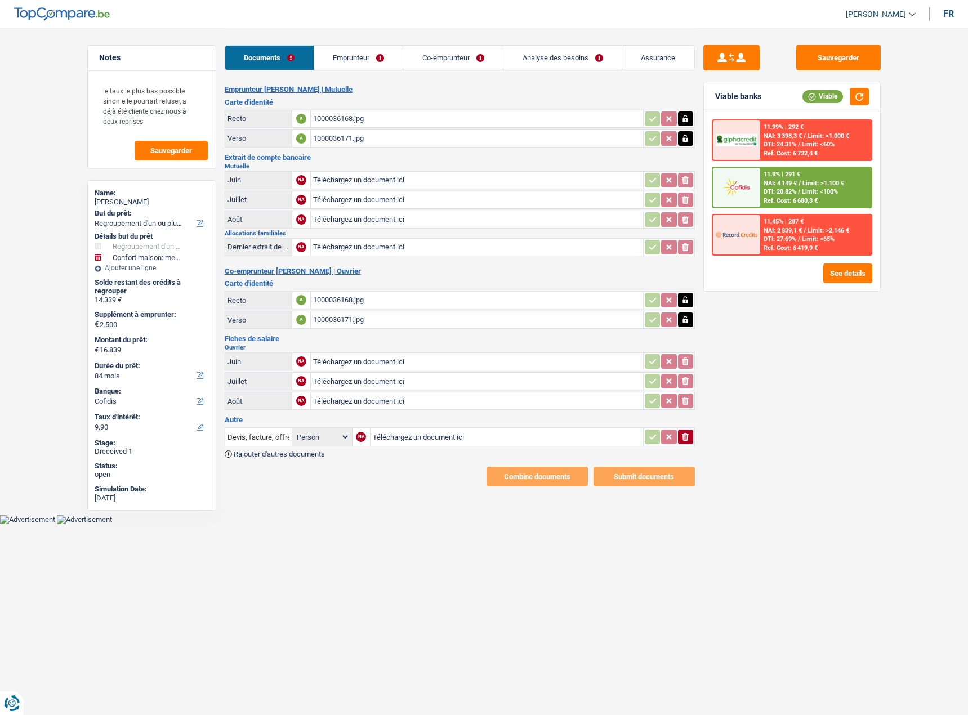
type input "C:\fakepath\1000036159.jpg"
type input "C:\fakepath\1000036161.jpg"
type input "C:\fakepath\1000036165.jpg"
type input "C:\fakepath\1000036174.jpg"
type input "C:\fakepath\1000036175.jpg"
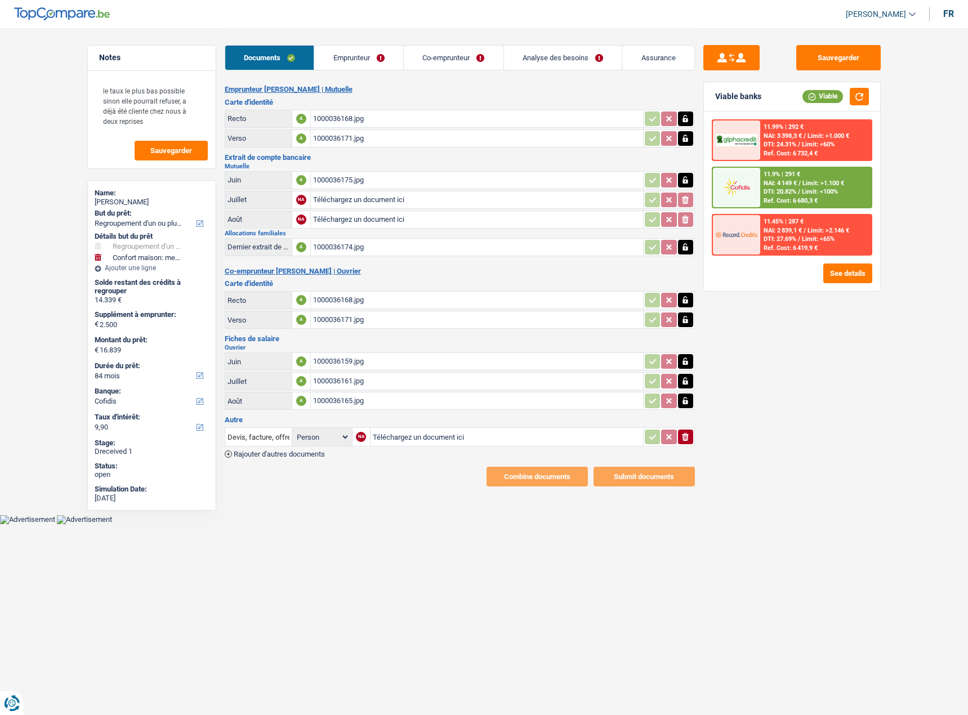
click at [356, 179] on div "1000036175.jpg" at bounding box center [477, 180] width 328 height 17
drag, startPoint x: 366, startPoint y: 51, endPoint x: 360, endPoint y: 57, distance: 8.8
click at [366, 51] on link "Emprunteur" at bounding box center [358, 58] width 89 height 24
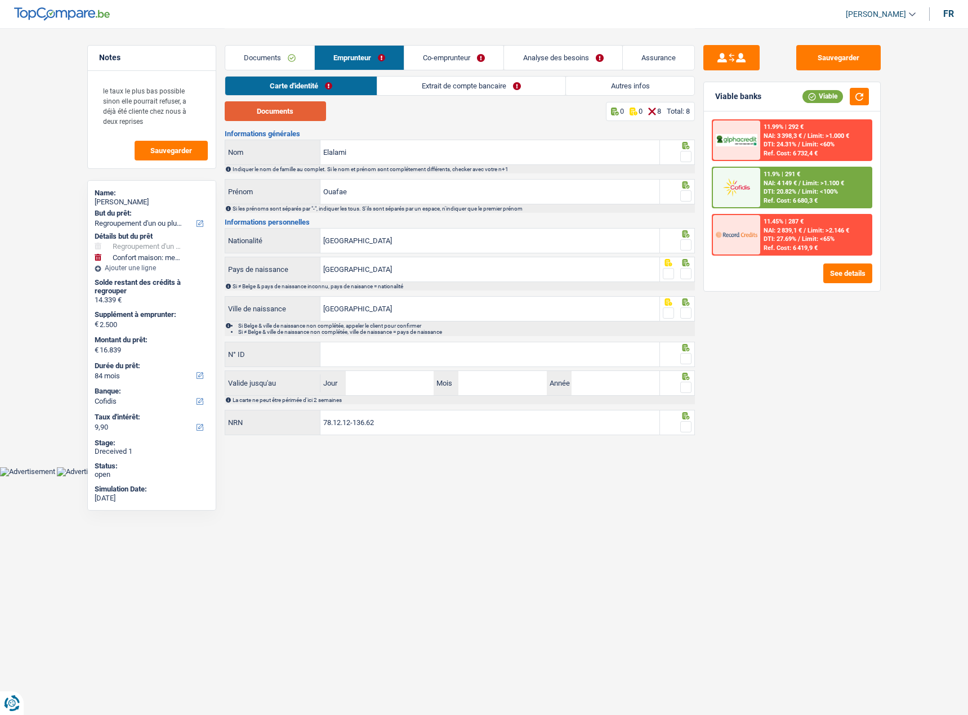
click at [305, 113] on button "Documents" at bounding box center [275, 111] width 101 height 20
drag, startPoint x: 284, startPoint y: 113, endPoint x: 318, endPoint y: 117, distance: 34.0
click at [285, 113] on button "Documents" at bounding box center [275, 111] width 101 height 20
drag, startPoint x: 686, startPoint y: 156, endPoint x: 686, endPoint y: 167, distance: 10.7
click at [686, 156] on span at bounding box center [685, 156] width 11 height 11
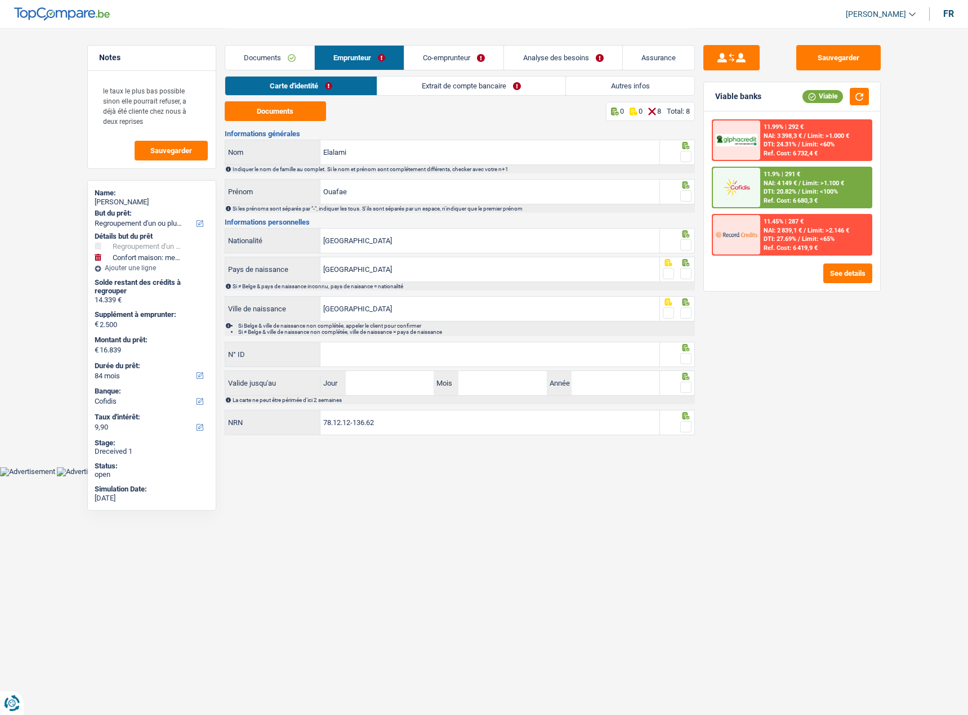
click at [0, 0] on input "radio" at bounding box center [0, 0] width 0 height 0
click at [683, 200] on span at bounding box center [685, 195] width 11 height 11
click at [0, 0] on input "radio" at bounding box center [0, 0] width 0 height 0
click at [690, 248] on span at bounding box center [685, 244] width 11 height 11
click at [0, 0] on input "radio" at bounding box center [0, 0] width 0 height 0
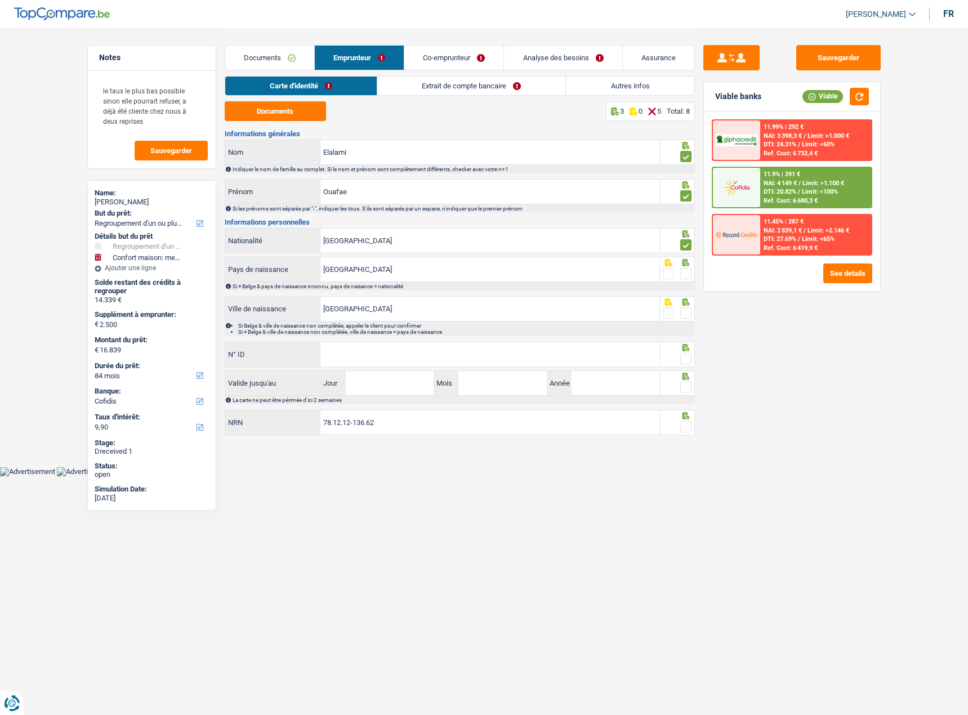
click at [689, 271] on span at bounding box center [685, 273] width 11 height 11
click at [0, 0] on input "radio" at bounding box center [0, 0] width 0 height 0
click at [687, 320] on div at bounding box center [677, 308] width 35 height 25
click at [686, 315] on span at bounding box center [685, 312] width 11 height 11
click at [0, 0] on input "radio" at bounding box center [0, 0] width 0 height 0
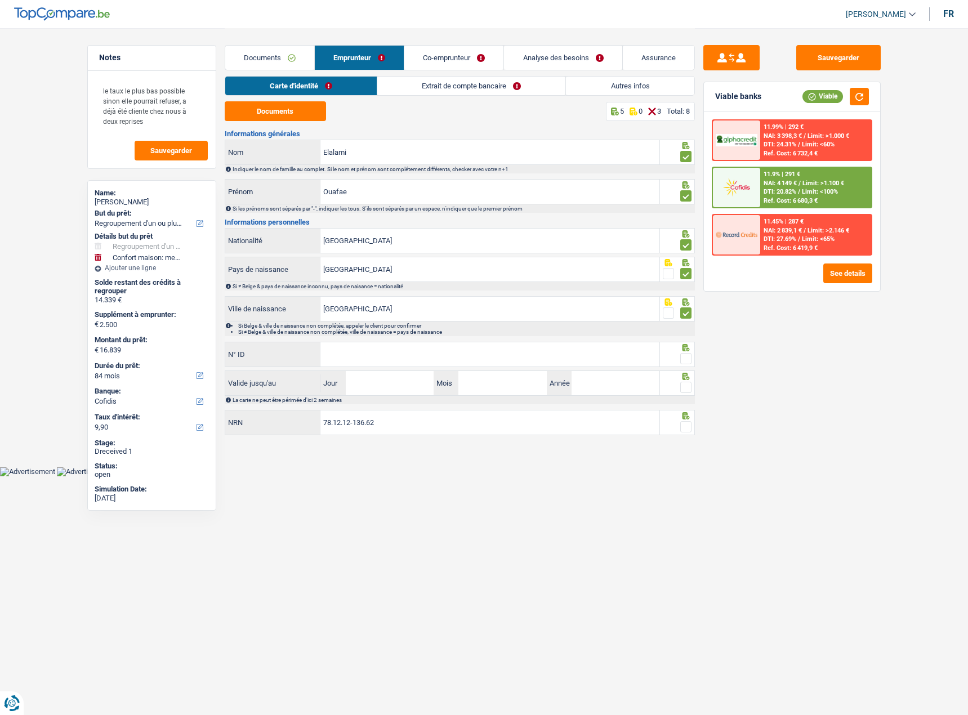
click at [687, 360] on span at bounding box center [685, 358] width 11 height 11
click at [0, 0] on input "radio" at bounding box center [0, 0] width 0 height 0
click at [625, 363] on input "N° ID" at bounding box center [489, 354] width 339 height 24
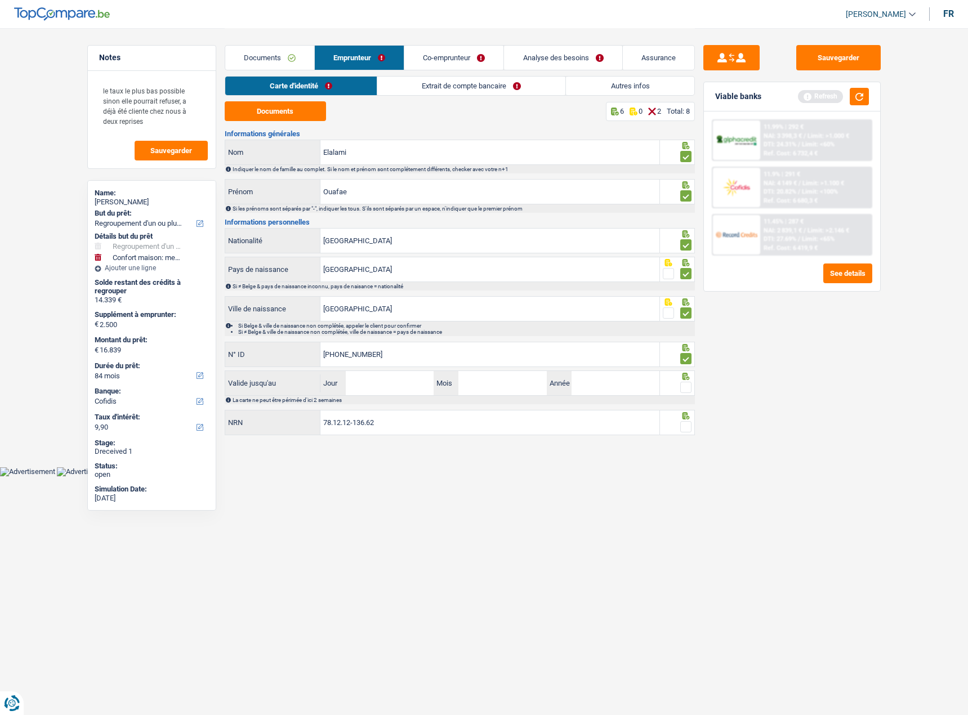
type input "592-8060784-68"
click at [692, 383] on div at bounding box center [677, 382] width 35 height 25
click at [689, 386] on span at bounding box center [685, 387] width 11 height 11
click at [0, 0] on input "radio" at bounding box center [0, 0] width 0 height 0
click at [437, 388] on label "Mois" at bounding box center [446, 383] width 25 height 24
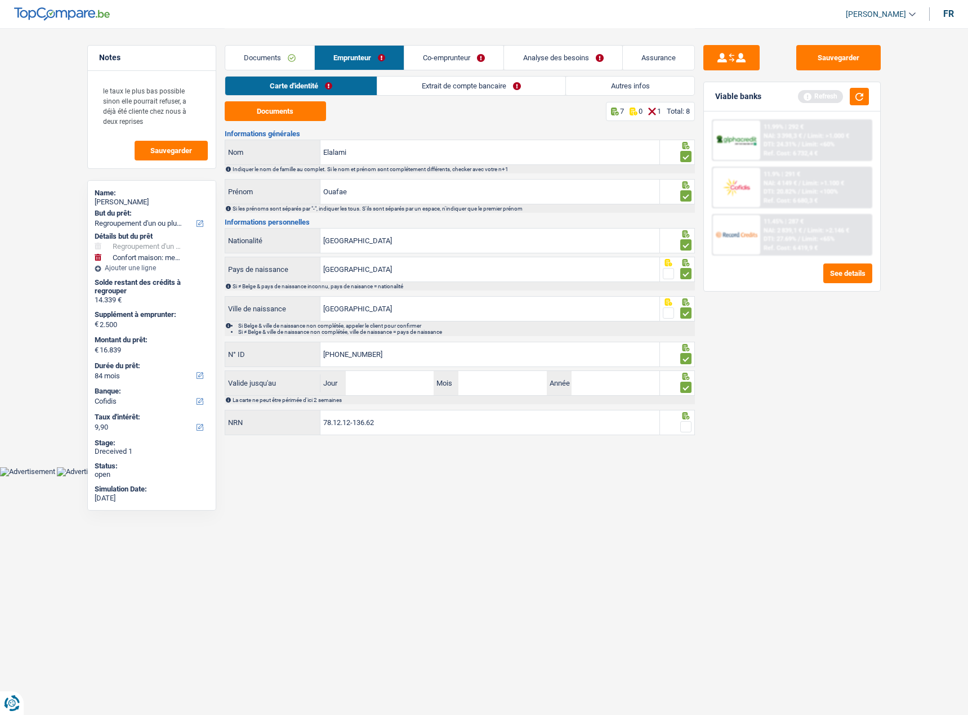
click at [458, 388] on input "Mois" at bounding box center [502, 383] width 88 height 24
click at [399, 388] on input "Jour" at bounding box center [390, 383] width 88 height 24
type input "17"
type input "05"
type input "2028"
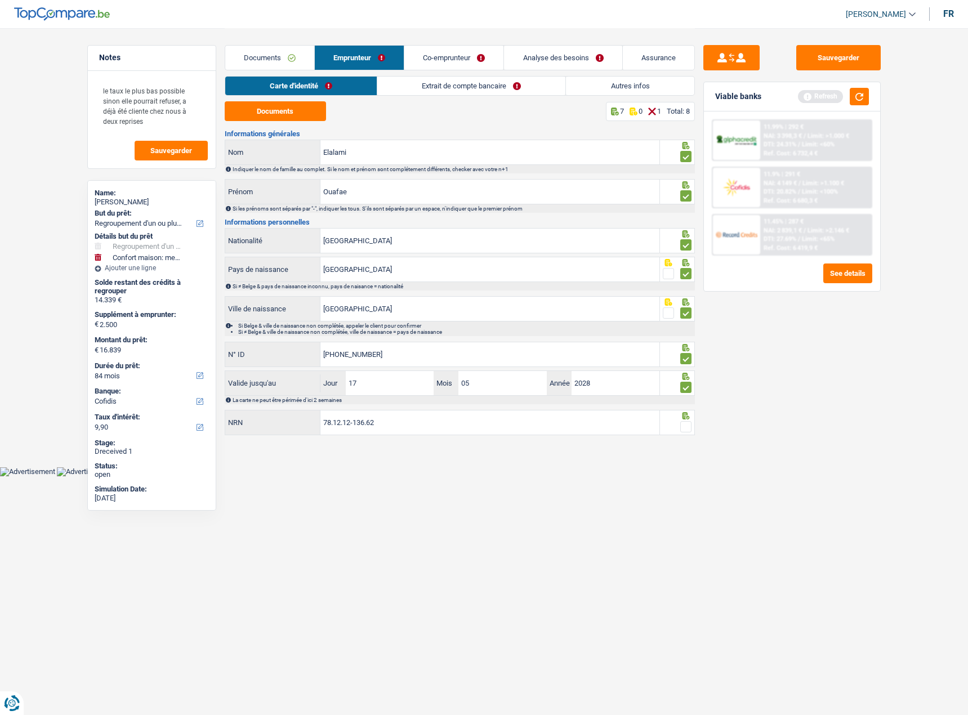
click at [687, 417] on icon at bounding box center [685, 415] width 11 height 7
click at [685, 427] on span at bounding box center [685, 426] width 11 height 11
click at [0, 0] on input "radio" at bounding box center [0, 0] width 0 height 0
drag, startPoint x: 802, startPoint y: 427, endPoint x: 945, endPoint y: 427, distance: 143.0
click at [803, 427] on div "Sauvegarder Viable banks Refresh 11.99% | 292 € NAI: 3 398,3 € / Limit: >1.000 …" at bounding box center [792, 371] width 194 height 652
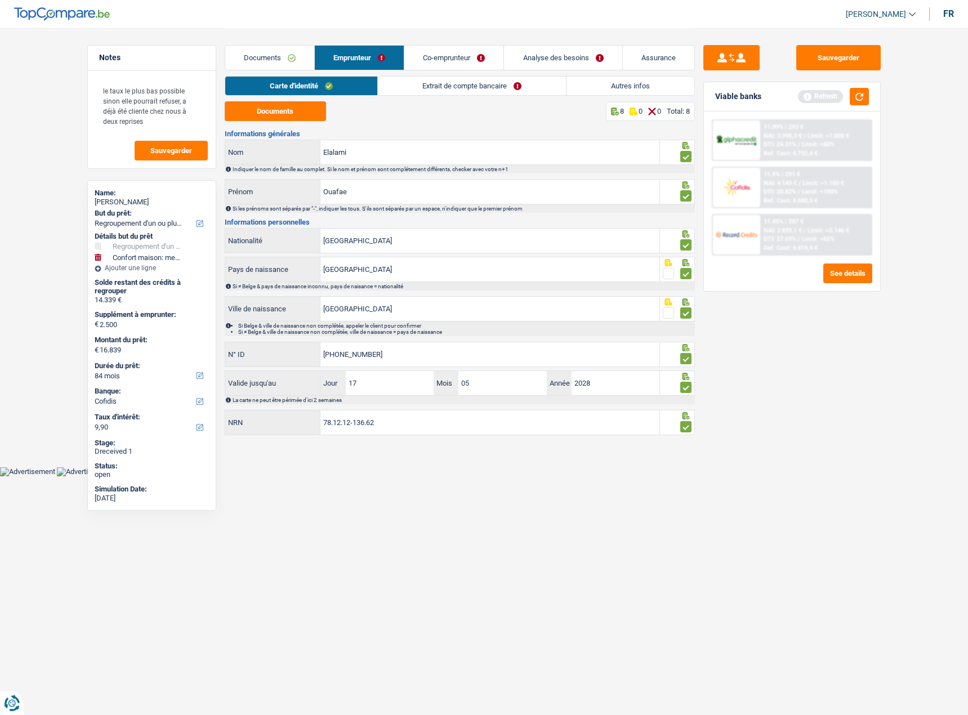
click at [421, 96] on div "Carte d'identité Extrait de compte bancaire Autres infos" at bounding box center [460, 88] width 470 height 25
click at [421, 92] on link "Extrait de compte bancaire" at bounding box center [472, 86] width 188 height 19
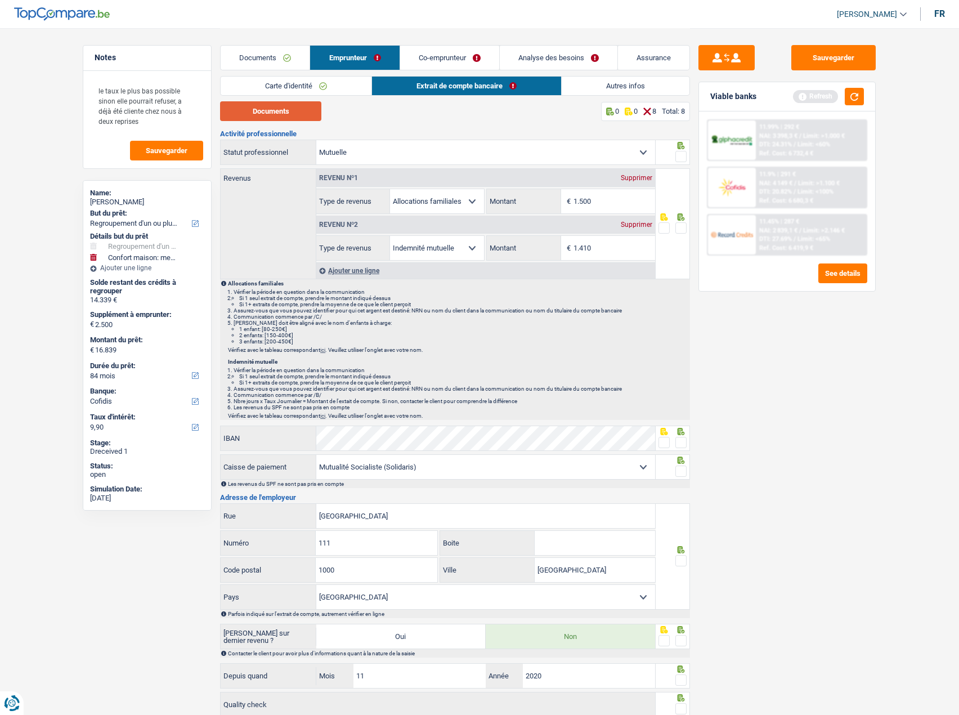
click at [311, 110] on button "Documents" at bounding box center [270, 111] width 101 height 20
click at [292, 128] on div "Documents 0 0 8 Total: 8 Activité professionnelle Ouvrier Employé privé Employé…" at bounding box center [455, 428] width 470 height 655
drag, startPoint x: 287, startPoint y: 118, endPoint x: 277, endPoint y: 104, distance: 17.5
click at [278, 106] on button "Documents" at bounding box center [270, 111] width 101 height 20
drag, startPoint x: 607, startPoint y: 238, endPoint x: 592, endPoint y: 240, distance: 14.9
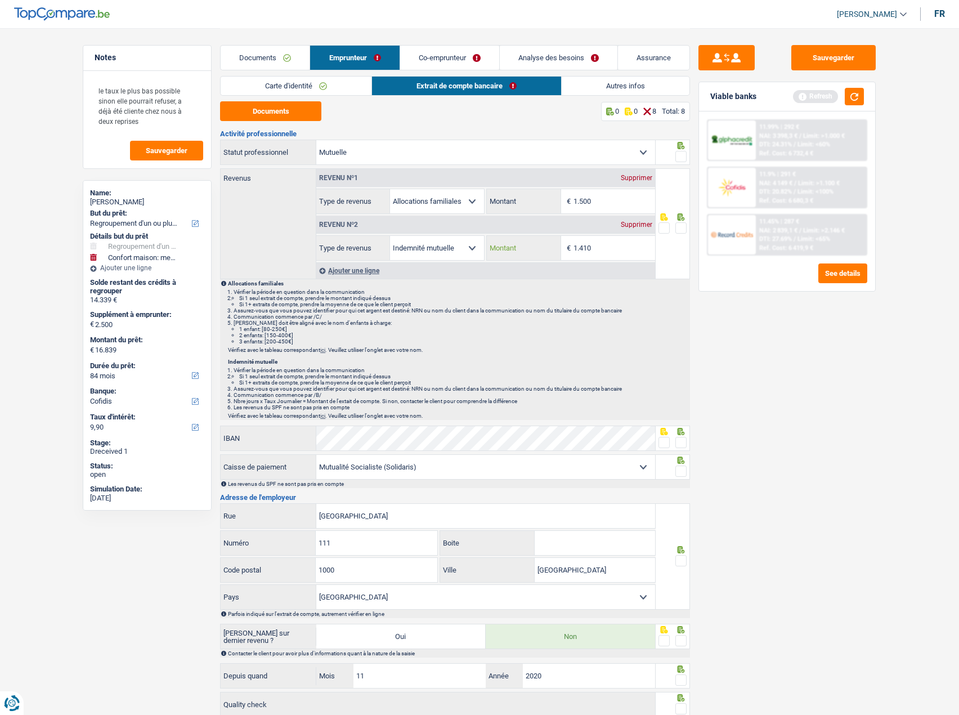
click at [592, 240] on input "1.410" at bounding box center [615, 248] width 82 height 24
drag, startPoint x: 602, startPoint y: 242, endPoint x: 486, endPoint y: 244, distance: 116.6
click at [486, 244] on div "Allocation d'handicap Allocations chômage Allocations familiales Chèques repas …" at bounding box center [485, 247] width 339 height 25
type input "1.404"
click at [678, 160] on span at bounding box center [681, 156] width 11 height 11
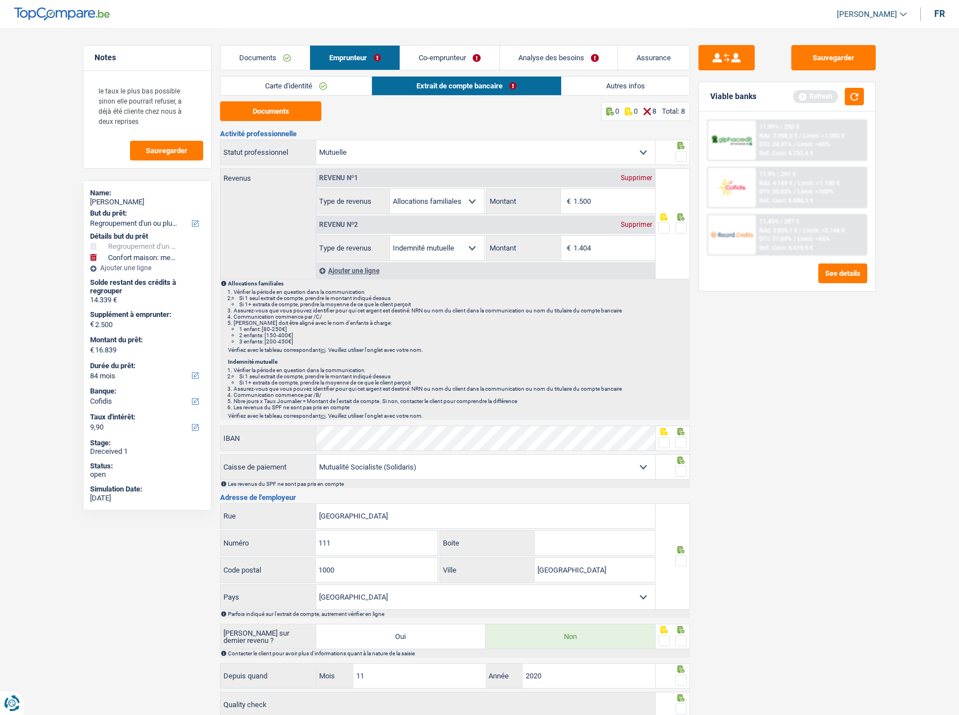
click at [0, 0] on input "radio" at bounding box center [0, 0] width 0 height 0
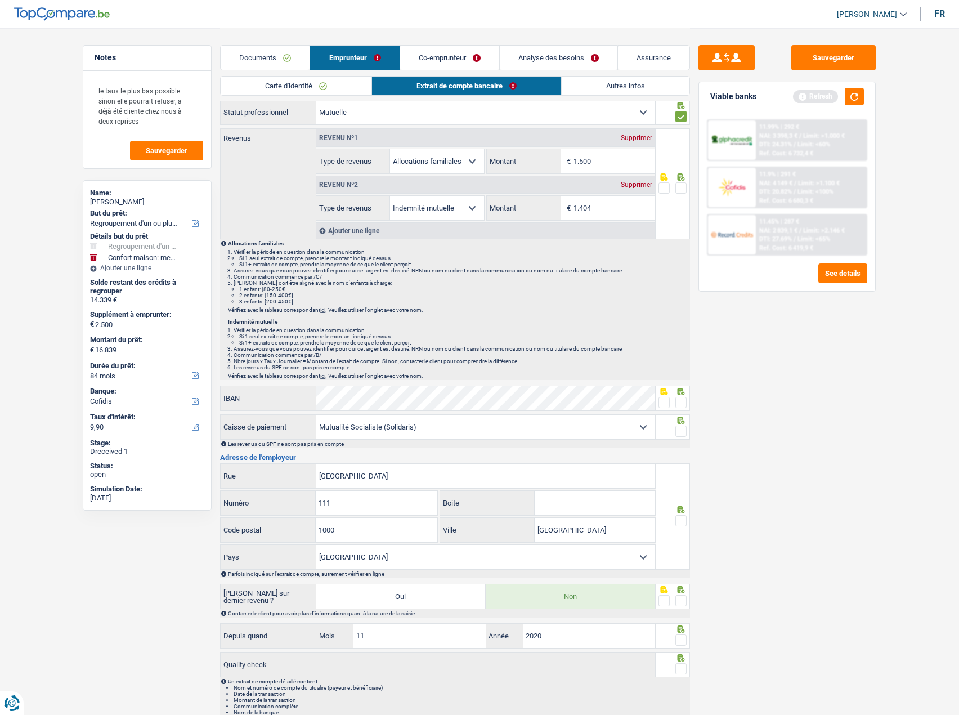
scroll to position [84, 0]
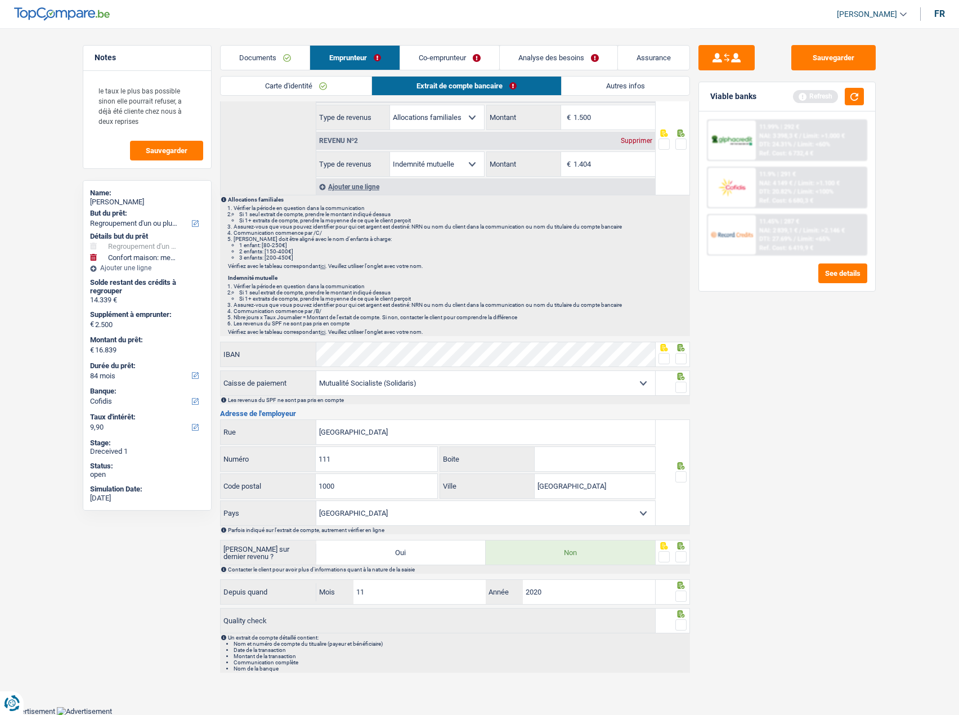
click at [664, 354] on span at bounding box center [664, 358] width 11 height 11
click at [0, 0] on input "radio" at bounding box center [0, 0] width 0 height 0
click at [683, 387] on span at bounding box center [681, 387] width 11 height 11
click at [0, 0] on input "radio" at bounding box center [0, 0] width 0 height 0
click at [683, 387] on span at bounding box center [681, 387] width 11 height 11
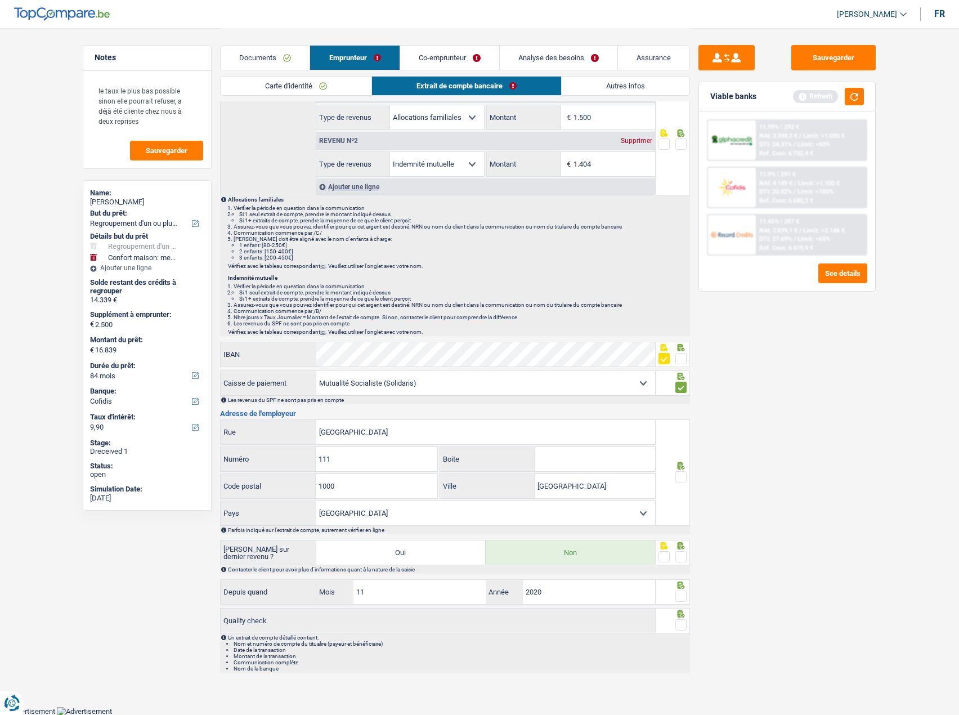
click at [0, 0] on input "radio" at bounding box center [0, 0] width 0 height 0
click at [682, 476] on span at bounding box center [681, 476] width 11 height 11
click at [0, 0] on input "radio" at bounding box center [0, 0] width 0 height 0
click at [680, 387] on span at bounding box center [681, 387] width 11 height 11
click at [0, 0] on input "radio" at bounding box center [0, 0] width 0 height 0
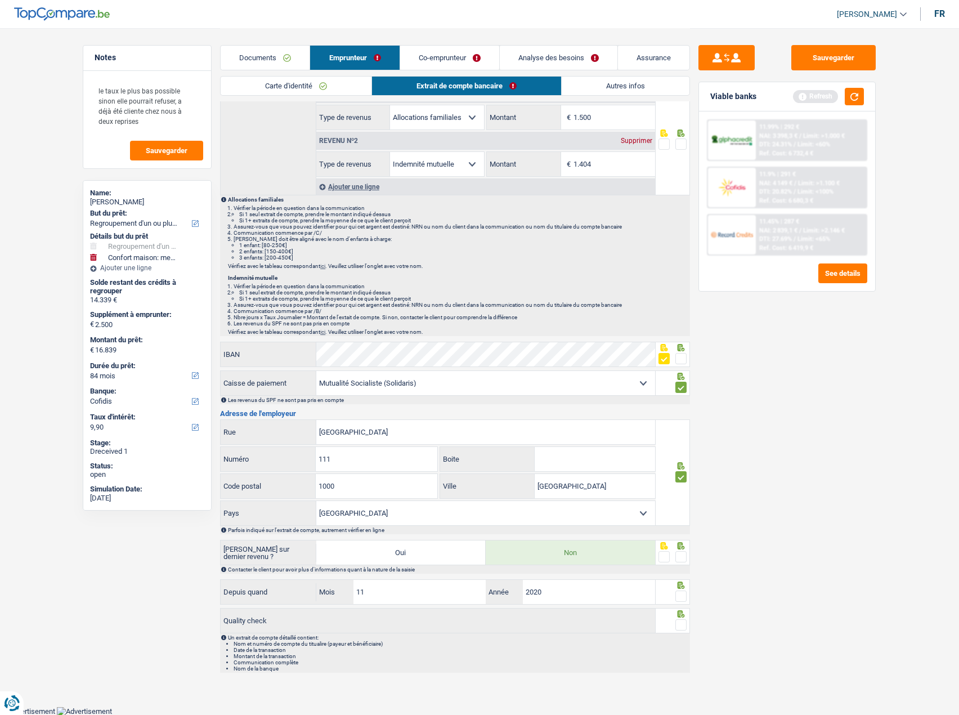
click at [681, 551] on span at bounding box center [681, 556] width 11 height 11
click at [0, 0] on input "radio" at bounding box center [0, 0] width 0 height 0
click at [673, 588] on div at bounding box center [673, 584] width 29 height 9
click at [677, 598] on span at bounding box center [681, 596] width 11 height 11
click at [0, 0] on input "radio" at bounding box center [0, 0] width 0 height 0
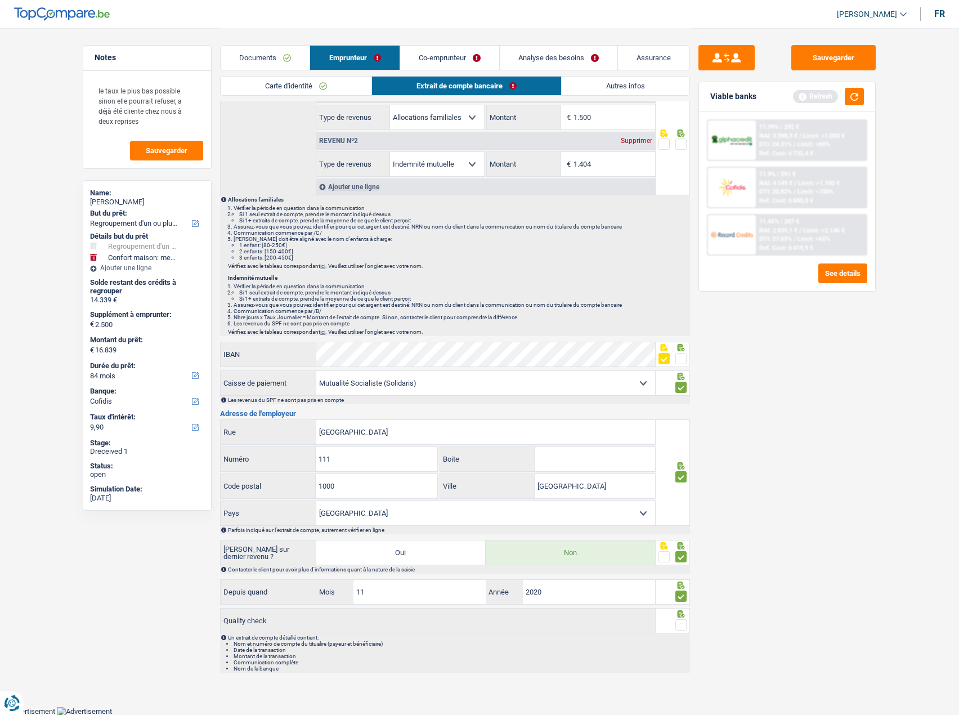
click at [678, 625] on span at bounding box center [681, 624] width 11 height 11
click at [0, 0] on input "radio" at bounding box center [0, 0] width 0 height 0
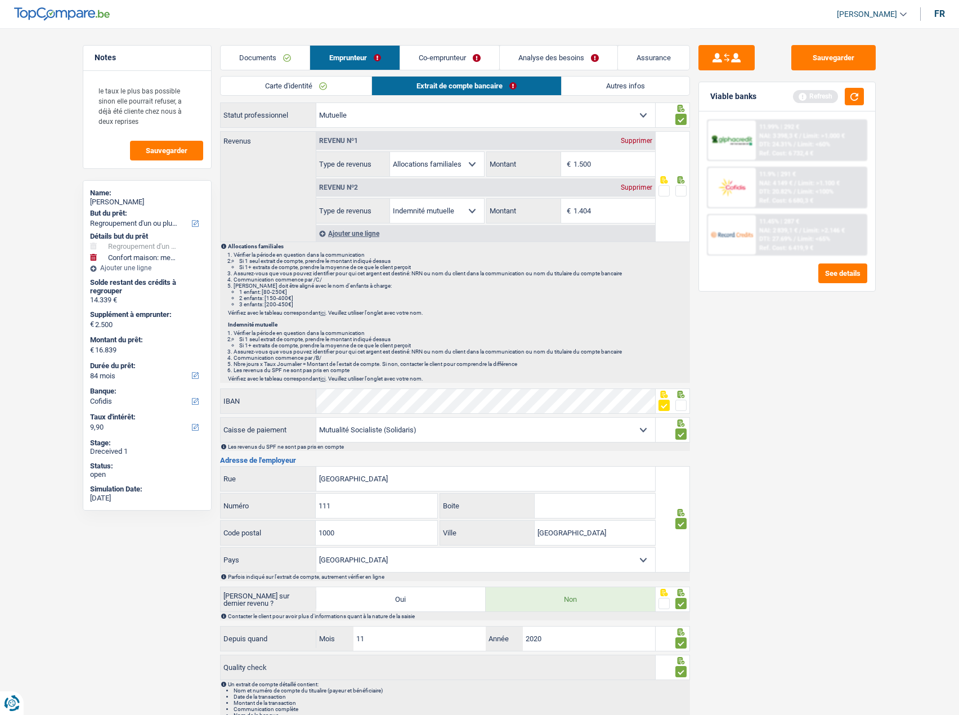
scroll to position [0, 0]
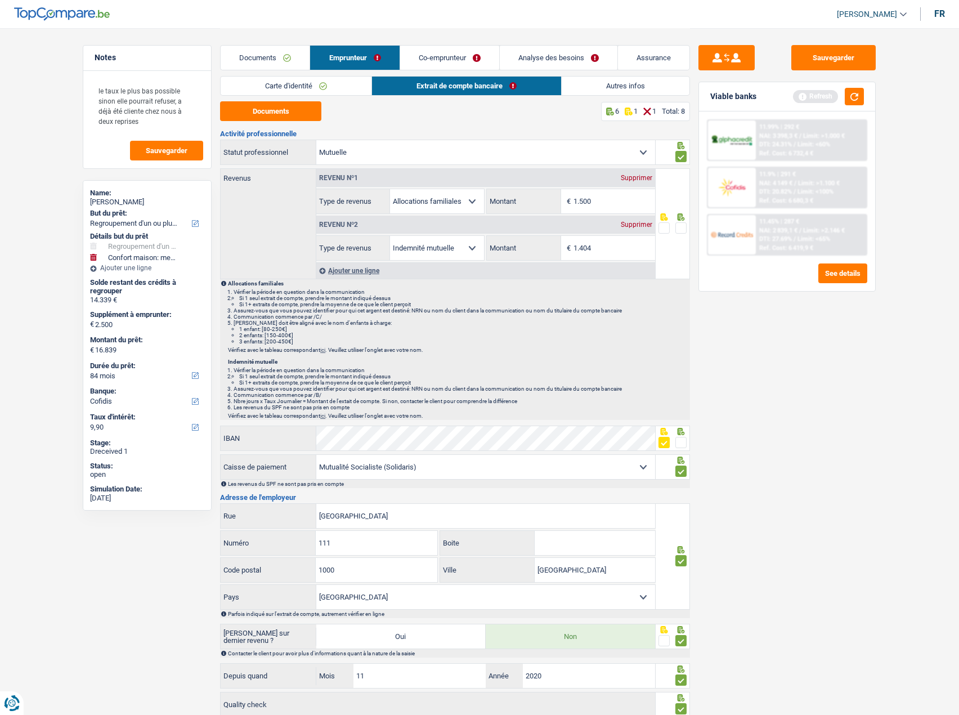
click at [645, 85] on link "Autres infos" at bounding box center [626, 86] width 128 height 19
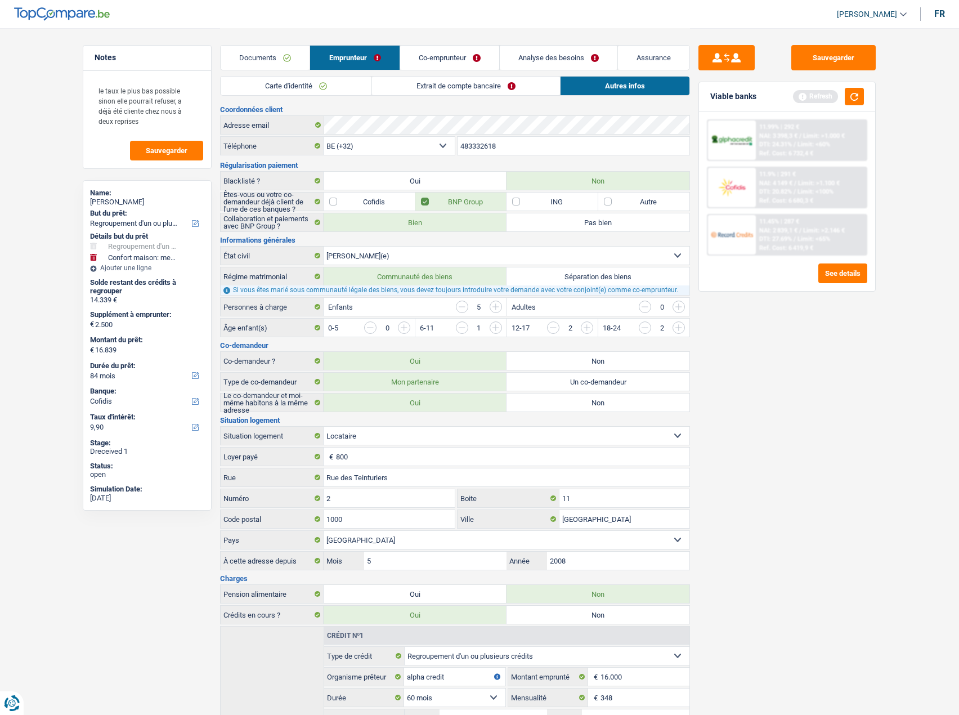
click at [445, 57] on link "Co-emprunteur" at bounding box center [449, 58] width 99 height 24
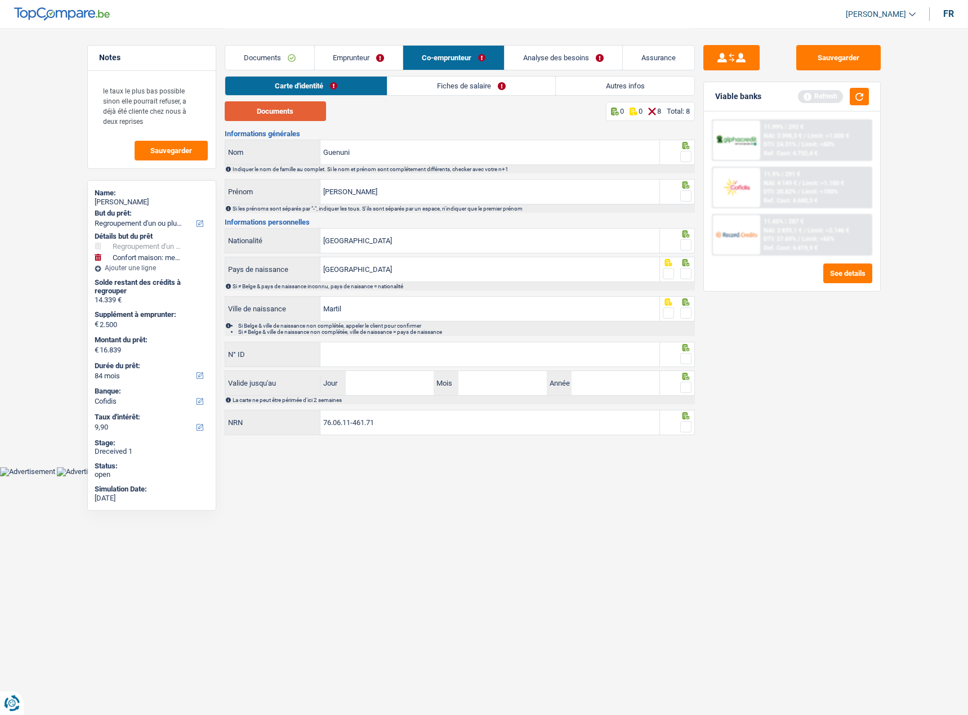
drag, startPoint x: 293, startPoint y: 115, endPoint x: 309, endPoint y: 114, distance: 15.8
click at [293, 115] on button "Documents" at bounding box center [275, 111] width 101 height 20
click at [687, 158] on span at bounding box center [685, 156] width 11 height 11
click at [0, 0] on input "radio" at bounding box center [0, 0] width 0 height 0
drag, startPoint x: 687, startPoint y: 197, endPoint x: 685, endPoint y: 207, distance: 10.4
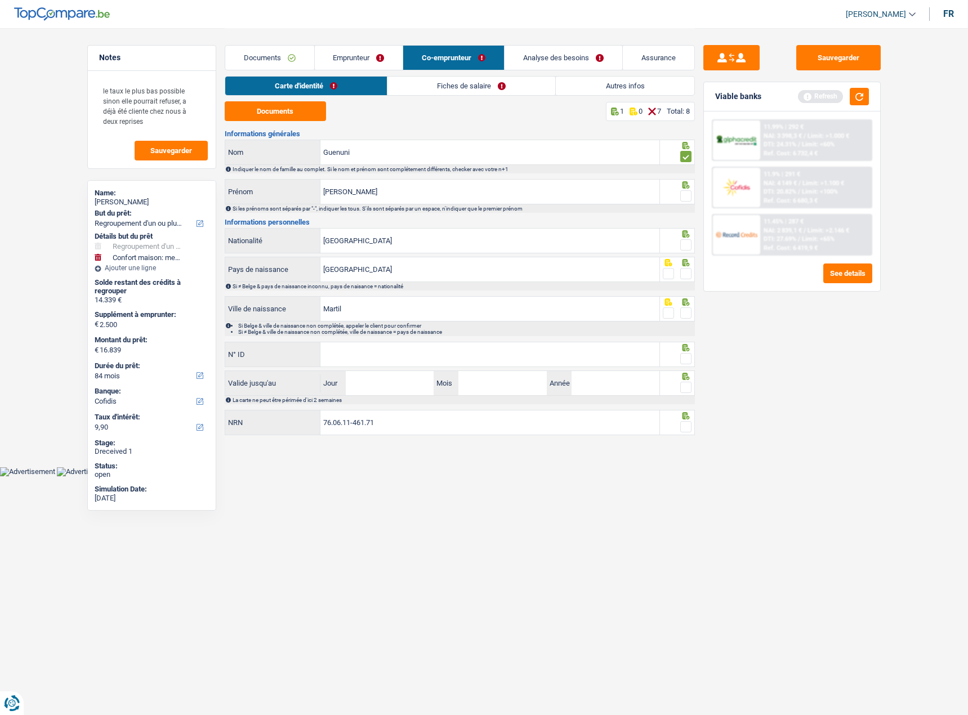
click at [686, 199] on span at bounding box center [685, 195] width 11 height 11
click at [0, 0] on input "radio" at bounding box center [0, 0] width 0 height 0
click at [689, 247] on span at bounding box center [685, 244] width 11 height 11
click at [0, 0] on input "radio" at bounding box center [0, 0] width 0 height 0
click at [686, 279] on span at bounding box center [685, 273] width 11 height 11
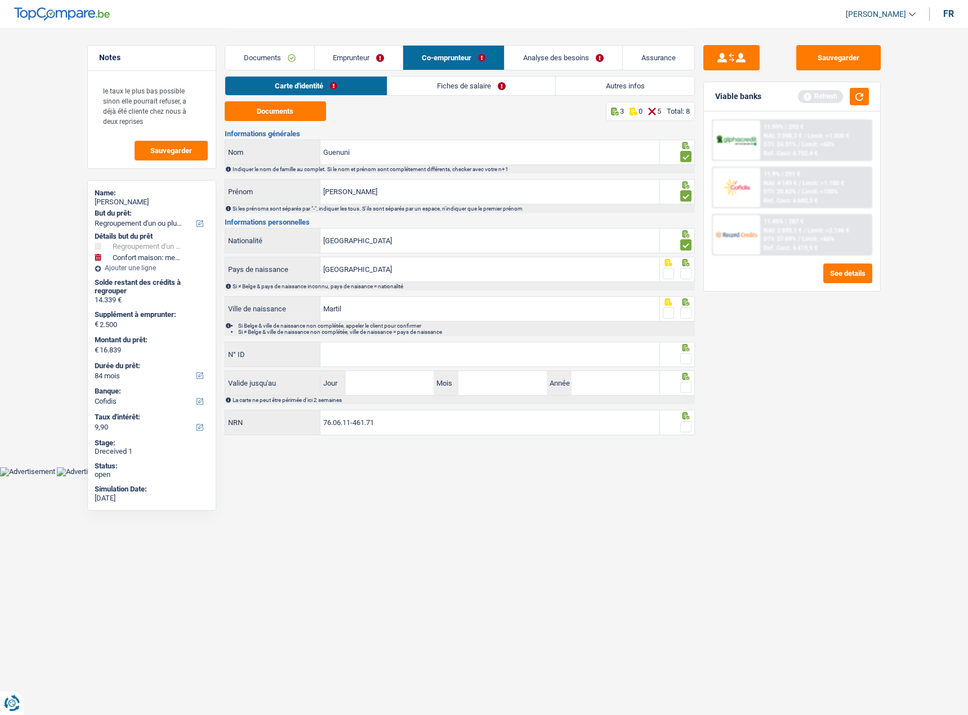
click at [0, 0] on input "radio" at bounding box center [0, 0] width 0 height 0
click at [686, 305] on icon at bounding box center [685, 301] width 11 height 7
click at [686, 314] on span at bounding box center [685, 312] width 11 height 11
click at [0, 0] on input "radio" at bounding box center [0, 0] width 0 height 0
click at [686, 360] on span at bounding box center [685, 358] width 11 height 11
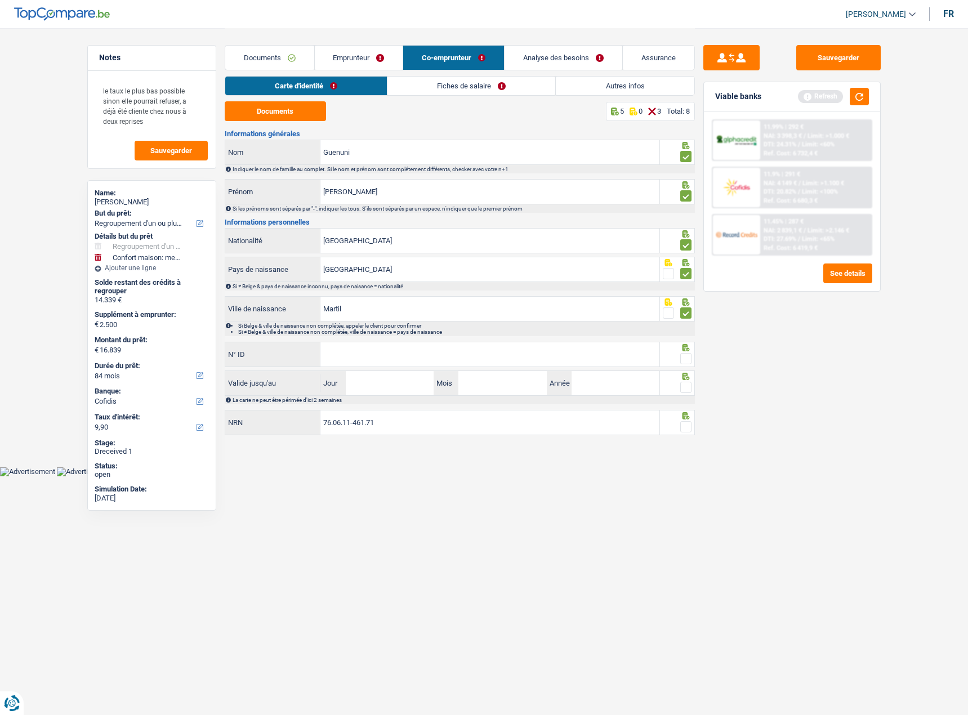
click at [0, 0] on input "radio" at bounding box center [0, 0] width 0 height 0
click at [583, 361] on input "N° ID" at bounding box center [489, 354] width 339 height 24
type input "592-9910385-73"
click at [419, 374] on input "Jour" at bounding box center [390, 383] width 88 height 24
type input "10"
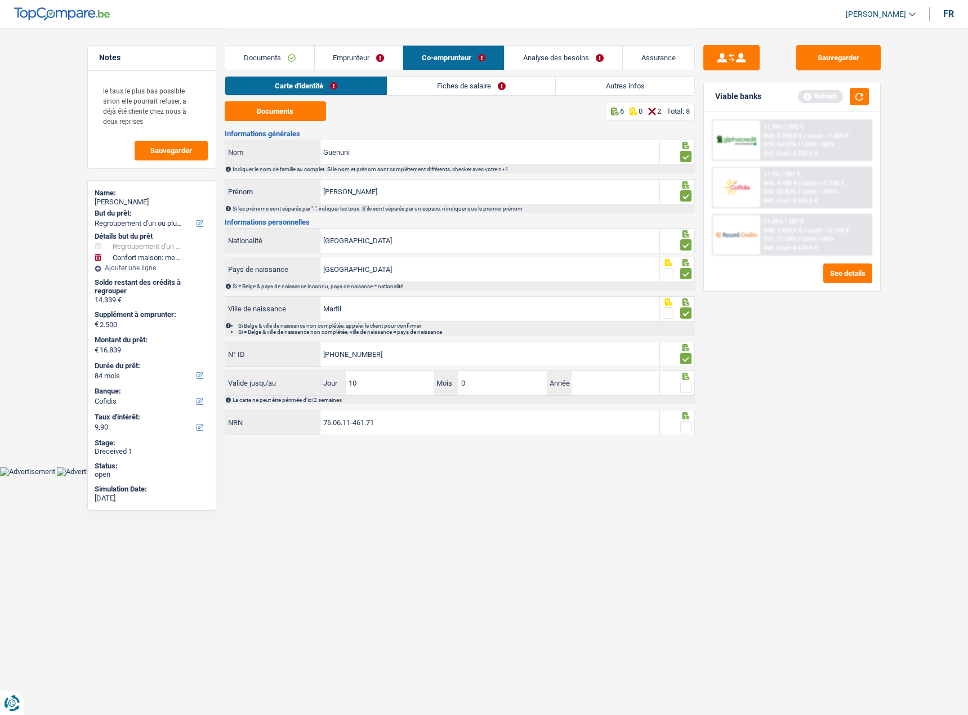
type input "06"
type input "2030"
click at [686, 388] on span at bounding box center [685, 387] width 11 height 11
click at [0, 0] on input "radio" at bounding box center [0, 0] width 0 height 0
click at [691, 426] on div at bounding box center [677, 422] width 35 height 25
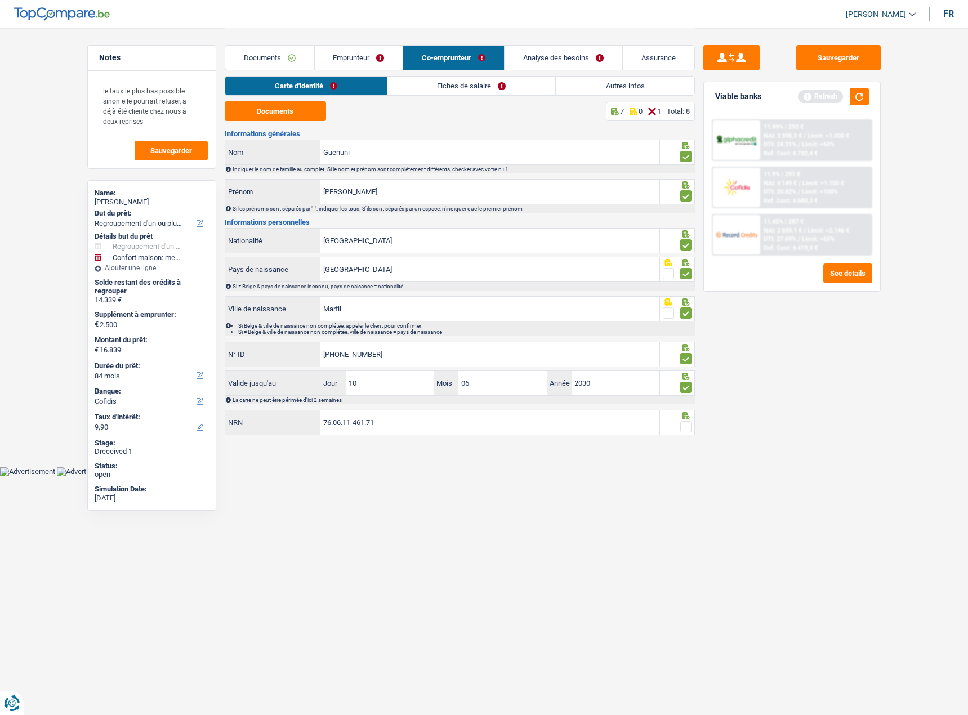
click at [686, 429] on span at bounding box center [685, 426] width 11 height 11
click at [0, 0] on input "radio" at bounding box center [0, 0] width 0 height 0
click at [484, 92] on link "Fiches de salaire" at bounding box center [472, 86] width 168 height 19
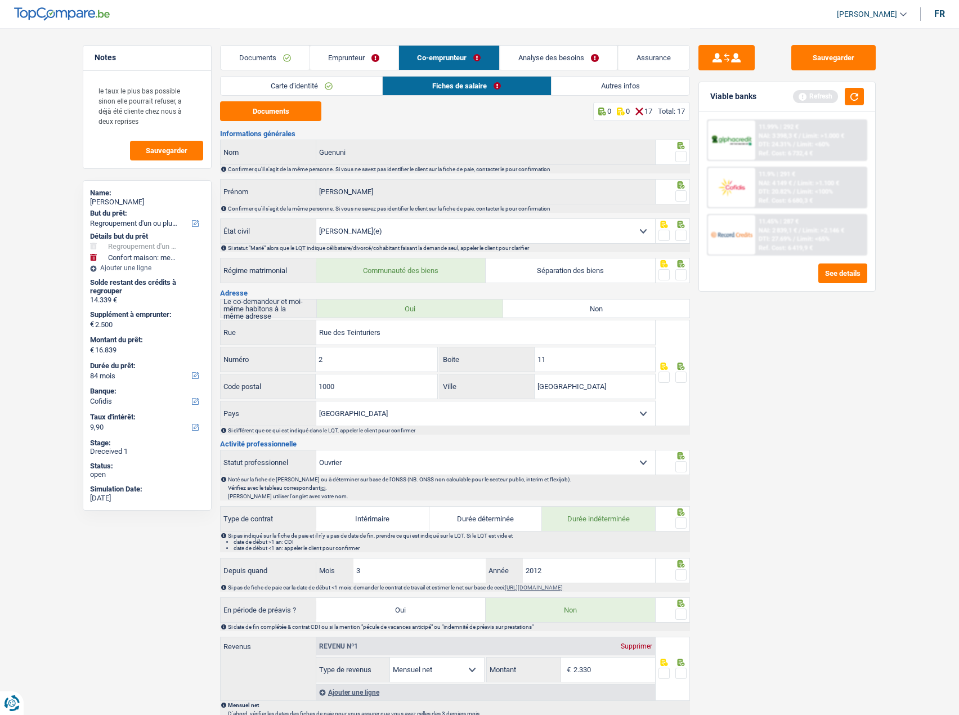
click at [303, 124] on div "Documents 0 0 17 Total: 17 Informations générales Guenuni Nom Confirmer qu'il s…" at bounding box center [455, 606] width 470 height 1011
click at [293, 114] on button "Documents" at bounding box center [270, 111] width 101 height 20
drag, startPoint x: 681, startPoint y: 153, endPoint x: 680, endPoint y: 162, distance: 9.1
click at [680, 153] on span at bounding box center [681, 156] width 11 height 11
click at [0, 0] on input "radio" at bounding box center [0, 0] width 0 height 0
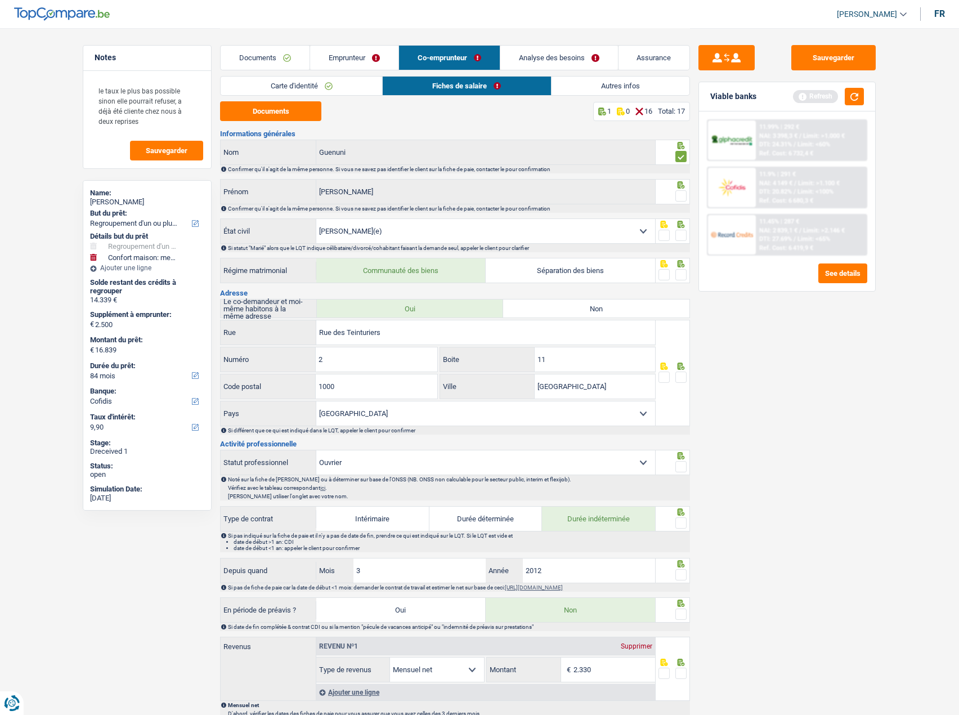
click at [680, 186] on icon at bounding box center [681, 184] width 11 height 7
click at [683, 202] on div at bounding box center [681, 196] width 11 height 14
click at [683, 199] on span at bounding box center [681, 195] width 11 height 11
click at [0, 0] on input "radio" at bounding box center [0, 0] width 0 height 0
drag, startPoint x: 684, startPoint y: 224, endPoint x: 684, endPoint y: 235, distance: 11.3
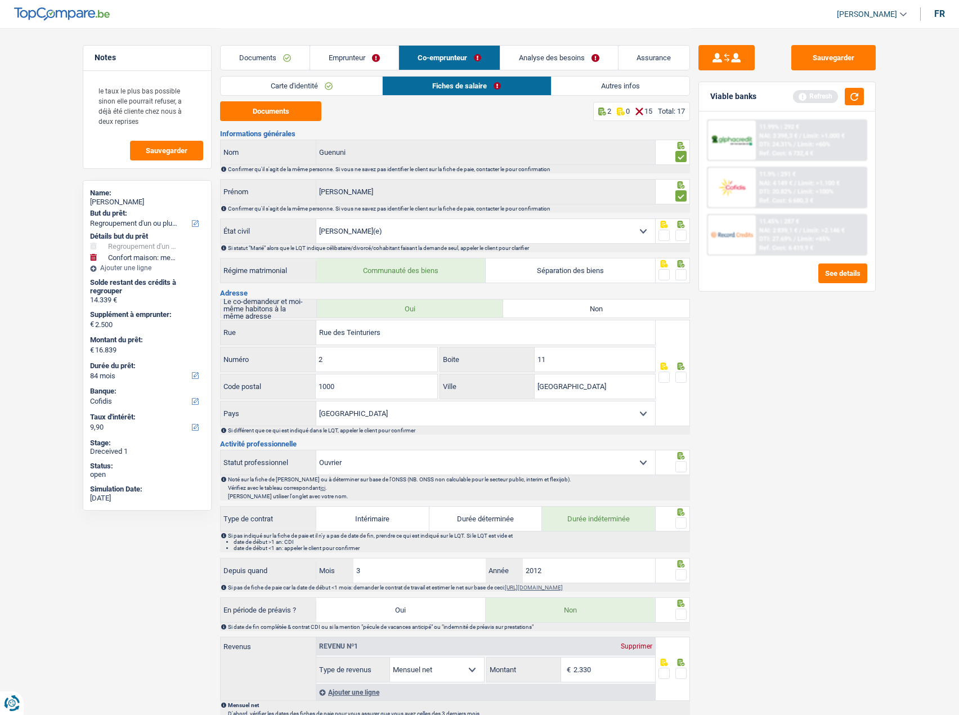
click at [684, 225] on icon at bounding box center [681, 224] width 11 height 7
click at [684, 235] on span at bounding box center [681, 235] width 11 height 11
click at [0, 0] on input "radio" at bounding box center [0, 0] width 0 height 0
click at [681, 280] on div at bounding box center [681, 275] width 11 height 14
click at [681, 274] on span at bounding box center [681, 274] width 11 height 11
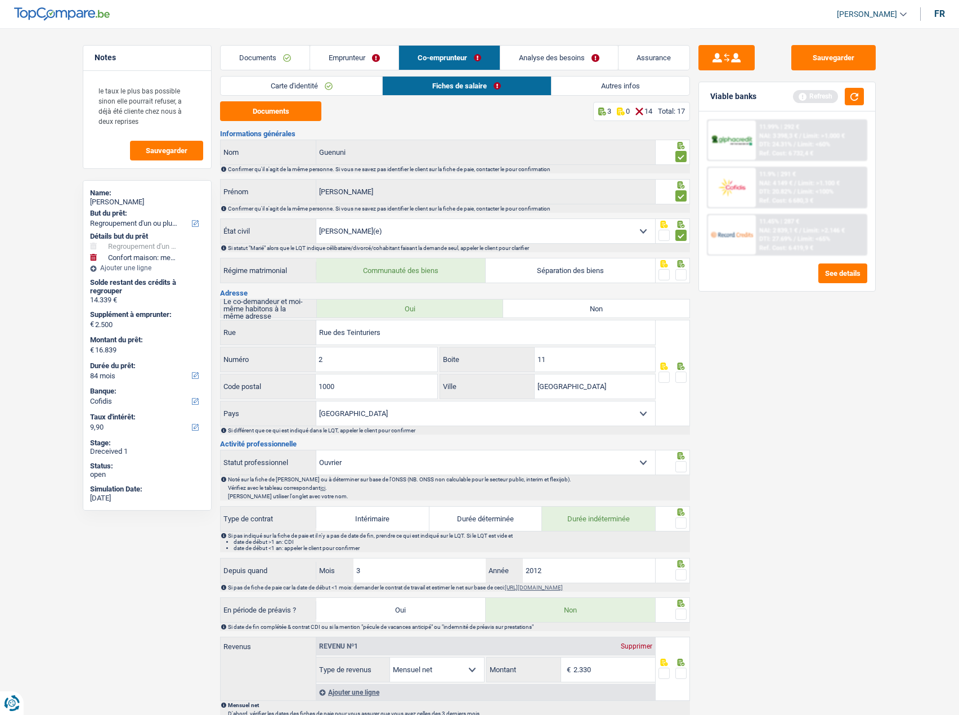
click at [0, 0] on input "radio" at bounding box center [0, 0] width 0 height 0
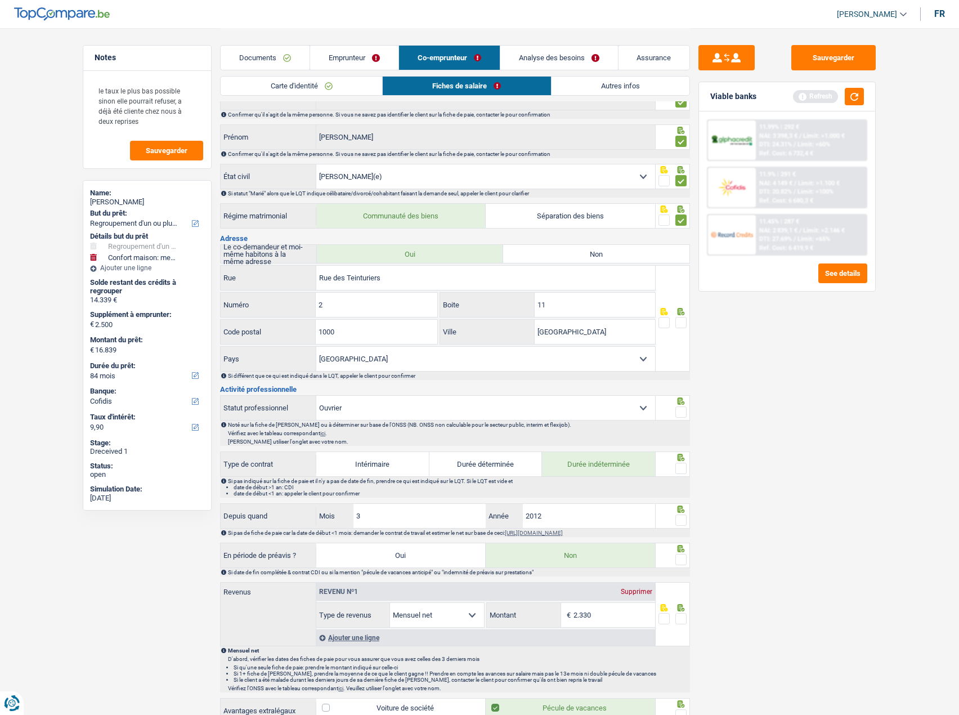
scroll to position [169, 0]
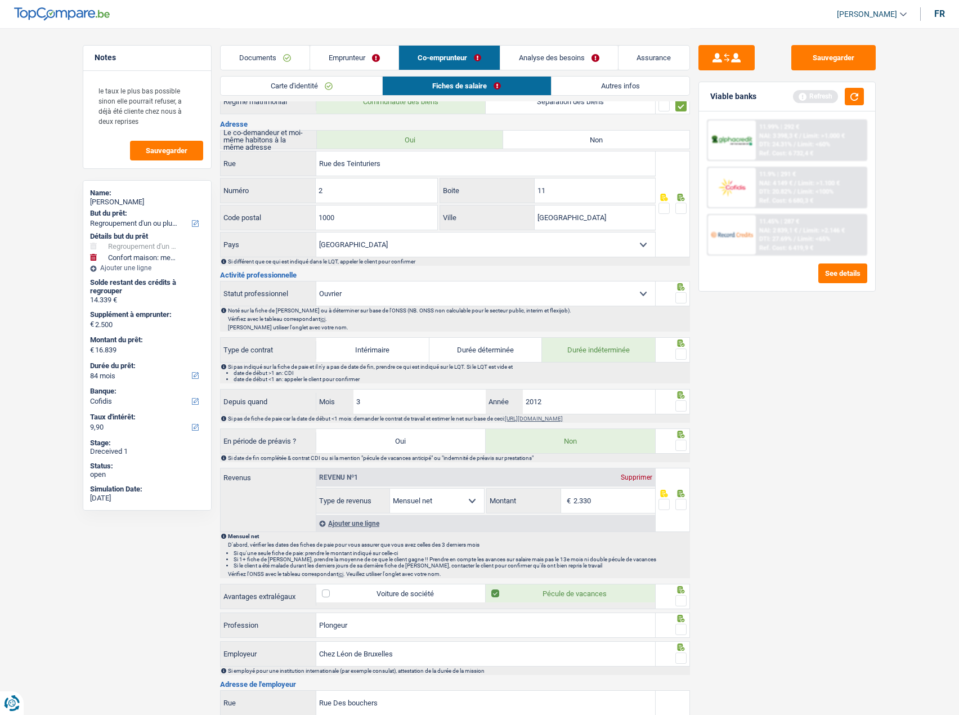
click at [686, 296] on span at bounding box center [681, 297] width 11 height 11
click at [0, 0] on input "radio" at bounding box center [0, 0] width 0 height 0
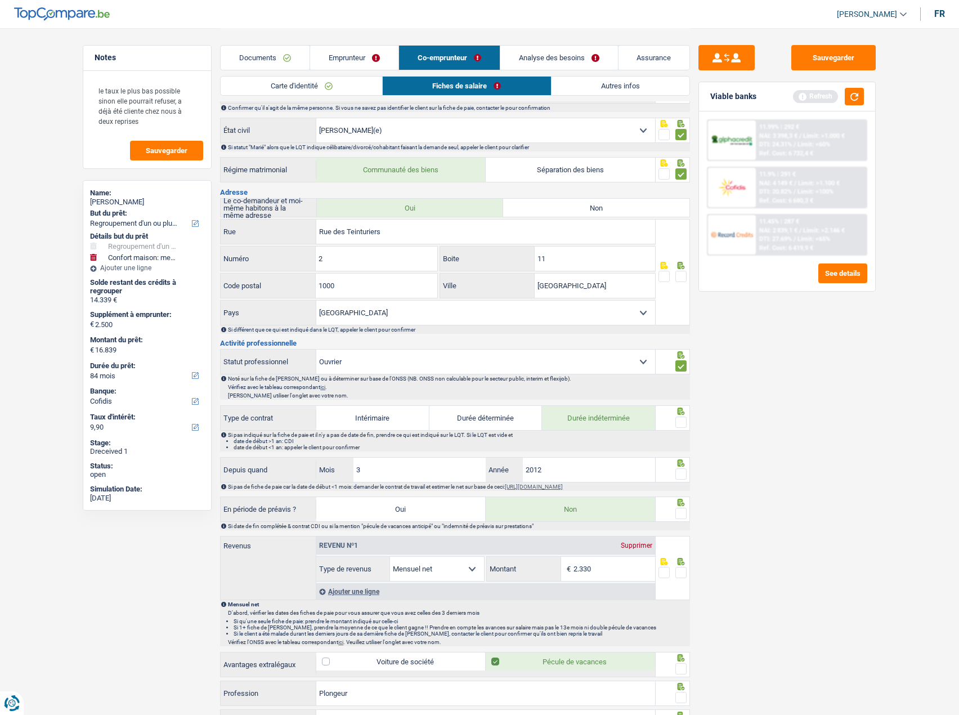
scroll to position [0, 0]
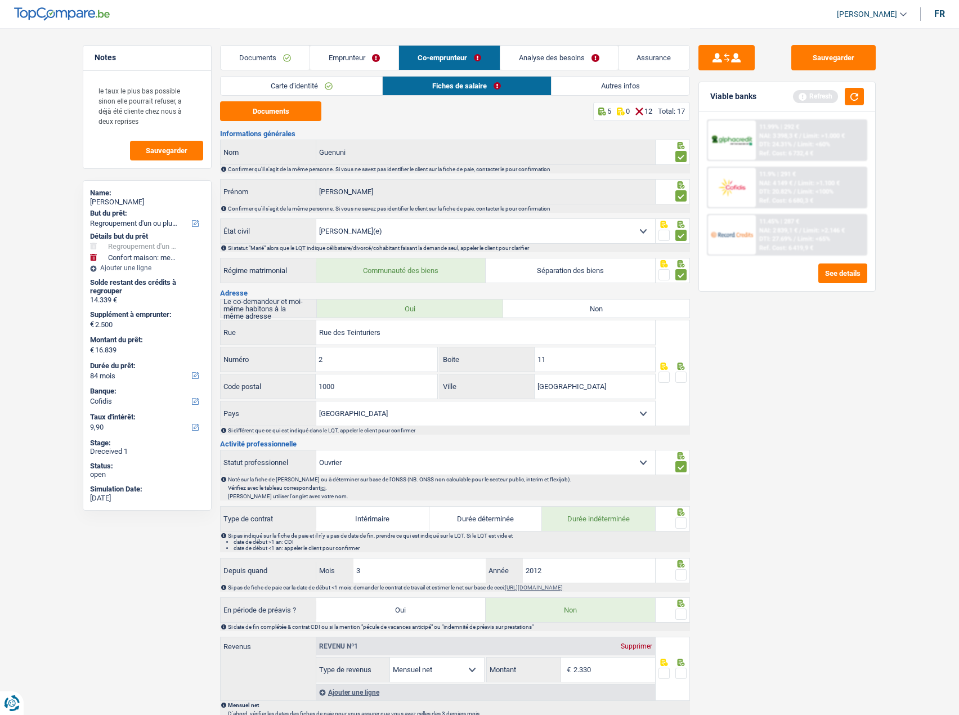
click at [684, 376] on span at bounding box center [681, 377] width 11 height 11
click at [0, 0] on input "radio" at bounding box center [0, 0] width 0 height 0
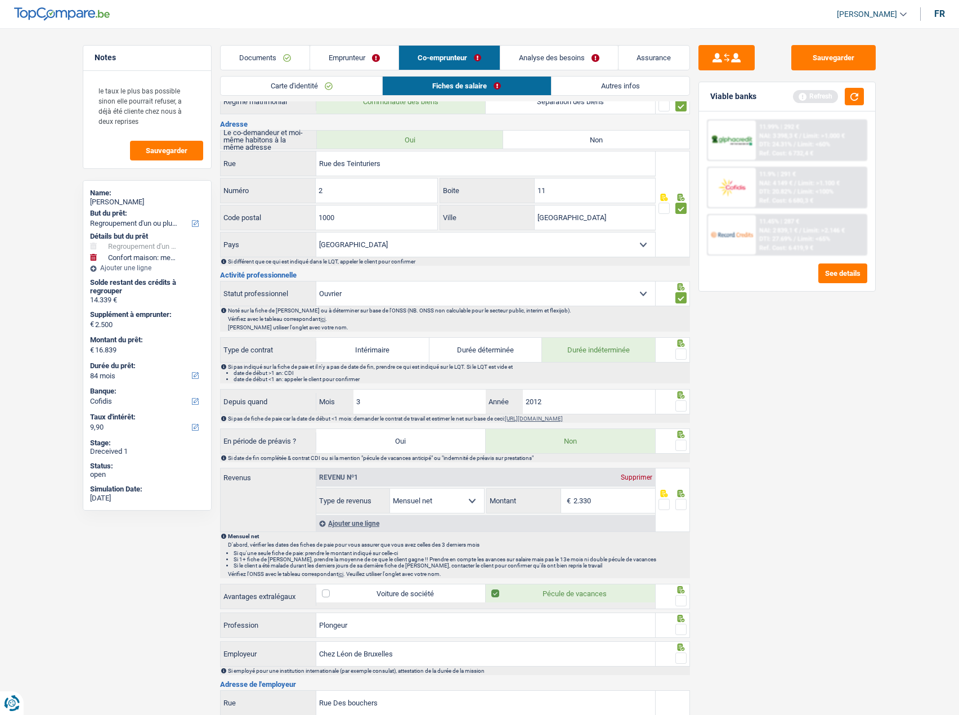
scroll to position [338, 0]
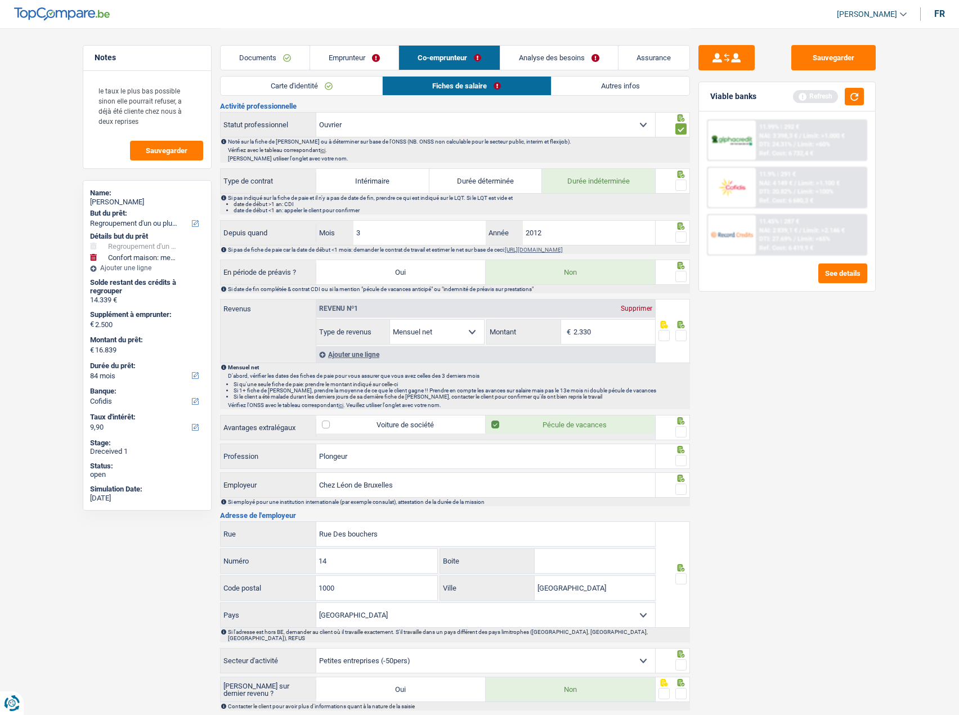
drag, startPoint x: 683, startPoint y: 184, endPoint x: 683, endPoint y: 227, distance: 43.4
click at [683, 183] on span at bounding box center [681, 185] width 11 height 11
click at [0, 0] on input "radio" at bounding box center [0, 0] width 0 height 0
click at [680, 240] on span at bounding box center [681, 236] width 11 height 11
click at [0, 0] on input "radio" at bounding box center [0, 0] width 0 height 0
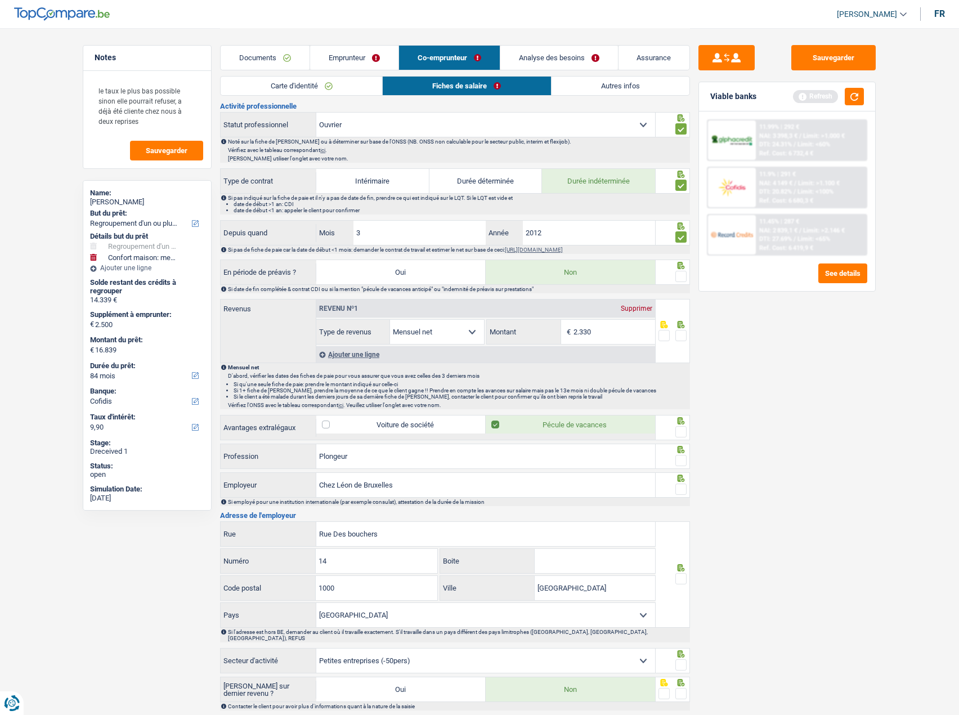
click at [683, 274] on span at bounding box center [681, 276] width 11 height 11
click at [0, 0] on input "radio" at bounding box center [0, 0] width 0 height 0
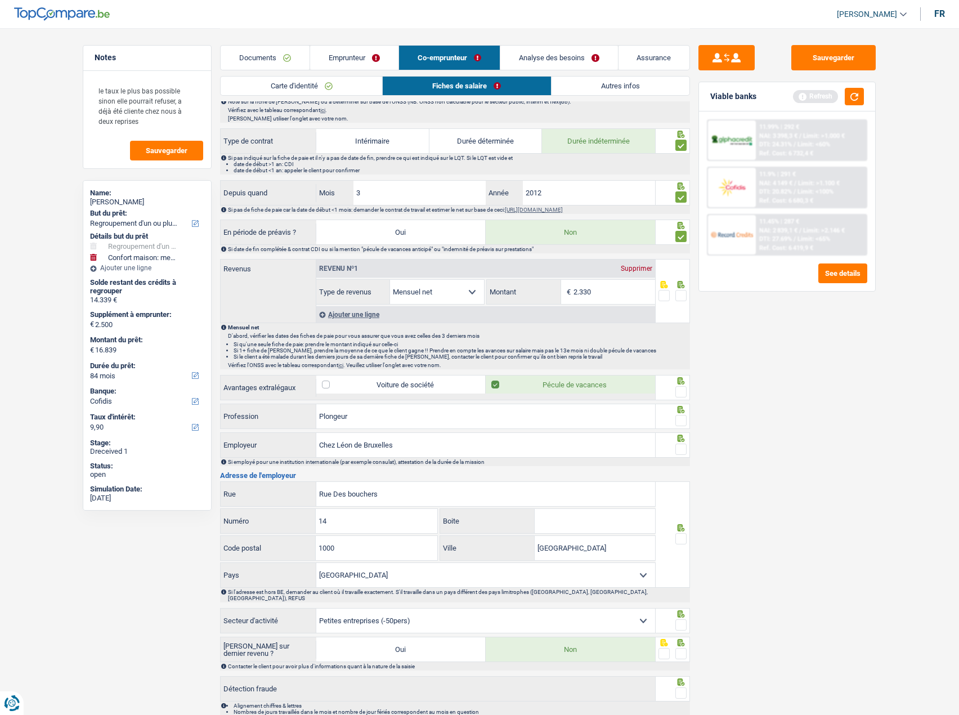
scroll to position [434, 0]
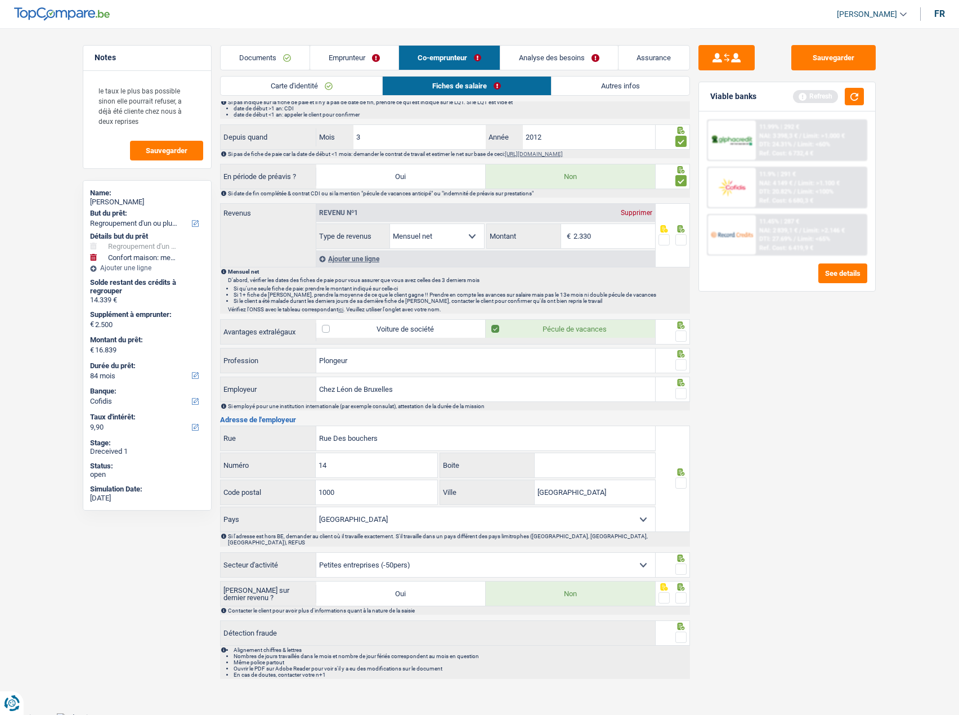
click at [684, 336] on span at bounding box center [681, 335] width 11 height 11
click at [0, 0] on input "radio" at bounding box center [0, 0] width 0 height 0
click at [685, 367] on span at bounding box center [681, 364] width 11 height 11
click at [0, 0] on input "radio" at bounding box center [0, 0] width 0 height 0
click at [678, 401] on div at bounding box center [673, 389] width 35 height 25
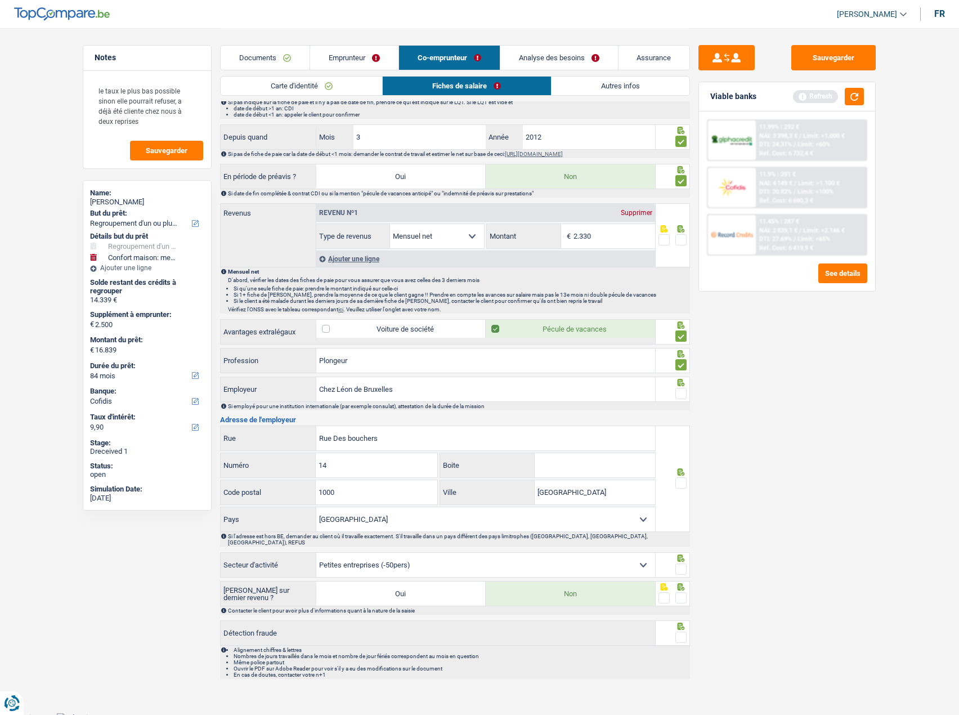
click at [681, 394] on span at bounding box center [681, 393] width 11 height 11
click at [0, 0] on input "radio" at bounding box center [0, 0] width 0 height 0
click at [687, 479] on div at bounding box center [673, 479] width 35 height 106
click at [680, 483] on span at bounding box center [681, 482] width 11 height 11
click at [0, 0] on input "radio" at bounding box center [0, 0] width 0 height 0
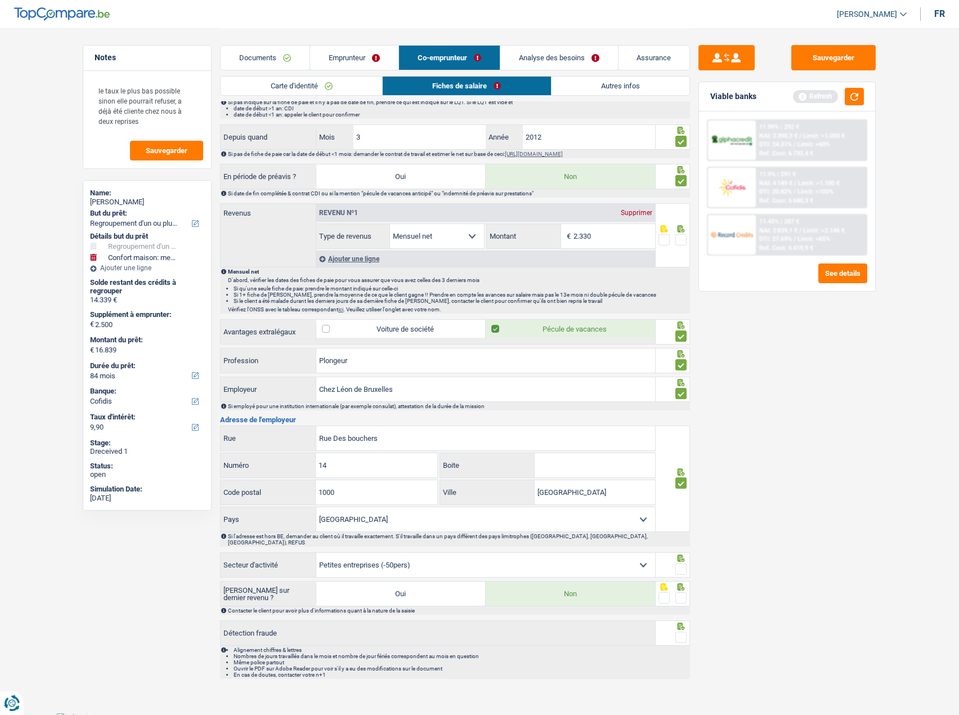
click at [561, 464] on input "Boite" at bounding box center [595, 465] width 120 height 24
type input "22"
click at [767, 458] on div "Sauvegarder Viable banks Refresh 11.99% | 292 € NAI: 3 398,3 € / Limit: >1.000 …" at bounding box center [787, 371] width 194 height 652
drag, startPoint x: 674, startPoint y: 563, endPoint x: 681, endPoint y: 581, distance: 19.4
click at [678, 562] on fieldset at bounding box center [673, 569] width 29 height 14
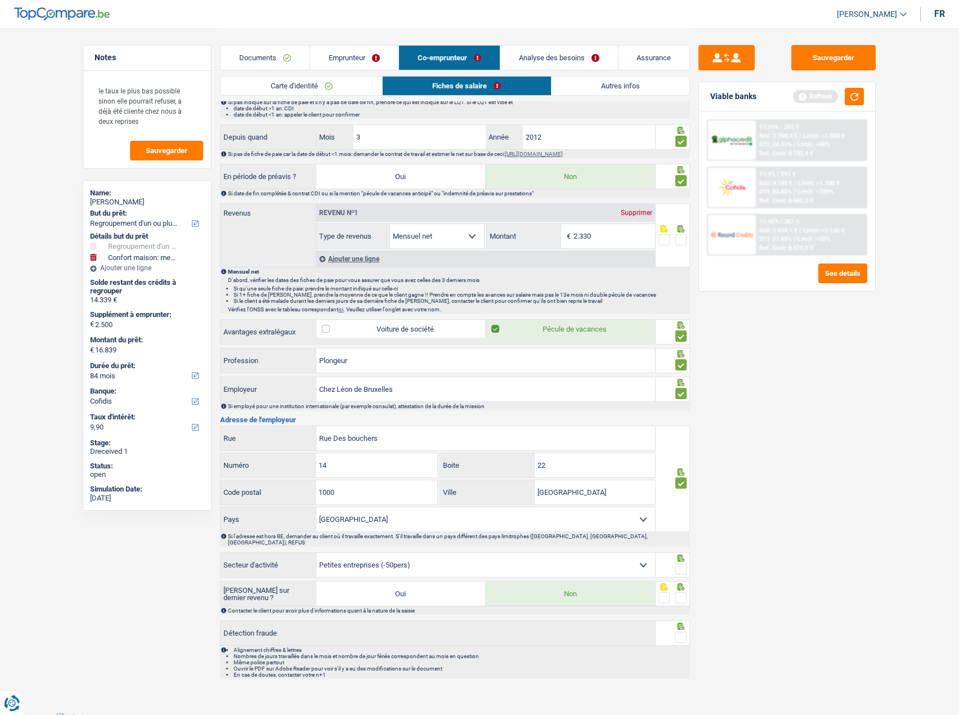
click at [680, 589] on div at bounding box center [673, 593] width 35 height 25
click at [686, 592] on span at bounding box center [681, 597] width 11 height 11
click at [0, 0] on input "radio" at bounding box center [0, 0] width 0 height 0
click at [679, 606] on div "Contacter le client pour avoir plus d'informations quant à la nature de la sais…" at bounding box center [455, 610] width 470 height 8
click at [680, 632] on span at bounding box center [681, 637] width 11 height 11
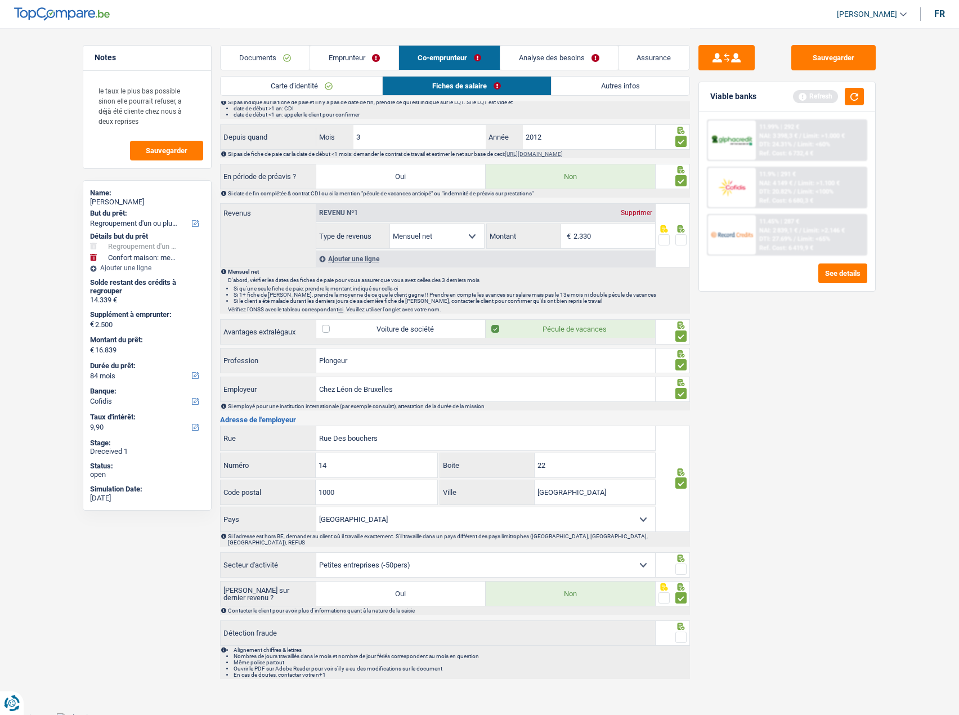
click at [0, 0] on input "radio" at bounding box center [0, 0] width 0 height 0
click at [680, 564] on span at bounding box center [681, 569] width 11 height 11
click at [0, 0] on input "radio" at bounding box center [0, 0] width 0 height 0
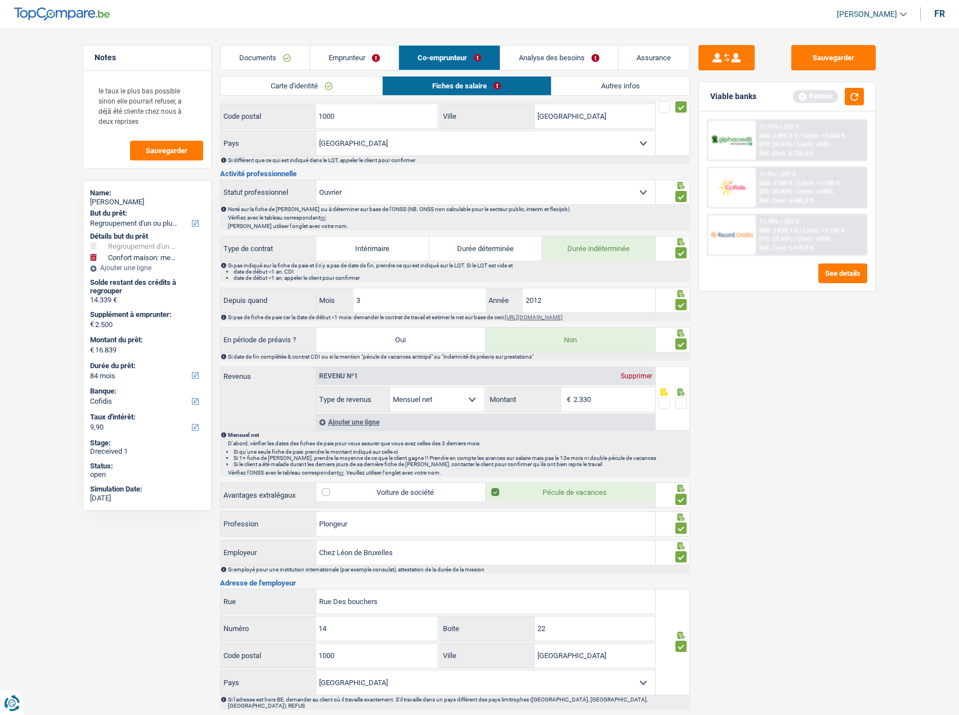
scroll to position [265, 0]
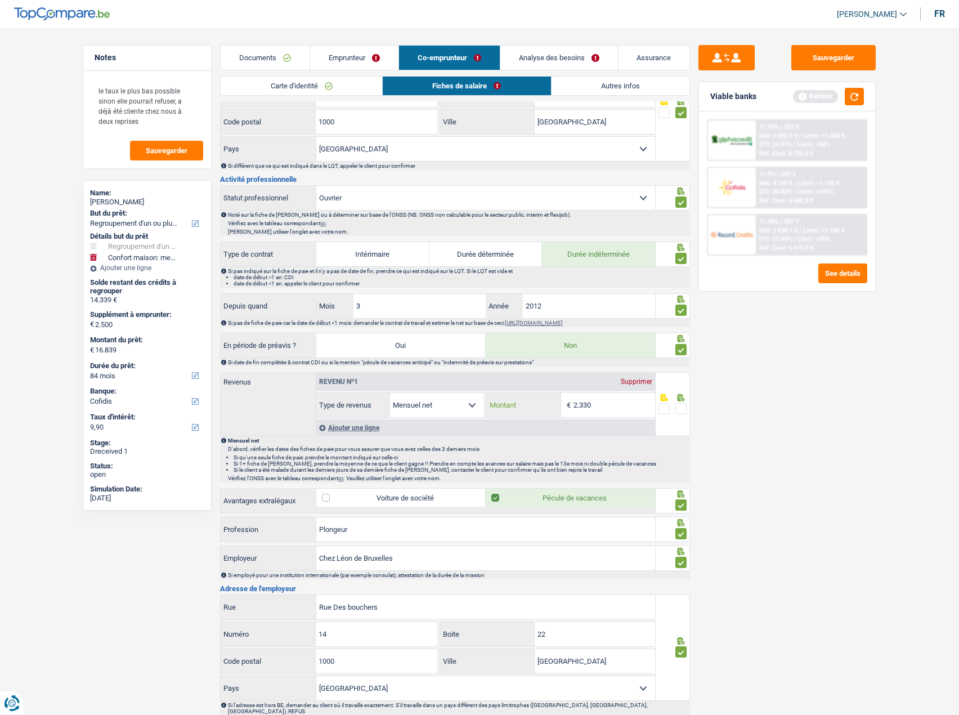
click at [607, 404] on input "2.330" at bounding box center [615, 405] width 82 height 24
drag, startPoint x: 620, startPoint y: 403, endPoint x: 483, endPoint y: 386, distance: 137.8
click at [483, 386] on div "Revenu nº1 Supprimer Allocation d'handicap Allocations chômage Allocations fami…" at bounding box center [485, 395] width 339 height 45
type input "2.225"
click at [684, 404] on span at bounding box center [681, 408] width 11 height 11
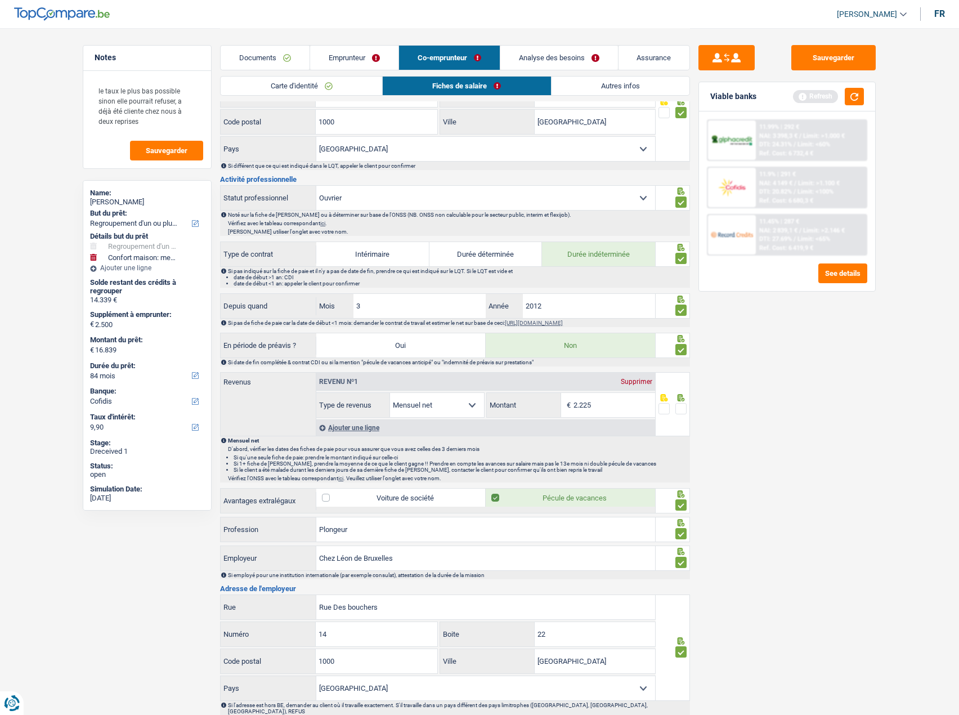
click at [0, 0] on input "radio" at bounding box center [0, 0] width 0 height 0
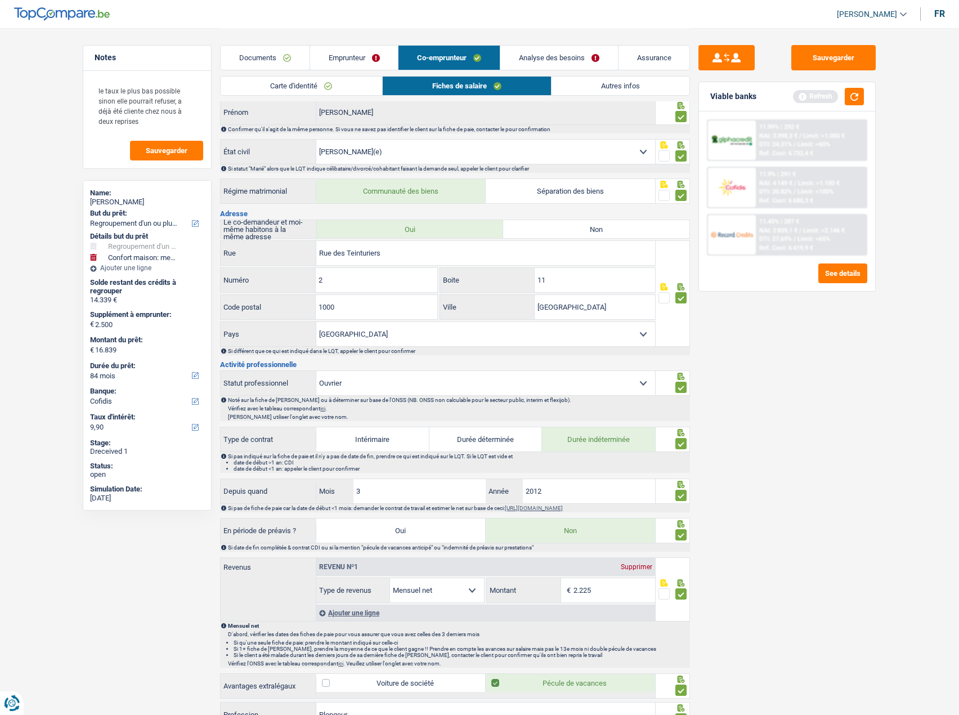
scroll to position [0, 0]
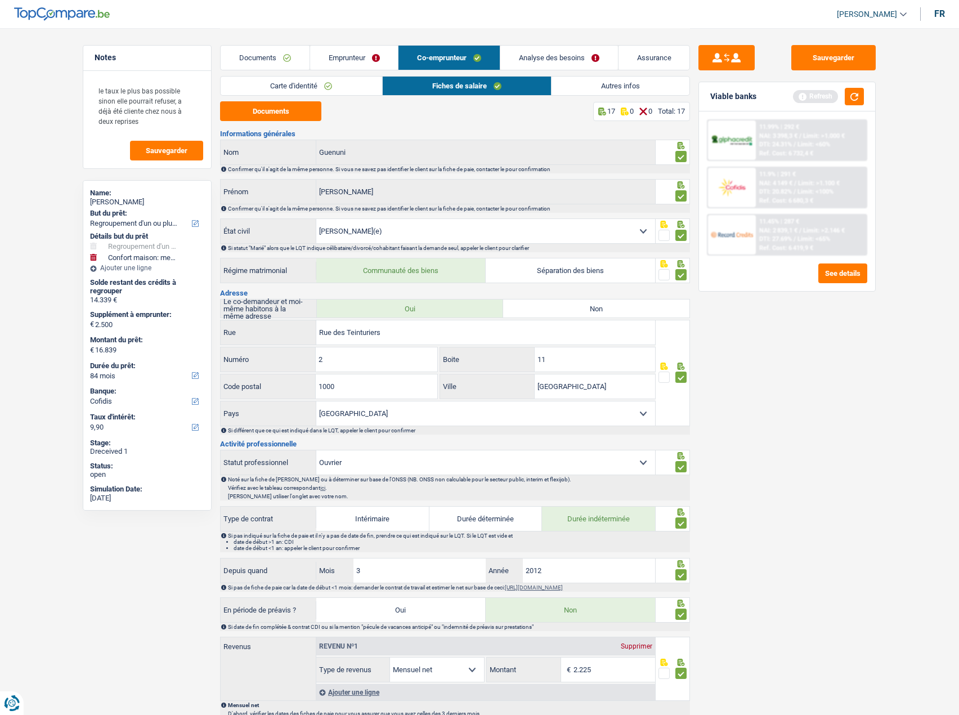
click at [573, 100] on div "Carte d'identité Fiches de salaire Autres infos" at bounding box center [455, 88] width 470 height 25
click at [571, 85] on link "Autres infos" at bounding box center [621, 86] width 138 height 19
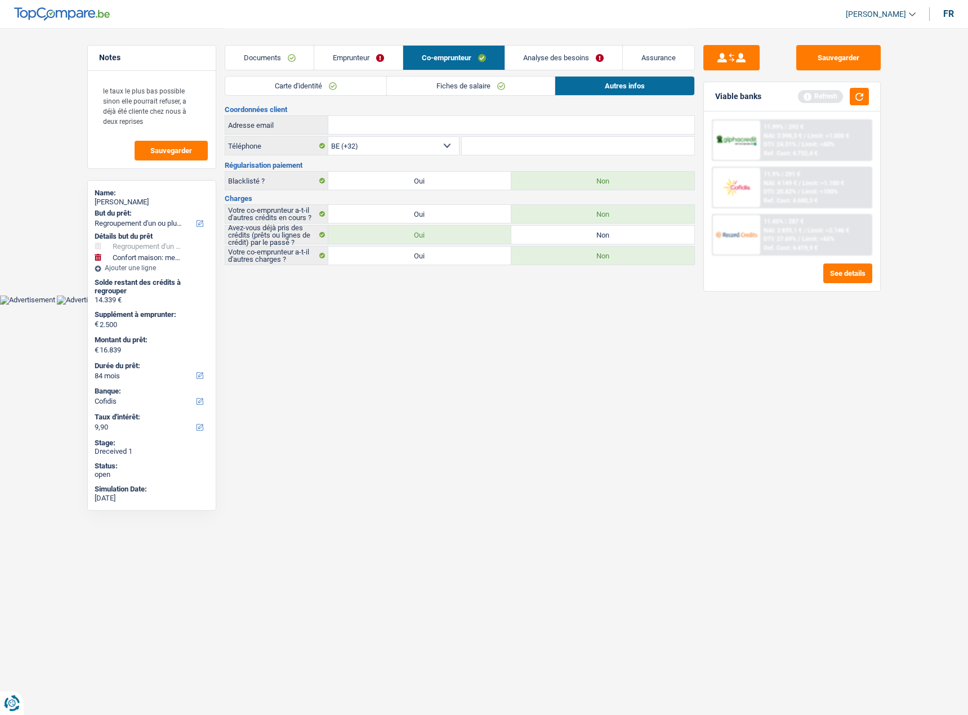
click at [337, 88] on link "Carte d'identité" at bounding box center [305, 86] width 161 height 19
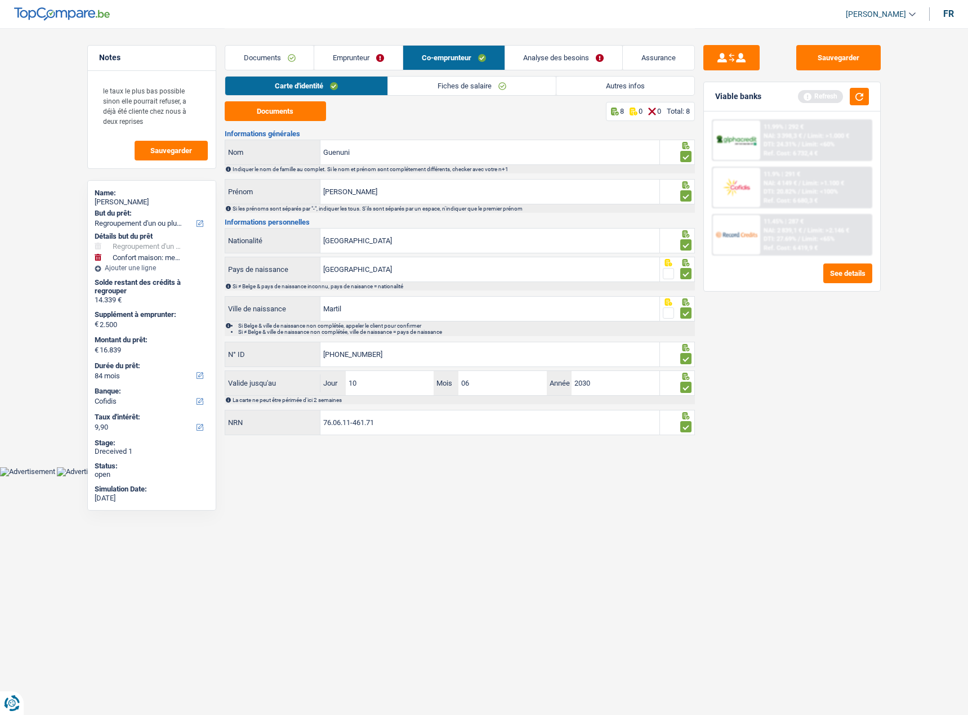
click at [367, 62] on link "Emprunteur" at bounding box center [358, 58] width 88 height 24
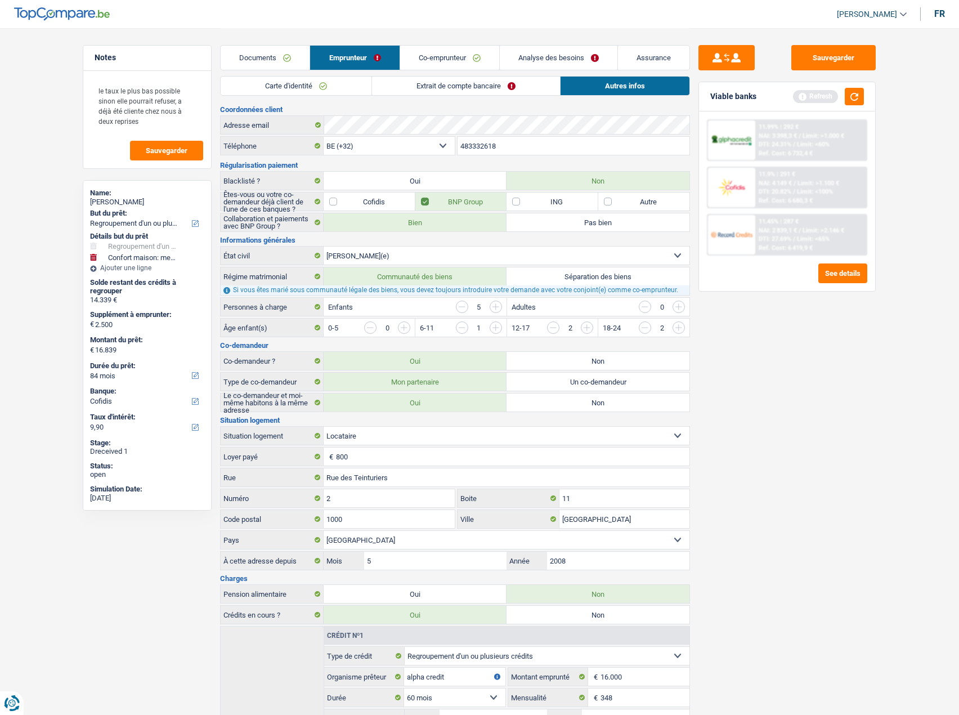
click at [496, 75] on div "Documents Emprunteur Co-emprunteur Analyse des besoins Assurance" at bounding box center [455, 52] width 470 height 48
click at [491, 86] on link "Extrait de compte bancaire" at bounding box center [466, 86] width 188 height 19
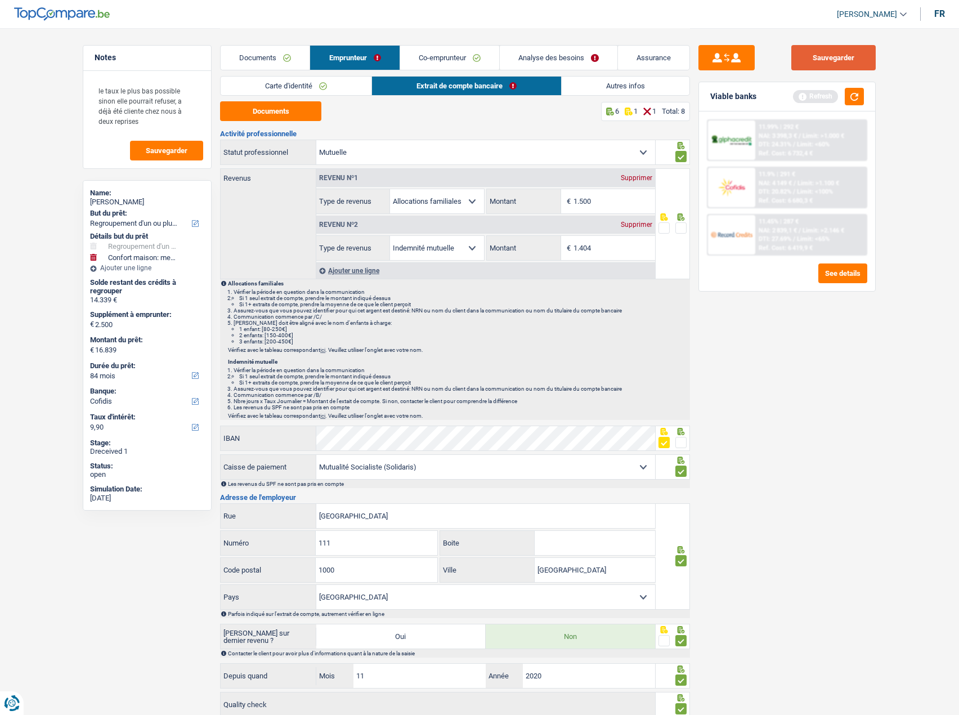
drag, startPoint x: 860, startPoint y: 49, endPoint x: 852, endPoint y: 75, distance: 27.1
click at [857, 53] on button "Sauvegarder" at bounding box center [834, 57] width 84 height 25
click at [852, 91] on button "button" at bounding box center [854, 96] width 19 height 17
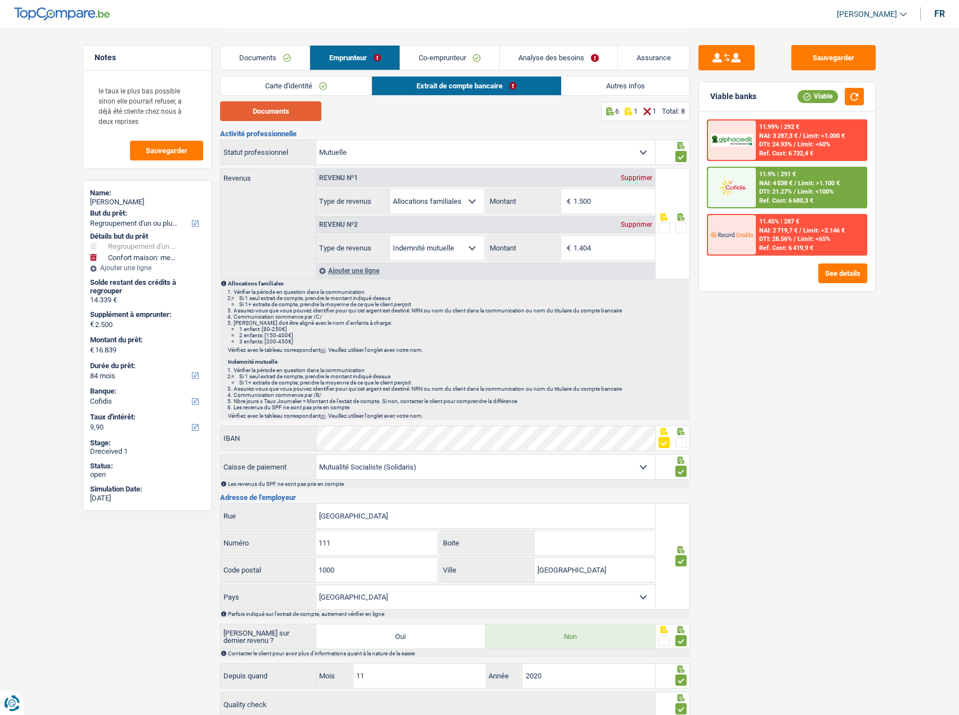
click at [276, 111] on button "Documents" at bounding box center [270, 111] width 101 height 20
click at [267, 56] on link "Documents" at bounding box center [265, 58] width 89 height 24
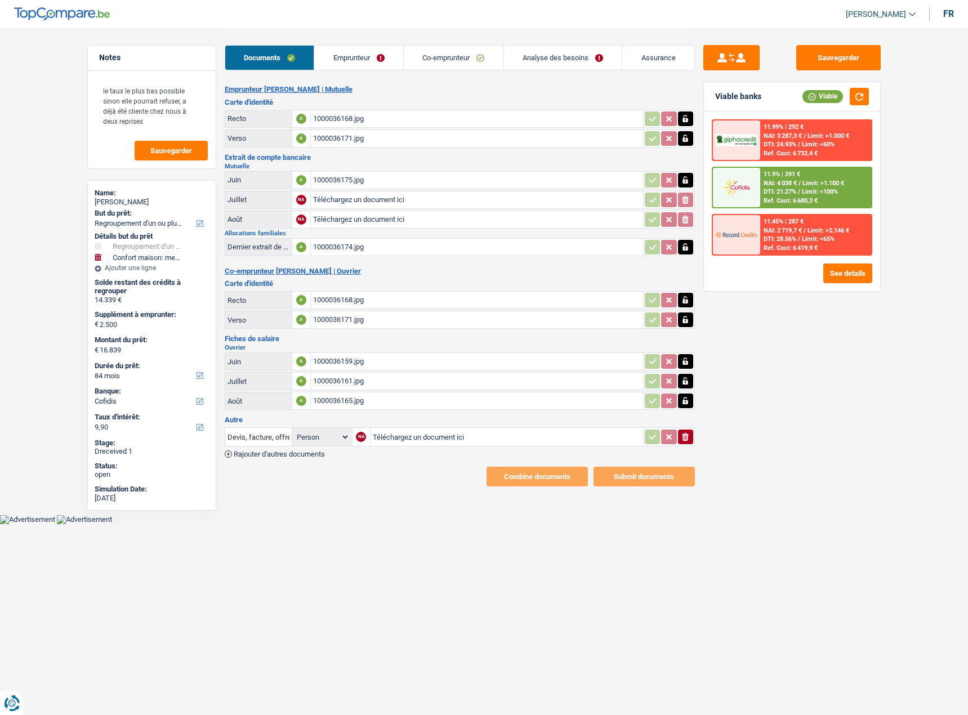
click at [331, 252] on div "1000036174.jpg" at bounding box center [477, 247] width 328 height 17
click at [346, 58] on link "Emprunteur" at bounding box center [358, 58] width 89 height 24
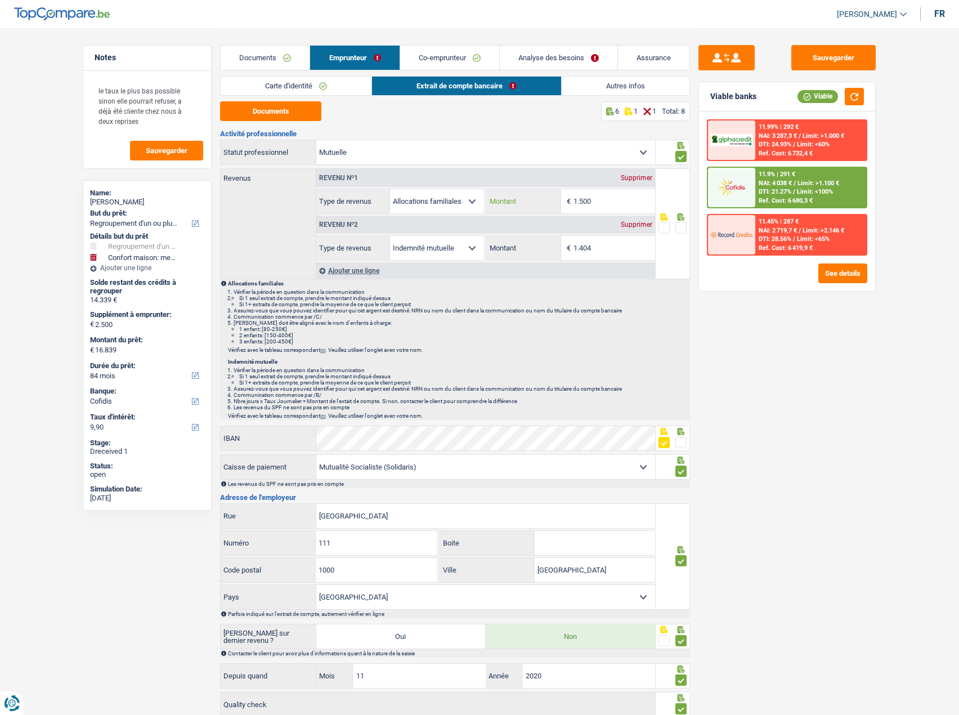
click at [608, 210] on input "1.500" at bounding box center [615, 201] width 82 height 24
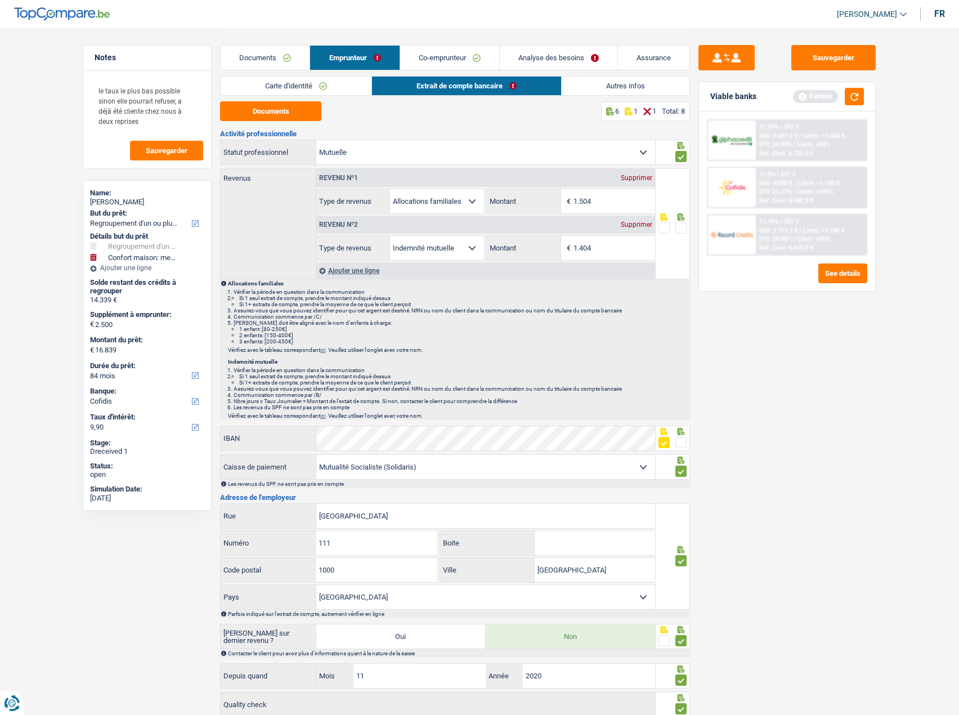
type input "1.504"
click at [682, 226] on span at bounding box center [681, 227] width 11 height 11
click at [0, 0] on input "radio" at bounding box center [0, 0] width 0 height 0
click at [754, 339] on div "Sauvegarder Viable banks Refresh 11.99% | 292 € NAI: 3 287,3 € / Limit: >1.000 …" at bounding box center [787, 371] width 194 height 652
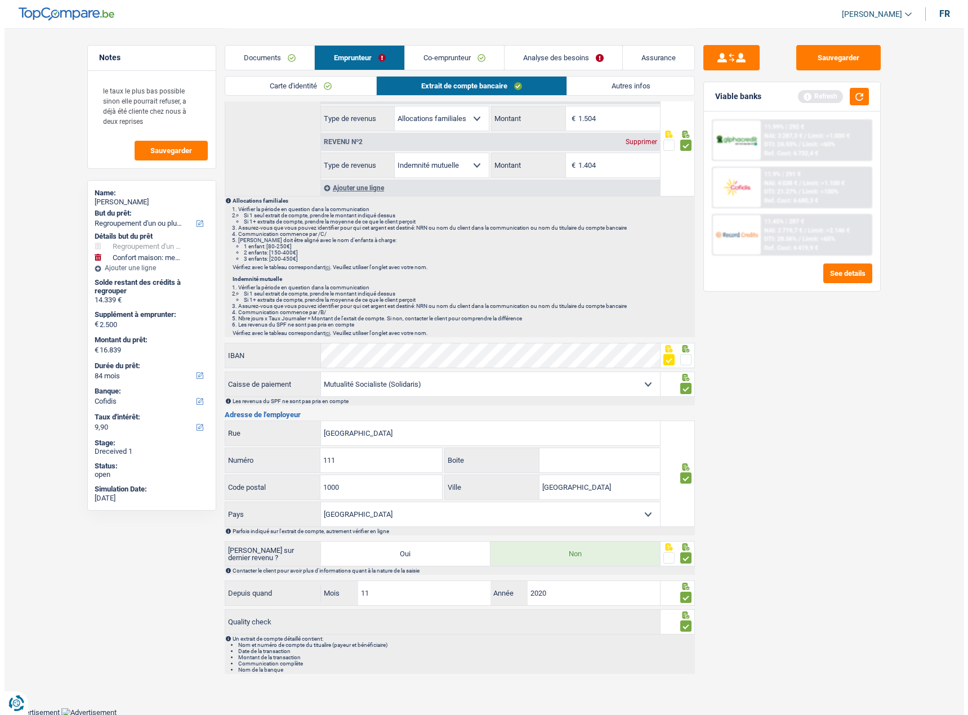
scroll to position [84, 0]
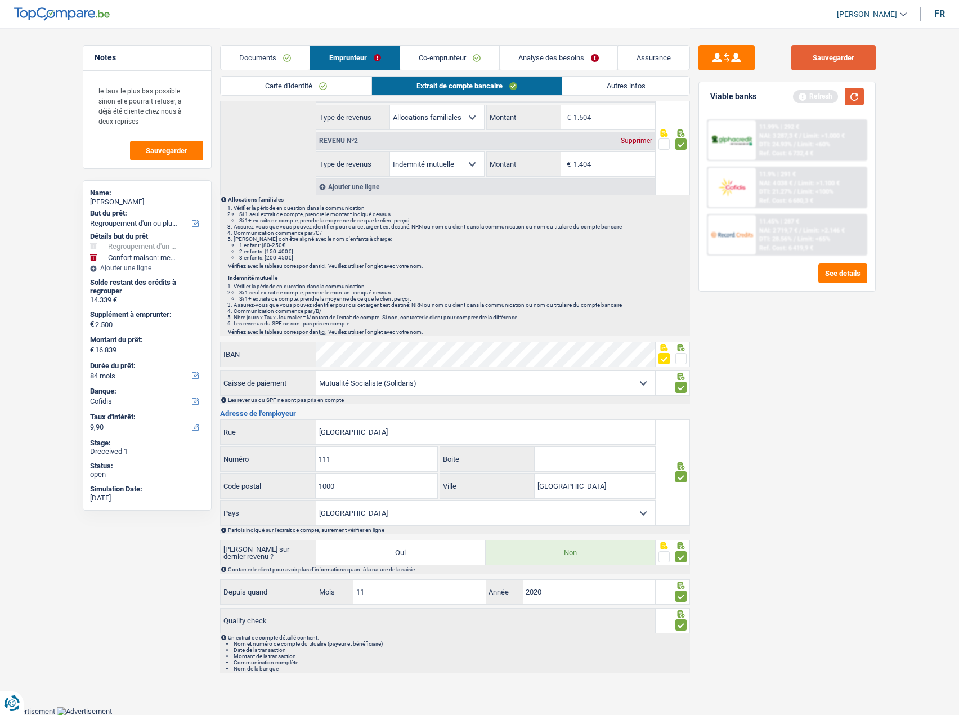
drag, startPoint x: 823, startPoint y: 63, endPoint x: 862, endPoint y: 88, distance: 46.1
click at [826, 66] on button "Sauvegarder" at bounding box center [834, 57] width 84 height 25
drag, startPoint x: 860, startPoint y: 91, endPoint x: 857, endPoint y: 97, distance: 7.3
click at [857, 96] on button "button" at bounding box center [854, 96] width 19 height 17
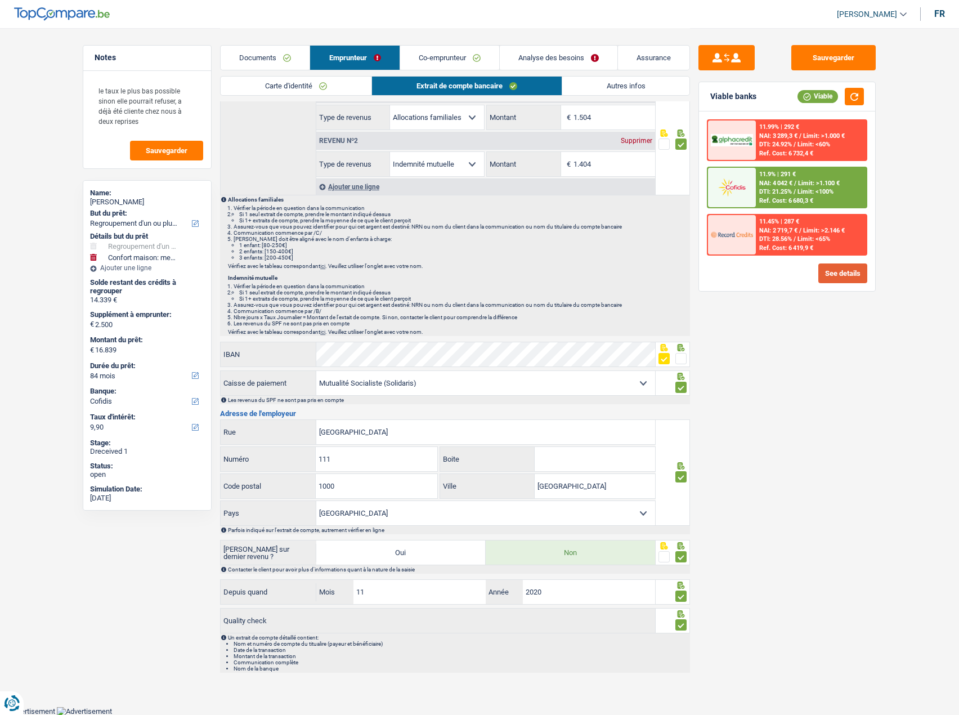
click at [848, 280] on button "See details" at bounding box center [843, 273] width 49 height 20
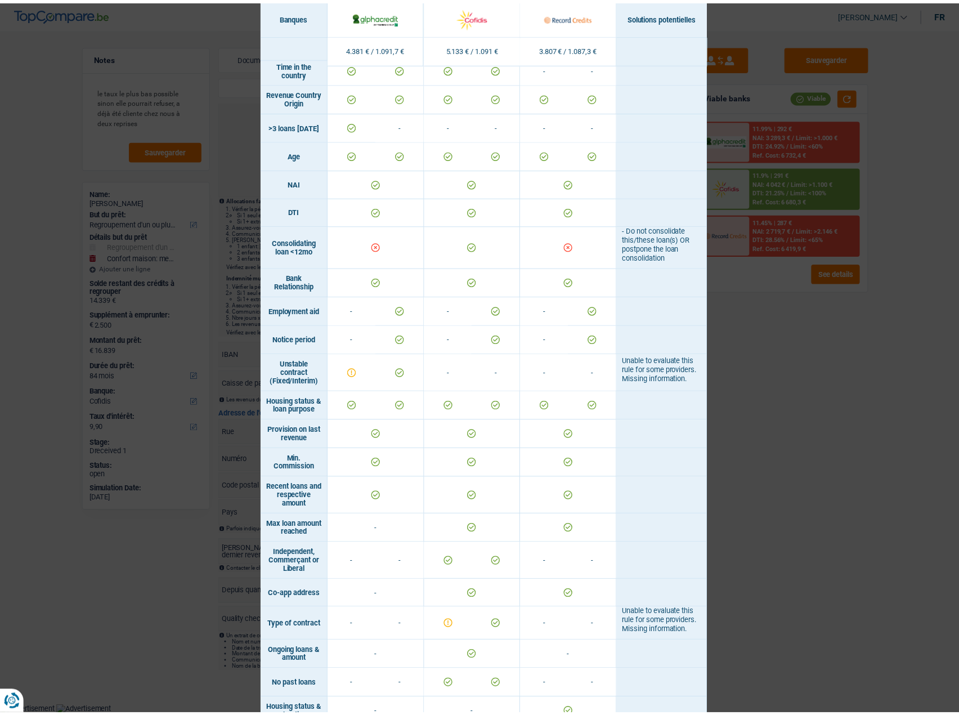
scroll to position [427, 0]
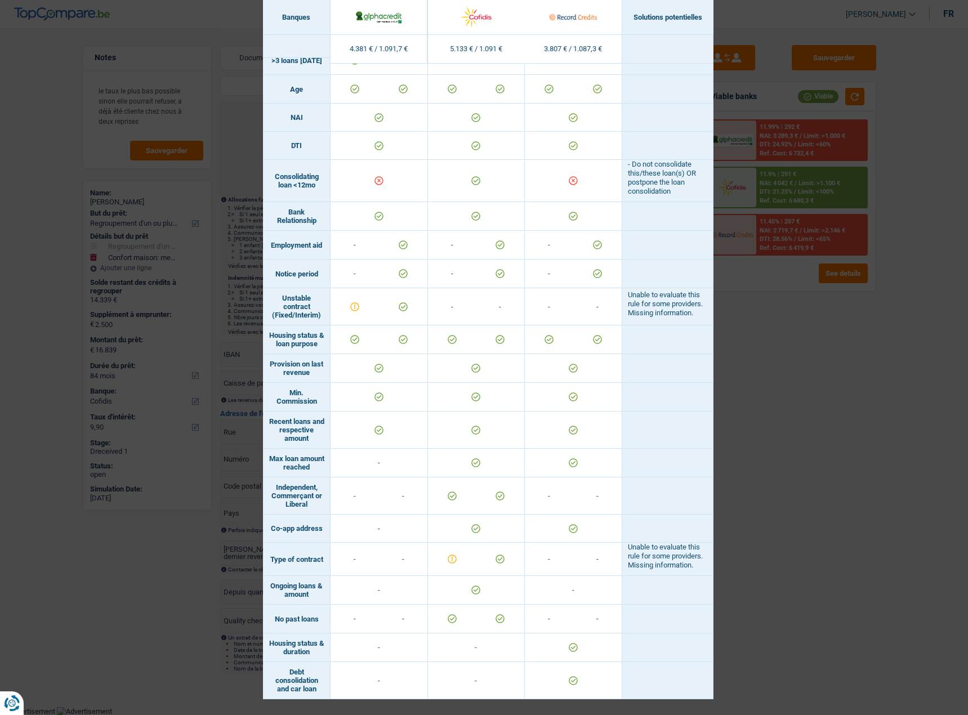
click at [819, 392] on div "Banks conditions × Banques Solutions potentielles Revenus / Charges 4.381 € / 1…" at bounding box center [484, 357] width 968 height 715
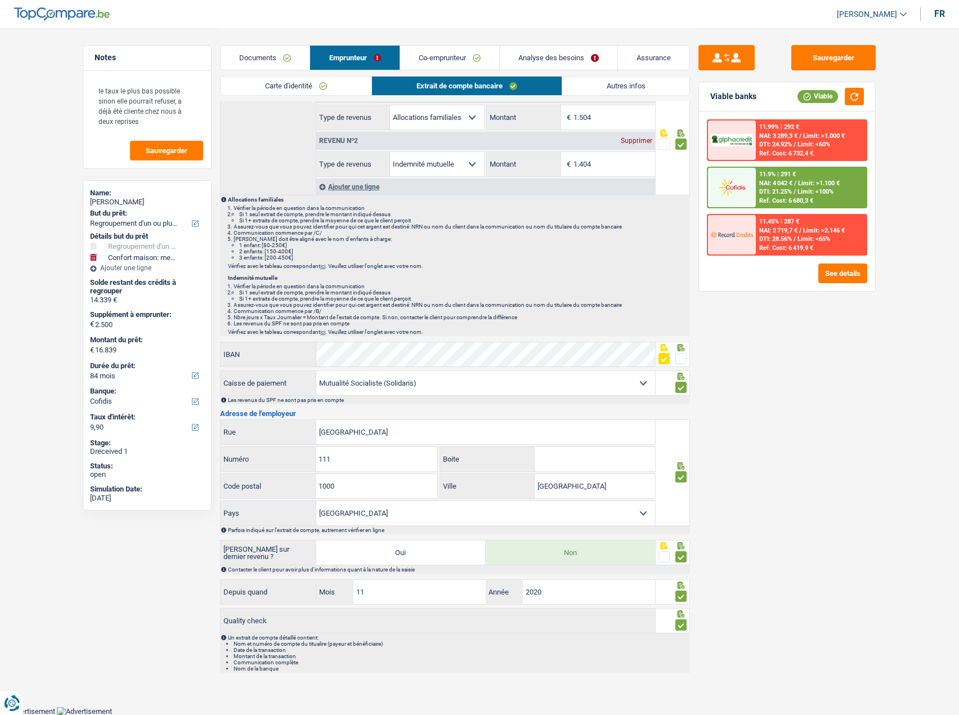
click at [641, 81] on link "Autres infos" at bounding box center [626, 86] width 128 height 19
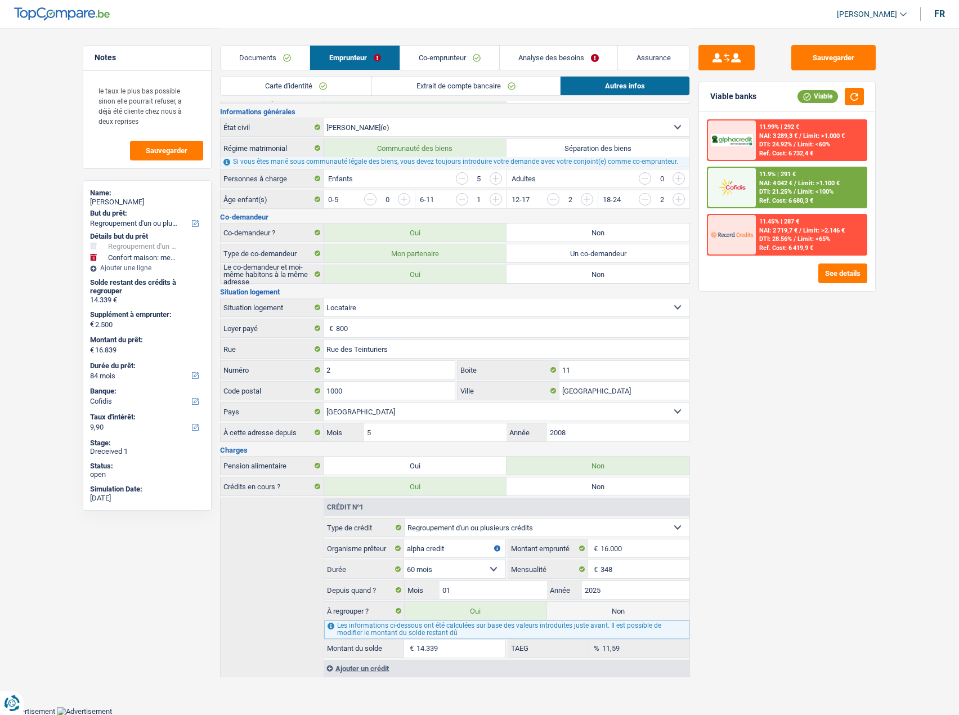
scroll to position [129, 0]
click at [811, 194] on span "Limit: <100%" at bounding box center [816, 191] width 36 height 7
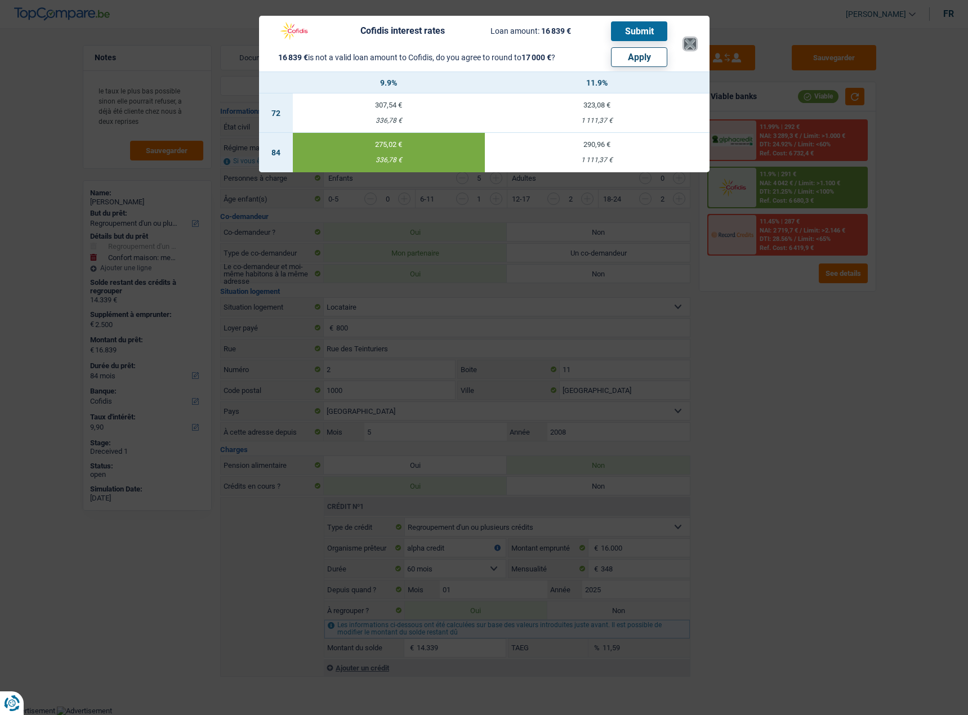
click at [692, 43] on button "×" at bounding box center [690, 43] width 12 height 11
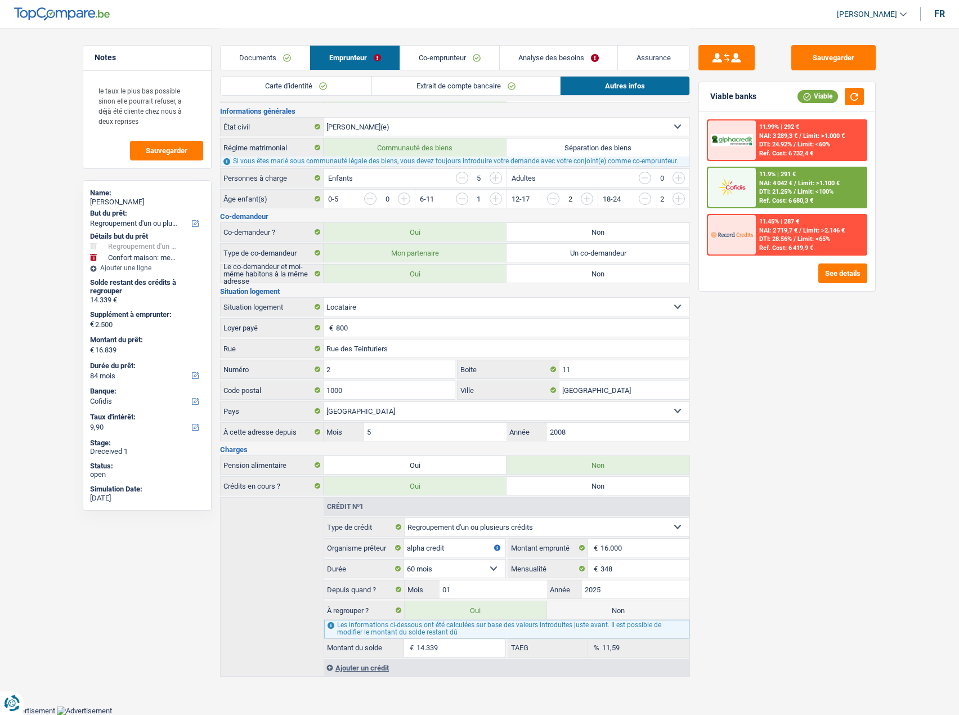
click at [823, 176] on div "11.9% | 291 € NAI: 4 042 € / Limit: >1.100 € DTI: 21.25% / Limit: <100% Ref. Co…" at bounding box center [811, 187] width 111 height 39
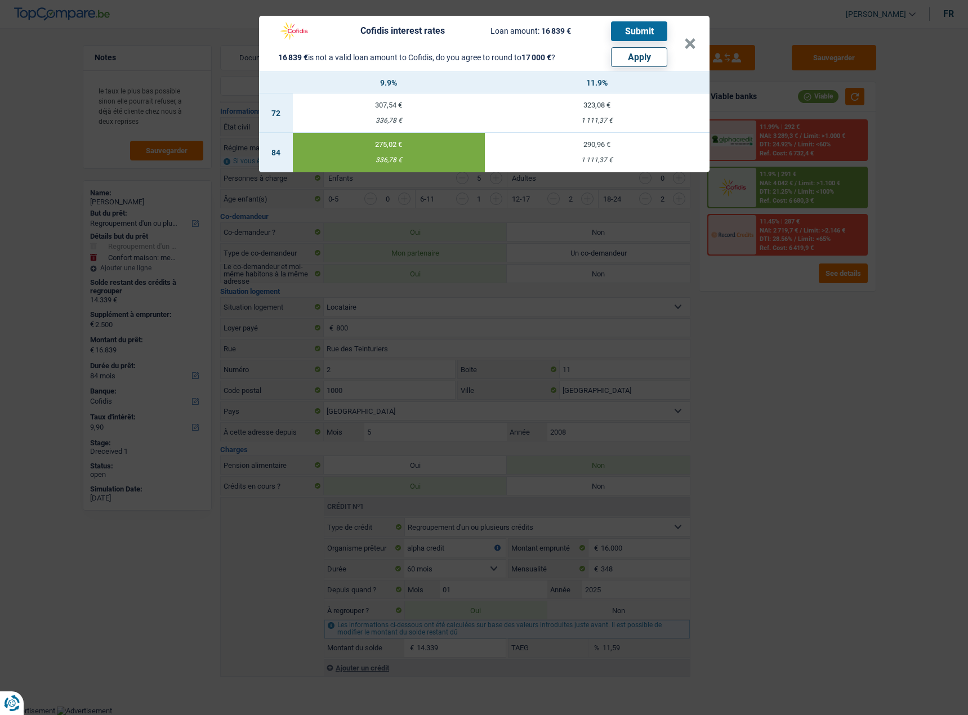
click at [637, 60] on button "Apply" at bounding box center [639, 57] width 56 height 20
type input "2.661"
type input "17.000"
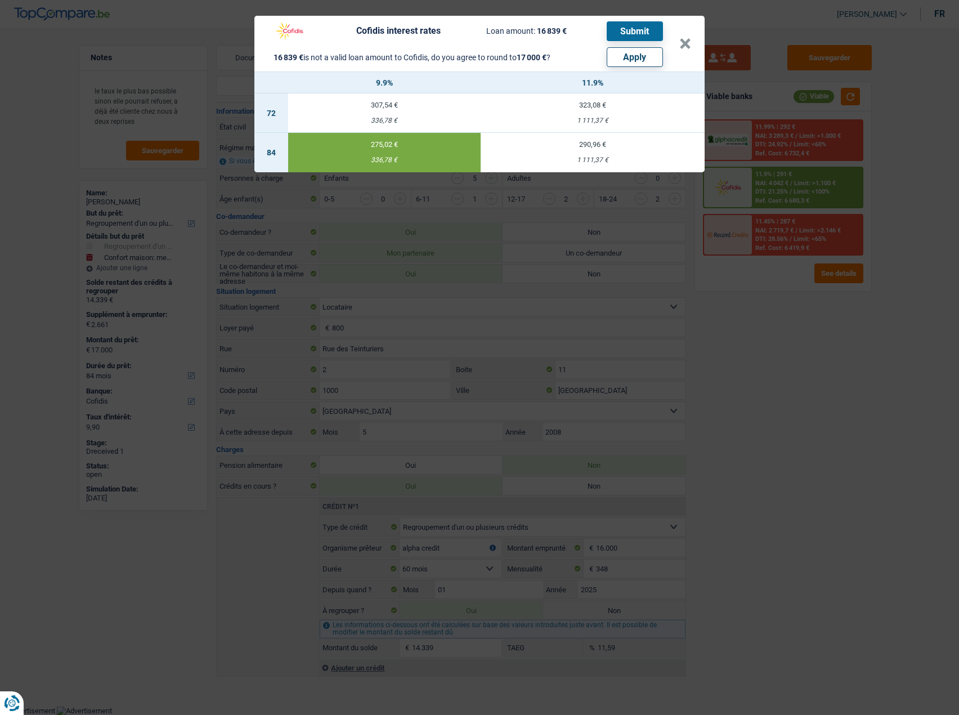
select select "other"
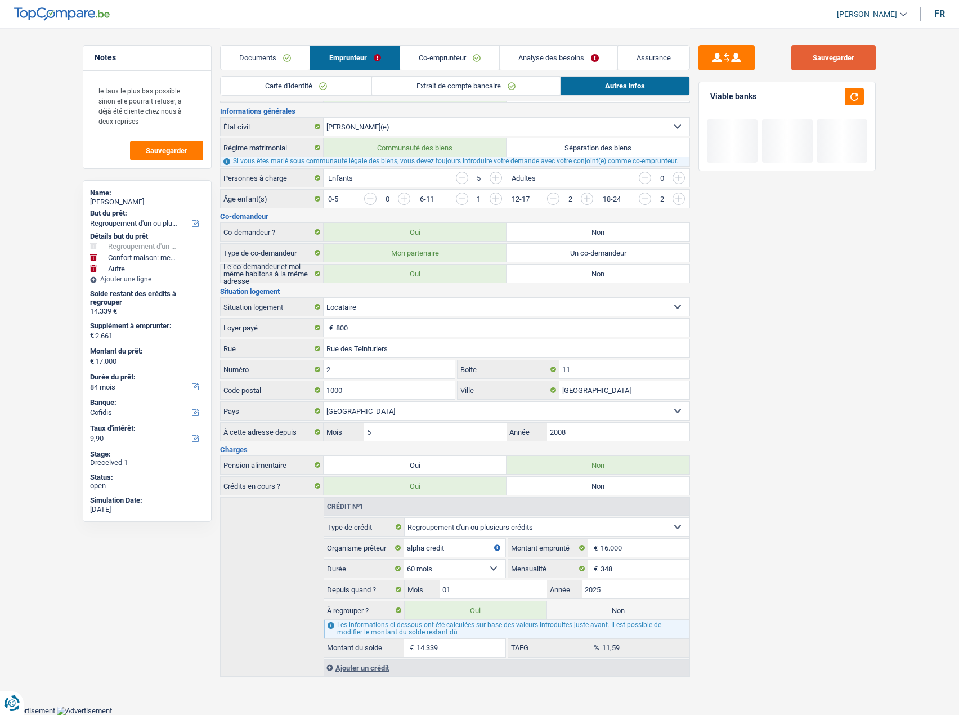
click at [848, 58] on button "Sauvegarder" at bounding box center [834, 57] width 84 height 25
click at [850, 90] on button "button" at bounding box center [854, 96] width 19 height 17
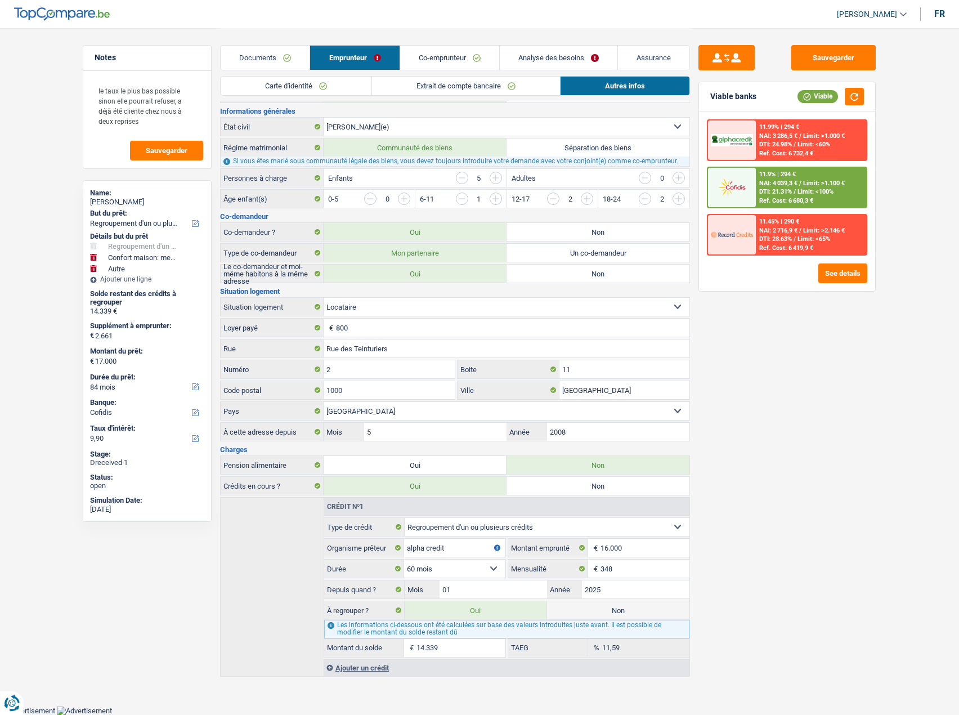
click at [819, 182] on span "Limit: >1.100 €" at bounding box center [824, 183] width 42 height 7
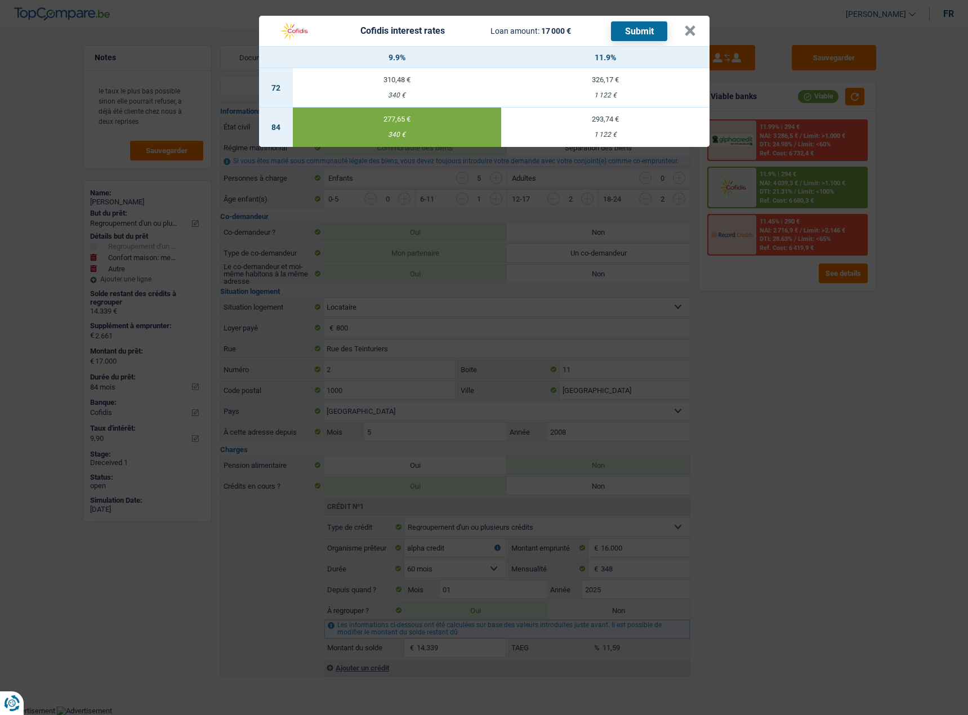
click at [645, 29] on button "Submit" at bounding box center [639, 31] width 56 height 20
click at [696, 32] on header "Cofidis interest rates Loan amount: 17 000 € Submit ×" at bounding box center [484, 31] width 450 height 30
click at [692, 28] on button "×" at bounding box center [690, 30] width 12 height 11
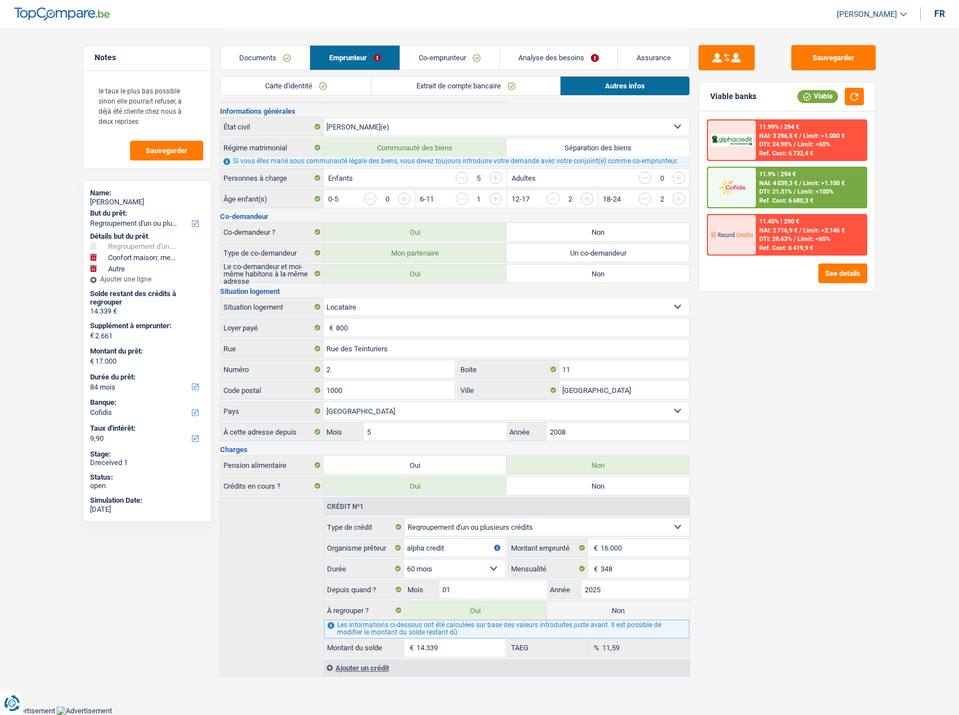
click at [792, 142] on span "DTI: 24.98%" at bounding box center [775, 144] width 33 height 7
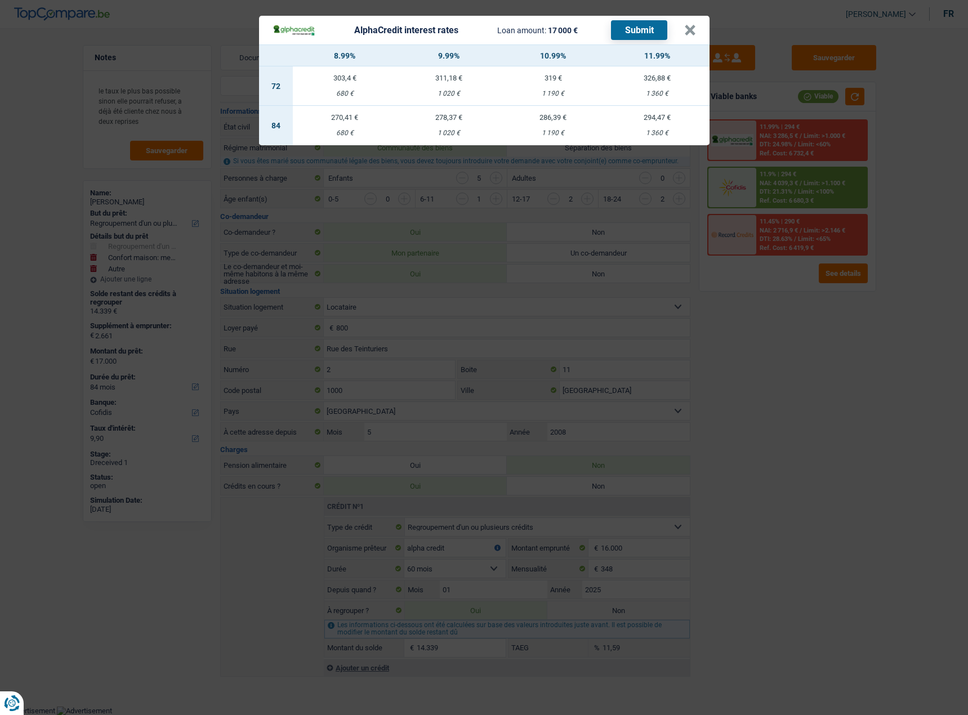
drag, startPoint x: 755, startPoint y: 348, endPoint x: 641, endPoint y: 79, distance: 291.6
click at [756, 348] on div "AlphaCredit interest rates Loan amount: 17 000 € Submit × 8.99% 9.99% 10.99% 11…" at bounding box center [484, 357] width 968 height 715
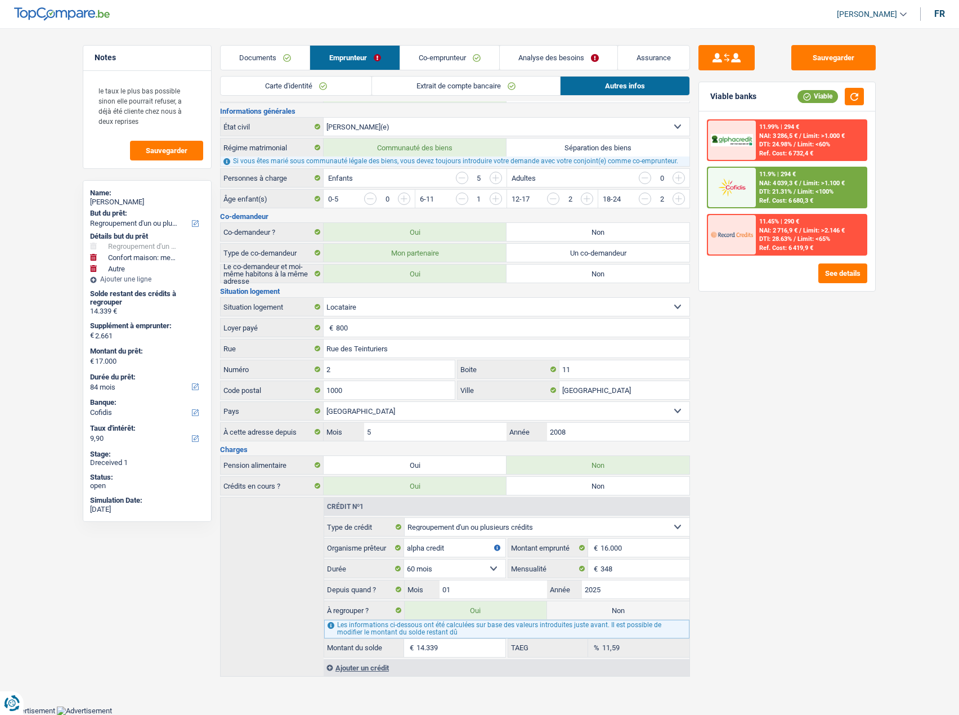
drag, startPoint x: 592, startPoint y: 53, endPoint x: 596, endPoint y: 60, distance: 8.1
click at [592, 53] on link "Analyse des besoins" at bounding box center [559, 58] width 118 height 24
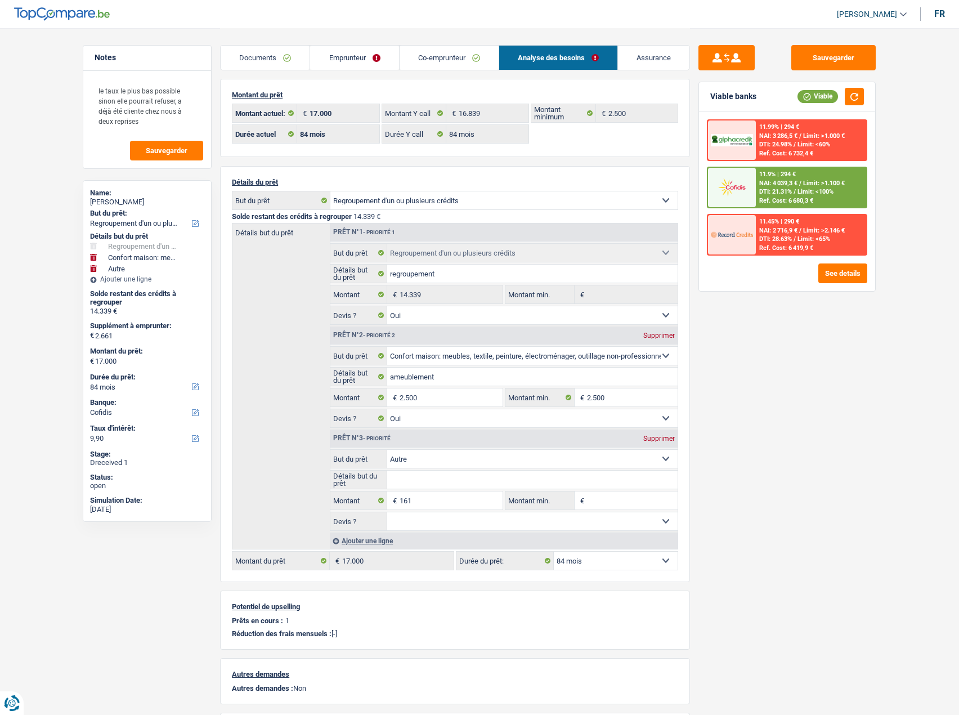
scroll to position [0, 0]
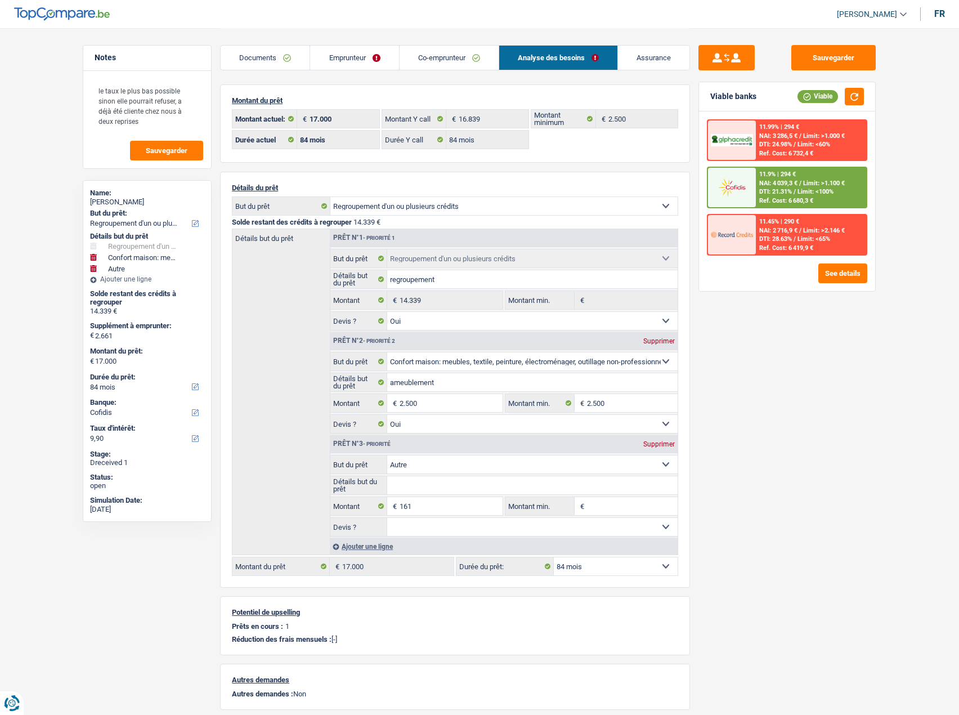
click at [806, 153] on div "Ref. Cost: 6 732,4 €" at bounding box center [786, 153] width 54 height 7
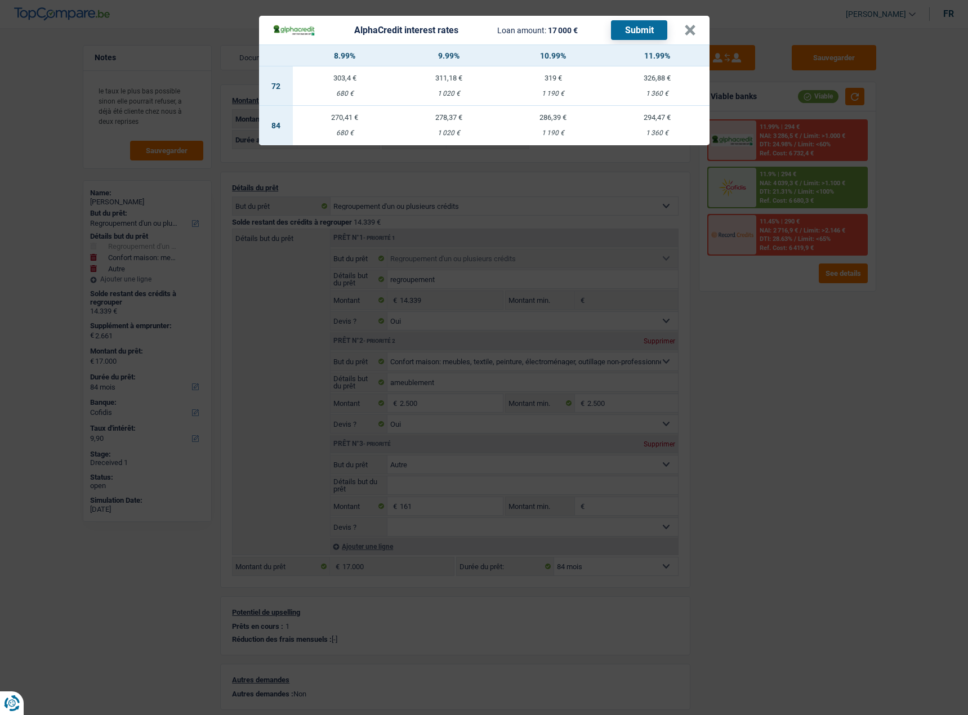
click at [369, 135] on div "680 €" at bounding box center [345, 132] width 104 height 7
select select "alphacredit"
type input "8,99"
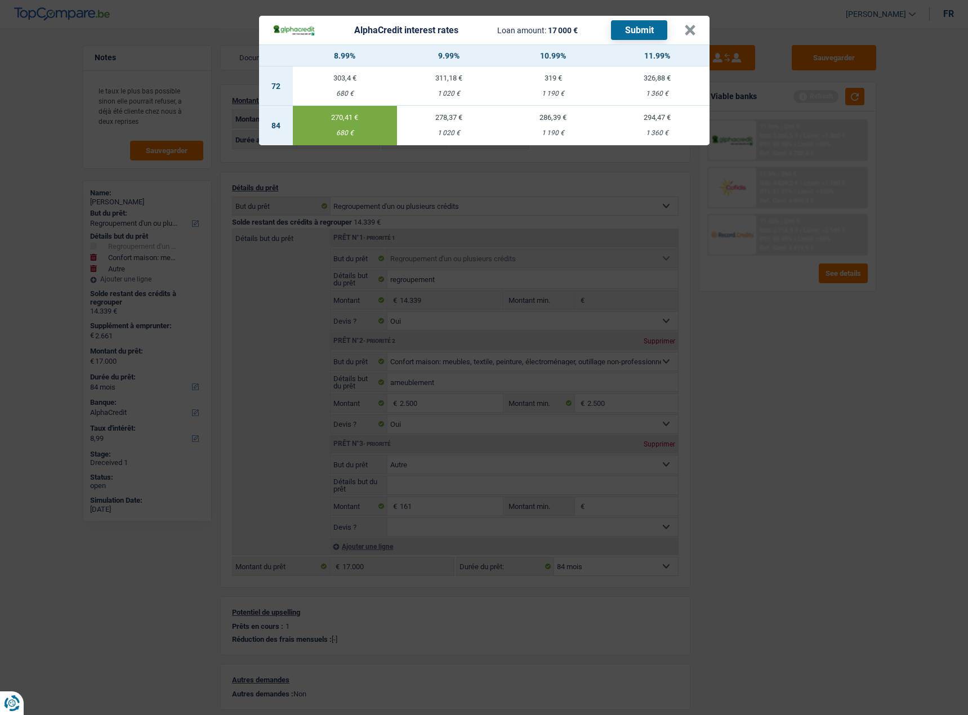
click at [644, 29] on button "Submit" at bounding box center [639, 30] width 56 height 20
click at [689, 33] on button "×" at bounding box center [690, 30] width 12 height 11
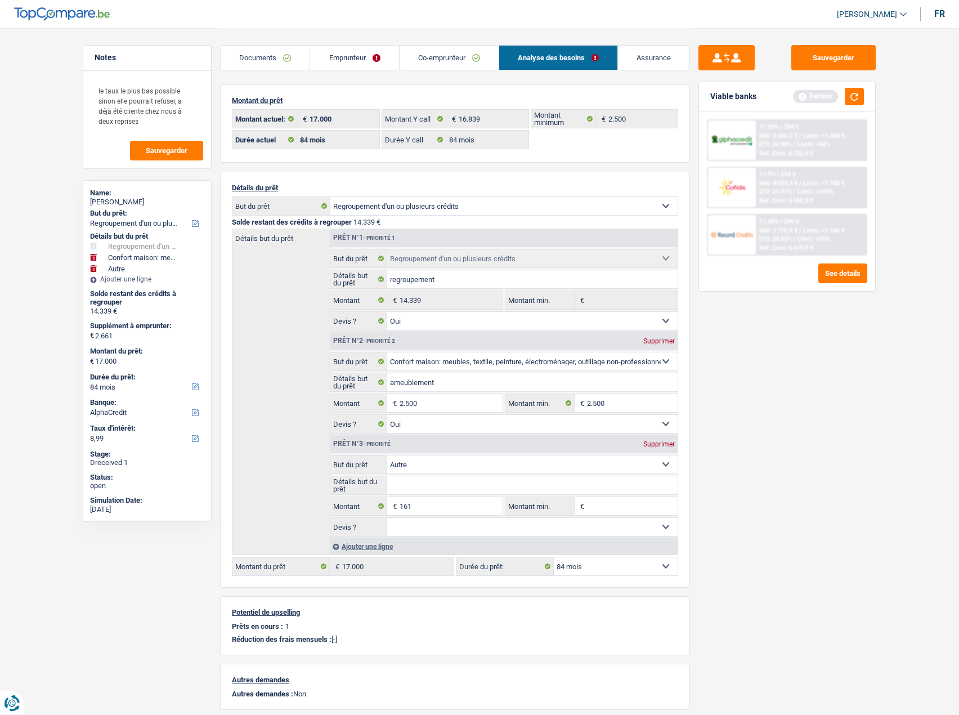
click at [810, 247] on div "Ref. Cost: 6 419,9 €" at bounding box center [786, 247] width 54 height 7
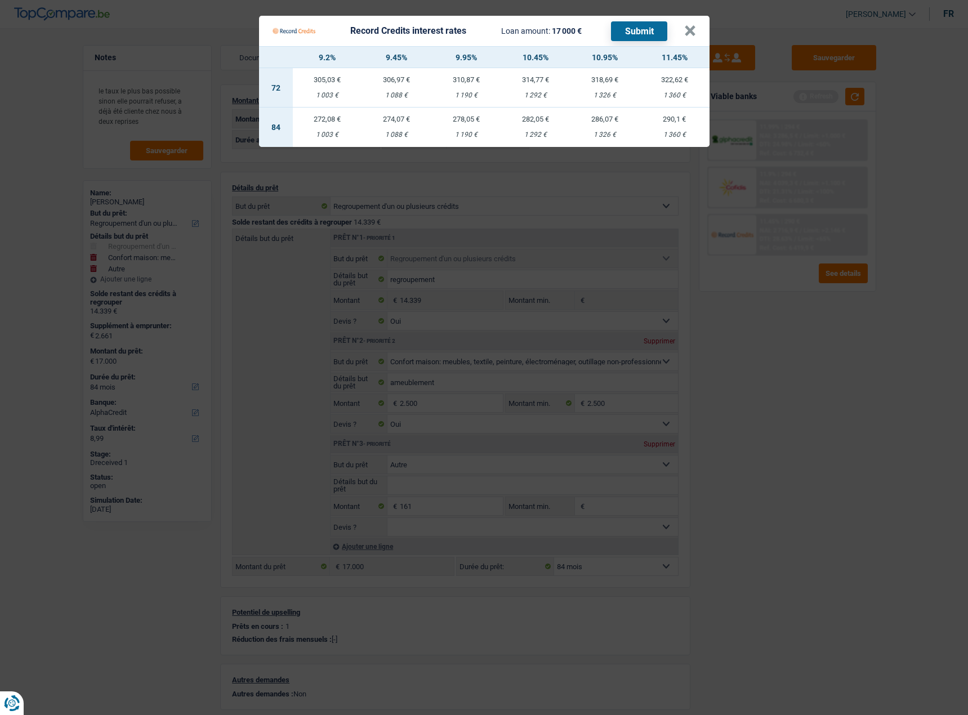
click at [886, 321] on Credits "Record Credits interest rates Loan amount: 17 000 € Submit × 9.2% 9.45% 9.95% 1…" at bounding box center [484, 357] width 968 height 715
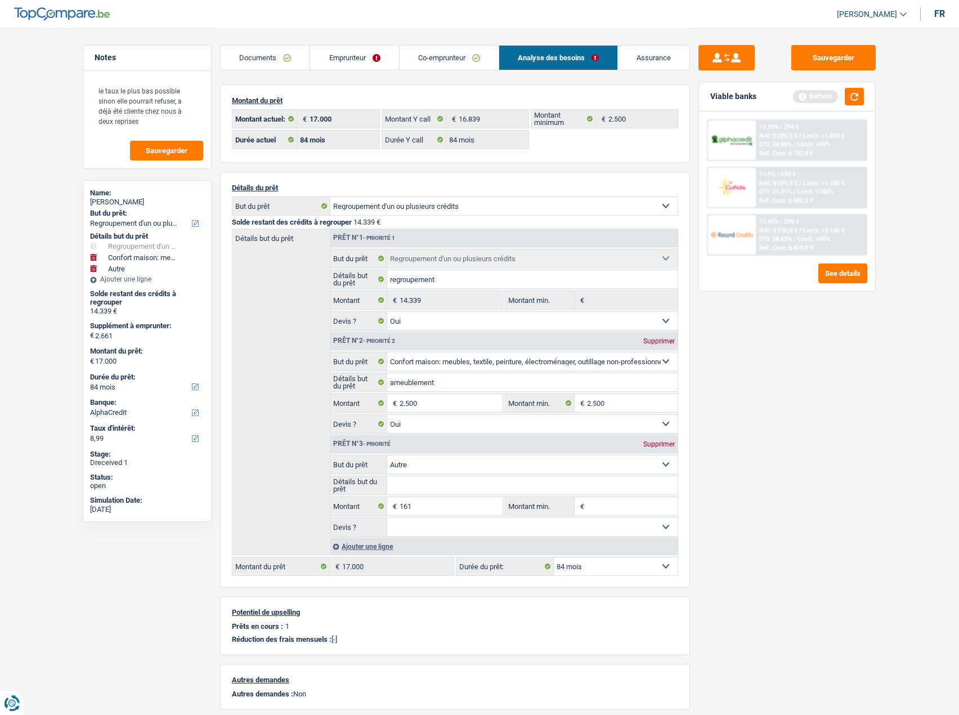
click at [812, 137] on span "Limit: >1.000 €" at bounding box center [824, 135] width 42 height 7
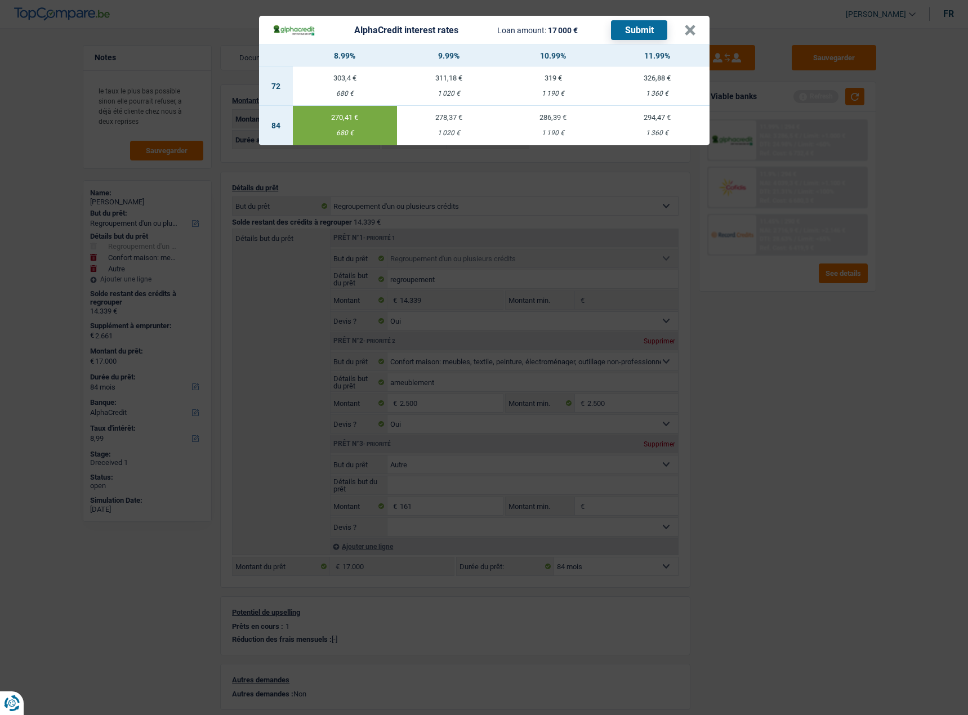
drag, startPoint x: 807, startPoint y: 408, endPoint x: 807, endPoint y: 278, distance: 130.1
click at [807, 406] on div "AlphaCredit interest rates Loan amount: 17 000 € Submit × 8.99% 9.99% 10.99% 11…" at bounding box center [484, 357] width 968 height 715
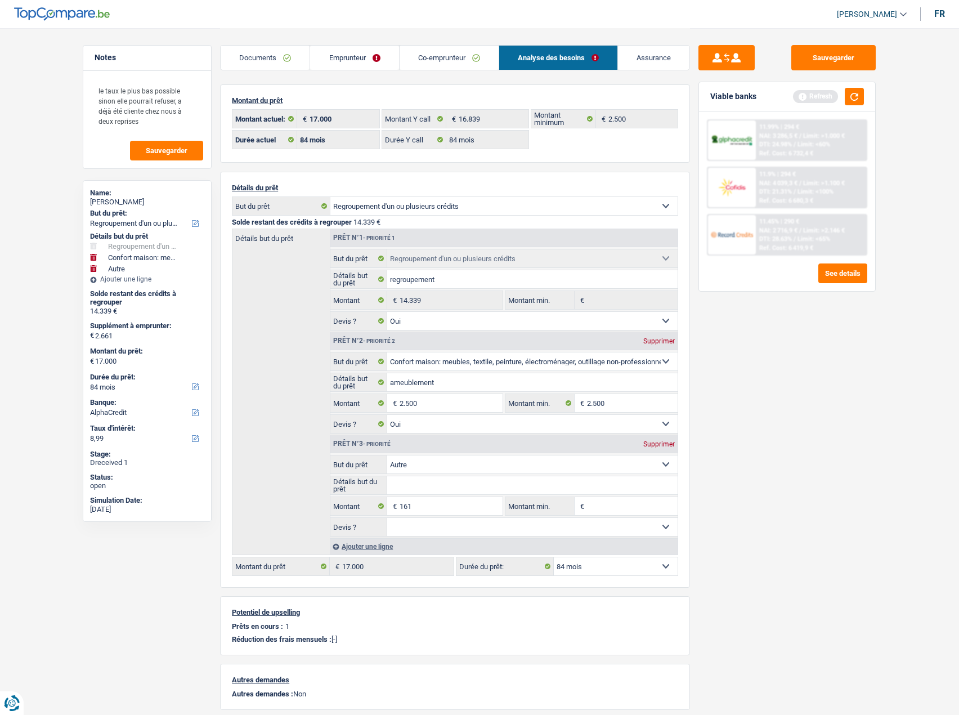
click at [805, 253] on div "11.45% | 290 € NAI: 2 716,9 € / Limit: >2.146 € DTI: 28.63% / Limit: <65% Ref. …" at bounding box center [811, 234] width 111 height 39
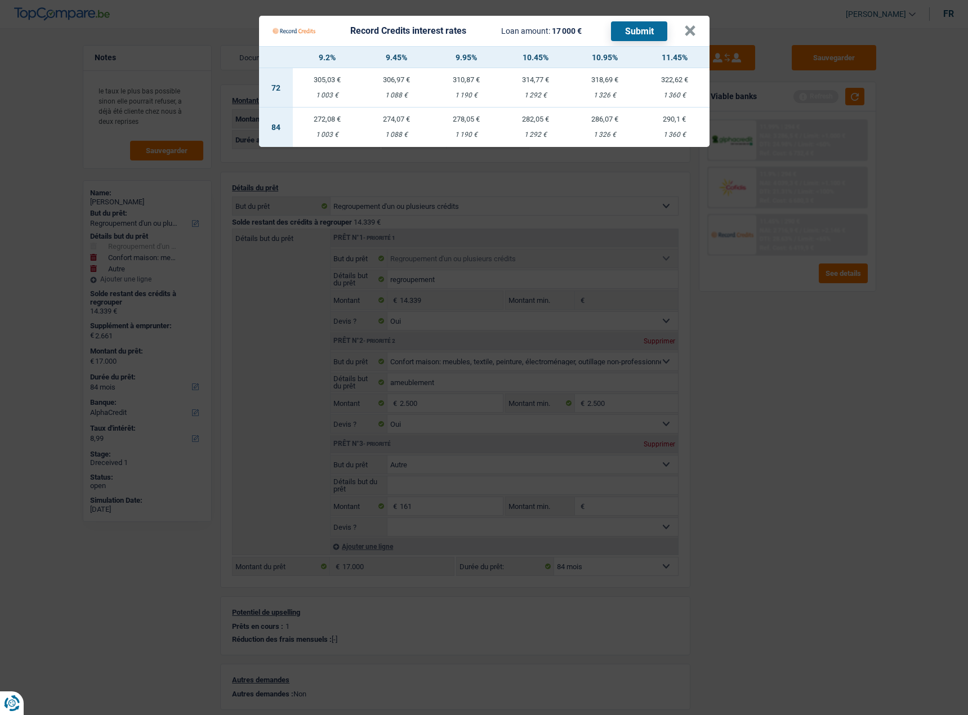
click at [328, 133] on div "1 003 €" at bounding box center [327, 134] width 69 height 7
select select "record credits"
type input "9,20"
click at [614, 31] on button "Submit" at bounding box center [639, 31] width 56 height 20
click at [687, 33] on button "×" at bounding box center [690, 30] width 12 height 11
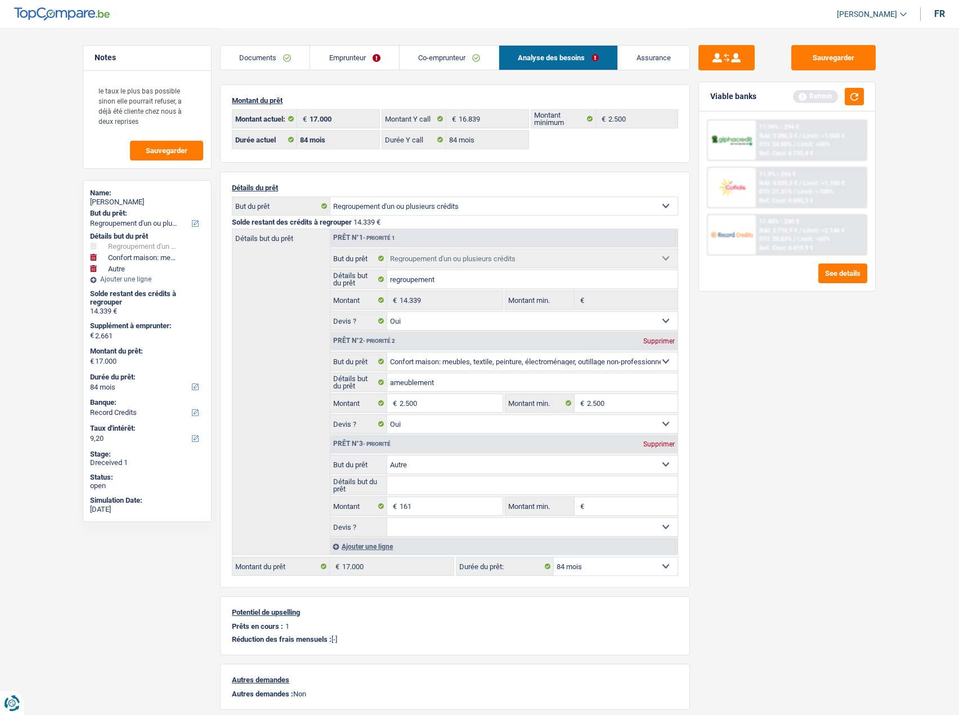
drag, startPoint x: 272, startPoint y: 57, endPoint x: 279, endPoint y: 88, distance: 31.7
click at [272, 57] on link "Documents" at bounding box center [265, 58] width 89 height 24
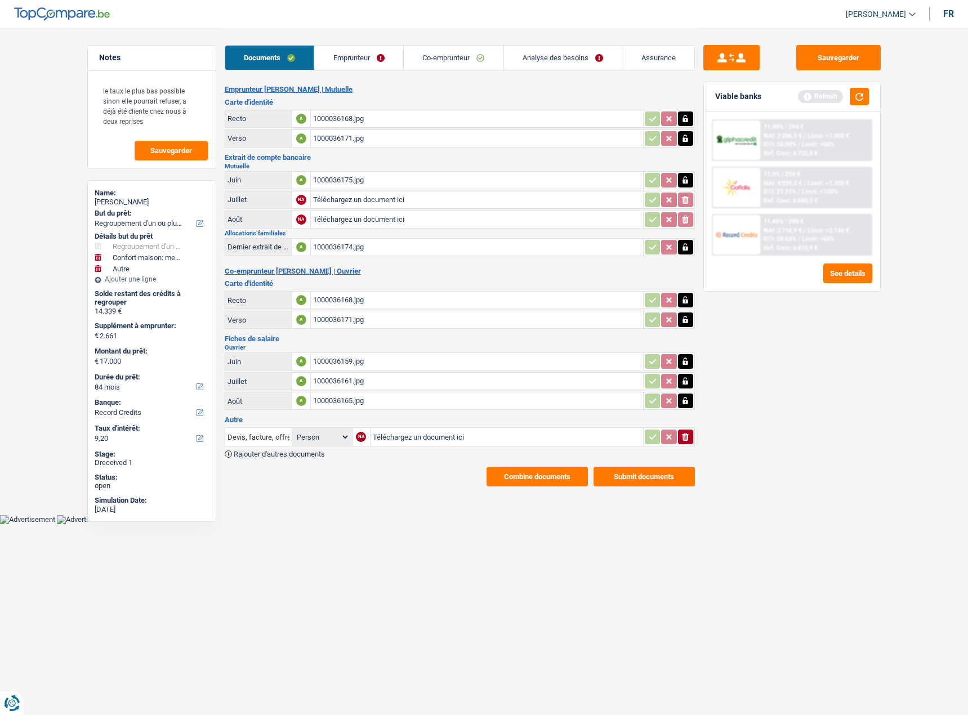
click at [338, 117] on div "1000036168.jpg" at bounding box center [477, 118] width 328 height 17
click at [247, 59] on link "Documents" at bounding box center [269, 58] width 89 height 24
drag, startPoint x: 592, startPoint y: 60, endPoint x: 636, endPoint y: 68, distance: 44.1
click at [592, 60] on link "Analyse des besoins" at bounding box center [563, 58] width 118 height 24
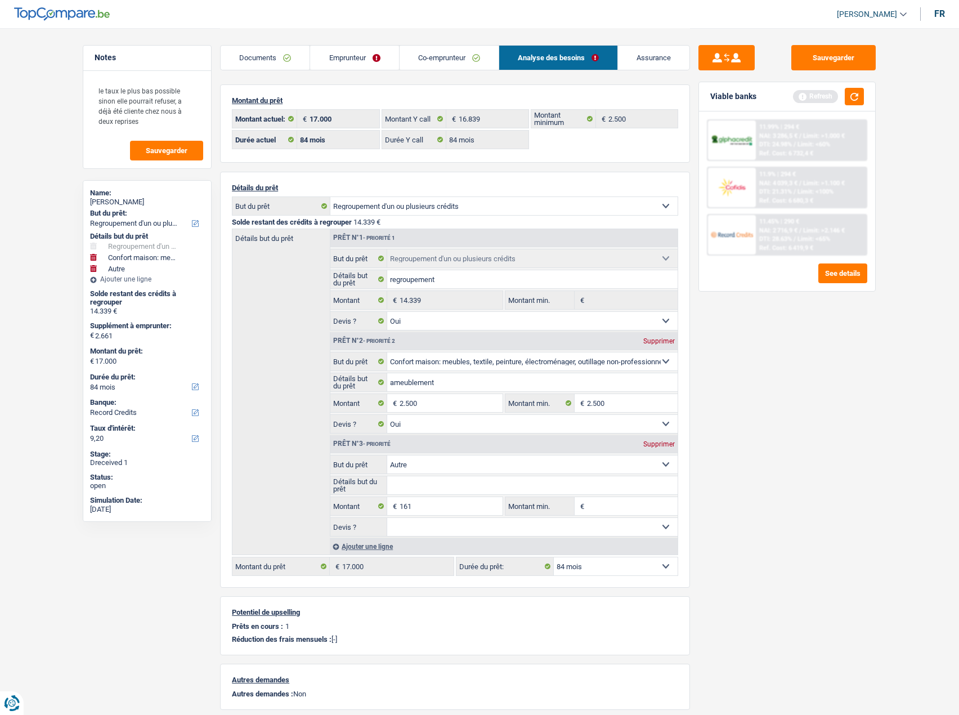
click at [360, 63] on link "Emprunteur" at bounding box center [354, 58] width 88 height 24
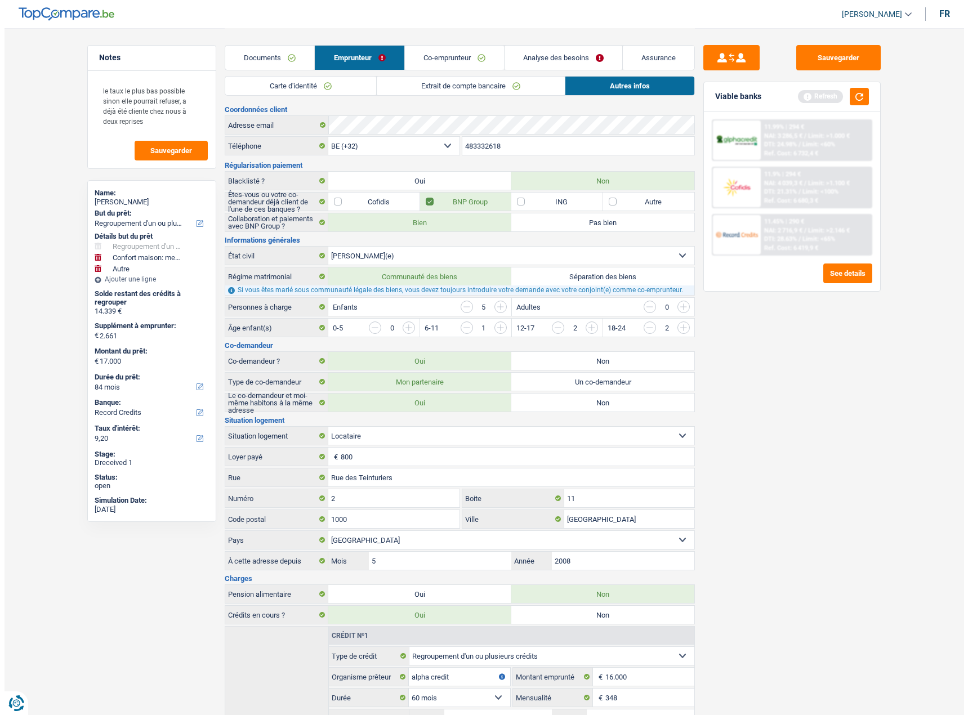
scroll to position [129, 0]
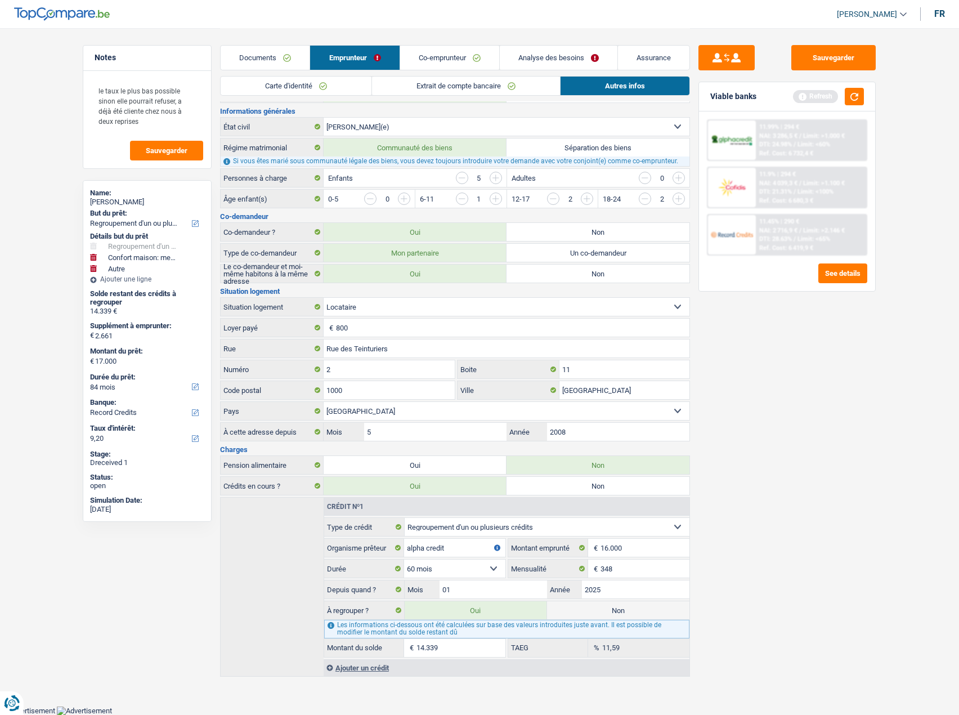
click at [611, 612] on label "Non" at bounding box center [618, 610] width 142 height 18
click at [611, 612] on input "Non" at bounding box center [618, 610] width 142 height 18
radio input "true"
select select "household"
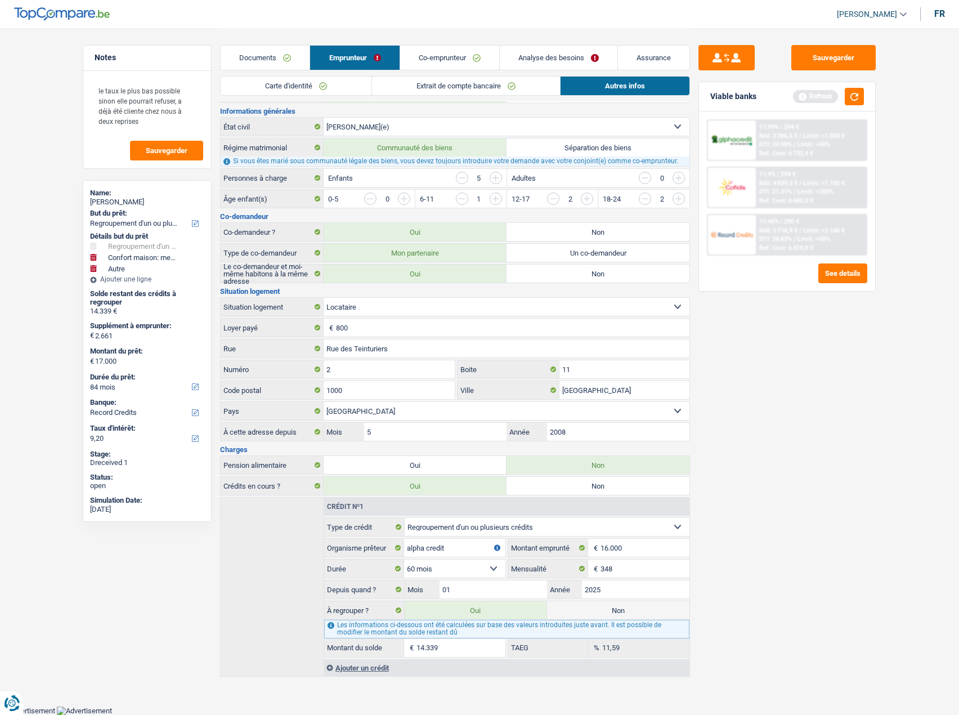
select select
select select "30"
radio input "false"
select select "other"
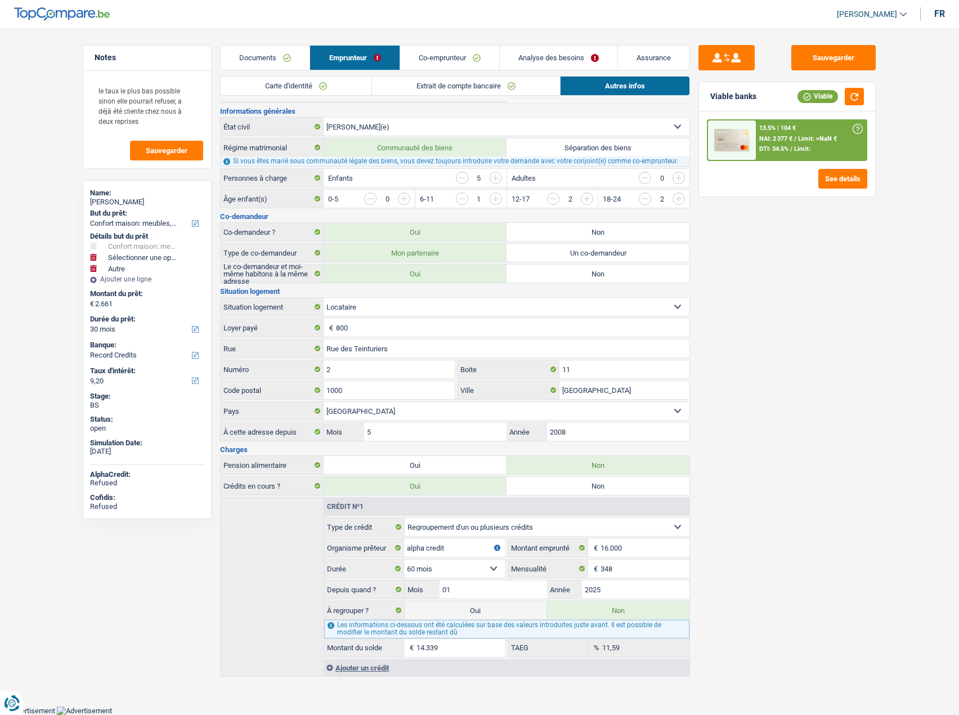
click at [526, 614] on label "Oui" at bounding box center [476, 610] width 142 height 18
click at [526, 614] on input "Oui" at bounding box center [476, 610] width 142 height 18
radio input "true"
radio input "false"
type input "17.000"
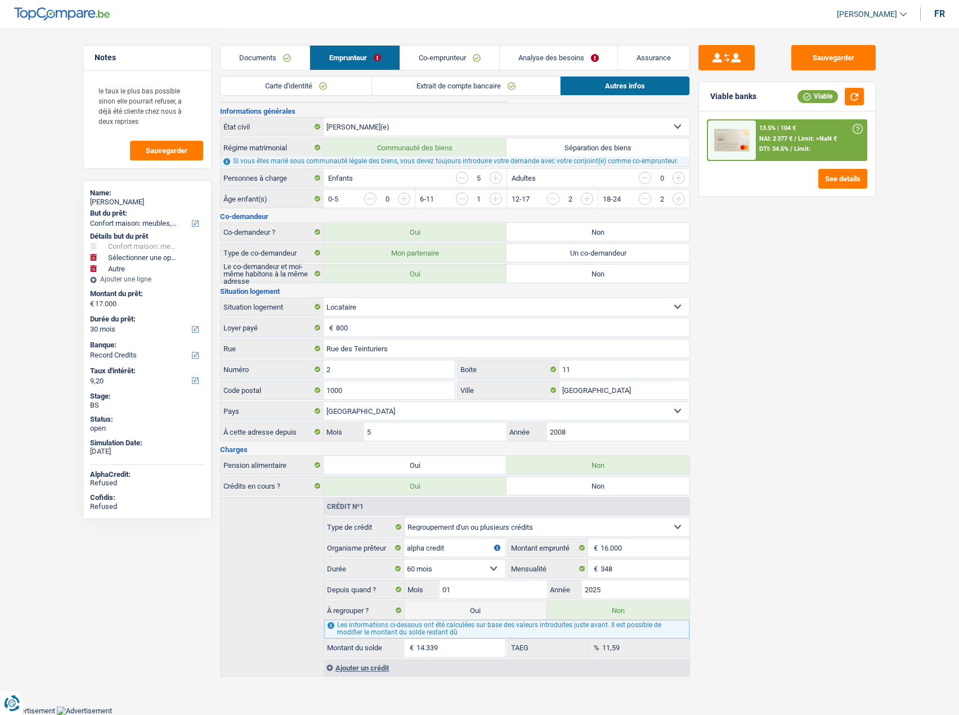
select select "refinancing"
select select "household"
select select "84"
select select "other"
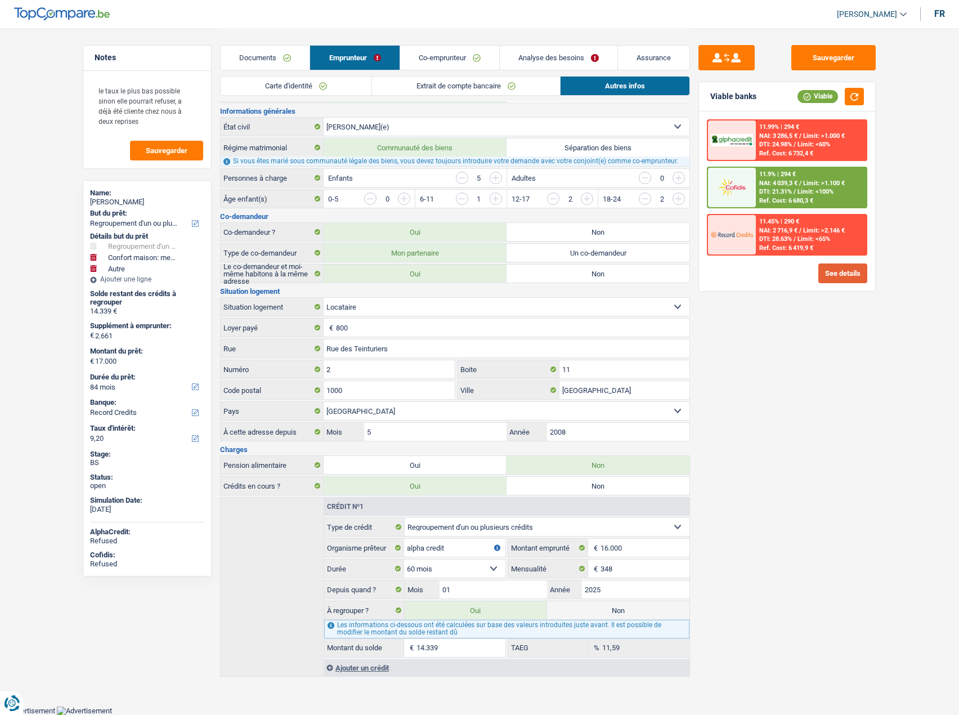
click at [829, 276] on button "See details" at bounding box center [843, 273] width 49 height 20
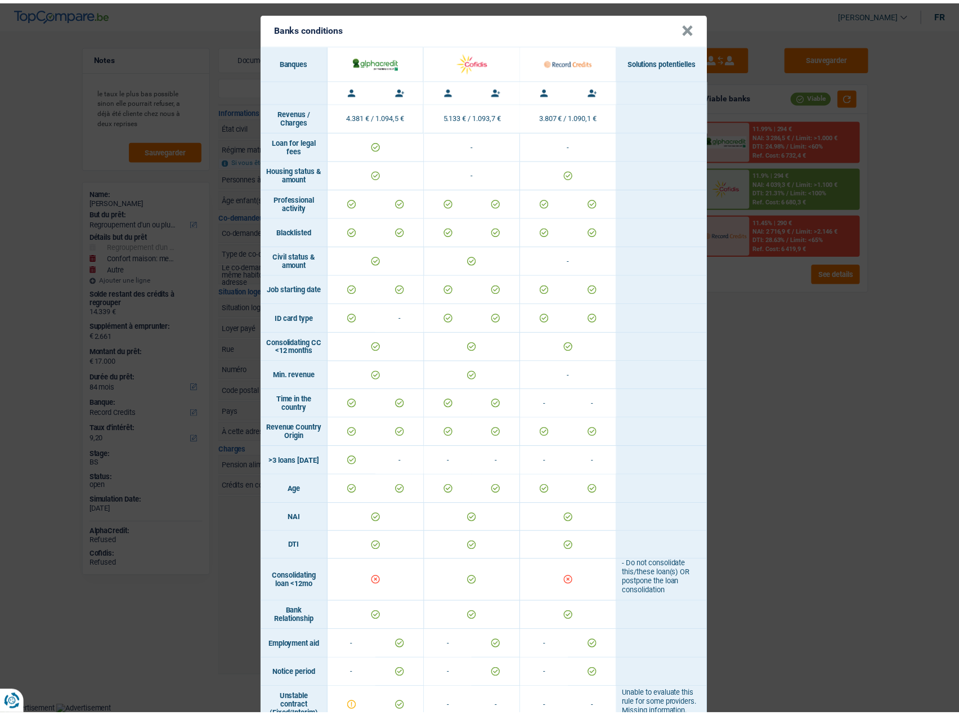
scroll to position [281, 0]
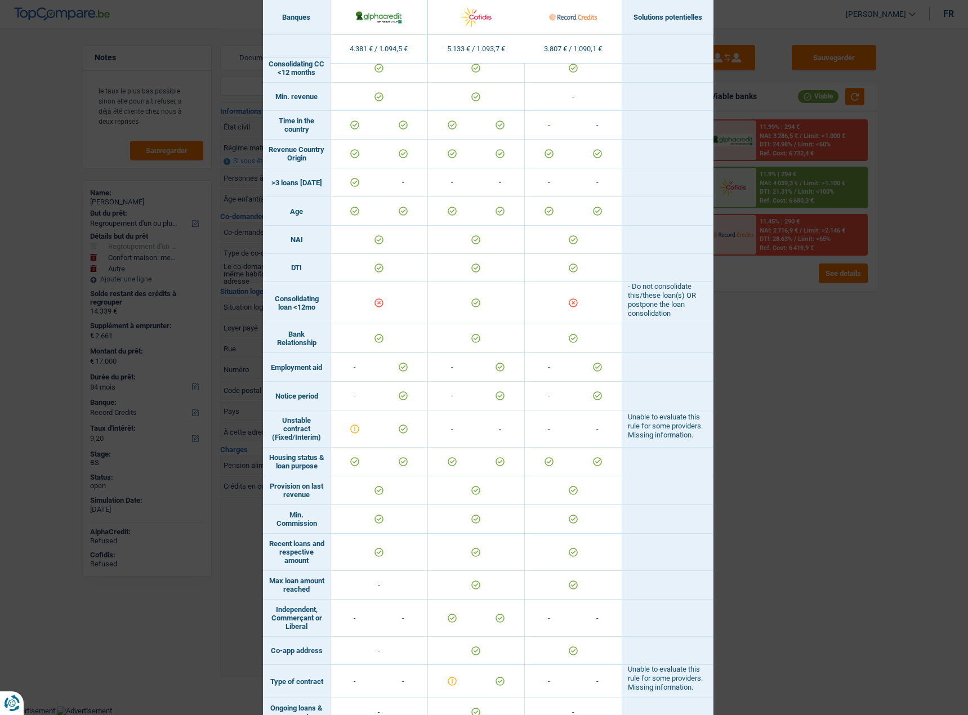
click at [879, 336] on div "Banks conditions × Banques Solutions potentielles Revenus / Charges 4.381 € / 1…" at bounding box center [484, 357] width 968 height 715
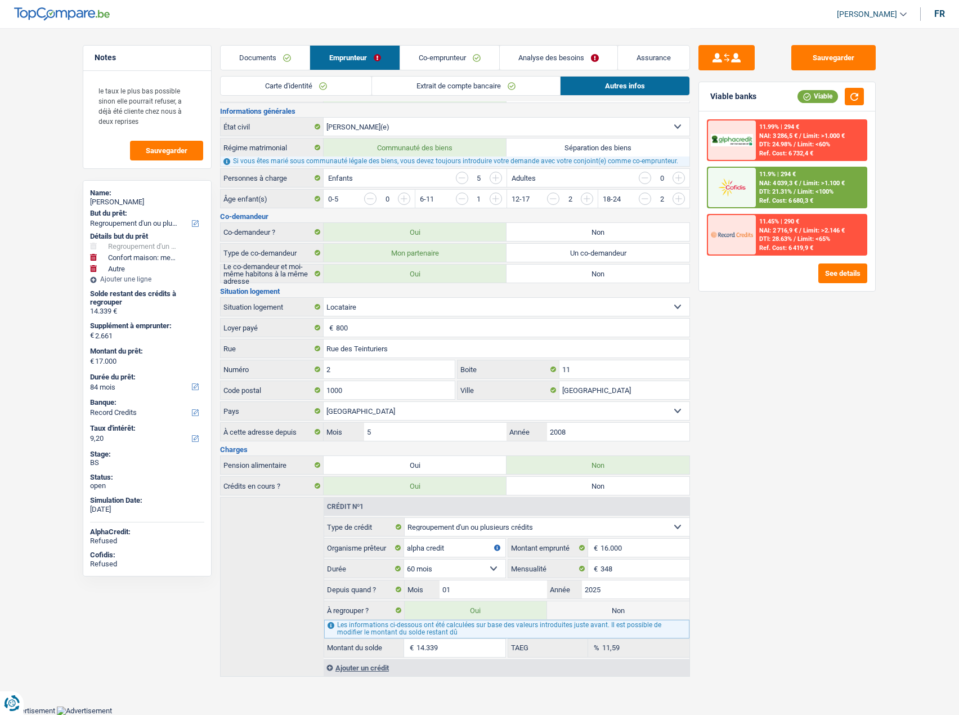
click at [793, 139] on span "NAI: 3 286,5 €" at bounding box center [778, 135] width 38 height 7
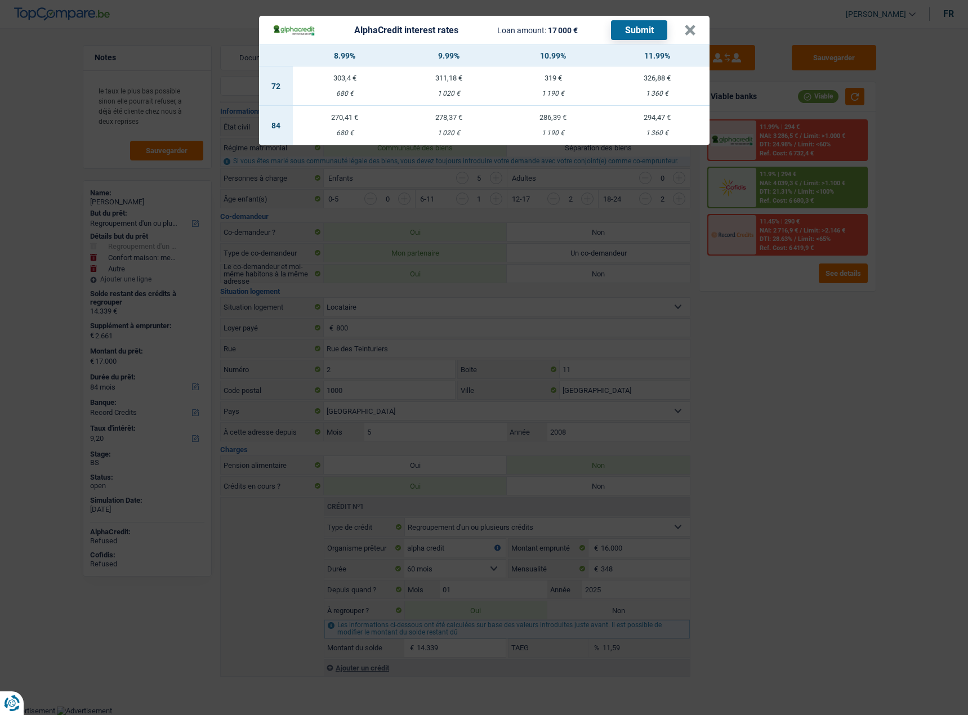
click at [826, 245] on div "AlphaCredit interest rates Loan amount: 17 000 € Submit × 8.99% 9.99% 10.99% 11…" at bounding box center [484, 357] width 968 height 715
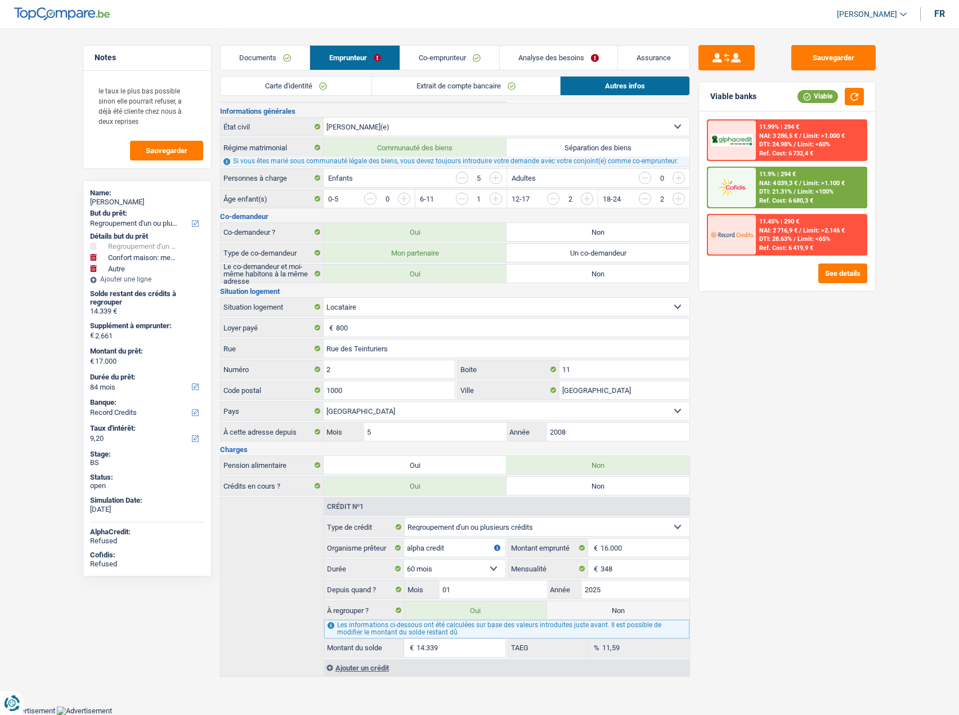
click at [790, 194] on span "DTI: 21.31%" at bounding box center [775, 191] width 33 height 7
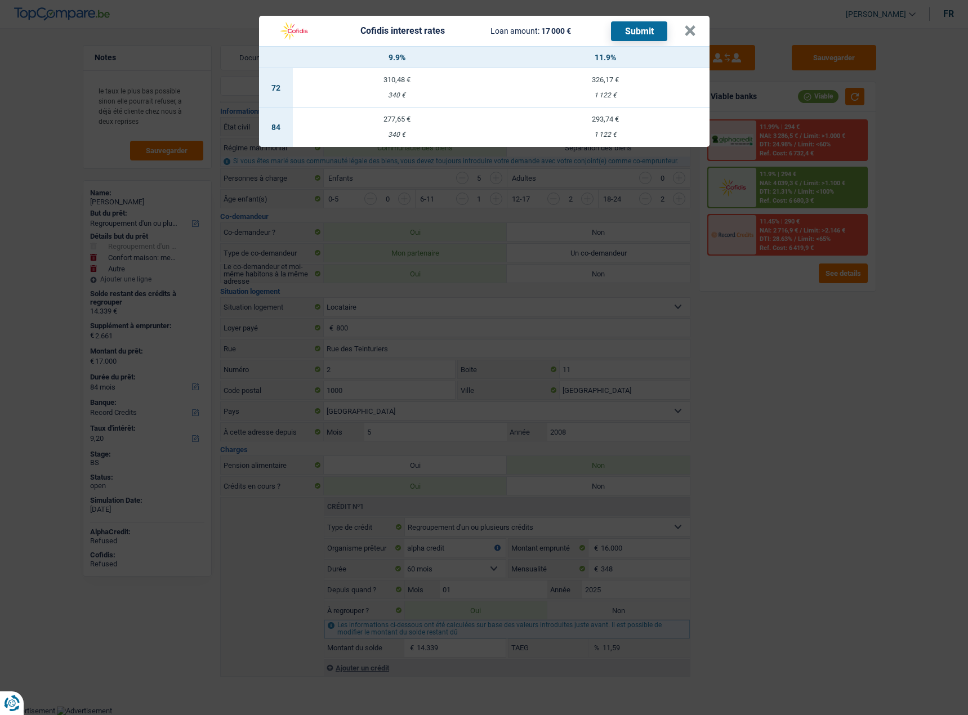
click at [778, 373] on div "Cofidis interest rates Loan amount: 17 000 € Submit × 9.9% 11.9% 72 310,48 € 34…" at bounding box center [484, 357] width 968 height 715
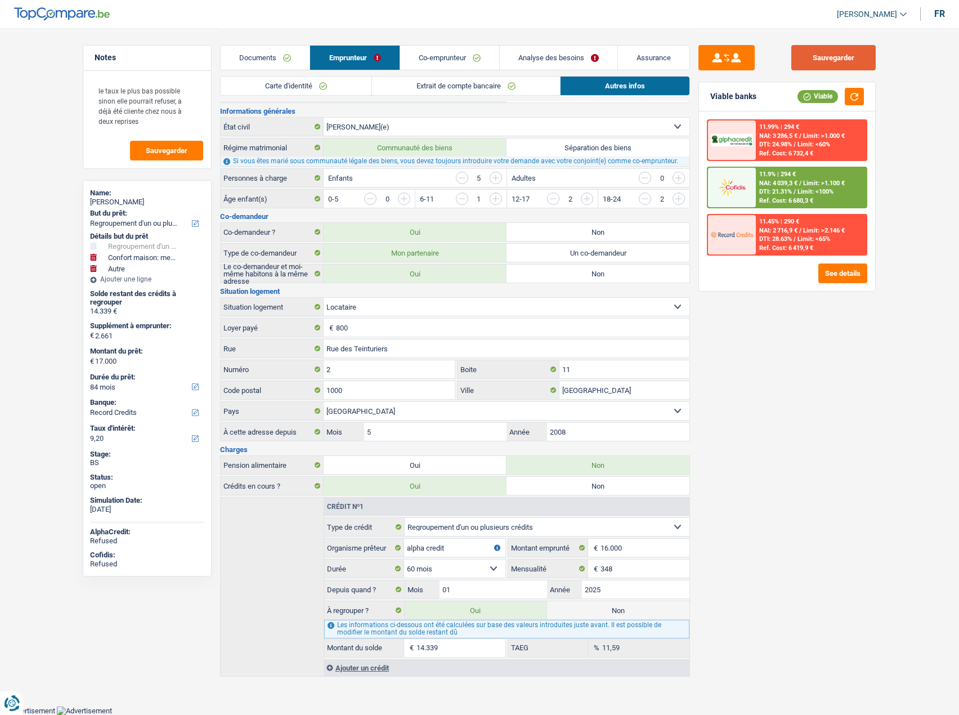
click at [816, 47] on button "Sauvegarder" at bounding box center [834, 57] width 84 height 25
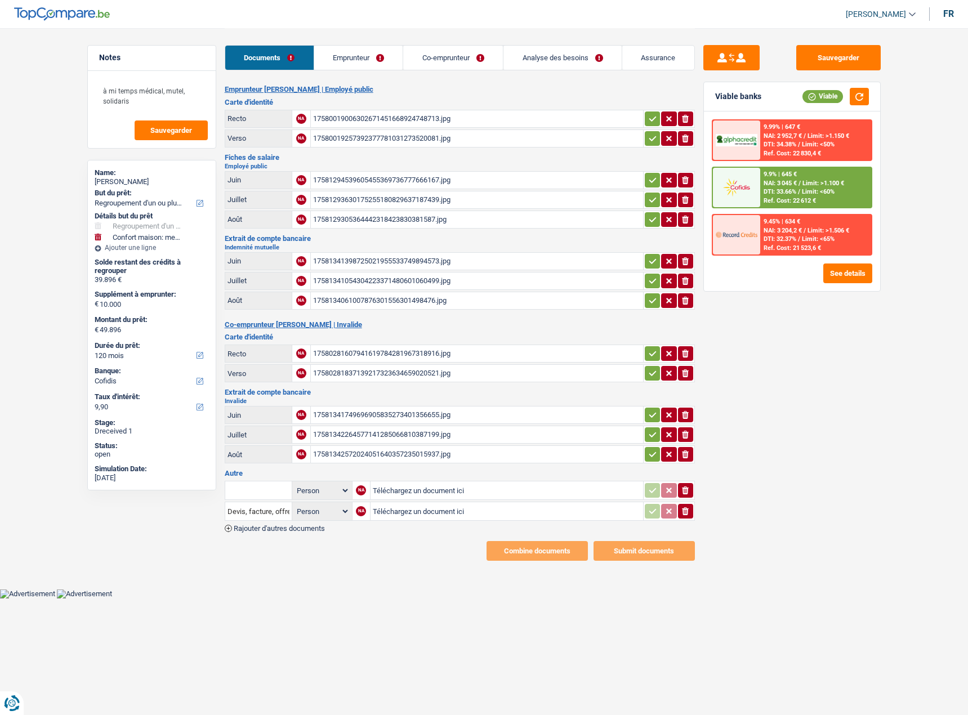
select select "refinancing"
select select "household"
select select "120"
select select "cofidis"
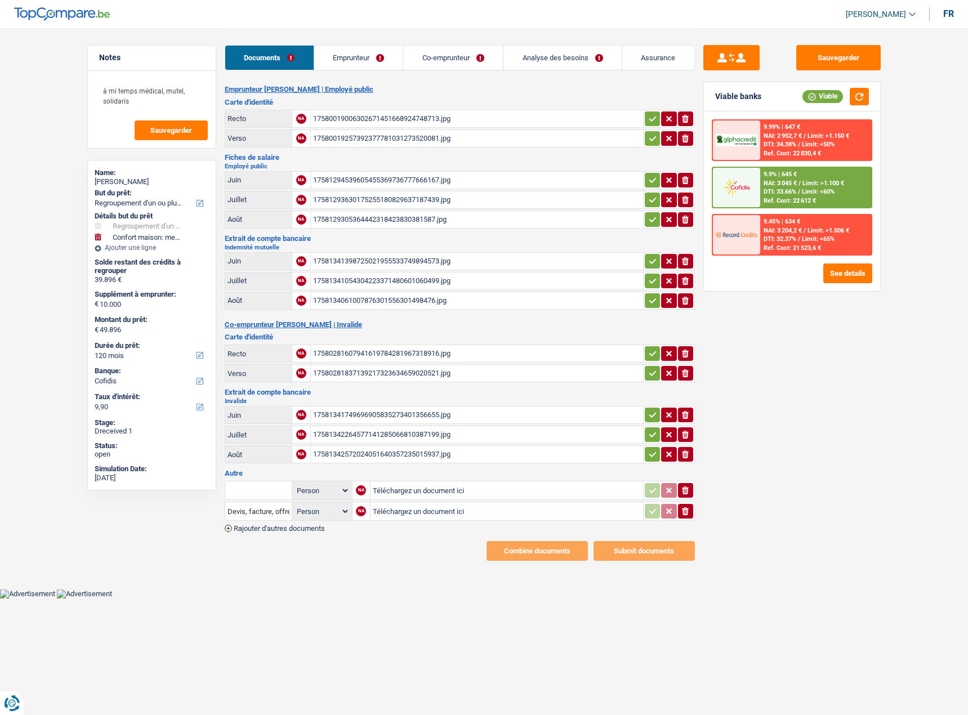
click at [474, 119] on div "17580019006302671451668924748713.jpg" at bounding box center [477, 118] width 328 height 17
click at [662, 125] on button "button" at bounding box center [668, 118] width 15 height 15
click at [656, 122] on button "button" at bounding box center [652, 118] width 15 height 15
click at [649, 143] on icon "button" at bounding box center [652, 138] width 9 height 11
click at [583, 137] on div "17580019257392377781031273520081.jpg" at bounding box center [477, 138] width 328 height 17
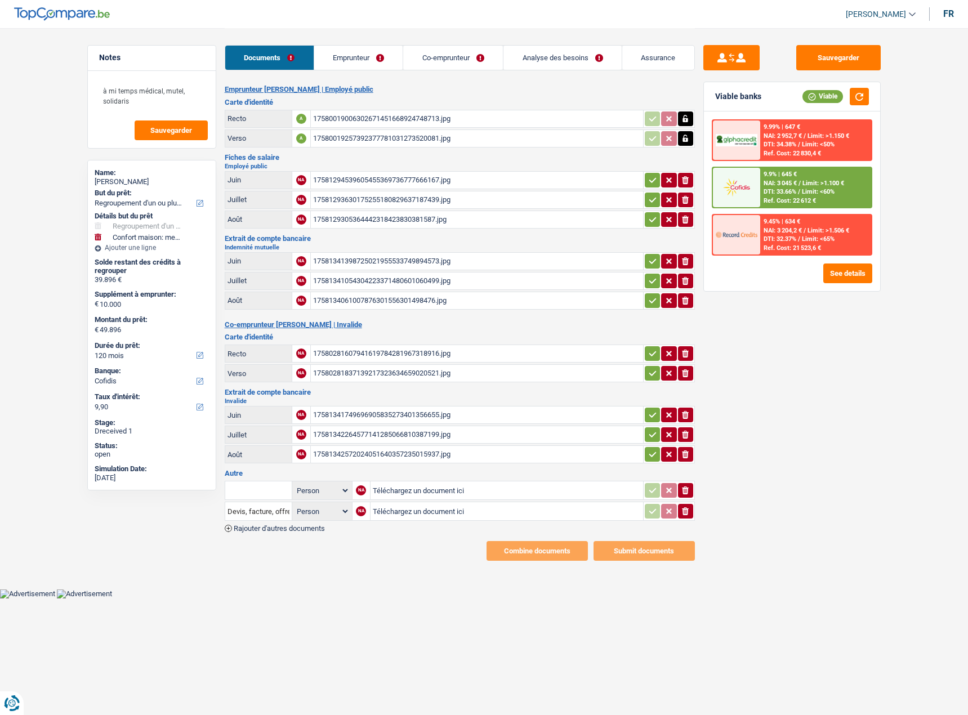
click at [440, 191] on td "17581293630175255180829637187439.jpg" at bounding box center [476, 200] width 333 height 18
click at [442, 177] on div "17581294539605455369736777666167.jpg" at bounding box center [477, 180] width 328 height 17
click at [493, 199] on div "17581293630175255180829637187439.jpg" at bounding box center [477, 199] width 328 height 17
click at [491, 220] on div "1758129305364442318423830381587.jpg" at bounding box center [477, 219] width 328 height 17
click at [655, 215] on icon "button" at bounding box center [652, 219] width 9 height 11
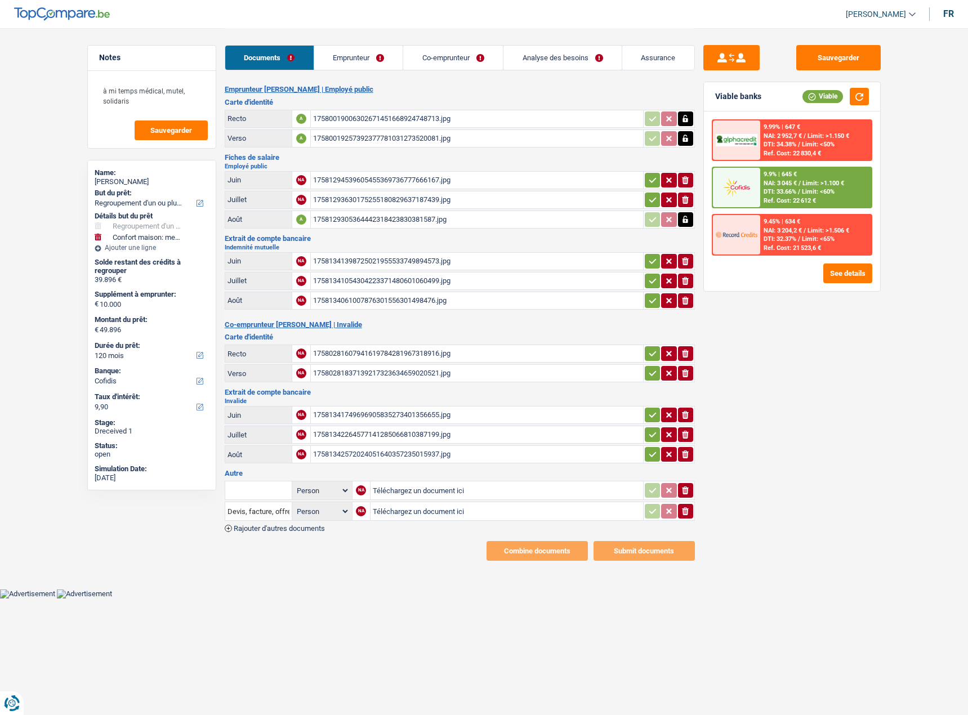
drag, startPoint x: 654, startPoint y: 204, endPoint x: 649, endPoint y: 182, distance: 21.9
click at [654, 202] on icon "button" at bounding box center [652, 199] width 9 height 11
click at [649, 180] on icon "button" at bounding box center [652, 179] width 7 height 5
click at [412, 260] on div "17581341398725021955533749894573.jpg" at bounding box center [477, 261] width 328 height 17
click at [410, 279] on div "17581341054304223371480601060499.jpg" at bounding box center [477, 280] width 328 height 17
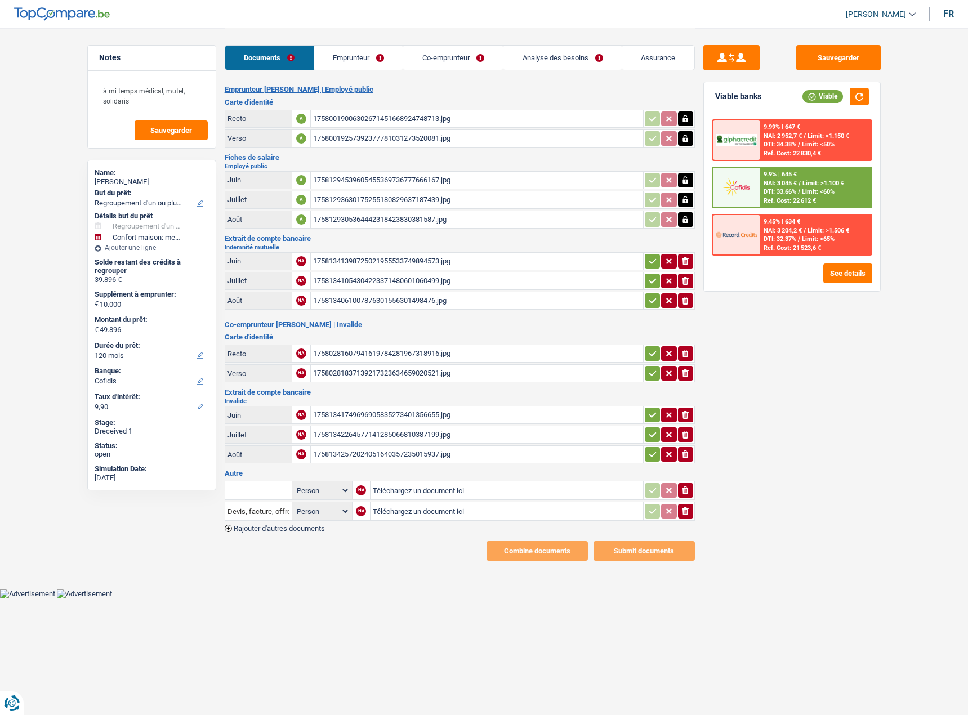
click at [648, 298] on icon "button" at bounding box center [652, 300] width 9 height 11
drag, startPoint x: 648, startPoint y: 279, endPoint x: 651, endPoint y: 270, distance: 9.1
click at [649, 278] on icon "button" at bounding box center [652, 280] width 9 height 11
click at [654, 260] on icon "button" at bounding box center [652, 260] width 7 height 5
click at [452, 354] on div "17580281607941619784281967318916.jpg" at bounding box center [477, 353] width 328 height 17
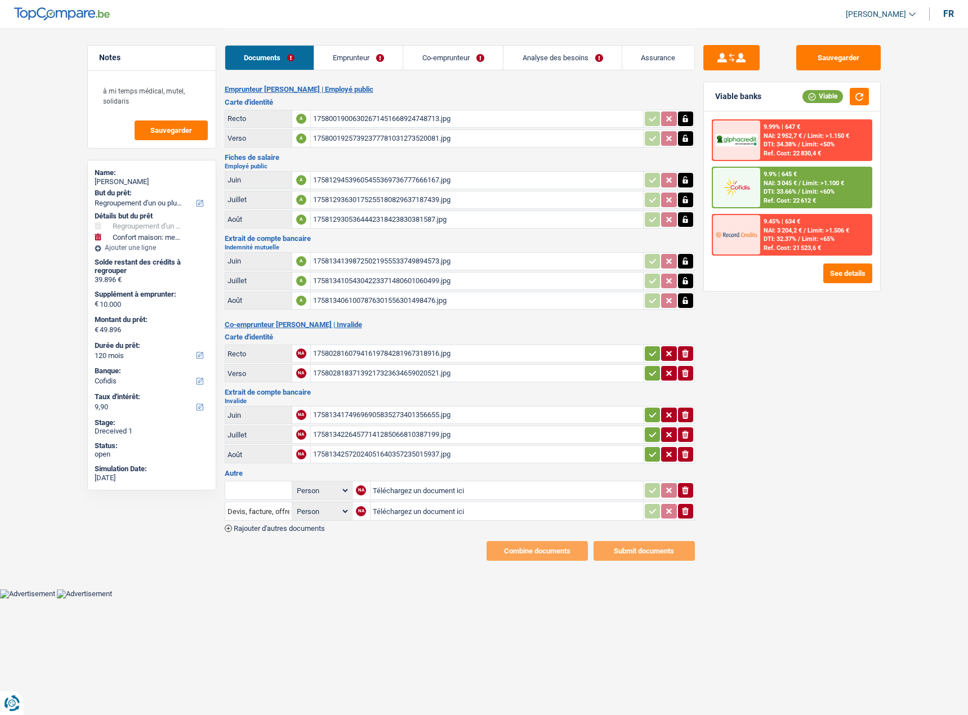
click at [441, 373] on div "17580281837139217323634659020521.jpg" at bounding box center [477, 373] width 328 height 17
click at [651, 359] on icon "button" at bounding box center [652, 353] width 9 height 11
click at [648, 374] on icon "button" at bounding box center [652, 373] width 9 height 11
click at [653, 413] on icon "button" at bounding box center [652, 414] width 9 height 11
drag, startPoint x: 649, startPoint y: 436, endPoint x: 646, endPoint y: 452, distance: 16.5
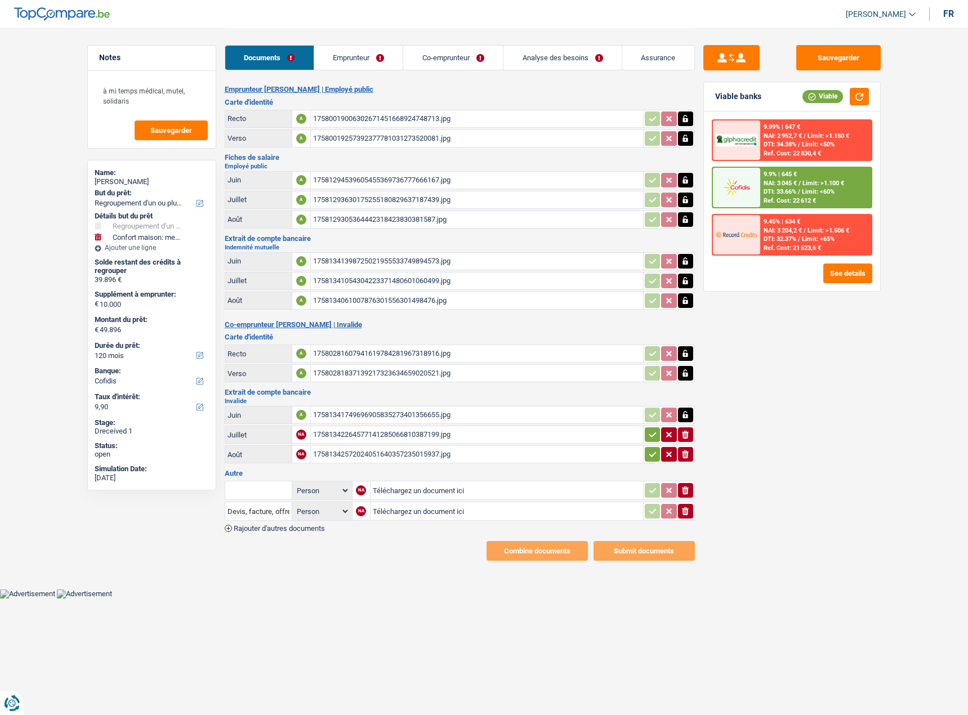
click at [649, 439] on icon "button" at bounding box center [652, 434] width 9 height 11
click at [646, 456] on button "button" at bounding box center [652, 454] width 15 height 15
click at [463, 415] on div "17581341749696905835273401356655.jpg" at bounding box center [477, 414] width 328 height 17
click at [392, 178] on div "17581294539605455369736777666167.jpg" at bounding box center [477, 180] width 328 height 17
click at [379, 257] on div "17581341398725021955533749894573.jpg" at bounding box center [477, 261] width 328 height 17
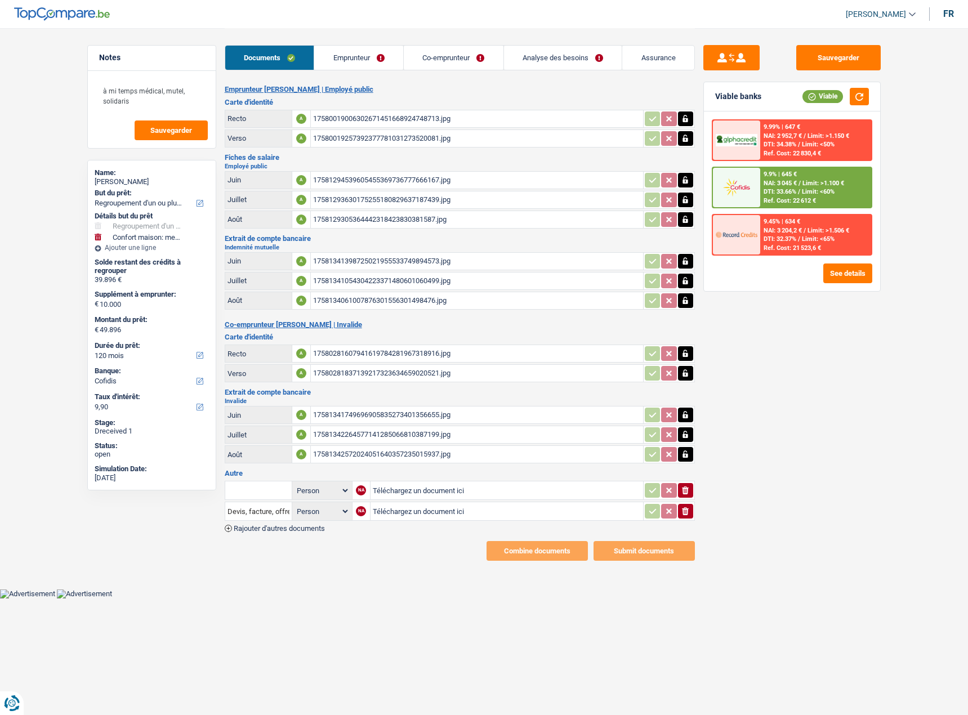
click at [372, 417] on div "17581341749696905835273401356655.jpg" at bounding box center [477, 414] width 328 height 17
click at [353, 440] on div "17581342264577141285066810387199.jpg" at bounding box center [477, 434] width 328 height 17
click at [397, 266] on div "17581341398725021955533749894573.jpg" at bounding box center [477, 261] width 328 height 17
click at [389, 491] on input "Téléchargez un document ici" at bounding box center [507, 490] width 268 height 17
drag, startPoint x: 687, startPoint y: 515, endPoint x: 683, endPoint y: 494, distance: 21.1
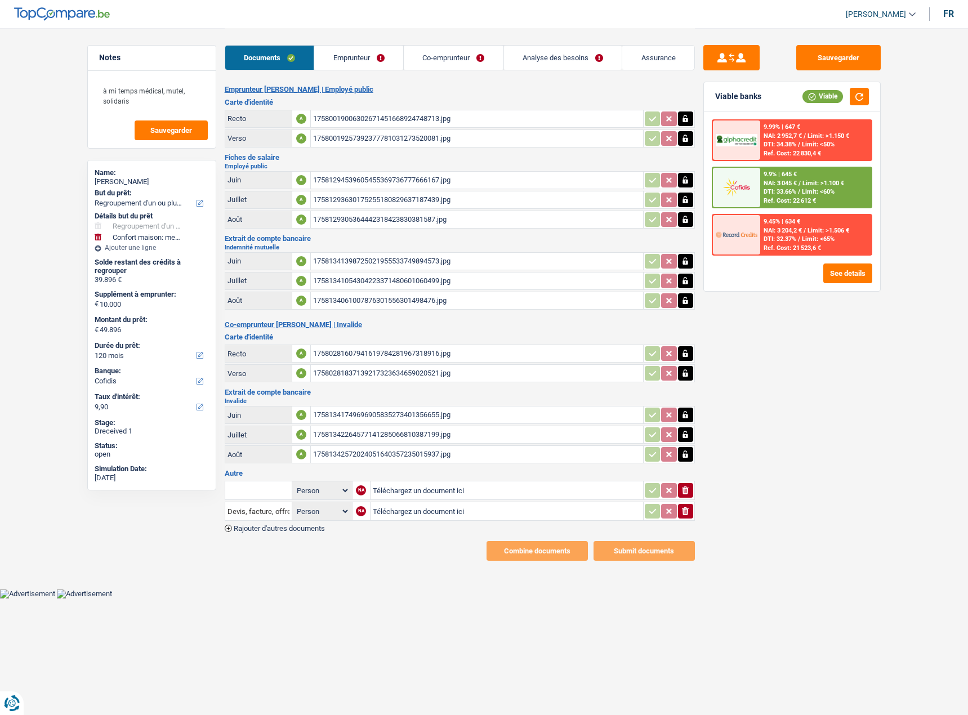
click at [686, 515] on icon "button" at bounding box center [685, 511] width 7 height 8
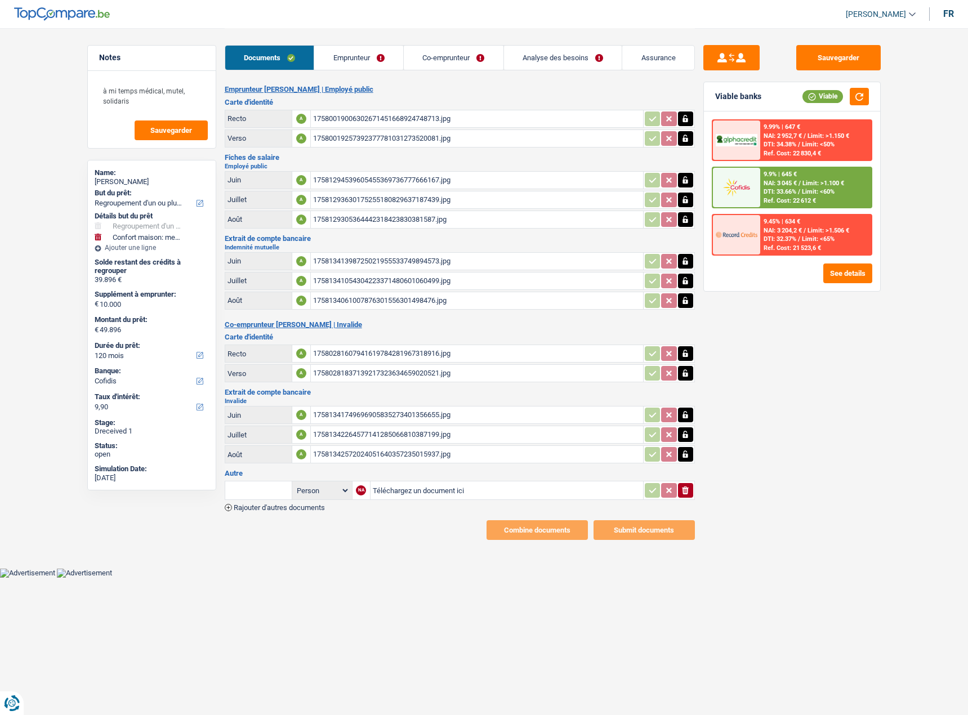
click at [683, 489] on icon "button" at bounding box center [685, 490] width 7 height 8
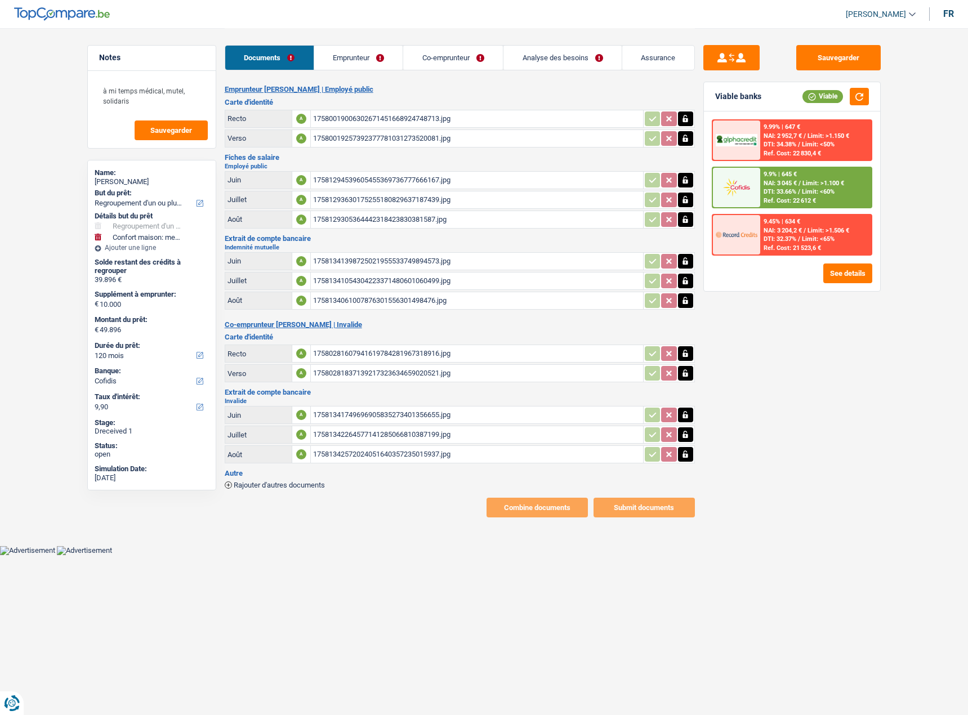
click at [451, 462] on div "17581342572024051640357235015937.jpg" at bounding box center [477, 454] width 328 height 17
click at [354, 63] on link "Emprunteur" at bounding box center [358, 58] width 89 height 24
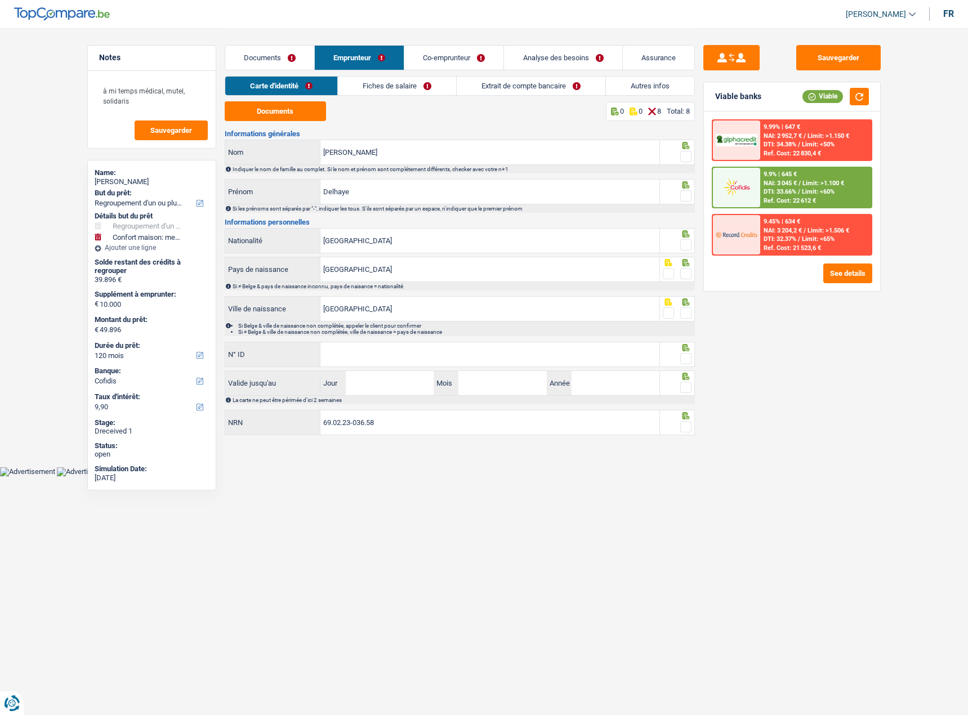
click at [292, 100] on div "Carte d'identité Fiches de salaire Extrait de compte bancaire Autres infos" at bounding box center [460, 88] width 470 height 25
click at [290, 113] on button "Documents" at bounding box center [275, 111] width 101 height 20
drag, startPoint x: 689, startPoint y: 154, endPoint x: 674, endPoint y: 195, distance: 43.6
click at [689, 158] on span at bounding box center [685, 156] width 11 height 11
click at [0, 0] on input "radio" at bounding box center [0, 0] width 0 height 0
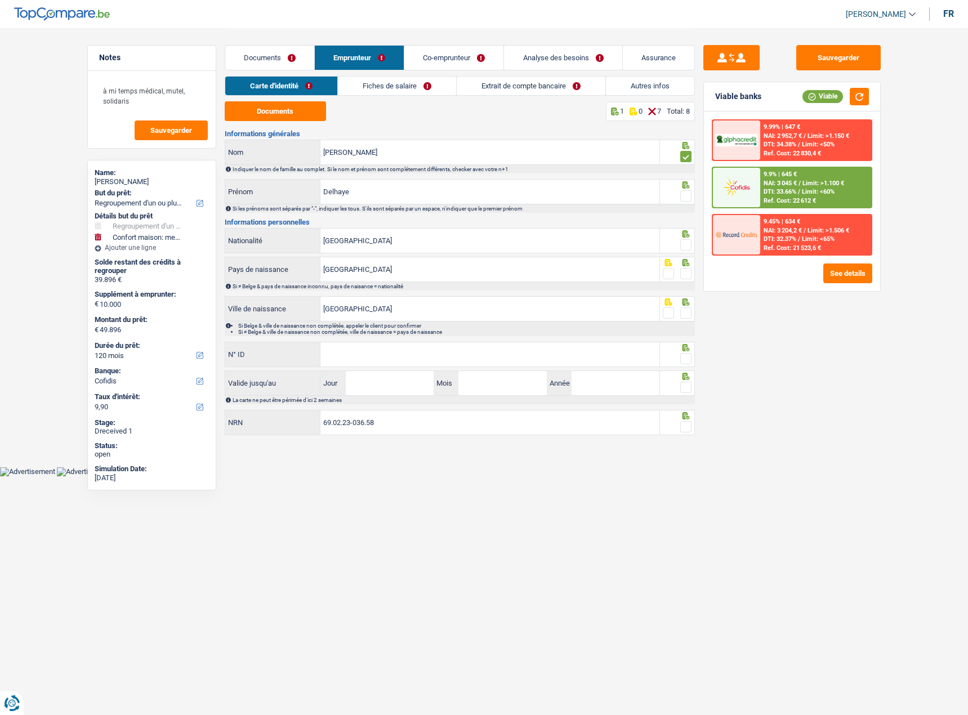
click at [687, 190] on span at bounding box center [685, 195] width 11 height 11
click at [0, 0] on input "radio" at bounding box center [0, 0] width 0 height 0
click at [685, 237] on icon at bounding box center [685, 233] width 7 height 7
click at [684, 256] on div "Informations générales [PERSON_NAME] Nom Indiquer le nom de famille au complet.…" at bounding box center [460, 283] width 470 height 307
drag, startPoint x: 685, startPoint y: 248, endPoint x: 684, endPoint y: 282, distance: 33.8
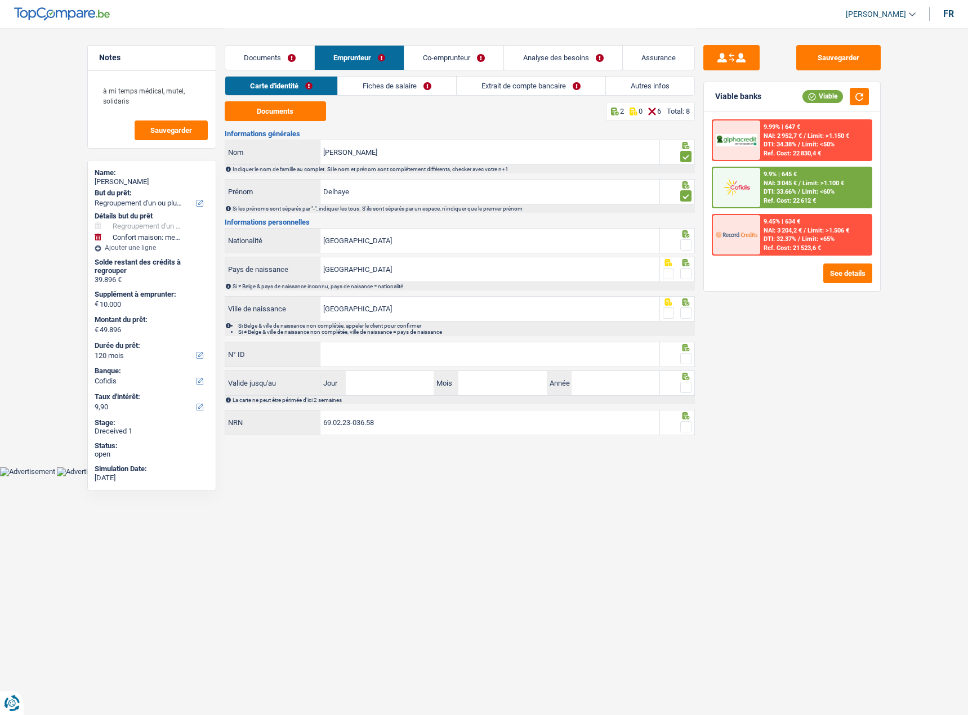
click at [685, 248] on span at bounding box center [685, 244] width 11 height 11
click at [0, 0] on input "radio" at bounding box center [0, 0] width 0 height 0
click at [684, 284] on div "Si ≠ Belge & pays de naissance inconnu, pays de naisance = nationalité" at bounding box center [463, 286] width 461 height 6
click at [689, 272] on span at bounding box center [685, 273] width 11 height 11
click at [0, 0] on input "radio" at bounding box center [0, 0] width 0 height 0
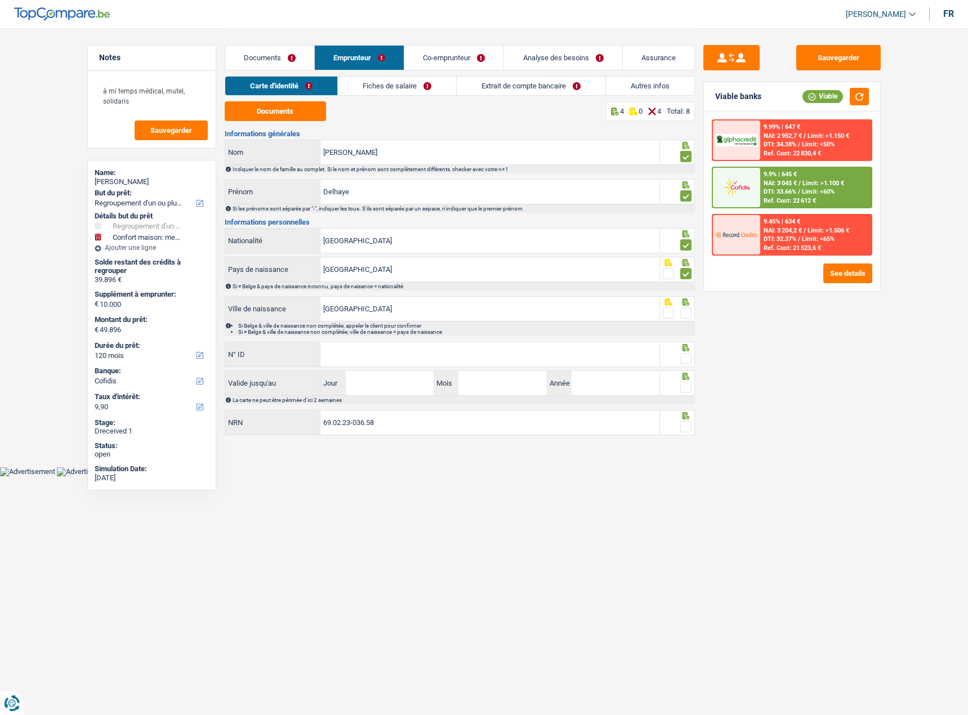
click at [691, 320] on div at bounding box center [685, 313] width 11 height 14
click at [691, 319] on div at bounding box center [685, 313] width 11 height 14
drag, startPoint x: 690, startPoint y: 318, endPoint x: 685, endPoint y: 311, distance: 8.4
click at [690, 318] on span at bounding box center [685, 312] width 11 height 11
click at [0, 0] on input "radio" at bounding box center [0, 0] width 0 height 0
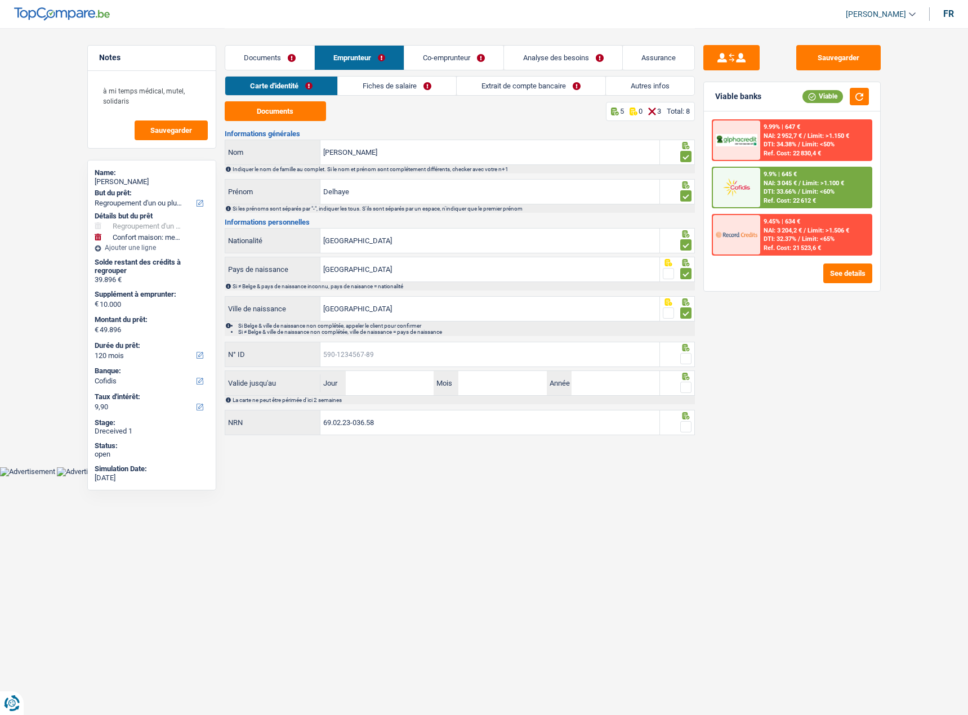
paste input "[PHONE_NUMBER]"
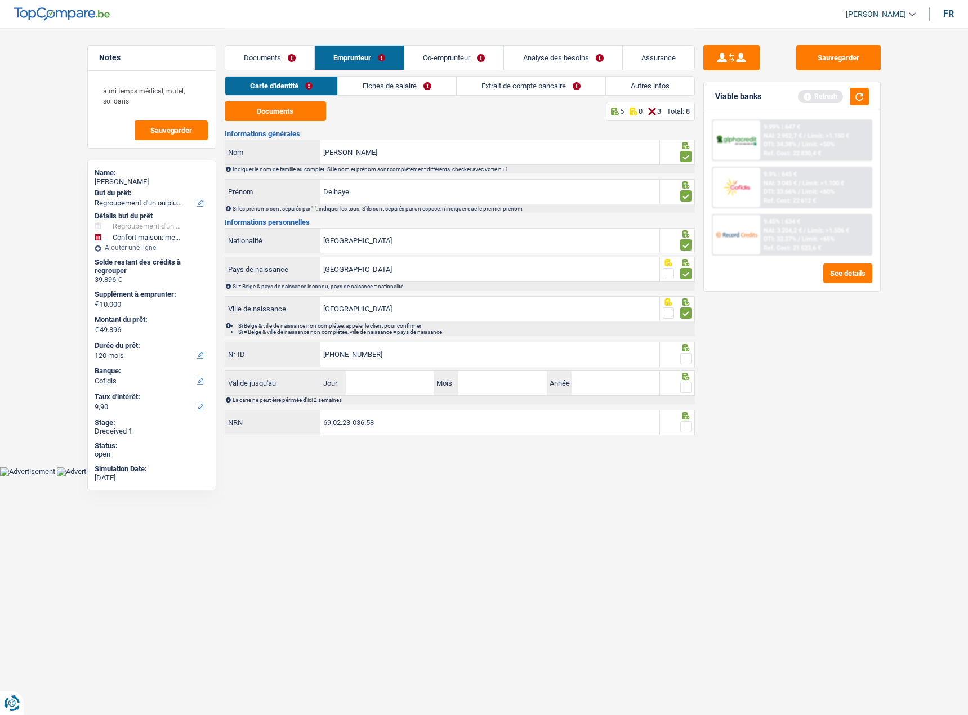
type input "[PHONE_NUMBER]"
click at [374, 392] on input "Jour" at bounding box center [390, 383] width 88 height 24
type input "14"
type input "03"
click at [644, 386] on input "202" at bounding box center [615, 383] width 88 height 24
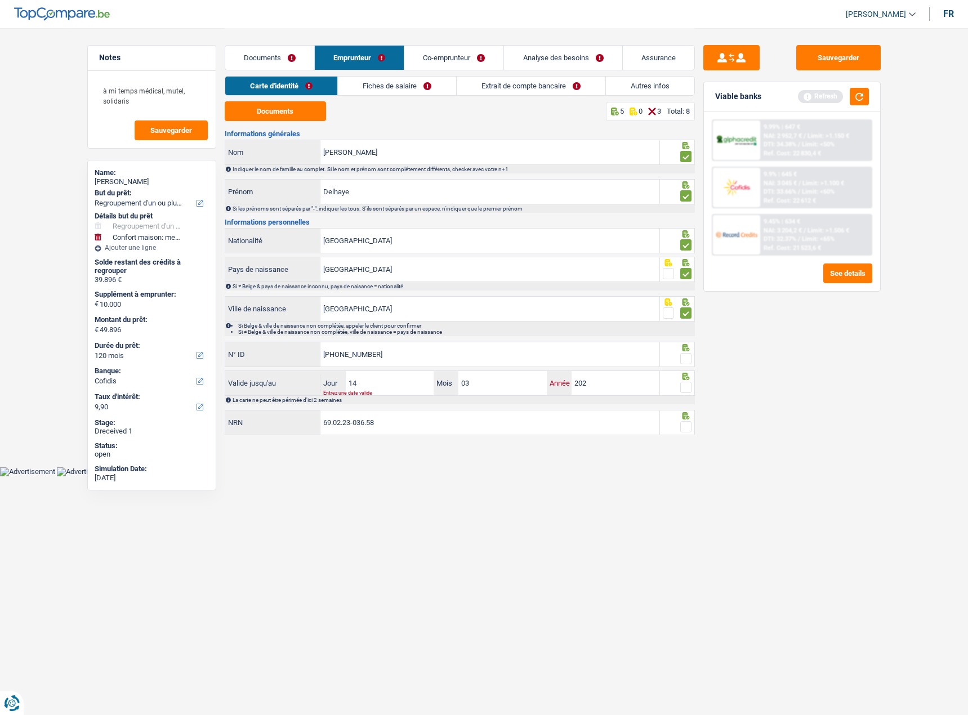
click at [605, 387] on input "202" at bounding box center [615, 383] width 88 height 24
type input "2027"
click at [682, 384] on span at bounding box center [685, 387] width 11 height 11
click at [0, 0] on input "radio" at bounding box center [0, 0] width 0 height 0
click at [688, 356] on span at bounding box center [685, 358] width 11 height 11
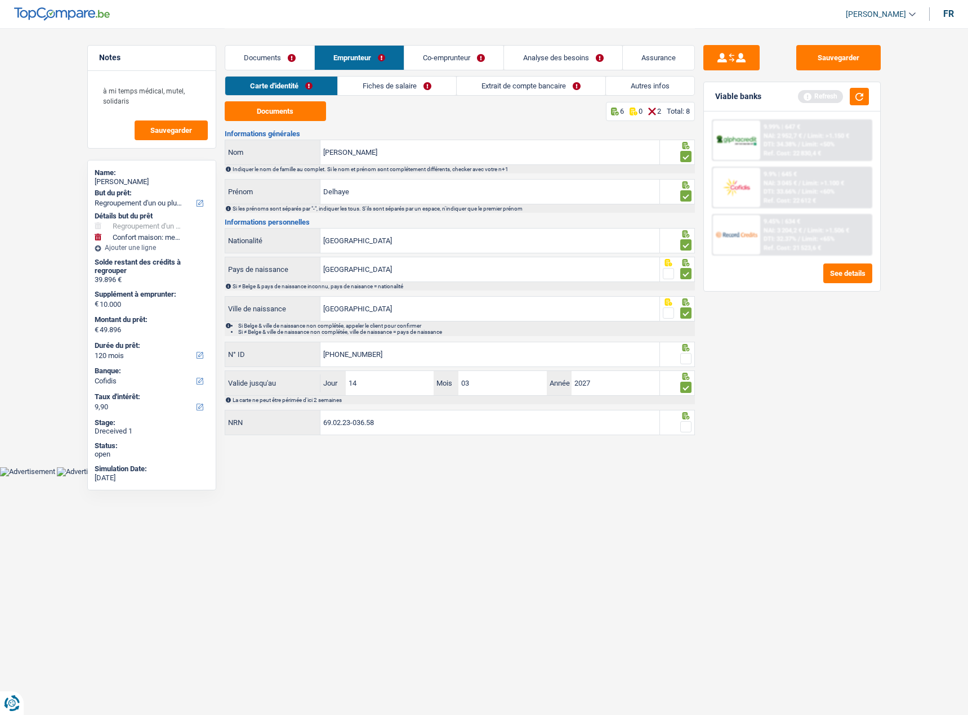
click at [0, 0] on input "radio" at bounding box center [0, 0] width 0 height 0
click at [691, 424] on span at bounding box center [685, 426] width 11 height 11
click at [0, 0] on input "radio" at bounding box center [0, 0] width 0 height 0
click at [383, 79] on link "Fiches de salaire" at bounding box center [397, 86] width 118 height 19
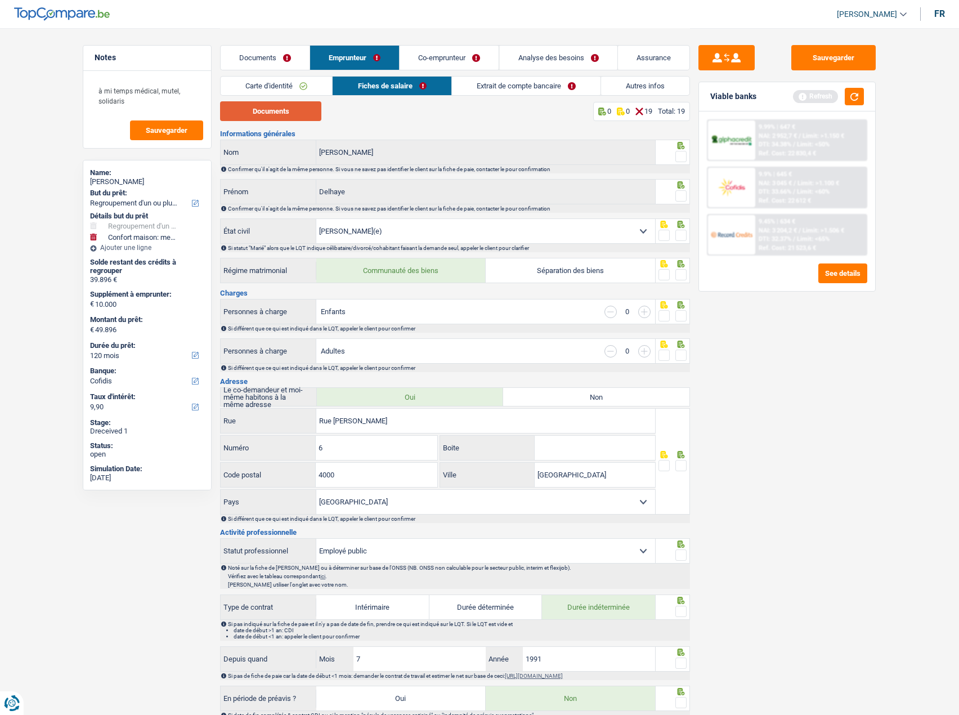
click at [274, 111] on button "Documents" at bounding box center [270, 111] width 101 height 20
click at [678, 158] on fieldset at bounding box center [673, 157] width 29 height 14
click at [681, 157] on span at bounding box center [681, 156] width 11 height 11
click at [0, 0] on input "radio" at bounding box center [0, 0] width 0 height 0
click at [683, 199] on span at bounding box center [681, 195] width 11 height 11
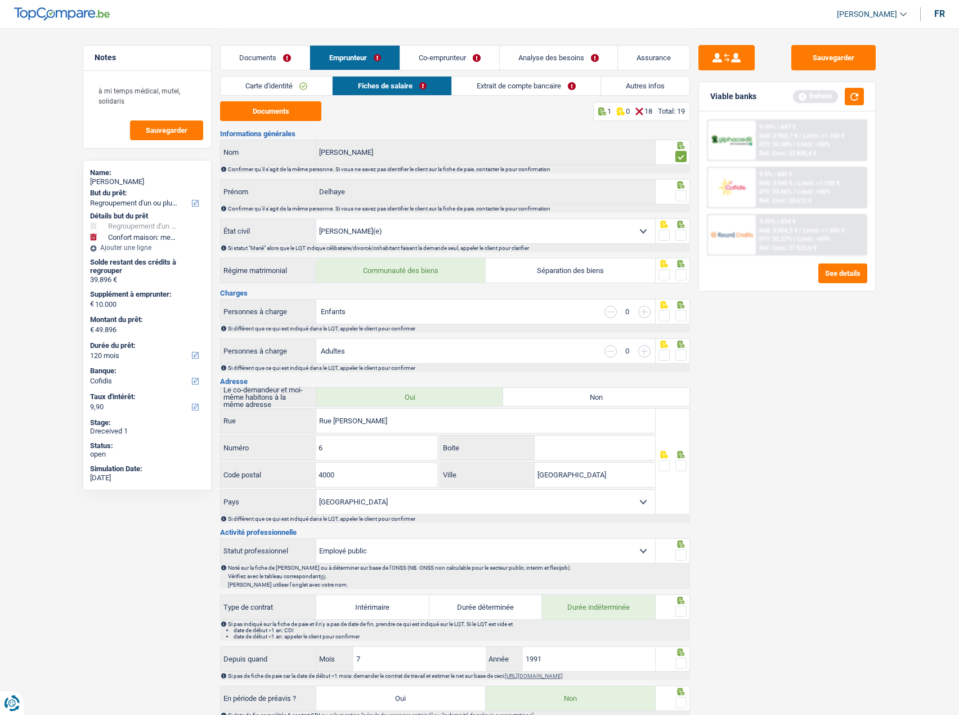
click at [0, 0] on input "radio" at bounding box center [0, 0] width 0 height 0
click at [685, 237] on span at bounding box center [681, 235] width 11 height 11
click at [0, 0] on input "radio" at bounding box center [0, 0] width 0 height 0
click at [687, 275] on div at bounding box center [673, 270] width 35 height 25
click at [680, 270] on span at bounding box center [681, 274] width 11 height 11
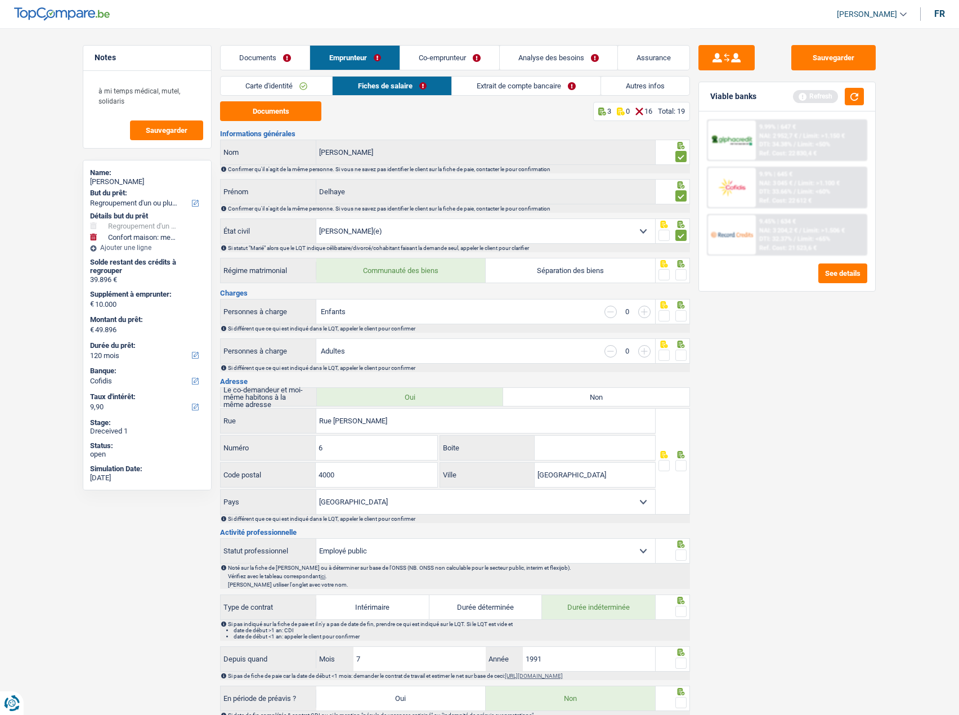
click at [0, 0] on input "radio" at bounding box center [0, 0] width 0 height 0
drag, startPoint x: 686, startPoint y: 315, endPoint x: 684, endPoint y: 342, distance: 27.6
click at [685, 315] on span at bounding box center [681, 315] width 11 height 11
click at [0, 0] on input "radio" at bounding box center [0, 0] width 0 height 0
click at [685, 355] on span at bounding box center [681, 355] width 11 height 11
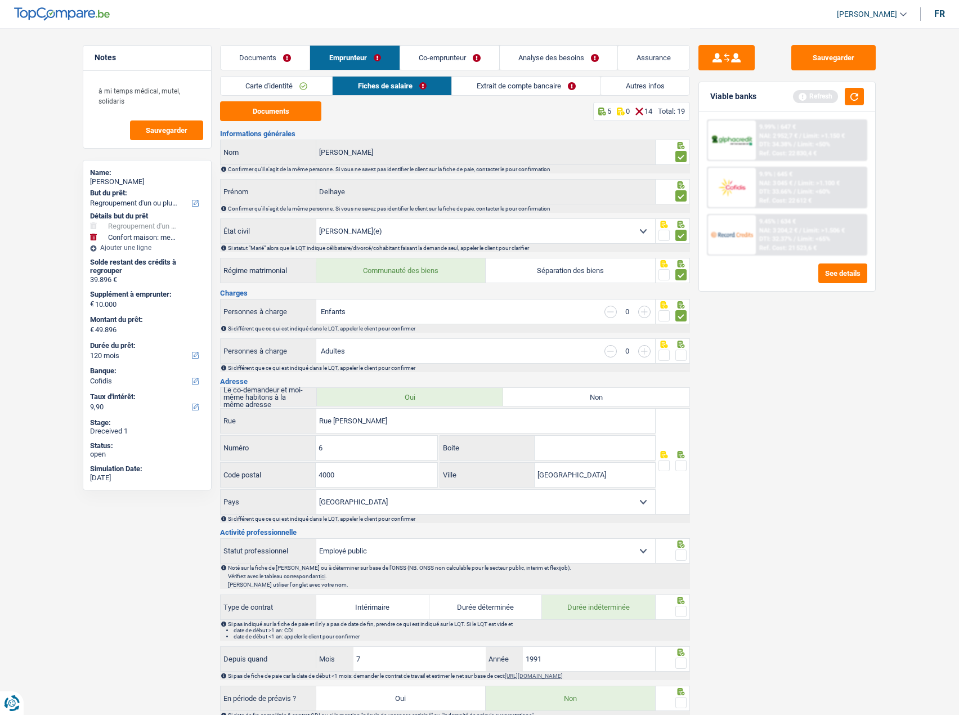
click at [0, 0] on input "radio" at bounding box center [0, 0] width 0 height 0
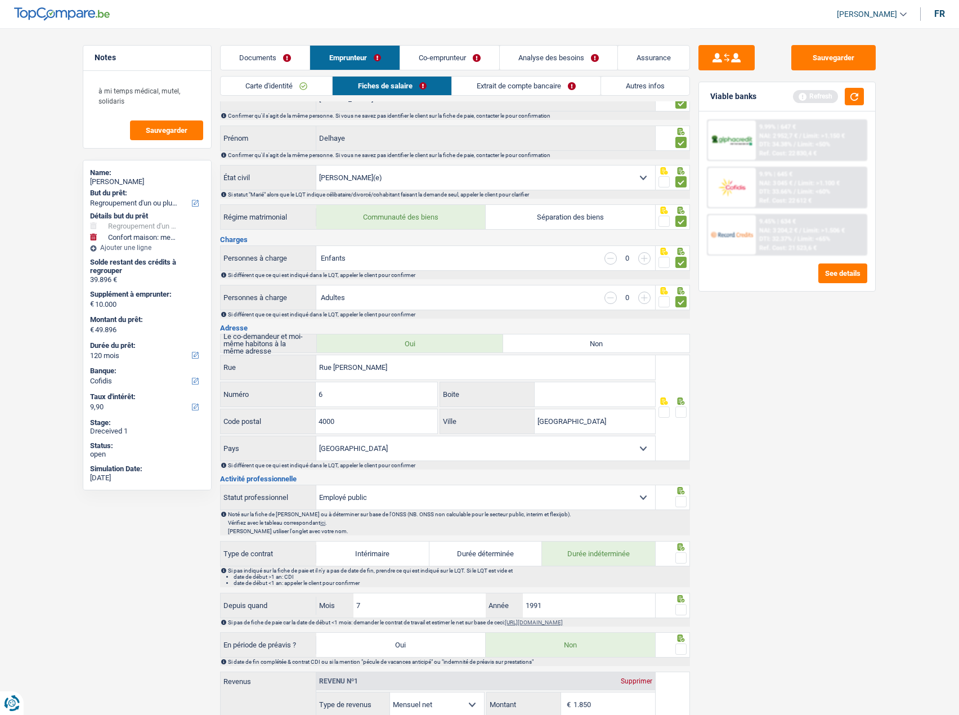
scroll to position [113, 0]
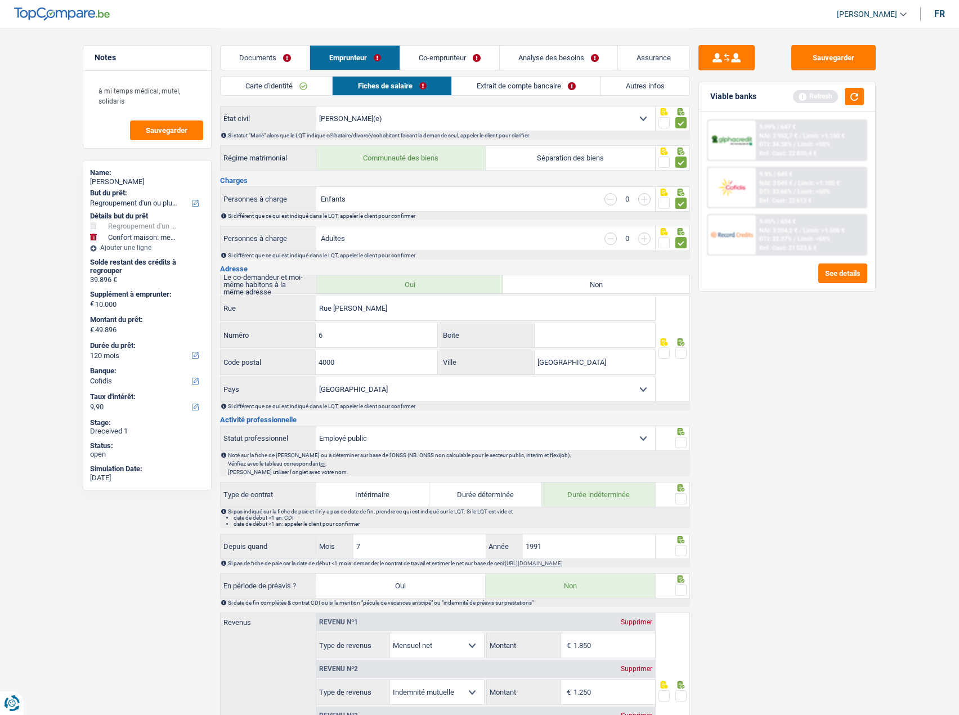
click at [684, 354] on span at bounding box center [681, 352] width 11 height 11
click at [0, 0] on input "radio" at bounding box center [0, 0] width 0 height 0
click at [683, 435] on icon at bounding box center [681, 431] width 7 height 7
click at [683, 490] on icon at bounding box center [681, 487] width 7 height 7
drag, startPoint x: 683, startPoint y: 434, endPoint x: 680, endPoint y: 447, distance: 13.9
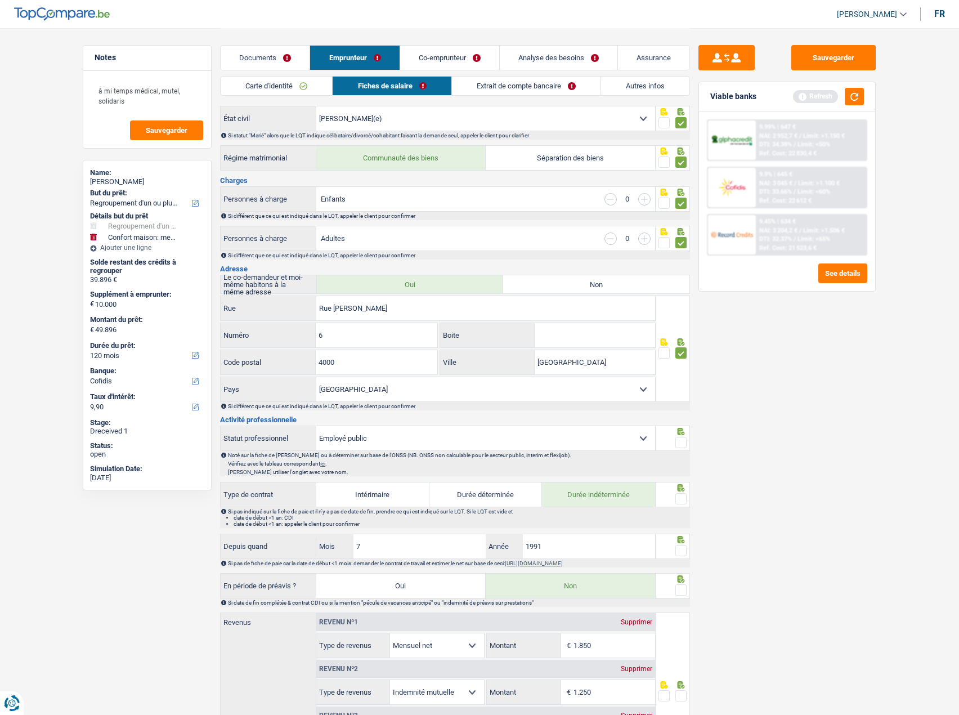
click at [682, 434] on icon at bounding box center [681, 431] width 7 height 7
click at [680, 440] on span at bounding box center [681, 442] width 11 height 11
click at [0, 0] on input "radio" at bounding box center [0, 0] width 0 height 0
click at [683, 497] on span at bounding box center [681, 498] width 11 height 11
click at [0, 0] on input "radio" at bounding box center [0, 0] width 0 height 0
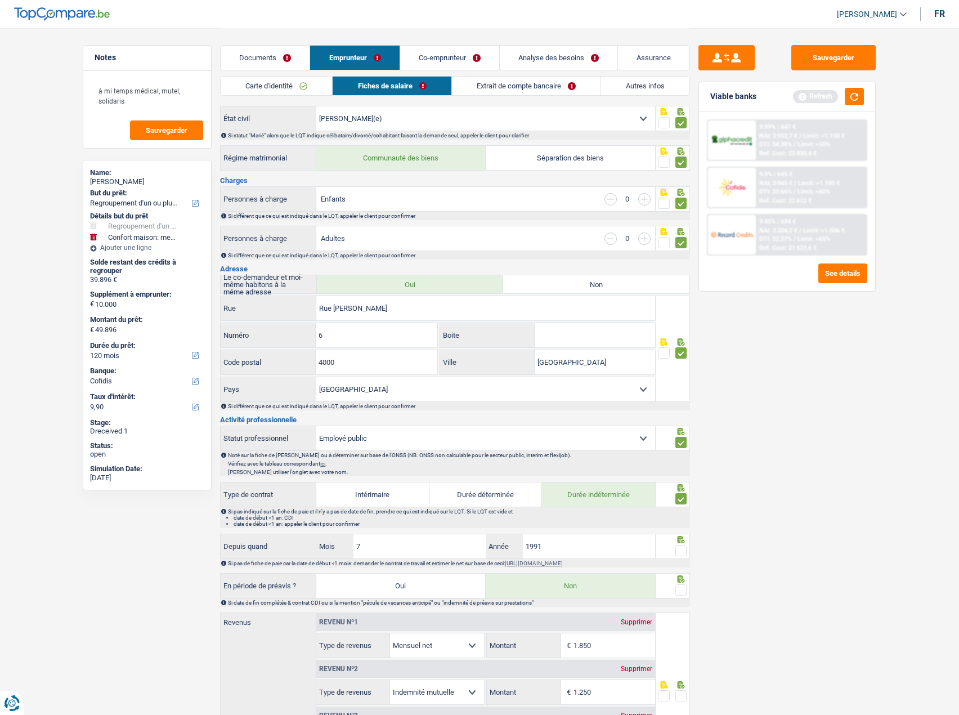
click at [686, 551] on span at bounding box center [681, 550] width 11 height 11
click at [0, 0] on input "radio" at bounding box center [0, 0] width 0 height 0
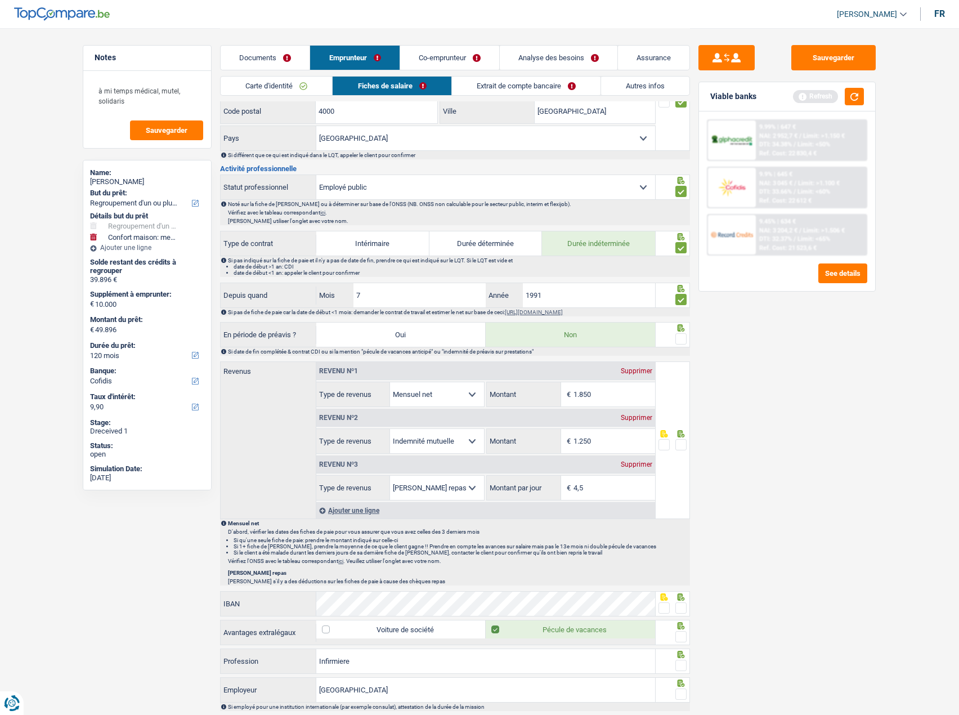
scroll to position [450, 0]
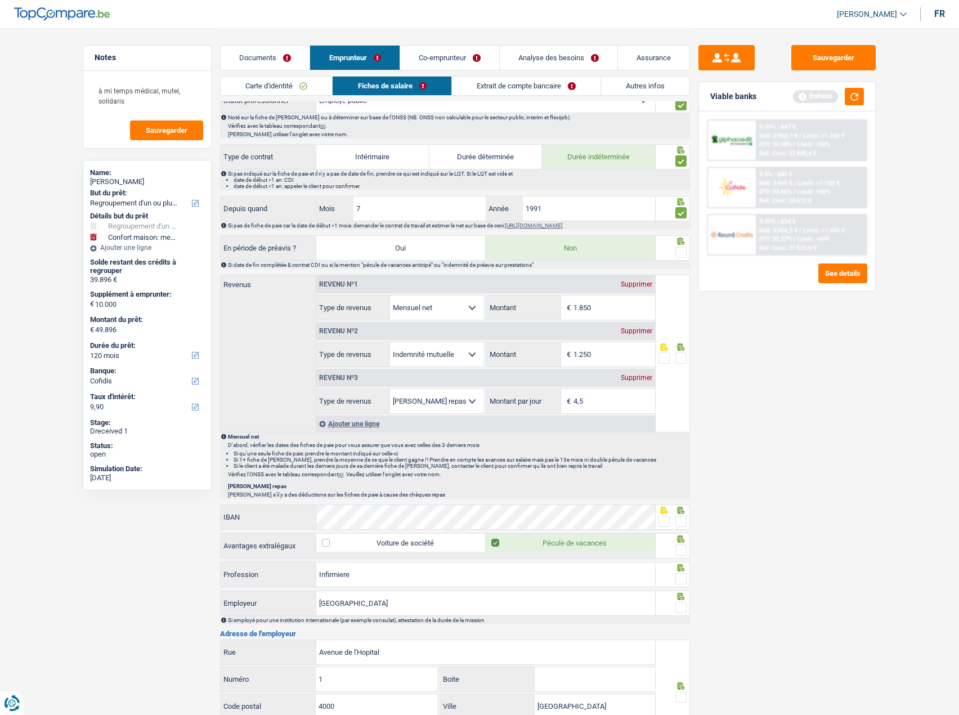
click at [682, 251] on span at bounding box center [681, 252] width 11 height 11
click at [0, 0] on input "radio" at bounding box center [0, 0] width 0 height 0
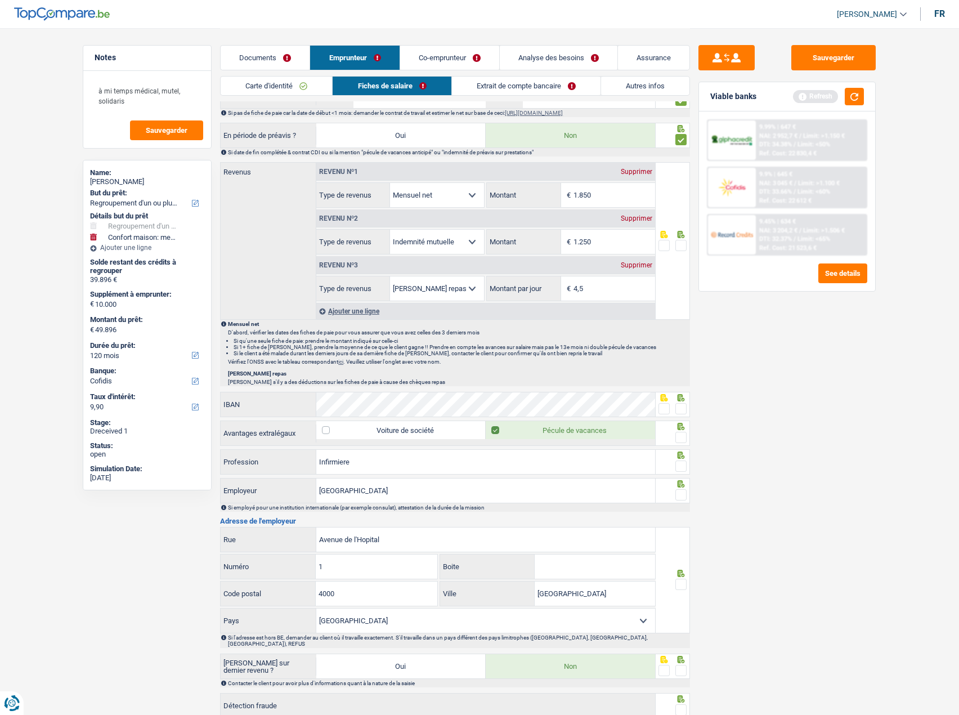
click at [670, 408] on fieldset at bounding box center [673, 409] width 29 height 14
drag, startPoint x: 668, startPoint y: 407, endPoint x: 678, endPoint y: 407, distance: 10.1
click at [667, 407] on span at bounding box center [664, 408] width 11 height 11
click at [0, 0] on input "radio" at bounding box center [0, 0] width 0 height 0
click at [676, 463] on span at bounding box center [681, 466] width 11 height 11
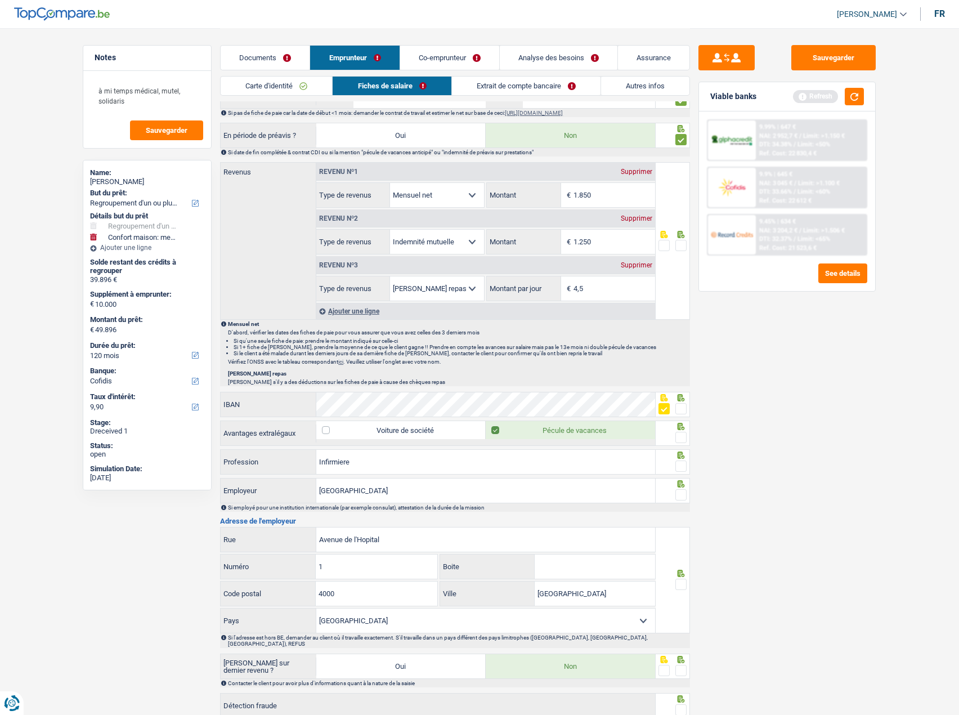
click at [0, 0] on input "radio" at bounding box center [0, 0] width 0 height 0
drag, startPoint x: 681, startPoint y: 448, endPoint x: 680, endPoint y: 441, distance: 6.3
click at [681, 447] on div "Informations générales [PERSON_NAME] Nom Confirmer qu'il s'agit de la même pers…" at bounding box center [455, 159] width 470 height 1185
click at [680, 441] on span at bounding box center [681, 437] width 11 height 11
click at [0, 0] on input "radio" at bounding box center [0, 0] width 0 height 0
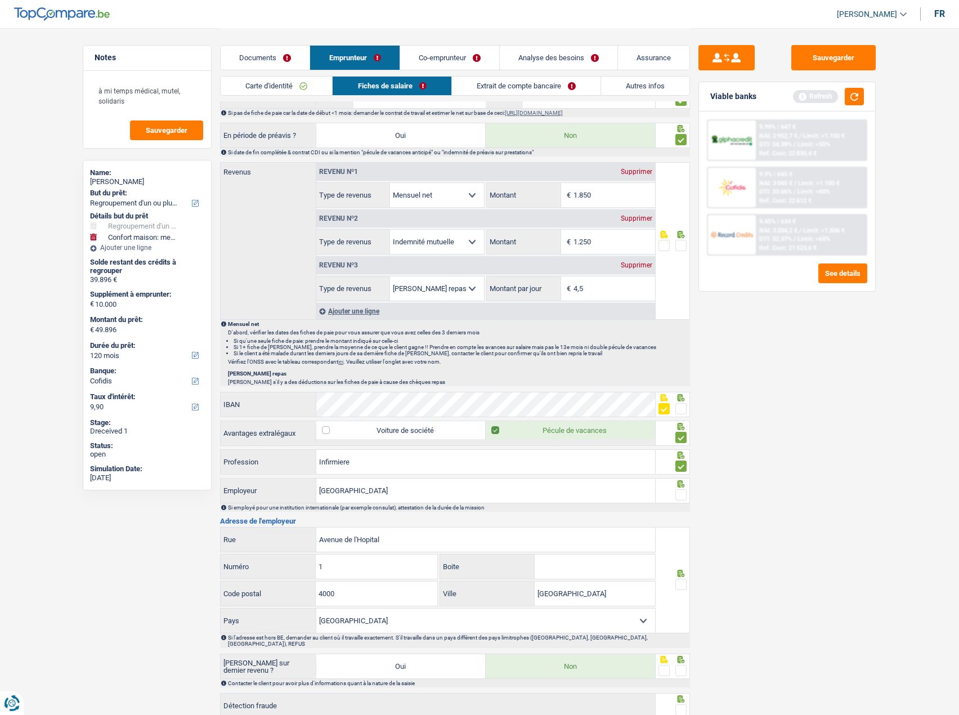
click at [677, 495] on span at bounding box center [681, 494] width 11 height 11
click at [0, 0] on input "radio" at bounding box center [0, 0] width 0 height 0
drag, startPoint x: 378, startPoint y: 487, endPoint x: 528, endPoint y: 488, distance: 149.8
click at [528, 488] on input "[GEOGRAPHIC_DATA]" at bounding box center [485, 491] width 339 height 24
type input "Centre hospitalier"
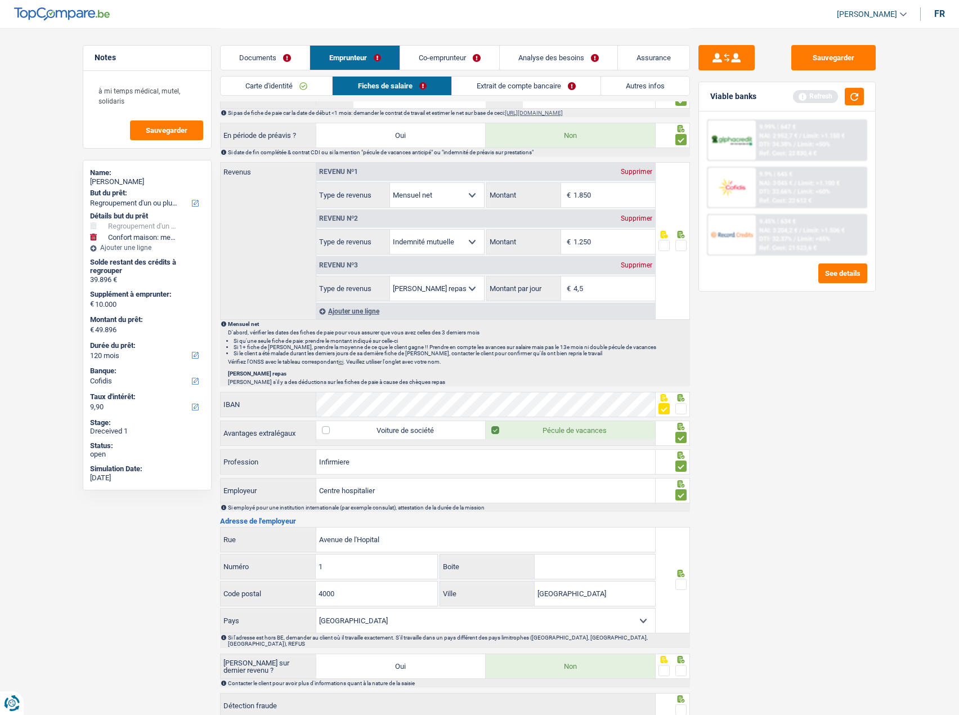
click at [828, 540] on div "Sauvegarder Viable banks Refresh 9.99% | 647 € NAI: 2 952,7 € / Limit: >1.150 €…" at bounding box center [787, 371] width 194 height 652
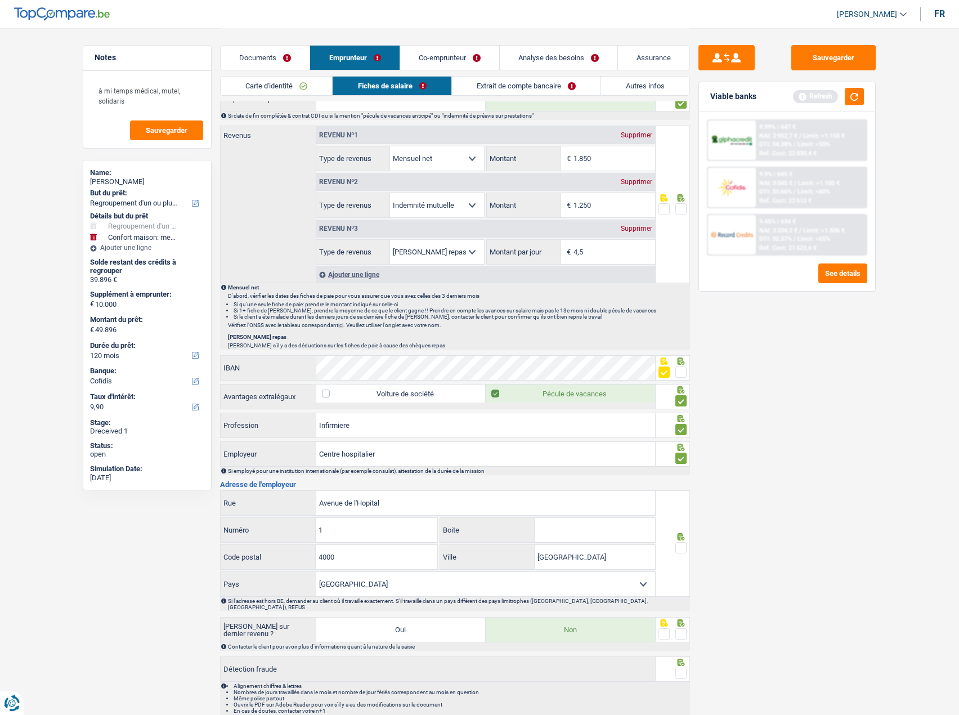
scroll to position [636, 0]
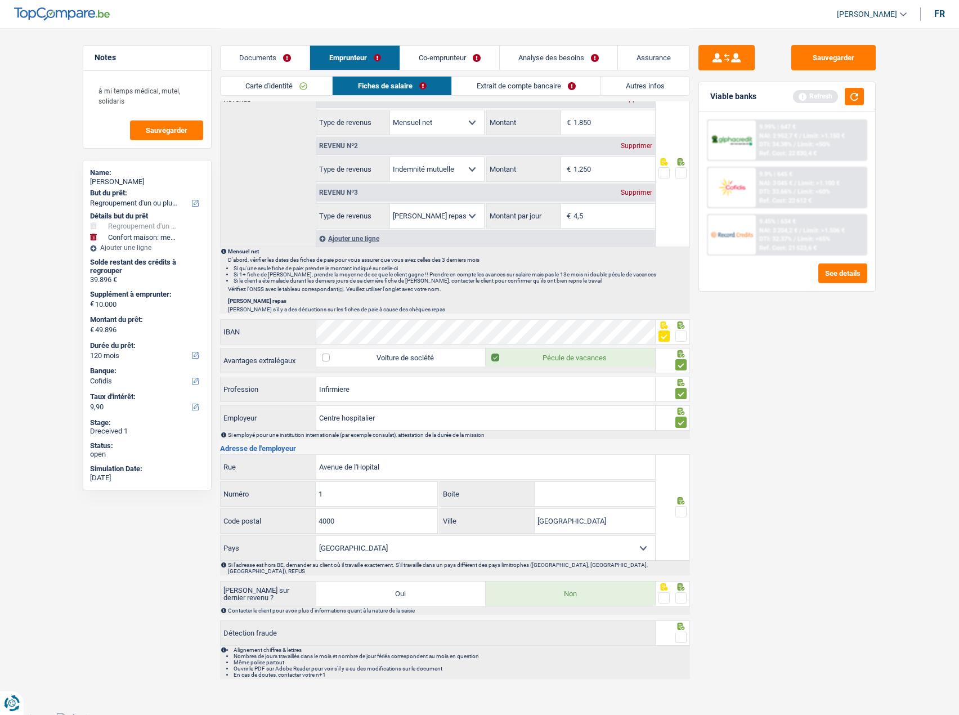
click at [683, 514] on span at bounding box center [681, 511] width 11 height 11
click at [0, 0] on input "radio" at bounding box center [0, 0] width 0 height 0
click at [802, 520] on div "Sauvegarder Viable banks Refresh 9.99% | 647 € NAI: 2 952,7 € / Limit: >1.150 €…" at bounding box center [787, 371] width 194 height 652
click at [686, 593] on span at bounding box center [681, 597] width 11 height 11
click at [0, 0] on input "radio" at bounding box center [0, 0] width 0 height 0
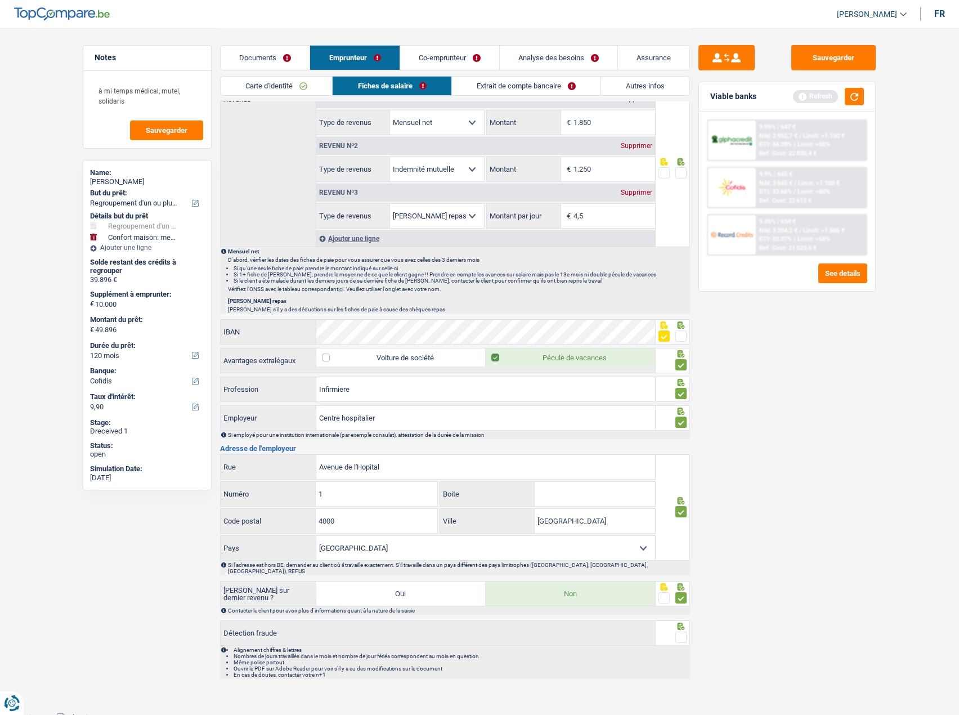
click at [682, 593] on span at bounding box center [681, 597] width 11 height 11
click at [0, 0] on input "radio" at bounding box center [0, 0] width 0 height 0
click at [682, 632] on span at bounding box center [681, 637] width 11 height 11
click at [0, 0] on input "radio" at bounding box center [0, 0] width 0 height 0
click at [684, 591] on div at bounding box center [681, 598] width 11 height 14
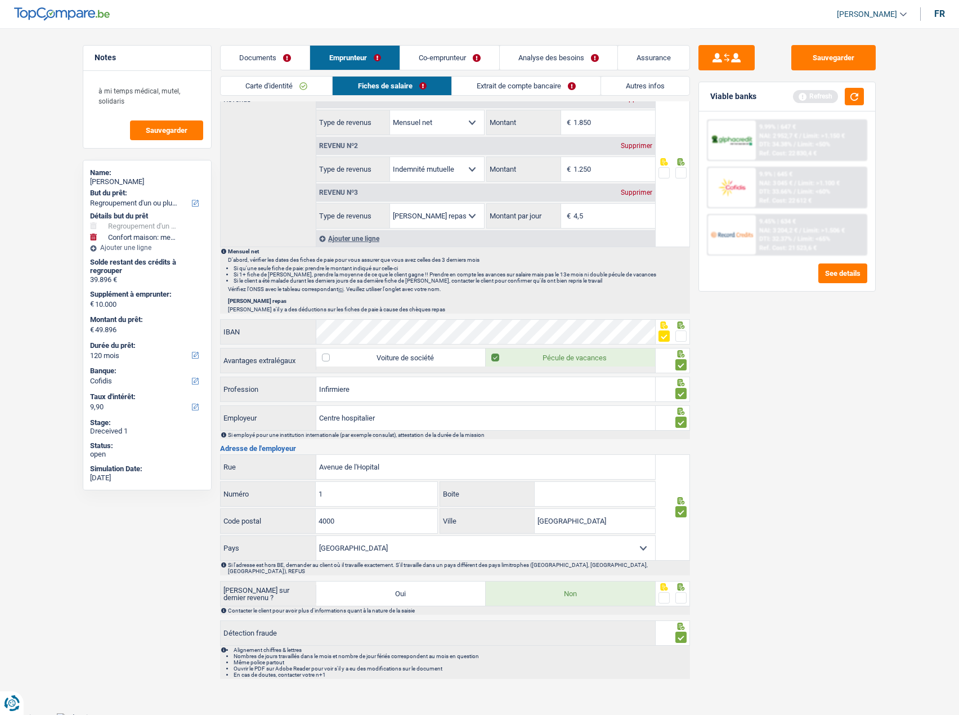
click at [682, 592] on span at bounding box center [681, 597] width 11 height 11
click at [0, 0] on input "radio" at bounding box center [0, 0] width 0 height 0
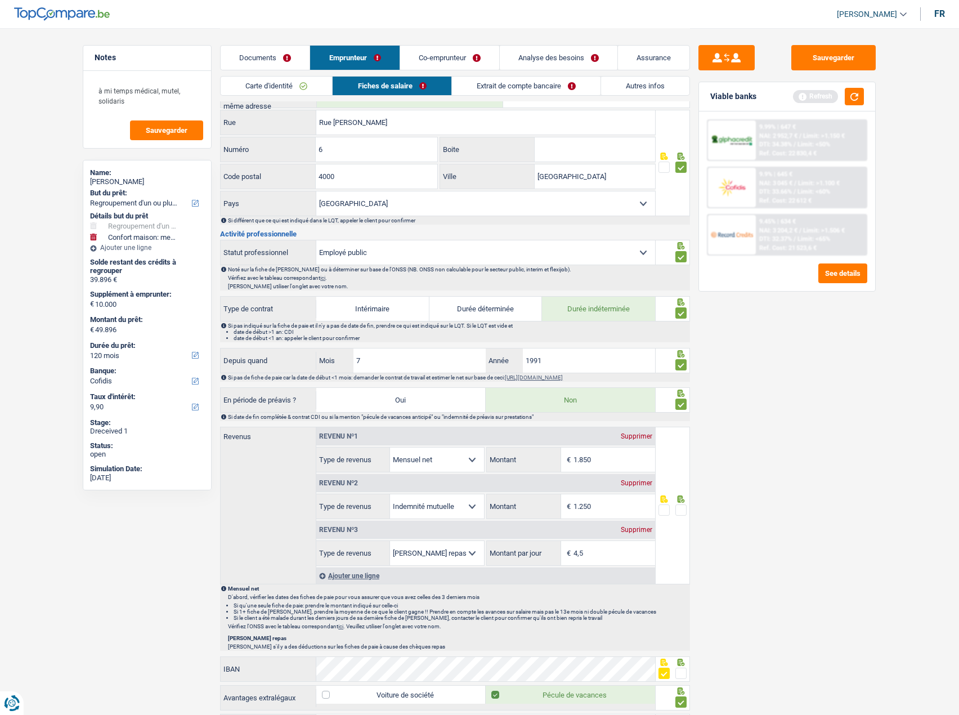
scroll to position [298, 0]
click at [621, 496] on div "Revenu nº2 Supprimer Allocation d'handicap Allocations chômage Allocations fami…" at bounding box center [485, 496] width 339 height 47
click at [618, 457] on input "1.850" at bounding box center [615, 460] width 82 height 24
drag, startPoint x: 624, startPoint y: 462, endPoint x: 497, endPoint y: 456, distance: 127.9
click at [497, 457] on div "1.850 € Montant" at bounding box center [571, 460] width 168 height 24
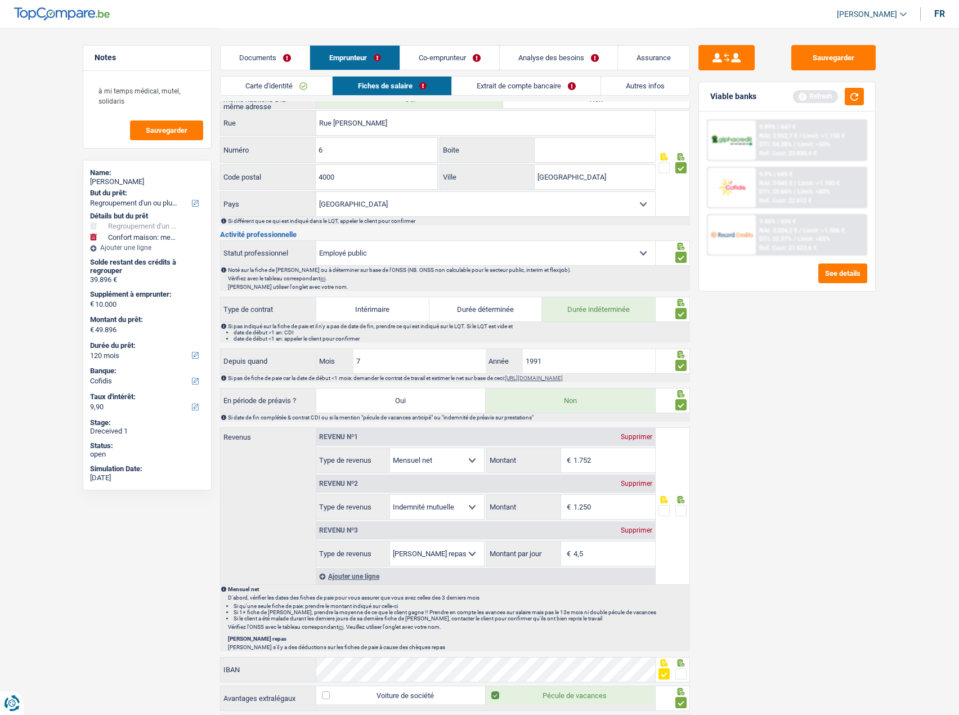
type input "1.752"
click at [826, 491] on div "Sauvegarder Viable banks Refresh 9.99% | 647 € NAI: 2 952,7 € / Limit: >1.150 €…" at bounding box center [787, 371] width 194 height 652
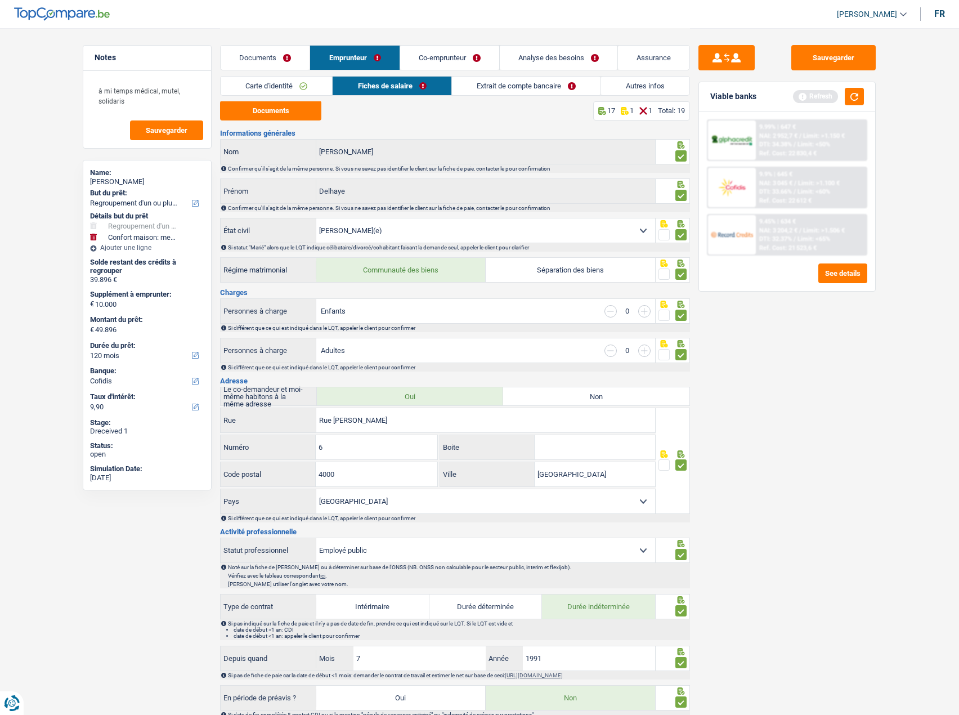
scroll to position [0, 0]
click at [507, 93] on link "Extrait de compte bancaire" at bounding box center [526, 86] width 149 height 19
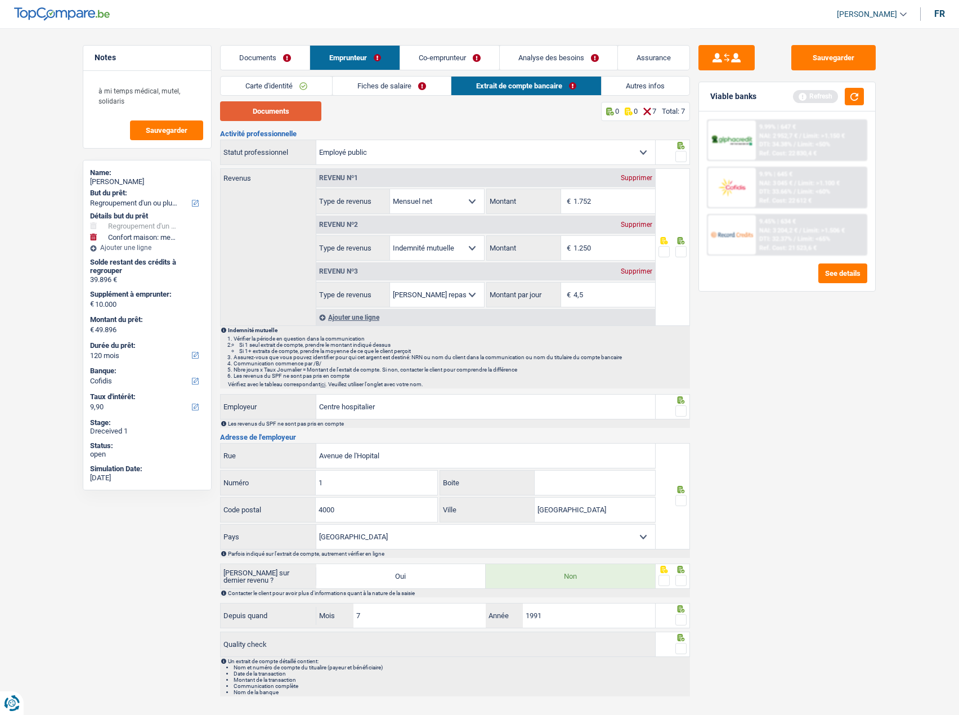
click at [302, 115] on button "Documents" at bounding box center [270, 111] width 101 height 20
click at [622, 246] on input "1.250" at bounding box center [615, 248] width 82 height 24
drag, startPoint x: 617, startPoint y: 246, endPoint x: 540, endPoint y: 240, distance: 77.4
click at [540, 240] on div "1.250 € Montant" at bounding box center [571, 248] width 168 height 24
type input "1.204"
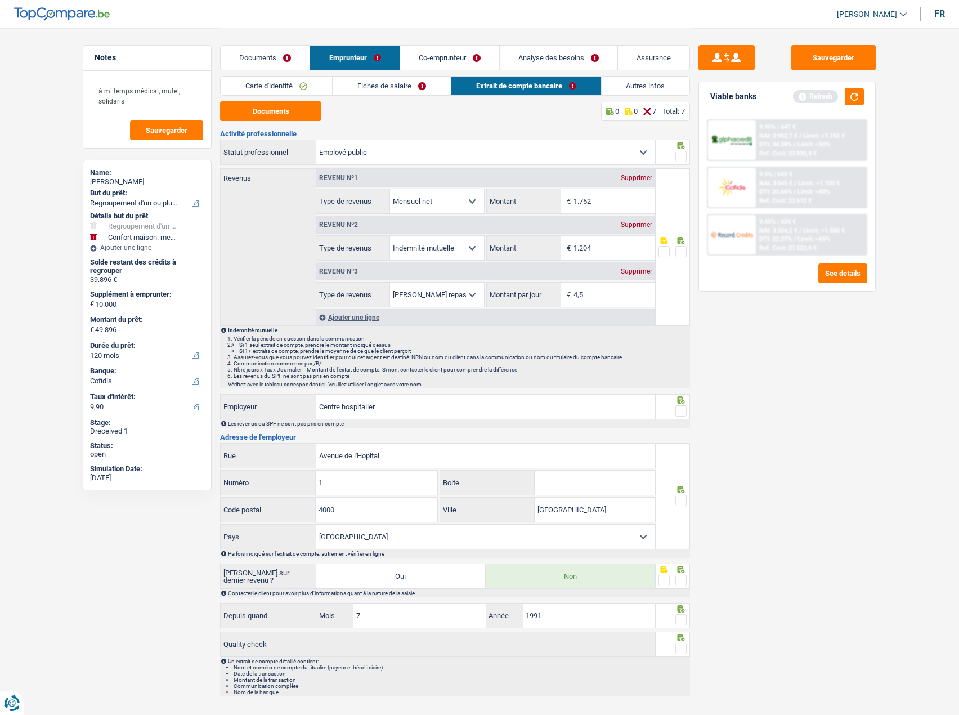
drag, startPoint x: 672, startPoint y: 250, endPoint x: 682, endPoint y: 253, distance: 10.1
click at [674, 251] on fieldset at bounding box center [673, 252] width 29 height 14
click at [685, 254] on span at bounding box center [681, 251] width 11 height 11
click at [0, 0] on input "radio" at bounding box center [0, 0] width 0 height 0
click at [753, 336] on div "Sauvegarder Viable banks Refresh 9.99% | 647 € NAI: 2 952,7 € / Limit: >1.150 €…" at bounding box center [787, 371] width 194 height 652
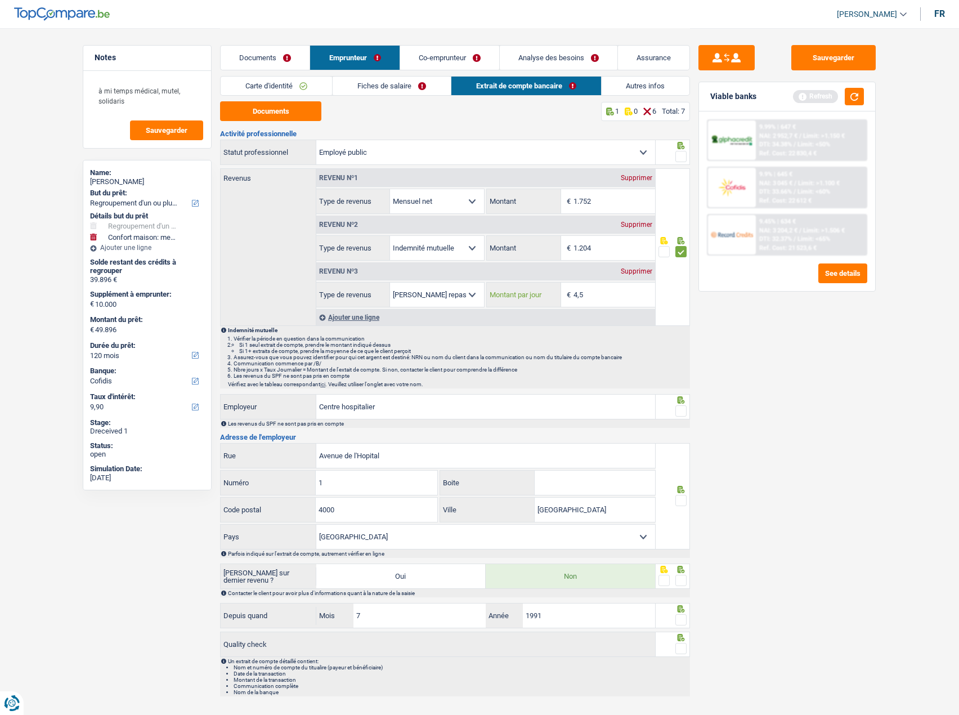
drag, startPoint x: 625, startPoint y: 289, endPoint x: 494, endPoint y: 279, distance: 131.0
click at [494, 279] on div "Revenu nº3 Supprimer Allocation d'handicap Allocations chômage Allocations fami…" at bounding box center [485, 284] width 339 height 47
type input "4,0"
click at [736, 352] on div "Sauvegarder Viable banks Refresh 9.99% | 647 € NAI: 2 952,7 € / Limit: >1.150 €…" at bounding box center [787, 371] width 194 height 652
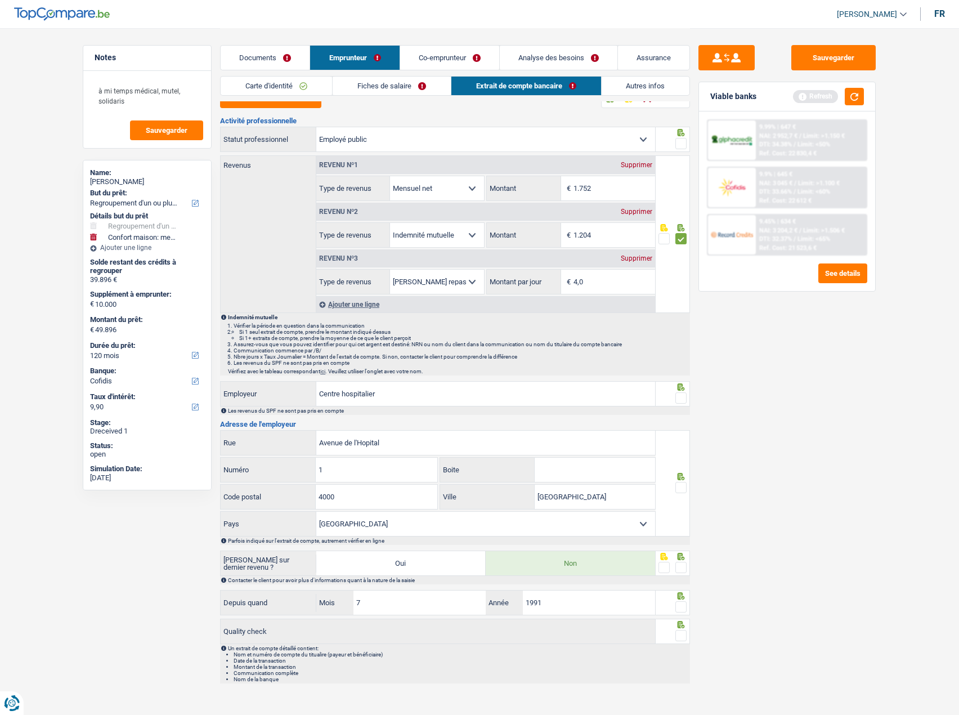
scroll to position [24, 0]
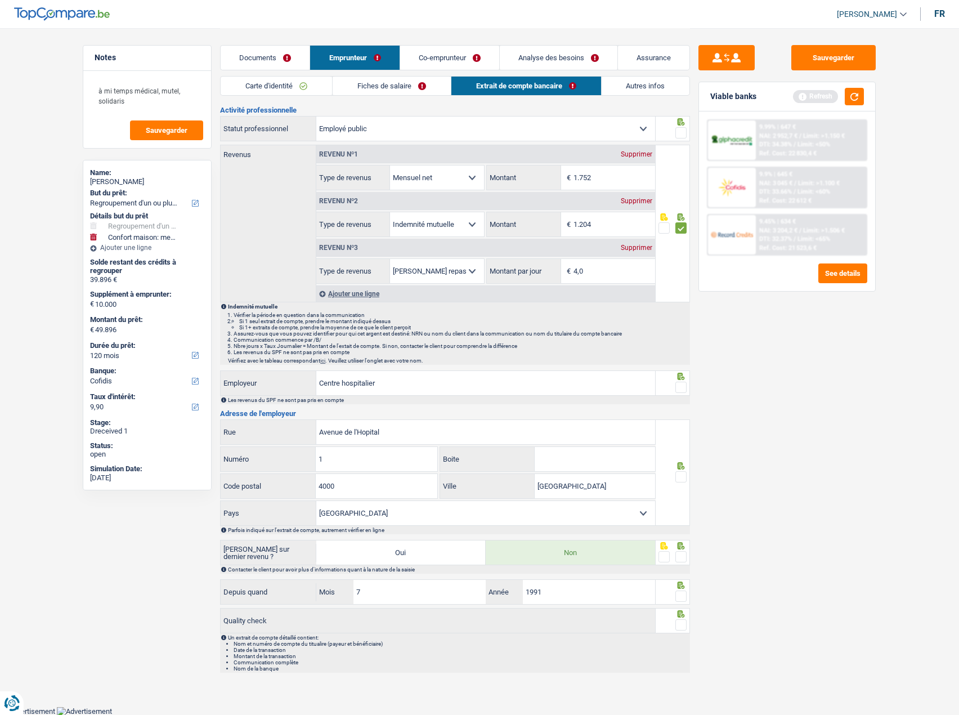
click at [682, 472] on span at bounding box center [681, 476] width 11 height 11
click at [0, 0] on input "radio" at bounding box center [0, 0] width 0 height 0
drag, startPoint x: 684, startPoint y: 385, endPoint x: 681, endPoint y: 395, distance: 10.0
click at [682, 388] on span at bounding box center [681, 387] width 11 height 11
click at [0, 0] on input "radio" at bounding box center [0, 0] width 0 height 0
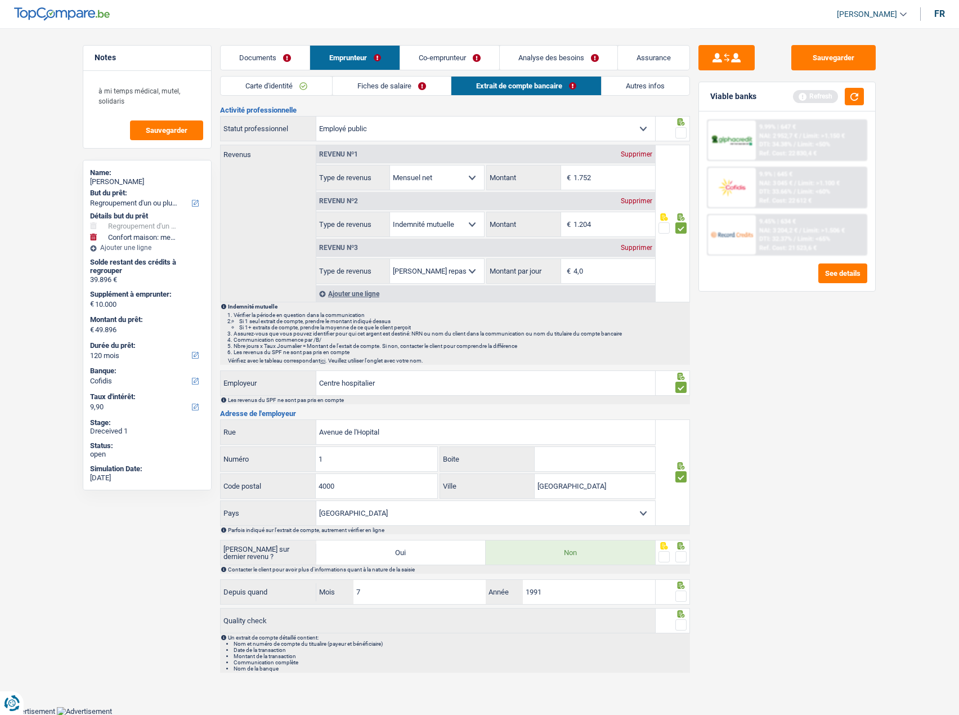
click at [678, 552] on div at bounding box center [673, 552] width 35 height 25
click at [679, 554] on span at bounding box center [681, 556] width 11 height 11
click at [0, 0] on input "radio" at bounding box center [0, 0] width 0 height 0
click at [681, 597] on span at bounding box center [681, 596] width 11 height 11
click at [0, 0] on input "radio" at bounding box center [0, 0] width 0 height 0
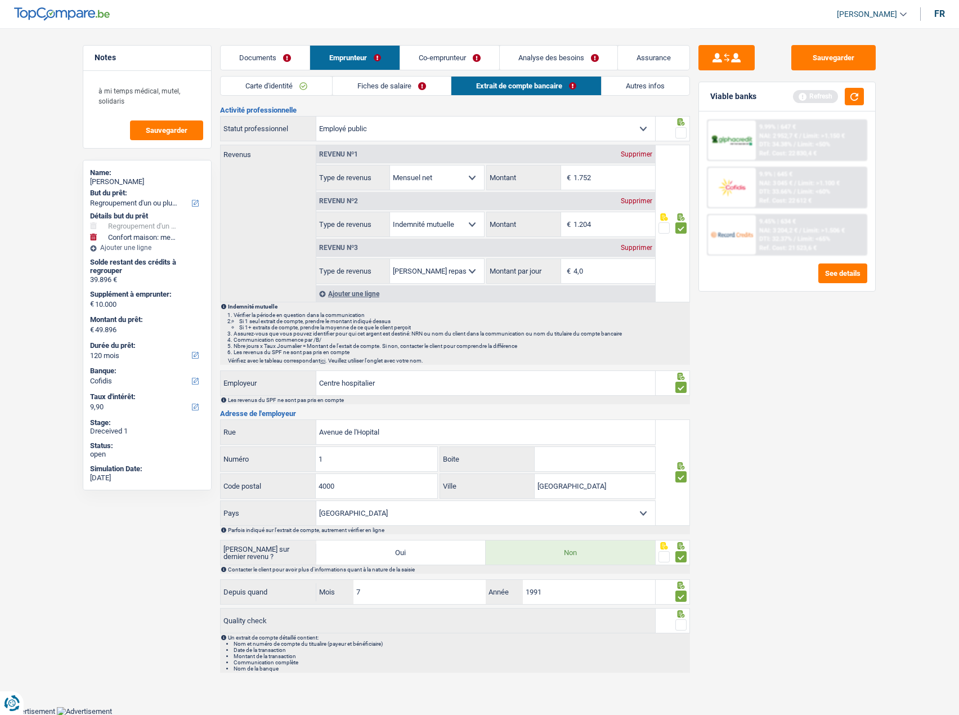
drag, startPoint x: 687, startPoint y: 627, endPoint x: 682, endPoint y: 626, distance: 5.7
click at [686, 627] on div at bounding box center [673, 620] width 35 height 25
click at [682, 626] on span at bounding box center [681, 624] width 11 height 11
click at [0, 0] on input "radio" at bounding box center [0, 0] width 0 height 0
drag, startPoint x: 292, startPoint y: 386, endPoint x: 309, endPoint y: 381, distance: 18.3
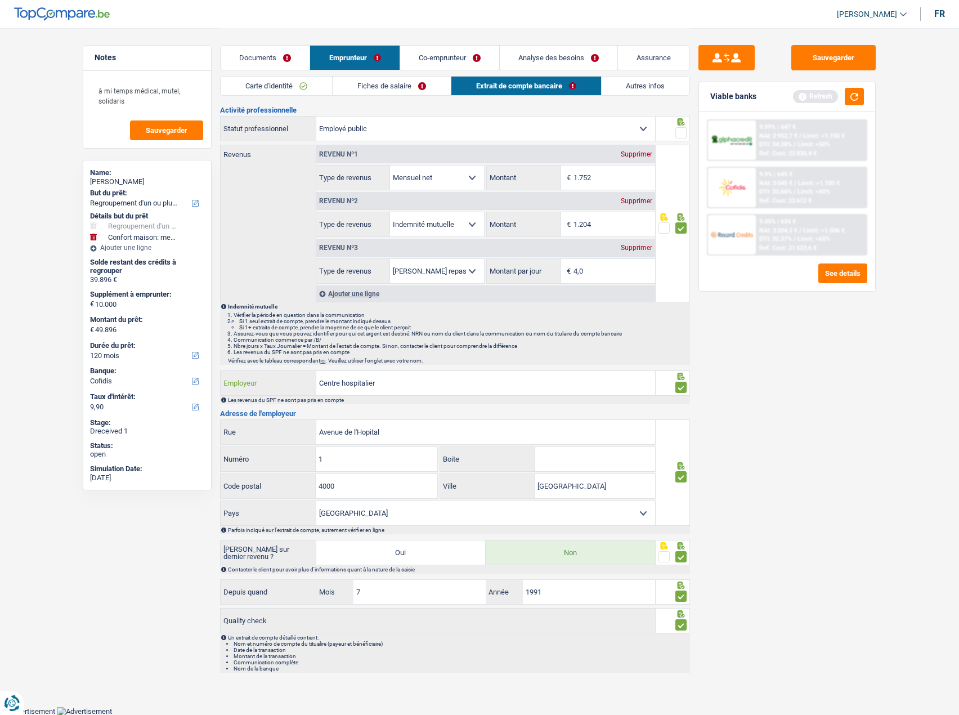
click at [275, 386] on div "Centre hospitalier Employeur" at bounding box center [438, 383] width 435 height 24
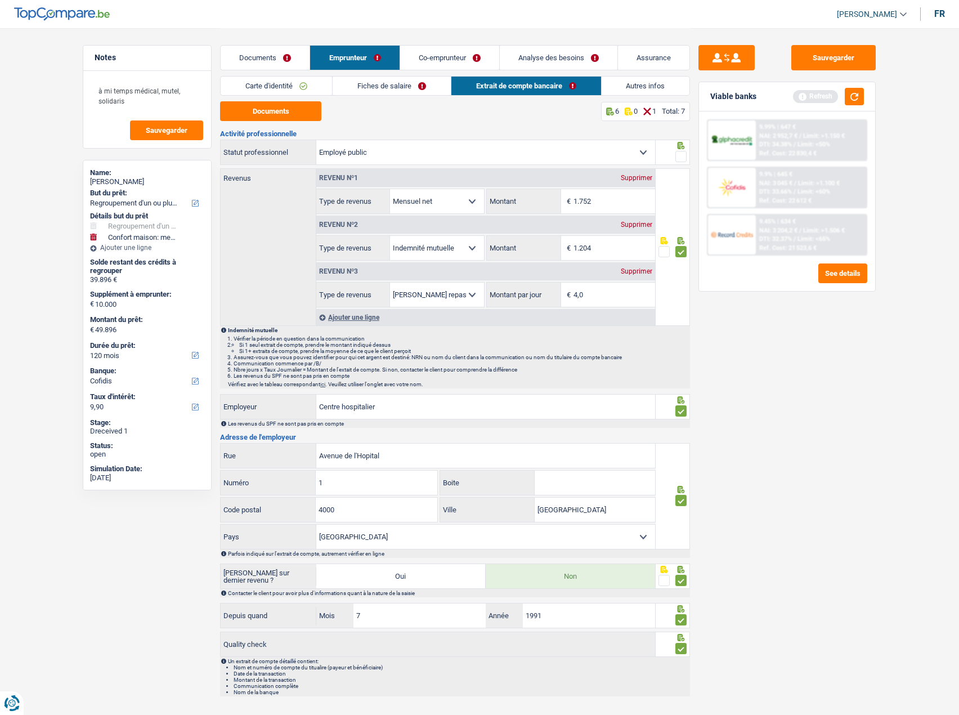
click at [685, 155] on span at bounding box center [681, 156] width 11 height 11
click at [0, 0] on input "radio" at bounding box center [0, 0] width 0 height 0
click at [659, 97] on div "Carte d'identité Fiches de salaire Extrait de compte bancaire Autres infos" at bounding box center [455, 88] width 470 height 25
click at [660, 90] on link "Autres infos" at bounding box center [646, 86] width 88 height 19
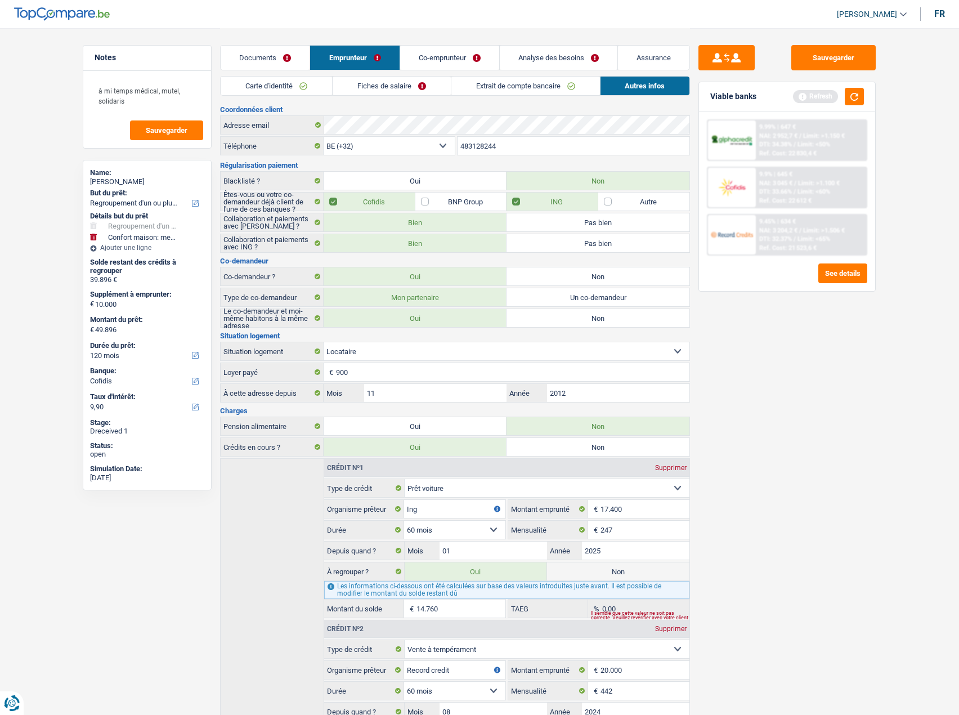
click at [522, 86] on link "Extrait de compte bancaire" at bounding box center [526, 86] width 149 height 19
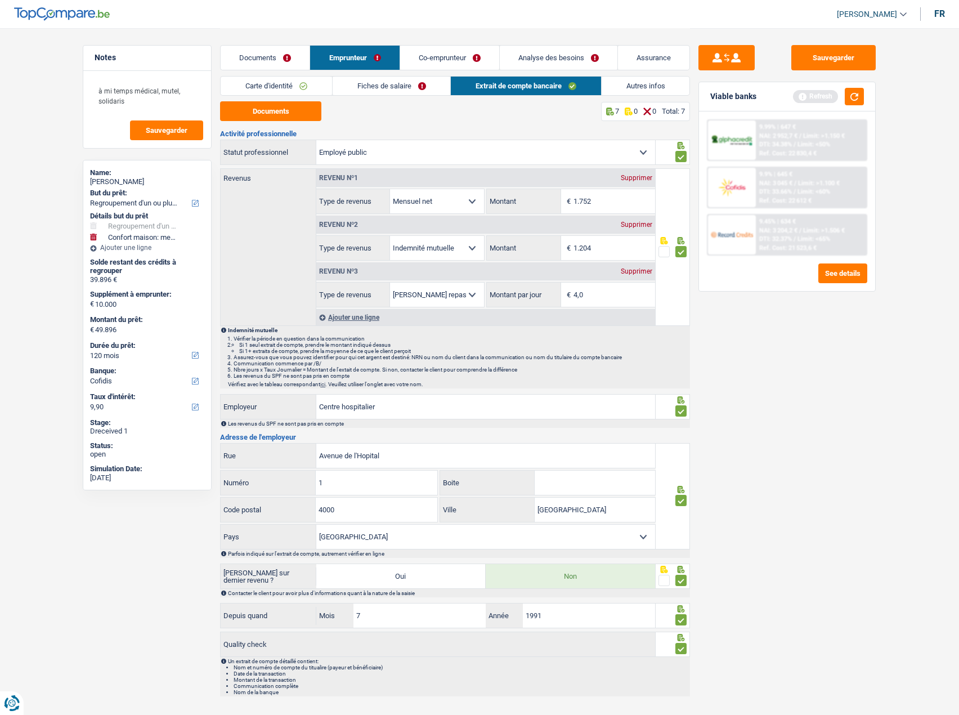
click at [410, 82] on link "Fiches de salaire" at bounding box center [392, 86] width 118 height 19
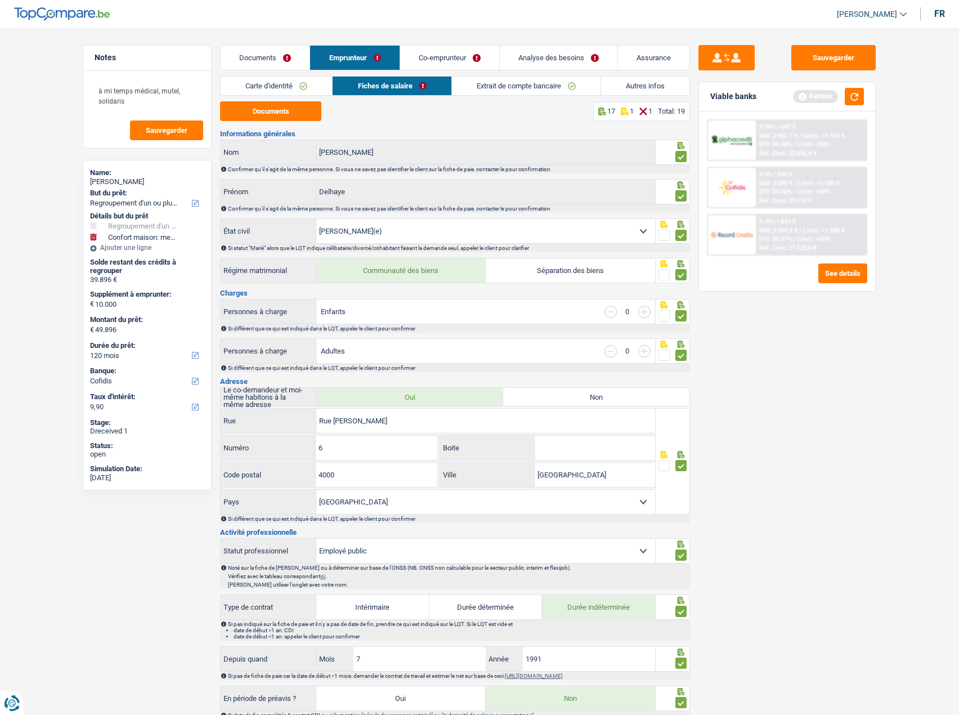
click at [516, 79] on link "Extrait de compte bancaire" at bounding box center [526, 86] width 149 height 19
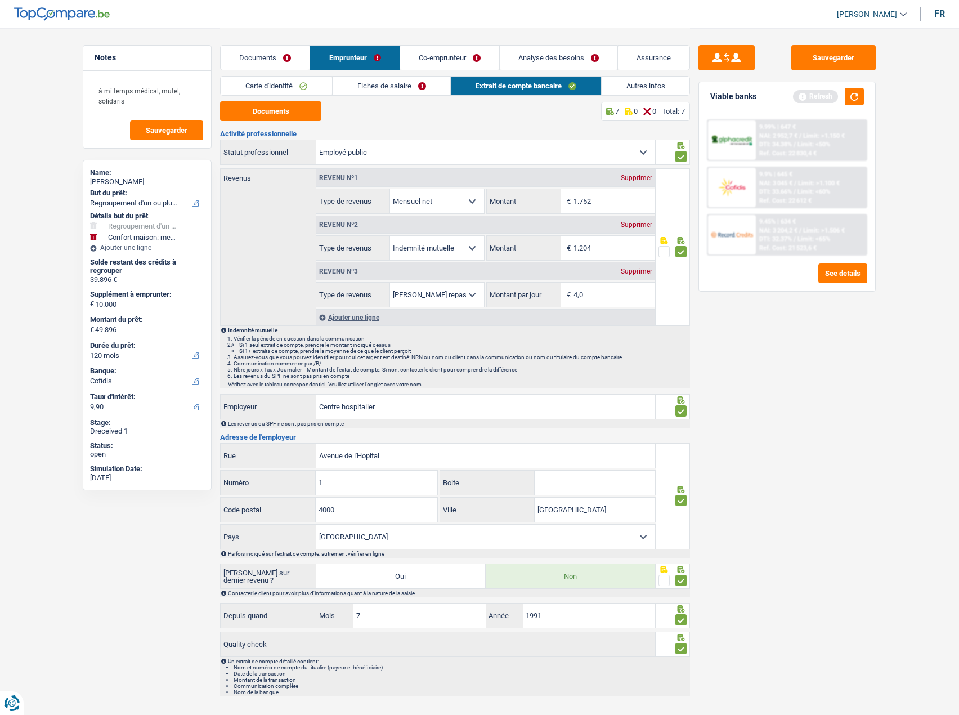
click at [325, 382] on link "ici" at bounding box center [322, 384] width 5 height 6
click at [624, 81] on link "Autres infos" at bounding box center [646, 86] width 88 height 19
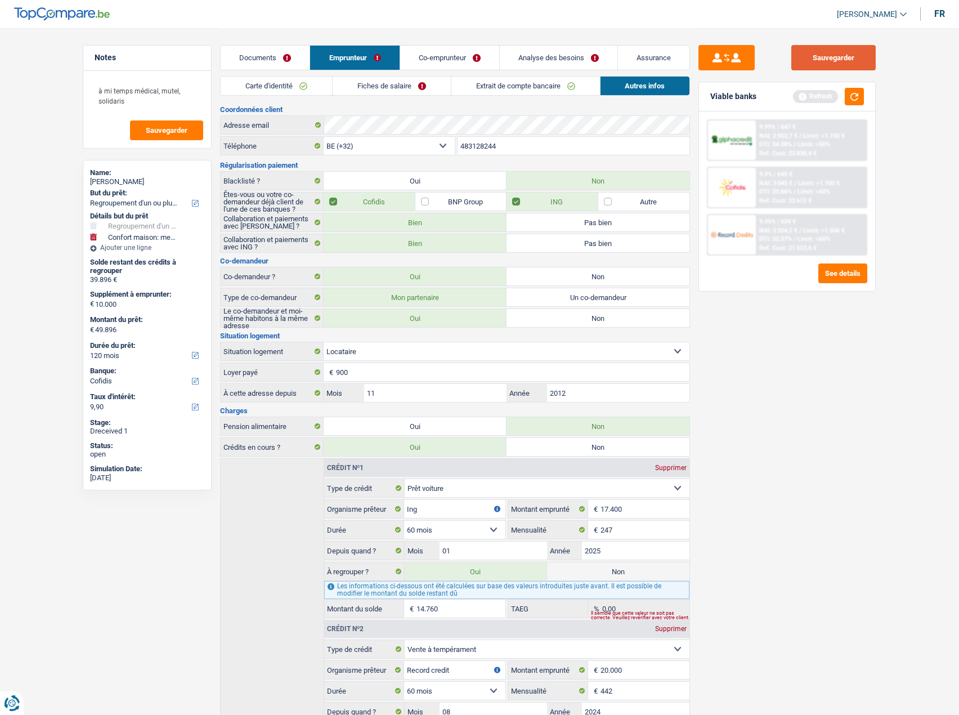
click at [850, 65] on button "Sauvegarder" at bounding box center [834, 57] width 84 height 25
click at [850, 96] on button "button" at bounding box center [854, 96] width 19 height 17
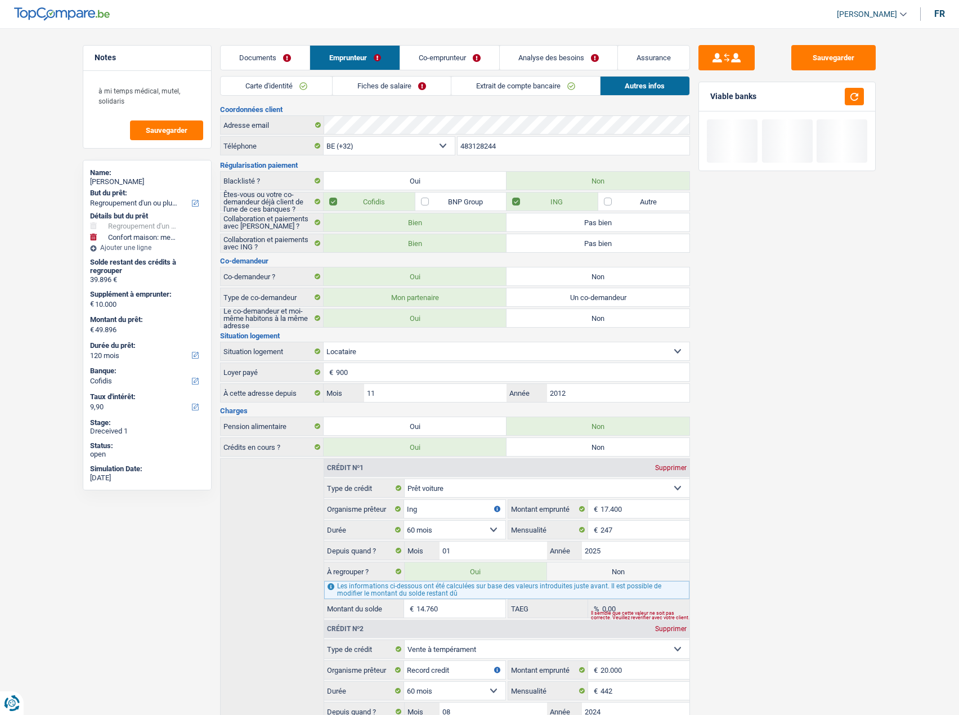
click at [435, 47] on link "Co-emprunteur" at bounding box center [449, 58] width 99 height 24
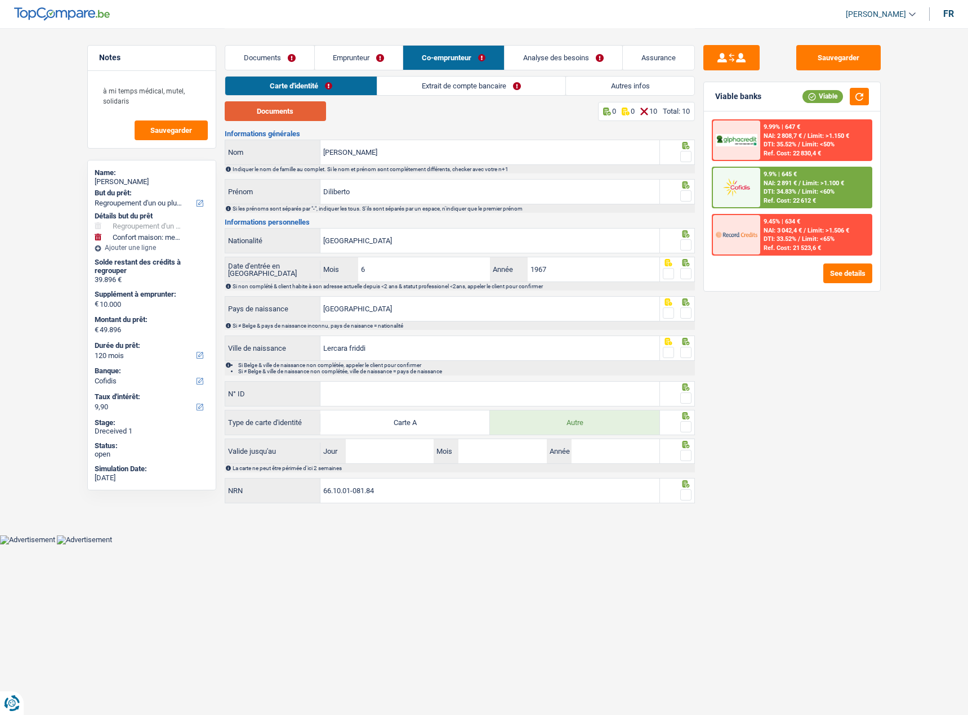
click at [291, 107] on button "Documents" at bounding box center [275, 111] width 101 height 20
drag, startPoint x: 427, startPoint y: 186, endPoint x: 133, endPoint y: 186, distance: 293.9
click at [133, 186] on div "Notes à mi temps médical, mutel, solidaris Sauvegarder Name: [PERSON_NAME] But …" at bounding box center [484, 267] width 811 height 479
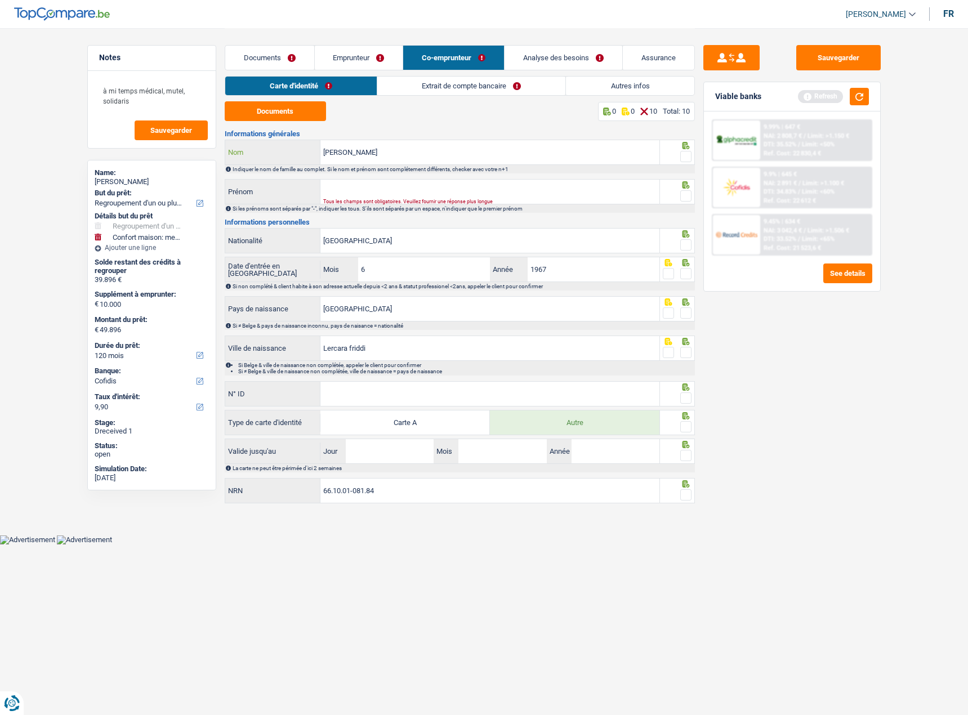
drag, startPoint x: 419, startPoint y: 145, endPoint x: 401, endPoint y: 153, distance: 19.2
click at [410, 152] on input "[PERSON_NAME]" at bounding box center [489, 152] width 339 height 24
paste input "Diliberto"
drag, startPoint x: 352, startPoint y: 153, endPoint x: 289, endPoint y: 156, distance: 62.6
click at [289, 156] on div "GiuseppeDiliberto Nom" at bounding box center [442, 152] width 435 height 24
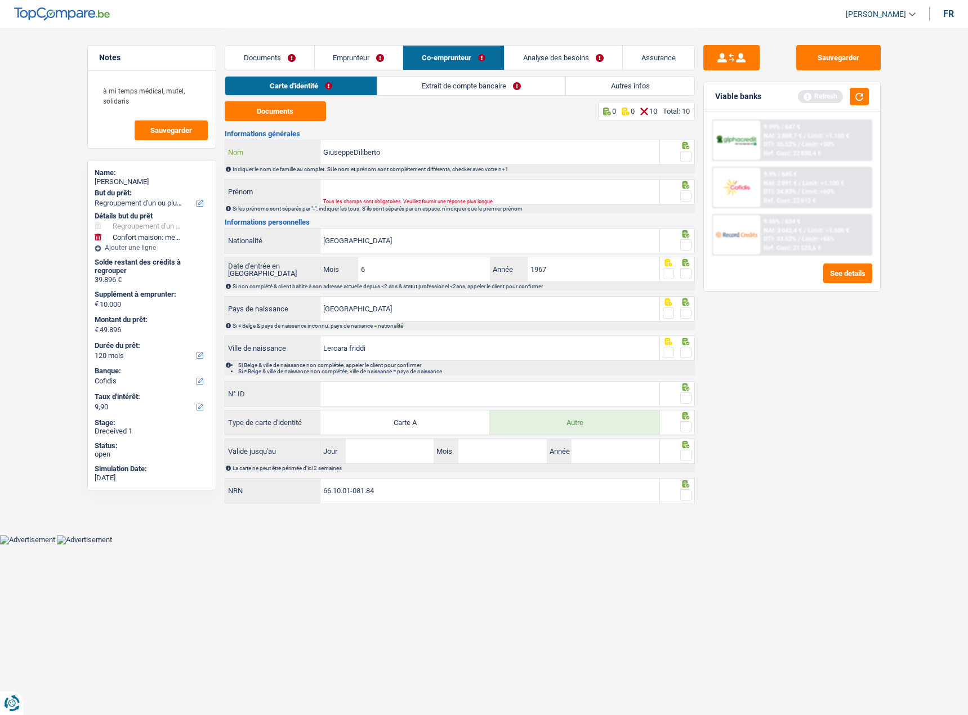
drag, startPoint x: 353, startPoint y: 151, endPoint x: 269, endPoint y: 160, distance: 84.9
click at [269, 160] on div "GiuseppeDiliberto Nom" at bounding box center [442, 152] width 435 height 24
type input "Diliberto"
click at [436, 191] on input "Prénom" at bounding box center [489, 192] width 339 height 24
paste input "[PERSON_NAME]"
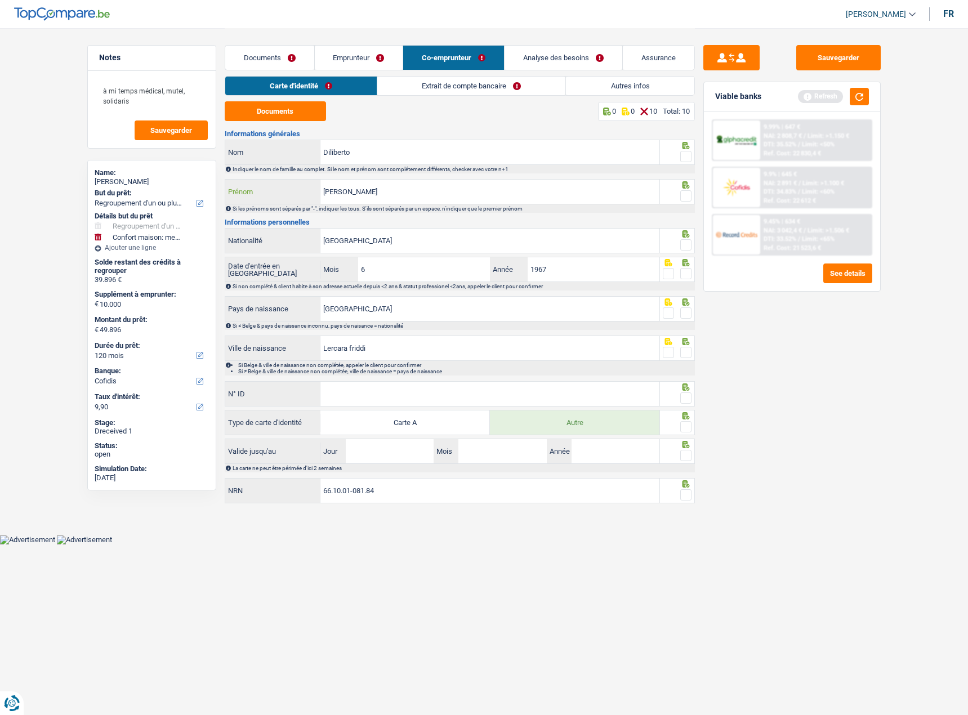
type input "[PERSON_NAME]"
click at [684, 244] on span at bounding box center [685, 244] width 11 height 11
click at [0, 0] on input "radio" at bounding box center [0, 0] width 0 height 0
click at [685, 196] on span at bounding box center [685, 195] width 11 height 11
click at [0, 0] on input "radio" at bounding box center [0, 0] width 0 height 0
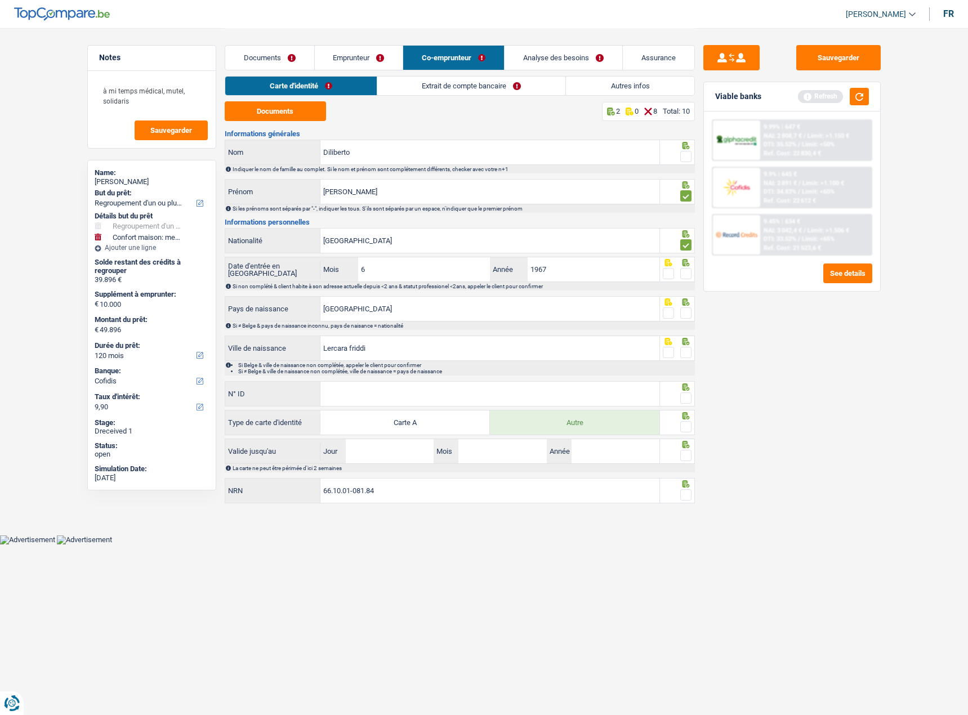
click at [690, 161] on span at bounding box center [685, 156] width 11 height 11
click at [0, 0] on input "radio" at bounding box center [0, 0] width 0 height 0
click at [682, 271] on span at bounding box center [685, 273] width 11 height 11
click at [0, 0] on input "radio" at bounding box center [0, 0] width 0 height 0
click at [685, 318] on span at bounding box center [685, 312] width 11 height 11
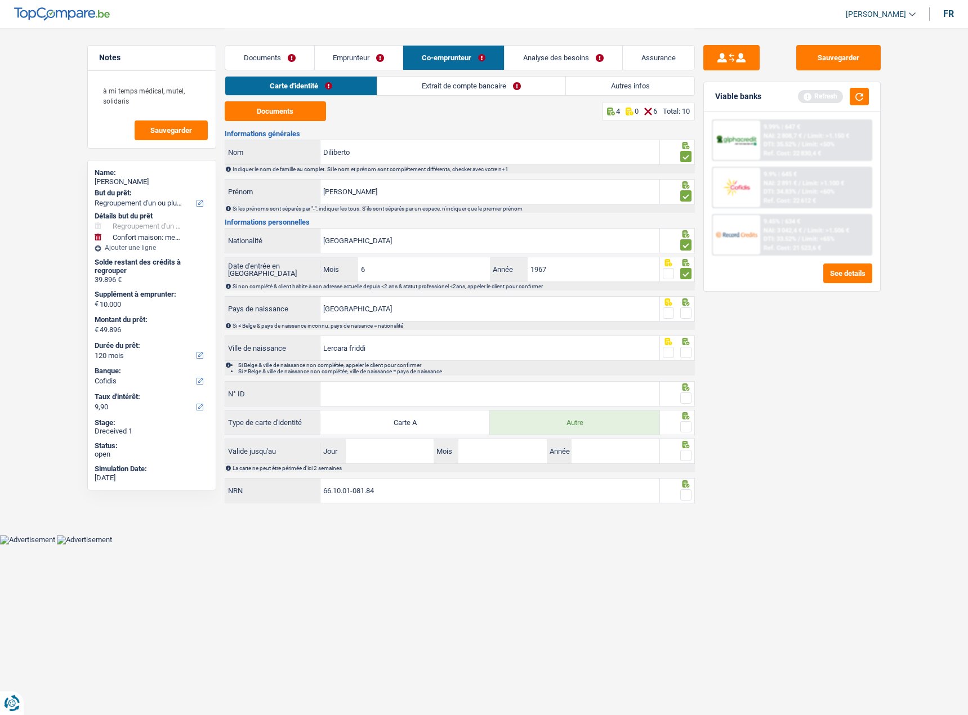
click at [0, 0] on input "radio" at bounding box center [0, 0] width 0 height 0
click at [685, 350] on span at bounding box center [685, 352] width 11 height 11
click at [0, 0] on input "radio" at bounding box center [0, 0] width 0 height 0
click at [583, 389] on input "N° ID" at bounding box center [489, 394] width 339 height 24
click at [458, 400] on input "N° ID" at bounding box center [489, 394] width 339 height 24
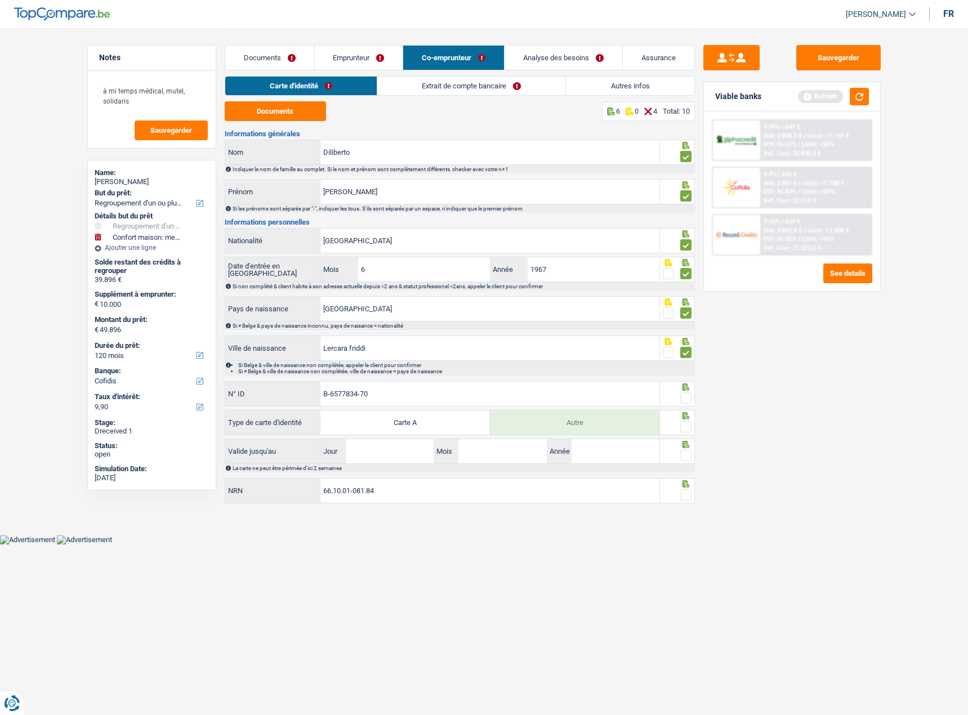
type input "B-6577834-70"
click at [689, 426] on span at bounding box center [685, 426] width 11 height 11
click at [0, 0] on input "radio" at bounding box center [0, 0] width 0 height 0
click at [685, 396] on span at bounding box center [685, 397] width 11 height 11
click at [0, 0] on input "radio" at bounding box center [0, 0] width 0 height 0
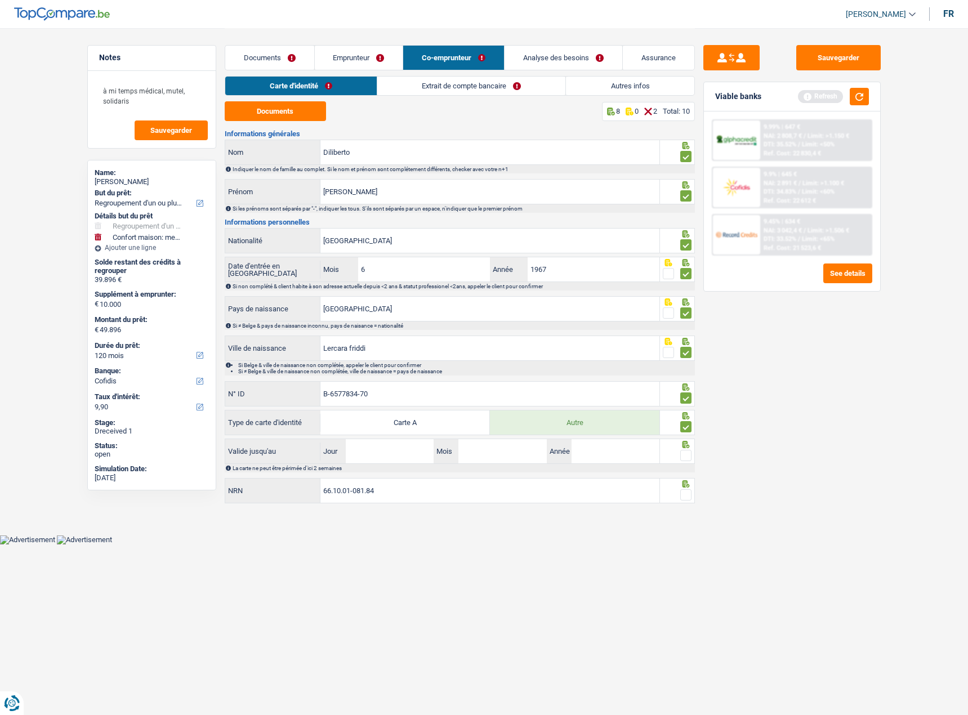
click at [692, 461] on div at bounding box center [677, 451] width 35 height 25
click at [686, 454] on span at bounding box center [685, 455] width 11 height 11
click at [0, 0] on input "radio" at bounding box center [0, 0] width 0 height 0
click at [366, 459] on input "Jour" at bounding box center [390, 451] width 88 height 24
type input "25"
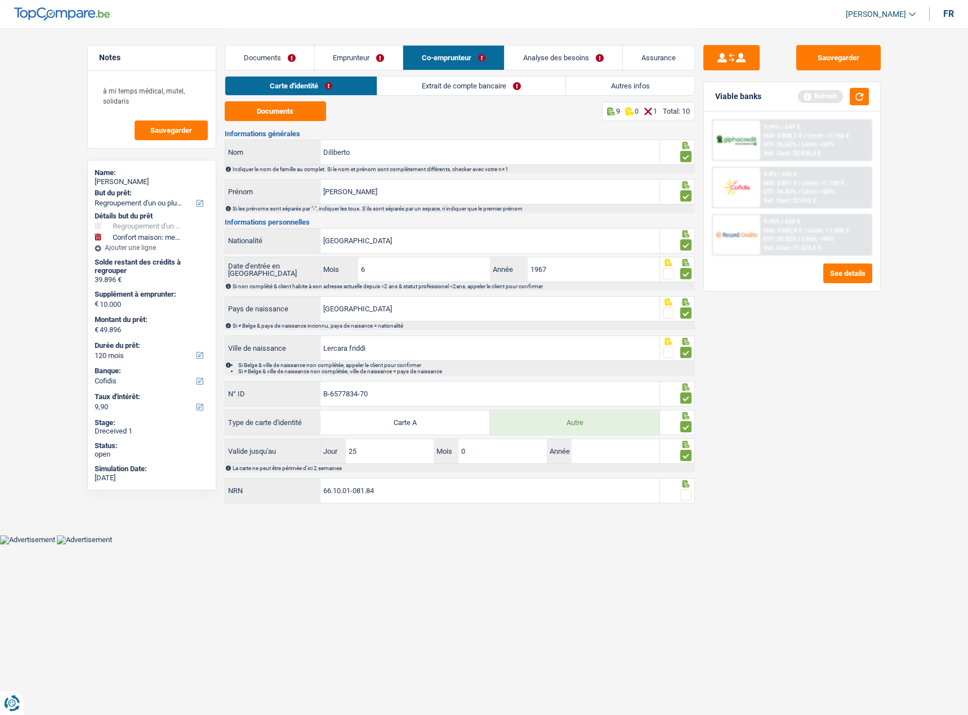
type input "04"
type input "2035"
click at [684, 490] on span at bounding box center [685, 494] width 11 height 11
click at [0, 0] on input "radio" at bounding box center [0, 0] width 0 height 0
click at [443, 86] on link "Extrait de compte bancaire" at bounding box center [472, 86] width 188 height 19
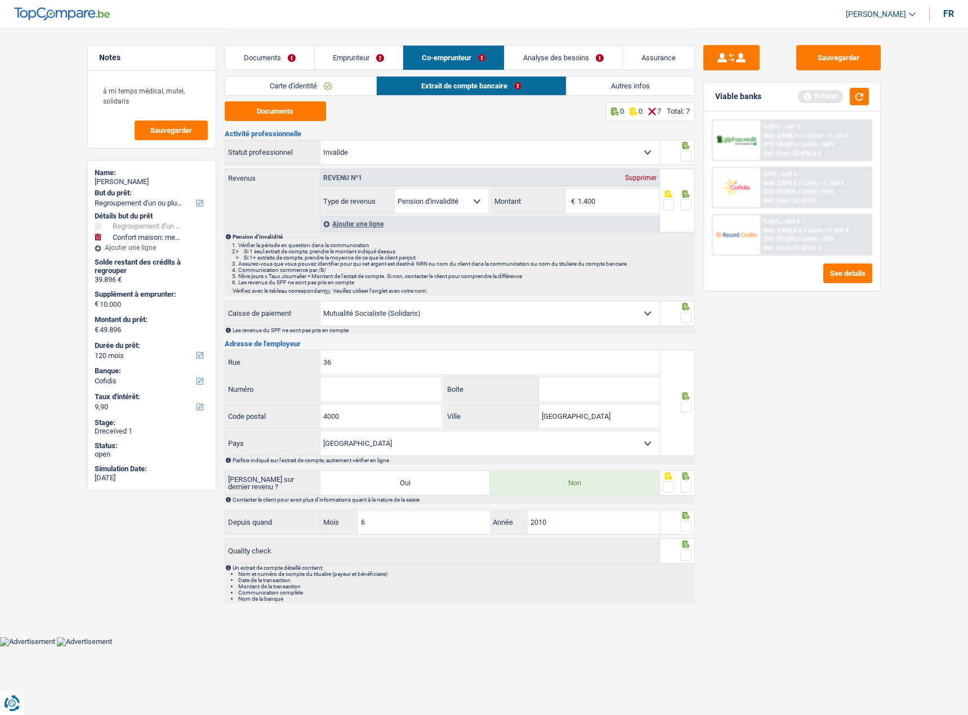
click at [303, 128] on div "Documents 0 0 7 Total: 7 Activité professionnelle Ouvrier Employé privé Employé…" at bounding box center [460, 352] width 470 height 502
drag, startPoint x: 302, startPoint y: 120, endPoint x: 320, endPoint y: 117, distance: 18.2
click at [302, 119] on button "Documents" at bounding box center [275, 111] width 101 height 20
drag, startPoint x: 271, startPoint y: 115, endPoint x: 279, endPoint y: 110, distance: 9.6
click at [271, 115] on button "Documents" at bounding box center [275, 111] width 101 height 20
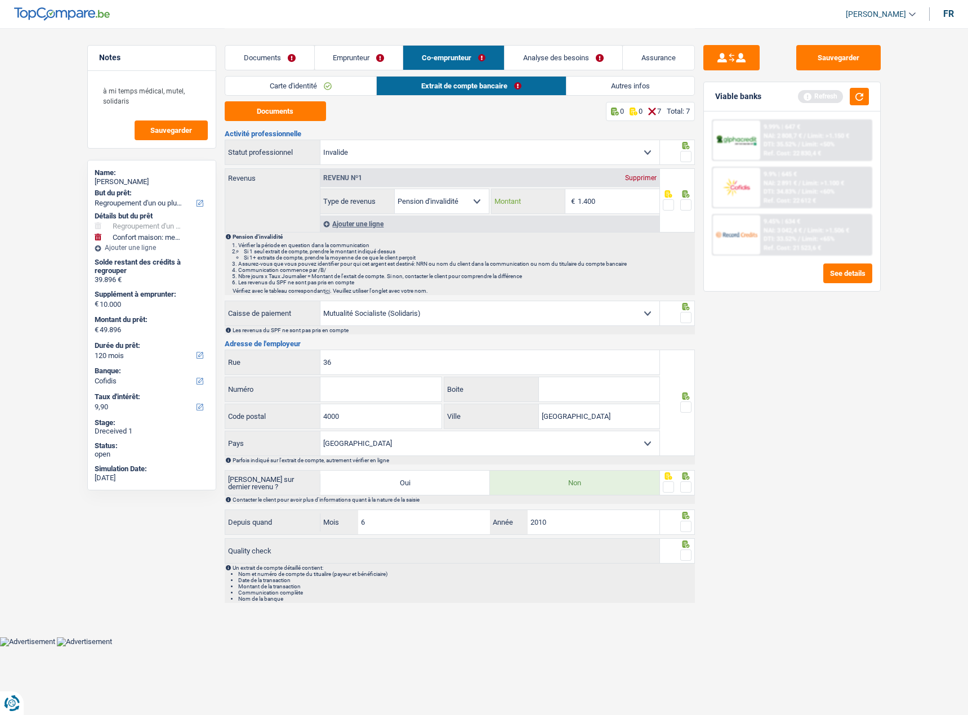
click at [611, 207] on input "1.400" at bounding box center [619, 201] width 82 height 24
drag, startPoint x: 557, startPoint y: 210, endPoint x: 510, endPoint y: 210, distance: 46.7
click at [511, 210] on div "1.400 € Montant" at bounding box center [575, 201] width 168 height 24
click at [612, 202] on input "1.662" at bounding box center [619, 201] width 82 height 24
drag, startPoint x: 618, startPoint y: 202, endPoint x: 491, endPoint y: 203, distance: 126.7
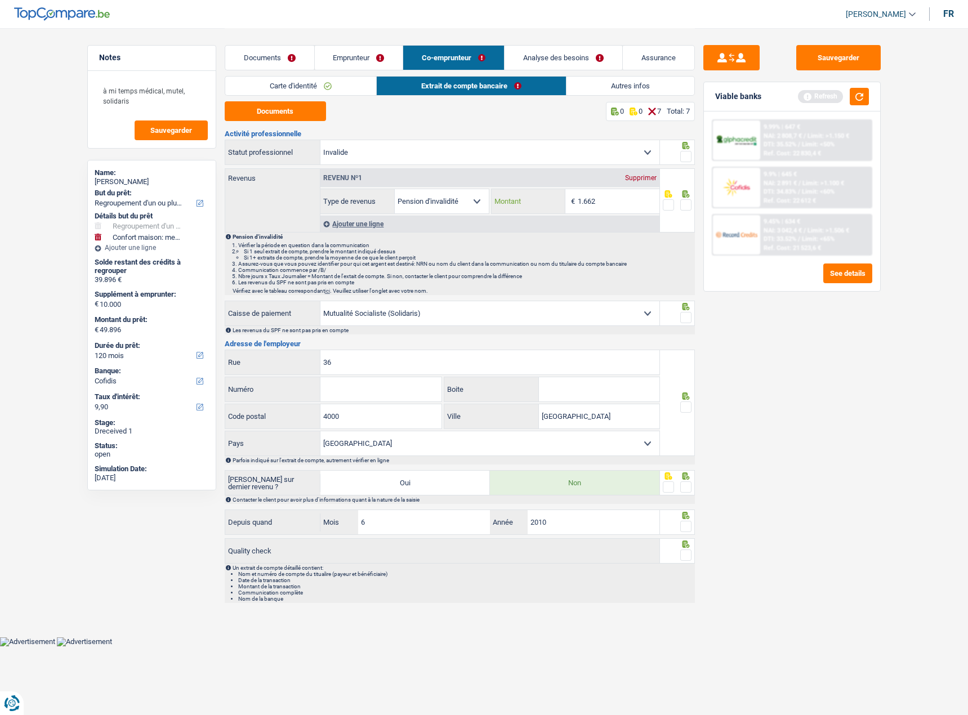
click at [492, 203] on div "1.662 € Montant" at bounding box center [575, 201] width 168 height 24
type input "1.431"
click at [687, 208] on span at bounding box center [685, 204] width 11 height 11
click at [0, 0] on input "radio" at bounding box center [0, 0] width 0 height 0
click at [689, 320] on span at bounding box center [685, 317] width 11 height 11
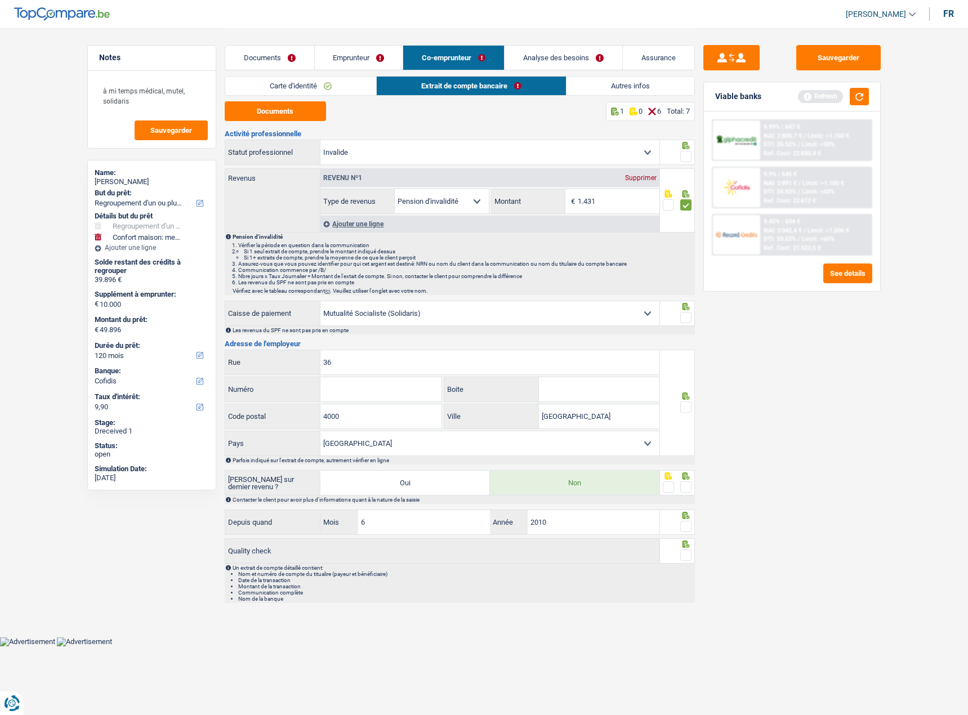
click at [0, 0] on input "radio" at bounding box center [0, 0] width 0 height 0
click at [413, 356] on input "36" at bounding box center [489, 362] width 339 height 24
drag, startPoint x: 249, startPoint y: 361, endPoint x: 261, endPoint y: 360, distance: 11.4
click at [242, 361] on div "36 Rue" at bounding box center [442, 362] width 435 height 24
paste input "[STREET_ADDRESS]"
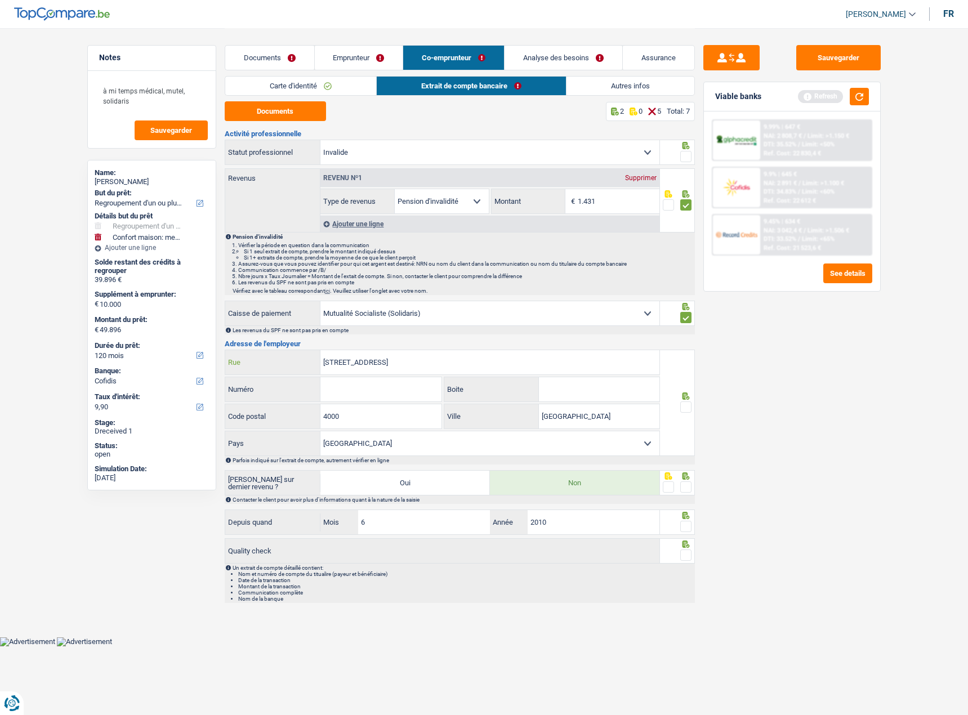
drag, startPoint x: 405, startPoint y: 359, endPoint x: 453, endPoint y: 364, distance: 48.7
click at [453, 364] on input "[STREET_ADDRESS]" at bounding box center [489, 362] width 339 height 24
type input "[GEOGRAPHIC_DATA]"
drag, startPoint x: 321, startPoint y: 391, endPoint x: 342, endPoint y: 390, distance: 20.3
click at [321, 391] on input "Numéro" at bounding box center [380, 389] width 121 height 24
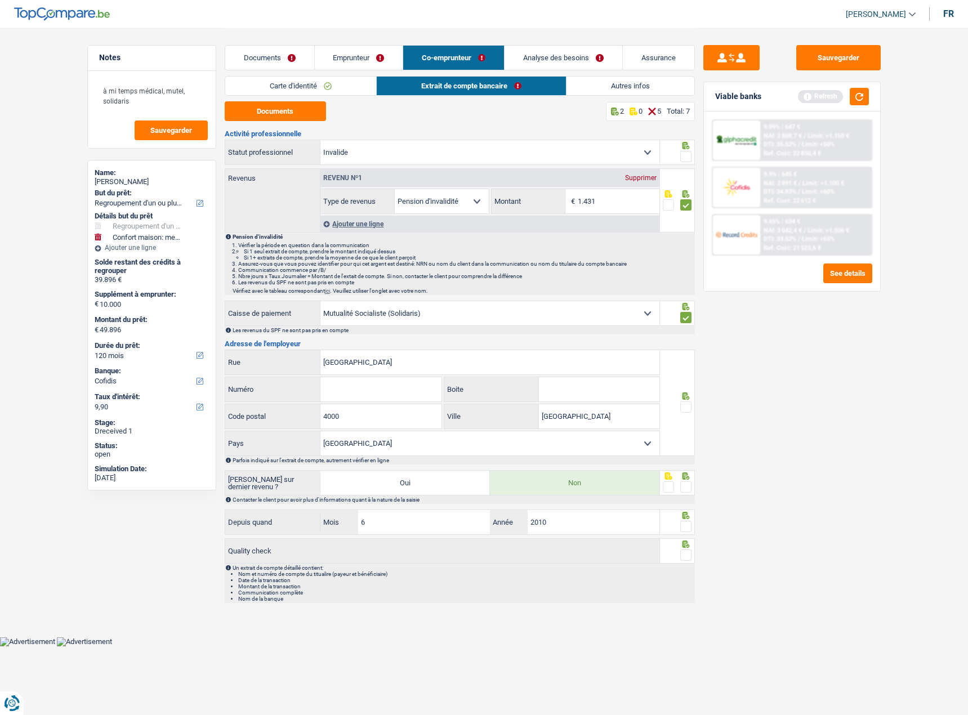
paste input "35"
type input "35"
drag, startPoint x: 361, startPoint y: 409, endPoint x: 324, endPoint y: 406, distance: 37.8
click at [324, 406] on input "4000" at bounding box center [380, 416] width 121 height 24
paste input "5002"
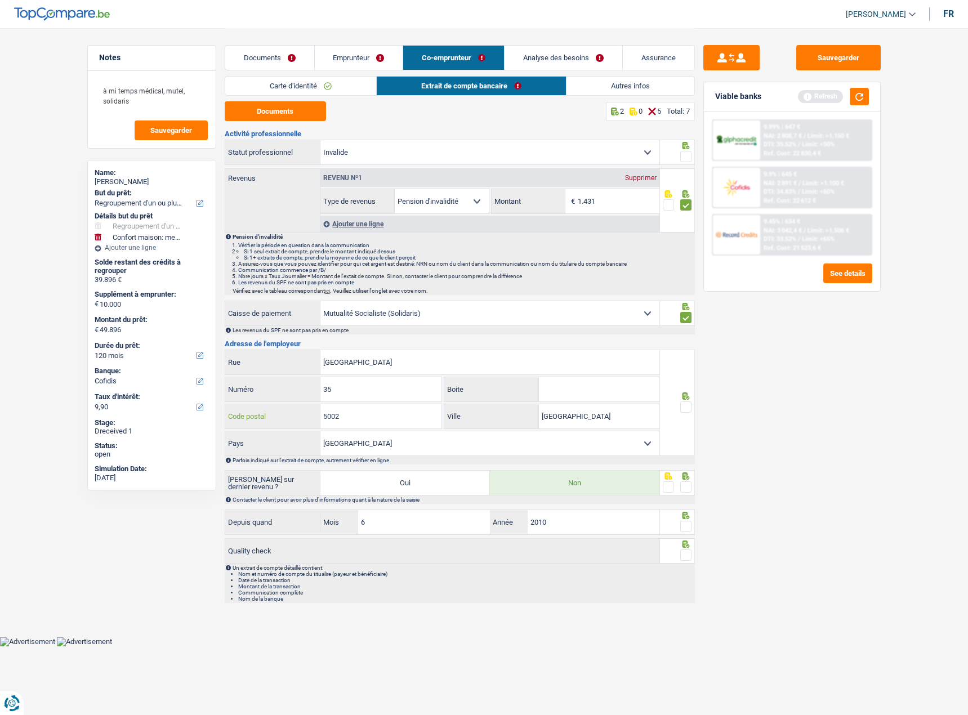
type input "5002"
click at [600, 422] on input "[GEOGRAPHIC_DATA]" at bounding box center [599, 416] width 120 height 24
drag, startPoint x: 603, startPoint y: 419, endPoint x: 522, endPoint y: 420, distance: 80.5
click at [522, 420] on div "Liège Ville" at bounding box center [551, 416] width 215 height 24
paste input "SAINT-SERVAIS"
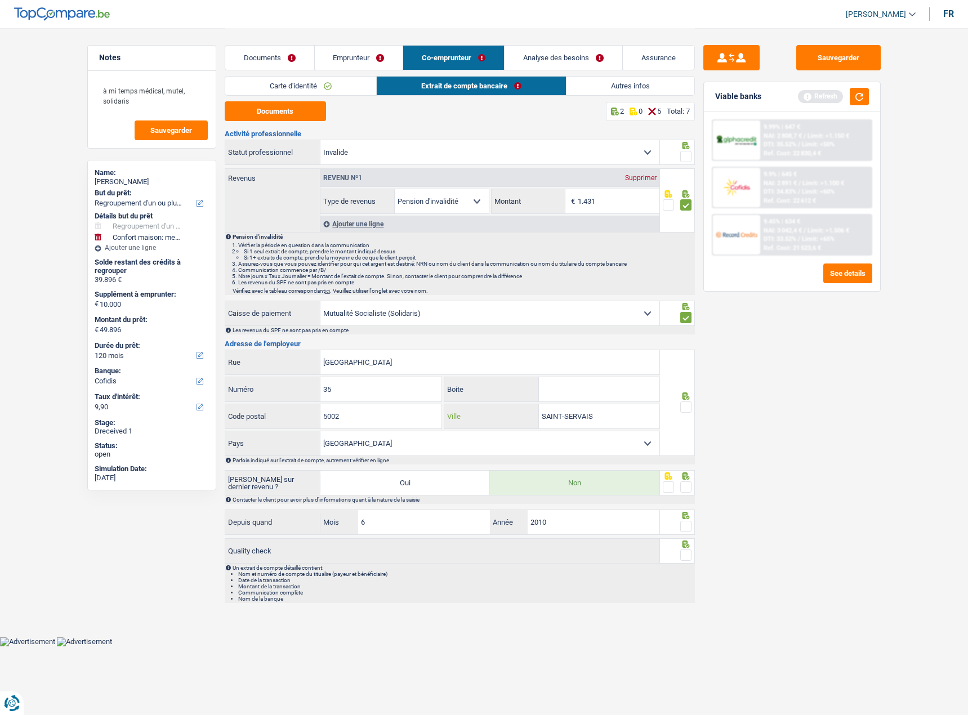
type input "SAINT-SERVAIS"
click at [677, 408] on fieldset at bounding box center [677, 407] width 29 height 14
drag, startPoint x: 683, startPoint y: 405, endPoint x: 686, endPoint y: 470, distance: 65.3
click at [684, 404] on span at bounding box center [685, 406] width 11 height 11
click at [0, 0] on input "radio" at bounding box center [0, 0] width 0 height 0
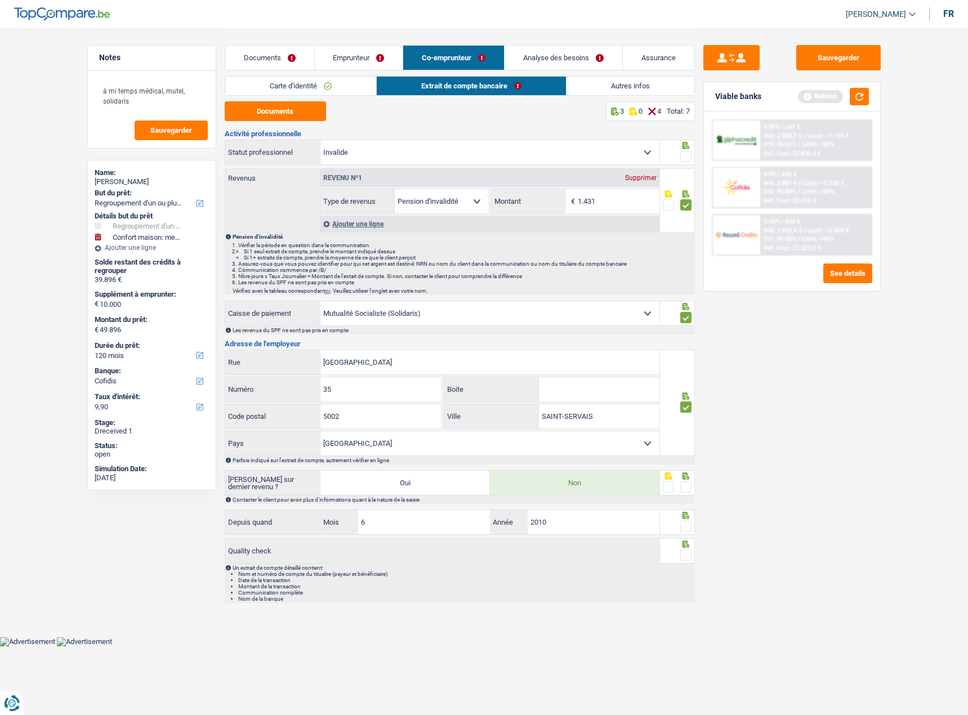
click at [684, 489] on span at bounding box center [685, 486] width 11 height 11
click at [0, 0] on input "radio" at bounding box center [0, 0] width 0 height 0
click at [687, 525] on span at bounding box center [685, 526] width 11 height 11
click at [0, 0] on input "radio" at bounding box center [0, 0] width 0 height 0
click at [684, 554] on span at bounding box center [685, 554] width 11 height 11
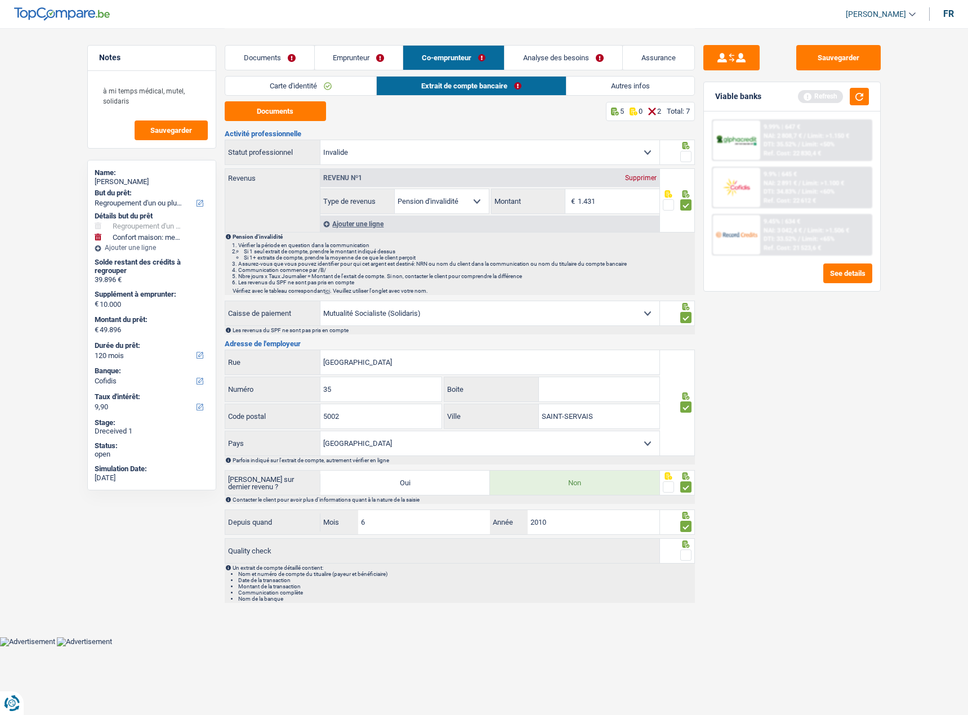
click at [0, 0] on input "radio" at bounding box center [0, 0] width 0 height 0
click at [685, 159] on span at bounding box center [685, 156] width 11 height 11
click at [0, 0] on input "radio" at bounding box center [0, 0] width 0 height 0
click at [624, 98] on div "Carte d'identité Extrait de compte bancaire Autres infos" at bounding box center [460, 88] width 470 height 25
drag, startPoint x: 624, startPoint y: 91, endPoint x: 794, endPoint y: 91, distance: 170.0
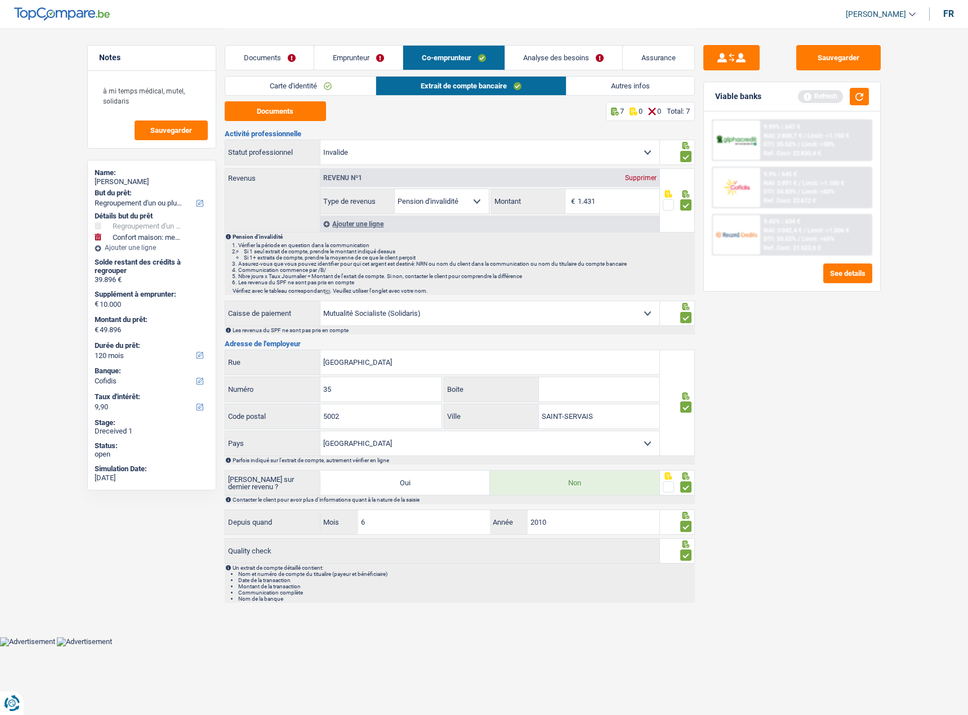
click at [624, 91] on link "Autres infos" at bounding box center [630, 86] width 128 height 19
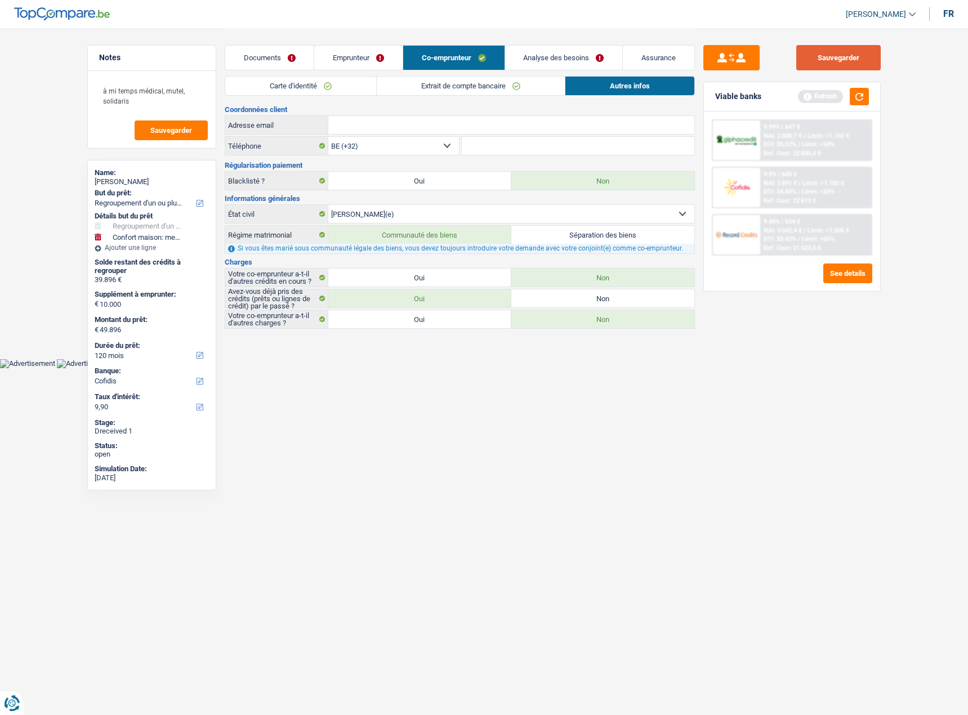
click at [853, 56] on button "Sauvegarder" at bounding box center [838, 57] width 84 height 25
click at [348, 62] on link "Emprunteur" at bounding box center [358, 58] width 88 height 24
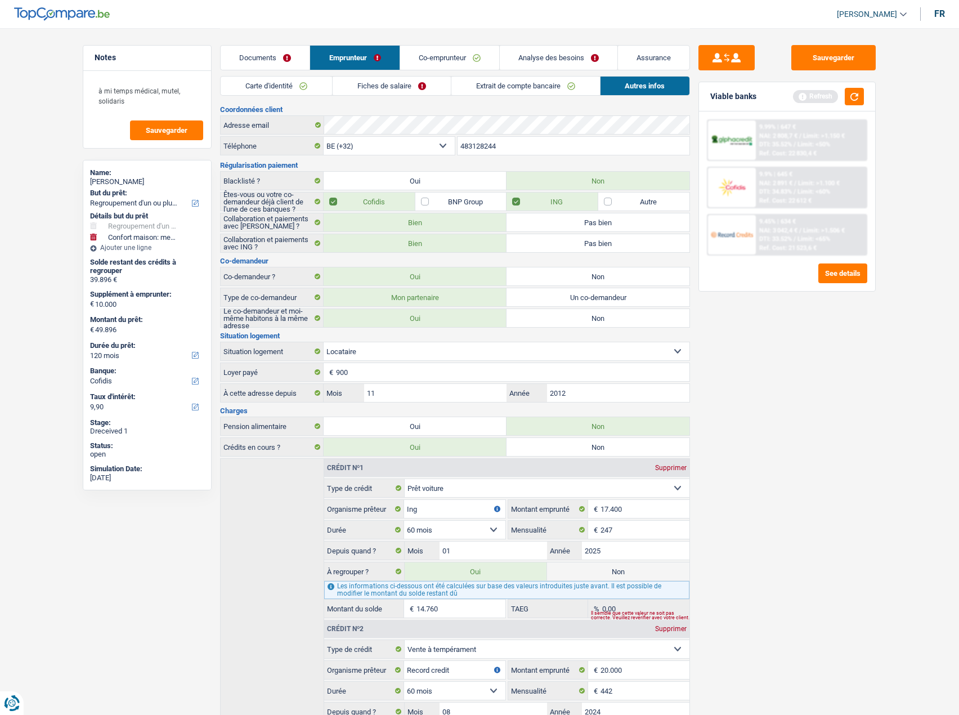
click at [285, 95] on li "Carte d'identité" at bounding box center [276, 86] width 112 height 20
click at [285, 90] on link "Carte d'identité" at bounding box center [276, 86] width 111 height 19
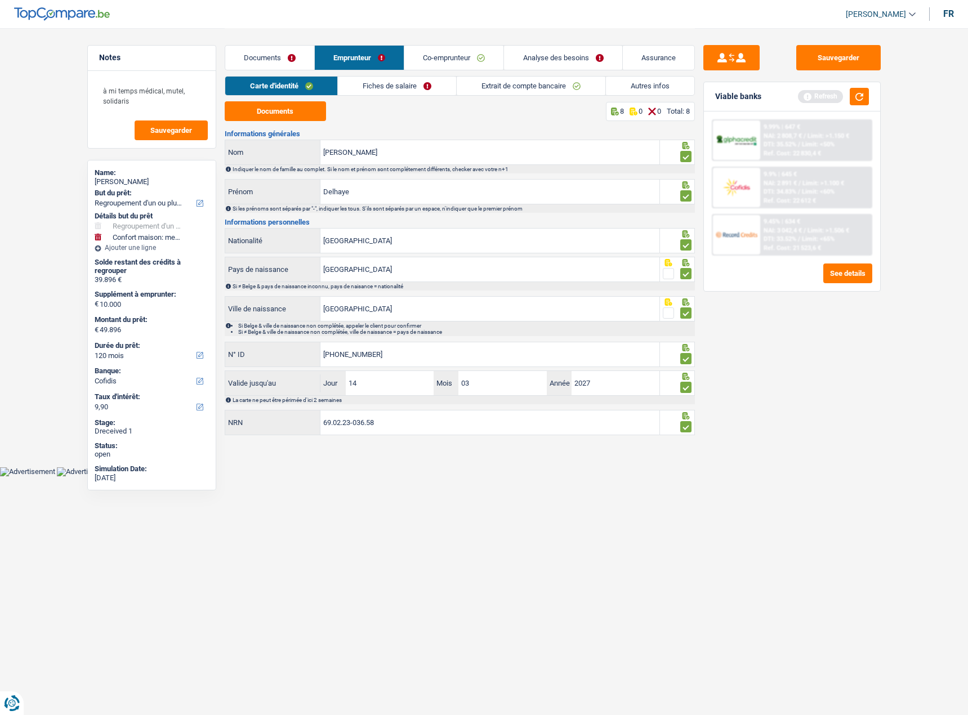
click at [271, 61] on link "Documents" at bounding box center [269, 58] width 89 height 24
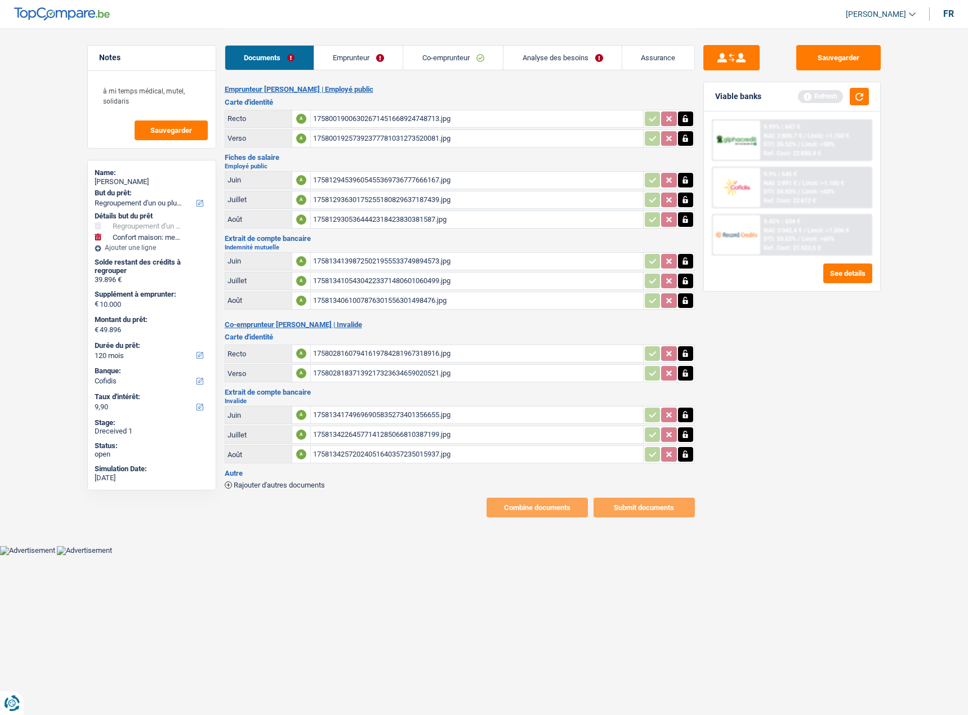
click at [355, 61] on link "Emprunteur" at bounding box center [358, 58] width 89 height 24
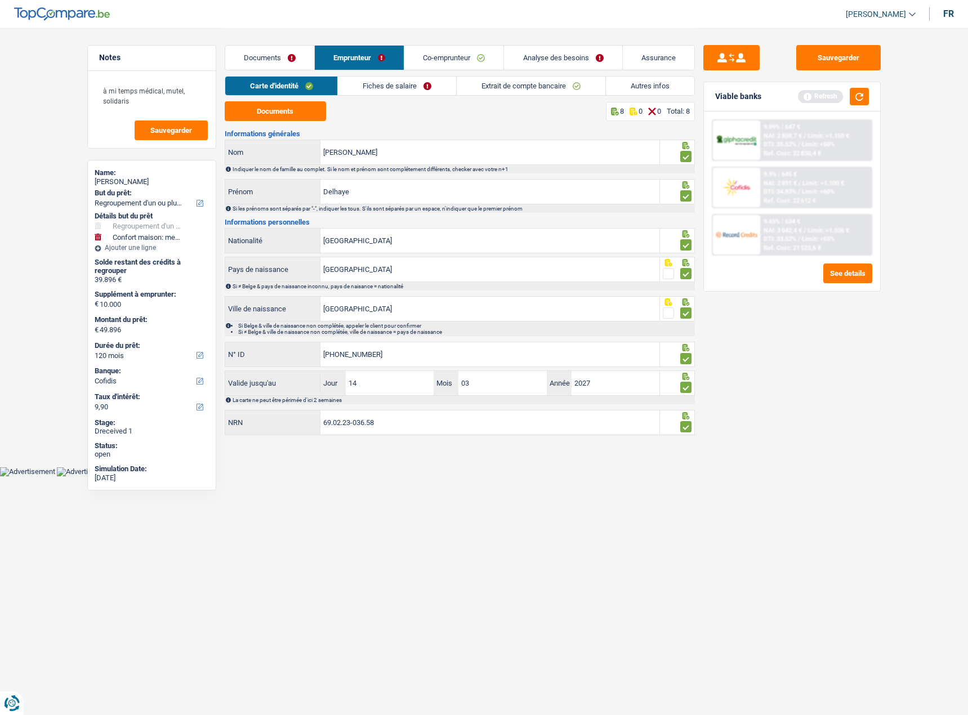
click at [436, 85] on link "Fiches de salaire" at bounding box center [397, 86] width 118 height 19
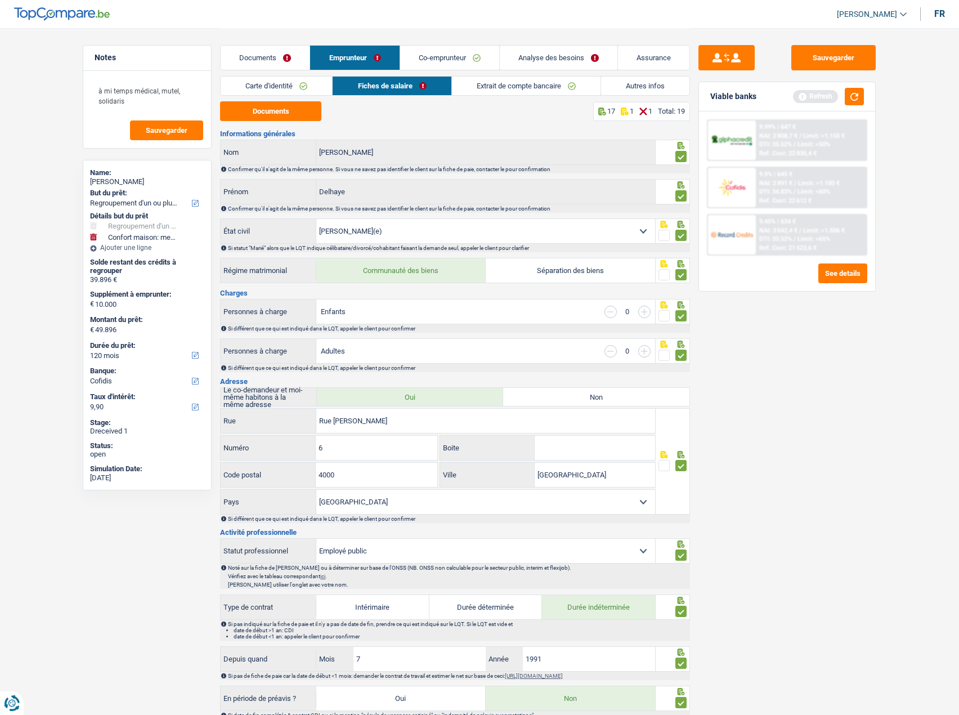
click at [530, 86] on link "Extrait de compte bancaire" at bounding box center [526, 86] width 149 height 19
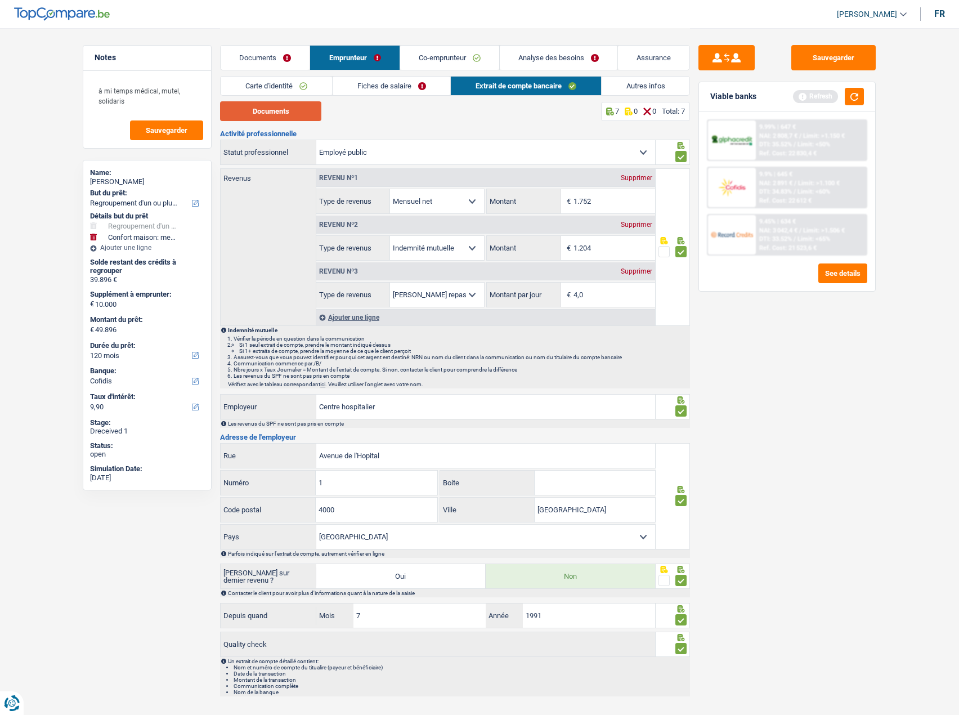
click at [292, 112] on button "Documents" at bounding box center [270, 111] width 101 height 20
click at [378, 82] on link "Fiches de salaire" at bounding box center [392, 86] width 118 height 19
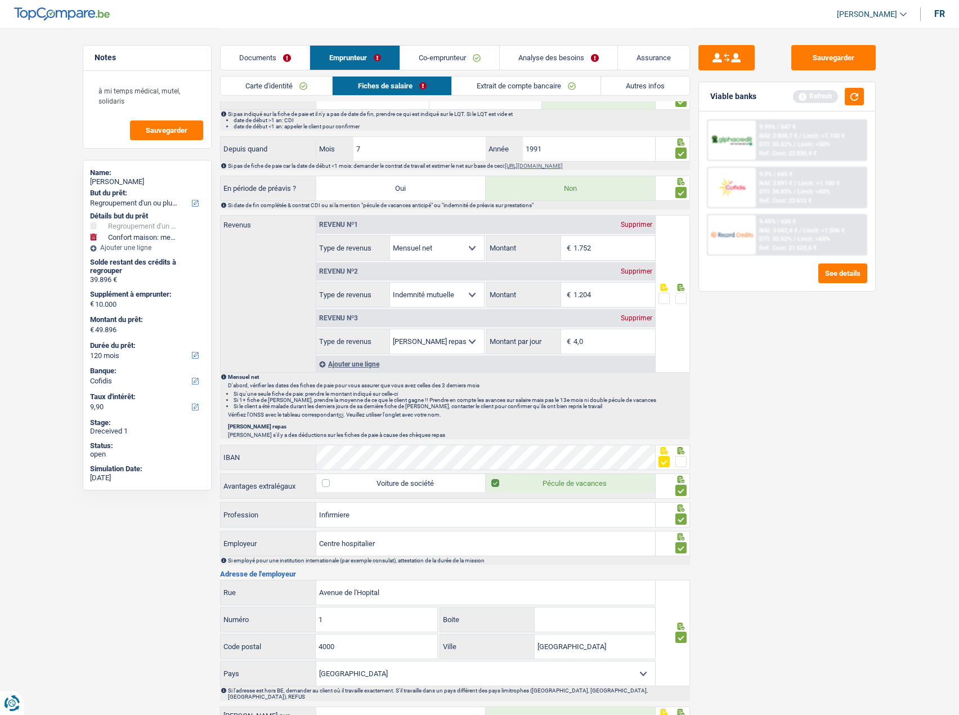
scroll to position [563, 0]
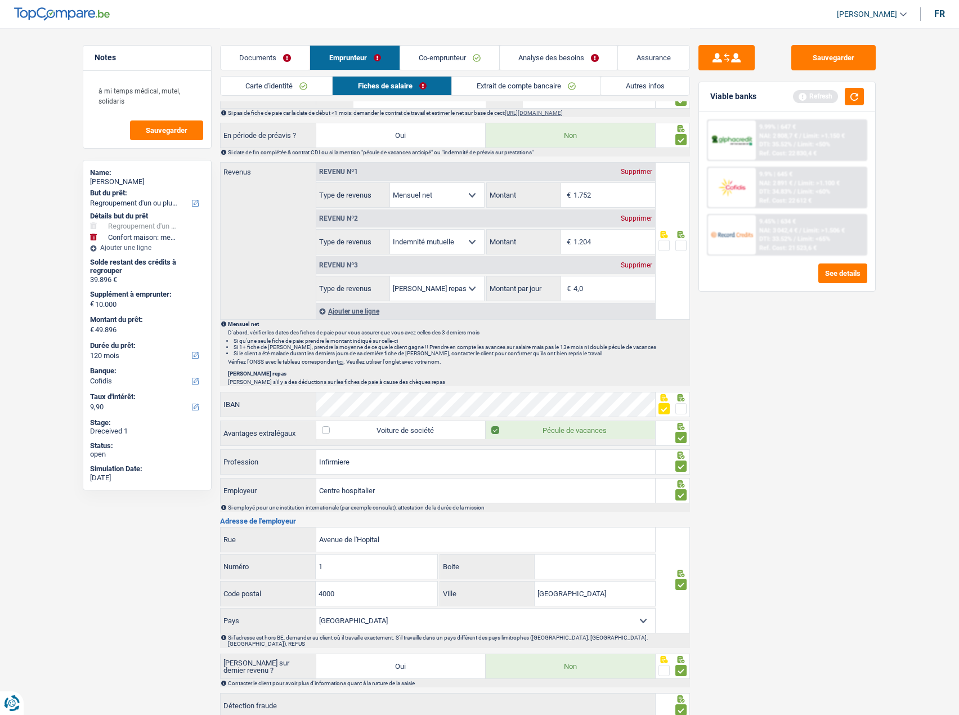
click at [680, 240] on span at bounding box center [681, 245] width 11 height 11
click at [0, 0] on input "radio" at bounding box center [0, 0] width 0 height 0
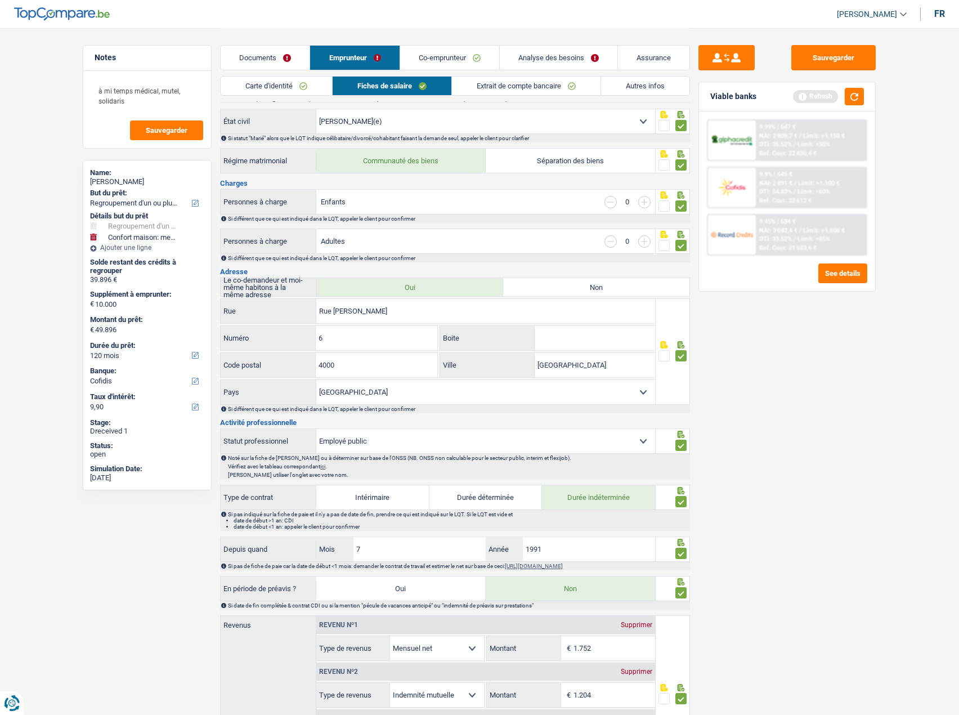
scroll to position [0, 0]
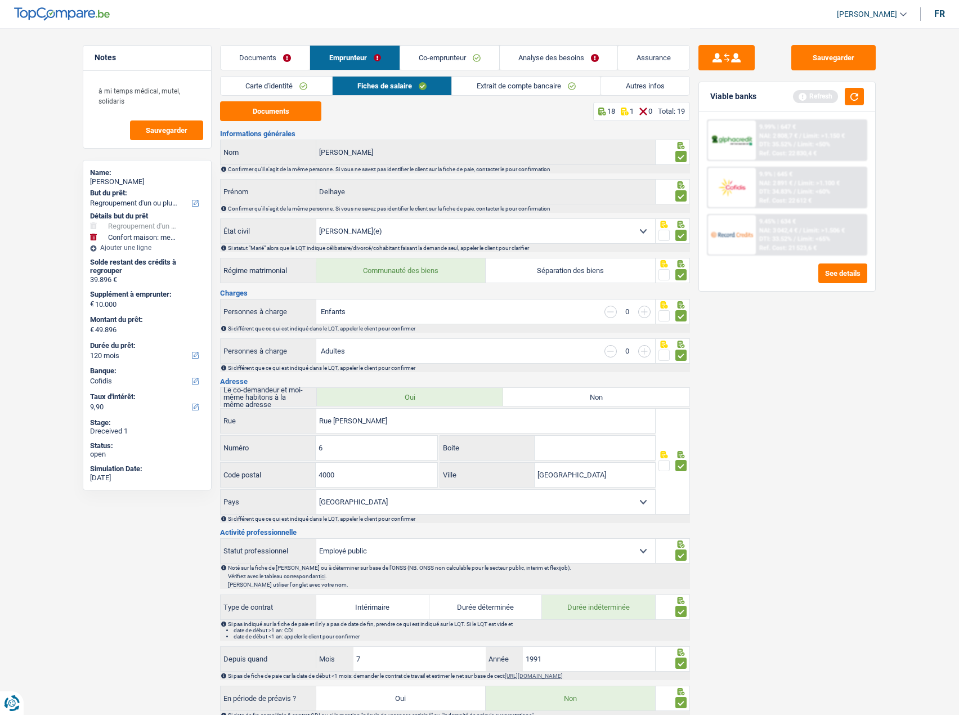
click at [549, 89] on link "Extrait de compte bancaire" at bounding box center [526, 86] width 149 height 19
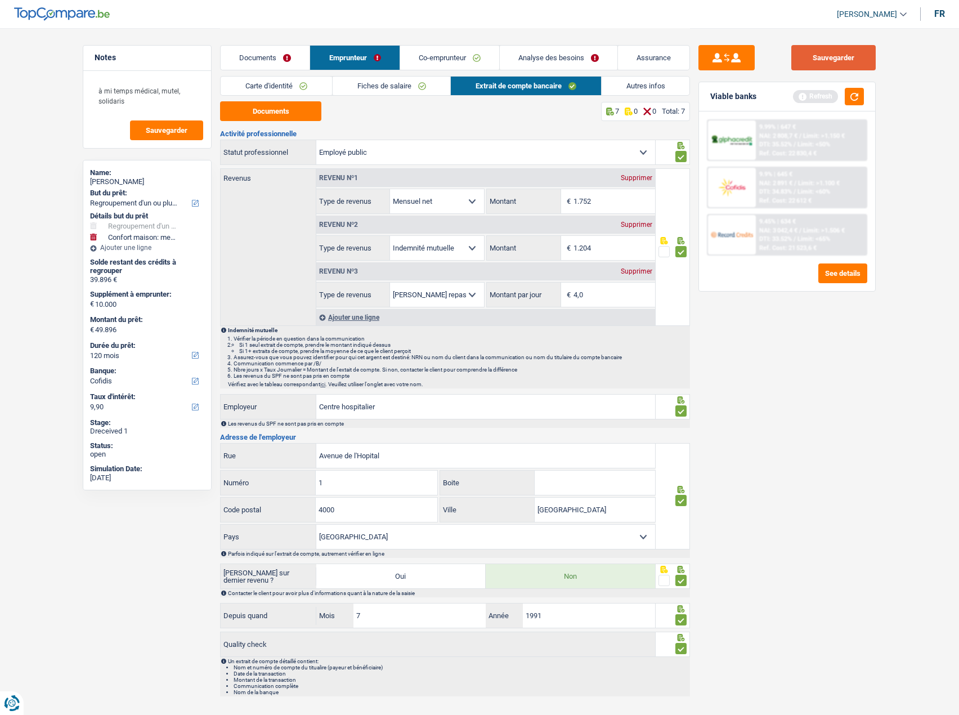
click at [837, 60] on button "Sauvegarder" at bounding box center [834, 57] width 84 height 25
click at [856, 101] on button "button" at bounding box center [854, 96] width 19 height 17
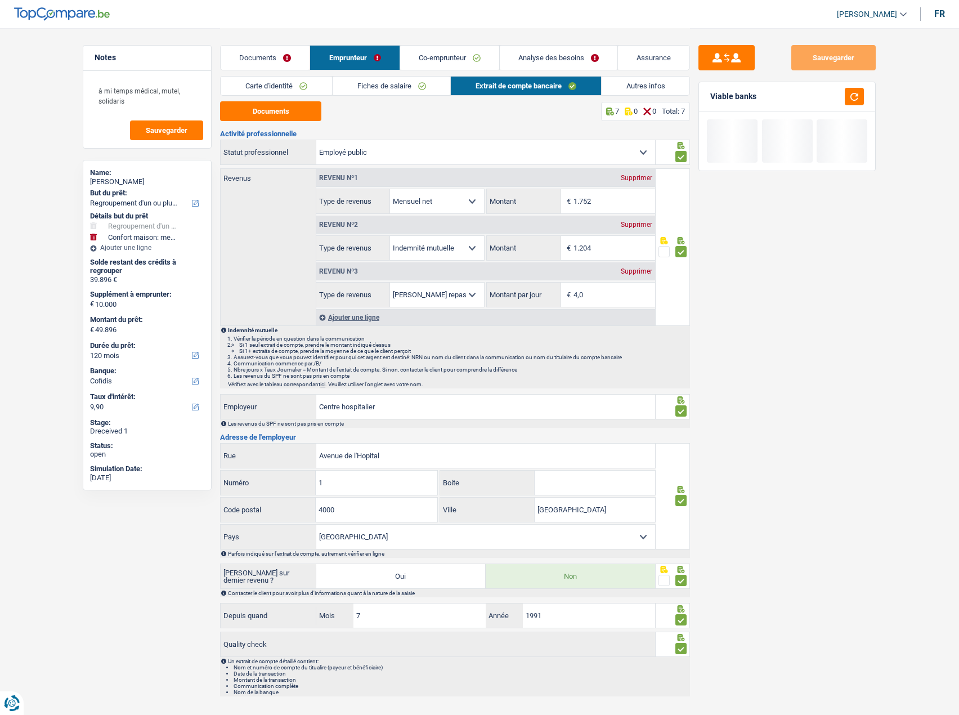
click at [615, 82] on link "Autres infos" at bounding box center [646, 86] width 88 height 19
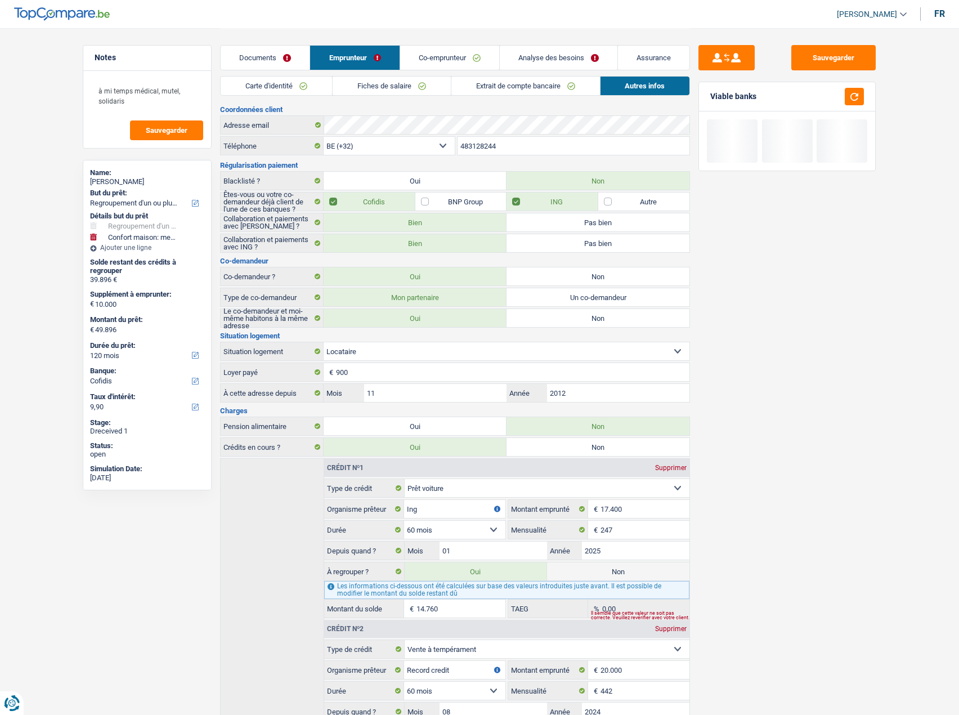
click at [448, 57] on link "Co-emprunteur" at bounding box center [449, 58] width 99 height 24
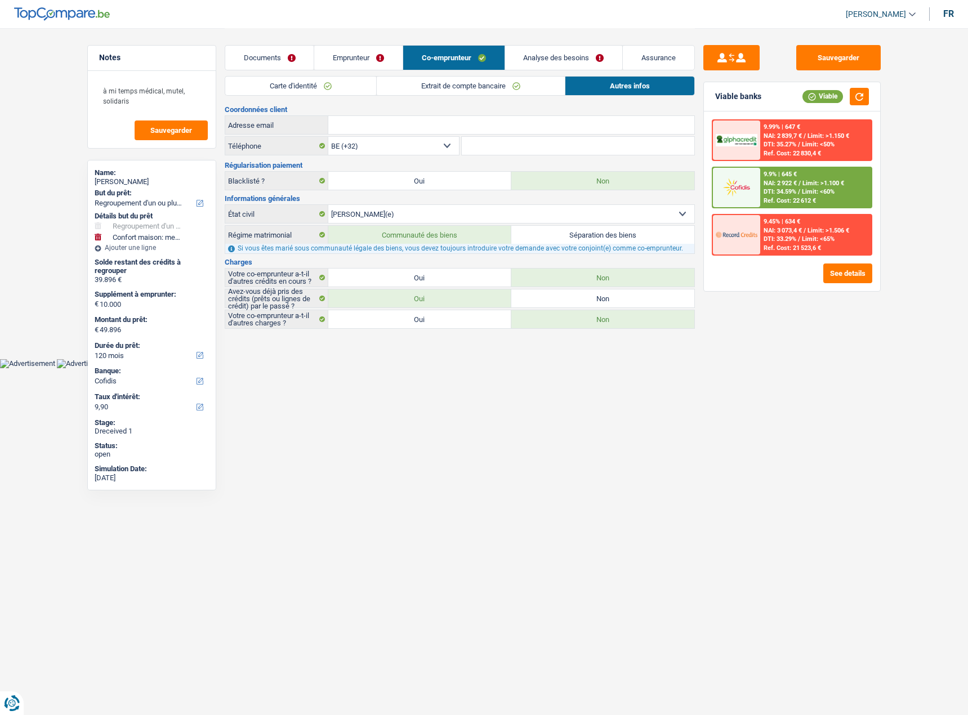
click at [316, 85] on link "Carte d'identité" at bounding box center [300, 86] width 151 height 19
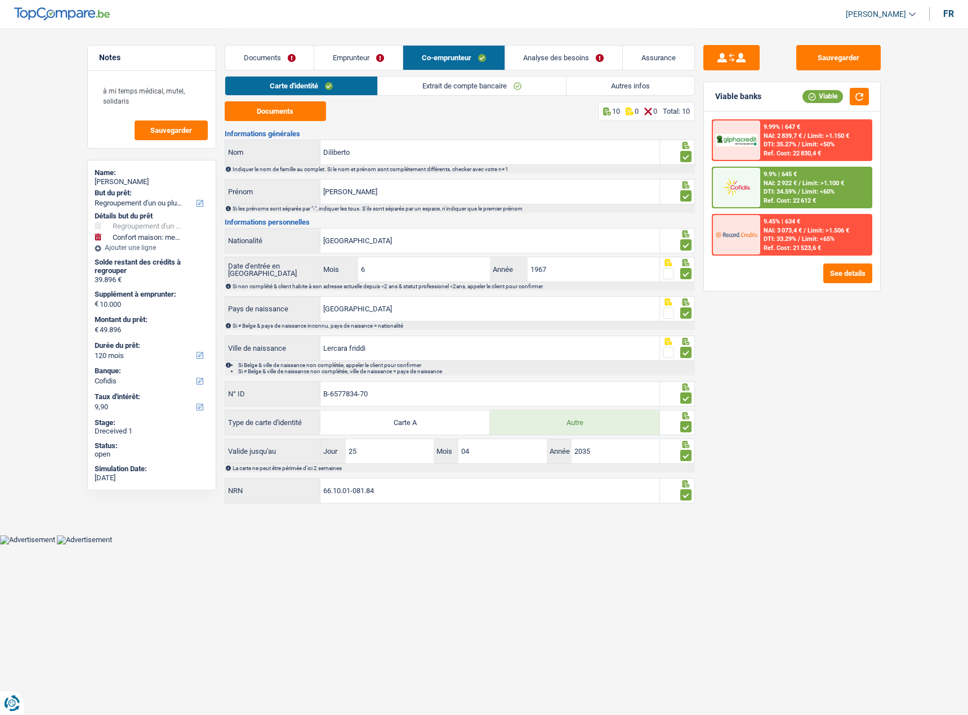
click at [438, 95] on li "Extrait de compte bancaire" at bounding box center [471, 86] width 189 height 20
click at [462, 91] on link "Extrait de compte bancaire" at bounding box center [472, 86] width 188 height 19
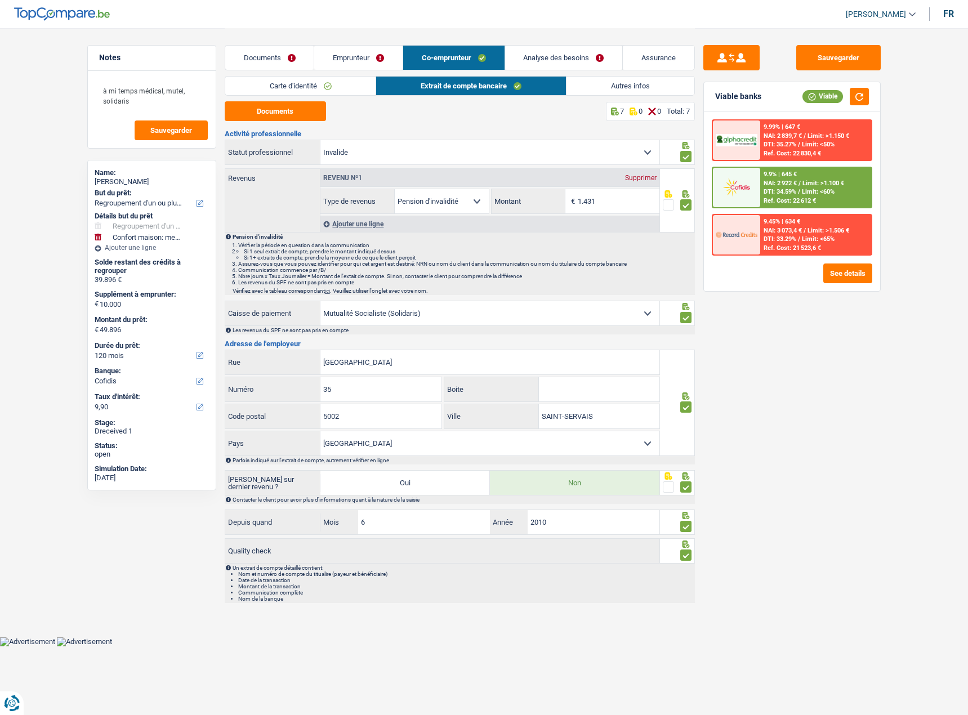
click at [615, 89] on link "Autres infos" at bounding box center [630, 86] width 128 height 19
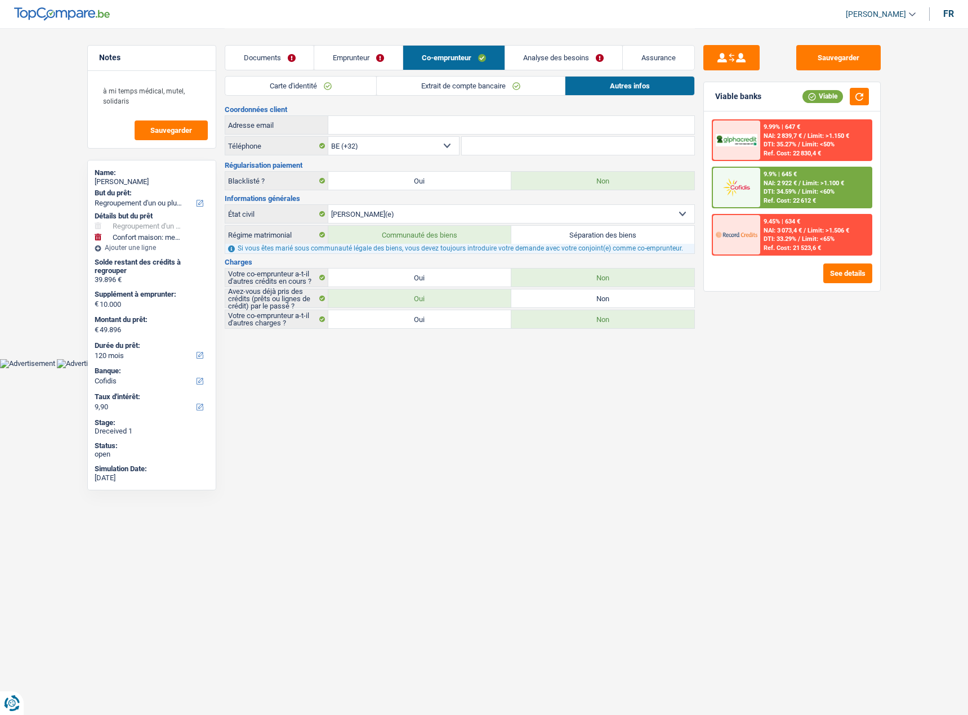
click at [265, 59] on link "Documents" at bounding box center [269, 58] width 89 height 24
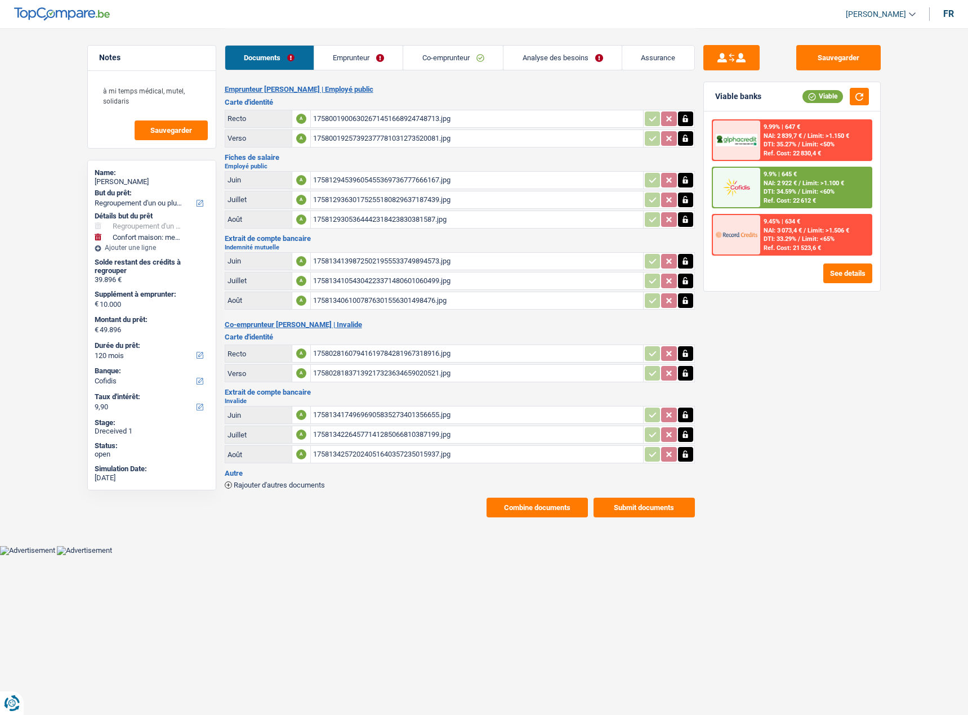
click at [833, 180] on span "Limit: >1.100 €" at bounding box center [823, 183] width 42 height 7
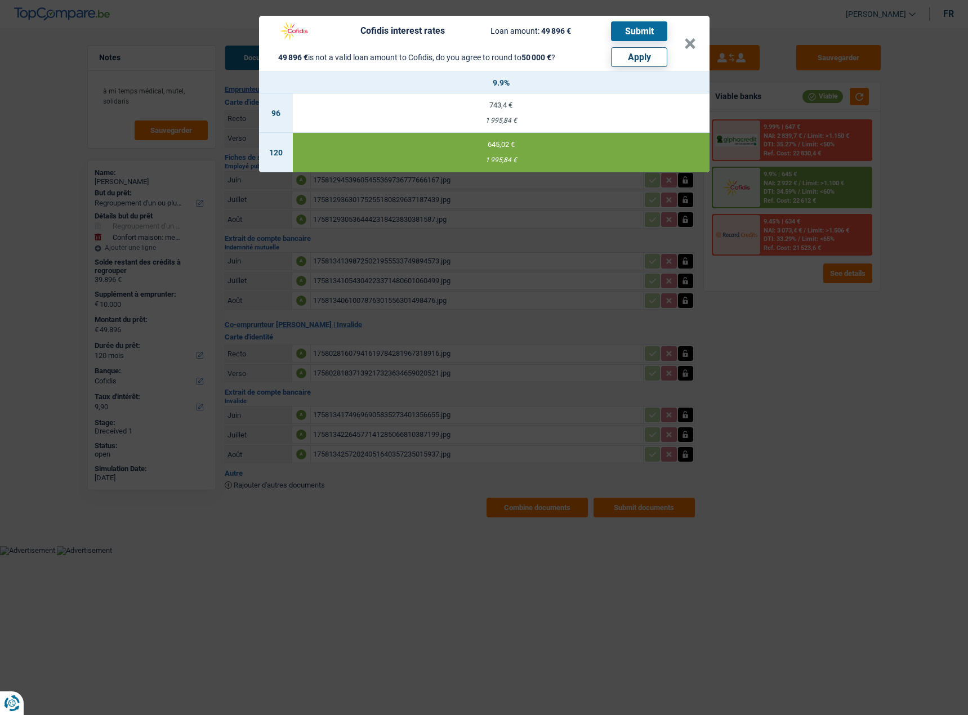
click at [634, 61] on button "Apply" at bounding box center [639, 57] width 56 height 20
type input "10.104"
type input "50.000"
select select "144"
select select "other"
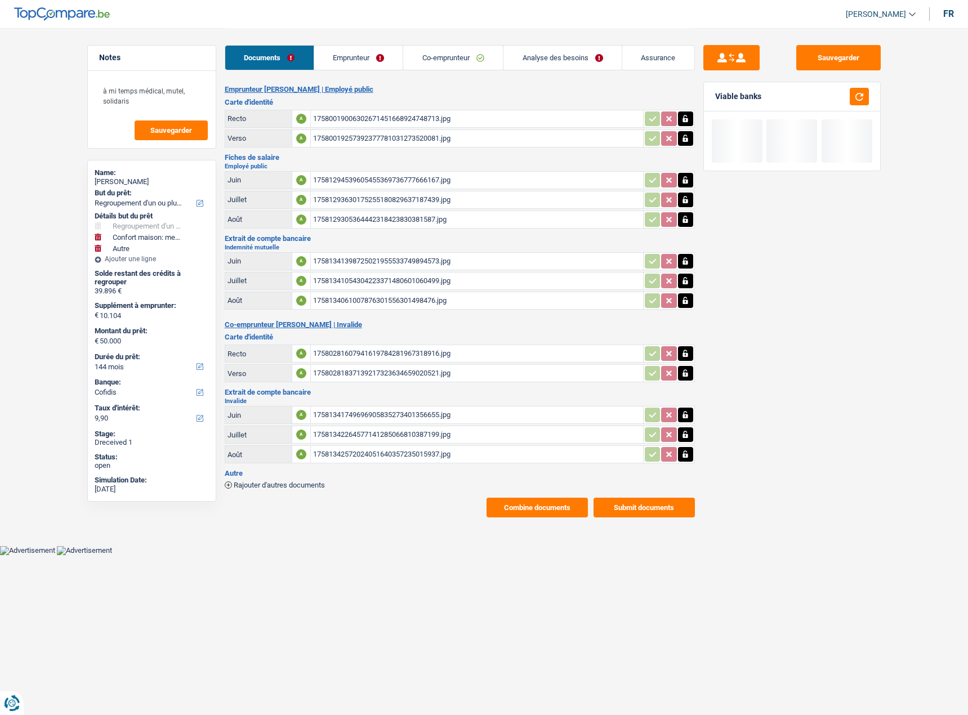
click at [568, 62] on link "Analyse des besoins" at bounding box center [562, 58] width 118 height 24
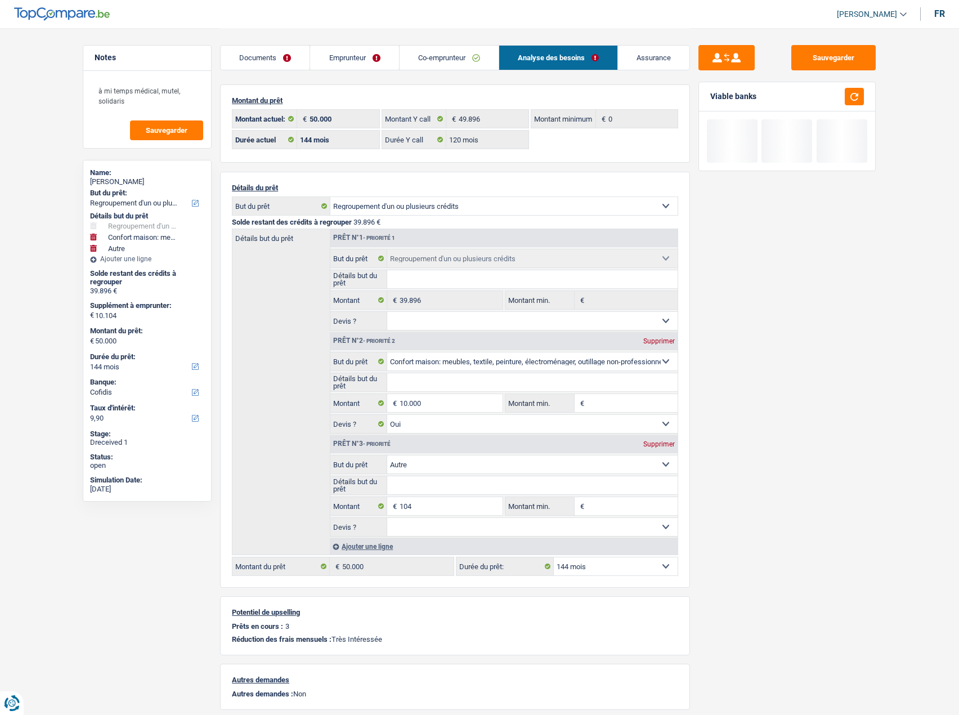
click at [474, 62] on link "Co-emprunteur" at bounding box center [449, 58] width 99 height 24
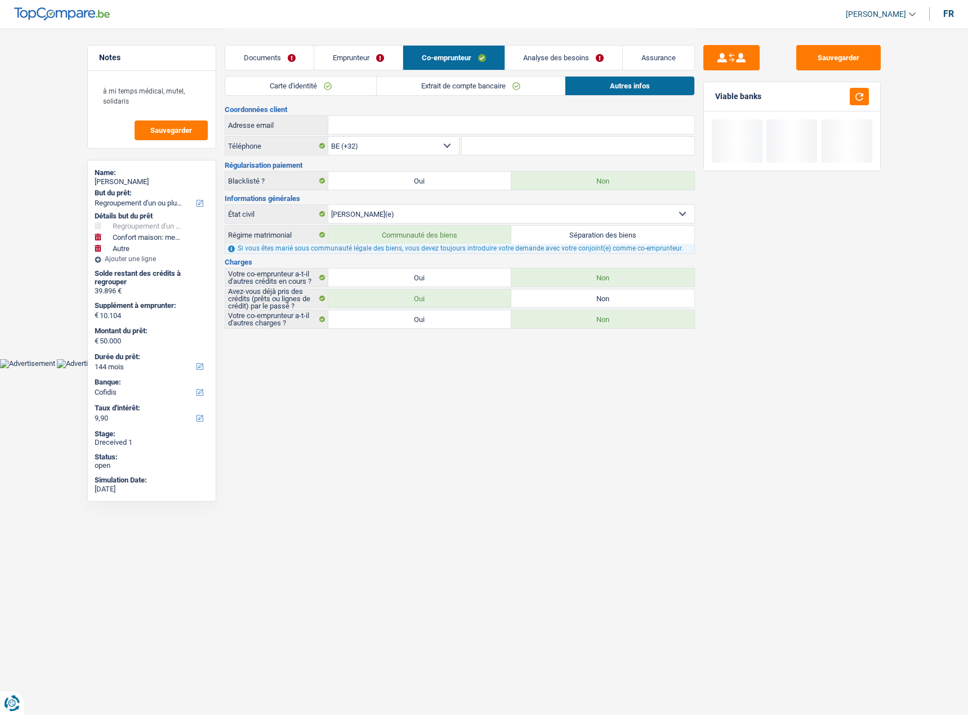
click at [533, 62] on link "Analyse des besoins" at bounding box center [564, 58] width 118 height 24
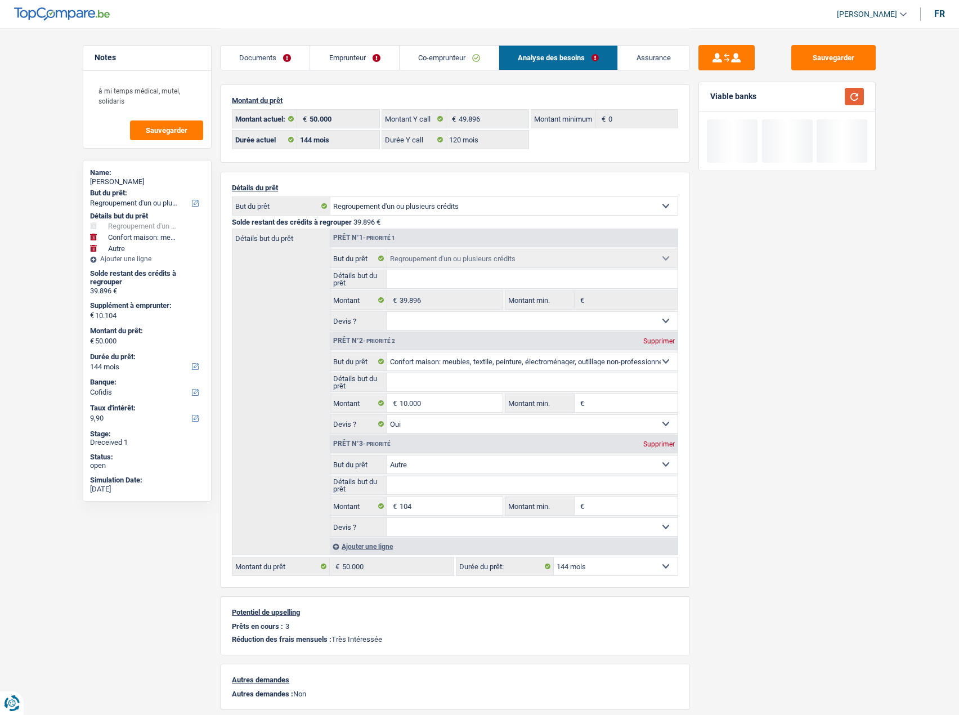
click at [859, 95] on button "button" at bounding box center [854, 96] width 19 height 17
click at [849, 47] on button "Sauvegarder" at bounding box center [834, 57] width 84 height 25
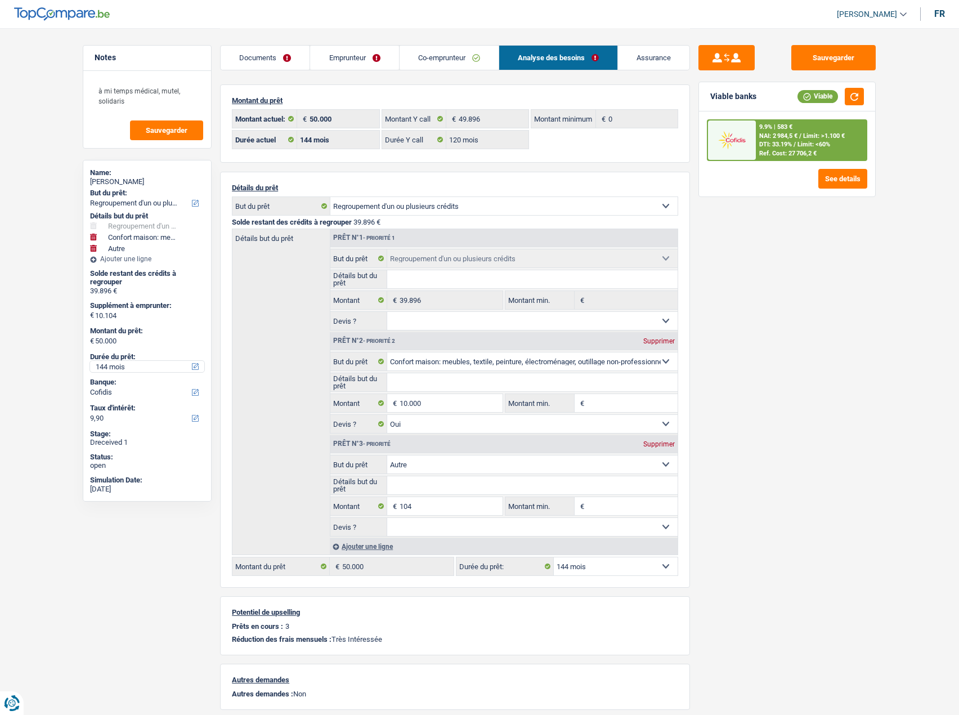
click at [115, 363] on select "12 mois 18 mois 24 mois 30 mois 36 mois 42 mois 48 mois 60 mois 72 mois 84 mois…" at bounding box center [147, 366] width 114 height 11
select select "120"
click at [90, 361] on select "12 mois 18 mois 24 mois 30 mois 36 mois 42 mois 48 mois 60 mois 72 mois 84 mois…" at bounding box center [147, 366] width 114 height 11
select select "120"
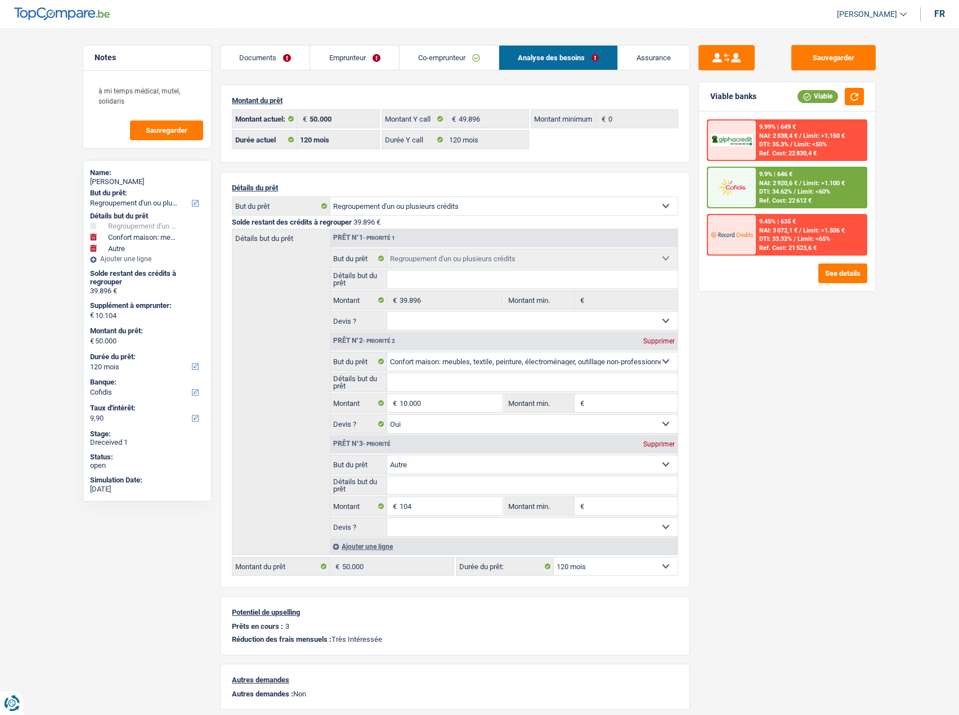
click at [807, 191] on span "Limit: <60%" at bounding box center [814, 191] width 33 height 7
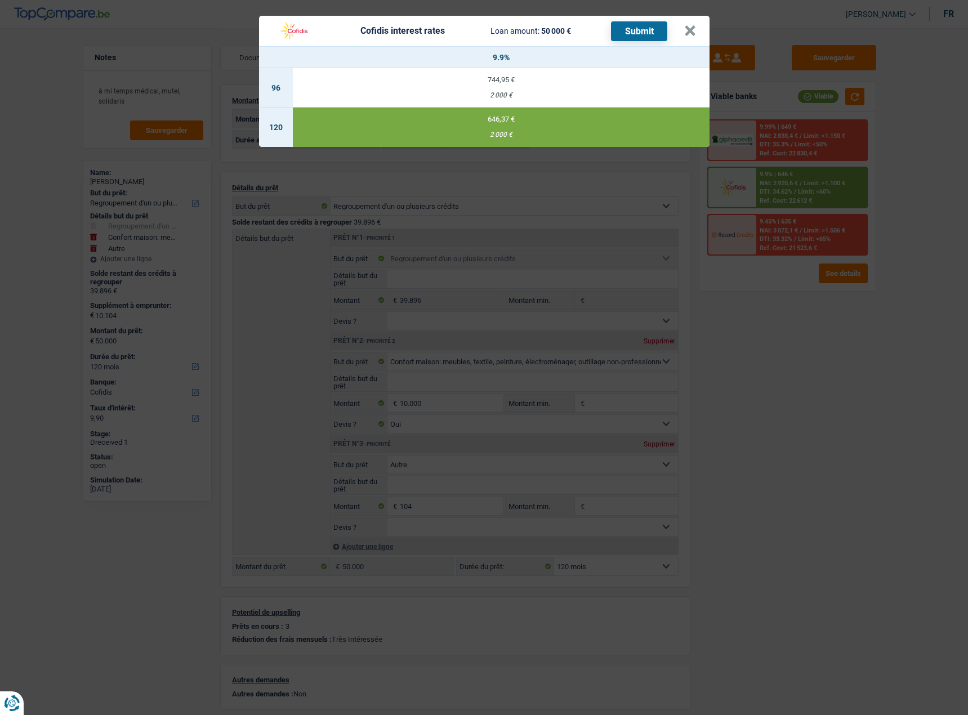
click at [637, 26] on button "Submit" at bounding box center [639, 31] width 56 height 20
click at [850, 391] on div "Cofidis interest rates Loan amount: 50 000 € Submit × 9.9% 96 744,95 € 2 000 € …" at bounding box center [484, 357] width 968 height 715
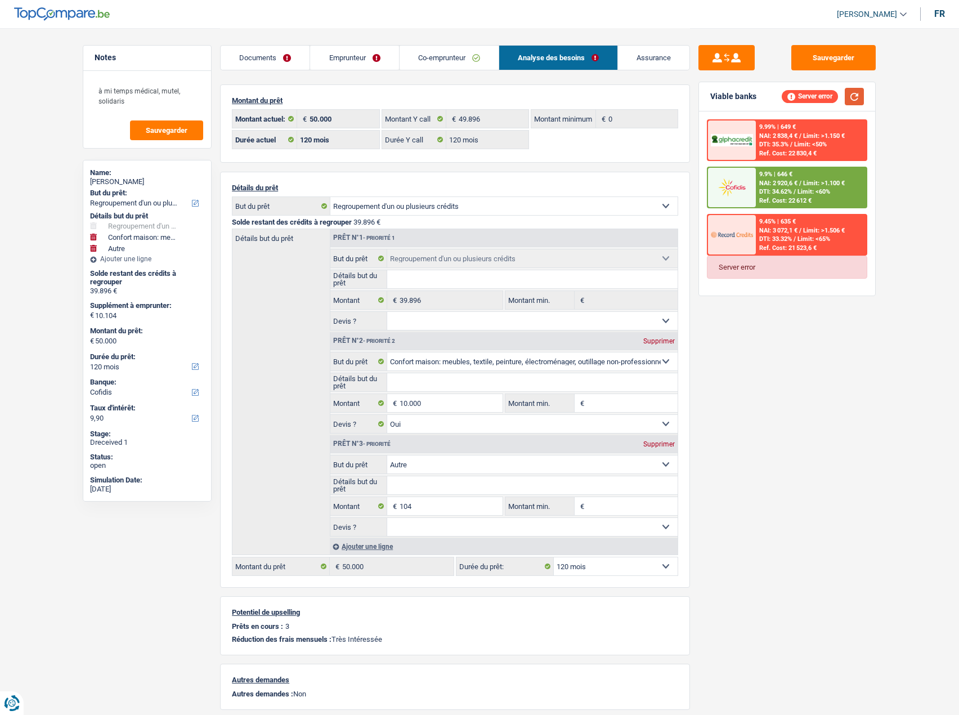
click at [864, 102] on button "button" at bounding box center [854, 96] width 19 height 17
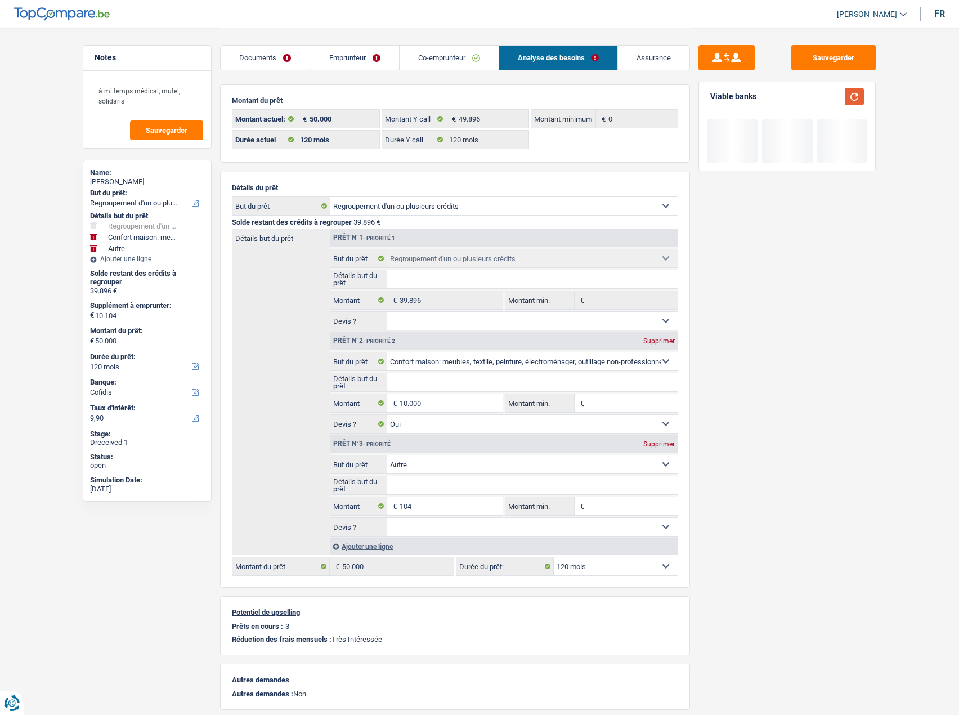
click at [859, 97] on button "button" at bounding box center [854, 96] width 19 height 17
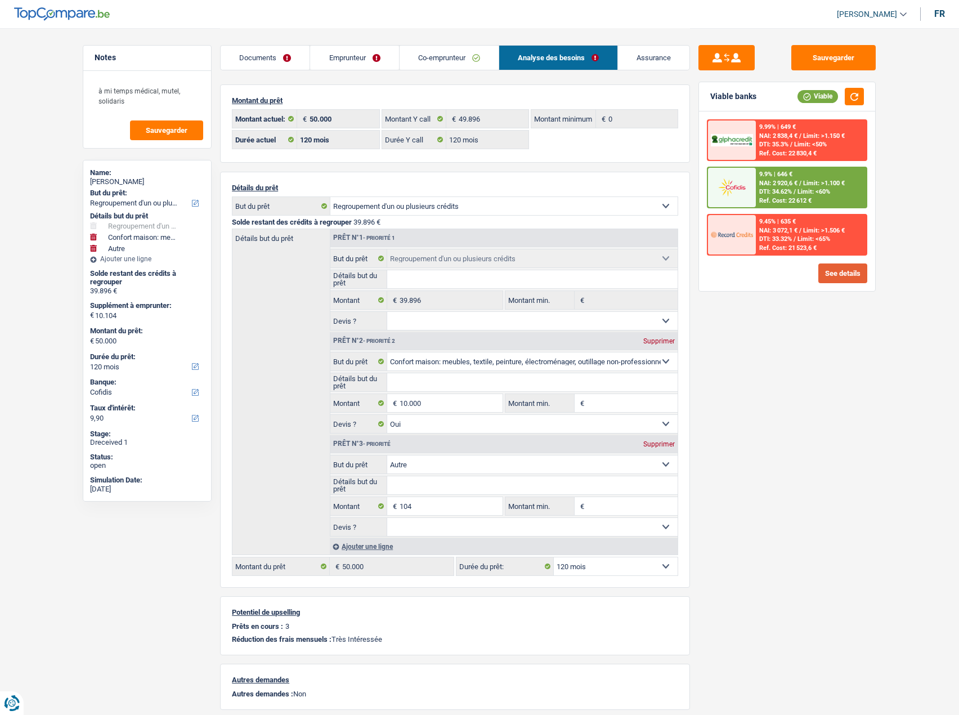
click at [846, 280] on button "See details" at bounding box center [843, 273] width 49 height 20
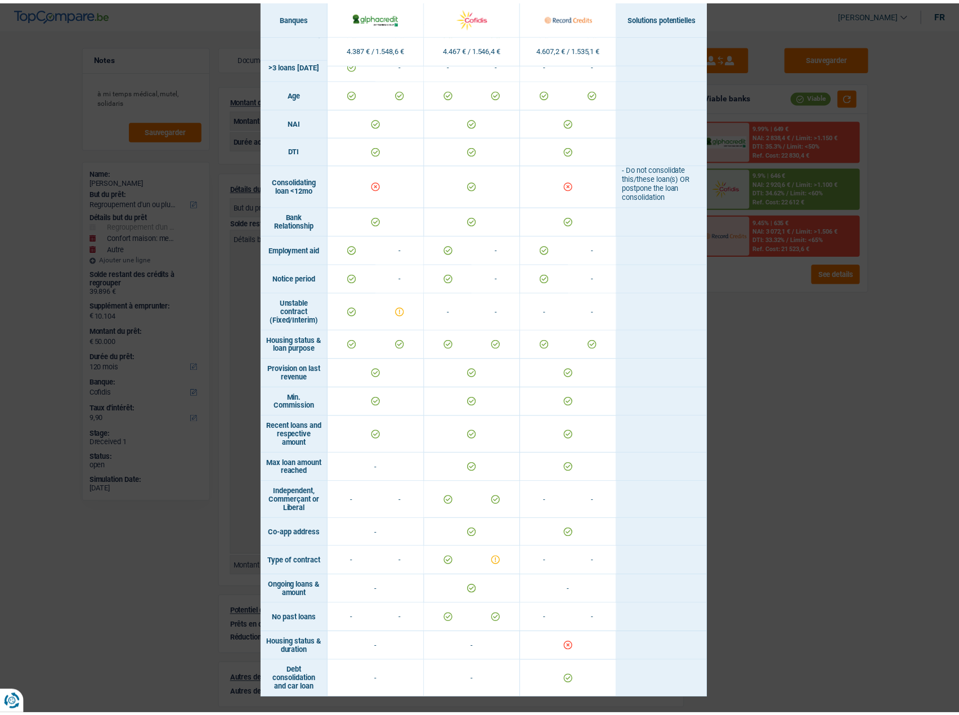
scroll to position [408, 0]
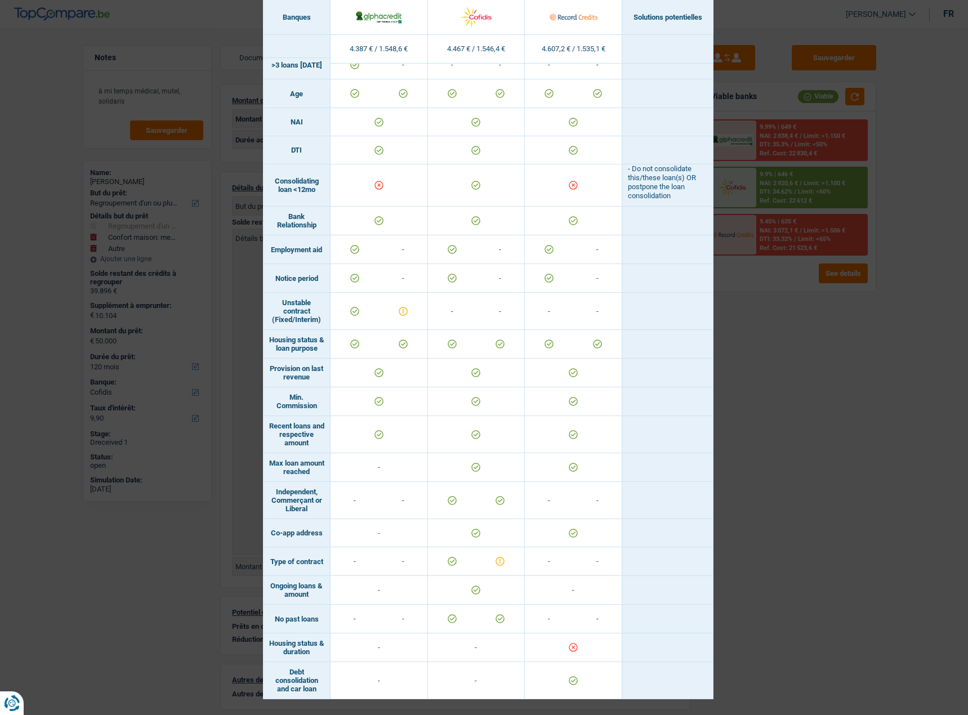
click at [750, 384] on div "Banks conditions × Banques Solutions potentielles Revenus / Charges 4.387 € / 1…" at bounding box center [484, 357] width 968 height 715
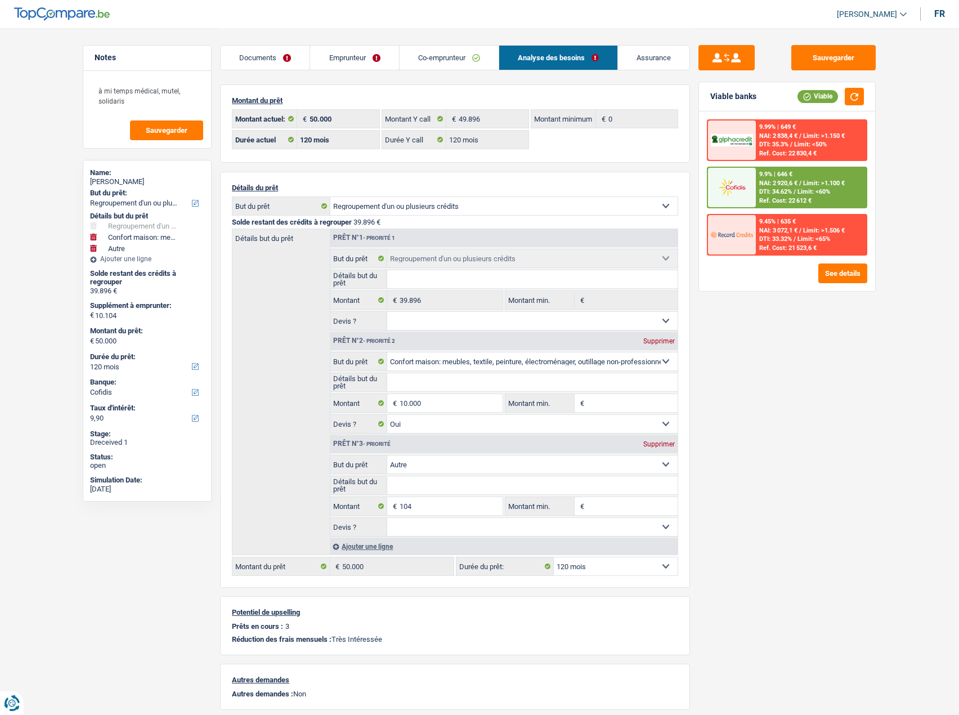
click at [427, 62] on link "Co-emprunteur" at bounding box center [449, 58] width 99 height 24
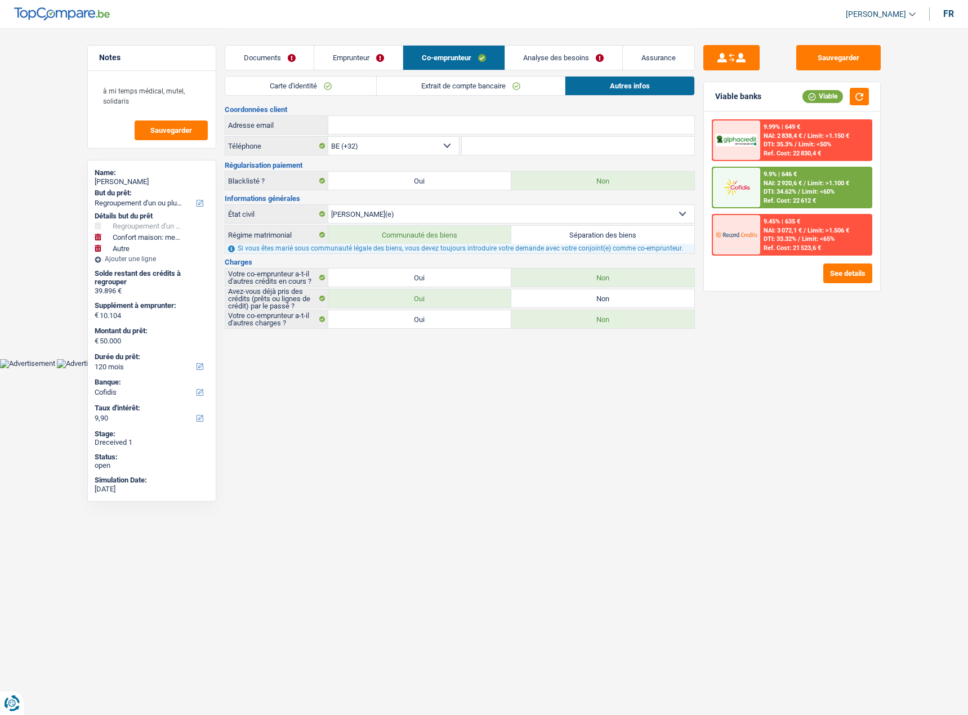
click at [349, 60] on link "Emprunteur" at bounding box center [358, 58] width 88 height 24
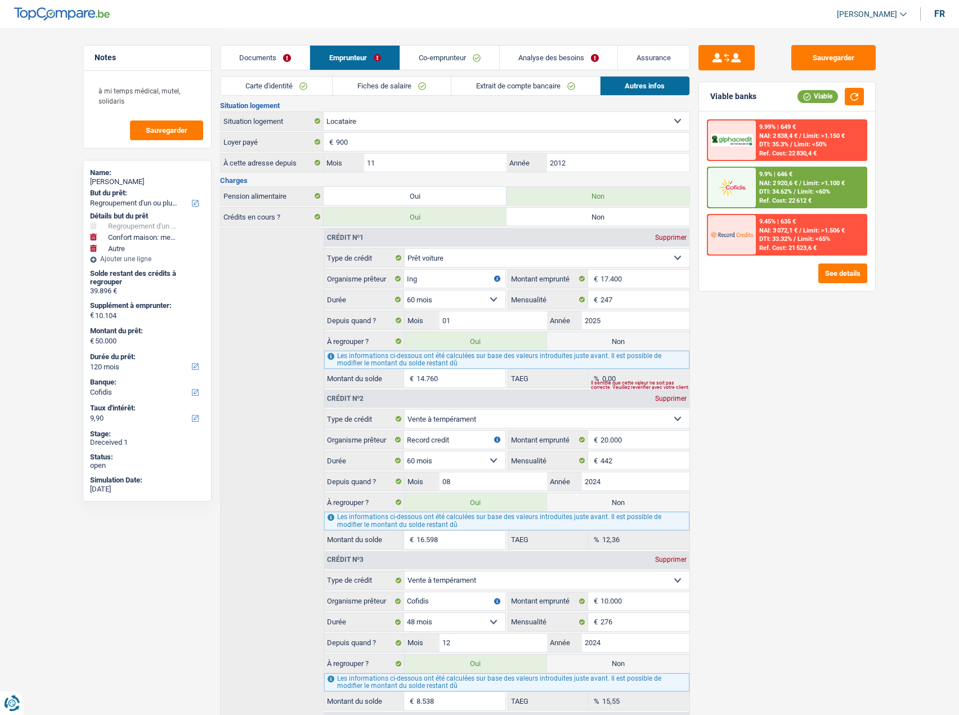
scroll to position [283, 0]
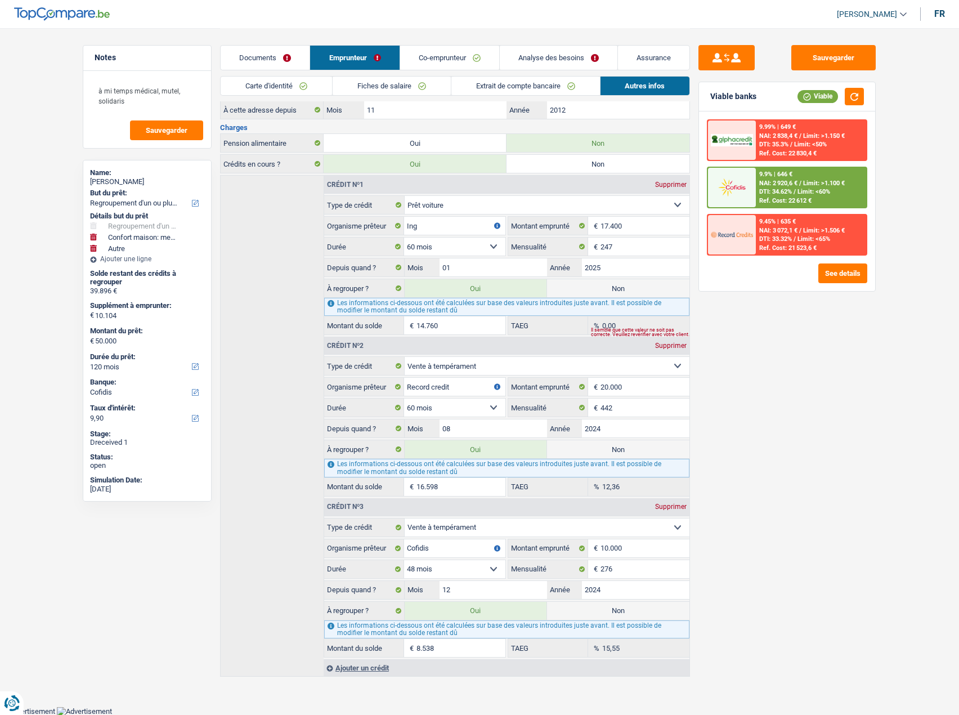
click at [612, 616] on label "Non" at bounding box center [618, 611] width 142 height 18
click at [612, 616] on input "Non" at bounding box center [618, 611] width 142 height 18
radio input "true"
type input "41.462"
select select "144"
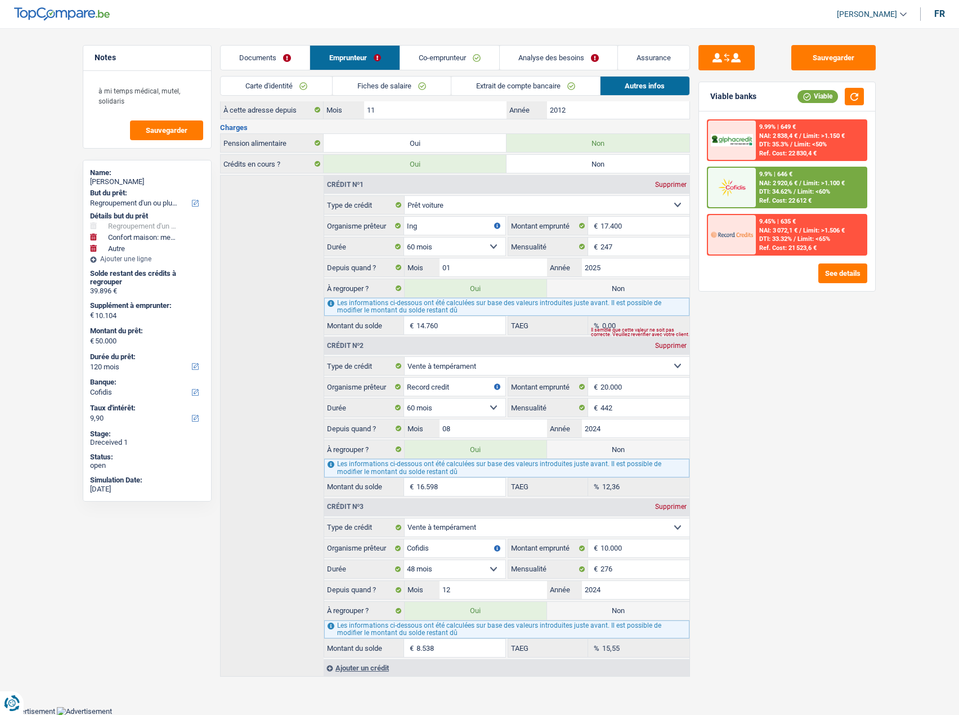
radio input "false"
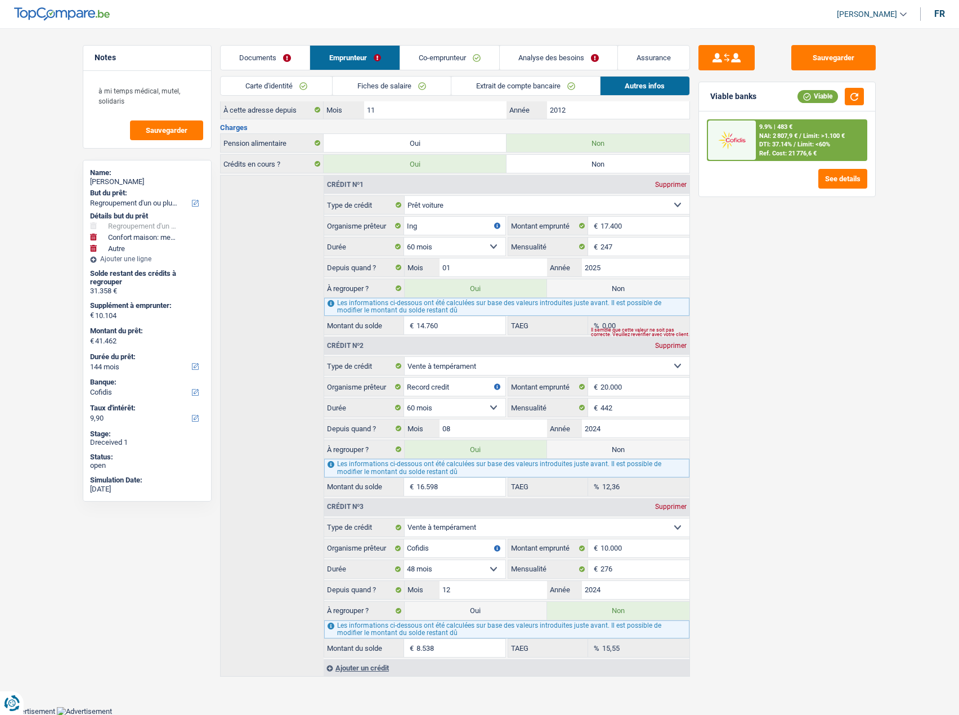
click at [648, 281] on label "Non" at bounding box center [618, 288] width 142 height 18
click at [648, 281] on input "Non" at bounding box center [618, 288] width 142 height 18
radio input "true"
type input "26.702"
select select "120"
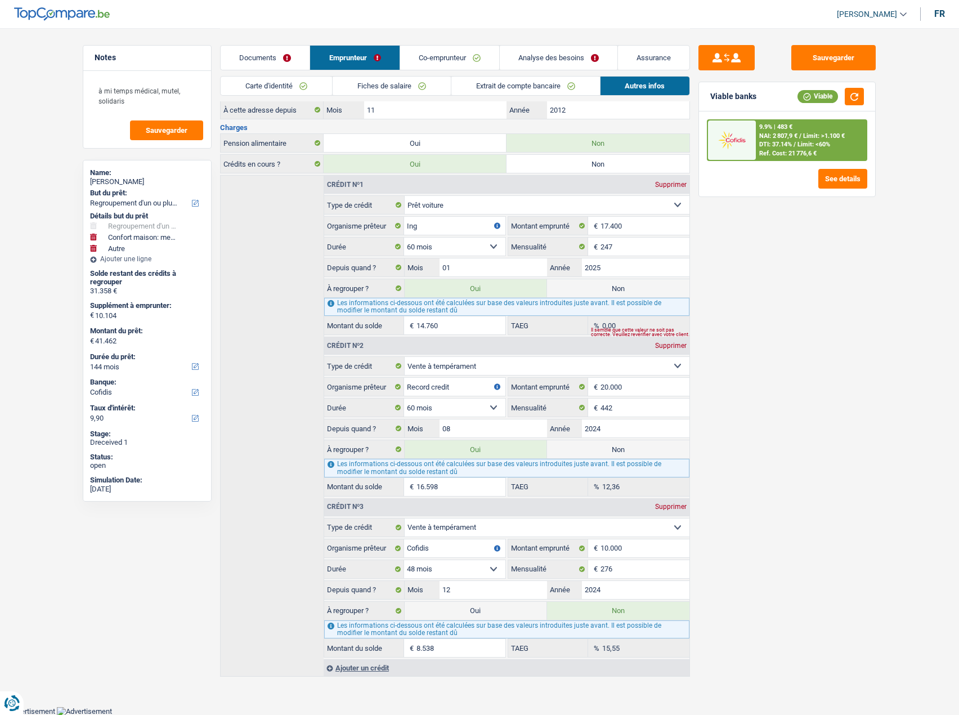
radio input "false"
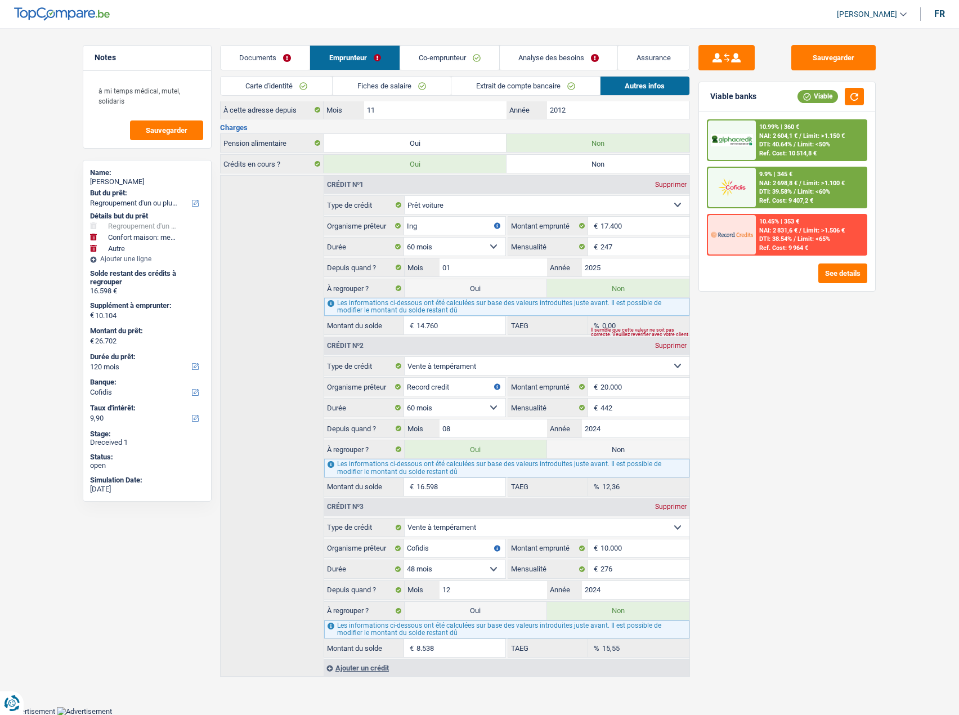
drag, startPoint x: 812, startPoint y: 452, endPoint x: 823, endPoint y: 425, distance: 29.3
click at [812, 451] on div "Sauvegarder Viable banks Viable 10.99% | 360 € NAI: 2 604,1 € / Limit: >1.150 €…" at bounding box center [787, 371] width 194 height 652
drag, startPoint x: 265, startPoint y: 44, endPoint x: 263, endPoint y: 51, distance: 7.0
click at [265, 45] on div "Documents Emprunteur Co-emprunteur Analyse des besoins Assurance" at bounding box center [455, 52] width 470 height 48
click at [271, 64] on link "Documents" at bounding box center [265, 58] width 89 height 24
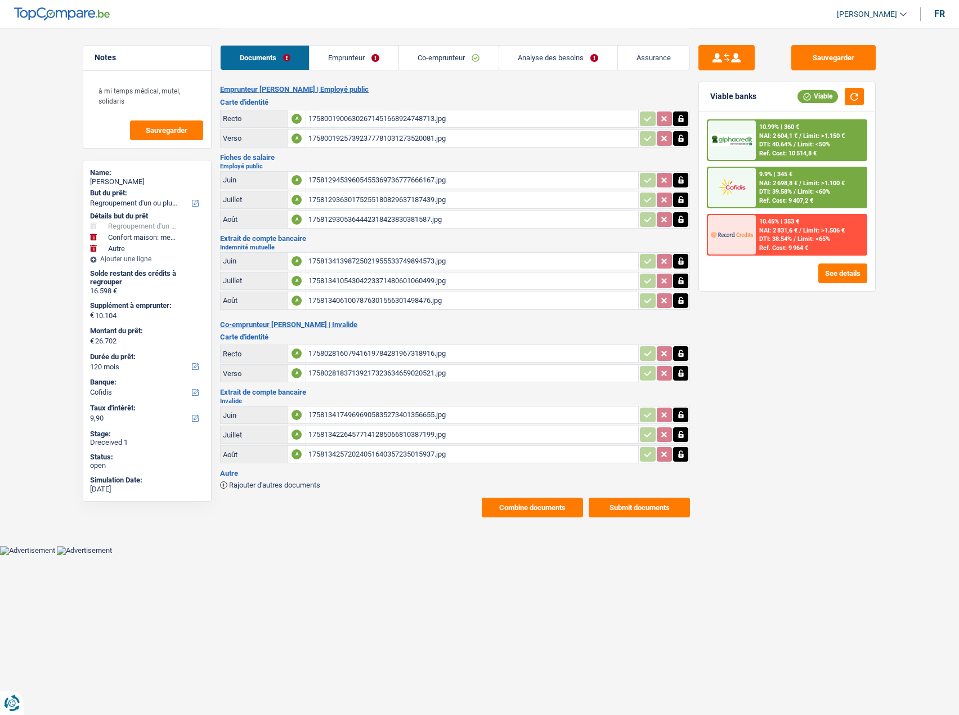
scroll to position [0, 0]
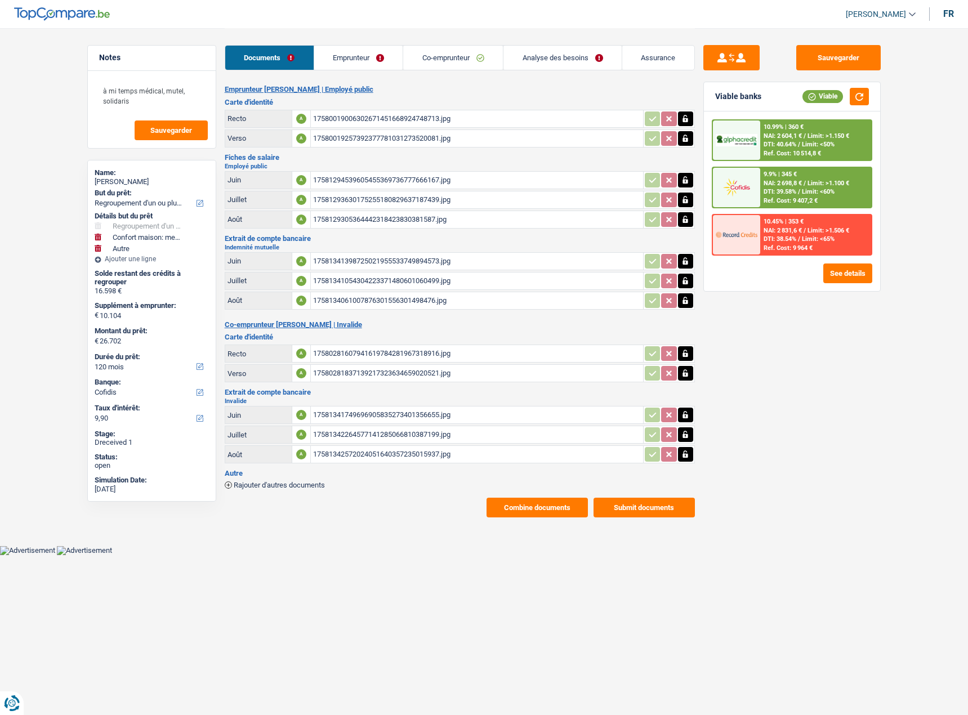
click at [573, 59] on link "Analyse des besoins" at bounding box center [562, 58] width 118 height 24
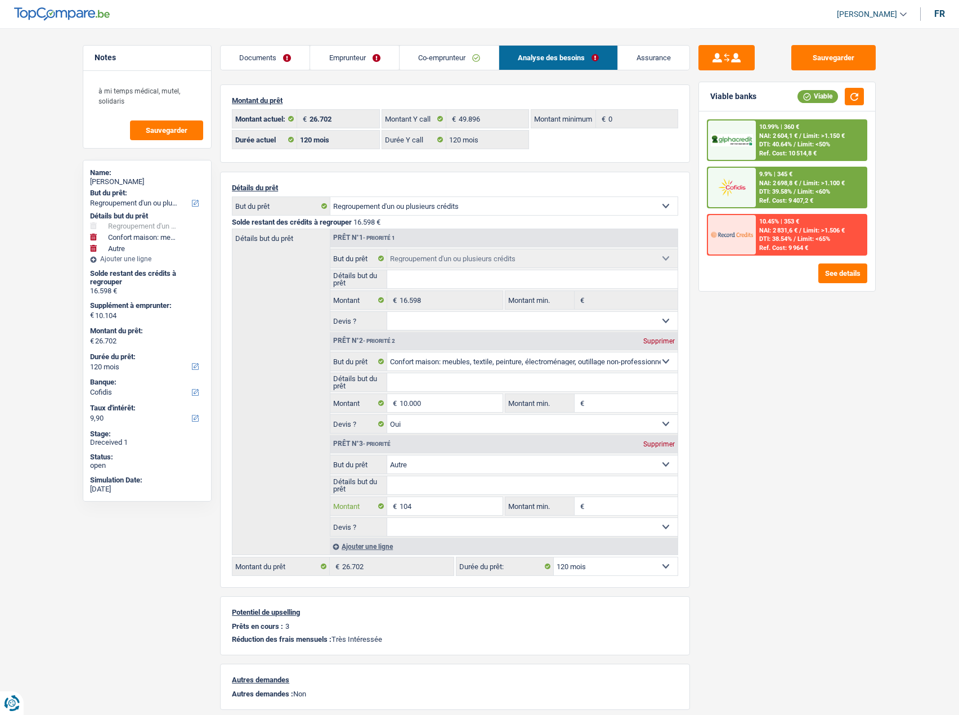
select select
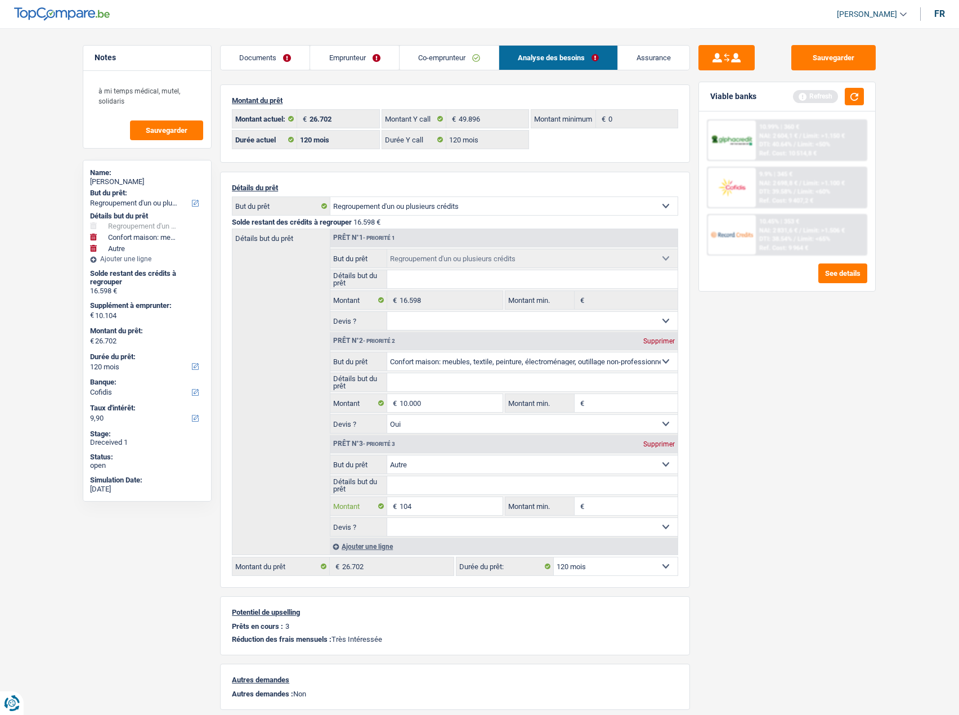
type input "10"
select select
type input "1"
select select
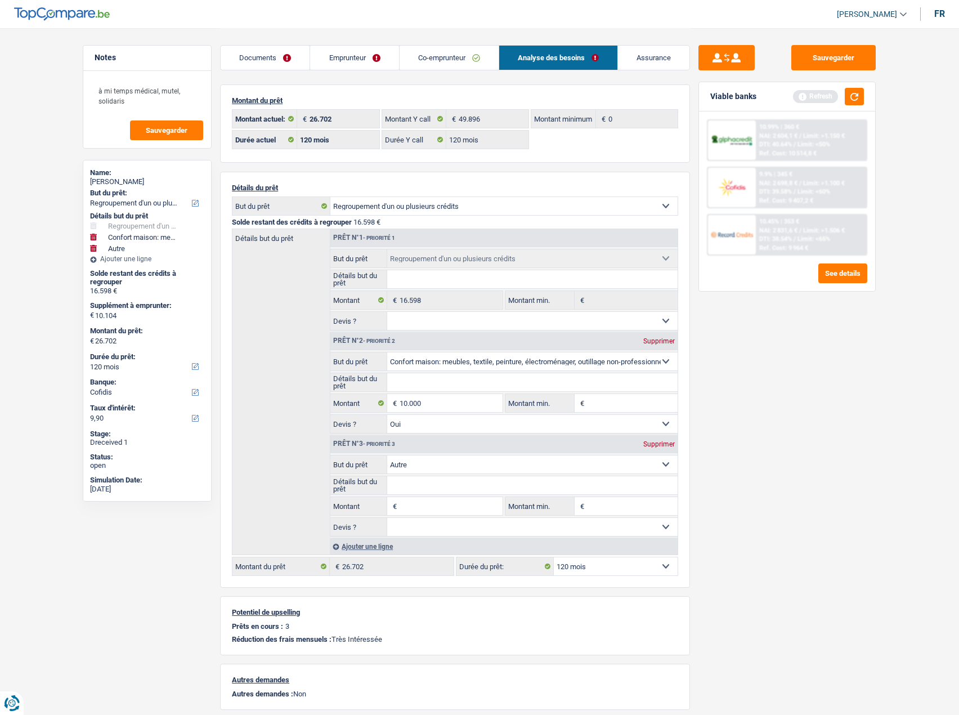
type input "2"
select select
type input "24"
select select
type input "240"
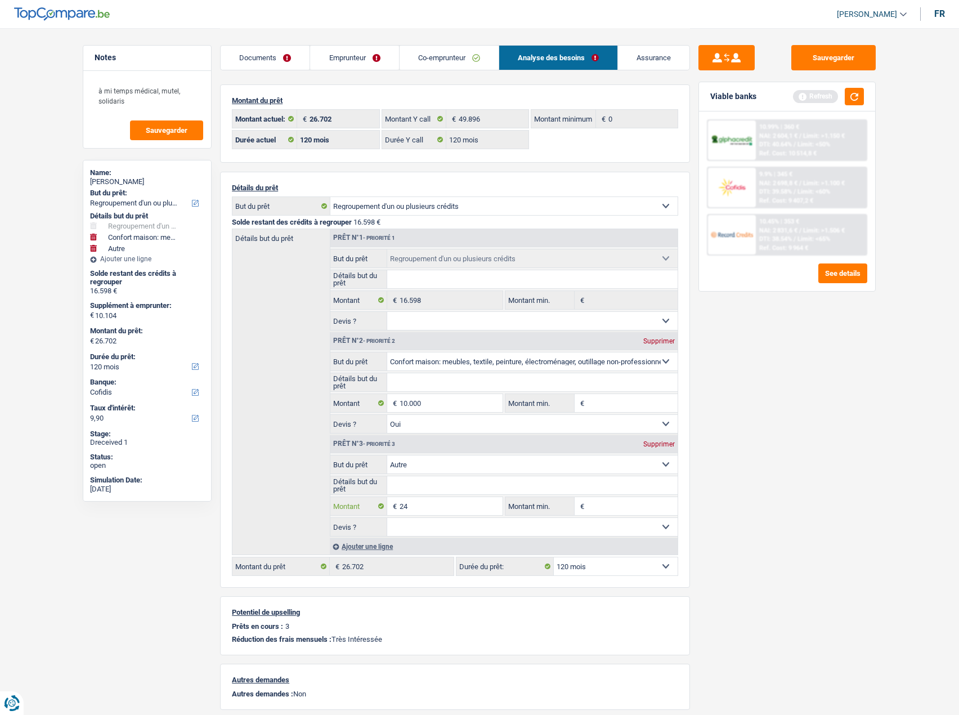
select select
type input "2.400"
select select
type input "24.000"
select select
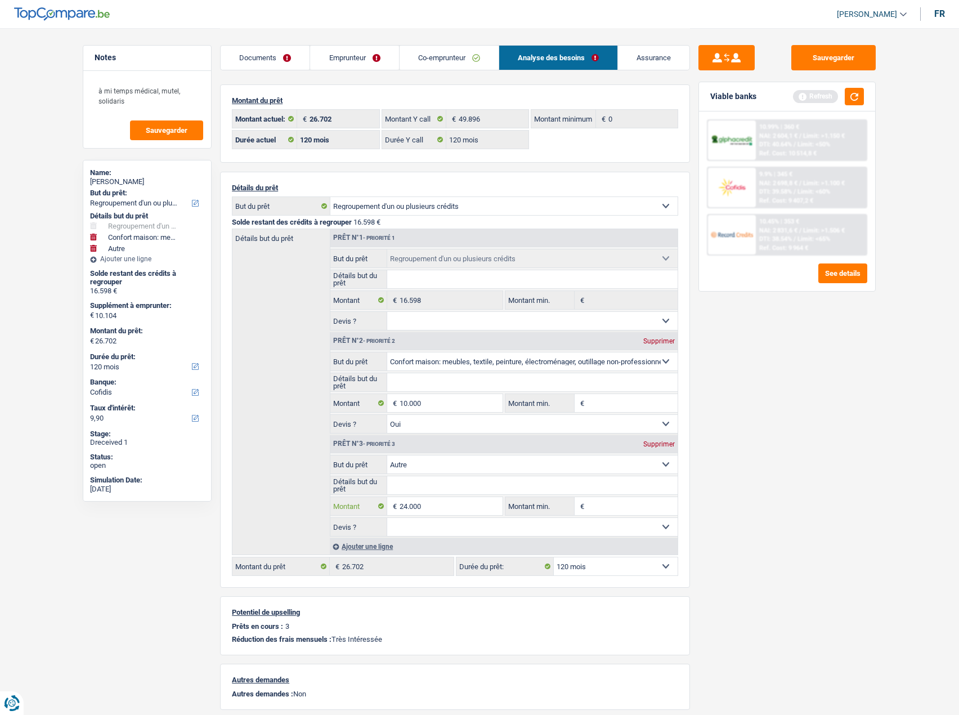
type input "24.000"
type input "34.000"
type input "50.598"
select select "144"
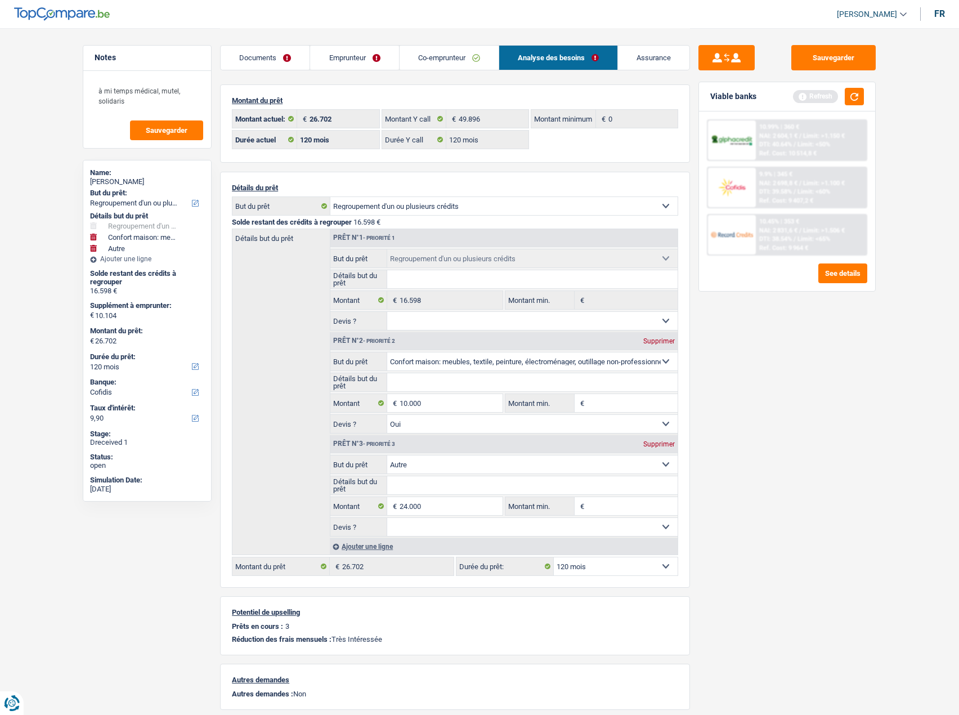
type input "50.598"
click at [712, 418] on div "Sauvegarder Viable banks Refresh 10.99% | 360 € NAI: 2 604,1 € / Limit: >1.150 …" at bounding box center [787, 371] width 194 height 652
select select "144"
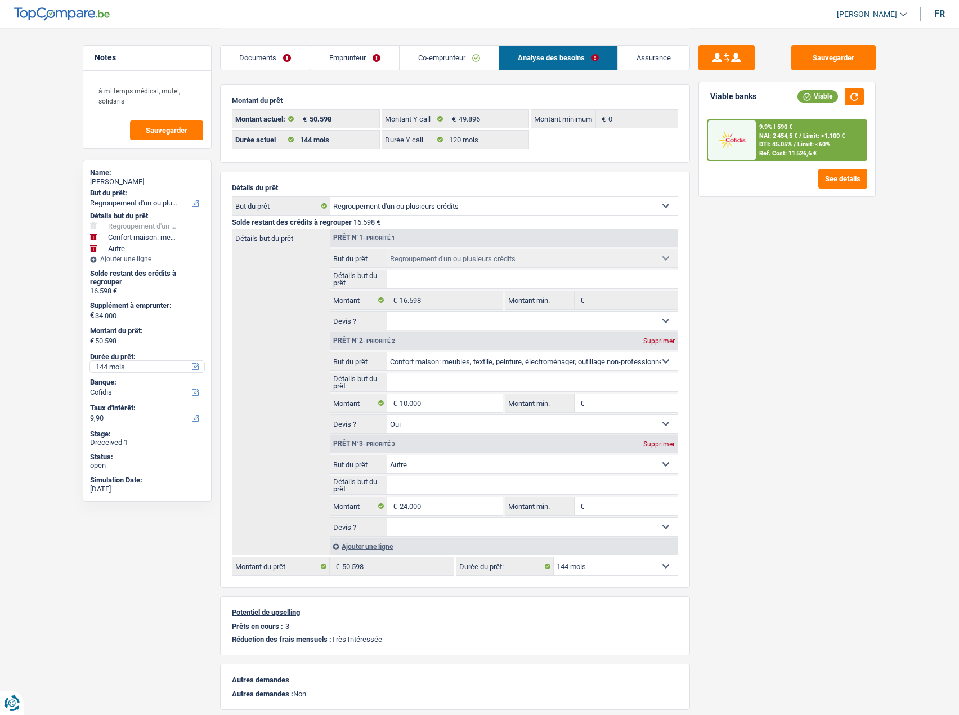
click at [121, 368] on select "12 mois 18 mois 24 mois 30 mois 36 mois 42 mois 48 mois 60 mois 72 mois 84 mois…" at bounding box center [147, 366] width 114 height 11
select select "120"
click at [90, 361] on select "12 mois 18 mois 24 mois 30 mois 36 mois 42 mois 48 mois 60 mois 72 mois 84 mois…" at bounding box center [147, 366] width 114 height 11
select select "120"
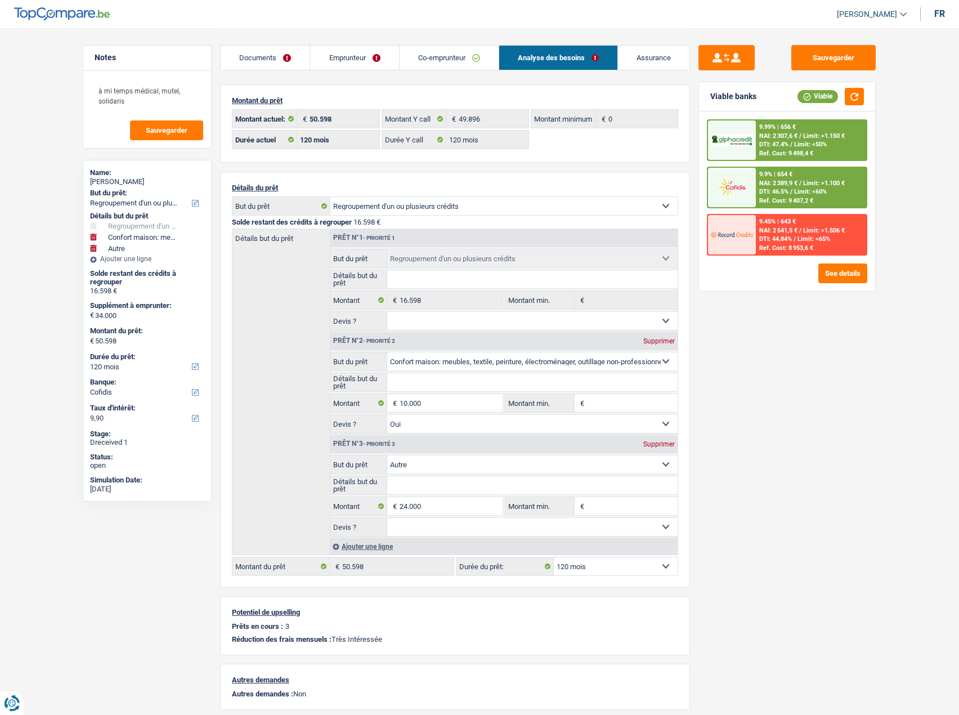
click at [817, 141] on span "Limit: <50%" at bounding box center [810, 144] width 33 height 7
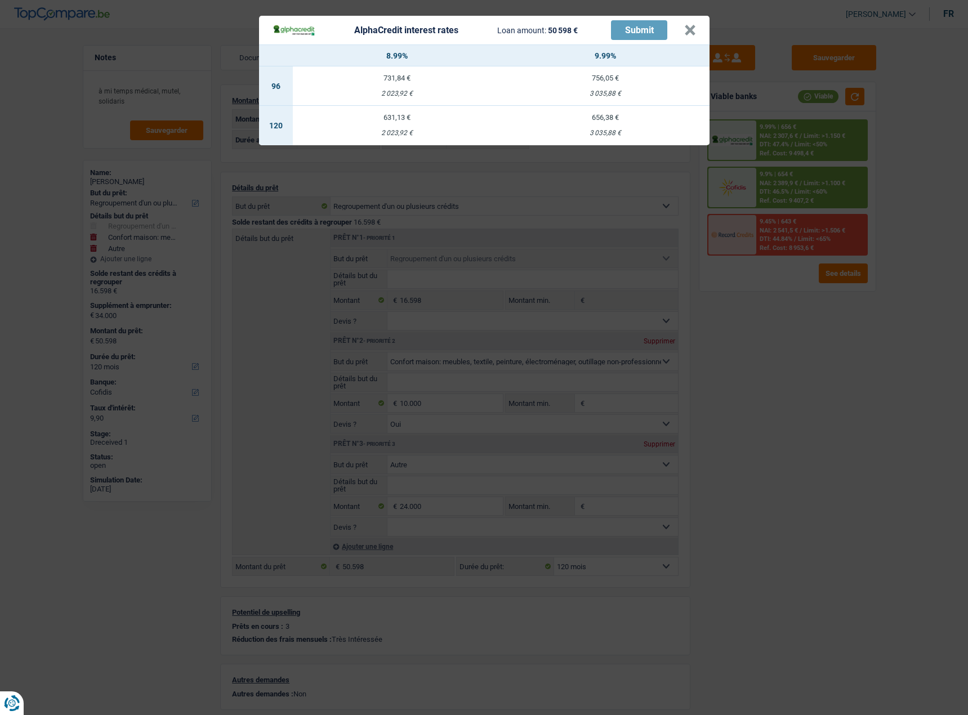
click at [422, 142] on td "631,13 € 2 023,92 €" at bounding box center [397, 125] width 208 height 39
select select "alphacredit"
type input "8,99"
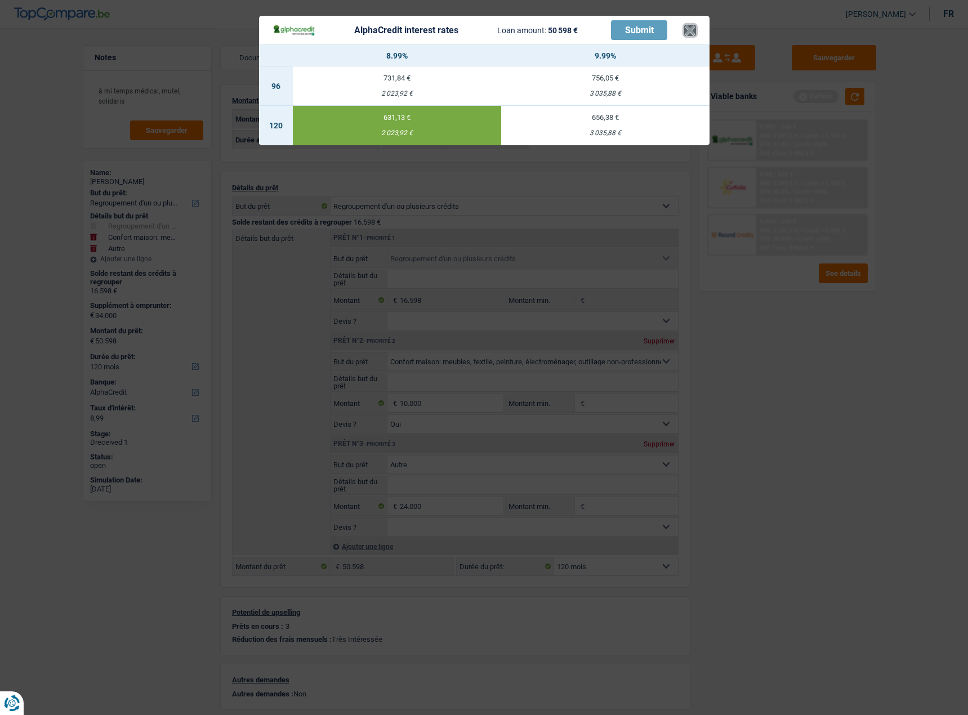
drag, startPoint x: 692, startPoint y: 30, endPoint x: 464, endPoint y: 61, distance: 230.1
click at [690, 32] on button "×" at bounding box center [690, 30] width 12 height 11
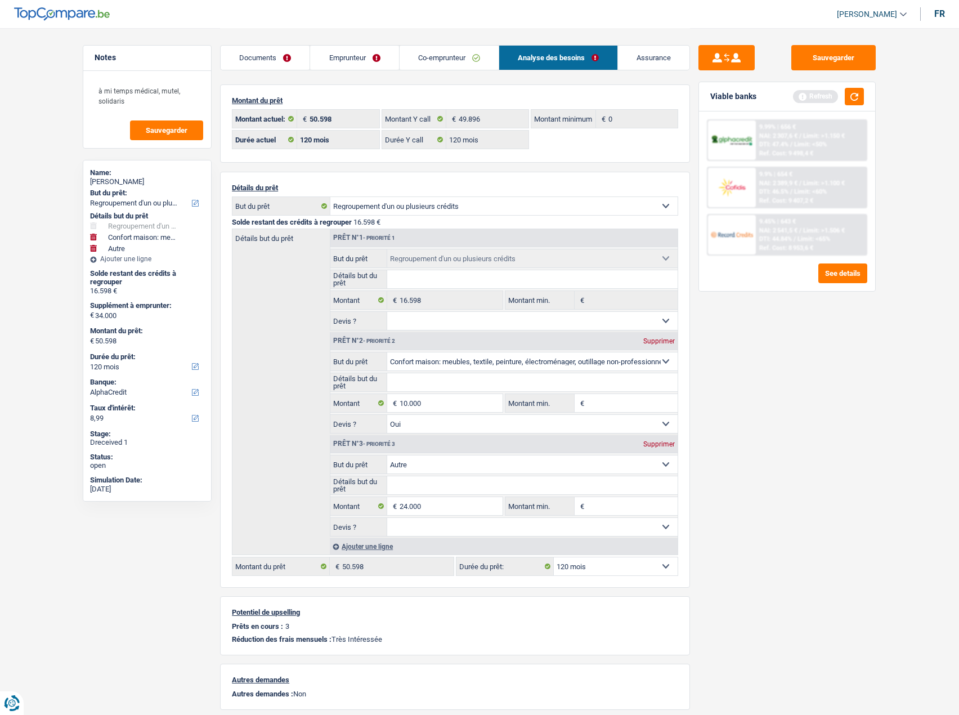
click at [333, 62] on link "Emprunteur" at bounding box center [354, 58] width 88 height 24
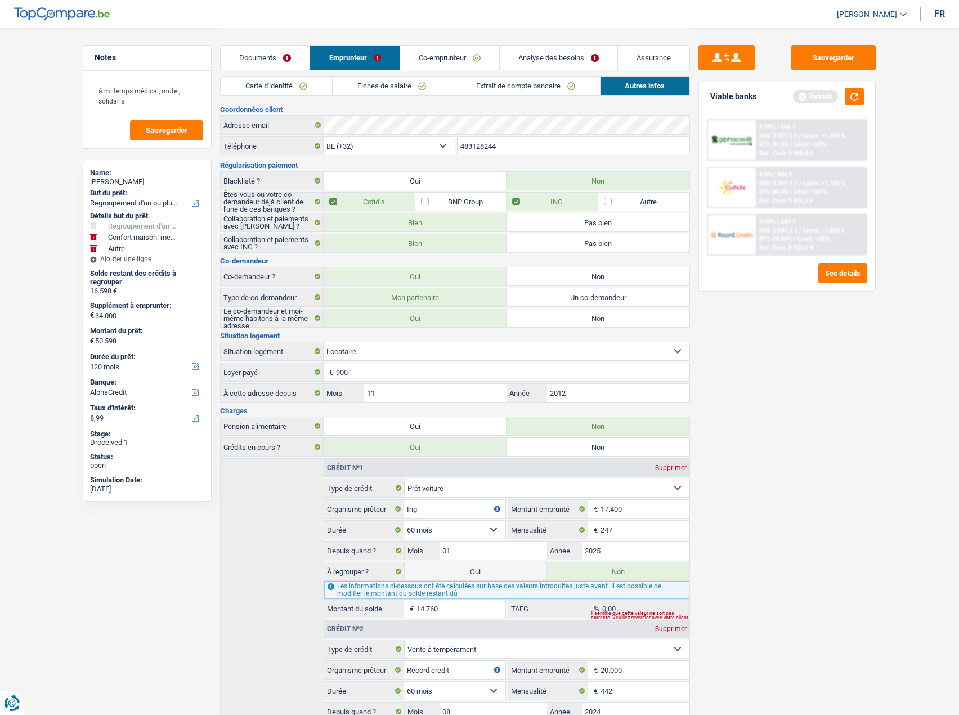
drag, startPoint x: 291, startPoint y: 84, endPoint x: 391, endPoint y: 85, distance: 99.7
click at [292, 85] on link "Carte d'identité" at bounding box center [276, 86] width 111 height 19
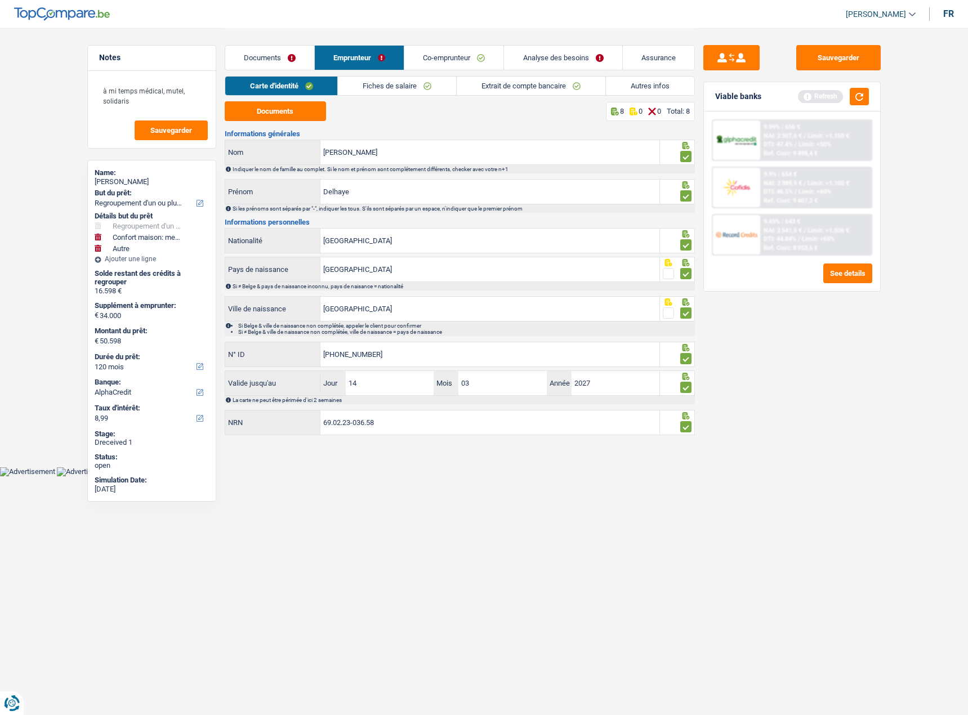
click at [416, 85] on link "Fiches de salaire" at bounding box center [397, 86] width 118 height 19
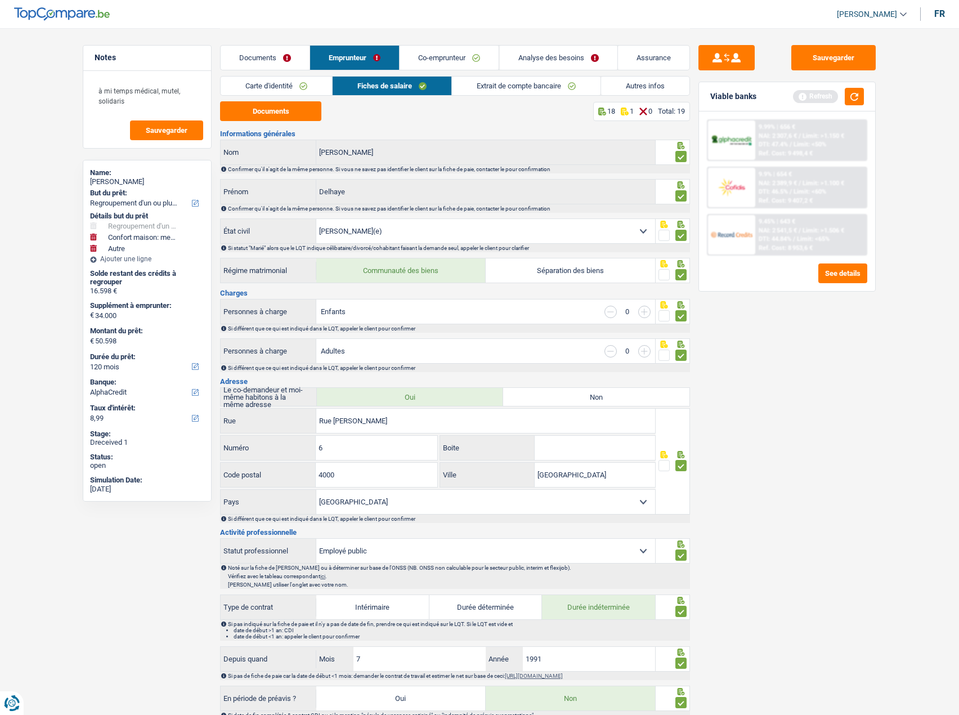
click at [547, 87] on link "Extrait de compte bancaire" at bounding box center [526, 86] width 149 height 19
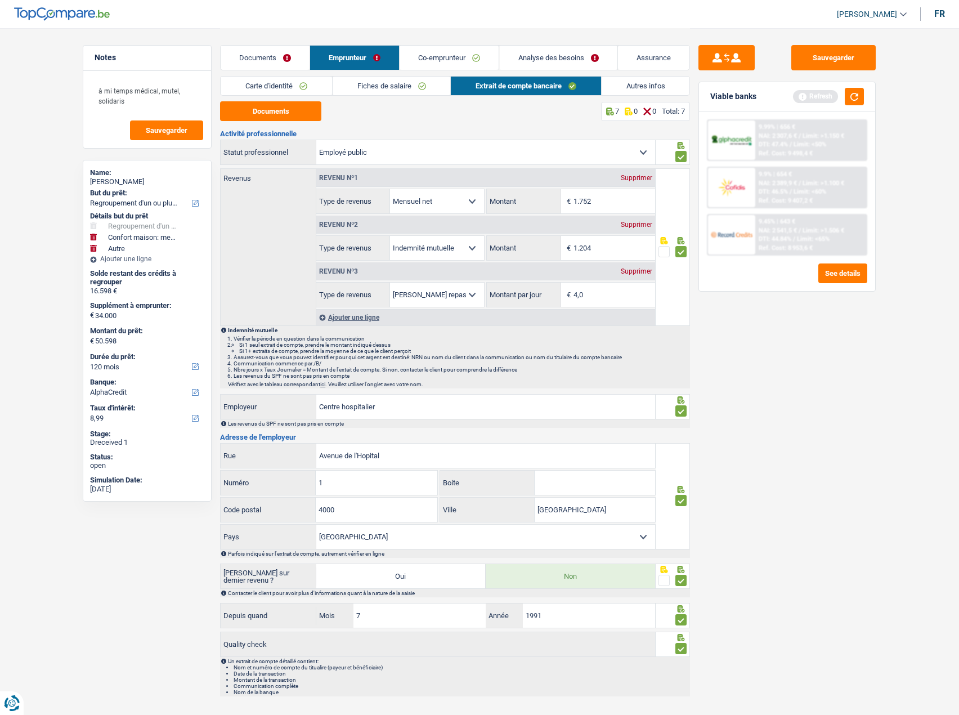
click at [637, 89] on link "Autres infos" at bounding box center [646, 86] width 88 height 19
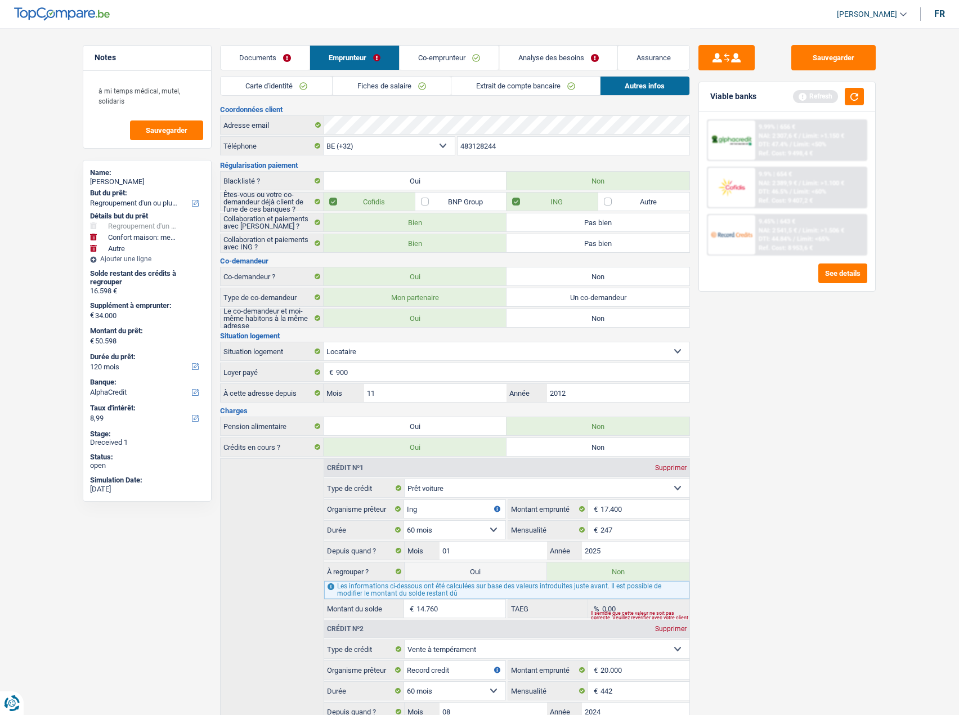
drag, startPoint x: 423, startPoint y: 61, endPoint x: 403, endPoint y: 64, distance: 20.5
click at [423, 60] on link "Co-emprunteur" at bounding box center [449, 58] width 99 height 24
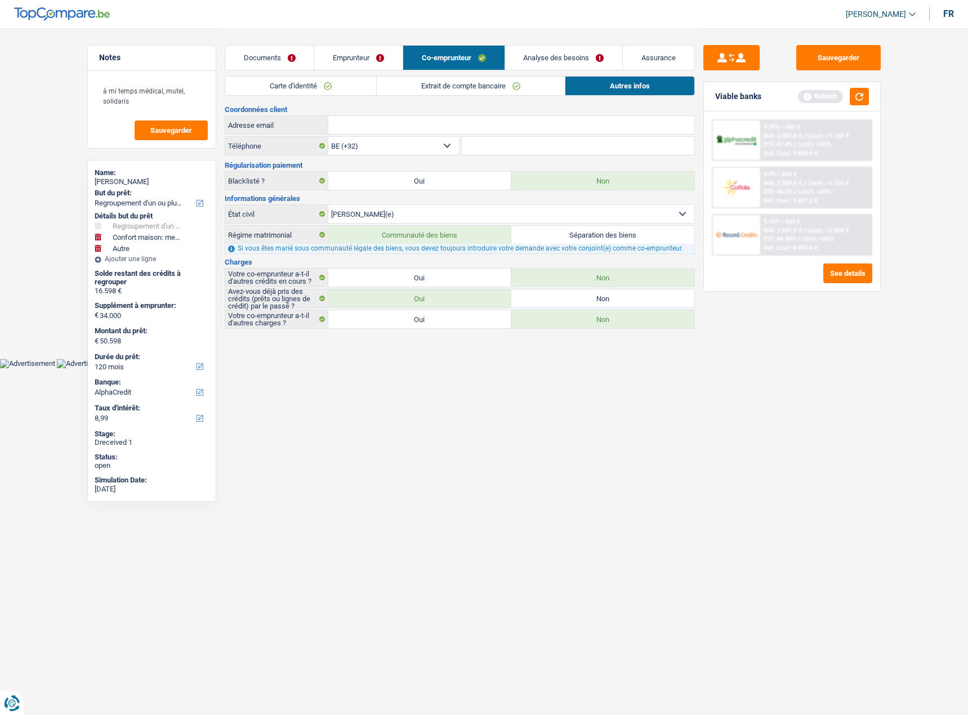
click at [291, 84] on link "Carte d'identité" at bounding box center [300, 86] width 151 height 19
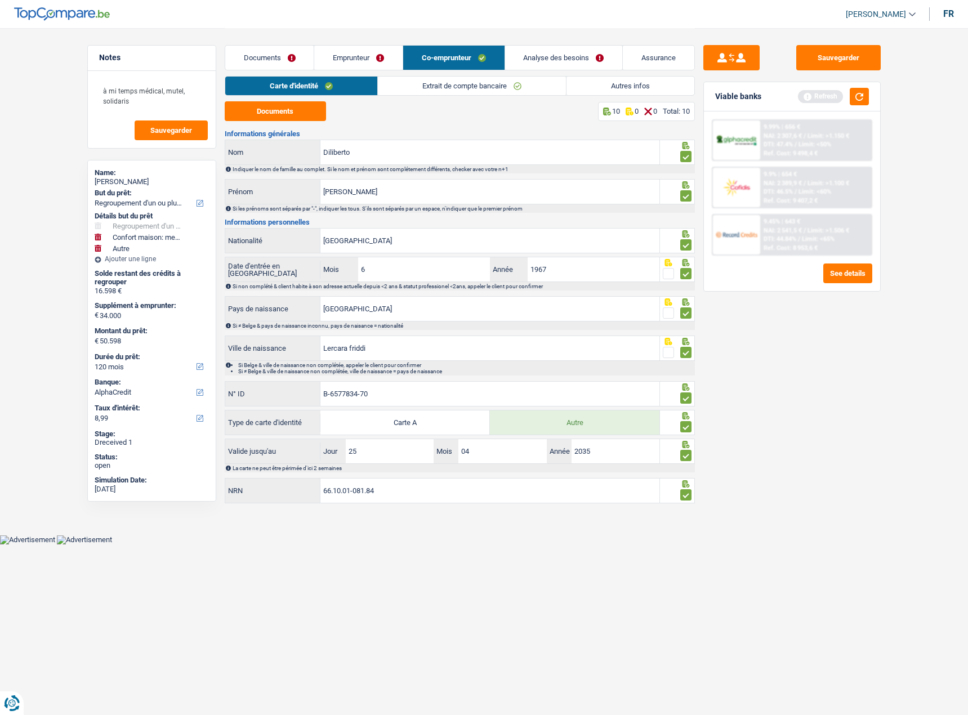
click at [428, 82] on link "Extrait de compte bancaire" at bounding box center [472, 86] width 188 height 19
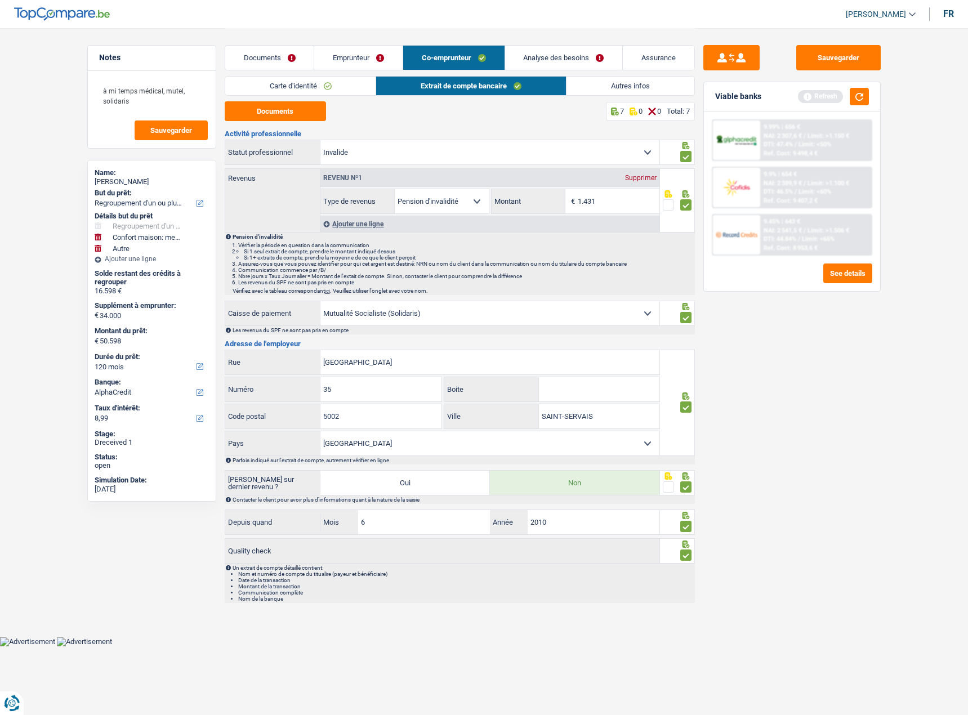
click at [570, 92] on link "Autres infos" at bounding box center [630, 86] width 128 height 19
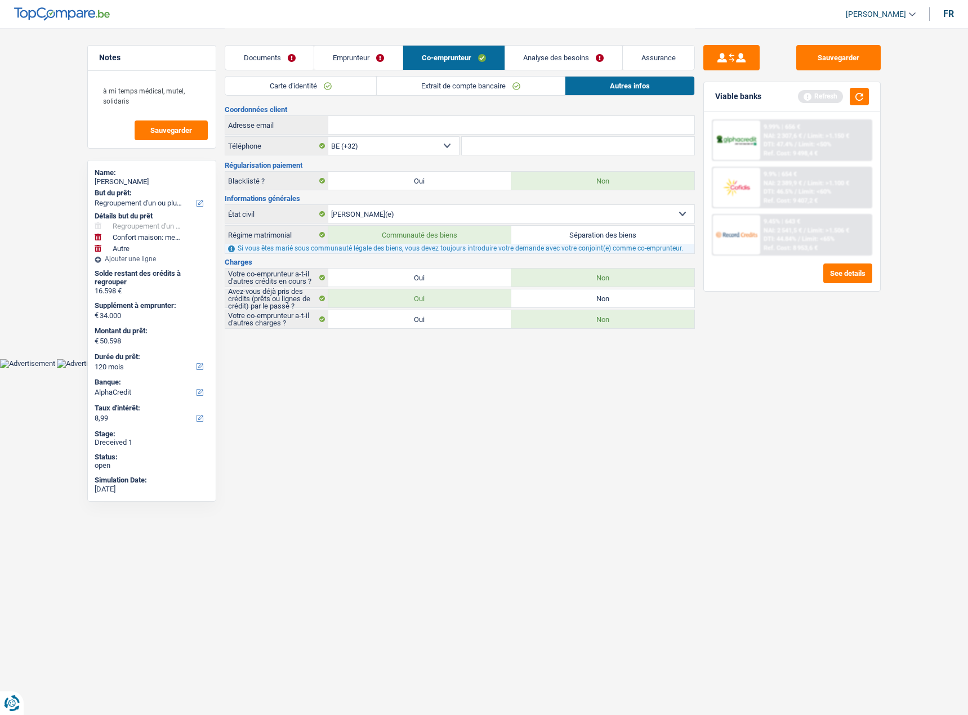
click at [468, 95] on li "Extrait de compte bancaire" at bounding box center [470, 86] width 189 height 20
click at [778, 140] on div "9.99% | 656 € NAI: 2 307,6 € / Limit: >1.150 € DTI: 47.4% / Limit: <50% Ref. Co…" at bounding box center [815, 139] width 111 height 39
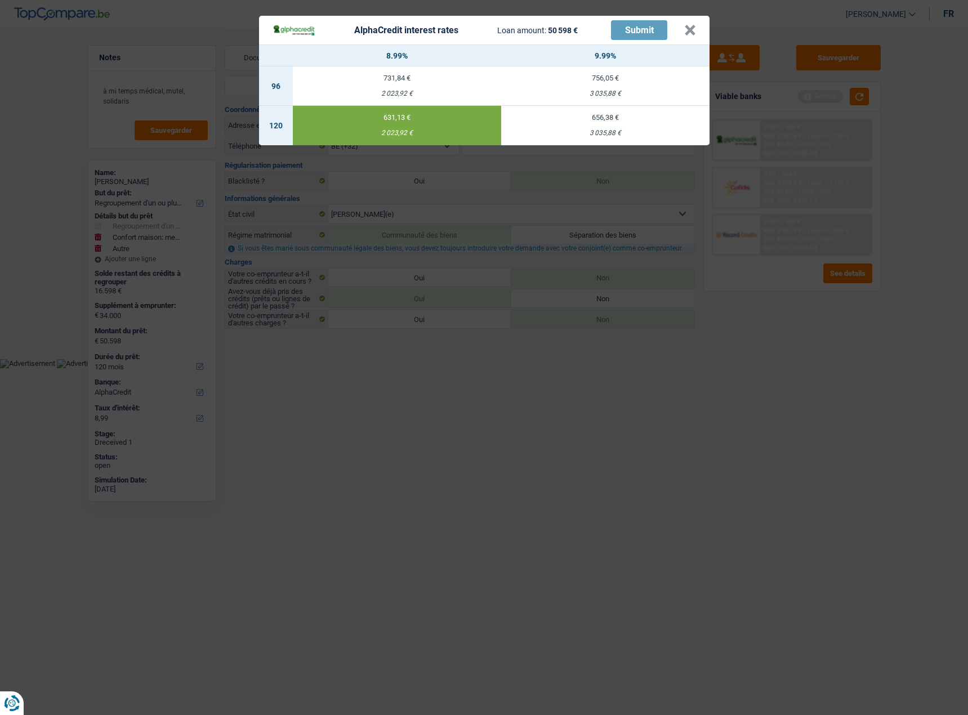
drag, startPoint x: 788, startPoint y: 337, endPoint x: 781, endPoint y: 333, distance: 8.3
click at [788, 337] on div "AlphaCredit interest rates Loan amount: 50 598 € Submit × 8.99% 9.99% 96 731,84…" at bounding box center [484, 357] width 968 height 715
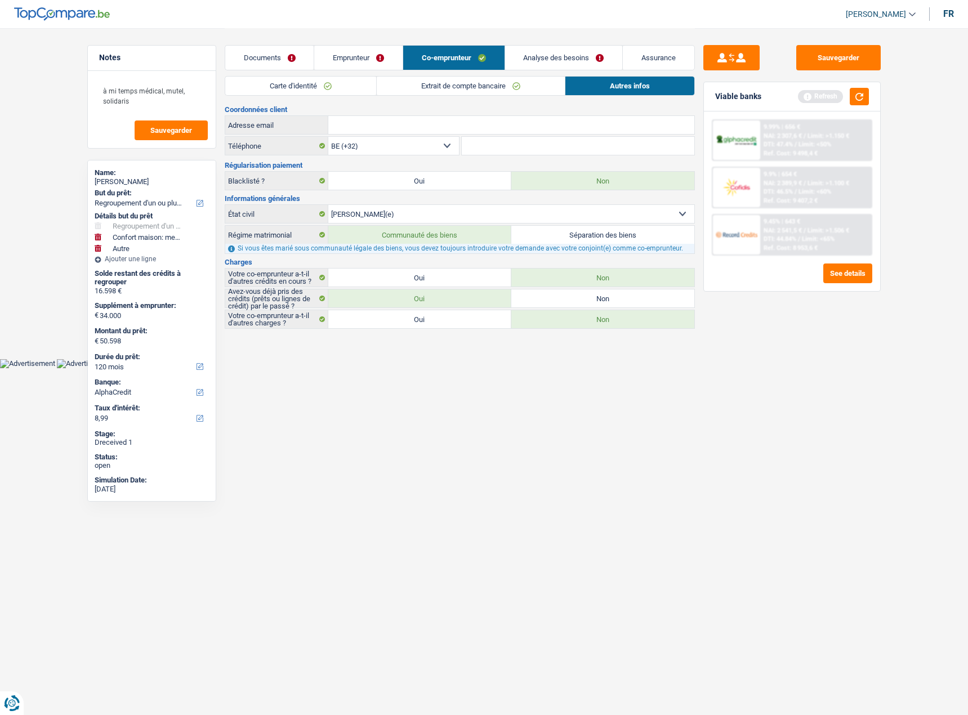
click at [351, 55] on link "Emprunteur" at bounding box center [358, 58] width 88 height 24
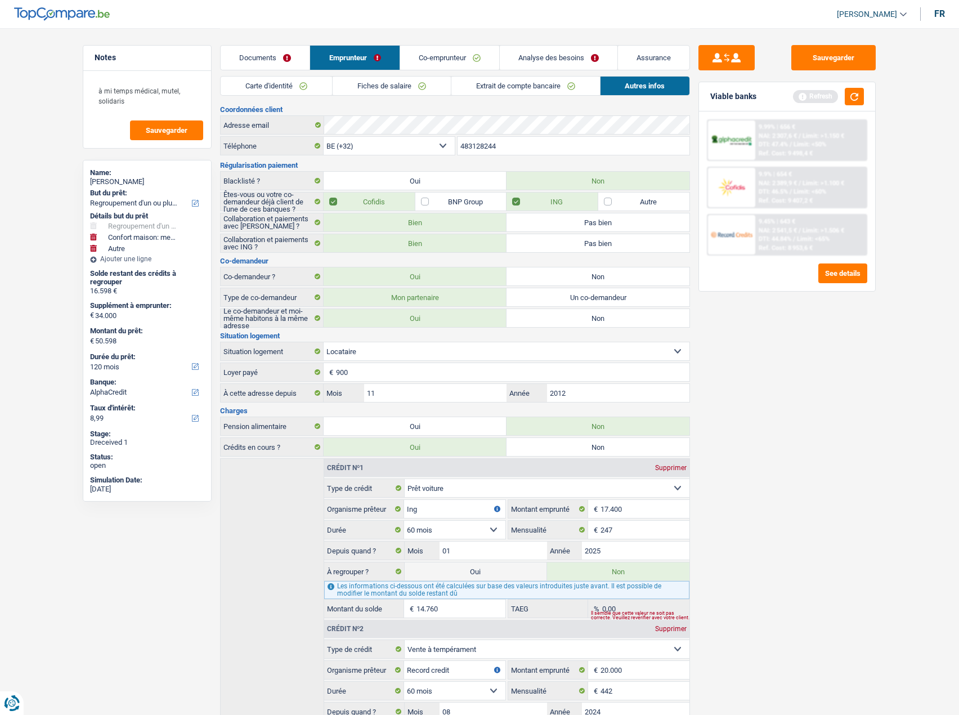
click at [272, 57] on link "Documents" at bounding box center [265, 58] width 89 height 24
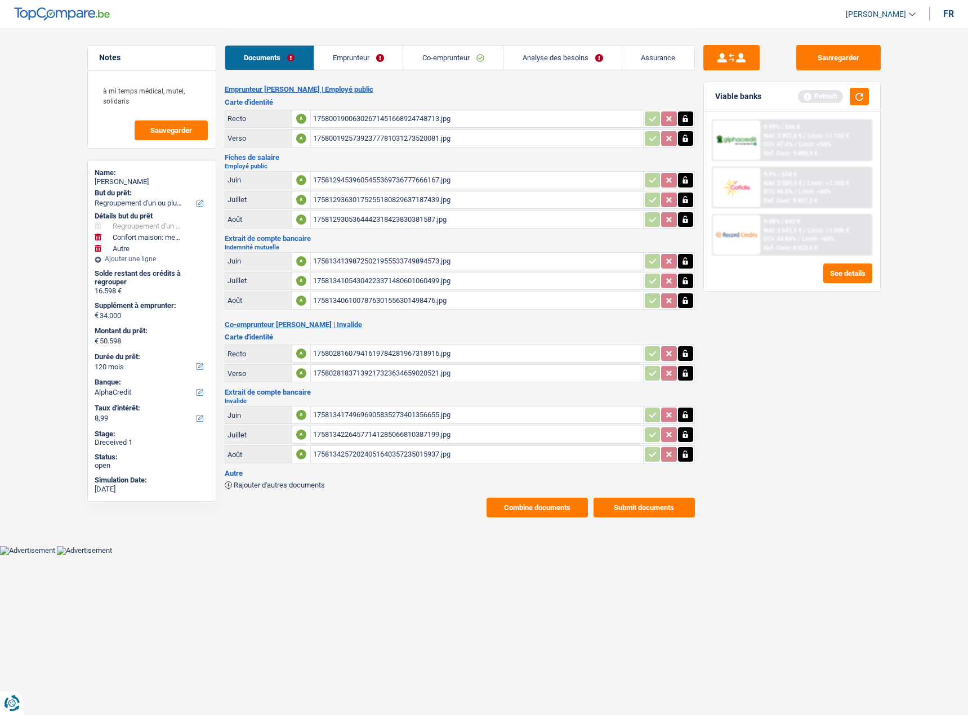
click at [328, 57] on link "Emprunteur" at bounding box center [358, 58] width 89 height 24
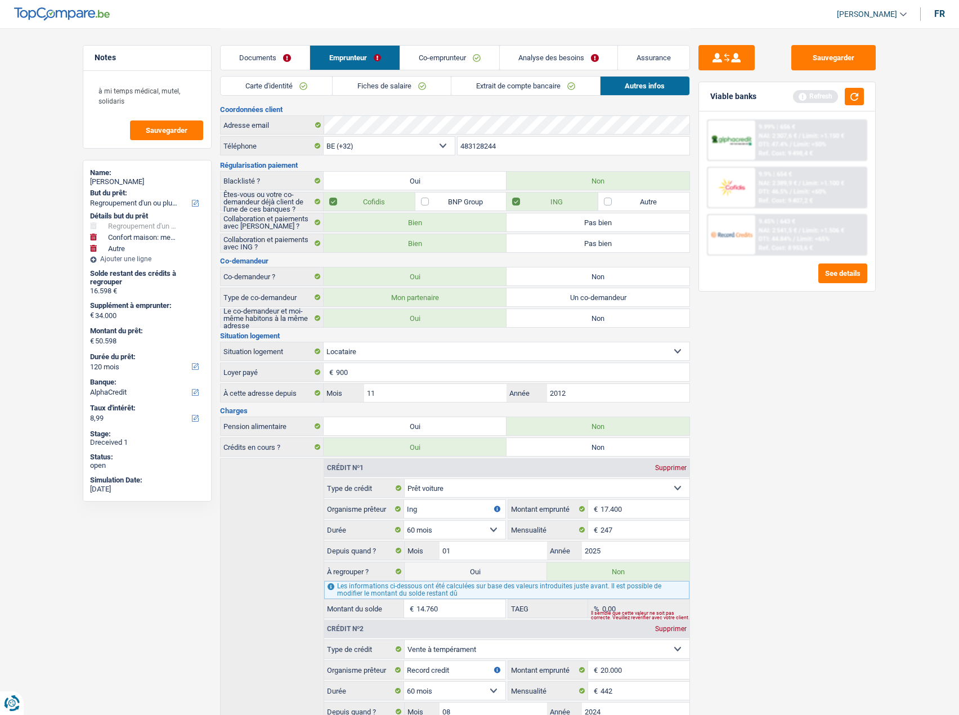
click at [267, 81] on link "Carte d'identité" at bounding box center [276, 86] width 111 height 19
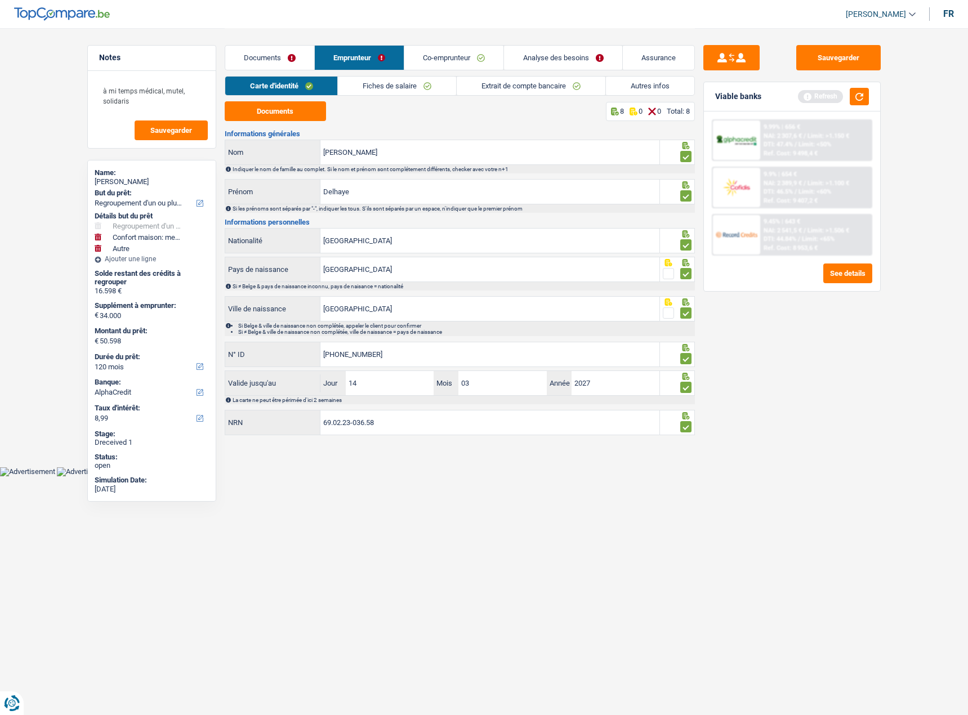
click at [377, 90] on link "Fiches de salaire" at bounding box center [397, 86] width 118 height 19
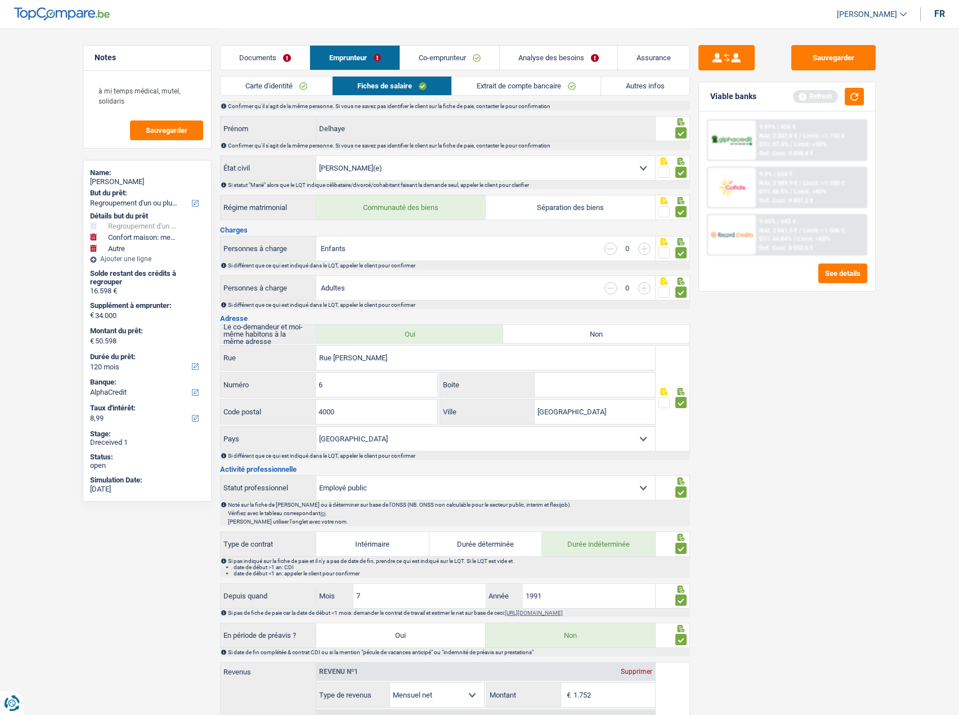
scroll to position [16, 0]
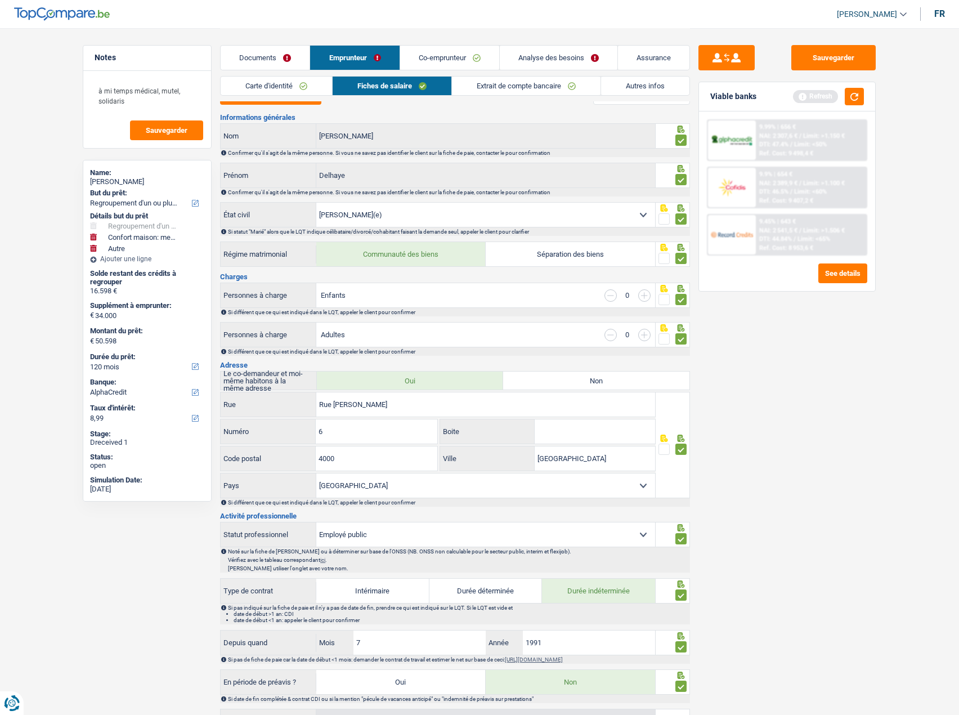
click at [517, 86] on link "Extrait de compte bancaire" at bounding box center [526, 86] width 149 height 19
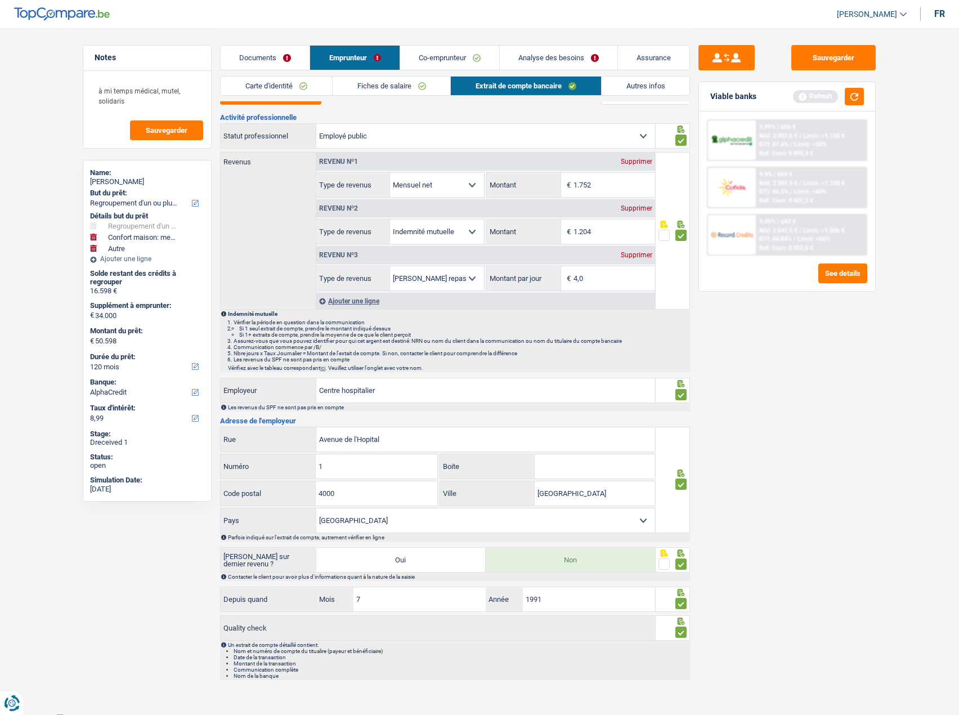
click at [628, 90] on link "Autres infos" at bounding box center [646, 86] width 88 height 19
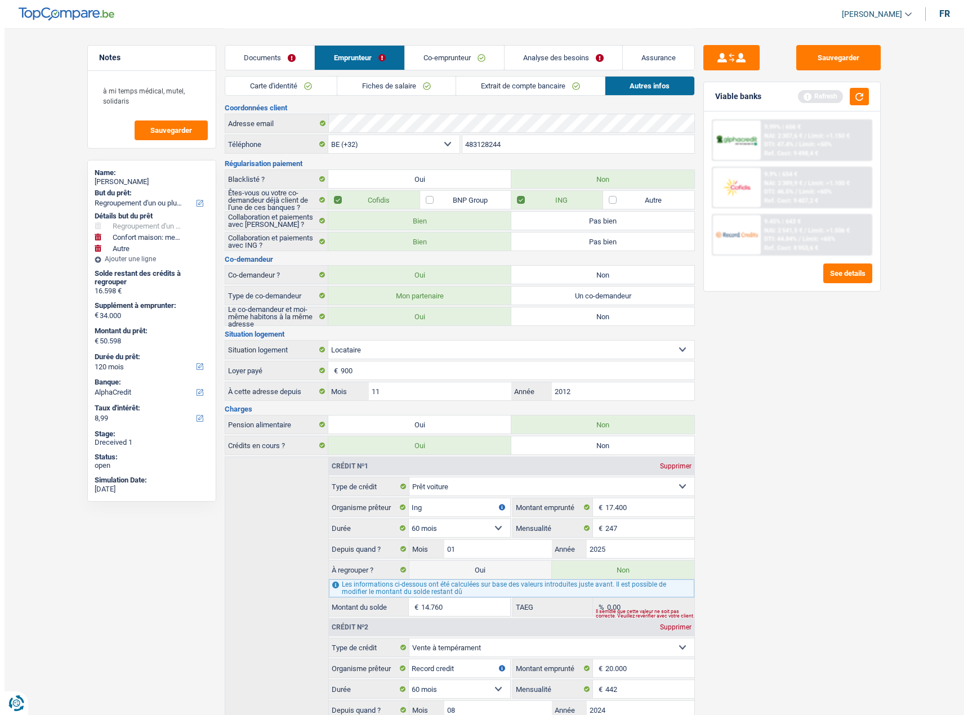
scroll to position [0, 0]
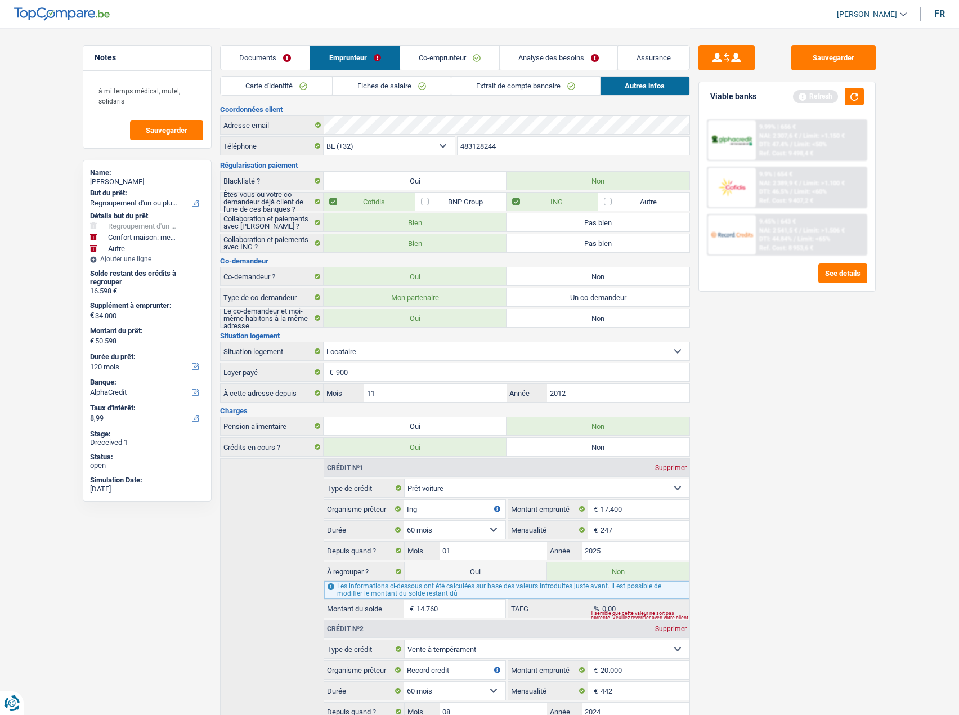
click at [462, 55] on link "Co-emprunteur" at bounding box center [449, 58] width 99 height 24
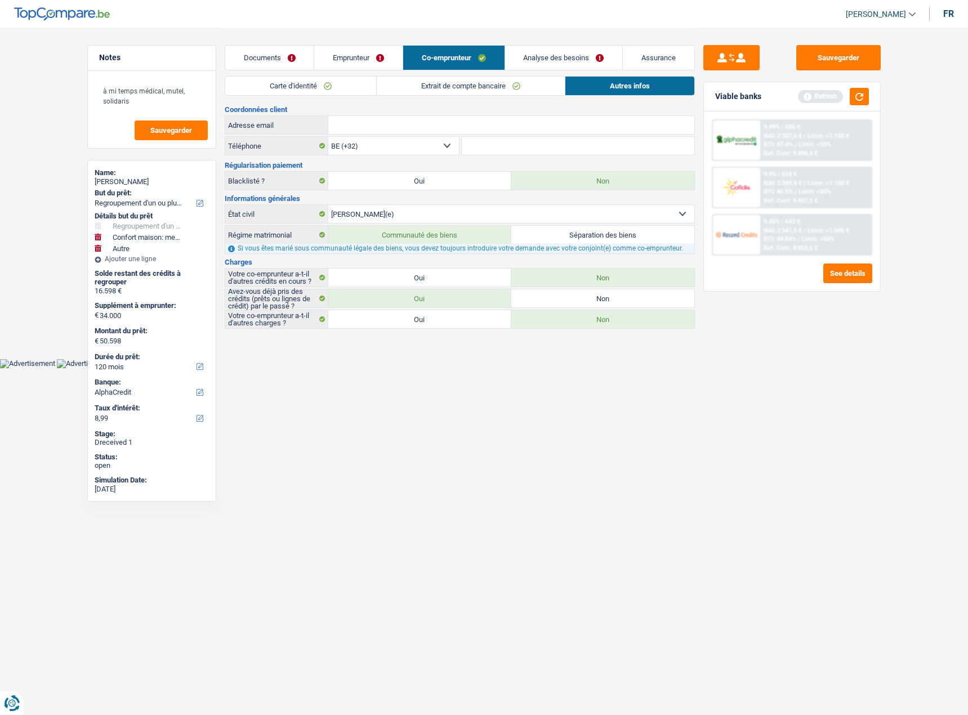
click at [332, 95] on link "Carte d'identité" at bounding box center [300, 86] width 151 height 19
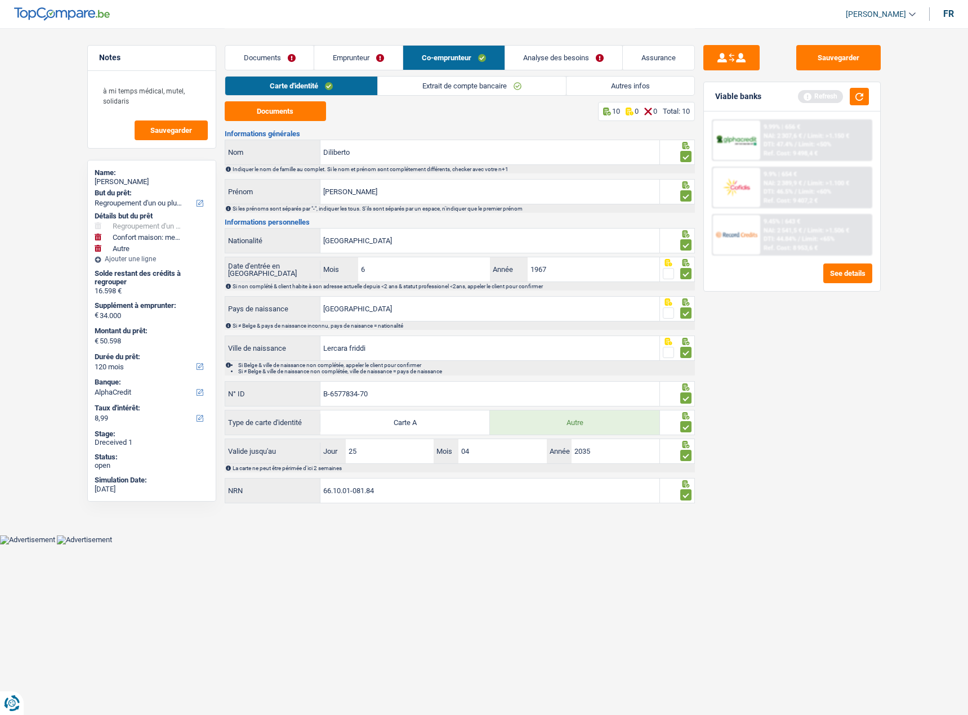
click at [495, 87] on link "Extrait de compte bancaire" at bounding box center [472, 86] width 188 height 19
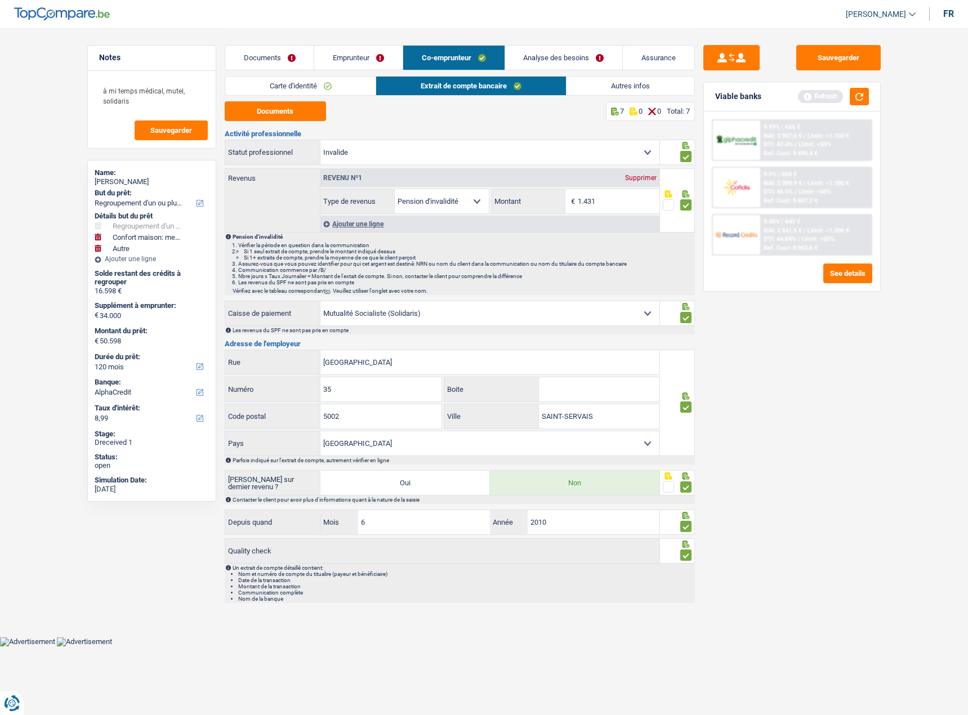
click at [620, 88] on link "Autres infos" at bounding box center [630, 86] width 128 height 19
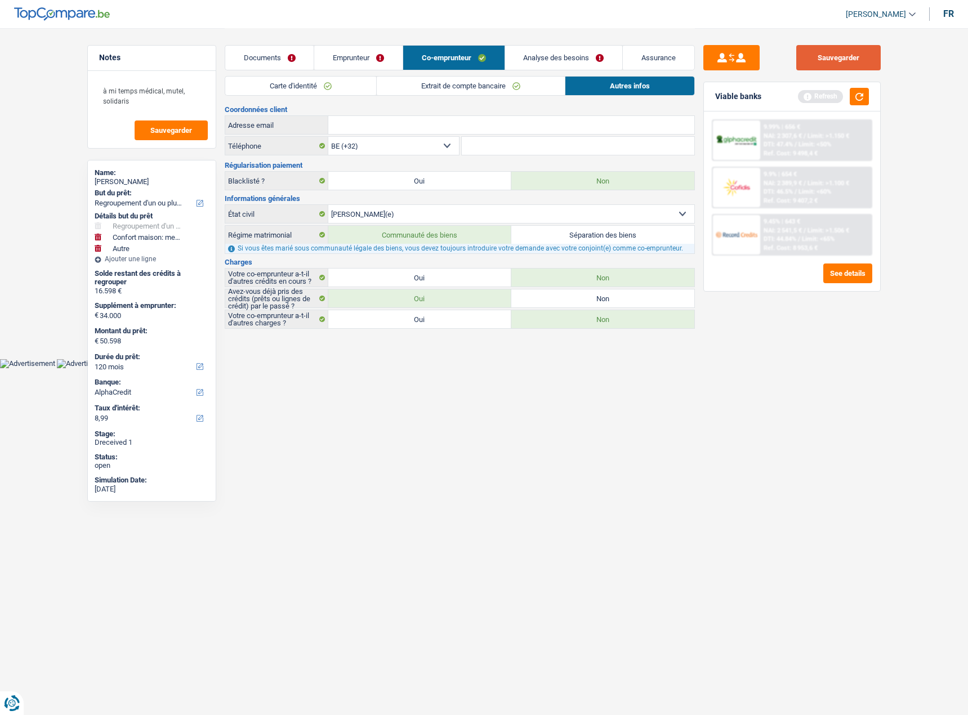
click at [865, 64] on button "Sauvegarder" at bounding box center [838, 57] width 84 height 25
click at [866, 99] on button "button" at bounding box center [859, 96] width 19 height 17
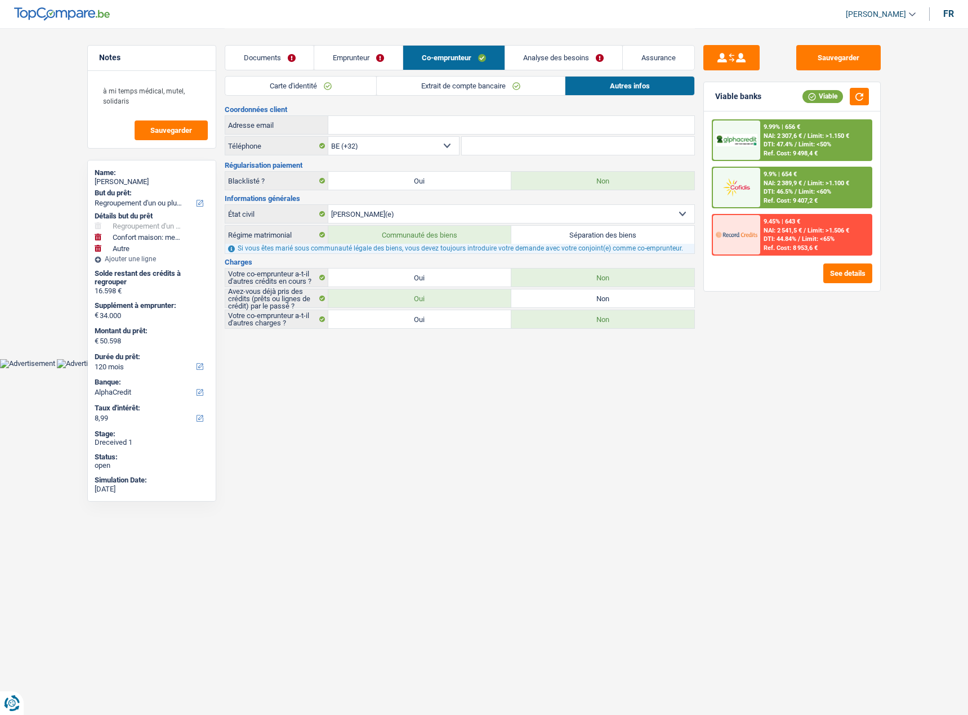
click at [816, 140] on div "9.99% | 656 € NAI: 2 307,6 € / Limit: >1.150 € DTI: 47.4% / Limit: <50% Ref. Co…" at bounding box center [815, 139] width 111 height 39
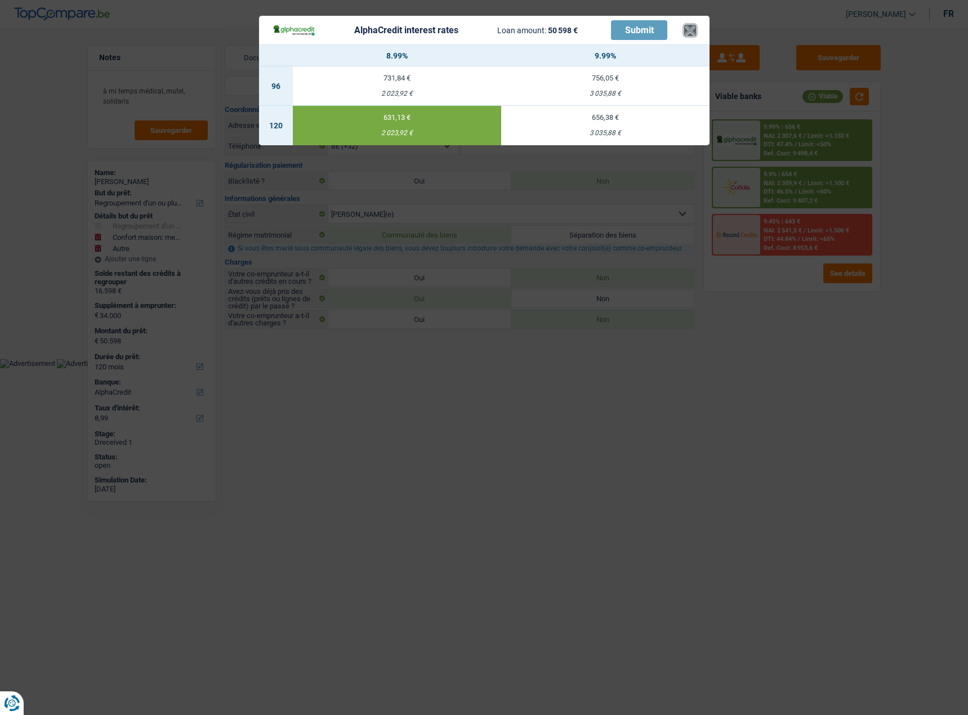
click at [693, 32] on button "×" at bounding box center [690, 30] width 12 height 11
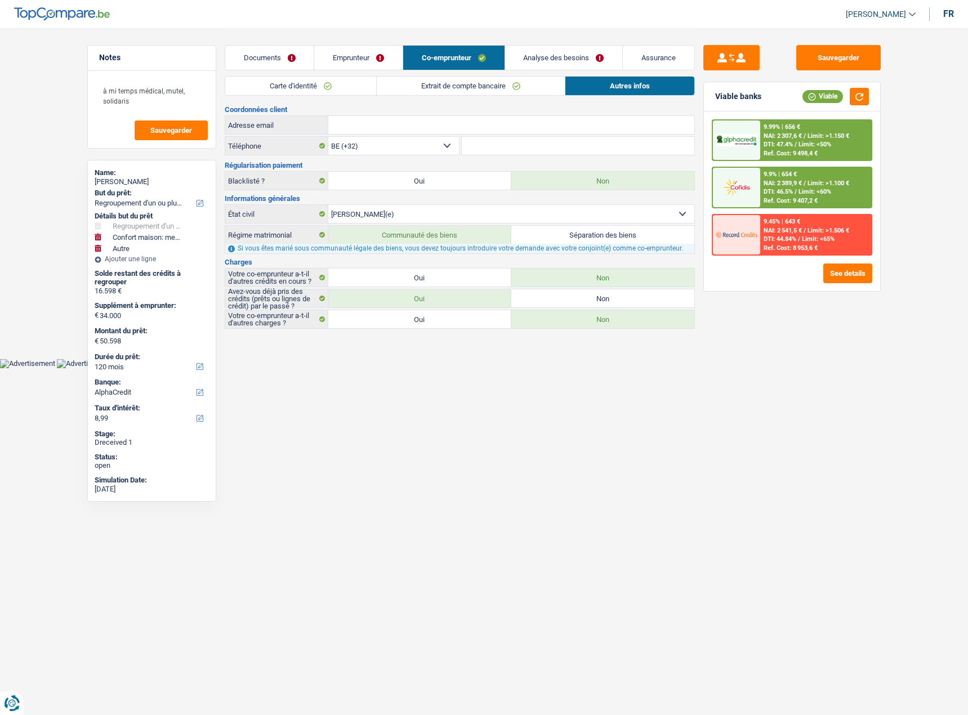
click at [843, 182] on span "Limit: >1.100 €" at bounding box center [828, 183] width 42 height 7
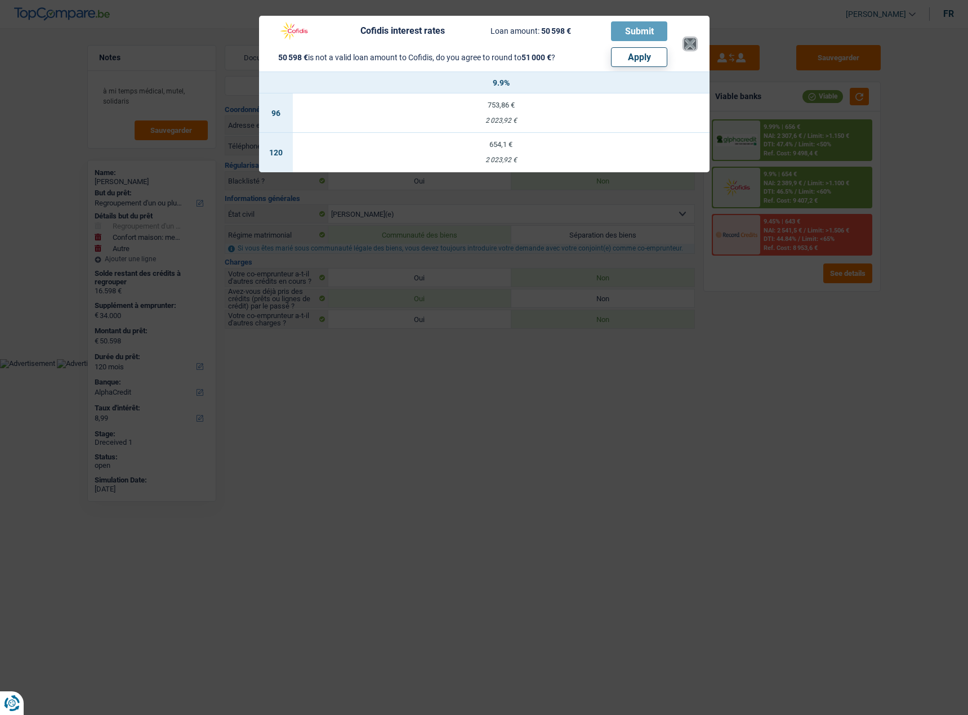
click at [688, 48] on button "×" at bounding box center [690, 43] width 12 height 11
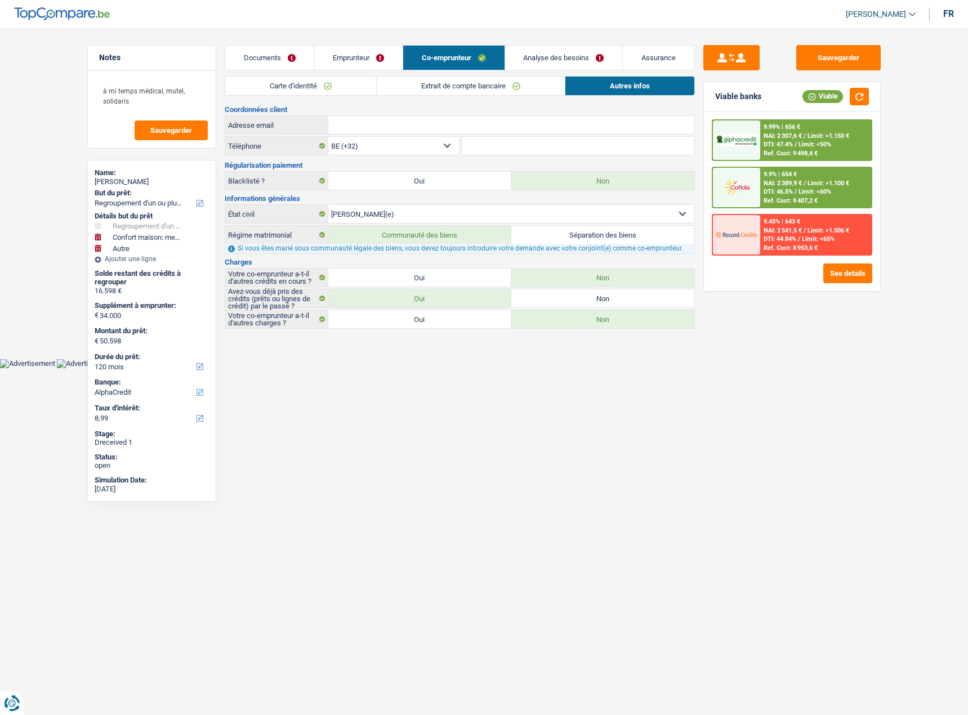
click at [785, 184] on span "NAI: 2 389,9 €" at bounding box center [782, 183] width 38 height 7
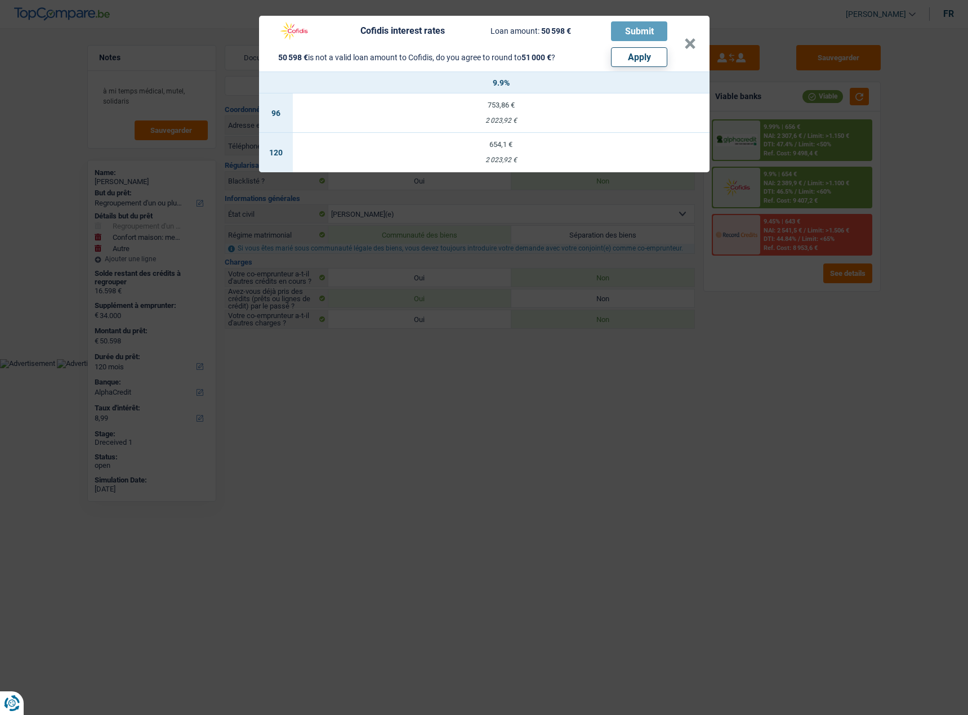
click at [628, 47] on button "Apply" at bounding box center [639, 57] width 56 height 20
type input "34.402"
type input "51.000"
select select "144"
type input "51.000"
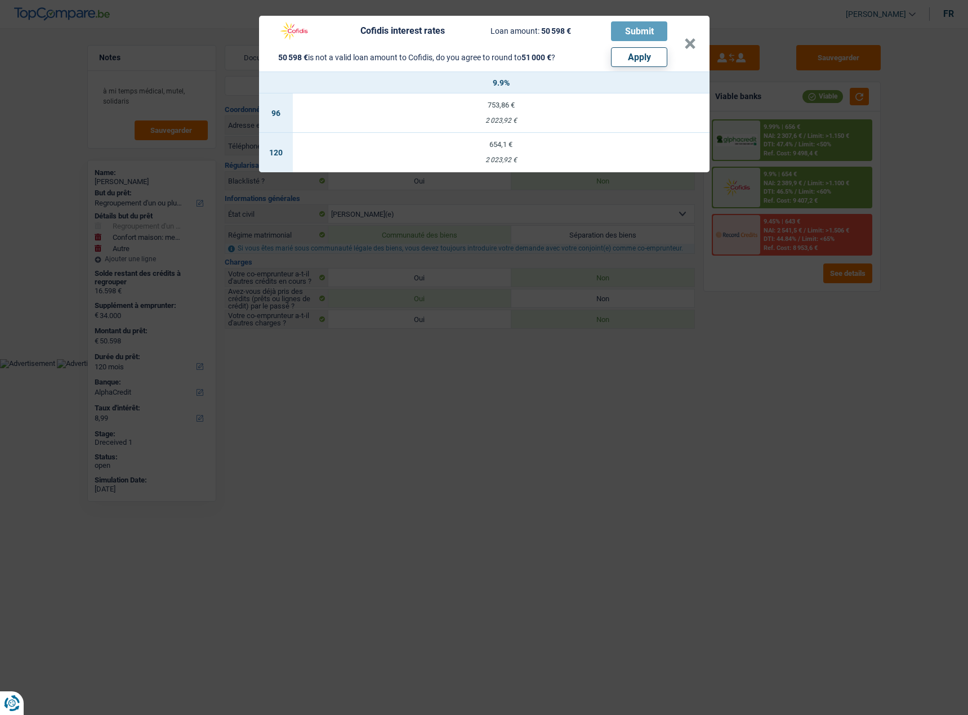
select select "144"
type input "51.000"
select select "144"
type input "24.402"
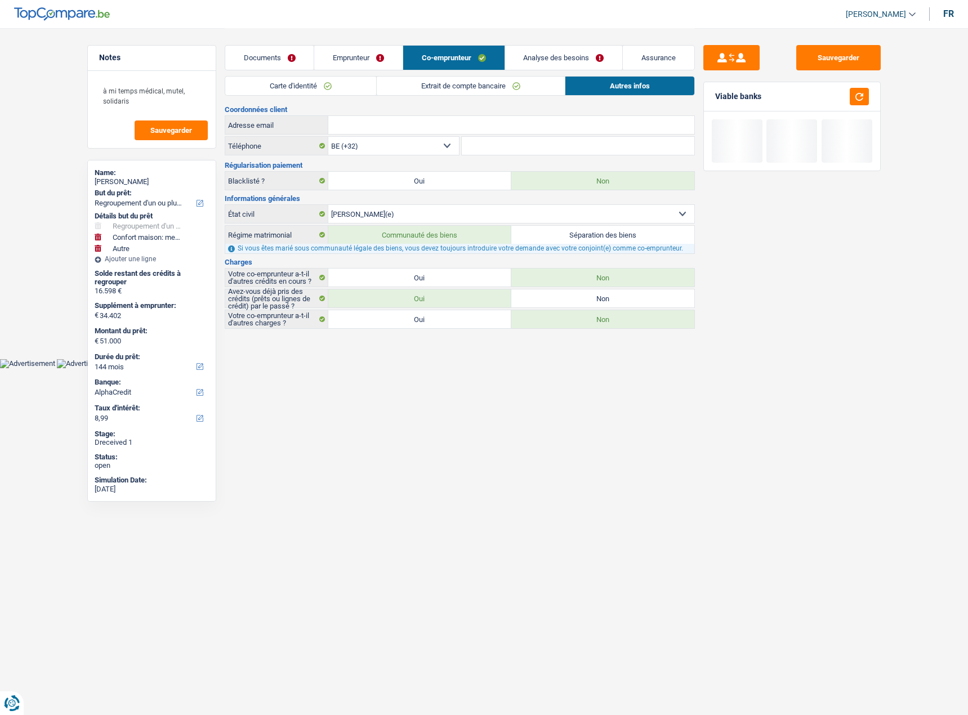
click at [580, 56] on link "Analyse des besoins" at bounding box center [564, 58] width 118 height 24
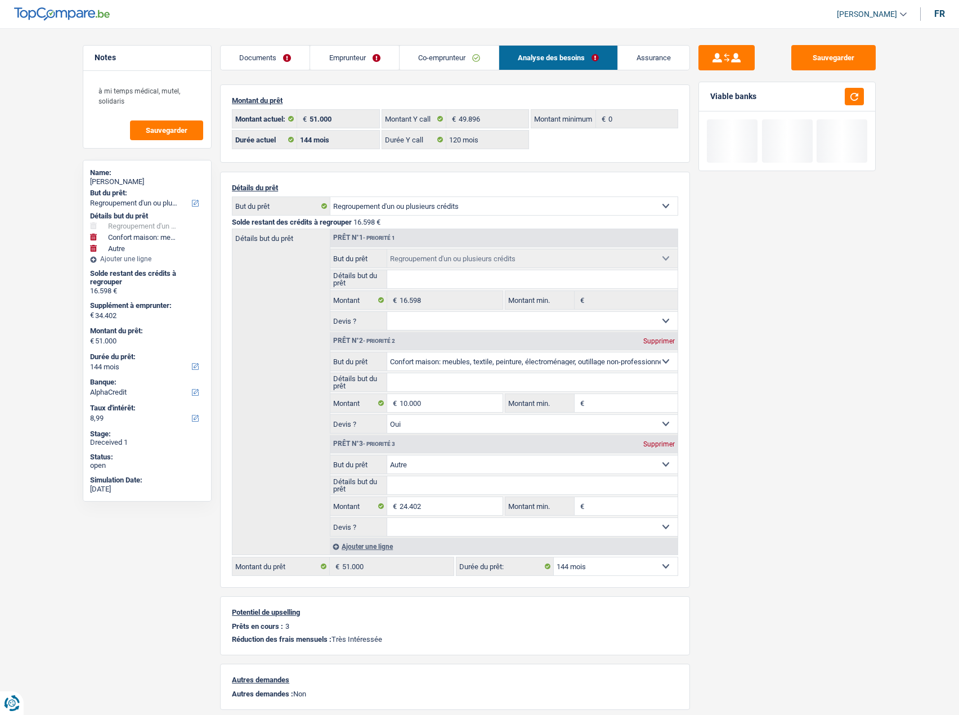
click at [444, 488] on input "Détails but du prêt" at bounding box center [532, 485] width 291 height 18
click at [453, 528] on select "Oui Non Non répondu Sélectionner une option" at bounding box center [532, 527] width 291 height 18
select select "false"
click at [387, 518] on select "Oui Non Non répondu Sélectionner une option" at bounding box center [532, 527] width 291 height 18
click at [423, 486] on input "Détails but du prêt" at bounding box center [532, 485] width 291 height 18
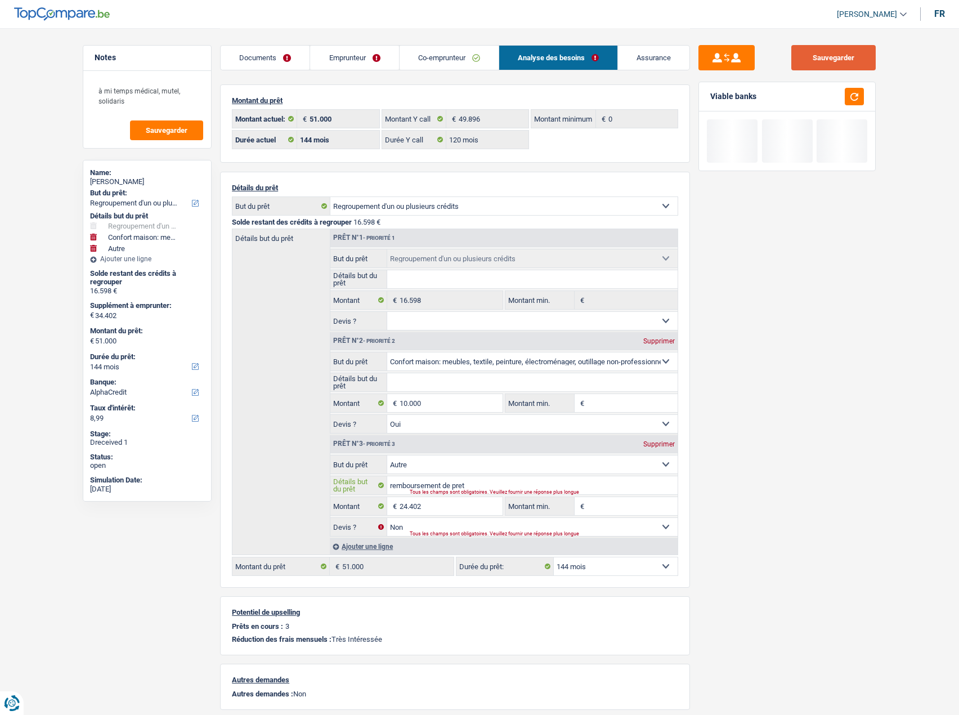
type input "remboursement de pret"
click at [858, 64] on button "Sauvegarder" at bounding box center [834, 57] width 84 height 25
click at [857, 93] on button "button" at bounding box center [854, 96] width 19 height 17
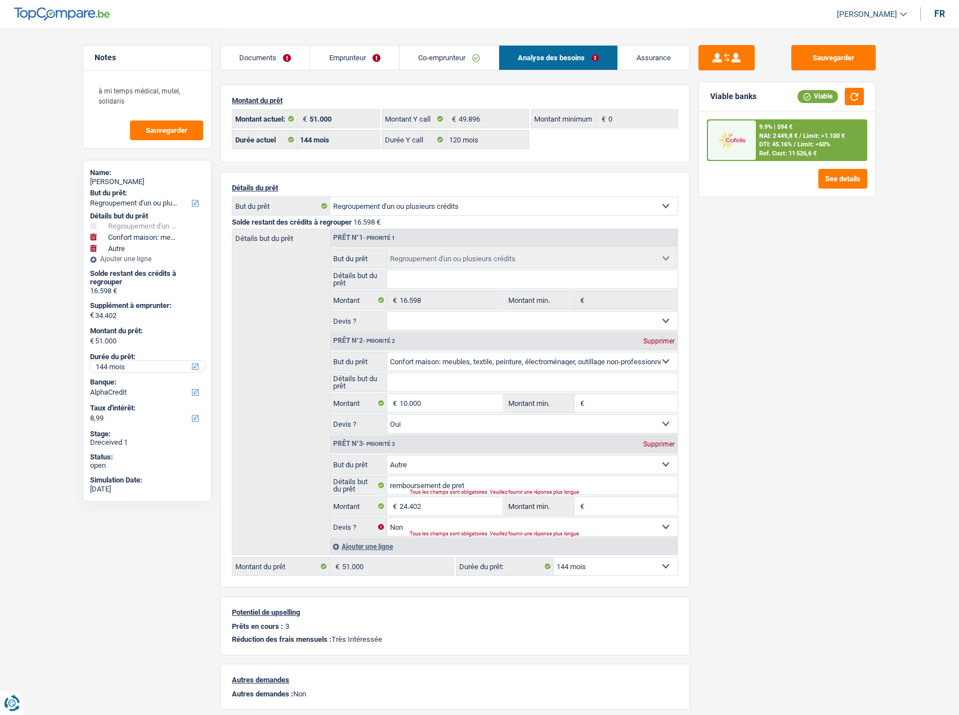
click at [108, 372] on select "12 mois 18 mois 24 mois 30 mois 36 mois 42 mois 48 mois 60 mois 72 mois 84 mois…" at bounding box center [147, 366] width 114 height 11
select select "120"
click at [90, 361] on select "12 mois 18 mois 24 mois 30 mois 36 mois 42 mois 48 mois 60 mois 72 mois 84 mois…" at bounding box center [147, 366] width 114 height 11
select select "120"
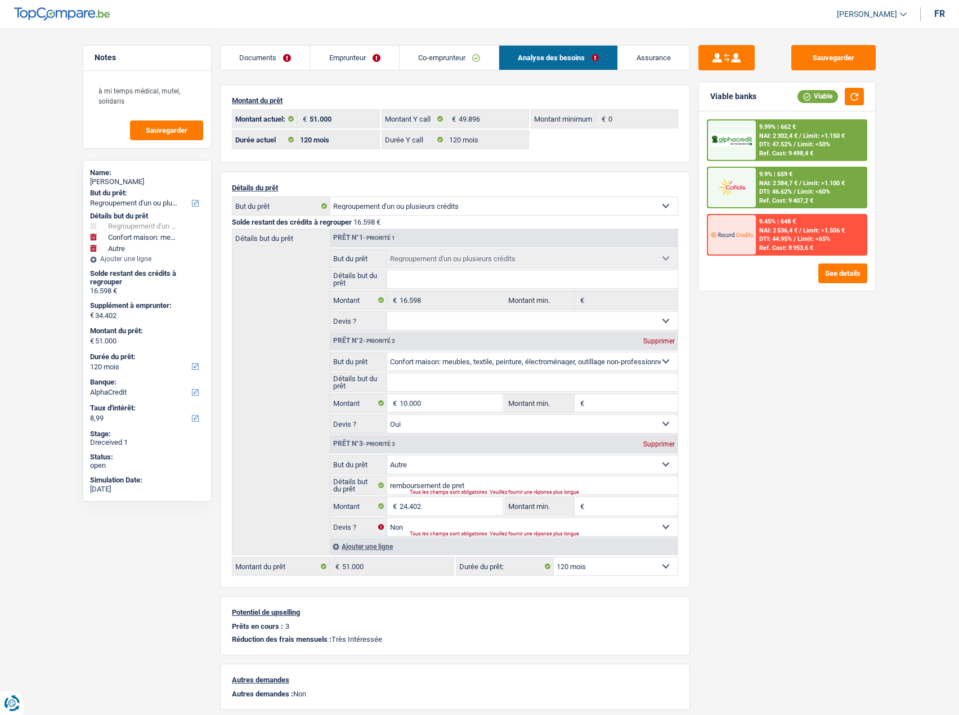
click at [789, 141] on span "DTI: 47.52%" at bounding box center [775, 144] width 33 height 7
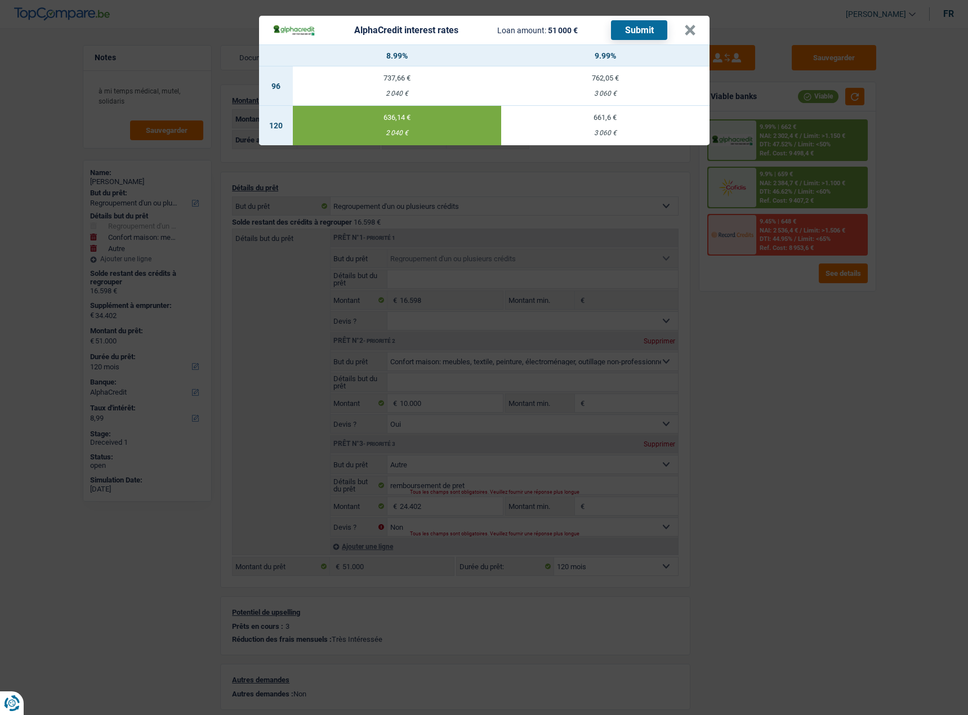
click at [644, 32] on button "Submit" at bounding box center [639, 30] width 56 height 20
click at [695, 25] on button "×" at bounding box center [690, 30] width 12 height 11
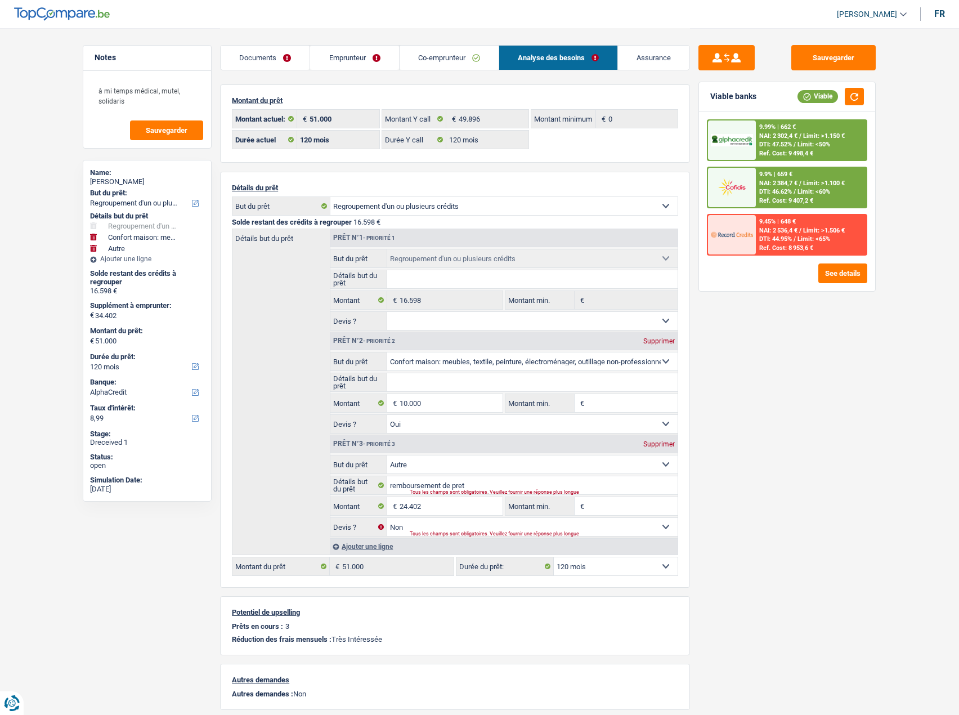
click at [825, 192] on span "Limit: <60%" at bounding box center [814, 191] width 33 height 7
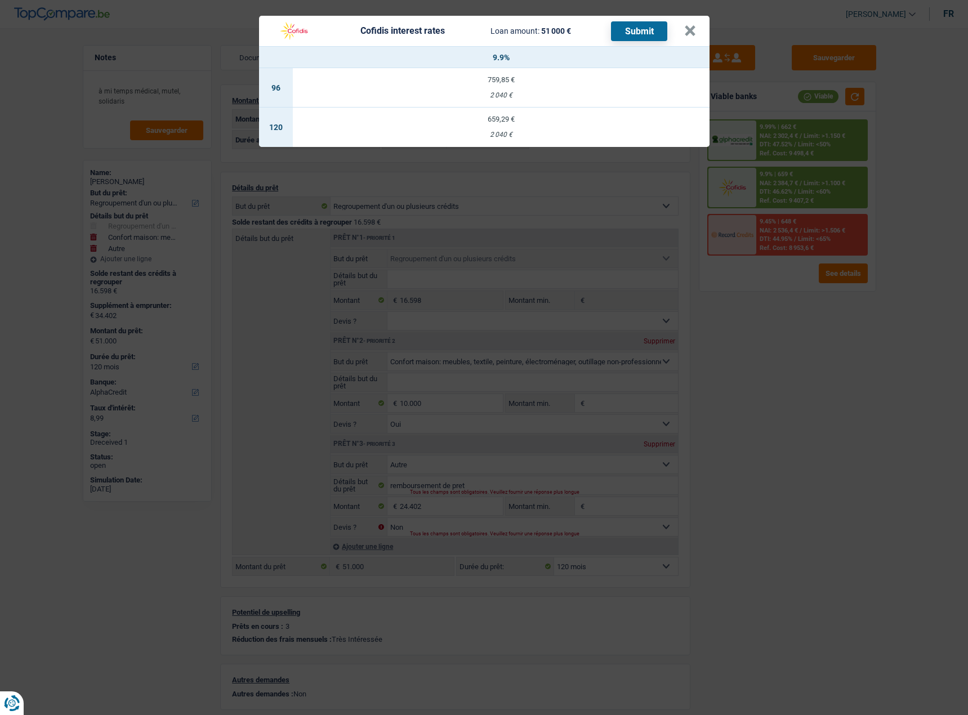
click at [836, 360] on div "Cofidis interest rates Loan amount: 51 000 € Submit × 9.9% 96 759,85 € 2 040 € …" at bounding box center [484, 357] width 968 height 715
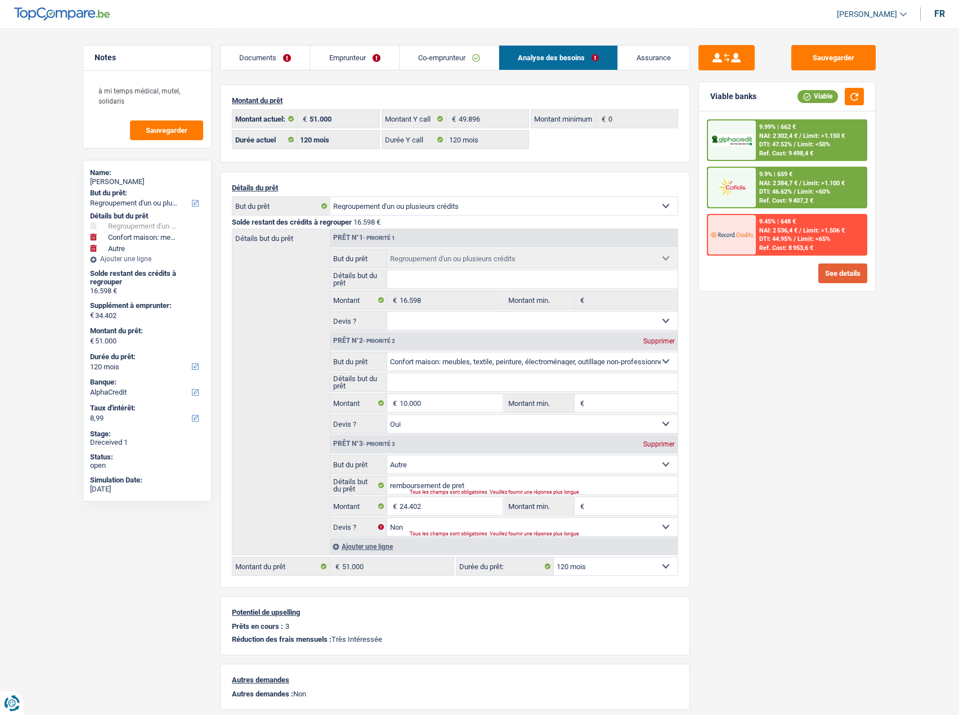
click at [842, 272] on button "See details" at bounding box center [843, 273] width 49 height 20
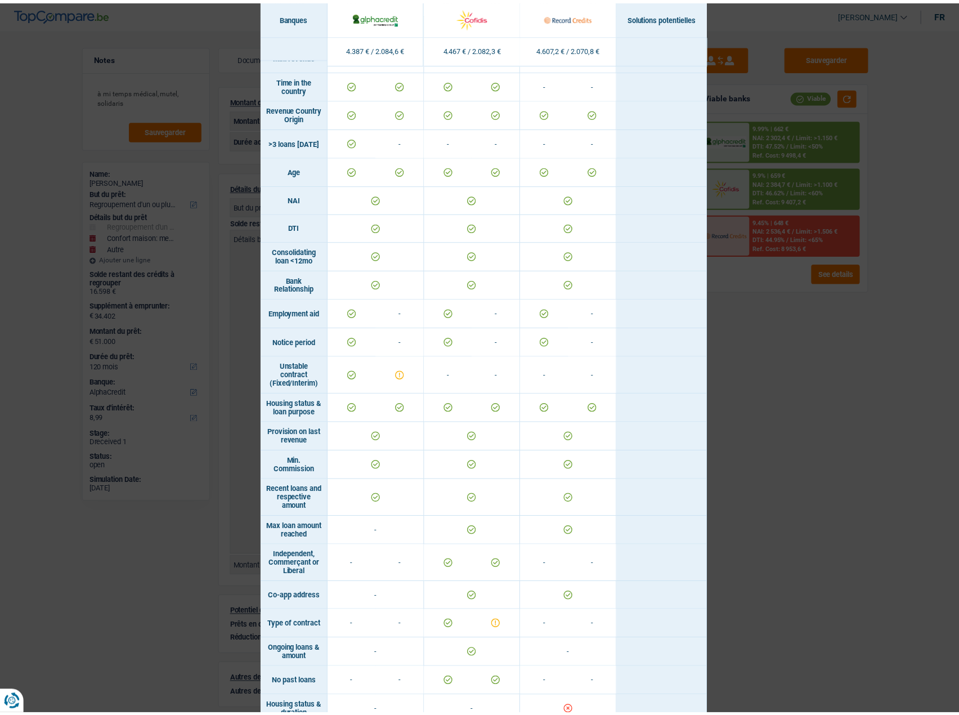
scroll to position [386, 0]
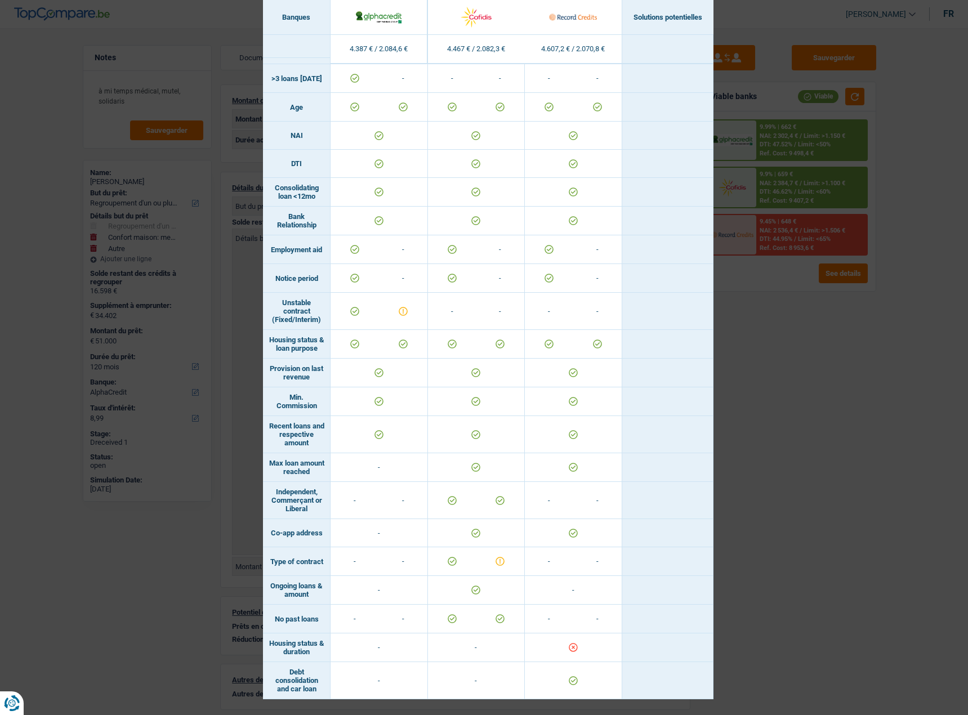
click at [793, 520] on div "Banks conditions × Banques Solutions potentielles Revenus / Charges 4.387 € / 2…" at bounding box center [484, 357] width 968 height 715
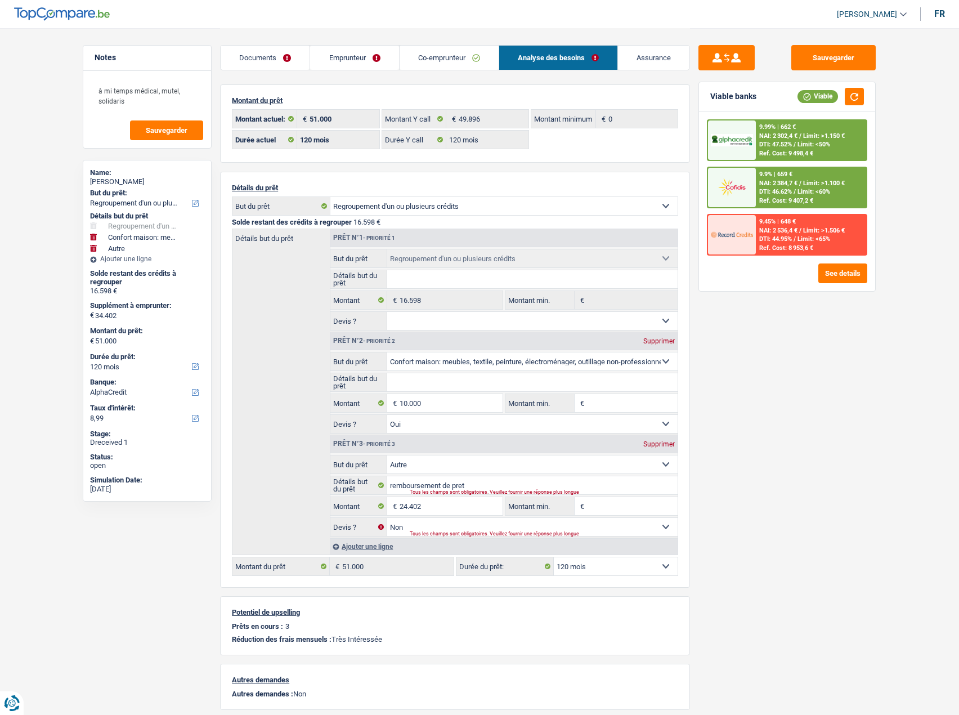
click at [116, 289] on div "16.598 €" at bounding box center [147, 291] width 114 height 9
drag, startPoint x: 126, startPoint y: 367, endPoint x: 135, endPoint y: 370, distance: 9.3
click at [126, 367] on select "12 mois 18 mois 24 mois 30 mois 36 mois 42 mois 48 mois 60 mois 72 mois 84 mois…" at bounding box center [147, 366] width 114 height 11
select select "84"
click at [90, 361] on select "12 mois 18 mois 24 mois 30 mois 36 mois 42 mois 48 mois 60 mois 72 mois 84 mois…" at bounding box center [147, 366] width 114 height 11
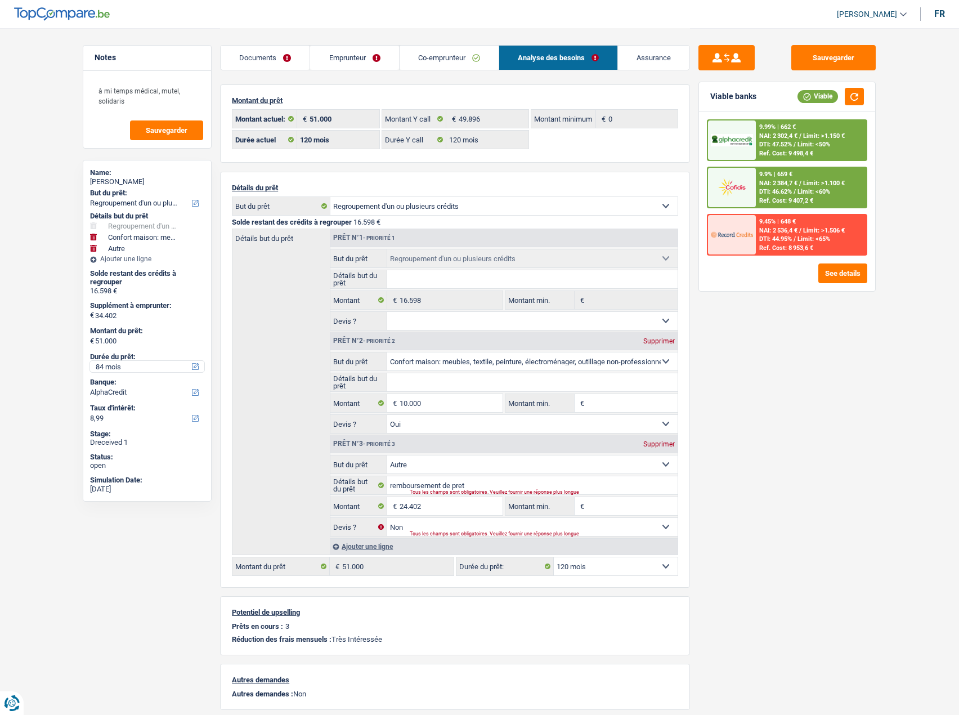
select select "84"
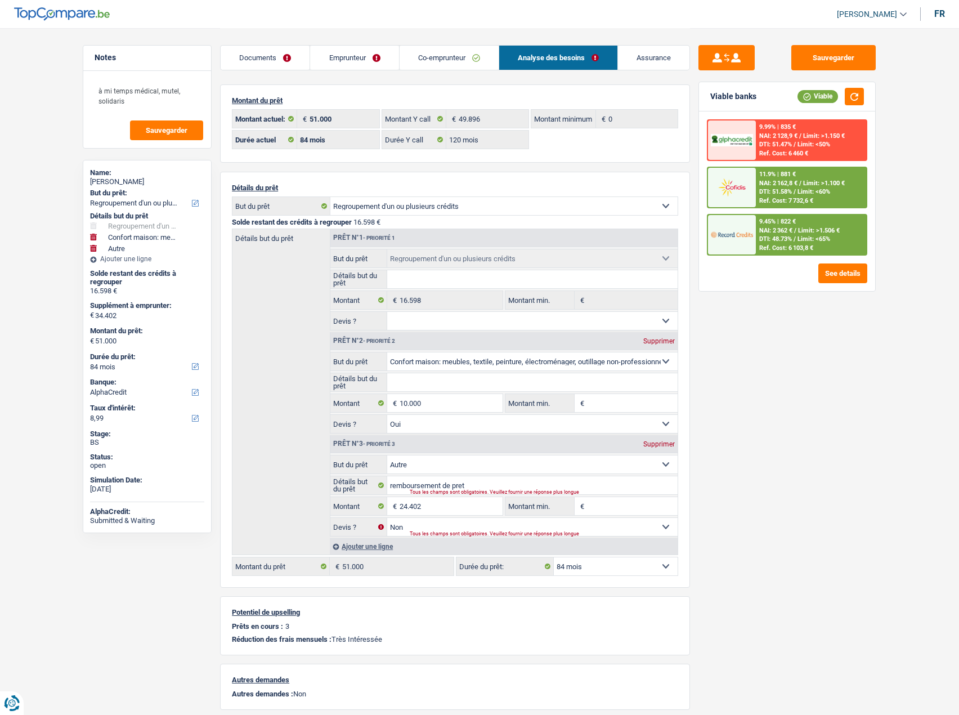
click at [780, 236] on span "DTI: 48.73%" at bounding box center [775, 238] width 33 height 7
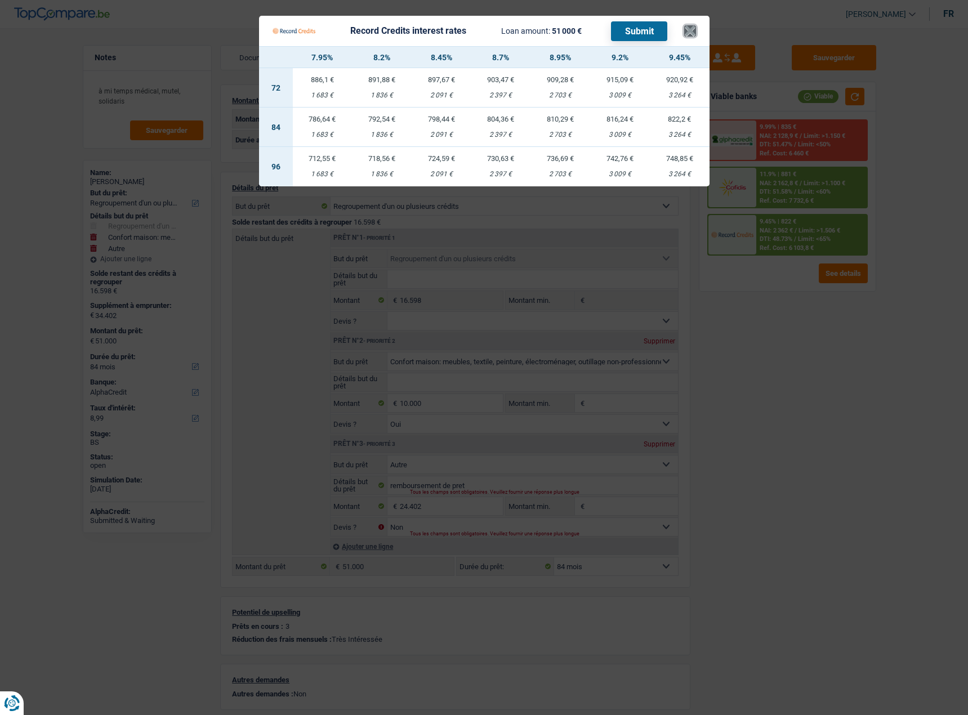
click at [689, 30] on button "×" at bounding box center [690, 30] width 12 height 11
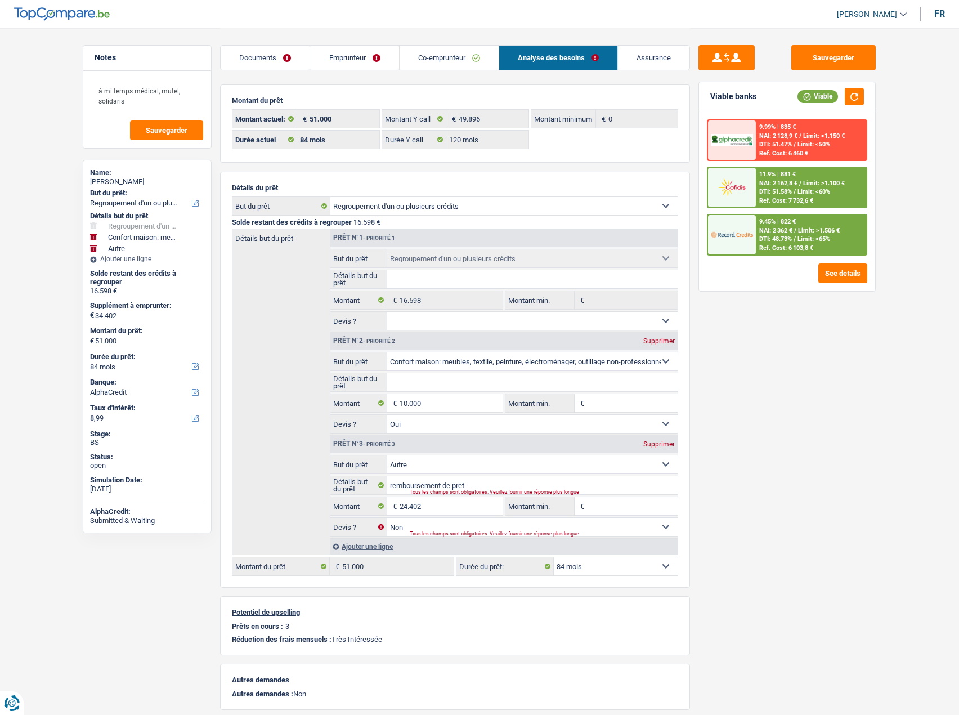
click at [761, 230] on span "NAI: 2 362 €" at bounding box center [775, 230] width 33 height 7
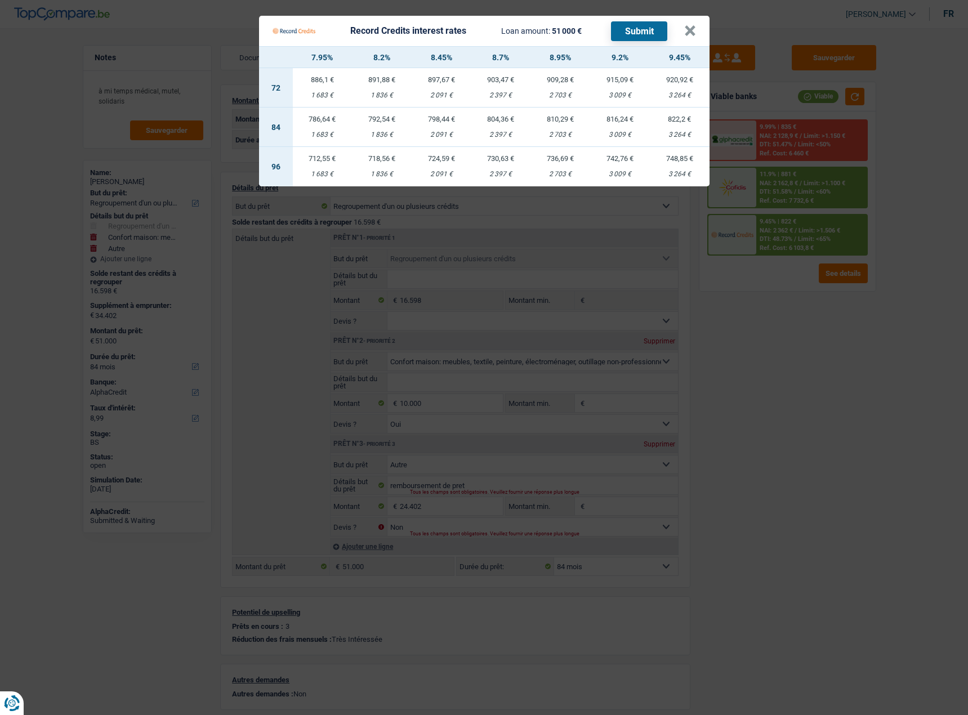
click at [337, 135] on div "1 683 €" at bounding box center [323, 134] width 60 height 7
select select "record credits"
type input "7,95"
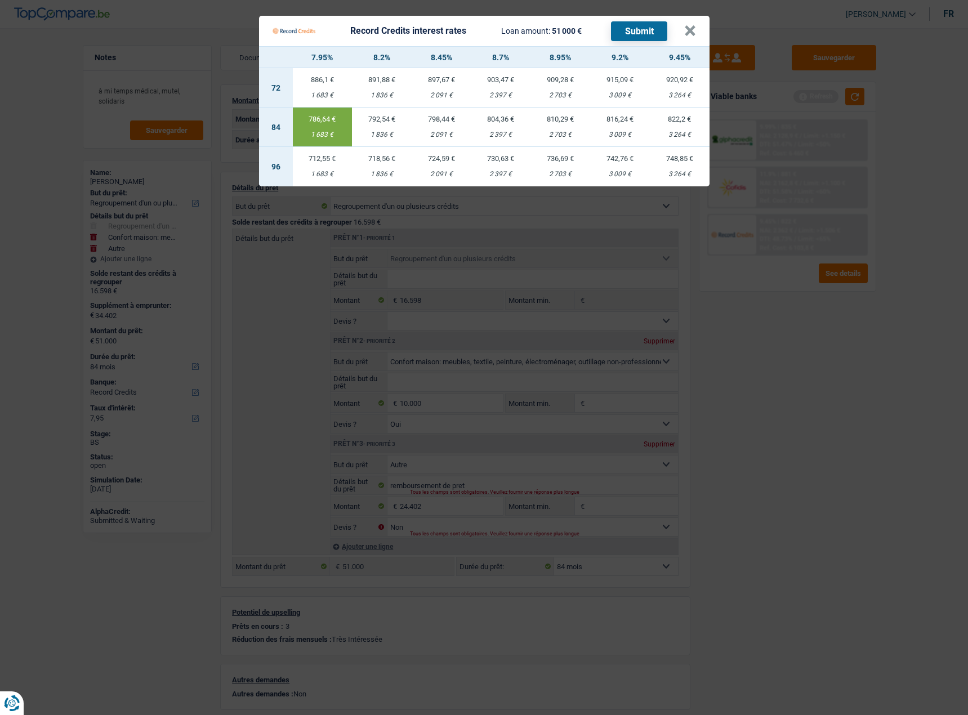
click at [630, 30] on button "Submit" at bounding box center [639, 31] width 56 height 20
click at [691, 34] on button "×" at bounding box center [690, 30] width 12 height 11
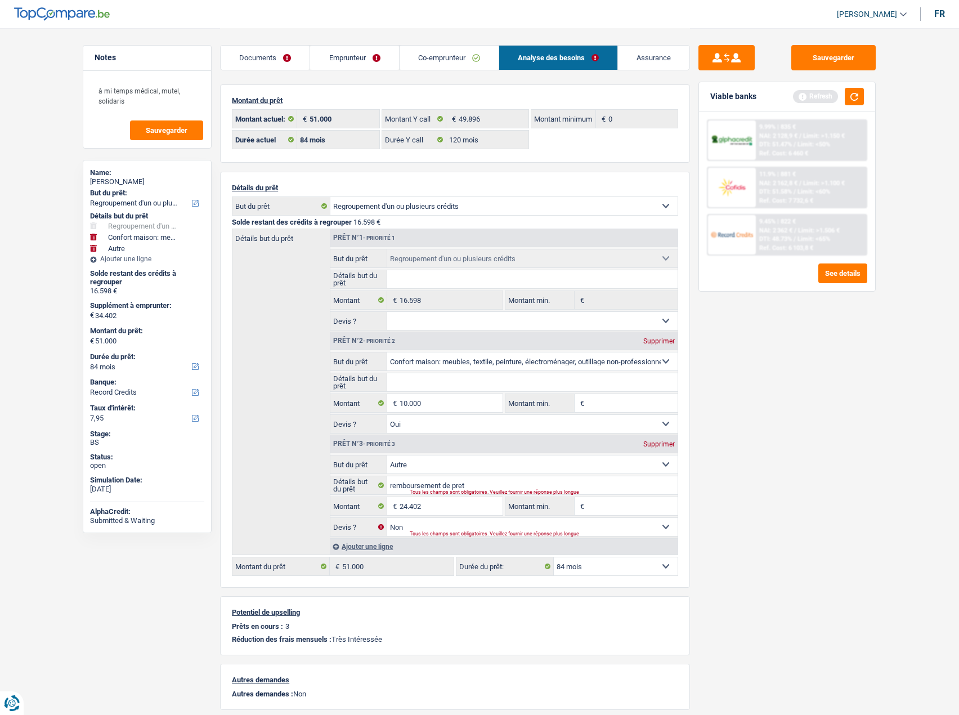
drag, startPoint x: 149, startPoint y: 176, endPoint x: 137, endPoint y: 177, distance: 11.9
click at [137, 178] on div "Name: [PERSON_NAME]" at bounding box center [147, 178] width 114 height 20
click at [262, 49] on link "Documents" at bounding box center [265, 58] width 89 height 24
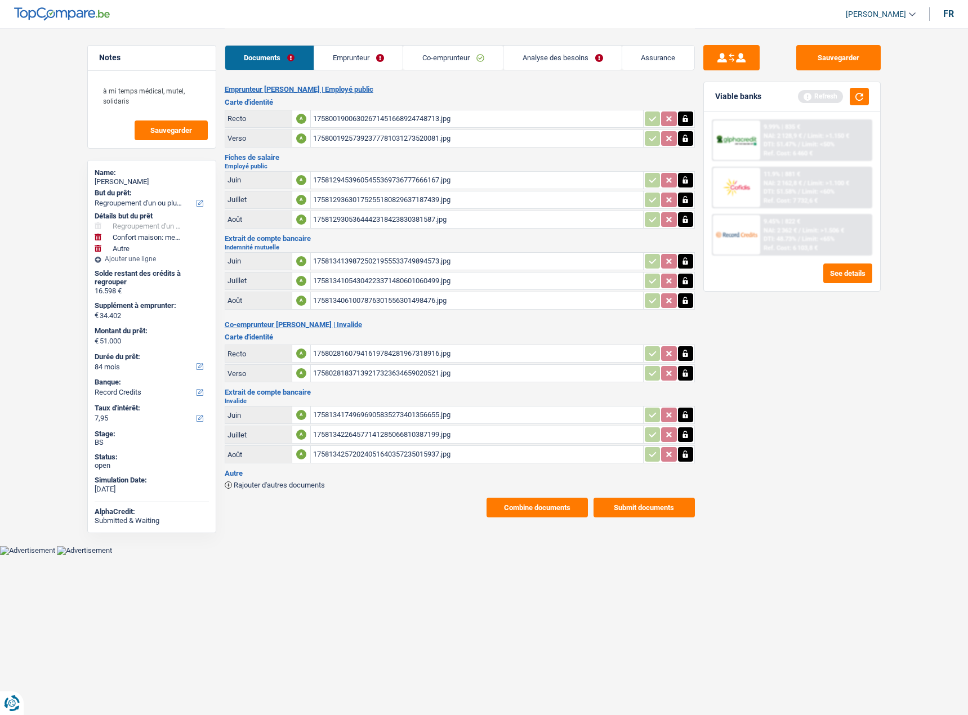
click at [359, 60] on link "Emprunteur" at bounding box center [358, 58] width 89 height 24
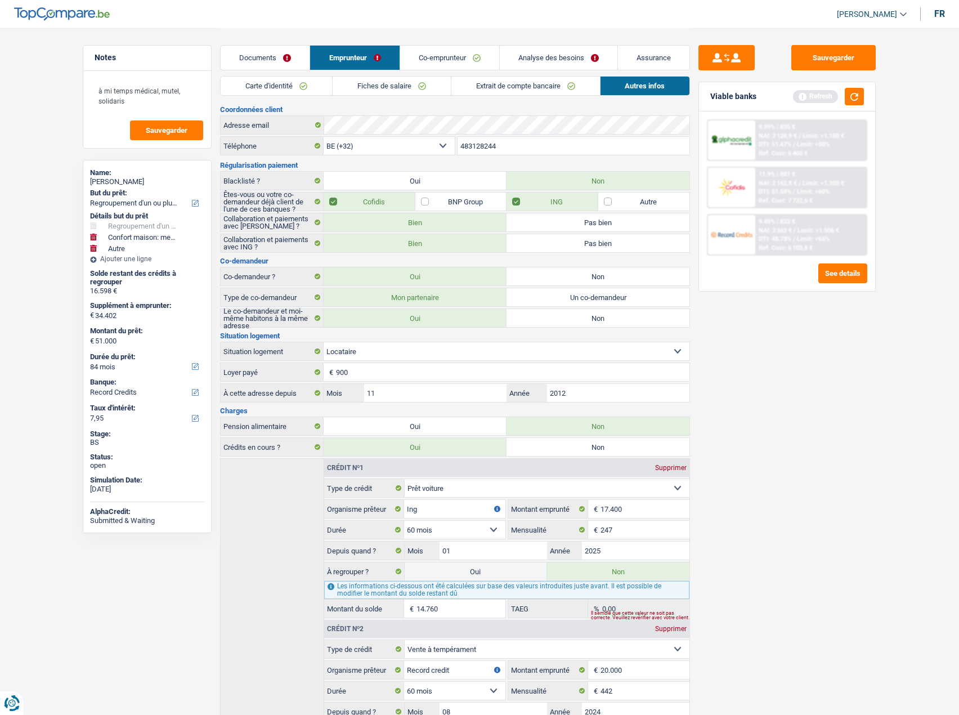
click at [312, 82] on link "Carte d'identité" at bounding box center [276, 86] width 111 height 19
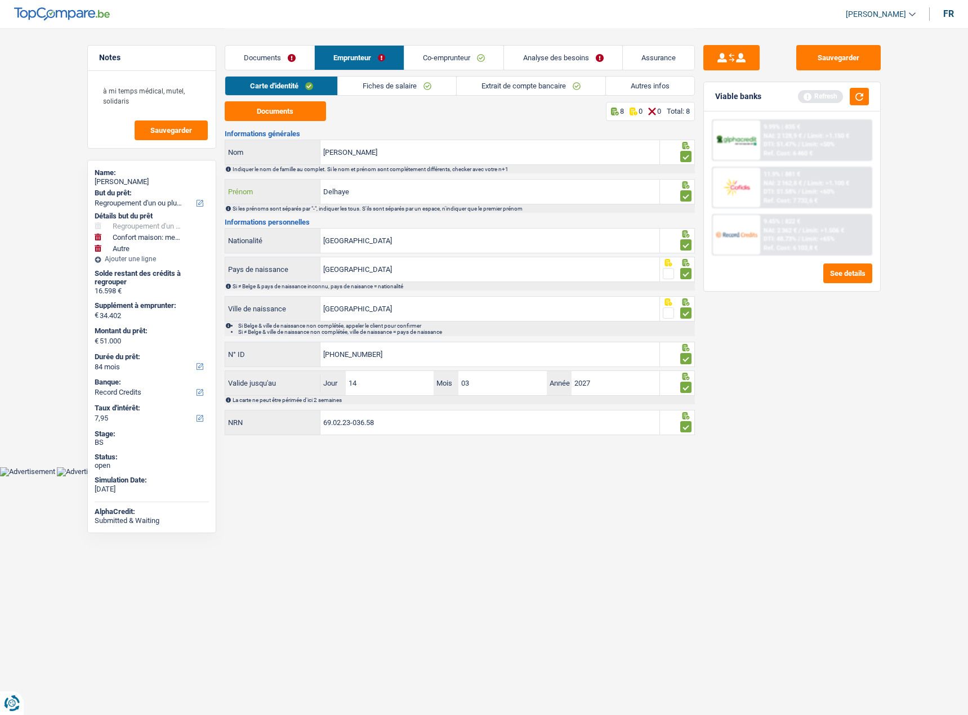
drag, startPoint x: 376, startPoint y: 198, endPoint x: 218, endPoint y: 183, distance: 157.8
click at [218, 183] on div "Notes à mi temps médical, mutel, solidaris Sauvegarder Name: [PERSON_NAME] But …" at bounding box center [484, 233] width 811 height 410
click at [380, 155] on input "[PERSON_NAME]" at bounding box center [489, 152] width 339 height 24
click at [292, 111] on button "Documents" at bounding box center [275, 111] width 101 height 20
drag, startPoint x: 369, startPoint y: 157, endPoint x: 197, endPoint y: 142, distance: 172.9
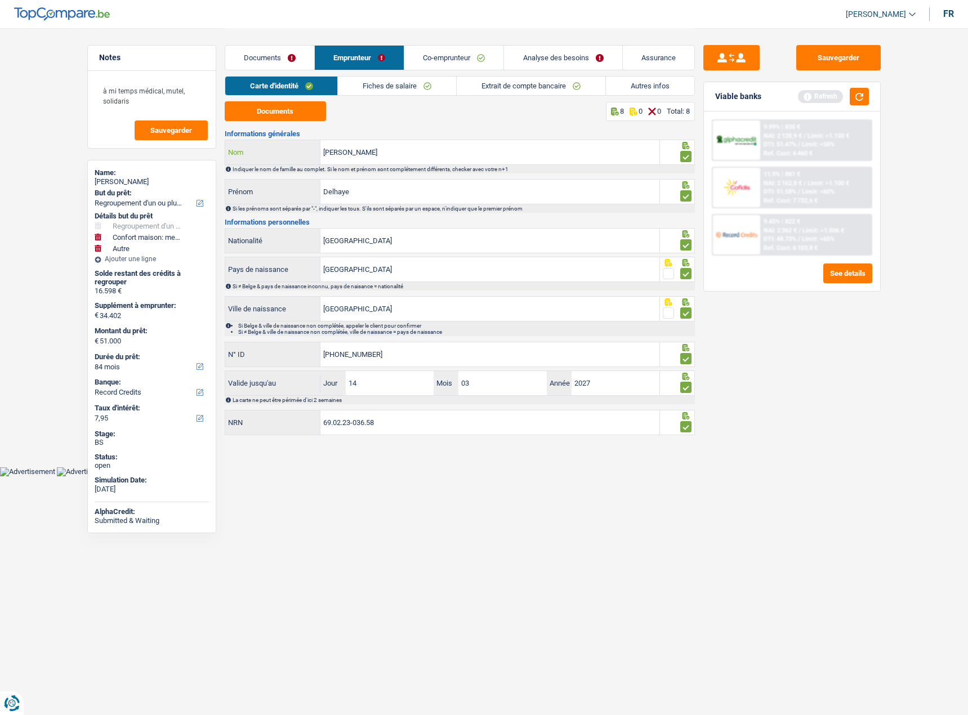
click at [197, 142] on div "Notes à mi temps médical, mutel, solidaris Sauvegarder Name: [PERSON_NAME] But …" at bounding box center [484, 233] width 811 height 410
click at [392, 196] on input "Delhaye" at bounding box center [489, 192] width 339 height 24
paste input "[PERSON_NAME]"
drag, startPoint x: 352, startPoint y: 195, endPoint x: 258, endPoint y: 190, distance: 93.6
click at [258, 190] on div "DelhayeMuriel Prénom" at bounding box center [442, 192] width 435 height 24
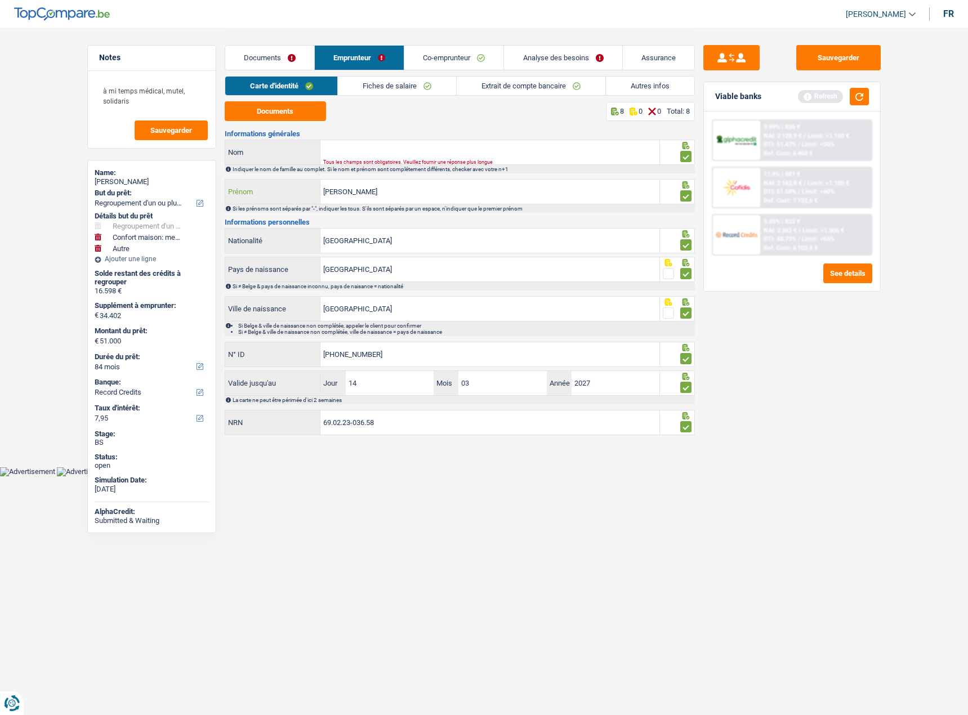
type input "[PERSON_NAME]"
click at [414, 153] on input "Nom" at bounding box center [489, 152] width 339 height 24
paste input "Delhaye"
type input "Delhaye"
click at [436, 56] on link "Co-emprunteur" at bounding box center [453, 58] width 99 height 24
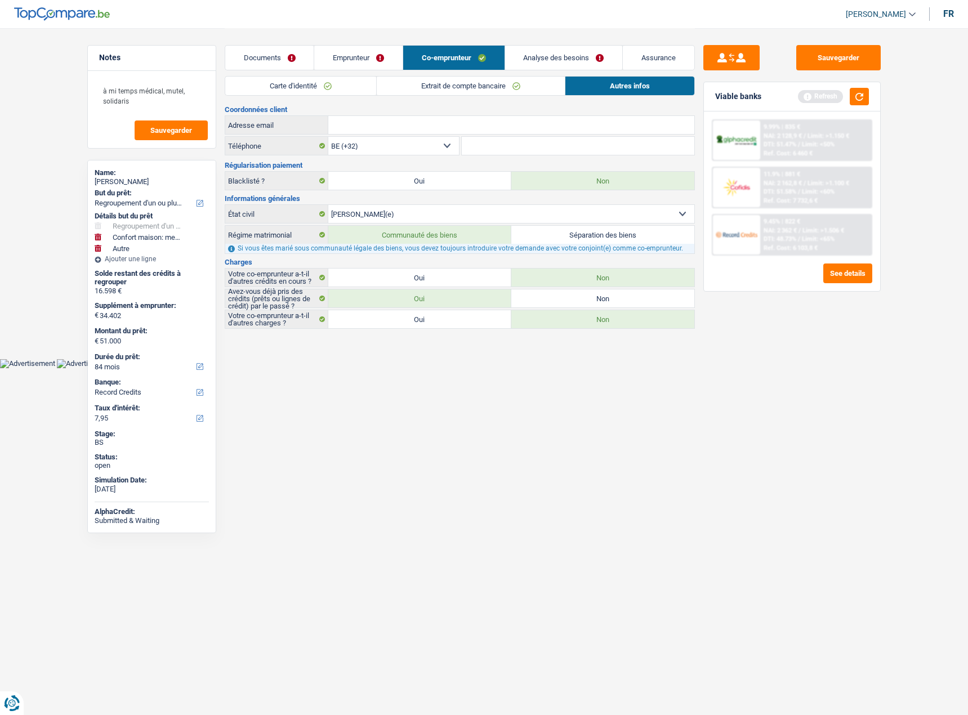
click at [315, 90] on link "Carte d'identité" at bounding box center [300, 86] width 151 height 19
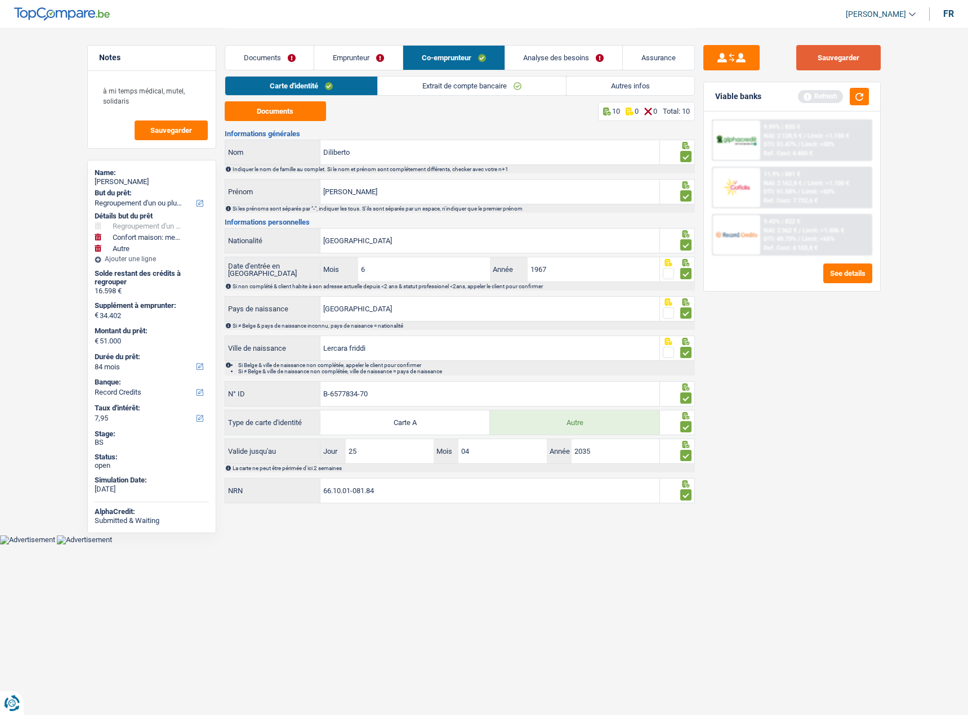
click at [849, 62] on button "Sauvegarder" at bounding box center [838, 57] width 84 height 25
click at [858, 112] on div "9.99% | 835 € NAI: 2 128,9 € / Limit: >1.150 € DTI: 51.47% / Limit: <50% Ref. C…" at bounding box center [792, 201] width 176 height 180
click at [855, 99] on button "button" at bounding box center [859, 96] width 19 height 17
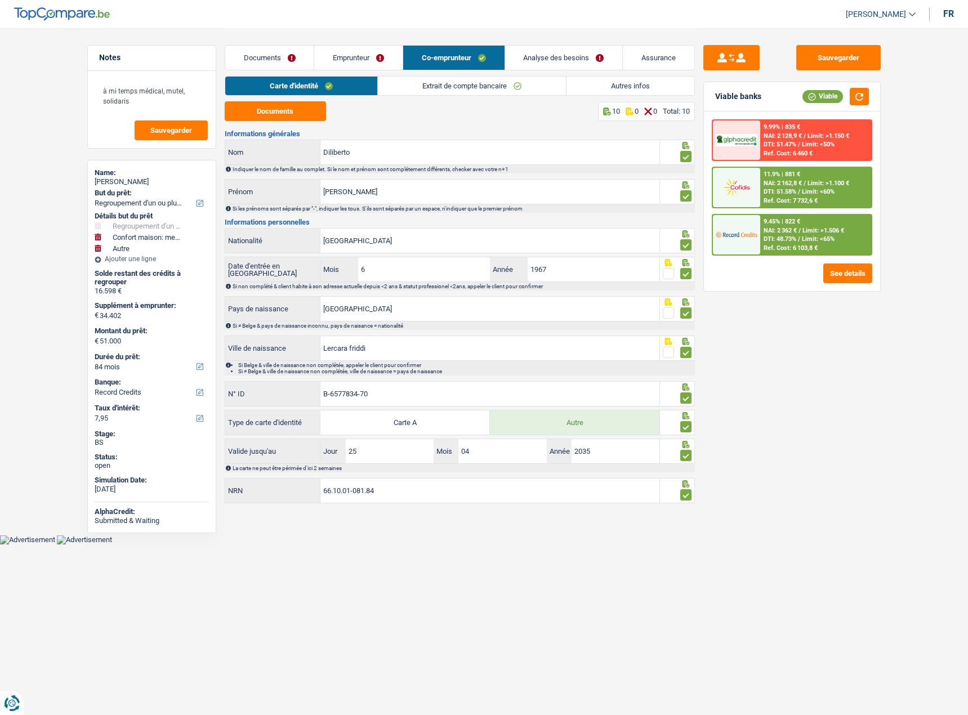
click at [132, 178] on div "[PERSON_NAME]" at bounding box center [152, 181] width 114 height 9
click at [131, 178] on div "[PERSON_NAME]" at bounding box center [152, 181] width 114 height 9
copy div "Delhaye"
drag, startPoint x: 855, startPoint y: 66, endPoint x: 857, endPoint y: 79, distance: 13.7
click at [855, 66] on button "Sauvegarder" at bounding box center [838, 57] width 84 height 25
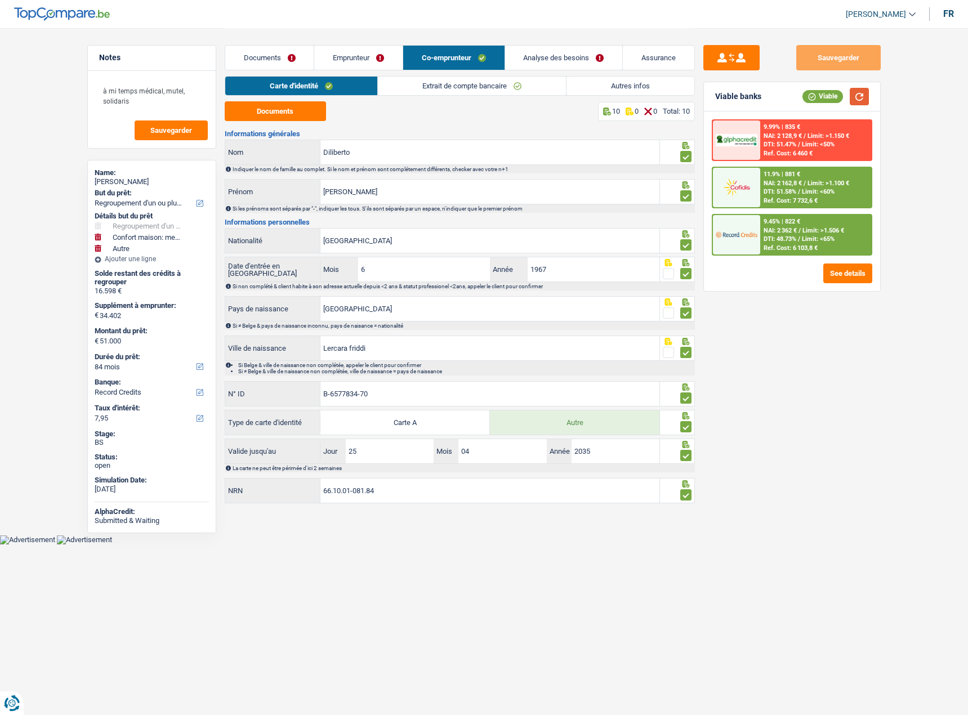
click at [863, 101] on button "button" at bounding box center [859, 96] width 19 height 17
click at [883, 72] on div "Sauvegarder Viable banks Viable 9.99% | 835 € NAI: 2 128,9 € / Limit: >1.150 € …" at bounding box center [792, 371] width 194 height 652
drag, startPoint x: 846, startPoint y: 64, endPoint x: 865, endPoint y: 97, distance: 38.3
click at [846, 68] on button "Sauvegarder" at bounding box center [838, 57] width 84 height 25
click at [865, 99] on button "button" at bounding box center [859, 96] width 19 height 17
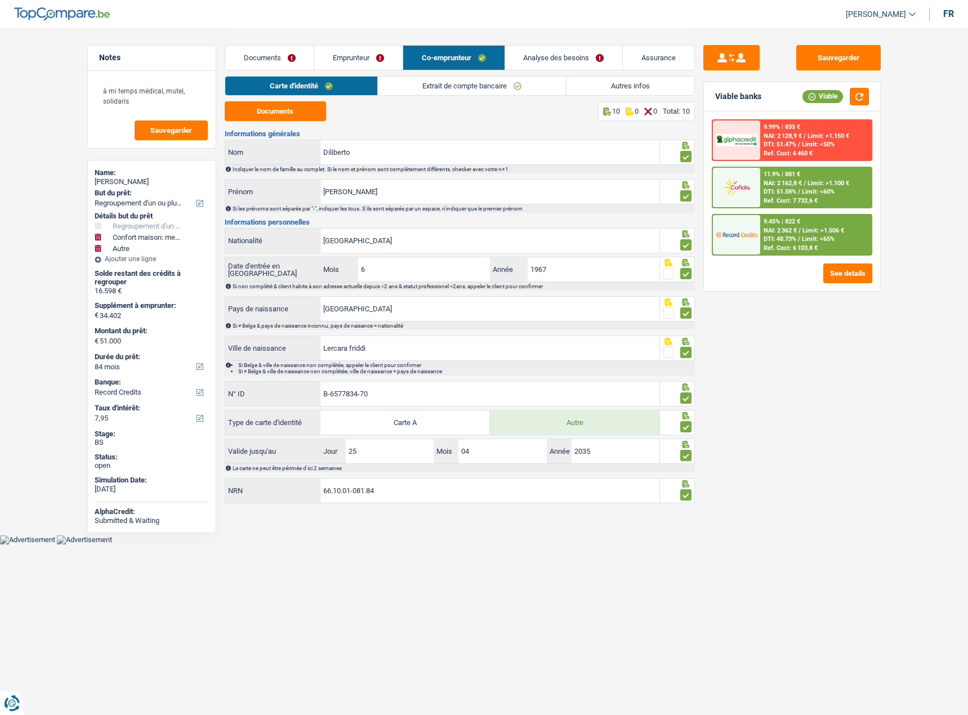
click at [245, 62] on link "Documents" at bounding box center [269, 58] width 89 height 24
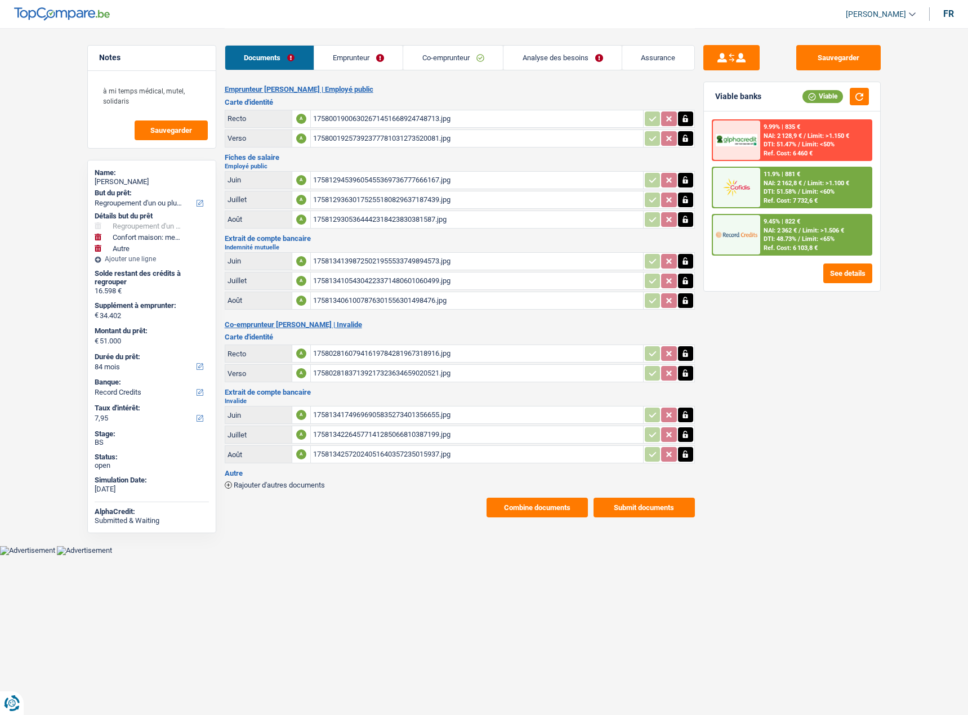
click at [555, 507] on button "Combine documents" at bounding box center [536, 508] width 101 height 20
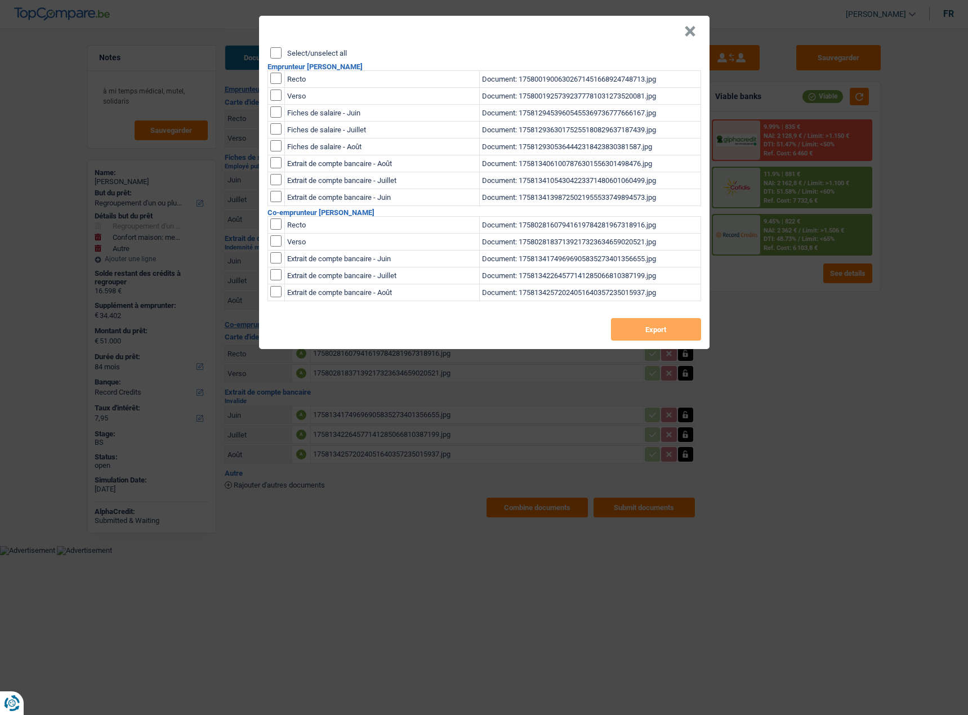
click at [283, 60] on div "Select/unselect all Emprunteur [PERSON_NAME] Recto Document: 175800190063026714…" at bounding box center [484, 198] width 450 height 302
click at [272, 56] on input "Select/unselect all" at bounding box center [275, 52] width 11 height 11
checkbox input "true"
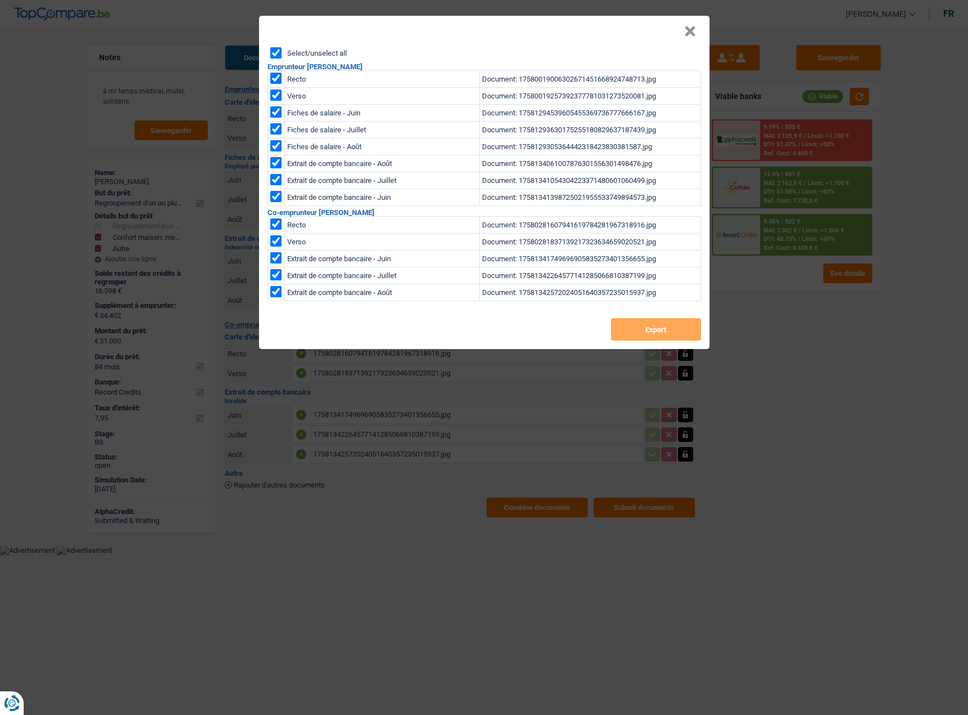
checkbox input "true"
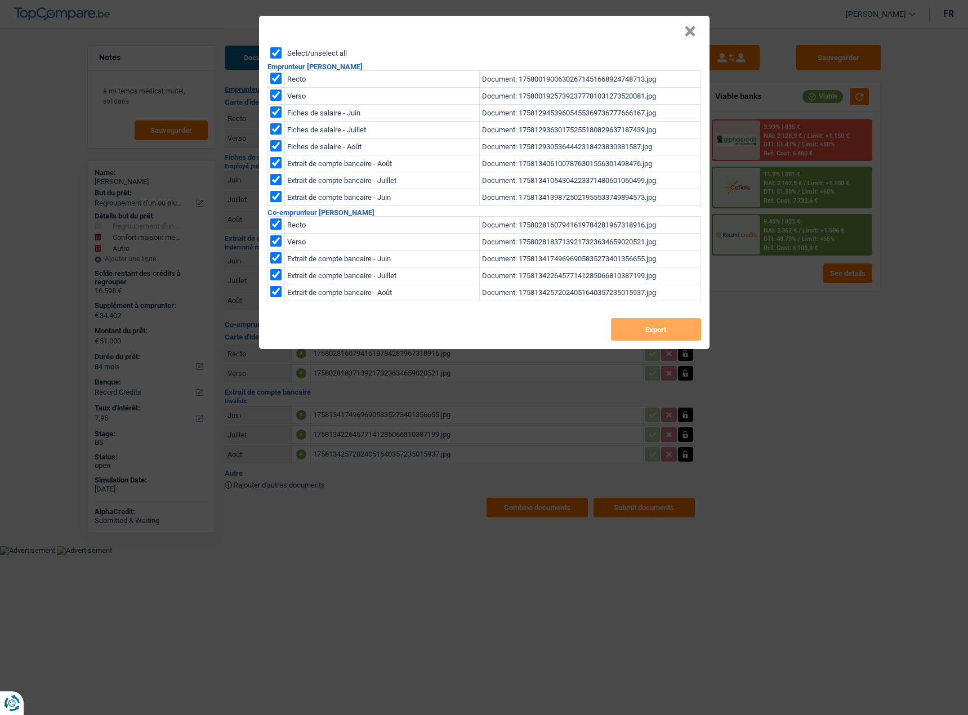
checkbox input "true"
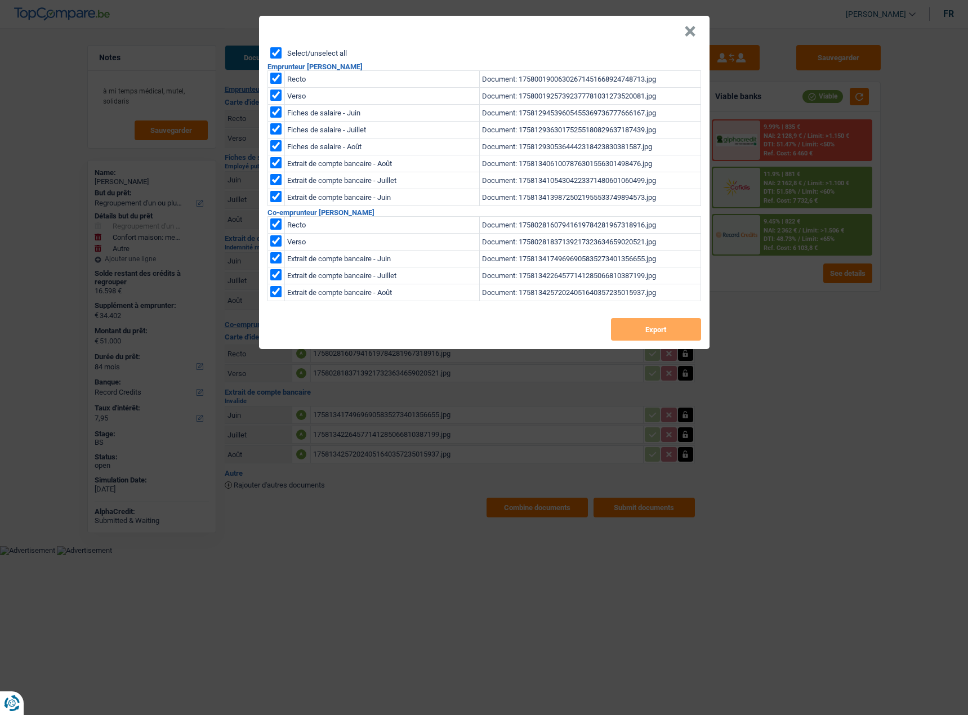
checkbox input "true"
click at [673, 329] on button "Export" at bounding box center [656, 329] width 90 height 23
click at [694, 28] on button "×" at bounding box center [690, 31] width 12 height 11
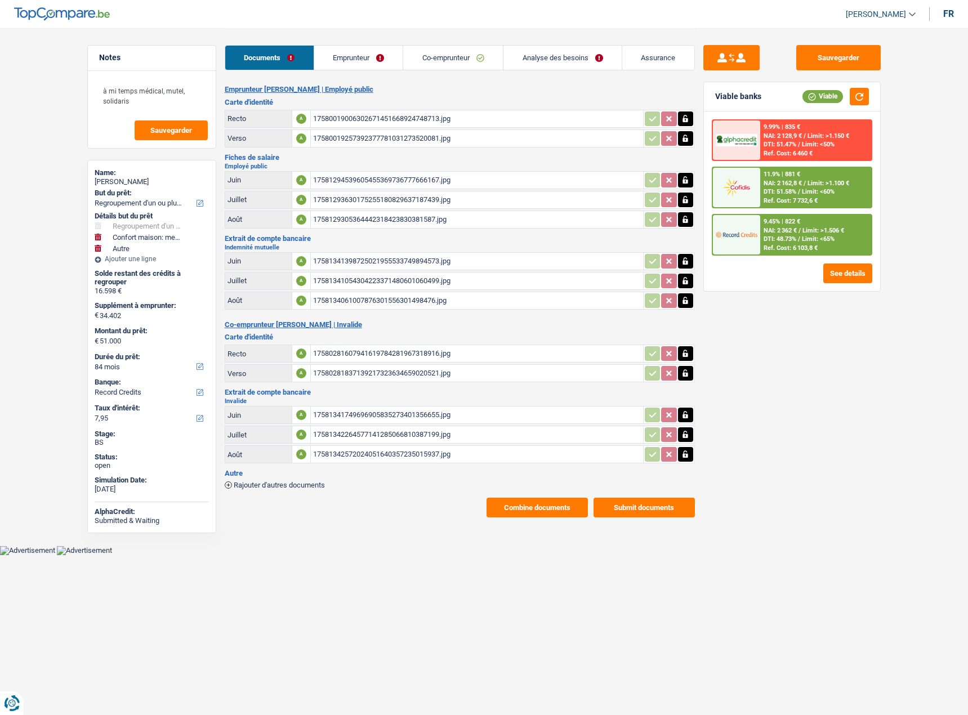
click at [345, 81] on div "Documents Emprunteur Co-emprunteur Analyse des besoins Assurance Emprunteur [PE…" at bounding box center [460, 272] width 470 height 489
click at [346, 72] on div "Documents Emprunteur Co-emprunteur Analyse des besoins Assurance Emprunteur [PE…" at bounding box center [460, 272] width 470 height 489
click at [346, 72] on div "Documents Emprunteur Co-emprunteur Analyse des besoins Assurance" at bounding box center [460, 52] width 470 height 48
click at [350, 66] on link "Emprunteur" at bounding box center [358, 58] width 89 height 24
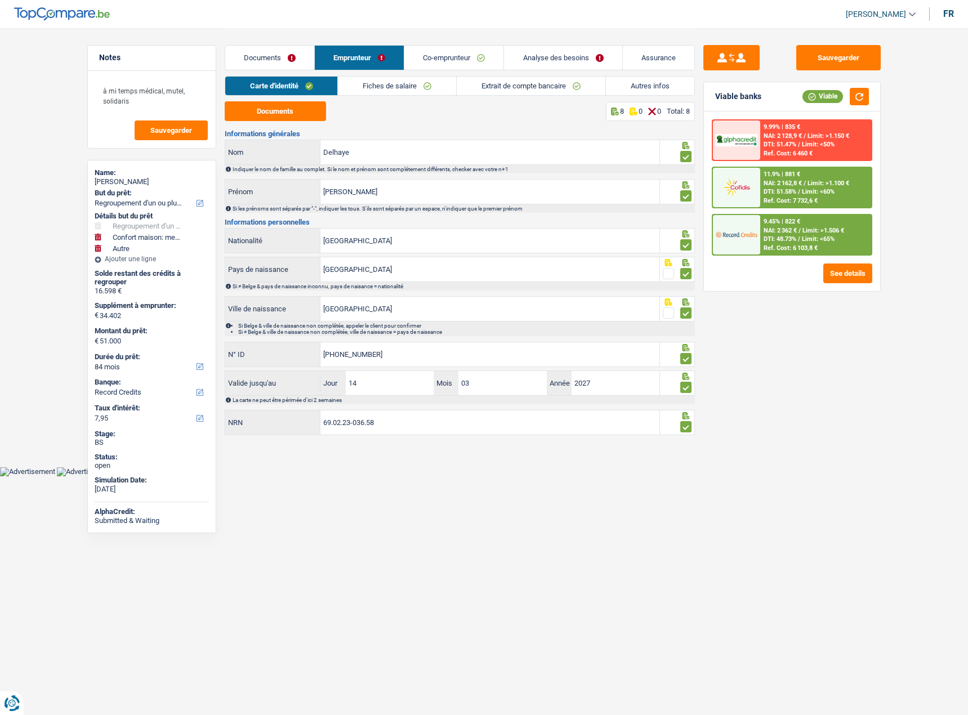
click at [555, 66] on link "Analyse des besoins" at bounding box center [563, 58] width 118 height 24
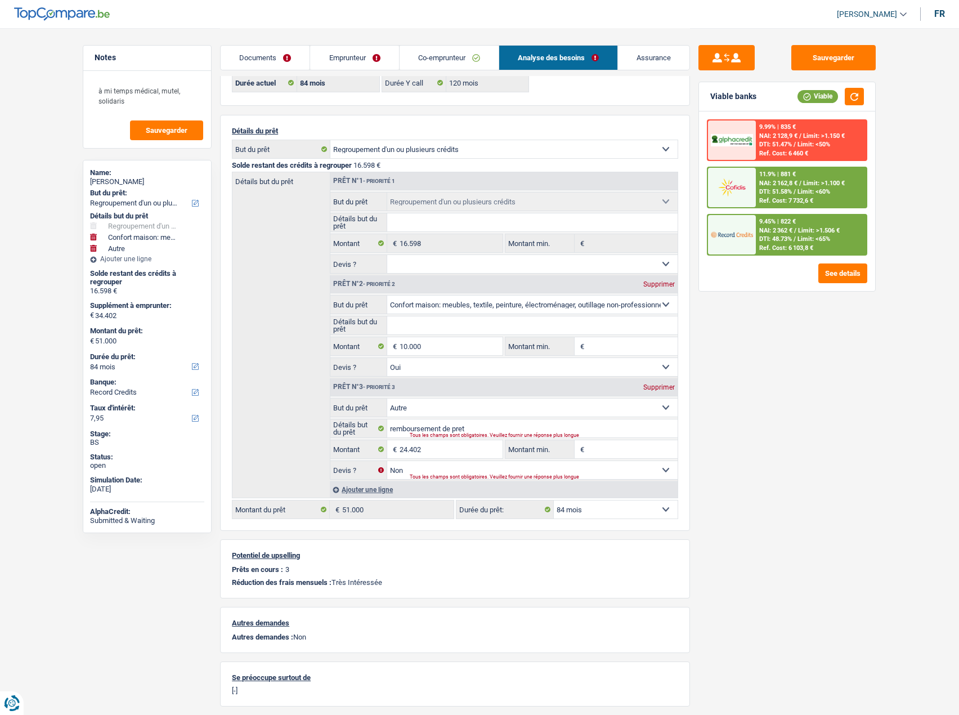
scroll to position [38, 0]
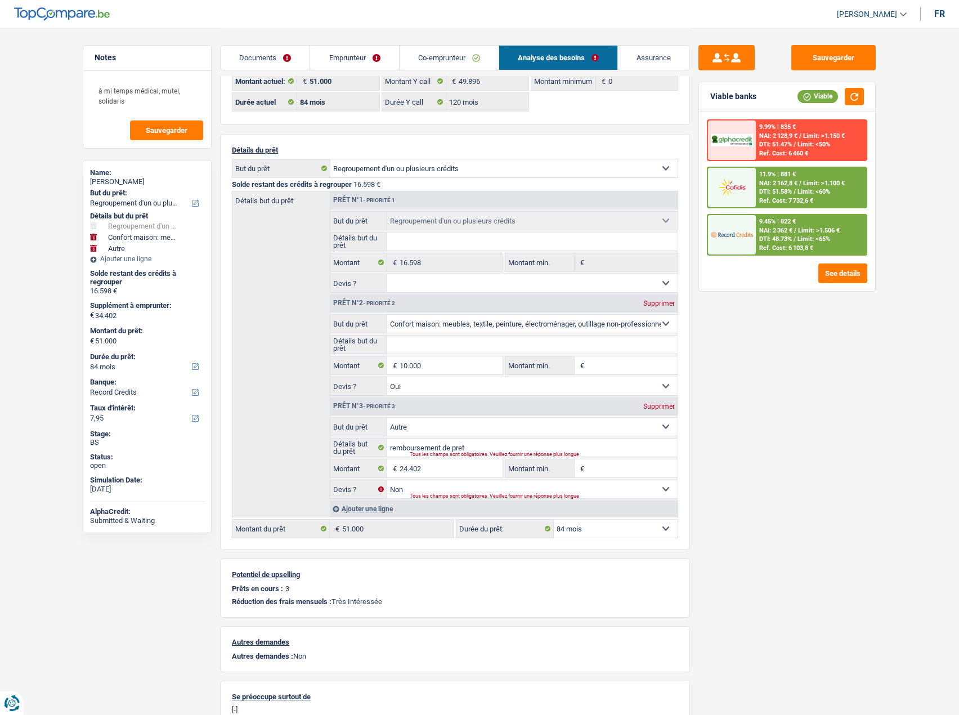
click at [796, 235] on div "9.45% | 822 € NAI: 2 362 € / Limit: >1.506 € DTI: 48.73% / Limit: <65% Ref. Cos…" at bounding box center [811, 234] width 111 height 39
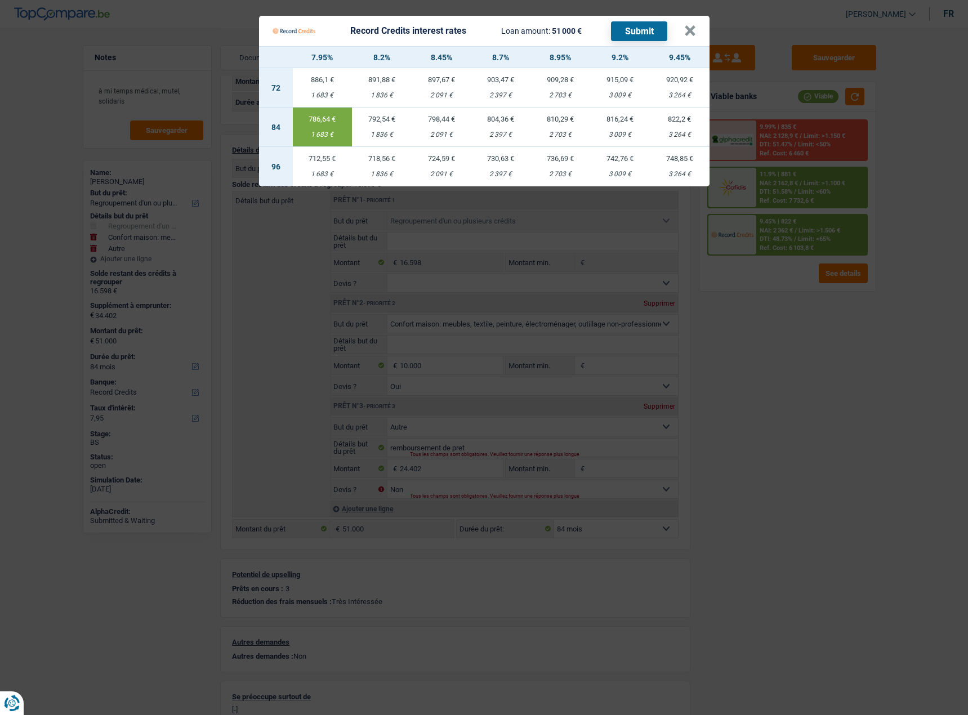
click at [796, 305] on Credits "Record Credits interest rates Loan amount: 51 000 € Submit × 7.95% 8.2% 8.45% 8…" at bounding box center [484, 357] width 968 height 715
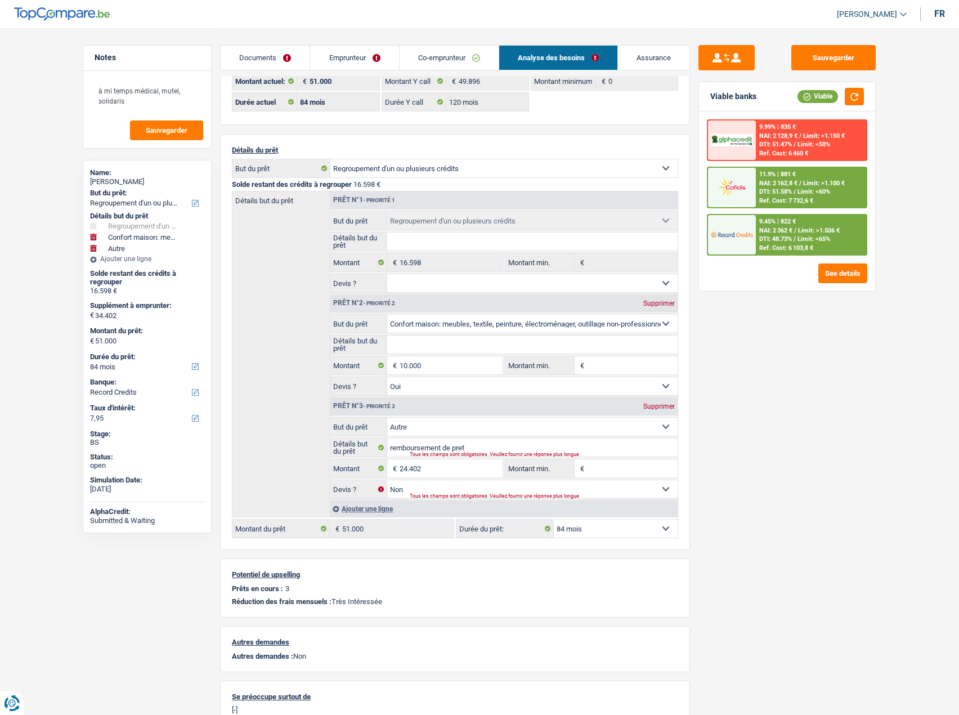
click at [368, 65] on link "Emprunteur" at bounding box center [354, 58] width 88 height 24
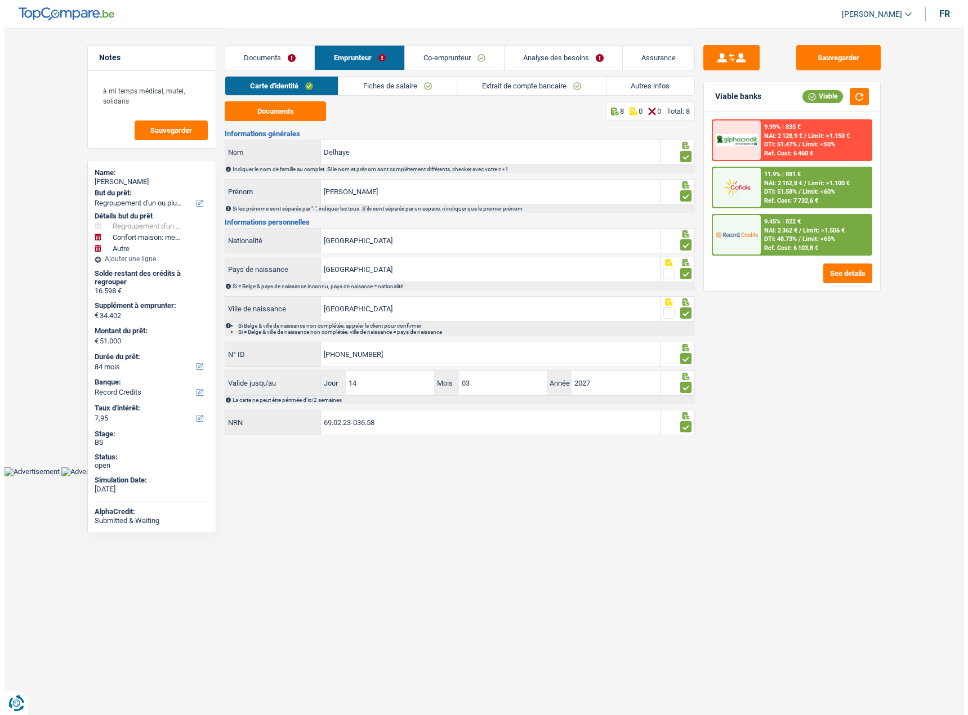
scroll to position [0, 0]
click at [665, 95] on li "Autres infos" at bounding box center [650, 86] width 90 height 20
click at [657, 88] on link "Autres infos" at bounding box center [650, 86] width 88 height 19
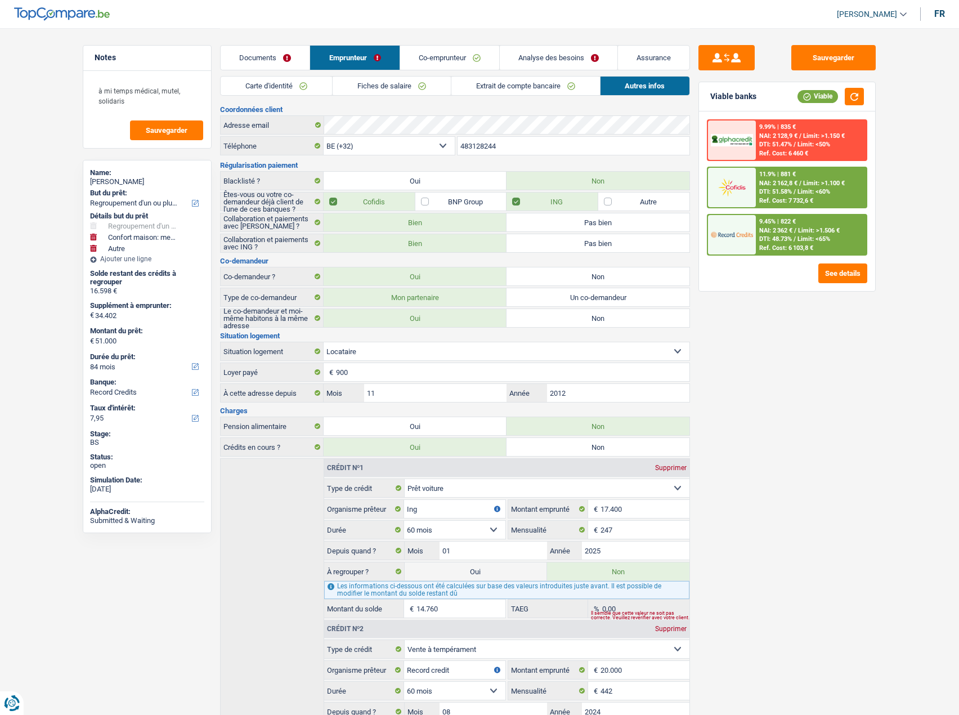
drag, startPoint x: 259, startPoint y: 48, endPoint x: 258, endPoint y: 62, distance: 13.5
click at [259, 49] on link "Documents" at bounding box center [265, 58] width 89 height 24
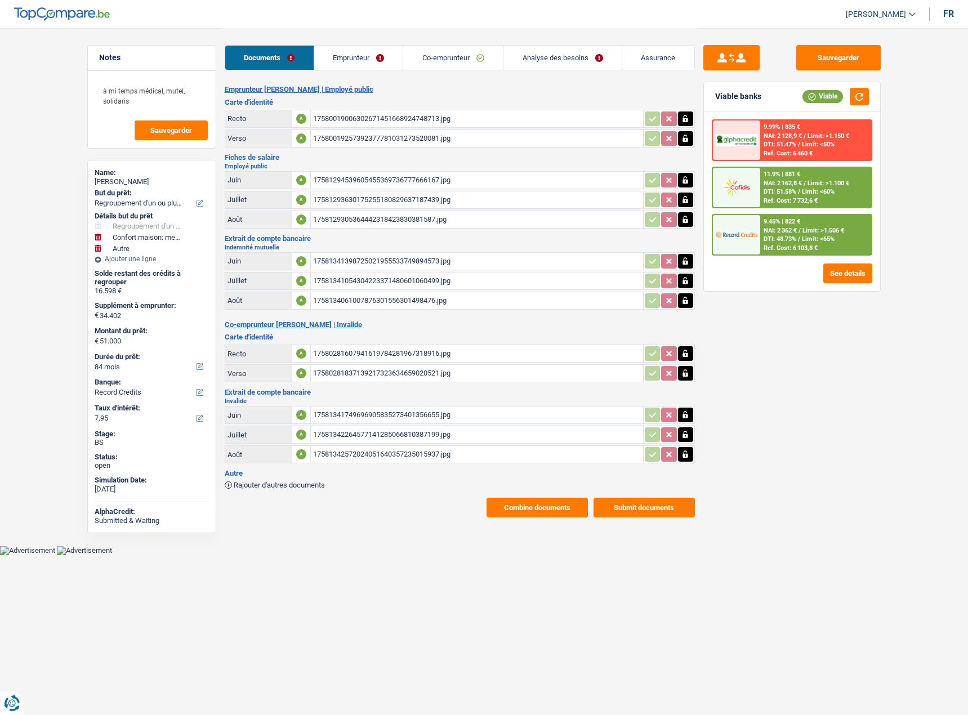
click at [309, 113] on td "A" at bounding box center [301, 119] width 19 height 18
click at [363, 123] on div "17580019006302671451668924748713.jpg" at bounding box center [477, 118] width 328 height 17
click at [378, 51] on link "Emprunteur" at bounding box center [358, 58] width 89 height 24
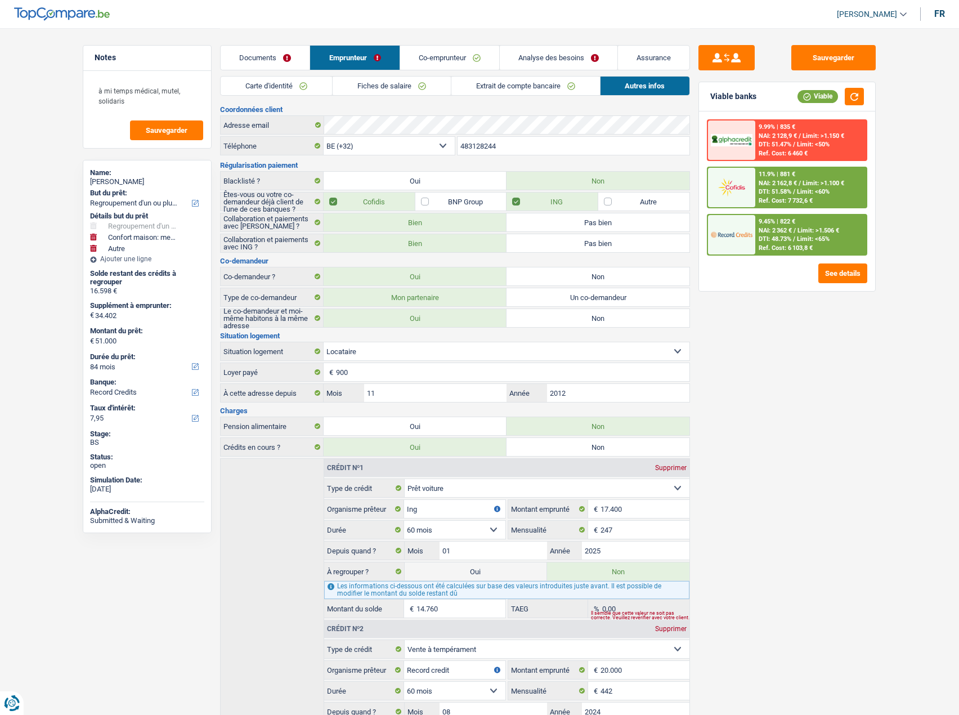
click at [448, 59] on link "Co-emprunteur" at bounding box center [449, 58] width 99 height 24
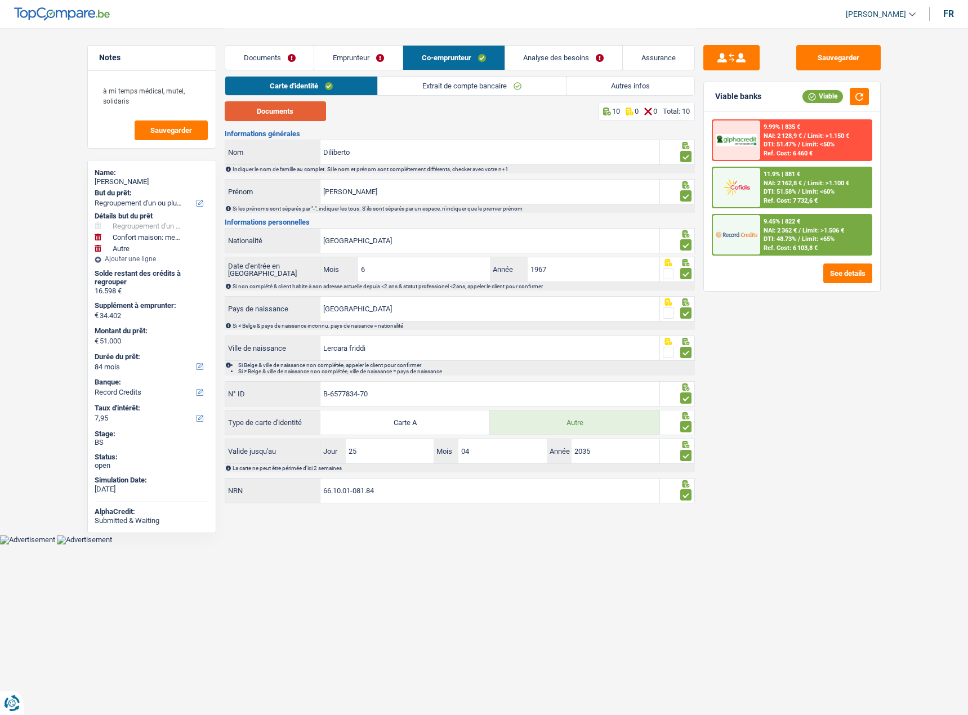
click at [301, 108] on button "Documents" at bounding box center [275, 111] width 101 height 20
click at [284, 55] on link "Documents" at bounding box center [269, 58] width 89 height 24
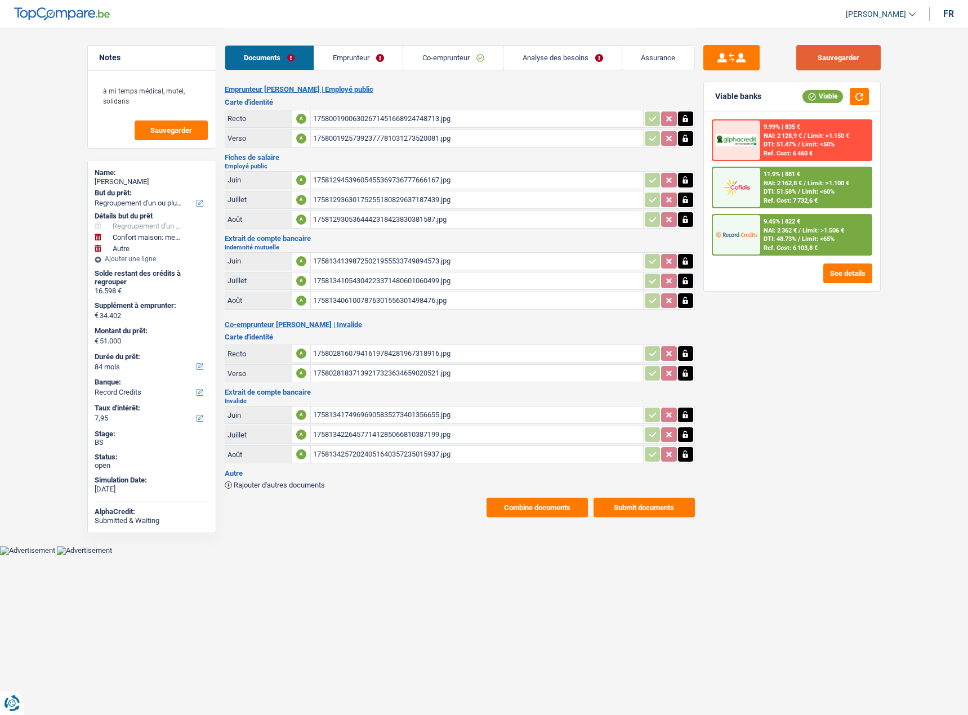
click at [861, 69] on div "Sauvegarder Viable banks Viable 9.99% | 835 € NAI: 2 128,9 € / Limit: >1.150 € …" at bounding box center [792, 371] width 194 height 652
drag, startPoint x: 861, startPoint y: 63, endPoint x: 15, endPoint y: 83, distance: 847.0
click at [861, 63] on button "Sauvegarder" at bounding box center [838, 57] width 84 height 25
click at [842, 64] on button "Sauvegarder" at bounding box center [838, 57] width 84 height 25
click at [861, 95] on button "button" at bounding box center [859, 96] width 19 height 17
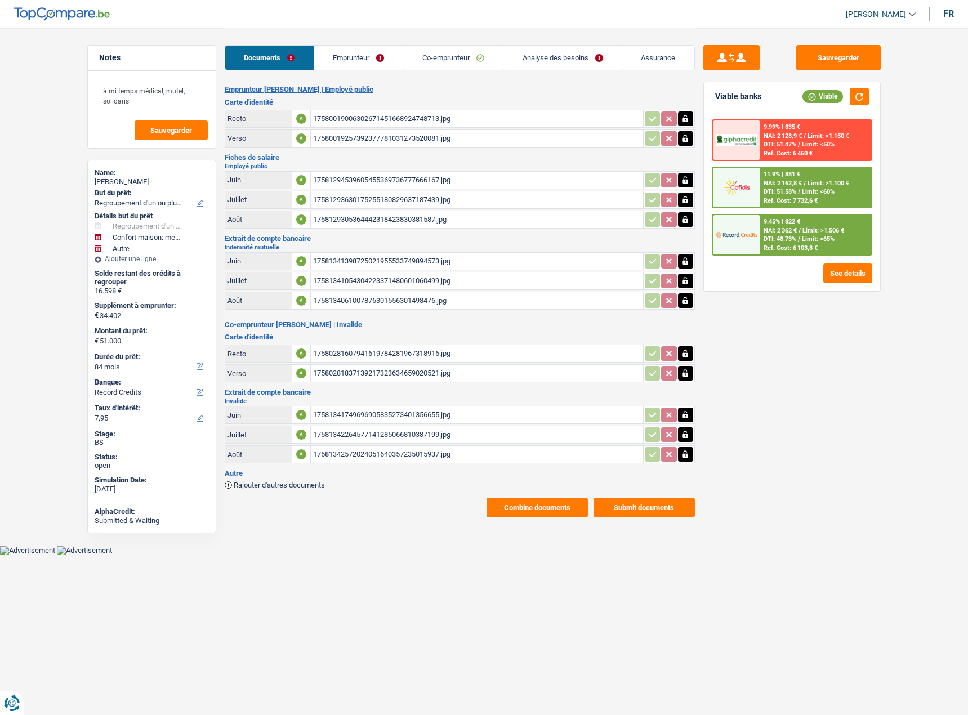
click at [840, 186] on span "Limit: >1.100 €" at bounding box center [828, 183] width 42 height 7
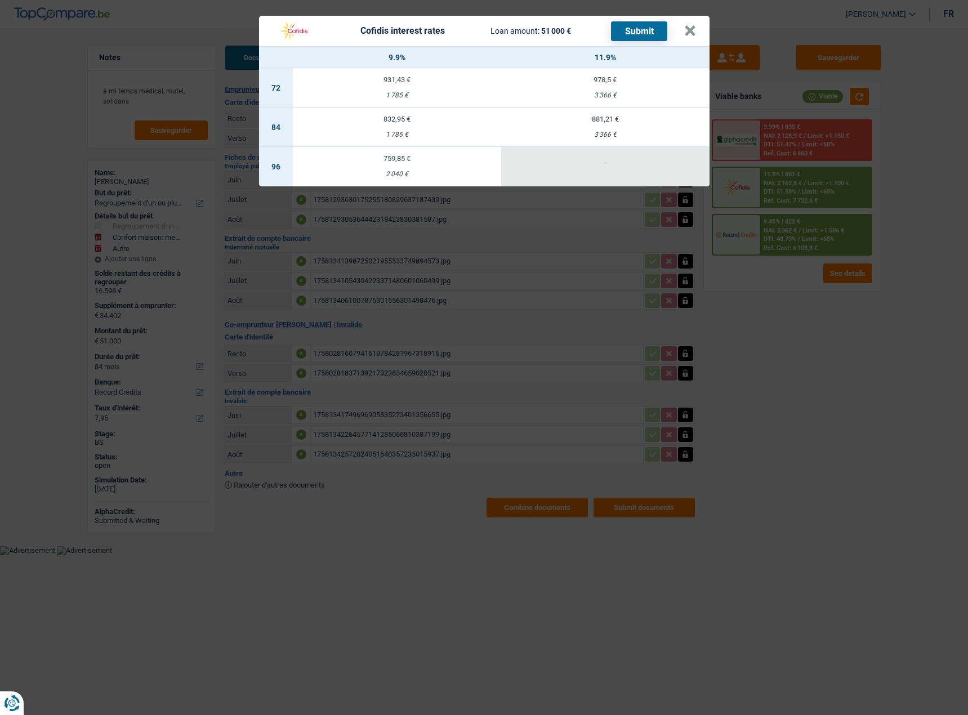
click at [441, 126] on td "832,95 € 1 785 €" at bounding box center [397, 127] width 208 height 39
select select "cofidis"
type input "9,90"
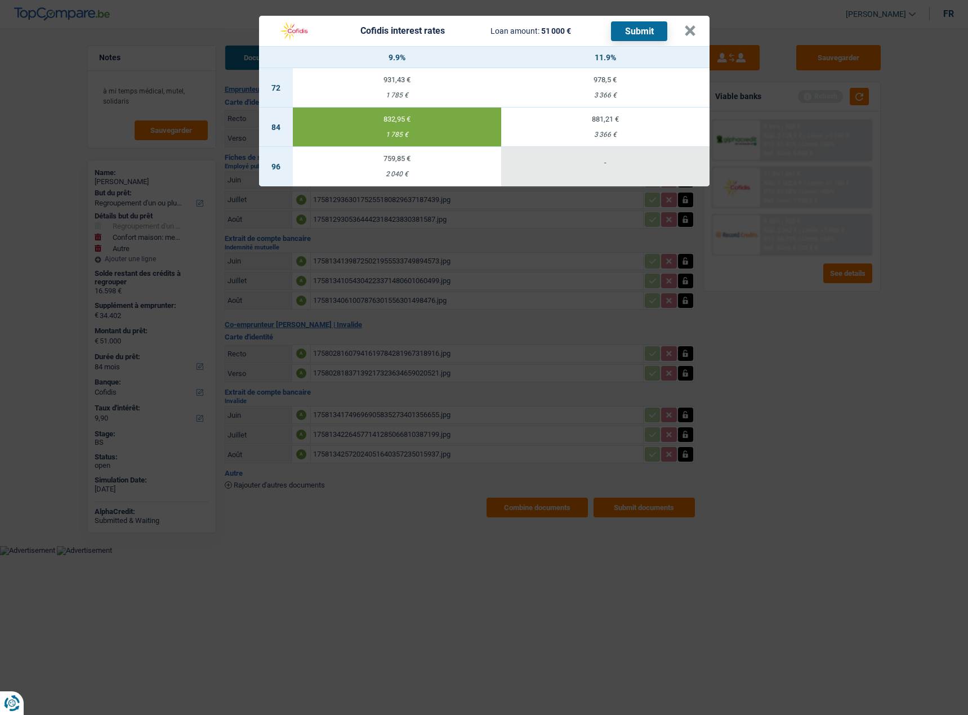
click at [650, 33] on button "Submit" at bounding box center [639, 31] width 56 height 20
click at [692, 25] on button "×" at bounding box center [690, 30] width 12 height 11
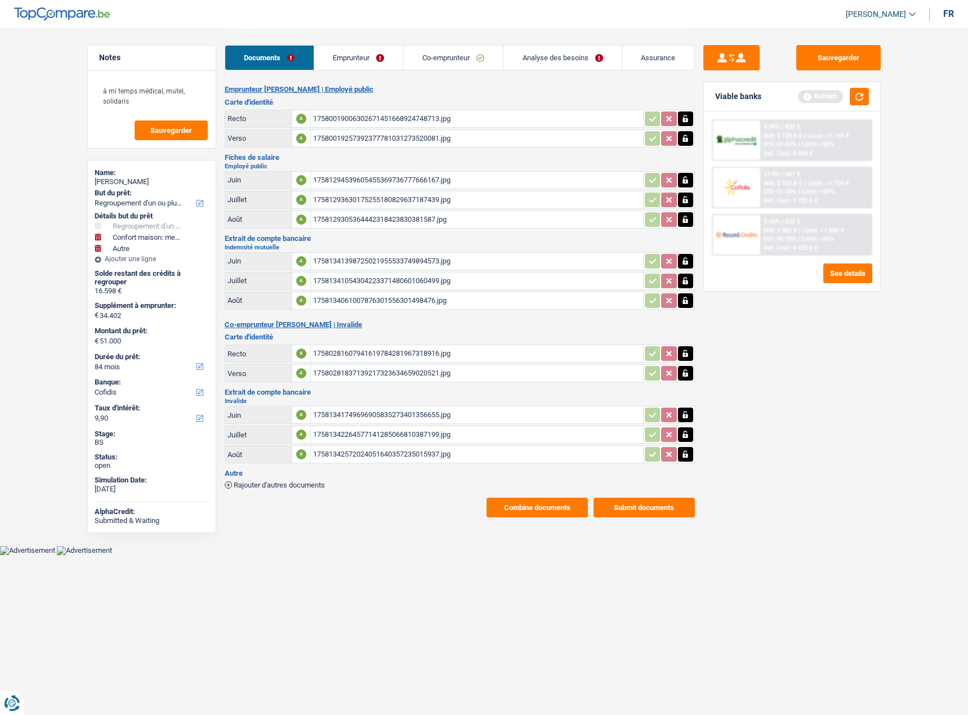
click at [639, 515] on button "Submit documents" at bounding box center [643, 508] width 101 height 20
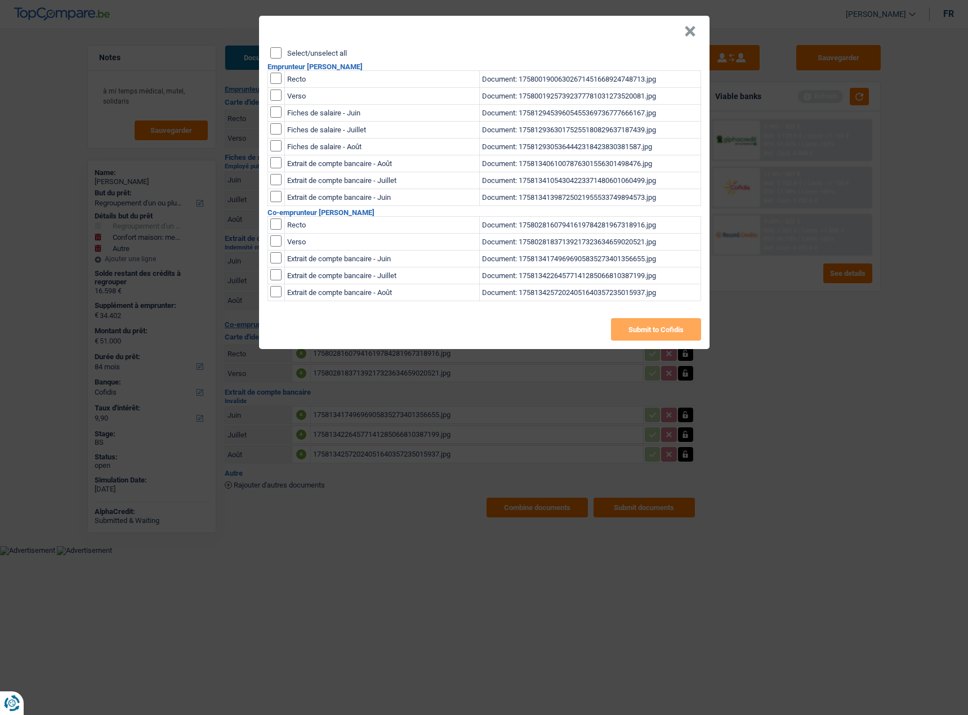
click at [272, 54] on input "Select/unselect all" at bounding box center [275, 52] width 11 height 11
checkbox input "true"
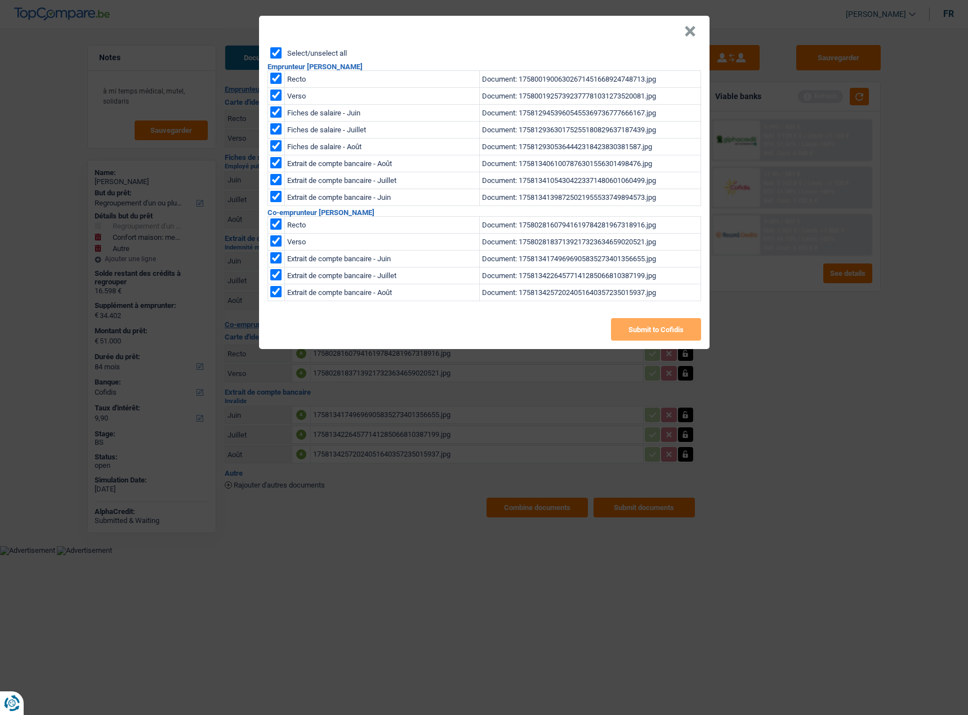
checkbox input "true"
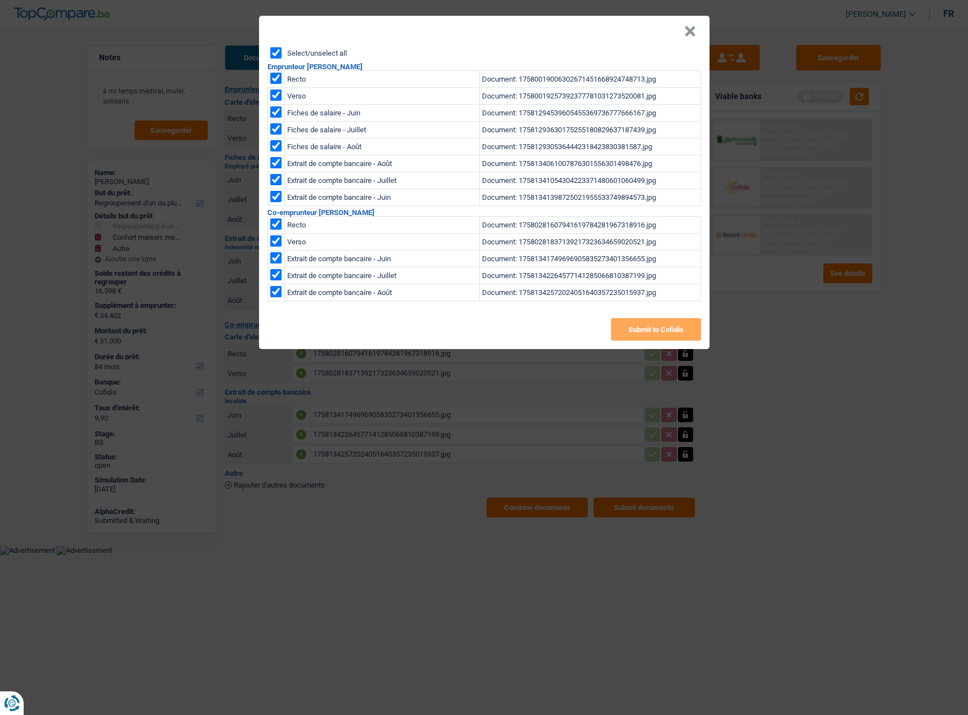
checkbox input "true"
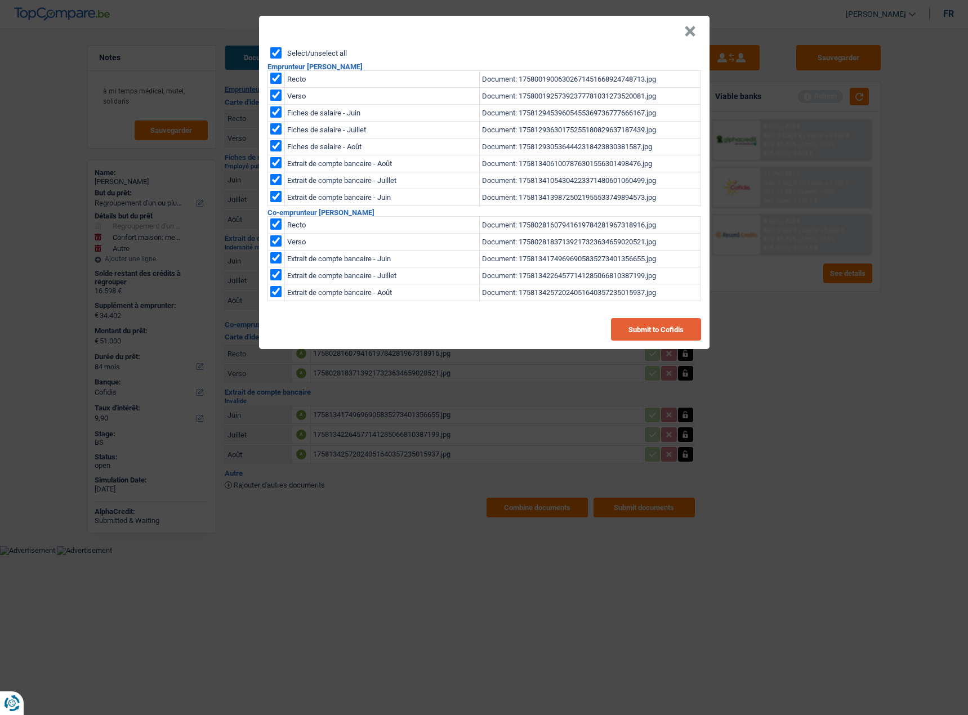
click at [662, 324] on button "Submit to Cofidis" at bounding box center [656, 329] width 90 height 23
click at [698, 36] on header "×" at bounding box center [484, 32] width 450 height 32
click at [695, 31] on button "×" at bounding box center [690, 31] width 12 height 11
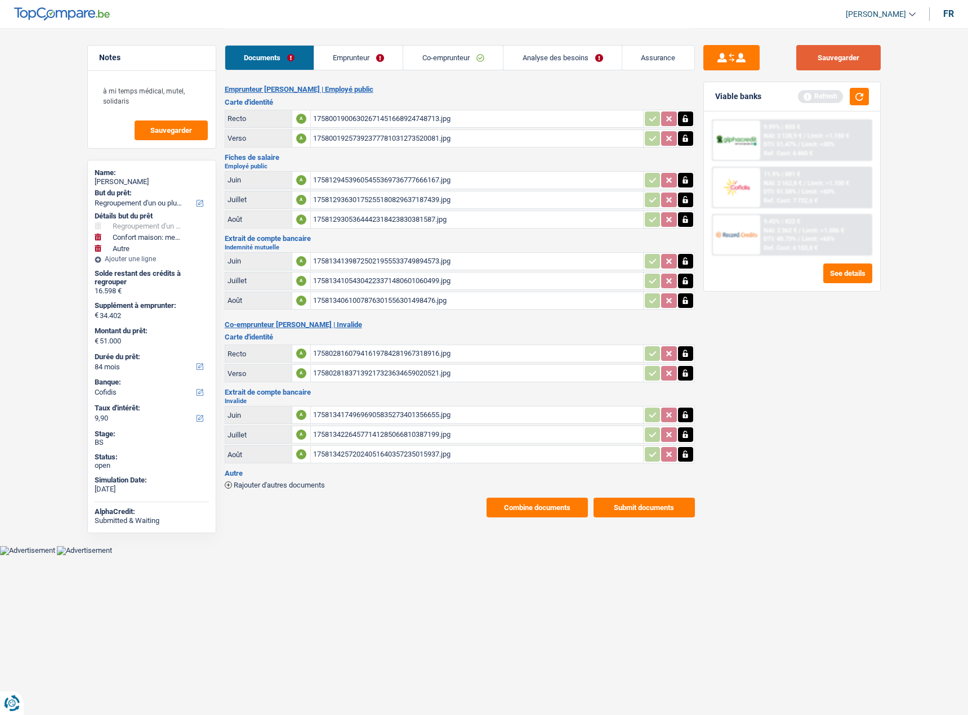
drag, startPoint x: 851, startPoint y: 58, endPoint x: 827, endPoint y: 34, distance: 33.4
click at [850, 58] on button "Sauvegarder" at bounding box center [838, 57] width 84 height 25
